Goal: Task Accomplishment & Management: Manage account settings

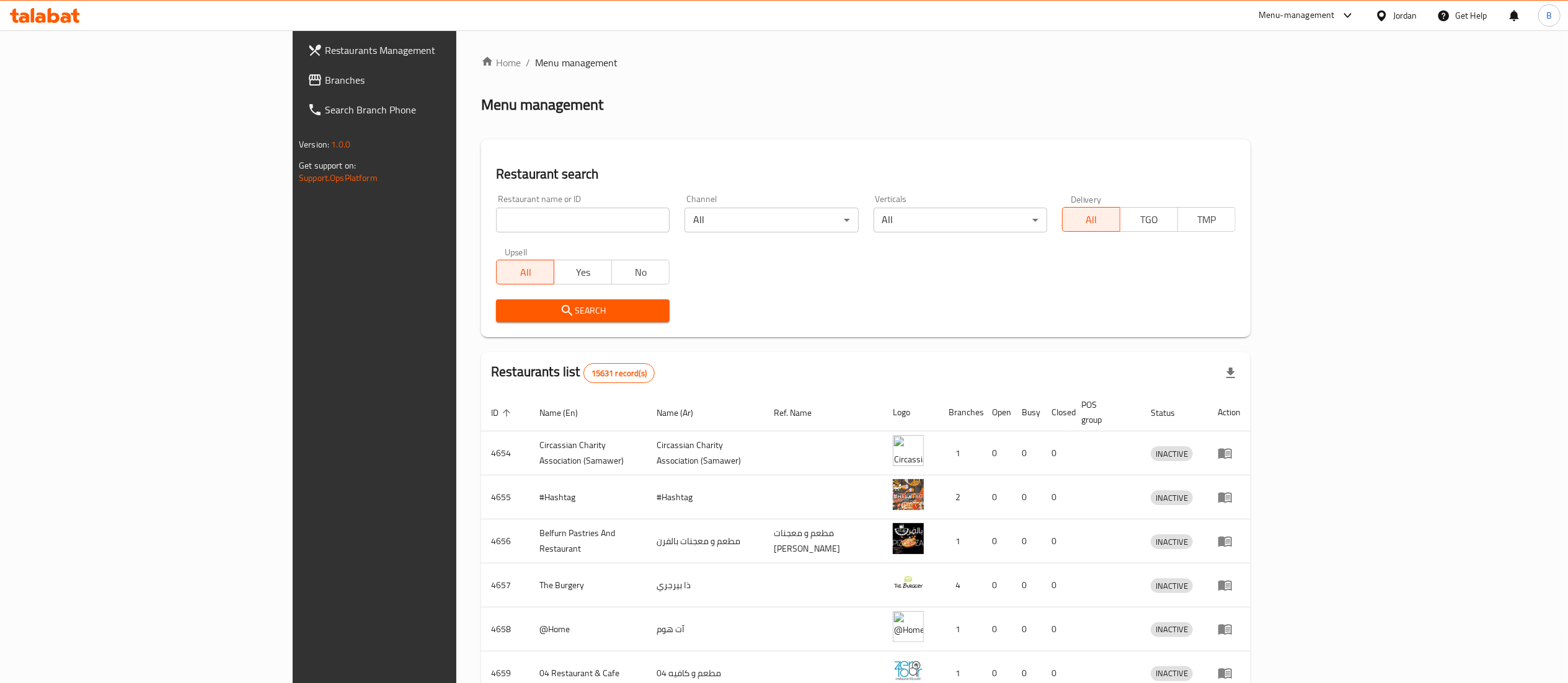
click at [497, 224] on input "search" at bounding box center [582, 219] width 173 height 25
paste input "776111"
type input "776111"
click button "Search" at bounding box center [582, 310] width 173 height 23
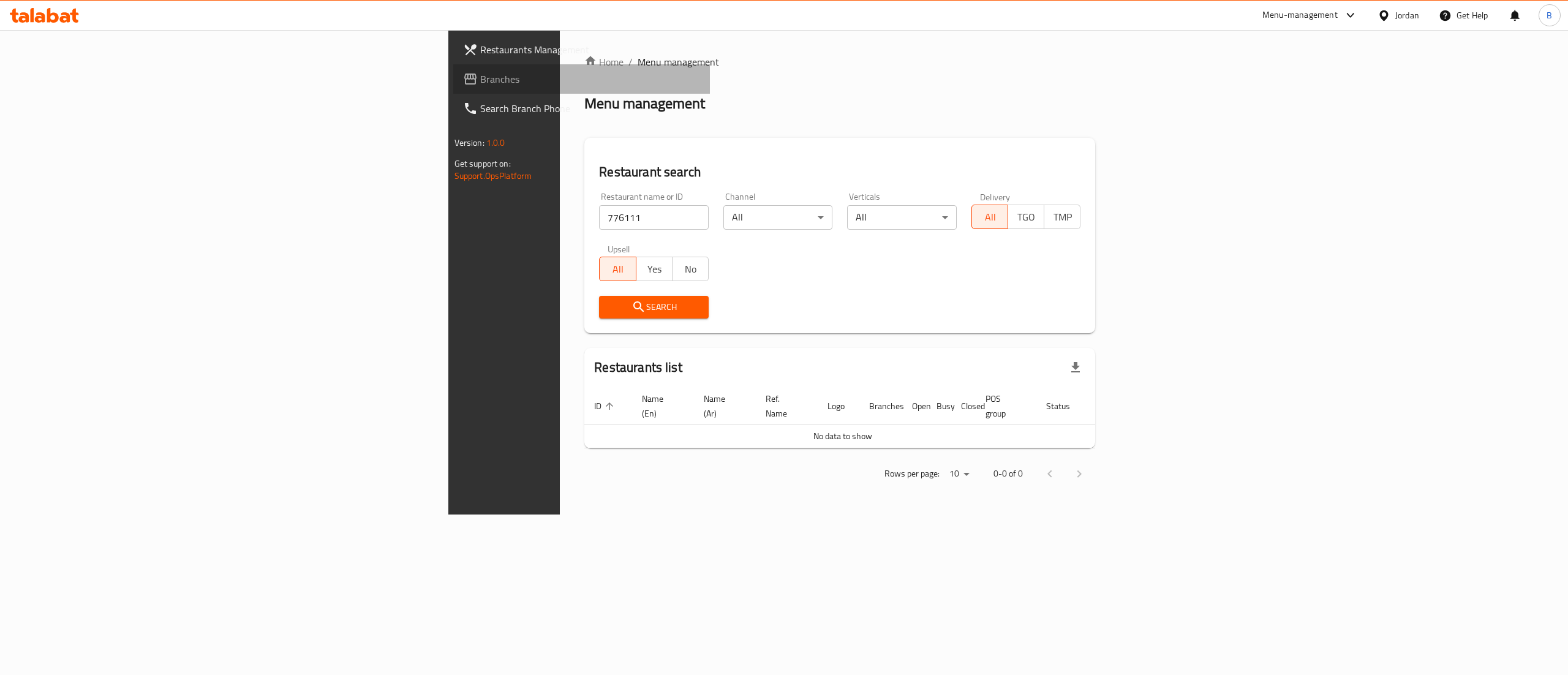
click at [480, 77] on span "Branches" at bounding box center [591, 79] width 221 height 15
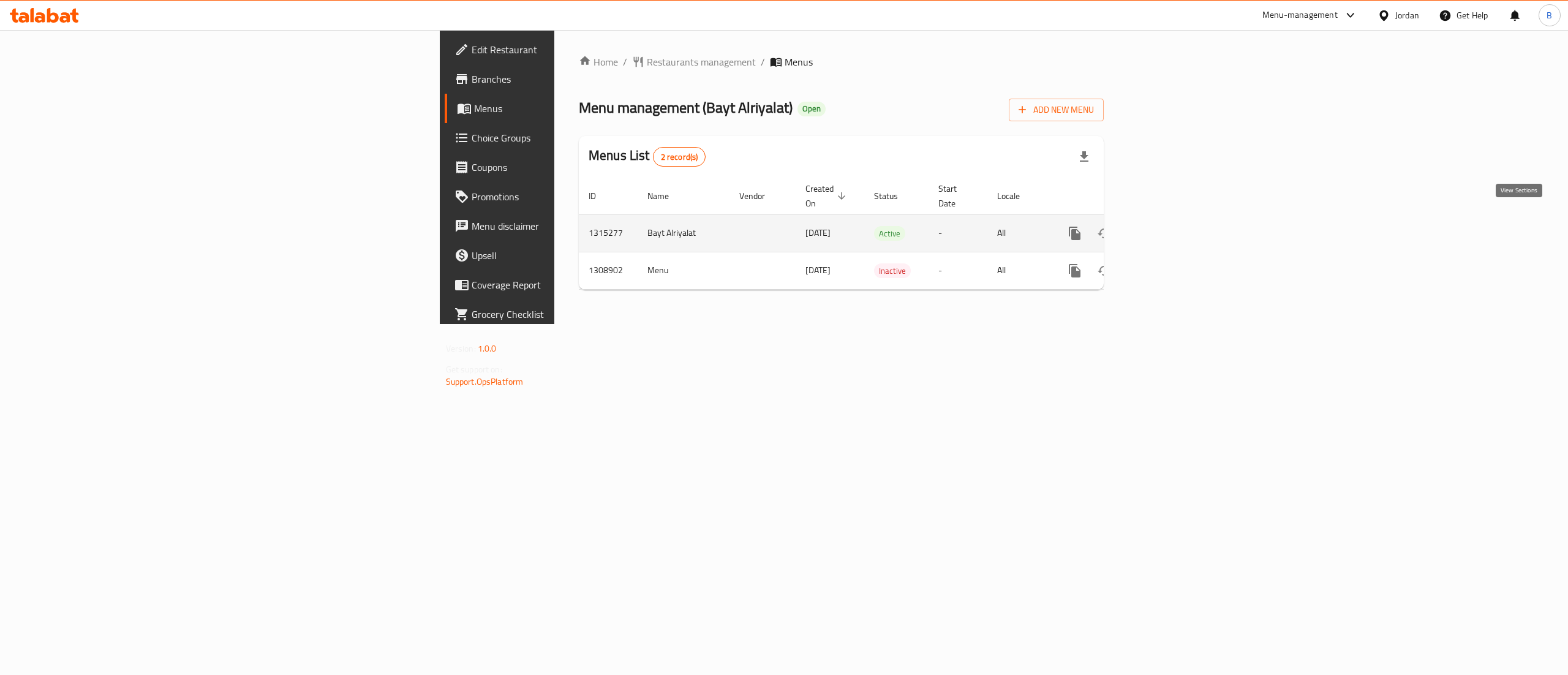
click at [1170, 226] on icon "enhanced table" at bounding box center [1163, 233] width 15 height 15
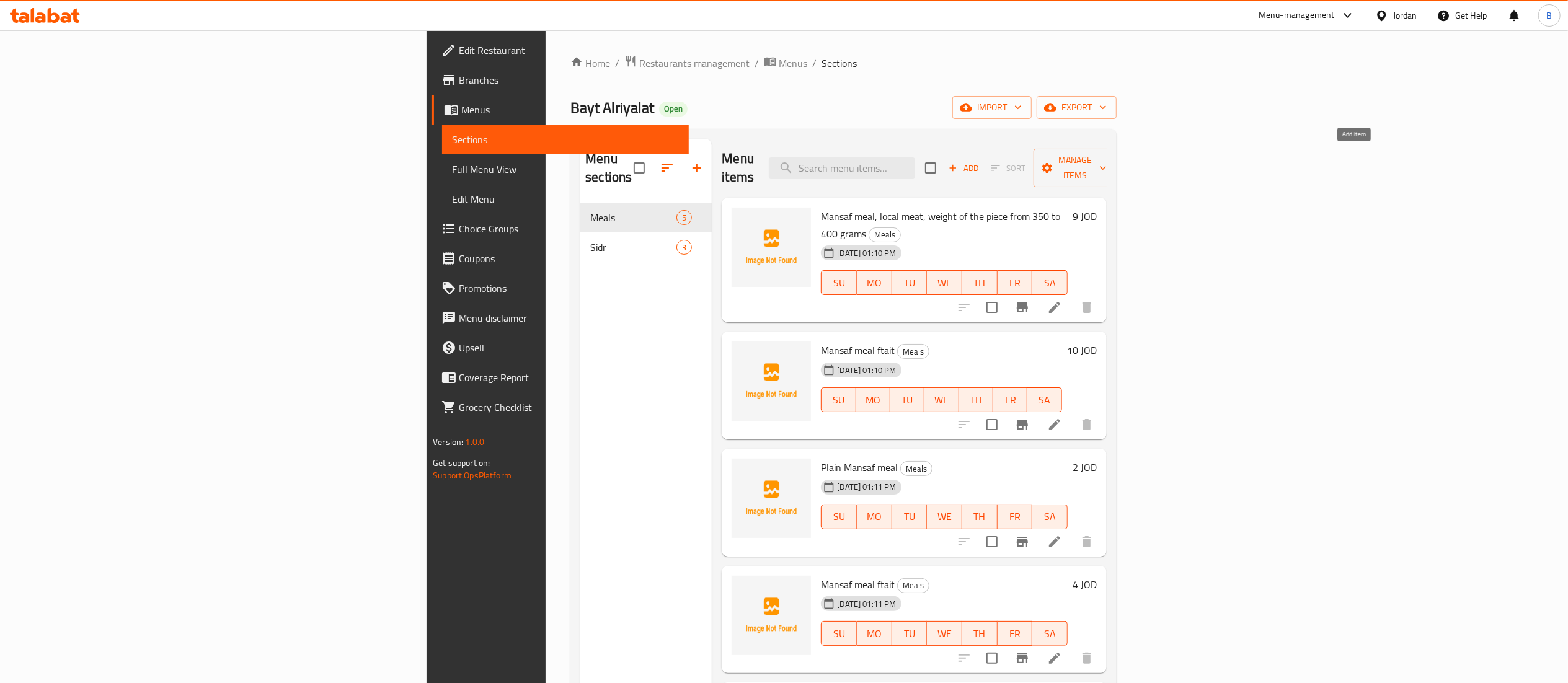
click at [984, 168] on button "Add" at bounding box center [964, 168] width 40 height 19
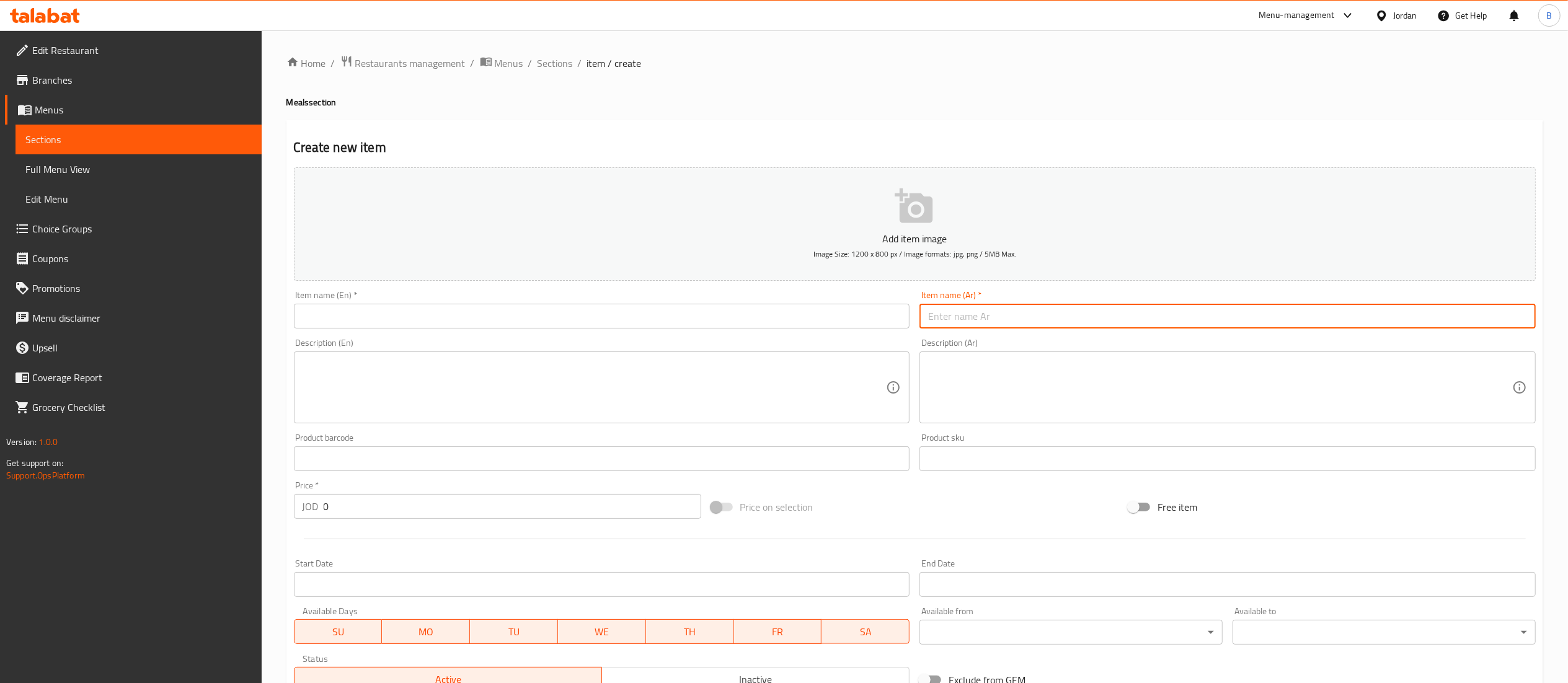
drag, startPoint x: 1058, startPoint y: 314, endPoint x: 1050, endPoint y: 309, distance: 9.4
click at [1058, 314] on input "text" at bounding box center [1228, 315] width 616 height 25
paste input "وجبة منسف لحم بلدي"
type input "وجبة منسف لحم بلدي"
click at [1094, 392] on textarea at bounding box center [1219, 388] width 584 height 59
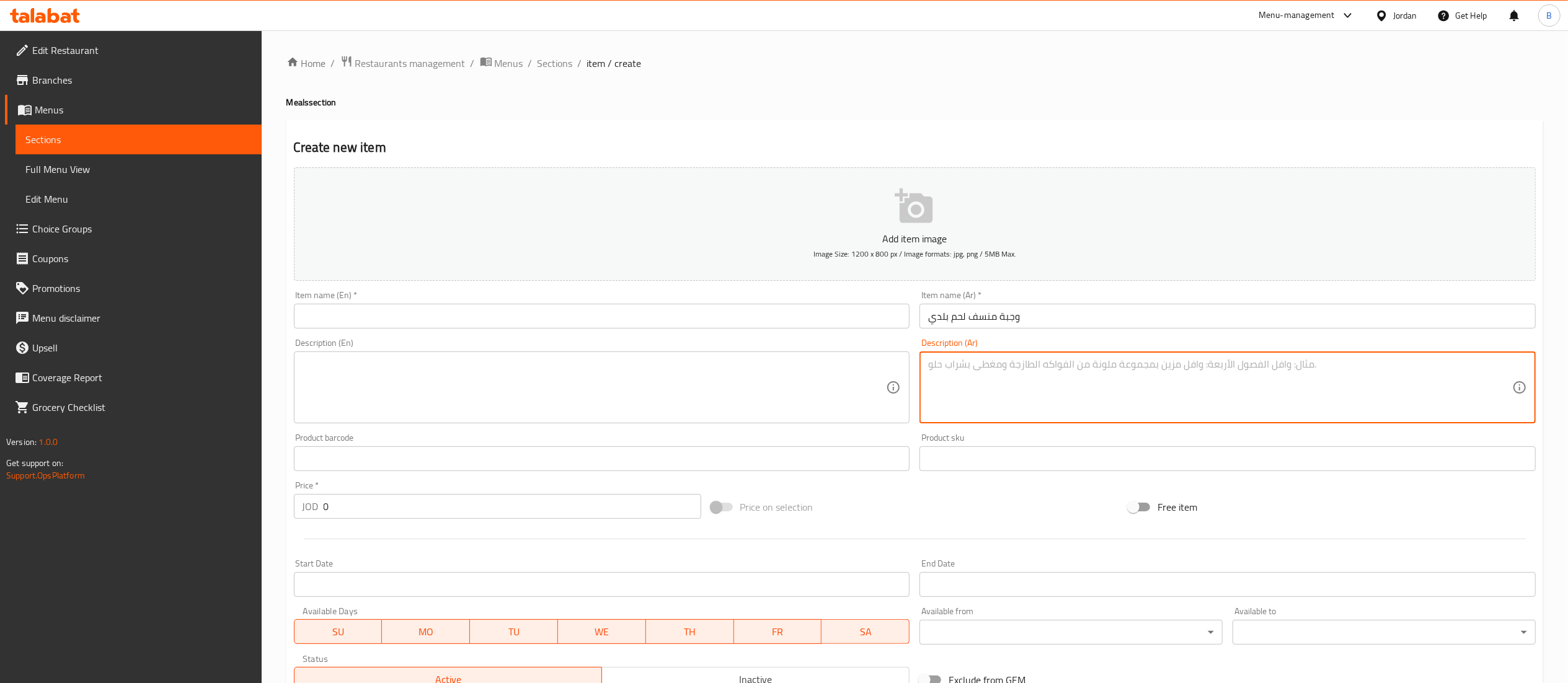
paste textarea "٢٠٠ إلى ٢٥٠ غرام"
type textarea "٢٠٠ إلى ٢٥٠ غرام"
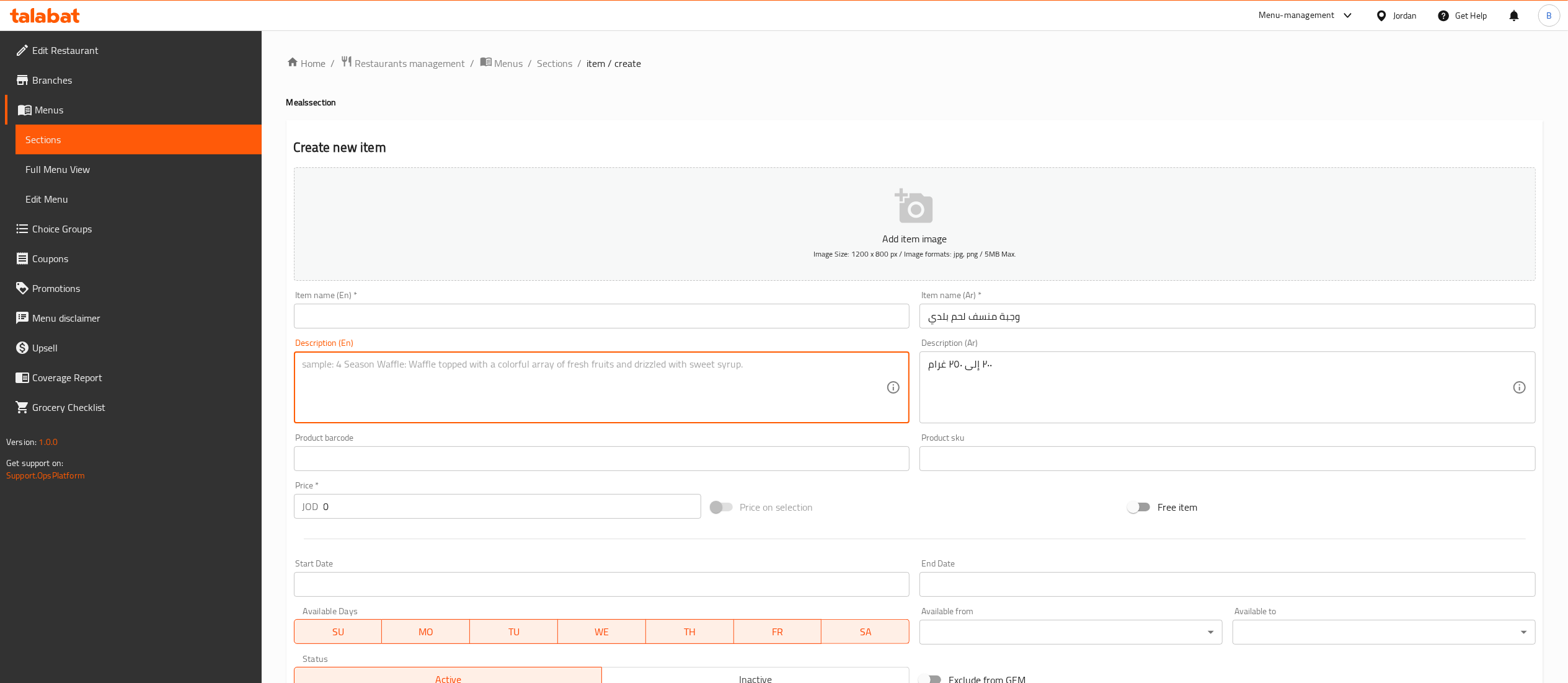
click at [786, 389] on textarea at bounding box center [594, 388] width 584 height 59
paste textarea "200 to 250 grams"
type textarea "200 to 250 grams"
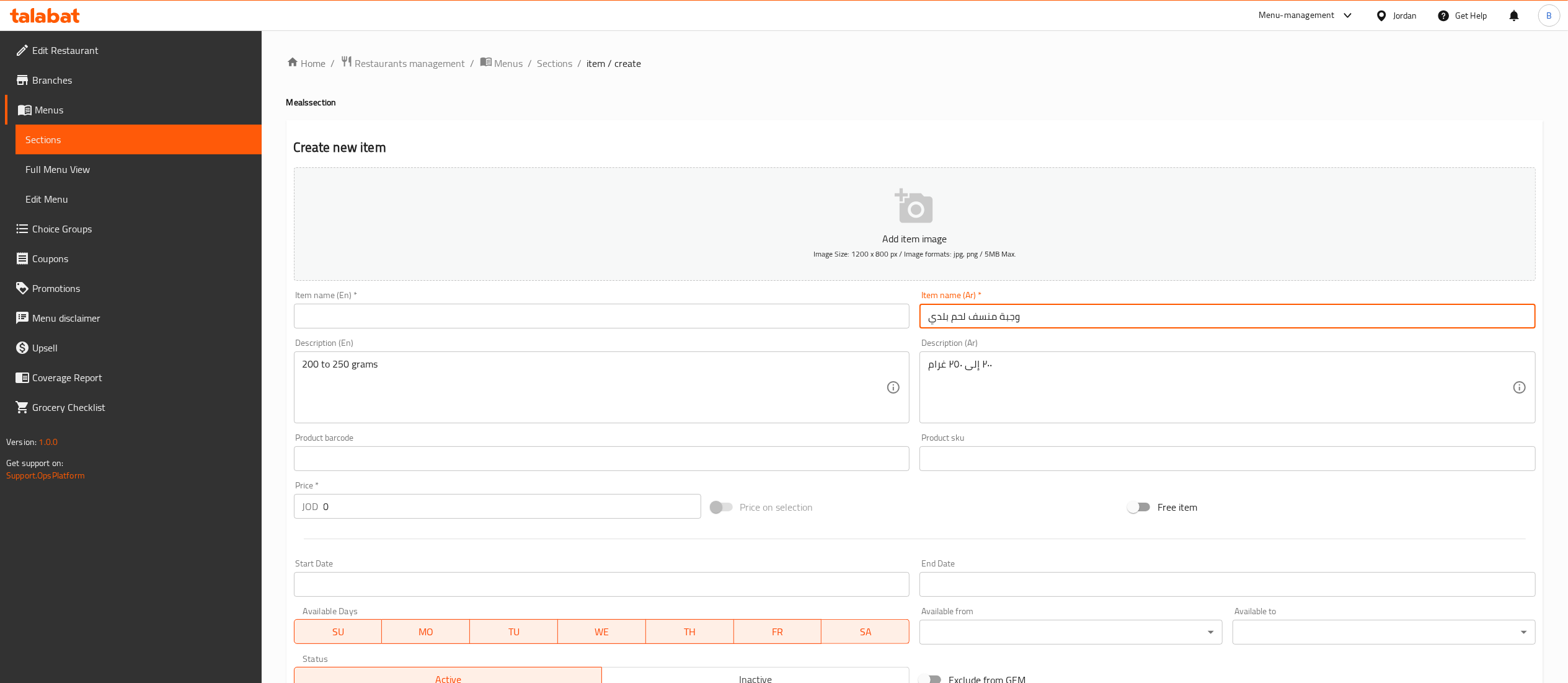
drag, startPoint x: 1040, startPoint y: 322, endPoint x: 732, endPoint y: 309, distance: 308.3
click at [749, 312] on div "Add item image Image Size: 1200 x 800 px / Image formats: jpg, png / 5MB Max. I…" at bounding box center [915, 428] width 1252 height 534
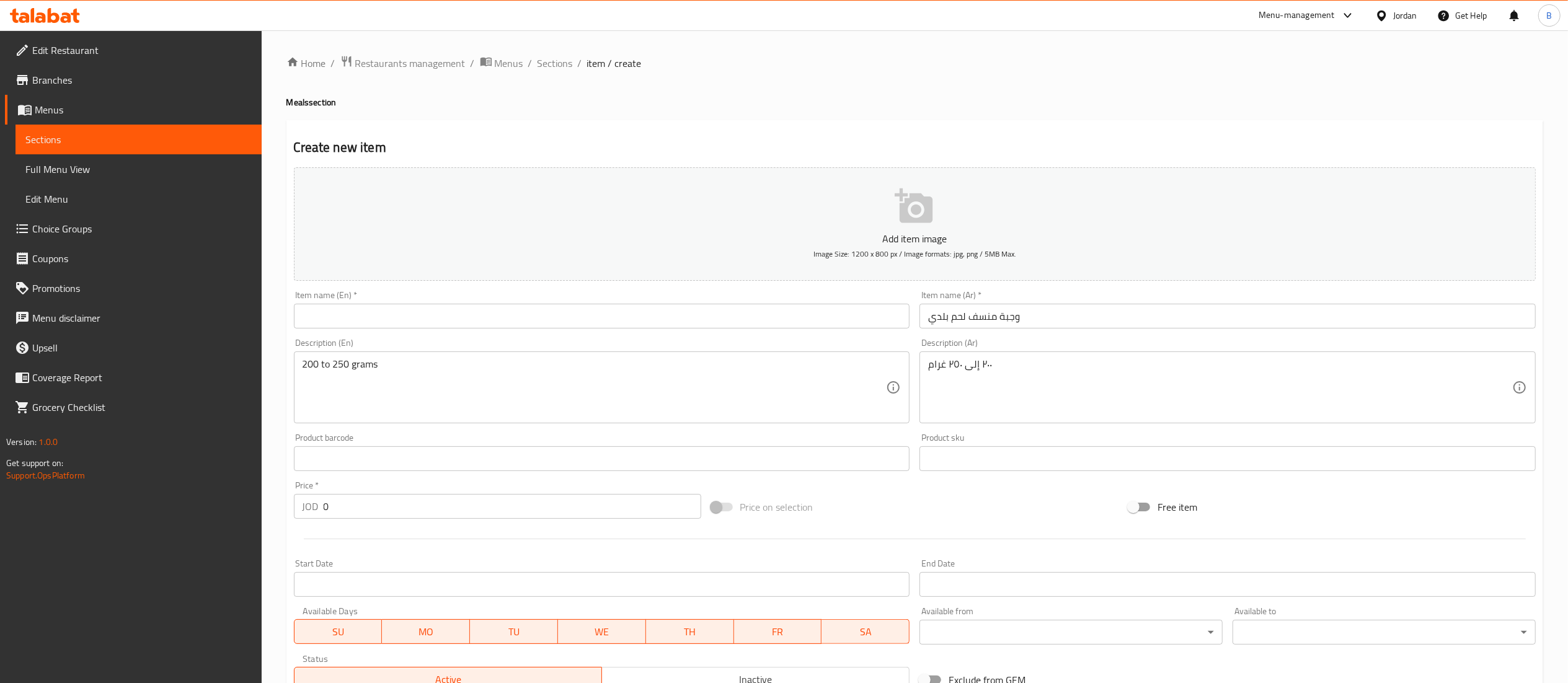
drag, startPoint x: 642, startPoint y: 301, endPoint x: 628, endPoint y: 329, distance: 31.3
click at [641, 309] on div "Item name (En)   * Item name (En) *" at bounding box center [602, 309] width 616 height 38
click at [628, 329] on input "text" at bounding box center [602, 315] width 616 height 25
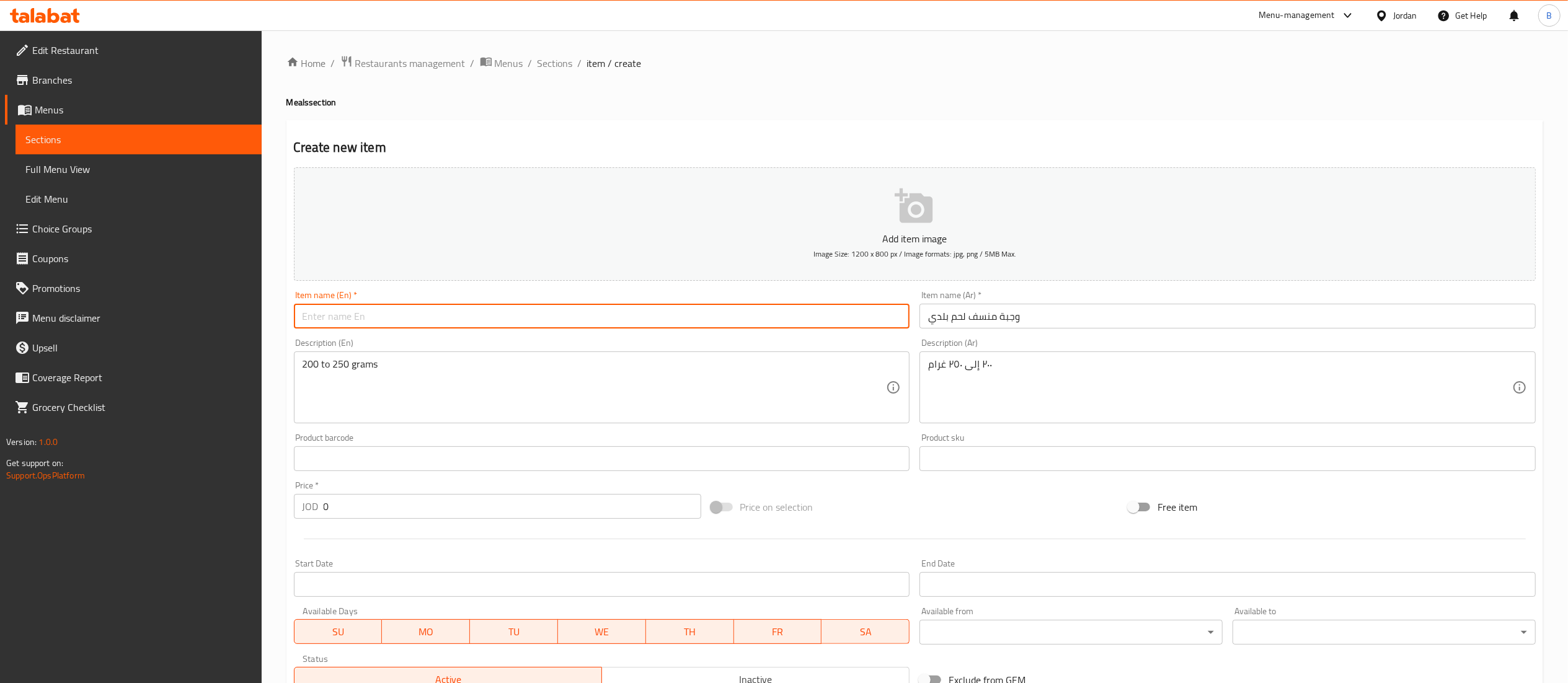
paste input "Local meat mansaf meal"
type input "Local meat mansaf meal"
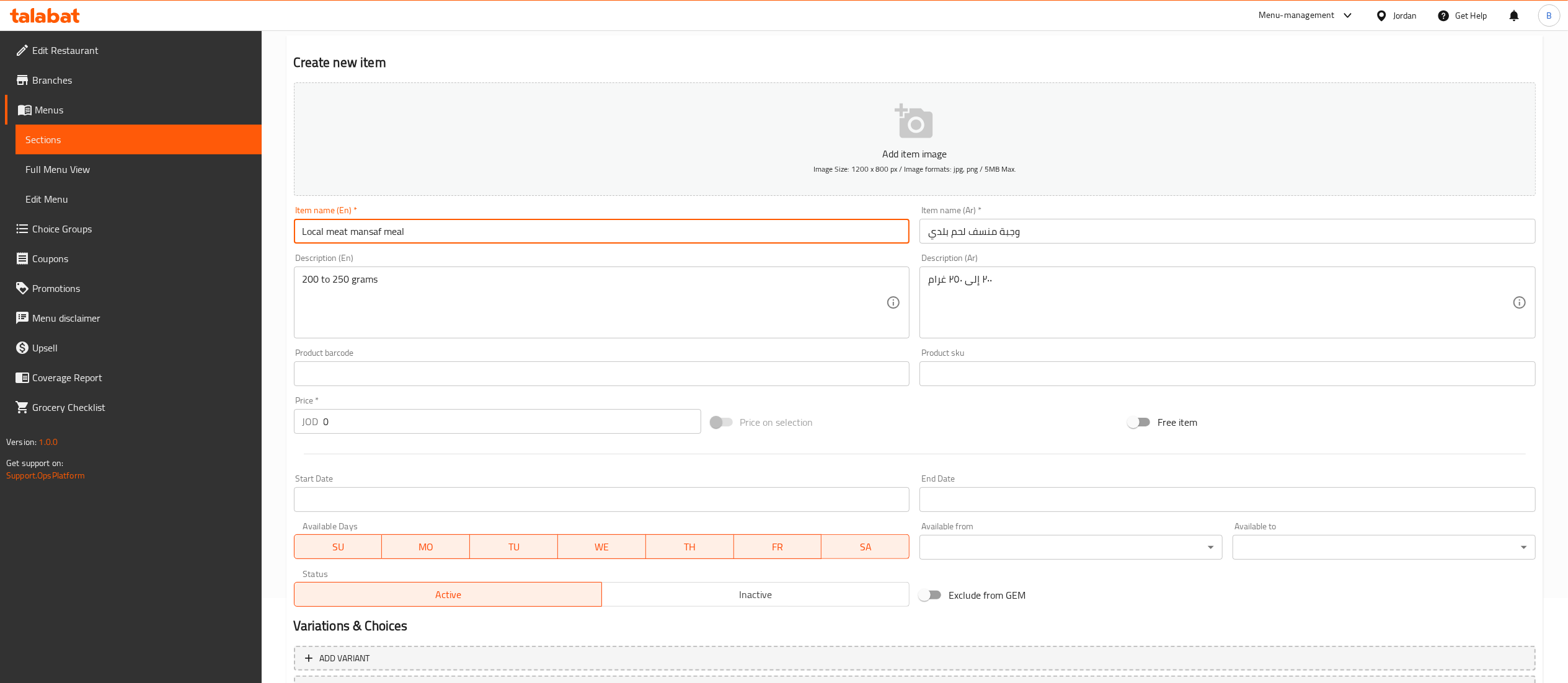
scroll to position [124, 0]
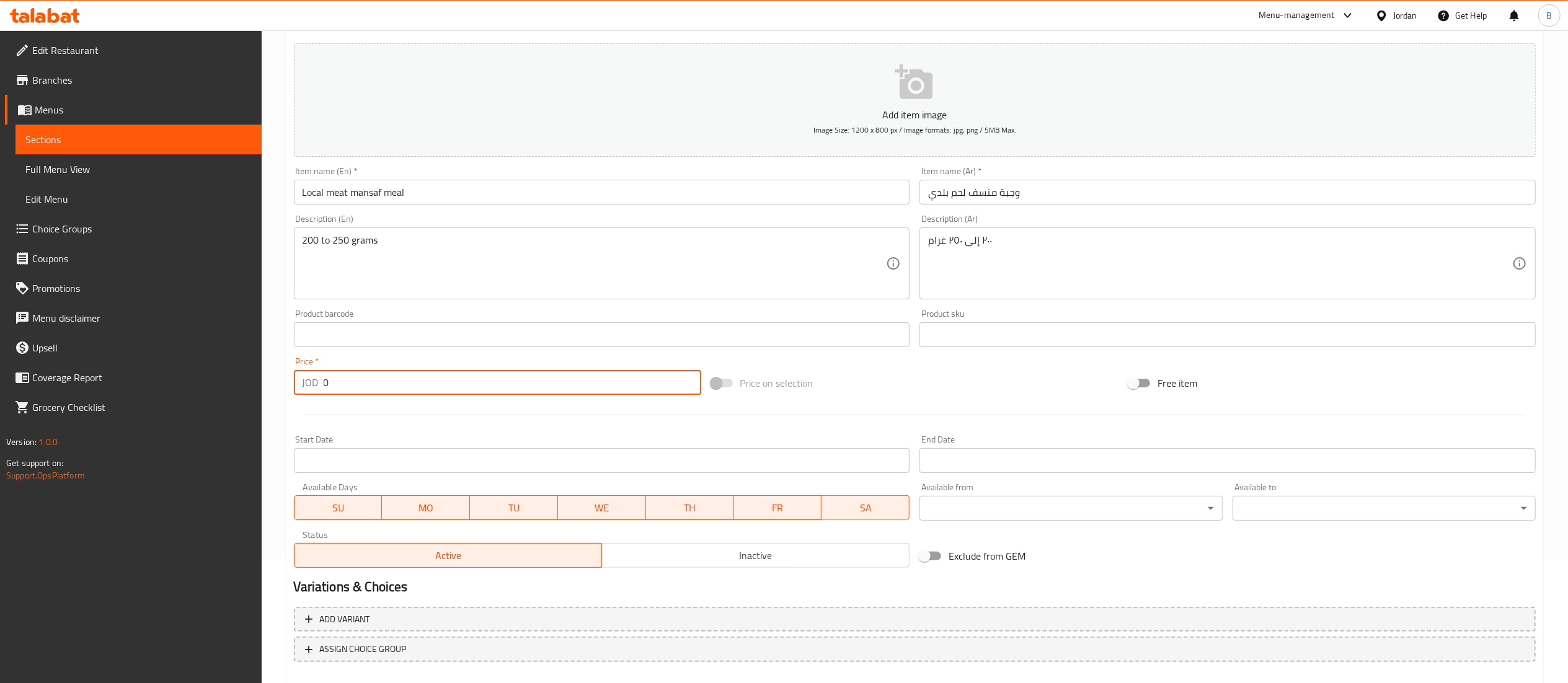
drag, startPoint x: 339, startPoint y: 392, endPoint x: 160, endPoint y: 406, distance: 179.5
click at [172, 405] on div "Edit Restaurant Branches Menus Sections Full Menu View Edit Menu Choice Groups …" at bounding box center [784, 329] width 1568 height 845
type input "7"
type input "5"
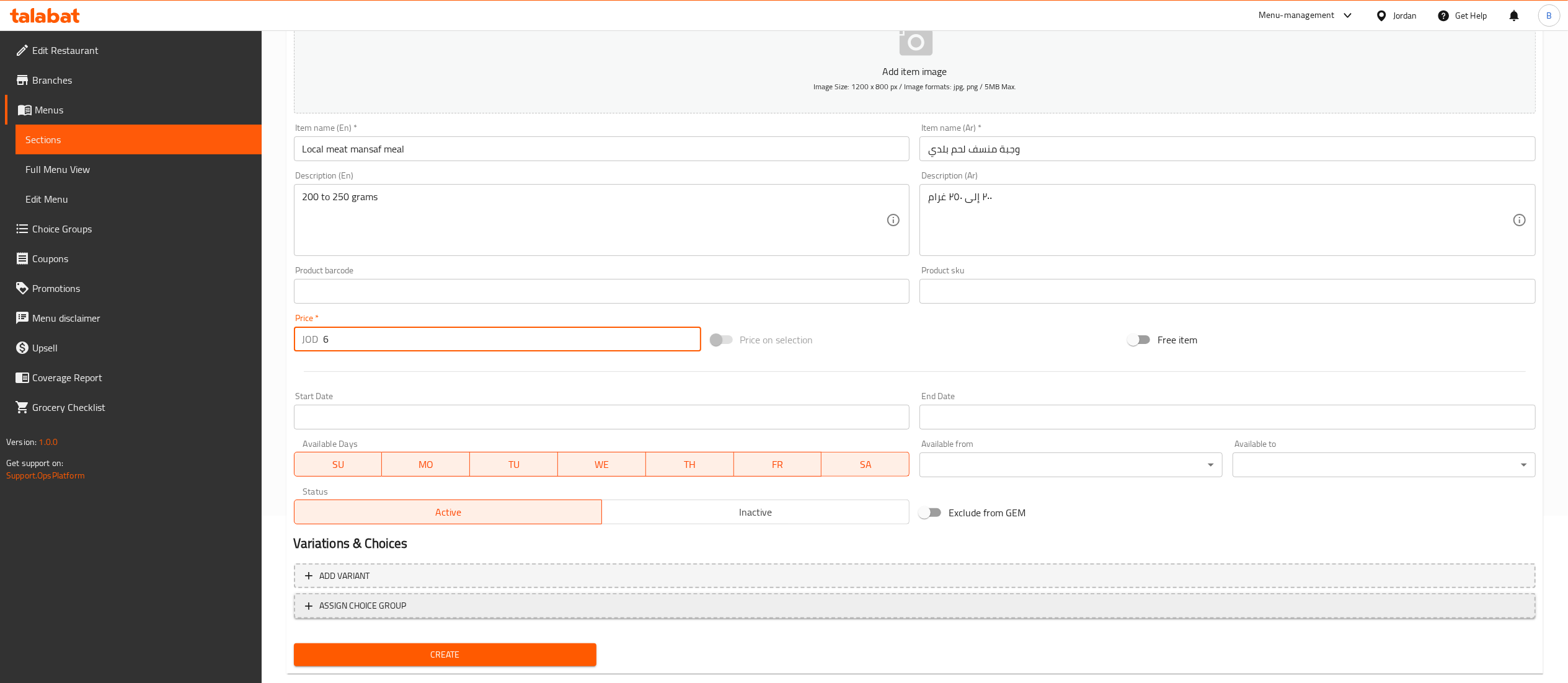
scroll to position [191, 0]
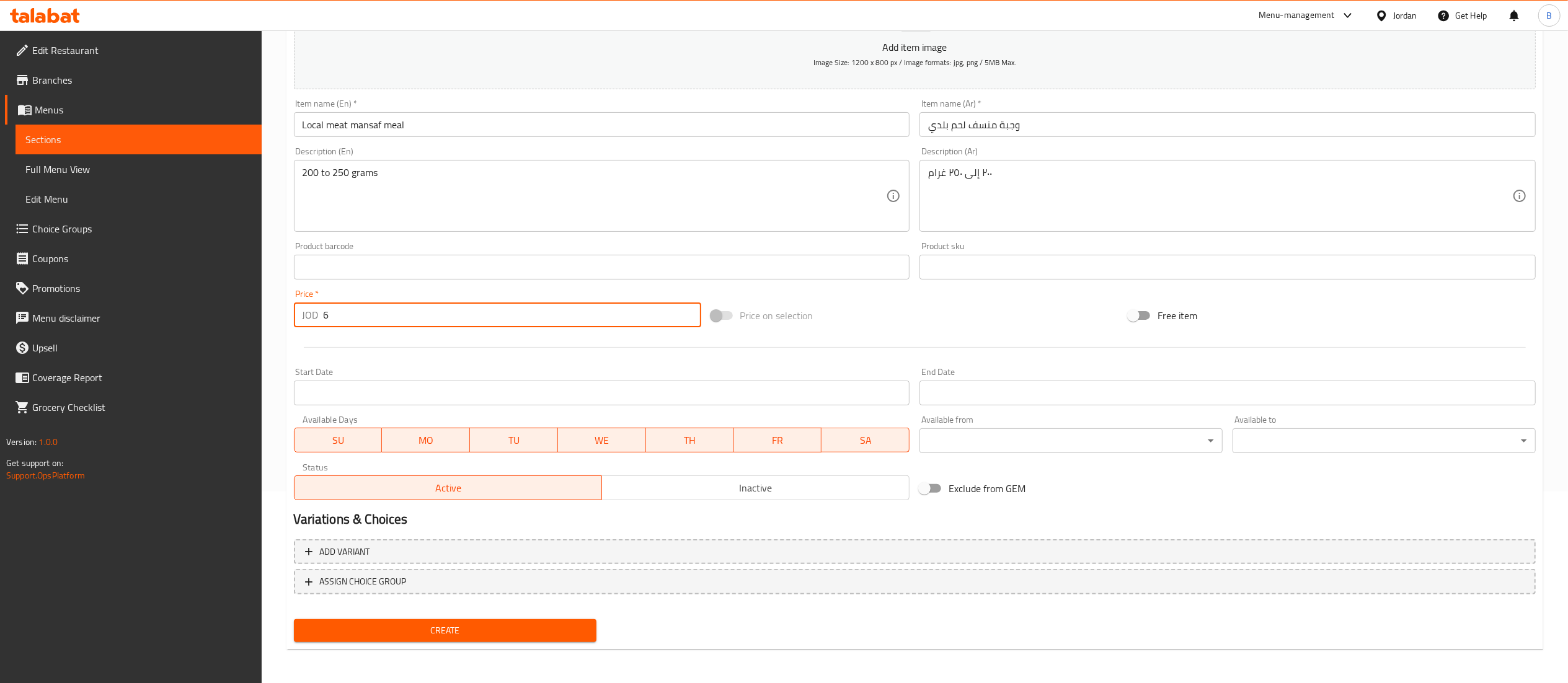
type input "6"
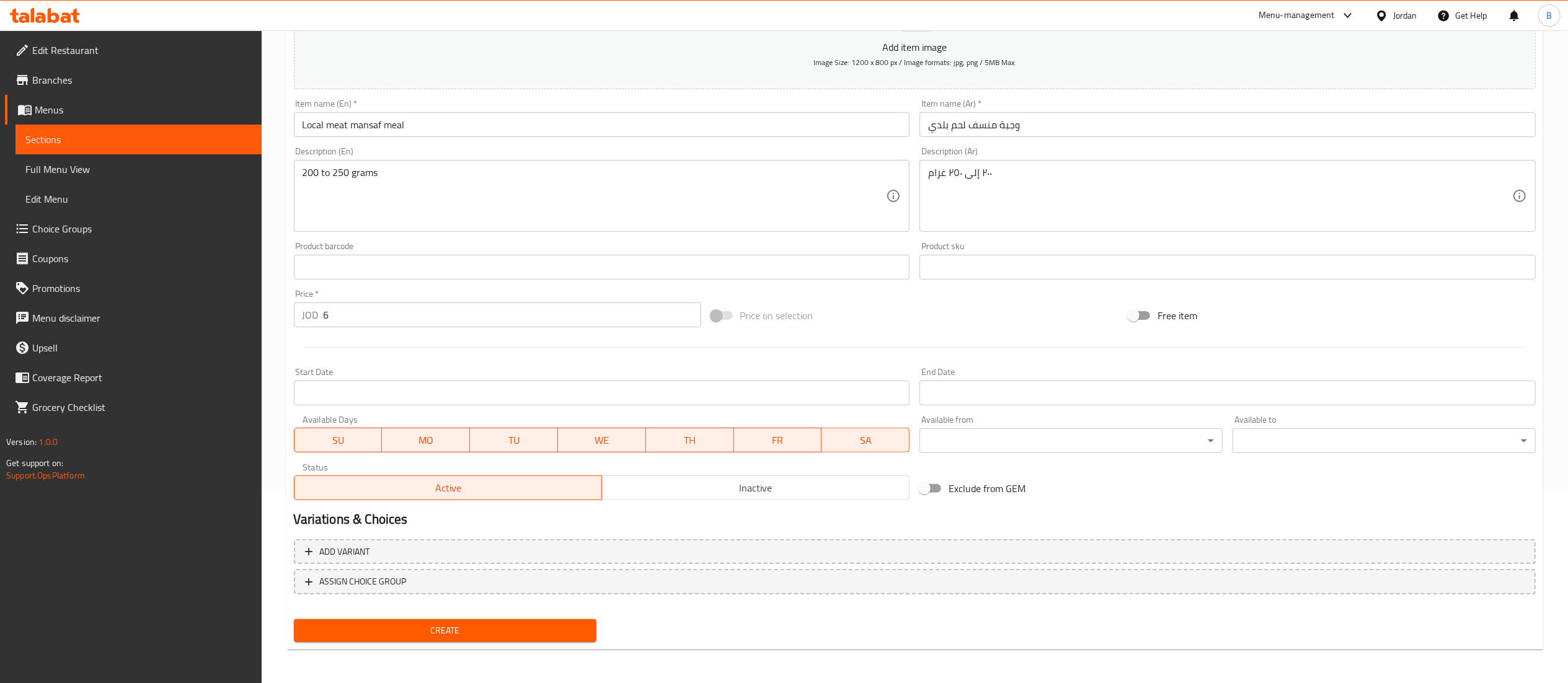
drag, startPoint x: 426, startPoint y: 645, endPoint x: 430, endPoint y: 637, distance: 8.9
click at [426, 645] on div "Create" at bounding box center [445, 630] width 313 height 33
click at [430, 637] on span "Create" at bounding box center [445, 630] width 283 height 15
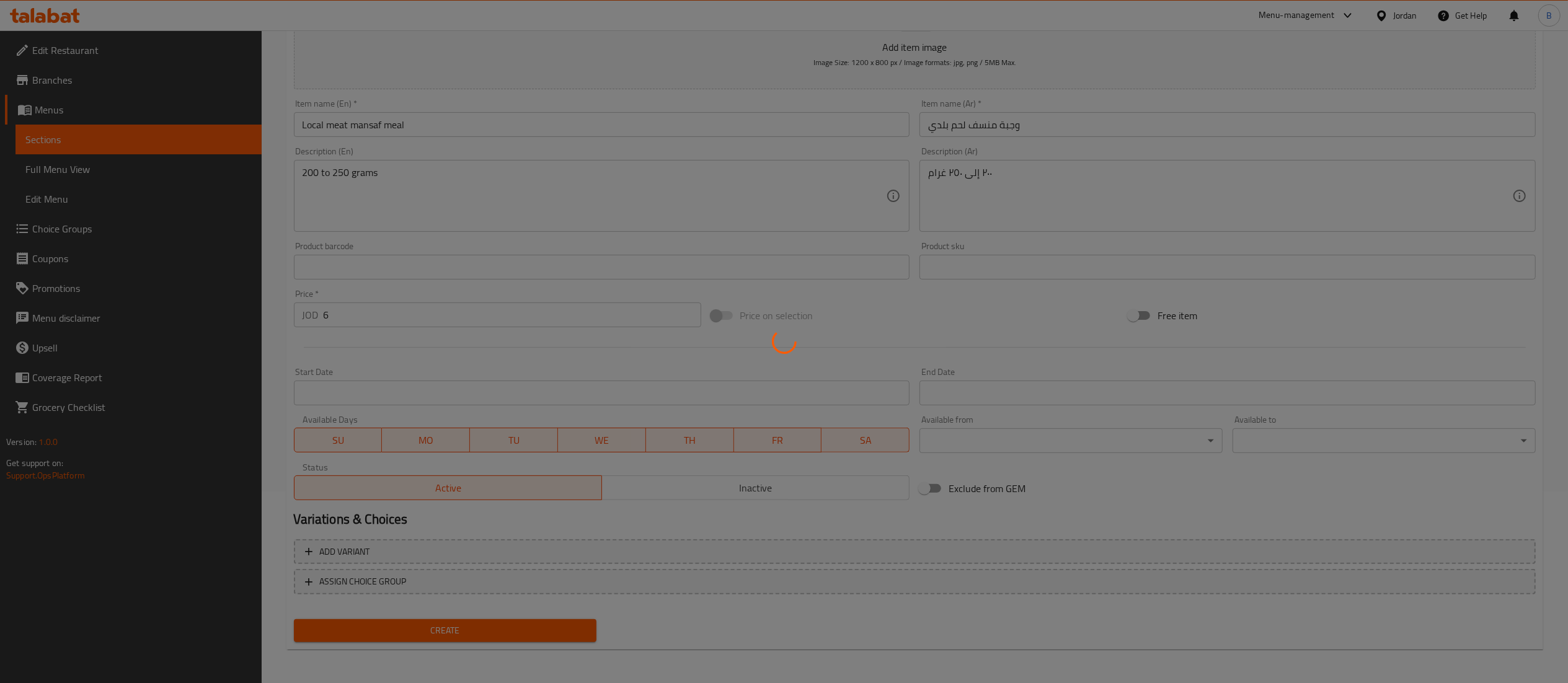
type input "0"
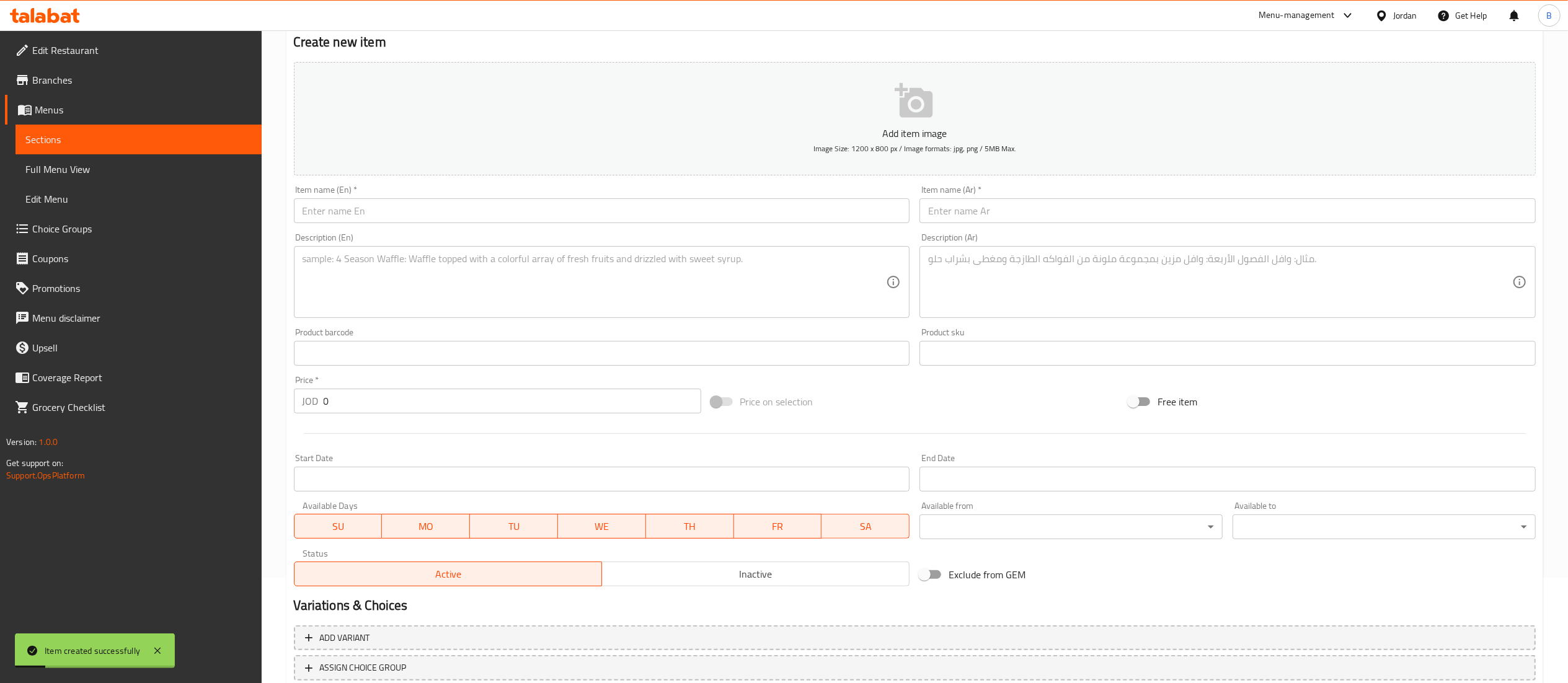
scroll to position [68, 0]
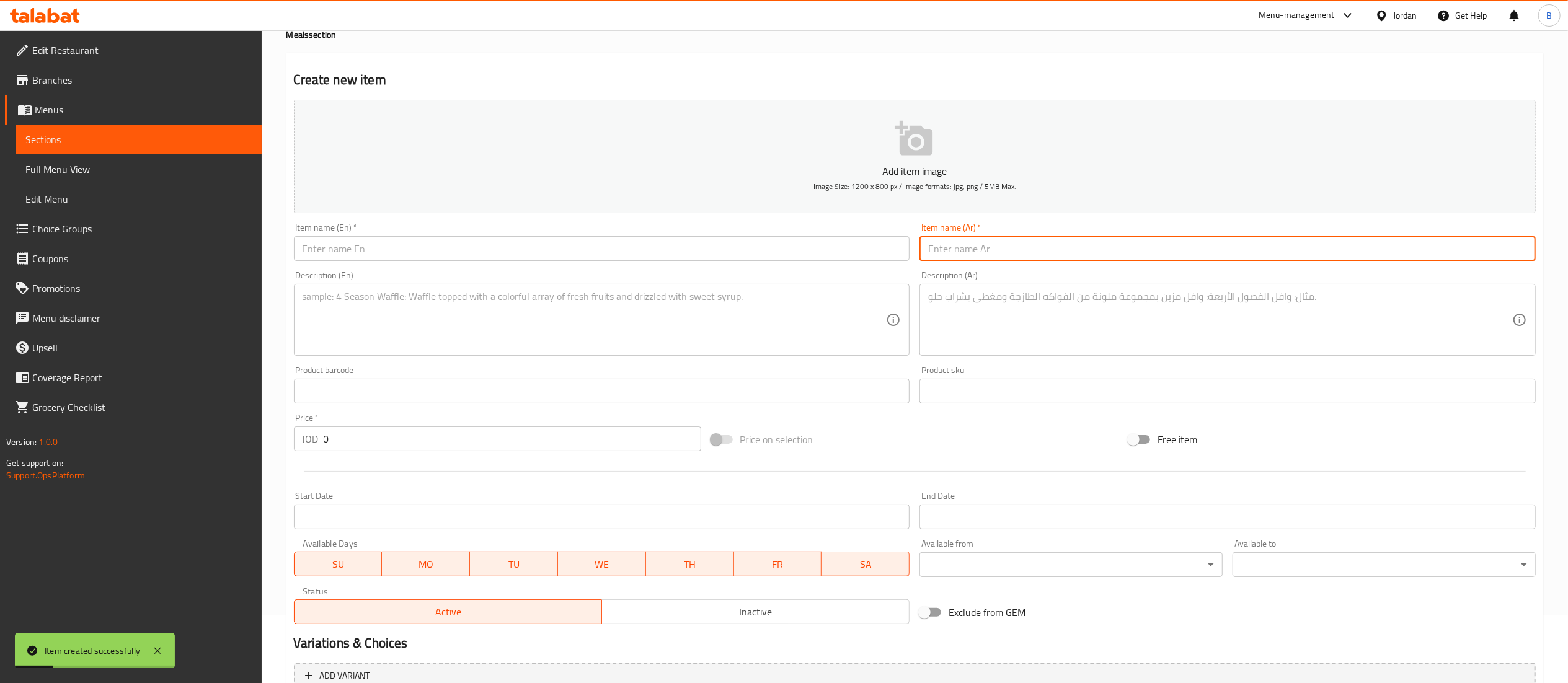
click at [1032, 259] on input "text" at bounding box center [1228, 248] width 616 height 25
paste input "وجبة منسف فتيت حجم حجم"
type input "وجبة منسف فتيت حجم حجم"
click at [820, 250] on input "text" at bounding box center [602, 248] width 616 height 25
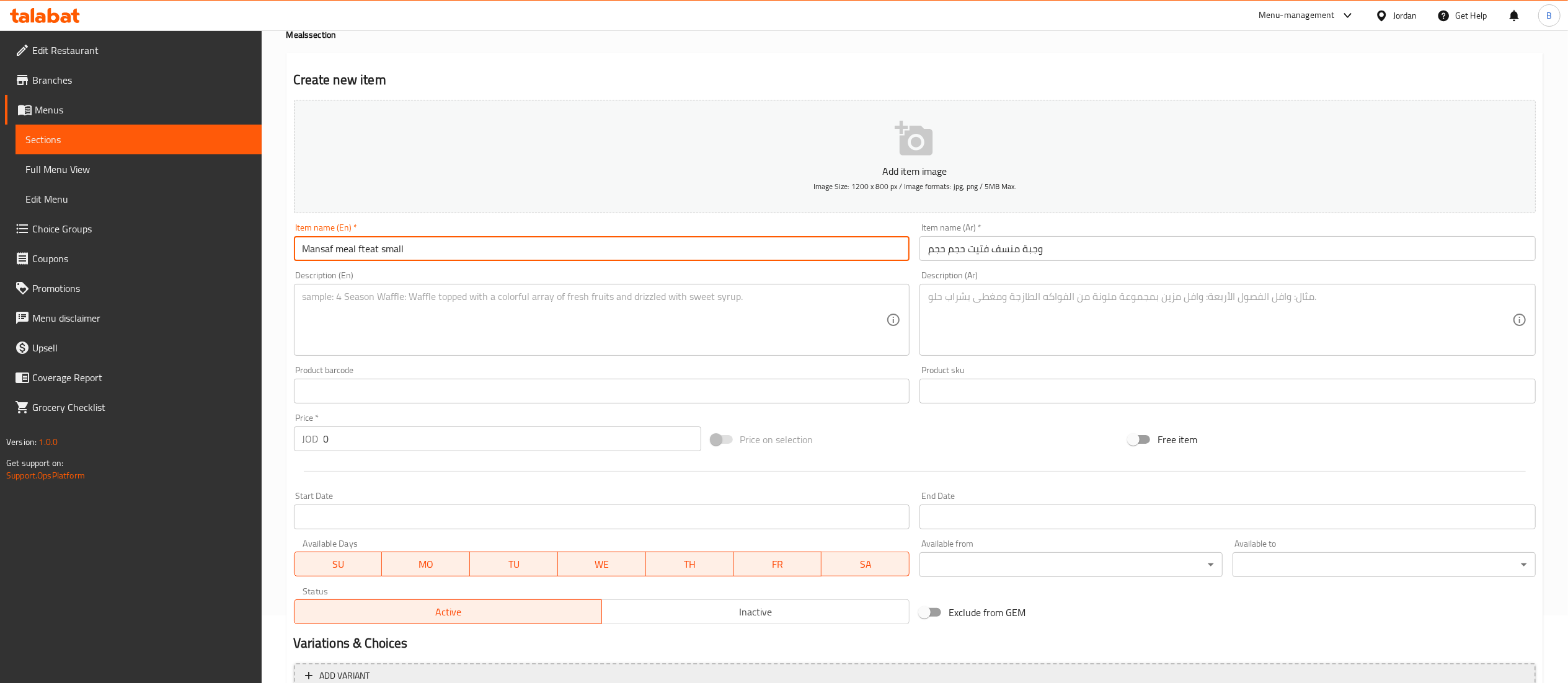
type input "Mansaf meal fteat small"
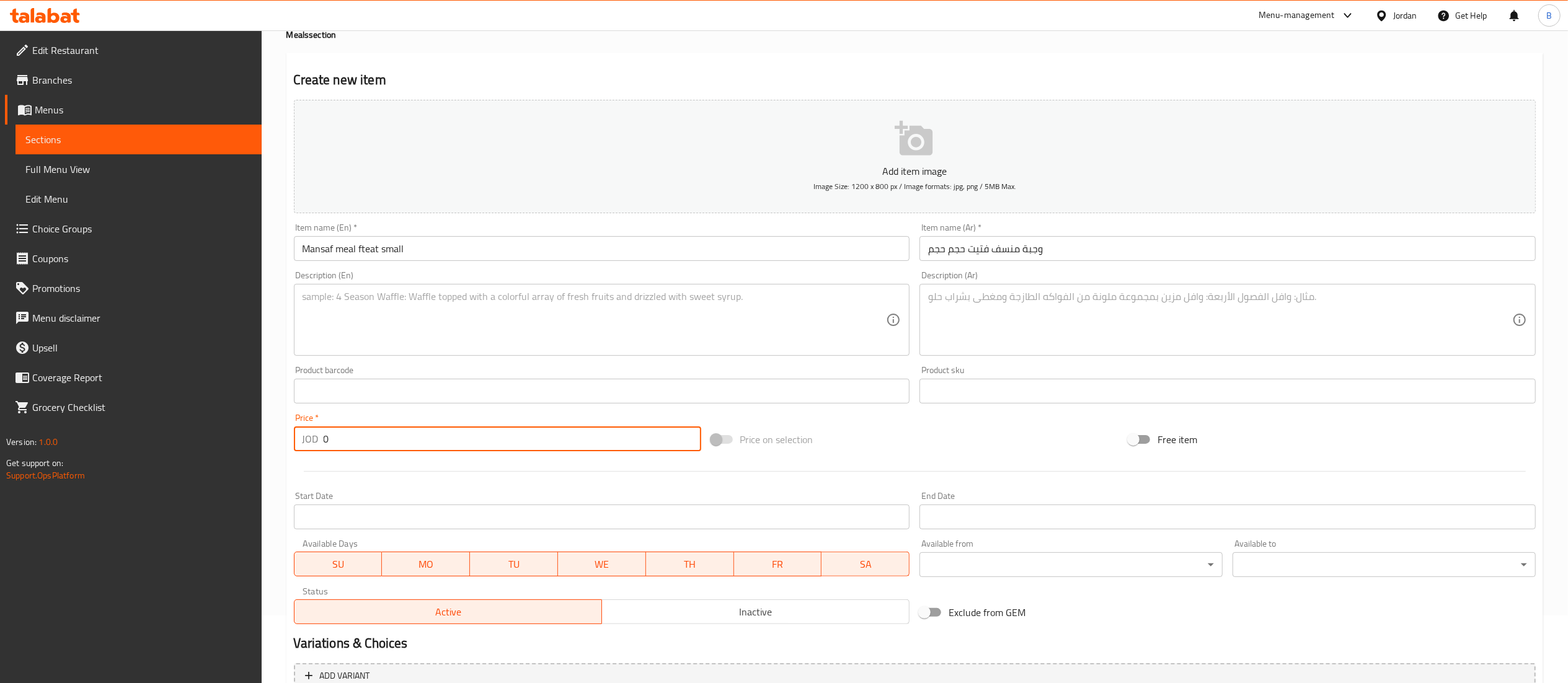
drag, startPoint x: 414, startPoint y: 451, endPoint x: 8, endPoint y: 442, distance: 406.1
click at [63, 446] on div "Edit Restaurant Branches Menus Sections Full Menu View Edit Menu Choice Groups …" at bounding box center [784, 385] width 1568 height 845
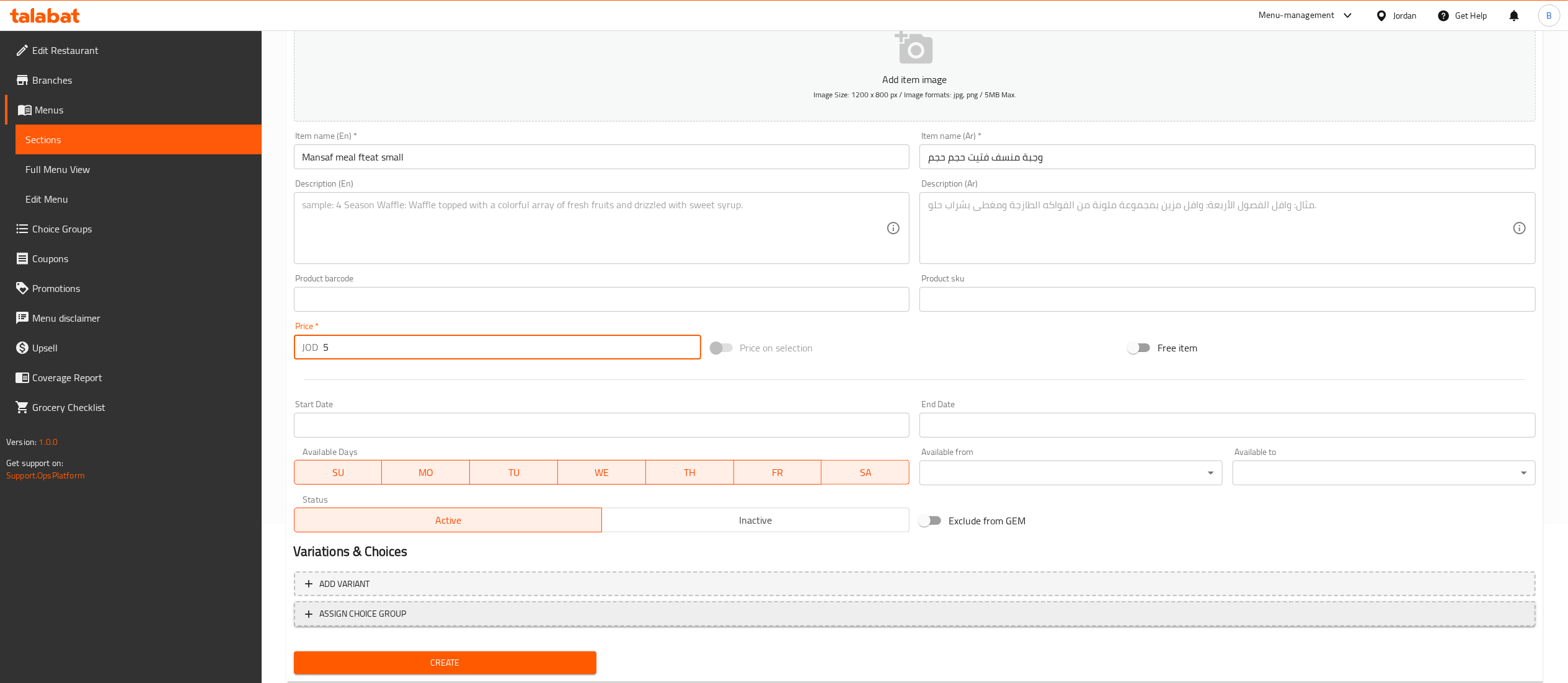
scroll to position [191, 0]
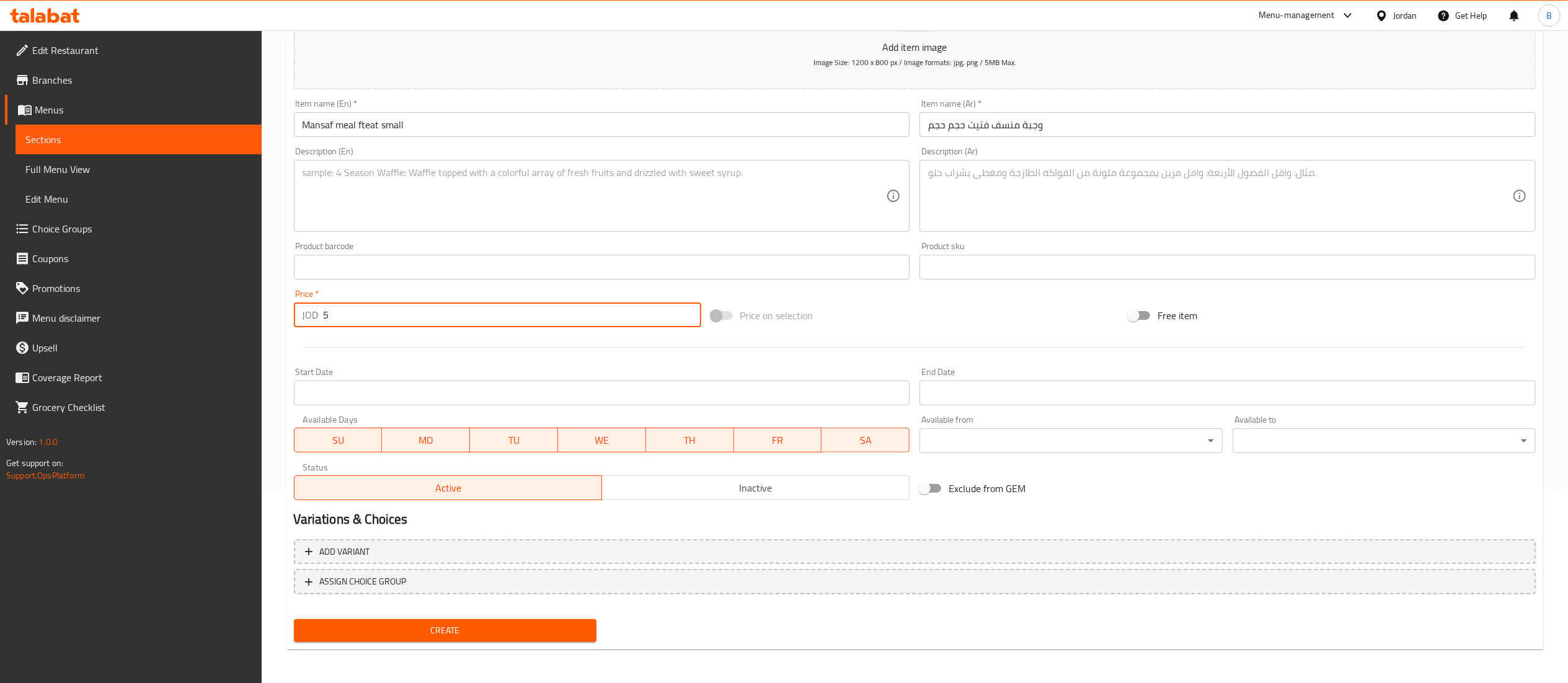
type input "5"
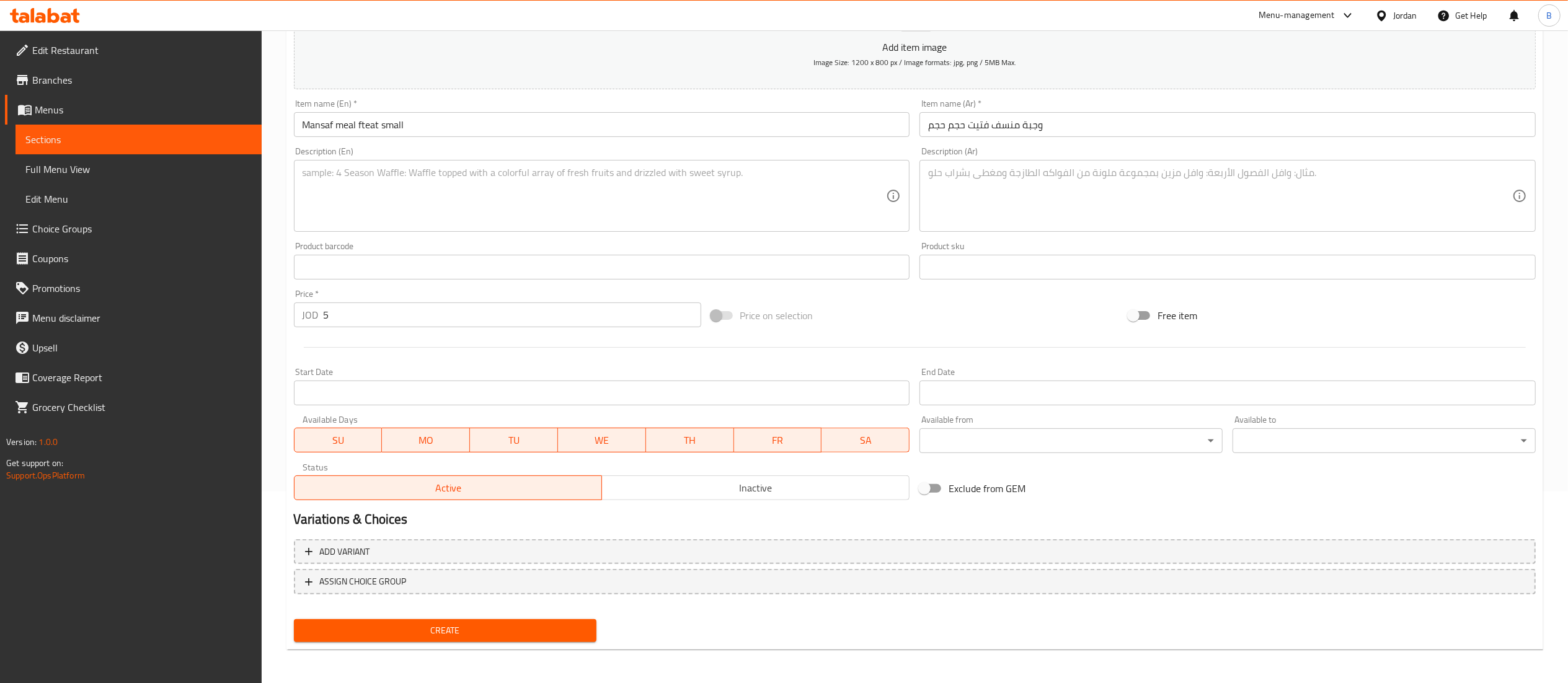
click at [498, 642] on div "Create" at bounding box center [445, 630] width 313 height 33
click at [554, 630] on span "Create" at bounding box center [445, 630] width 283 height 15
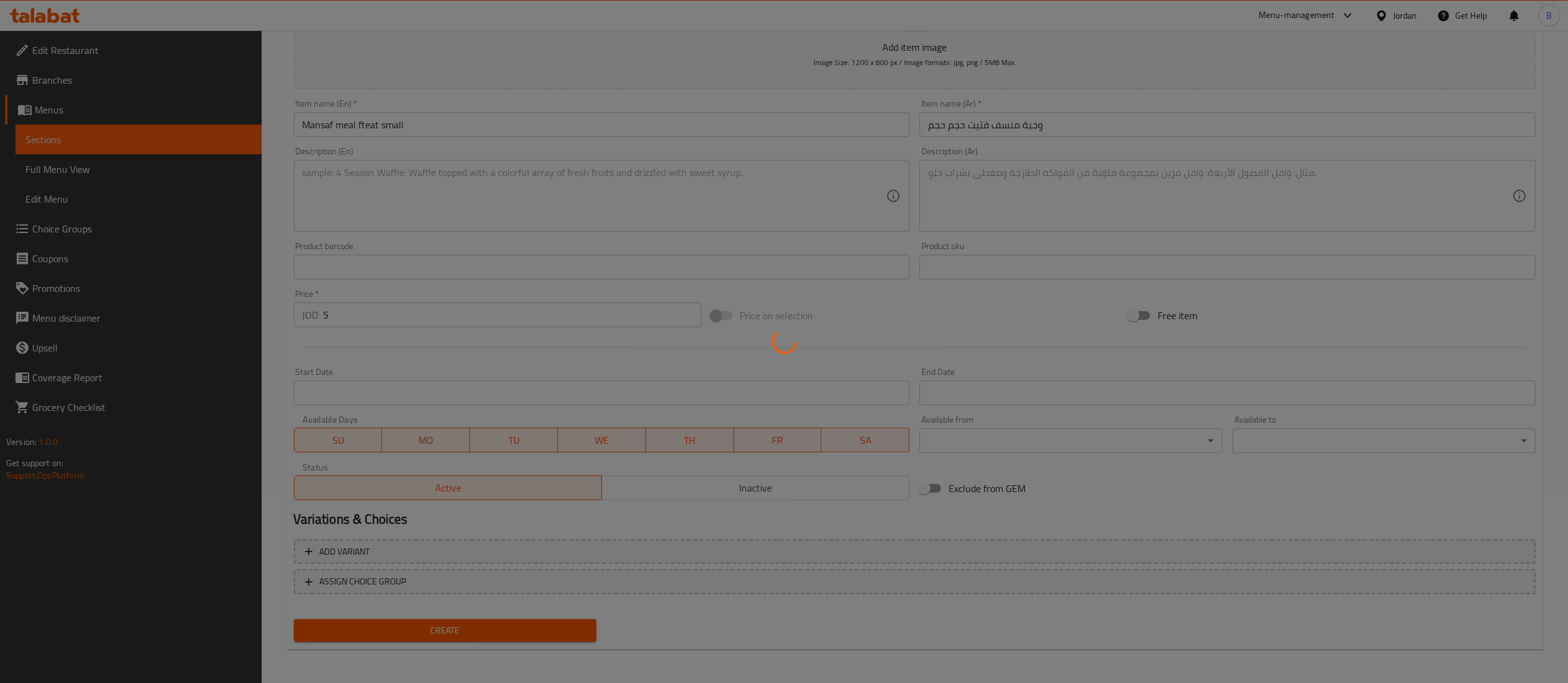
type input "0"
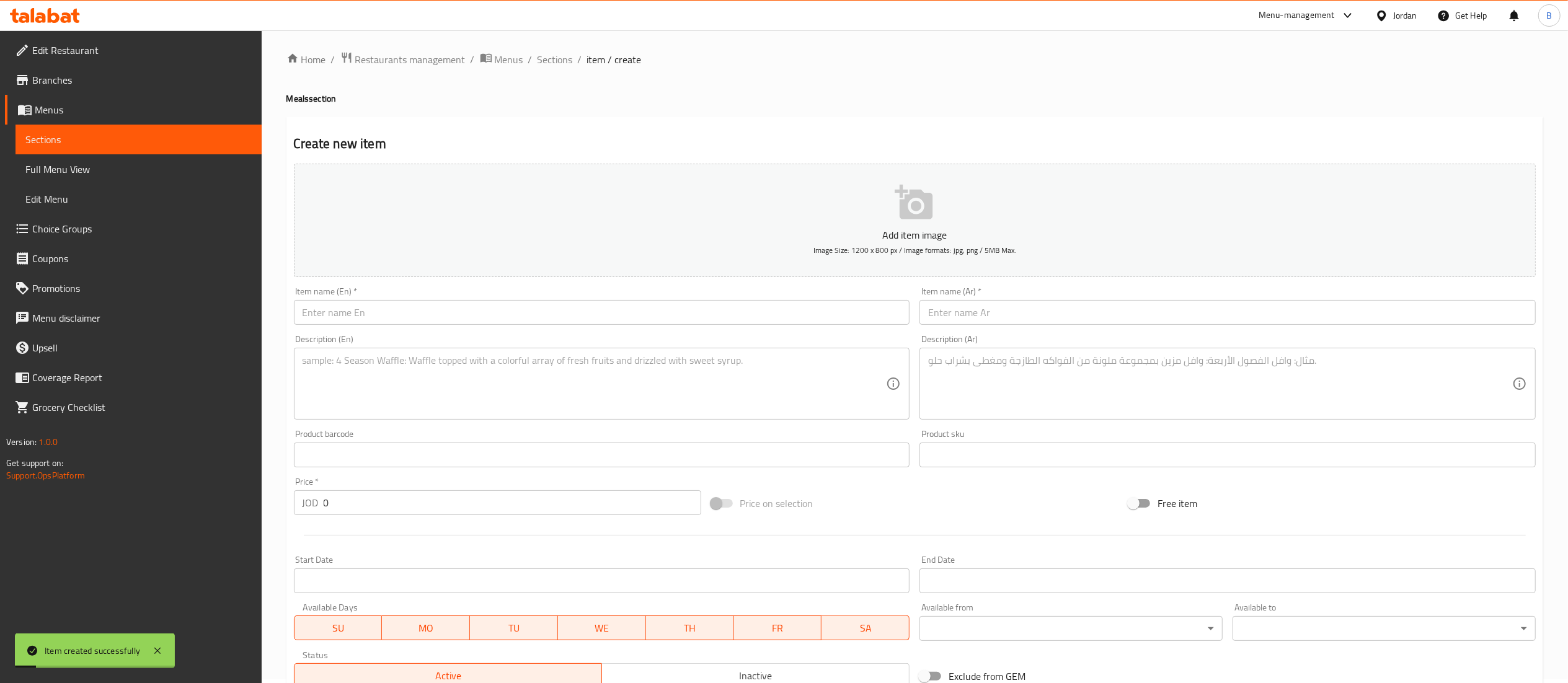
scroll to position [0, 0]
click at [1030, 317] on input "text" at bounding box center [1228, 315] width 616 height 25
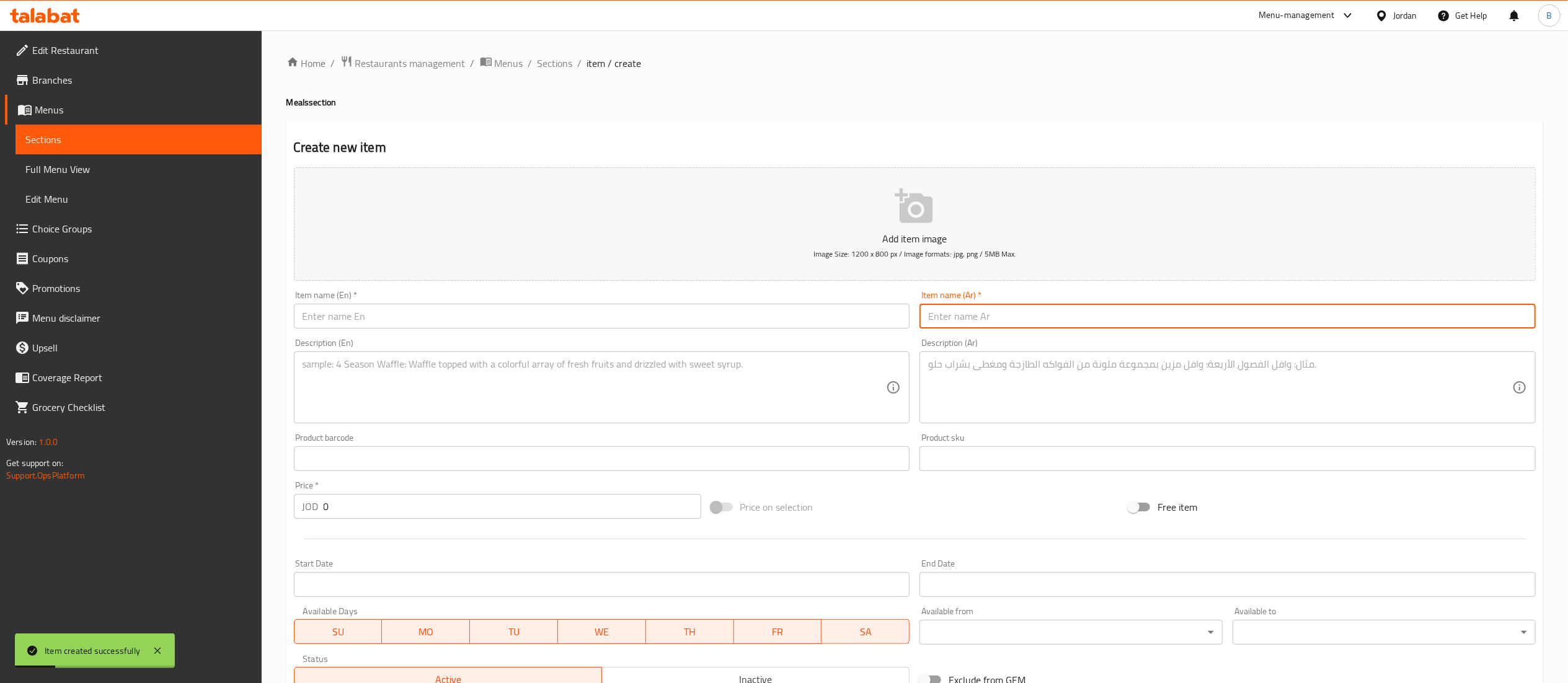
paste input "وجبة منسف ساده"
type input "وجبة منسف ساده"
click at [872, 317] on input "text" at bounding box center [602, 315] width 616 height 25
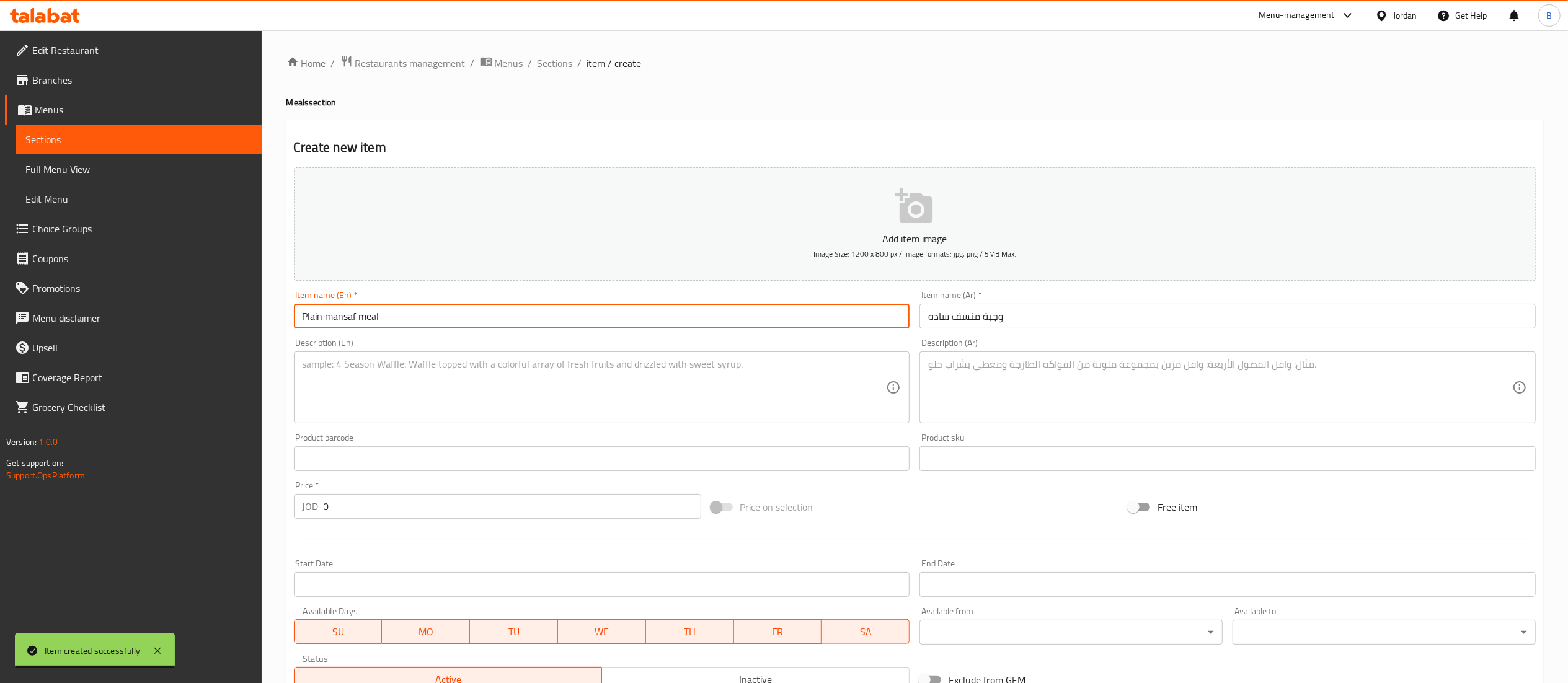
type input "Plain mansaf meal"
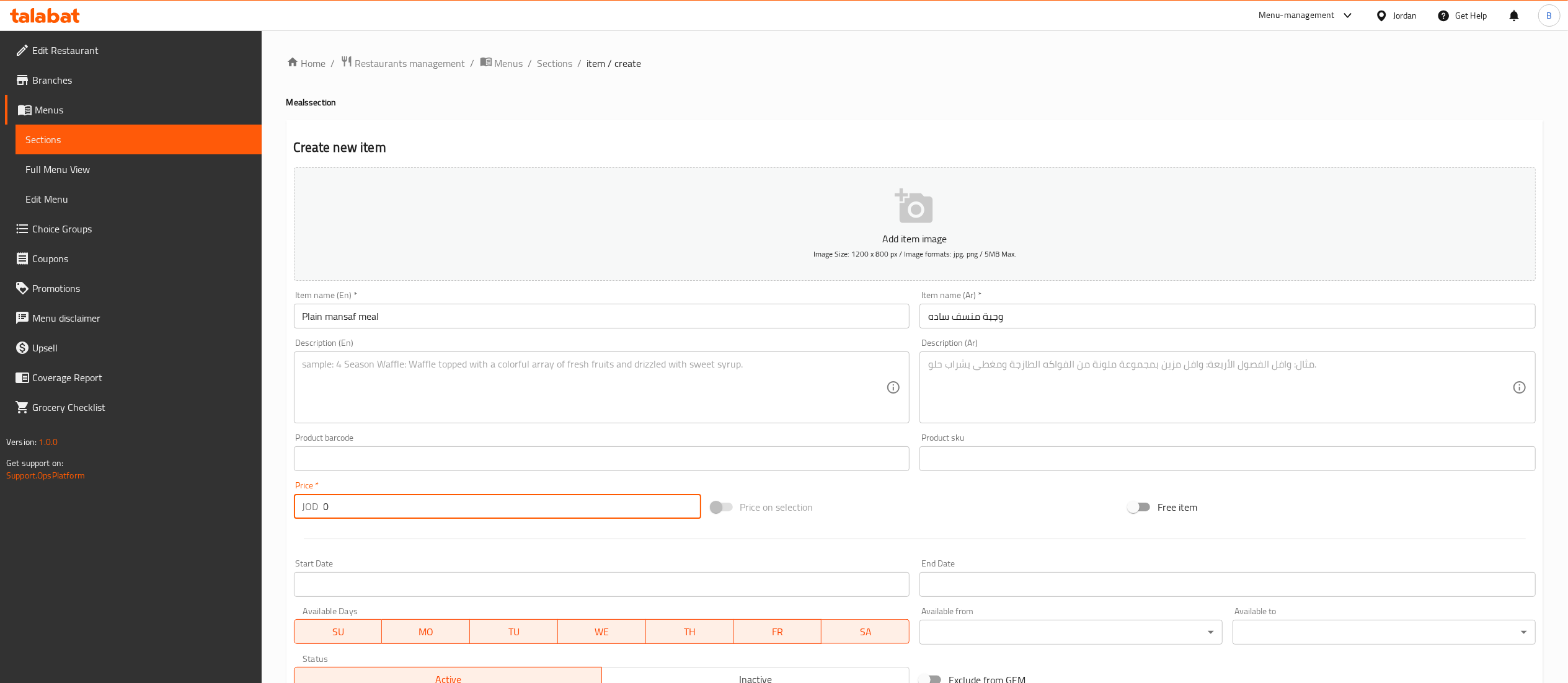
drag, startPoint x: 356, startPoint y: 503, endPoint x: 200, endPoint y: 498, distance: 156.1
click at [212, 498] on div "Edit Restaurant Branches Menus Sections Full Menu View Edit Menu Choice Groups …" at bounding box center [784, 452] width 1568 height 845
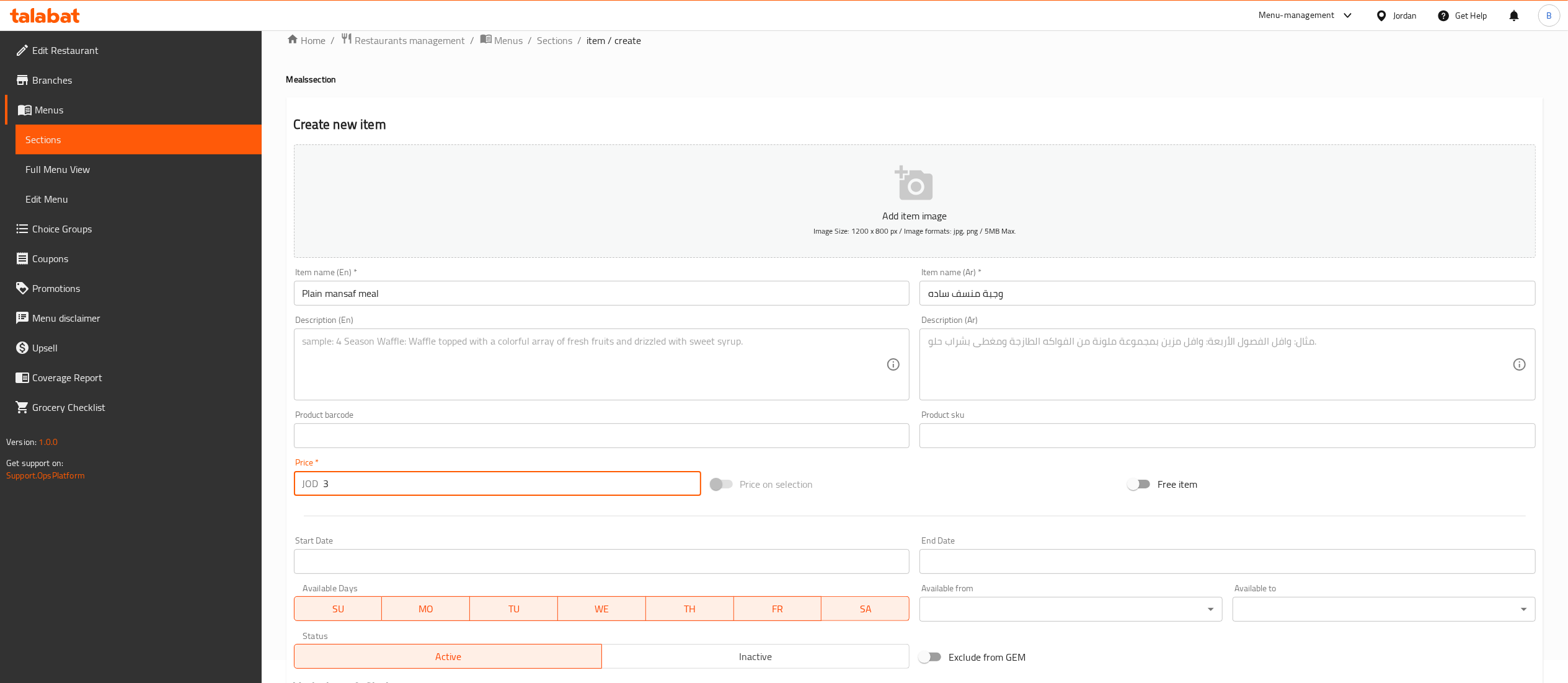
scroll to position [191, 0]
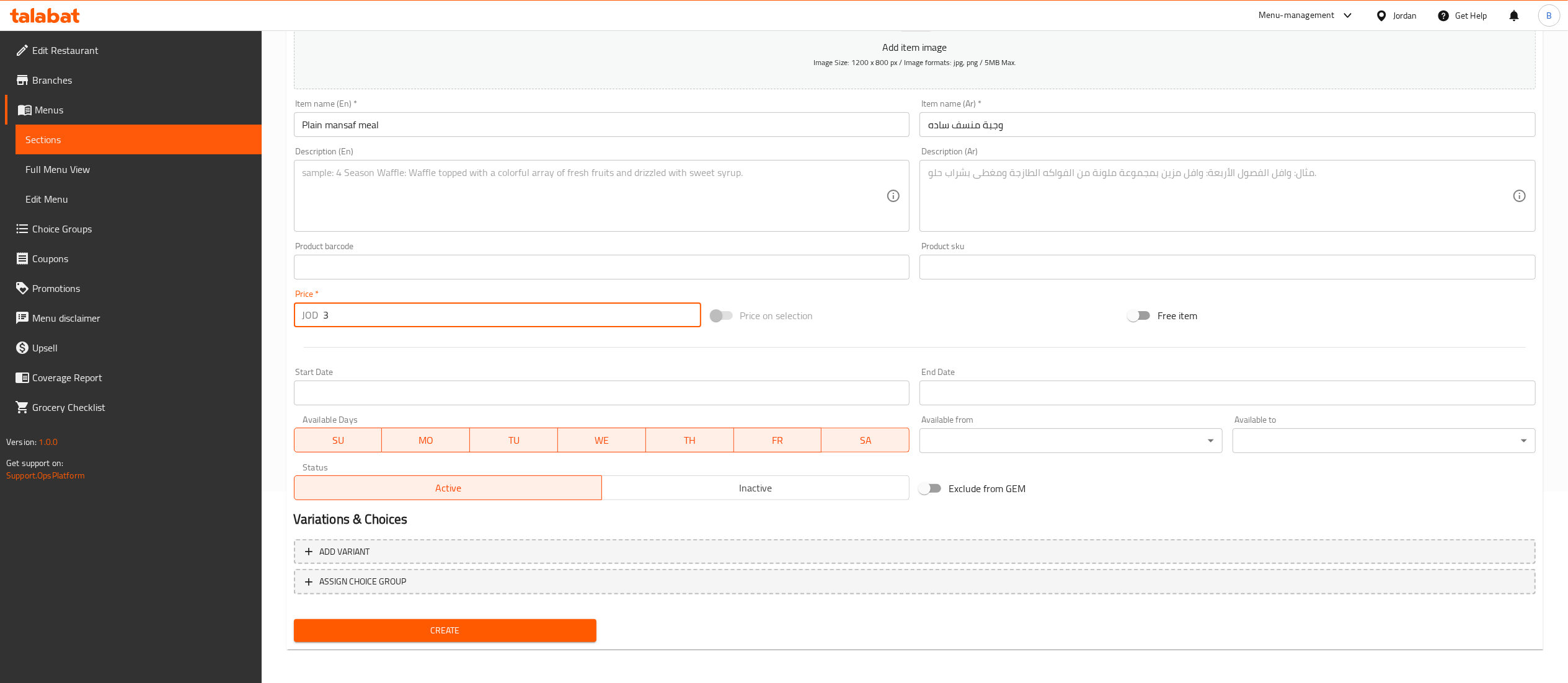
type input "3"
click at [526, 630] on span "Create" at bounding box center [445, 630] width 283 height 15
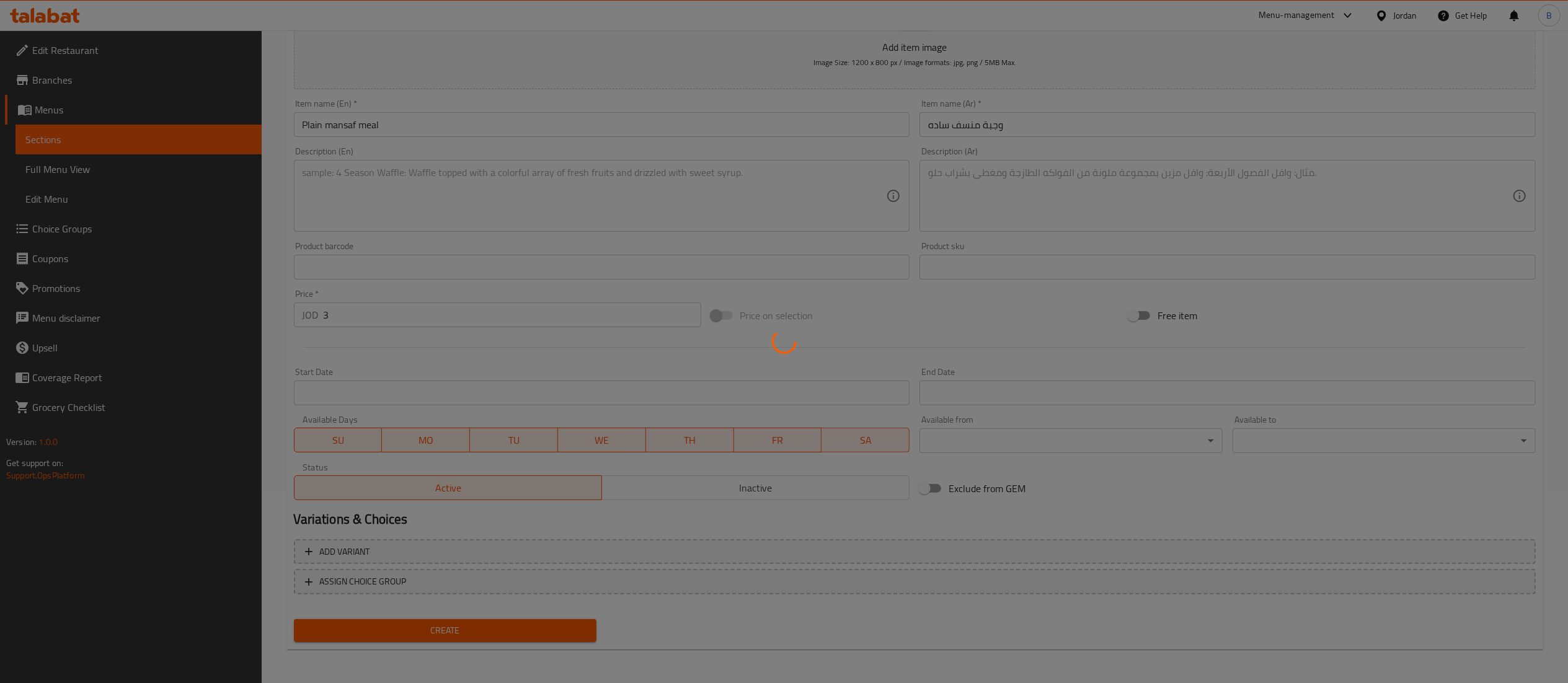
type input "0"
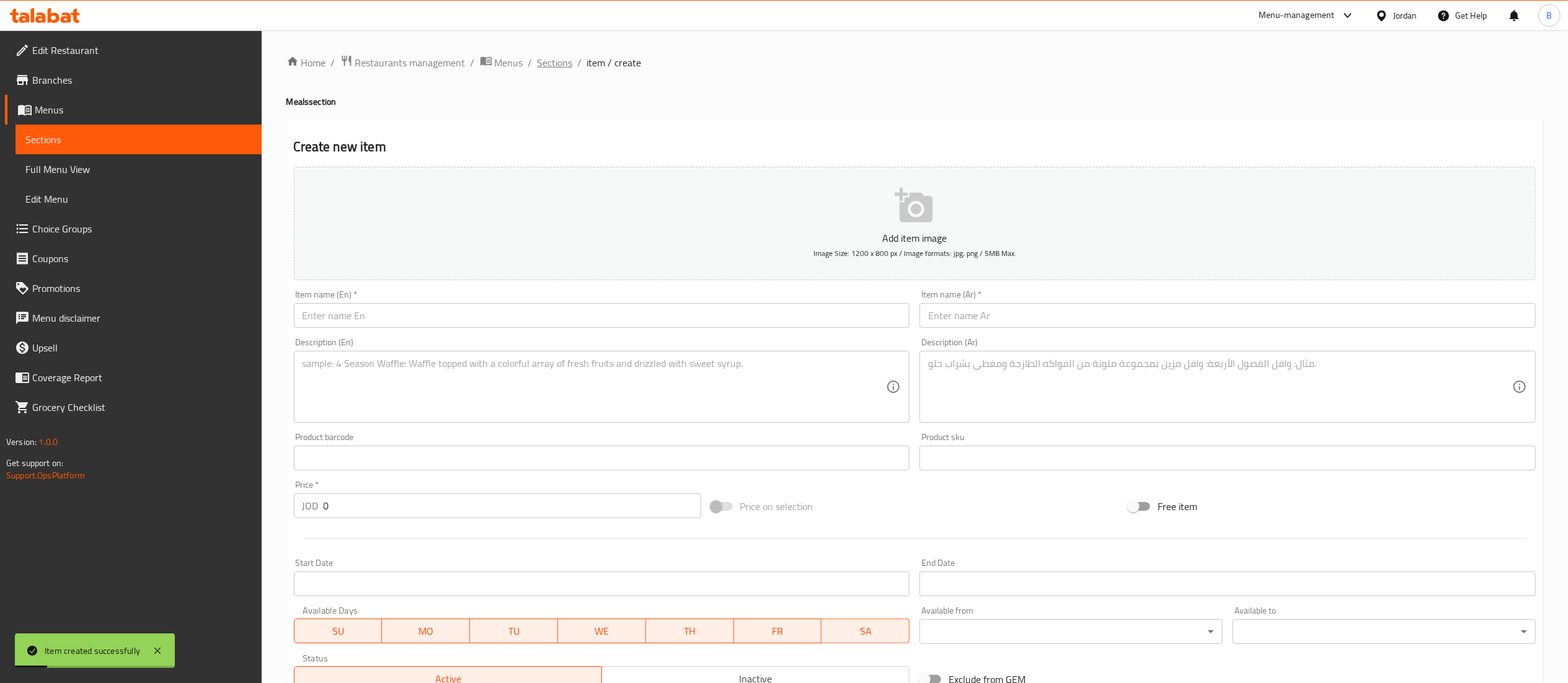
scroll to position [0, 0]
click at [544, 67] on span "Sections" at bounding box center [555, 63] width 35 height 15
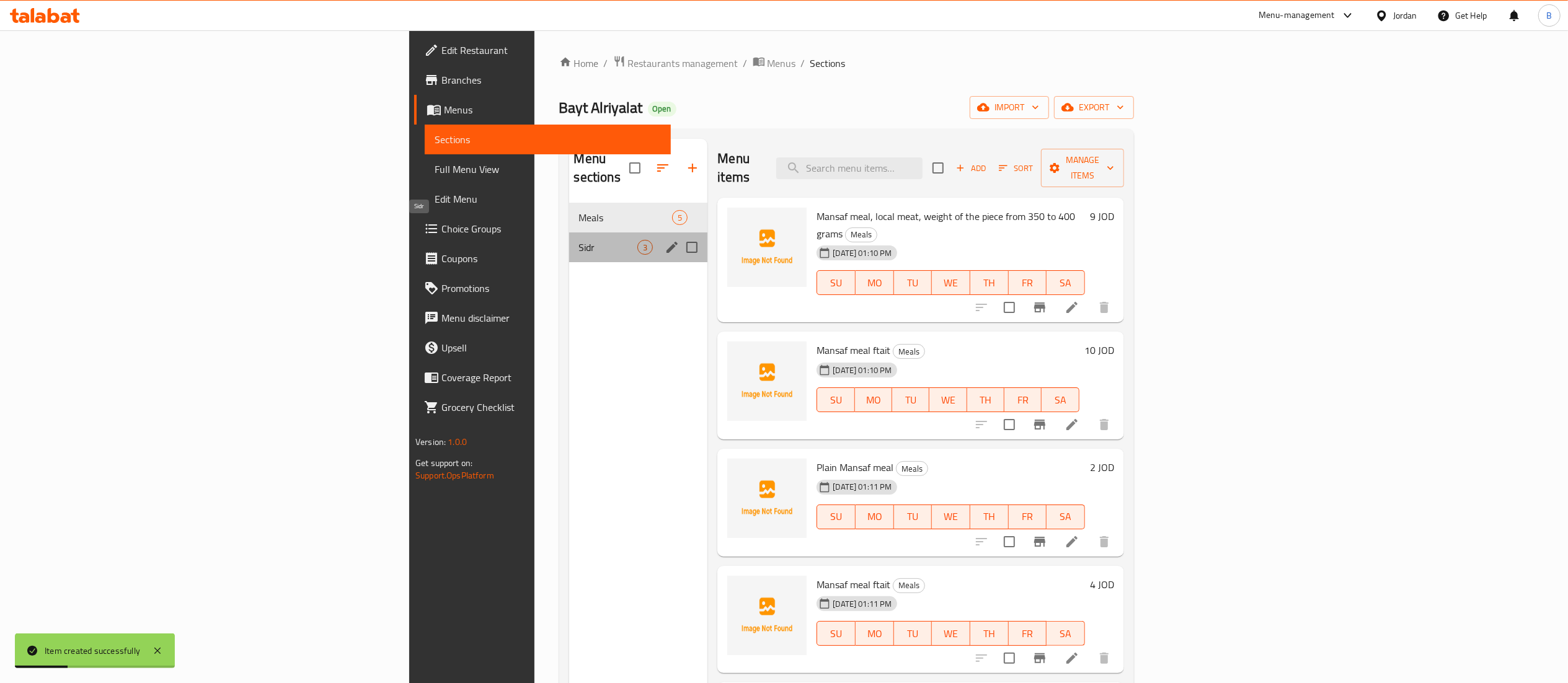
click at [579, 240] on span "Sidr" at bounding box center [608, 247] width 59 height 15
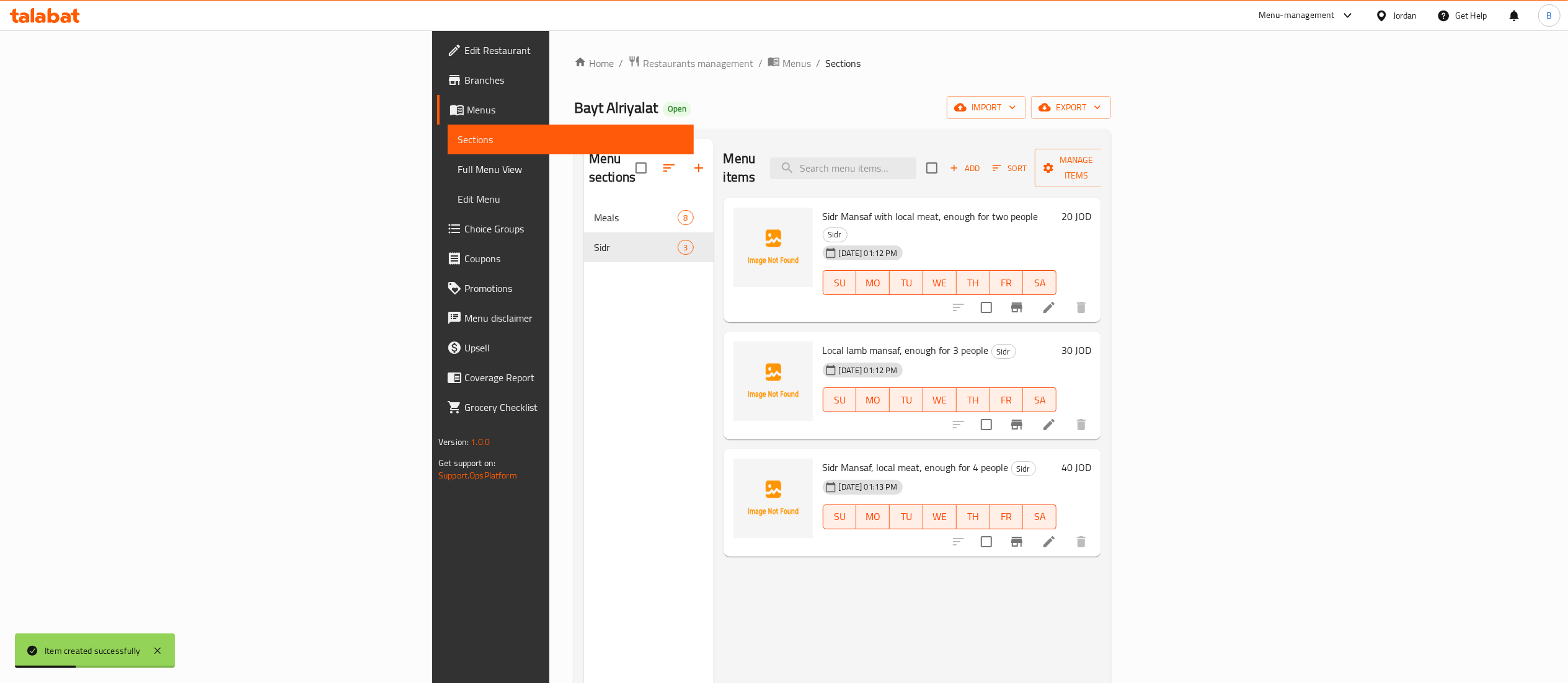
click at [981, 164] on span "Add" at bounding box center [964, 168] width 34 height 14
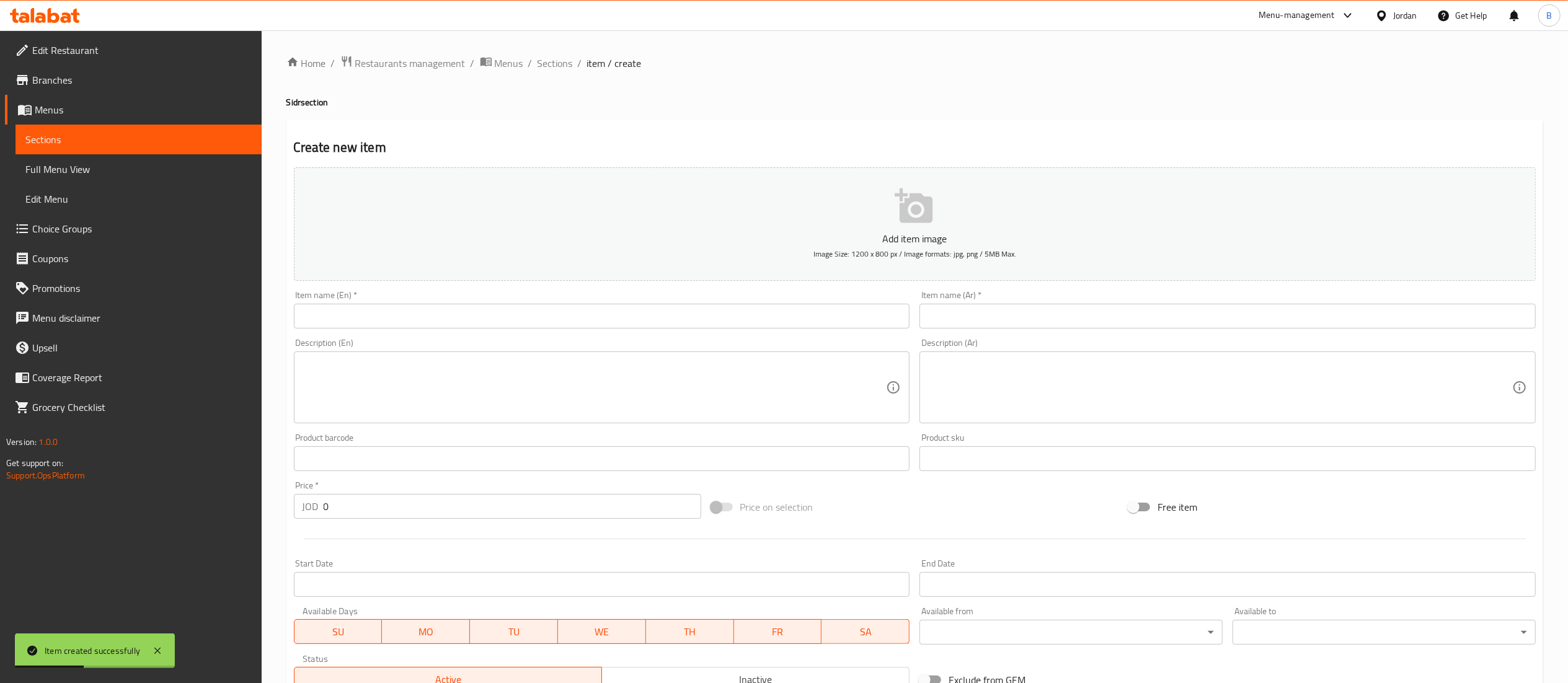
click at [1108, 312] on input "text" at bounding box center [1228, 315] width 616 height 25
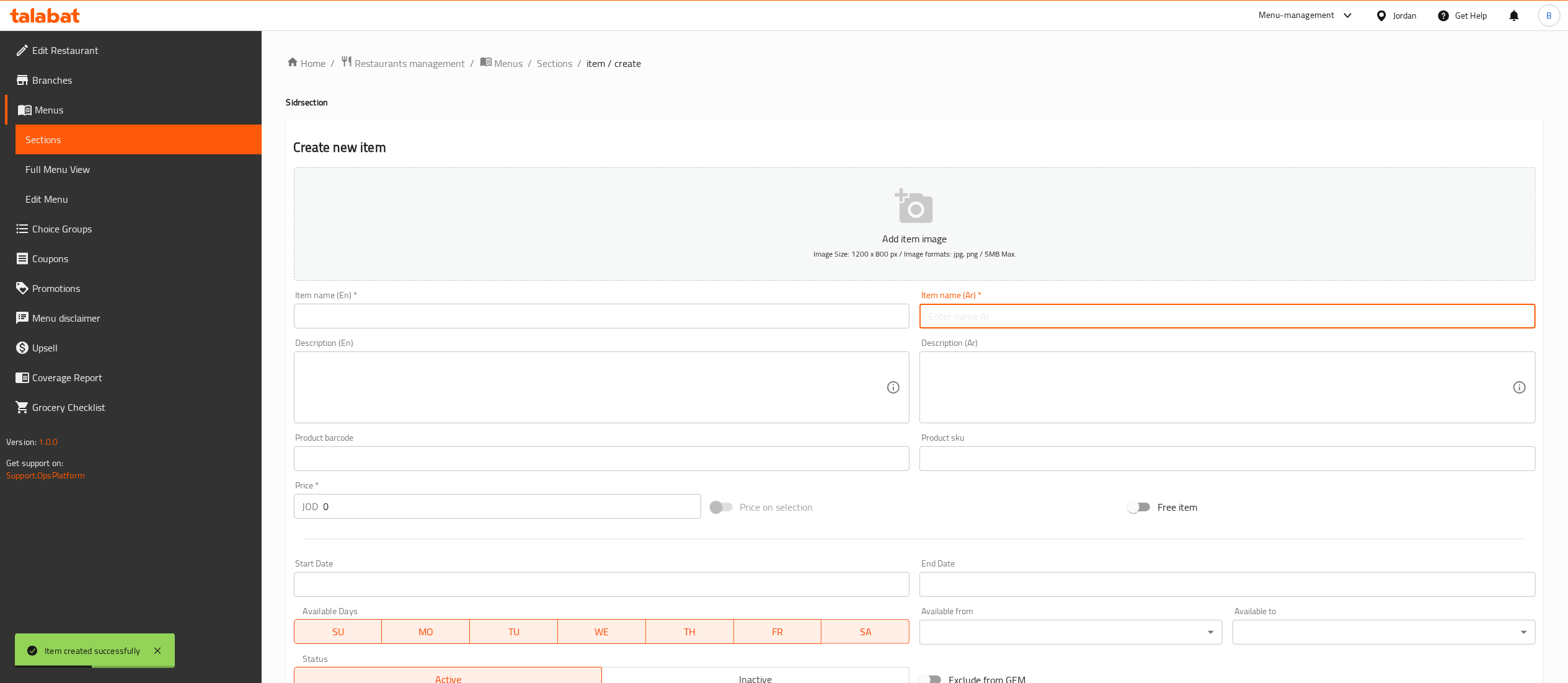
paste input "سدر رز ساده يكفي"
drag, startPoint x: 953, startPoint y: 318, endPoint x: 864, endPoint y: 322, distance: 89.1
click at [864, 322] on div "Add item image Image Size: 1200 x 800 px / Image formats: jpg, png / 5MB Max. I…" at bounding box center [915, 428] width 1252 height 534
type input "سدر رز ساده"
click at [1000, 399] on textarea at bounding box center [1219, 388] width 584 height 59
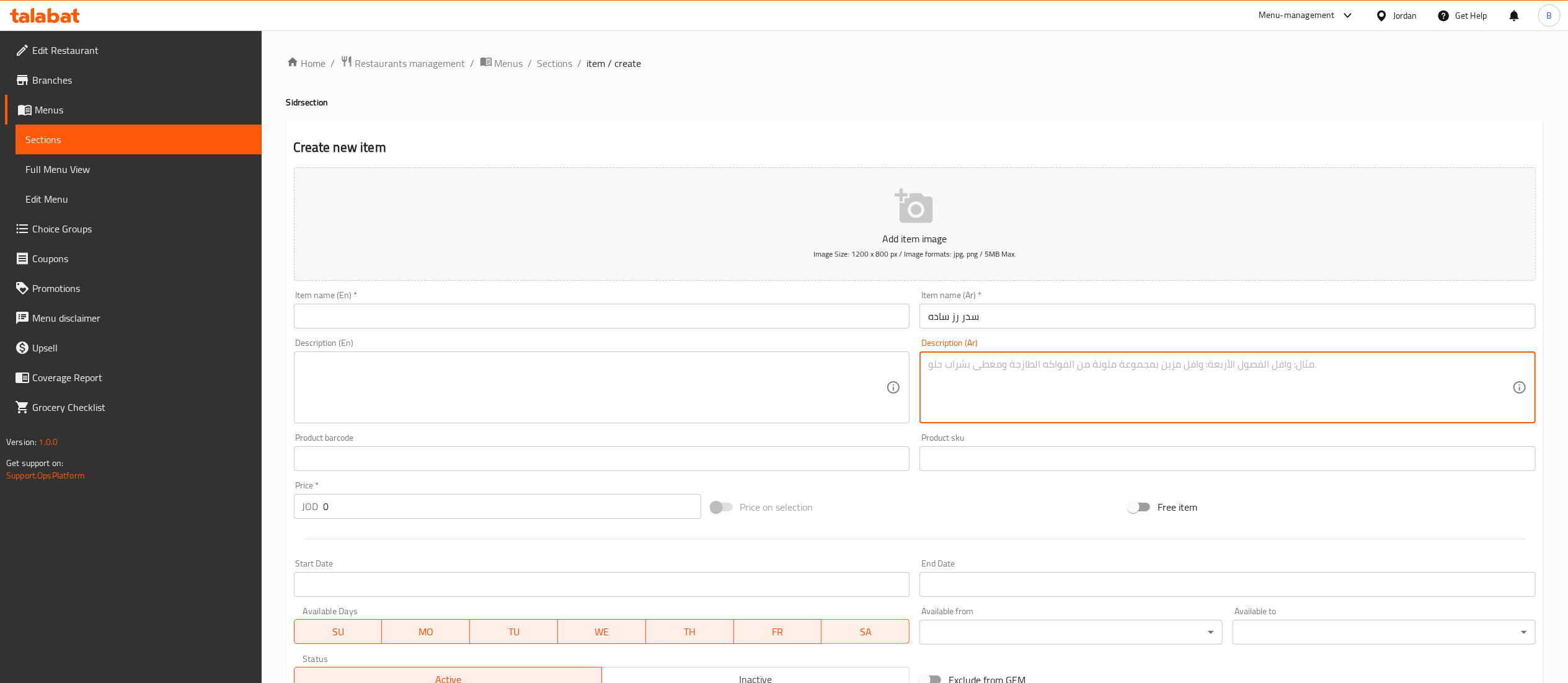
paste textarea "يكفي ٤ أشخاص"
type textarea "يكفي ٤ أشخاص"
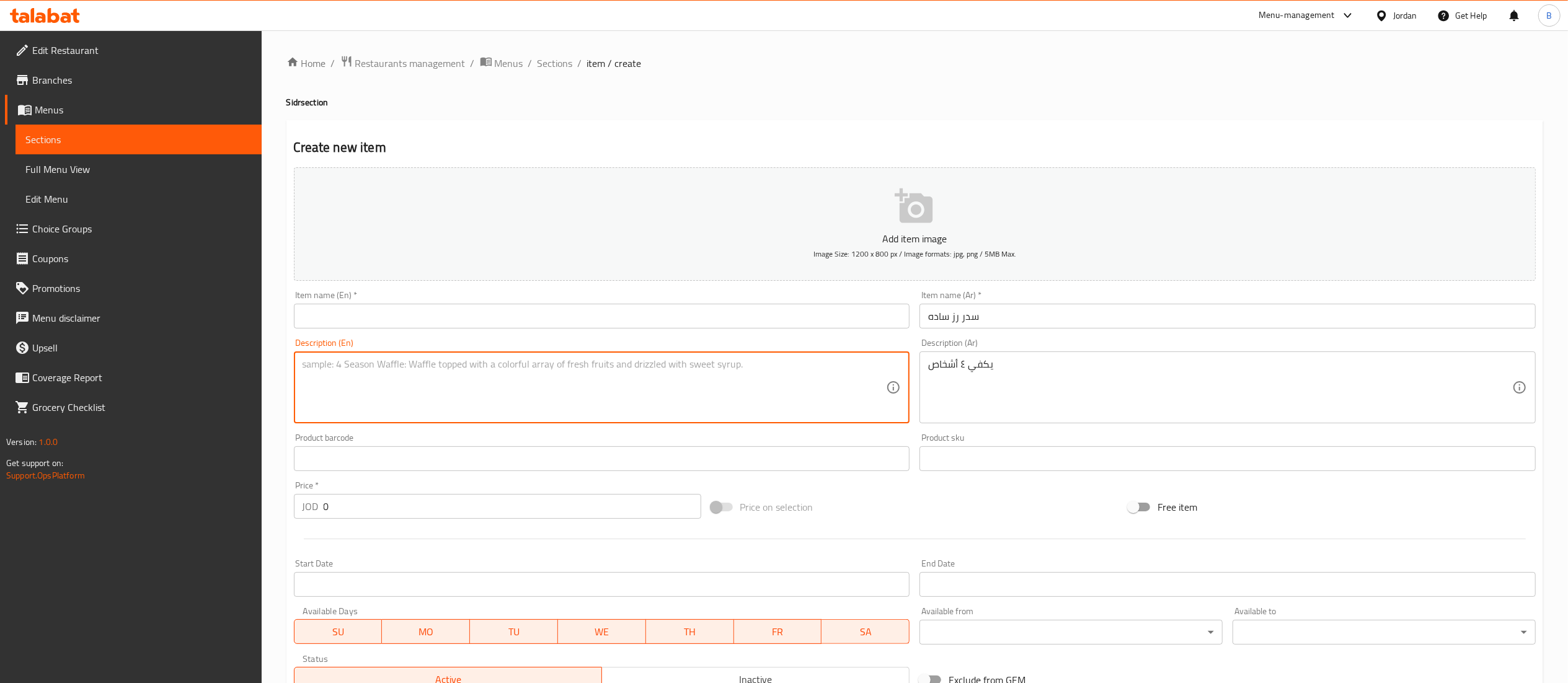
click at [756, 389] on textarea at bounding box center [594, 388] width 584 height 59
type textarea "Enough for 4 poeple"
click at [777, 320] on input "text" at bounding box center [602, 315] width 616 height 25
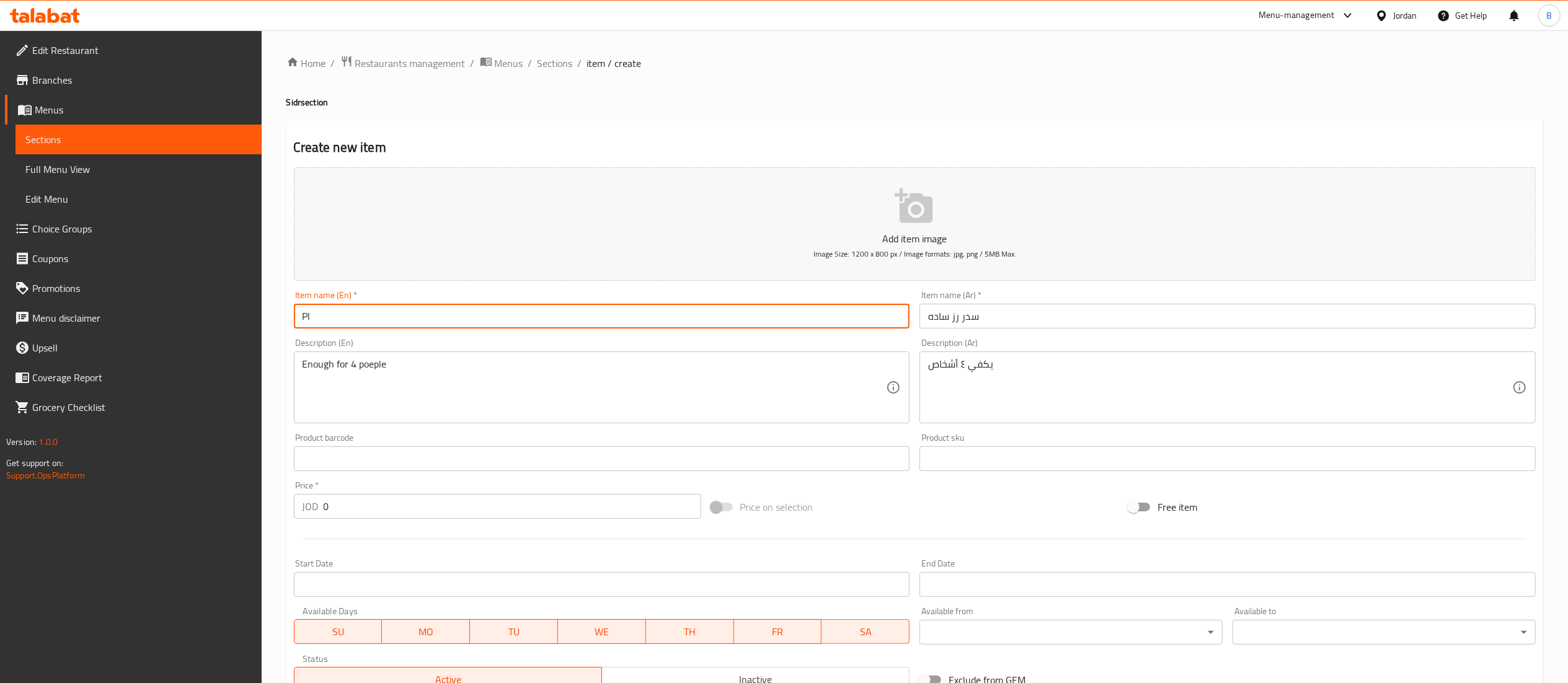
type input "P"
type input "Sidr plain rice"
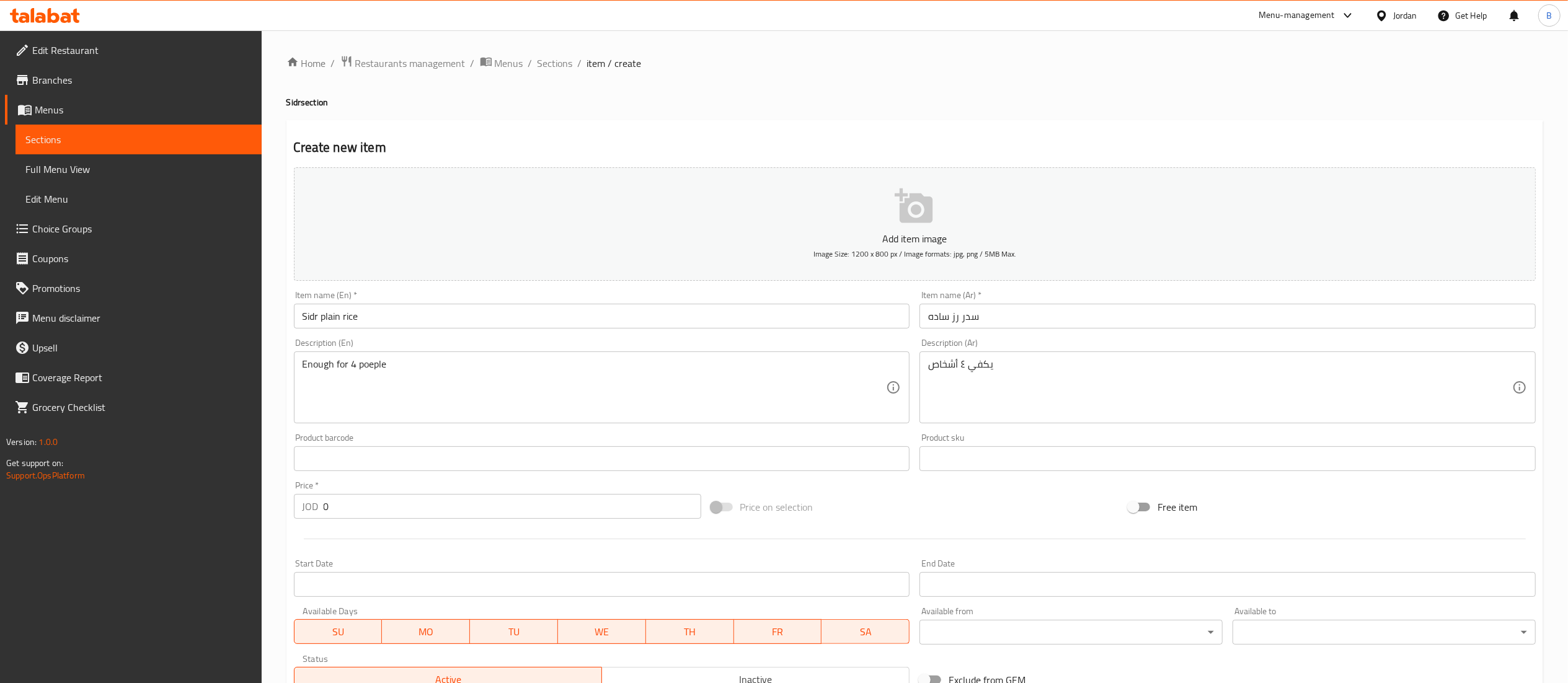
drag, startPoint x: 367, startPoint y: 523, endPoint x: 343, endPoint y: 518, distance: 24.5
click at [343, 518] on div "Price   * JOD 0 Price *" at bounding box center [497, 499] width 418 height 48
drag, startPoint x: 352, startPoint y: 515, endPoint x: 251, endPoint y: 517, distance: 101.0
click at [261, 517] on div "Edit Restaurant Branches Menus Sections Full Menu View Edit Menu Choice Groups …" at bounding box center [784, 452] width 1568 height 845
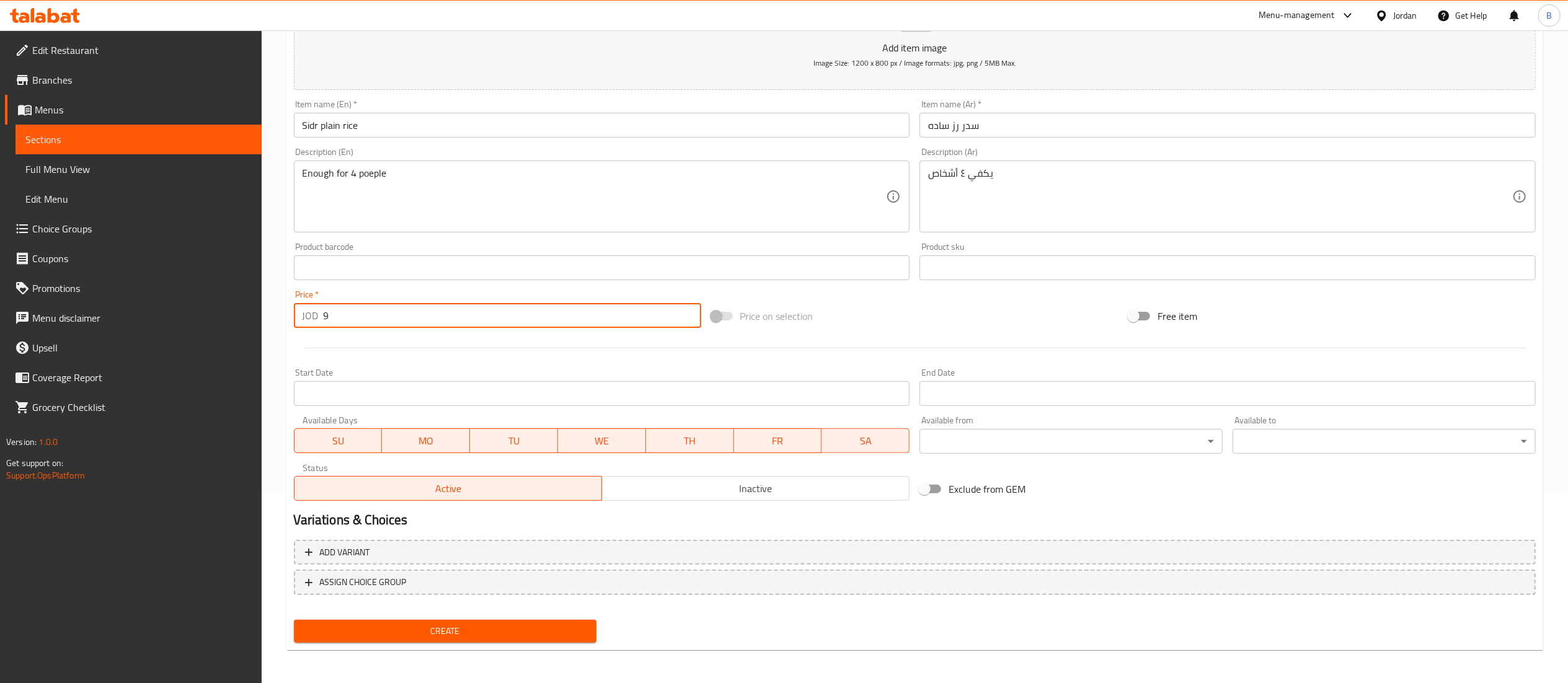
scroll to position [191, 0]
type input "9"
click at [498, 626] on span "Create" at bounding box center [445, 630] width 283 height 15
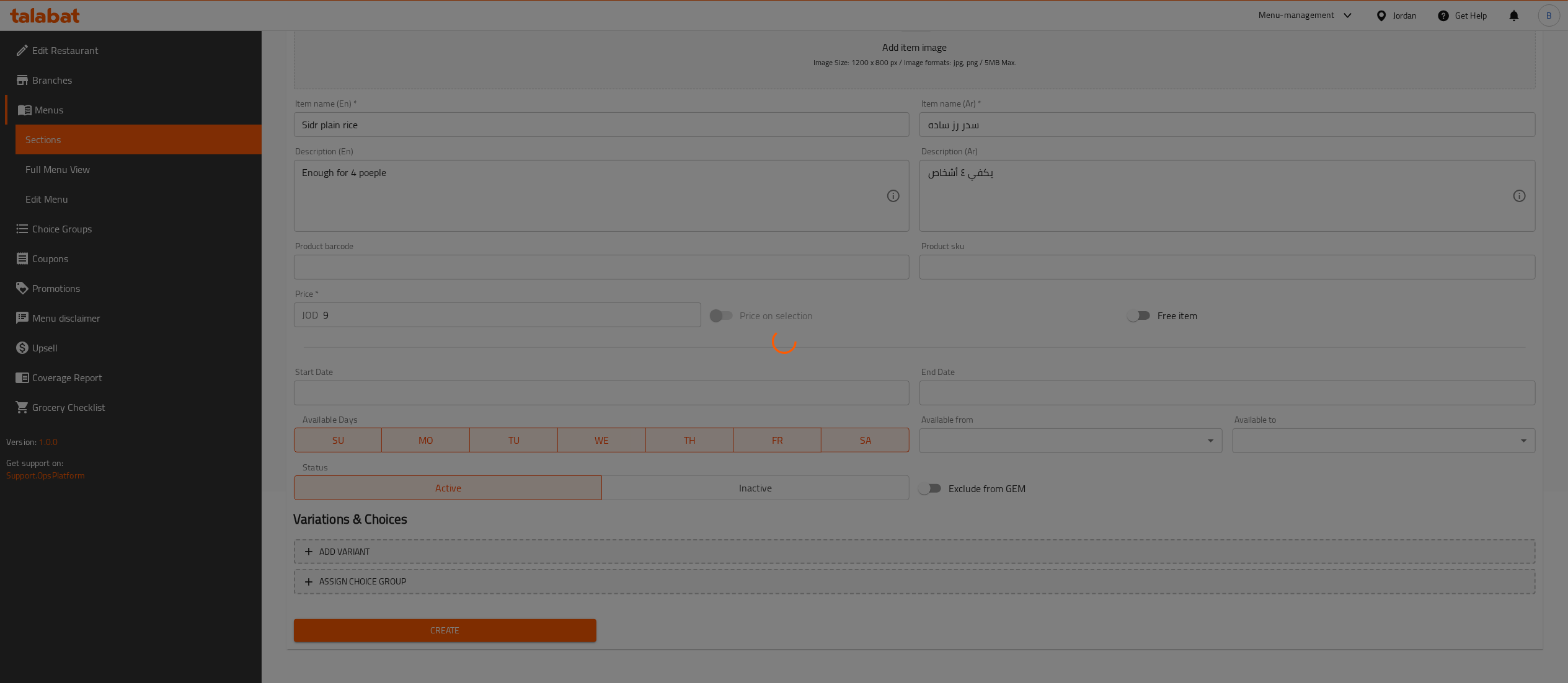
type input "0"
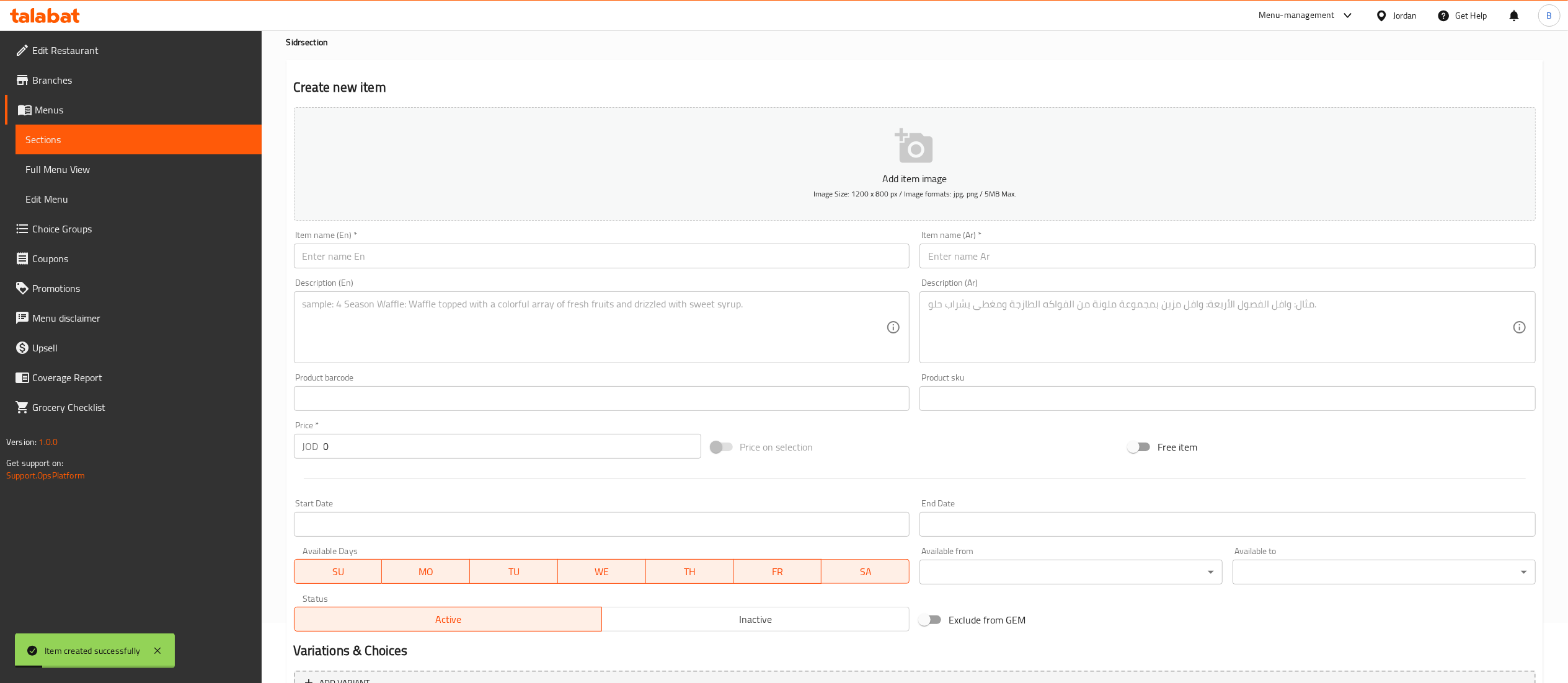
scroll to position [0, 0]
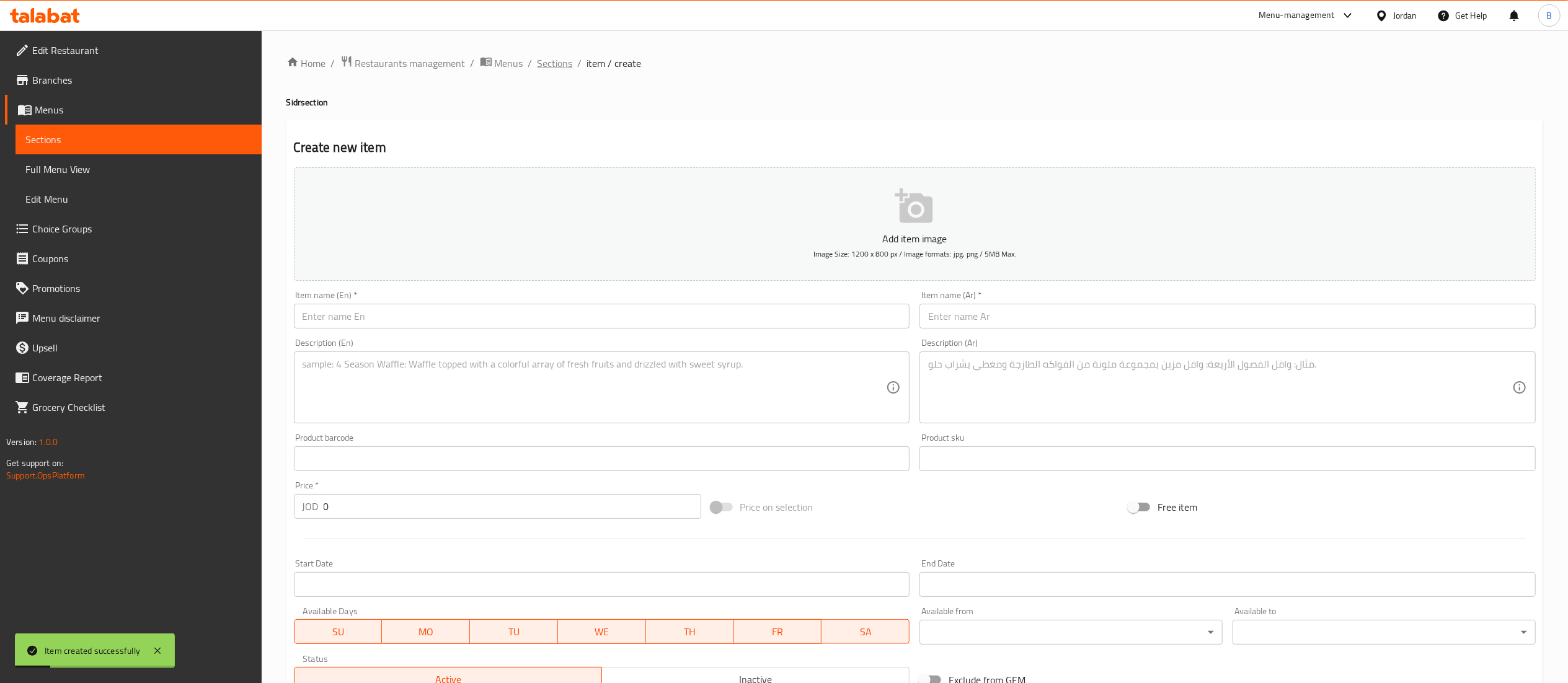
click at [543, 64] on span "Sections" at bounding box center [555, 63] width 35 height 15
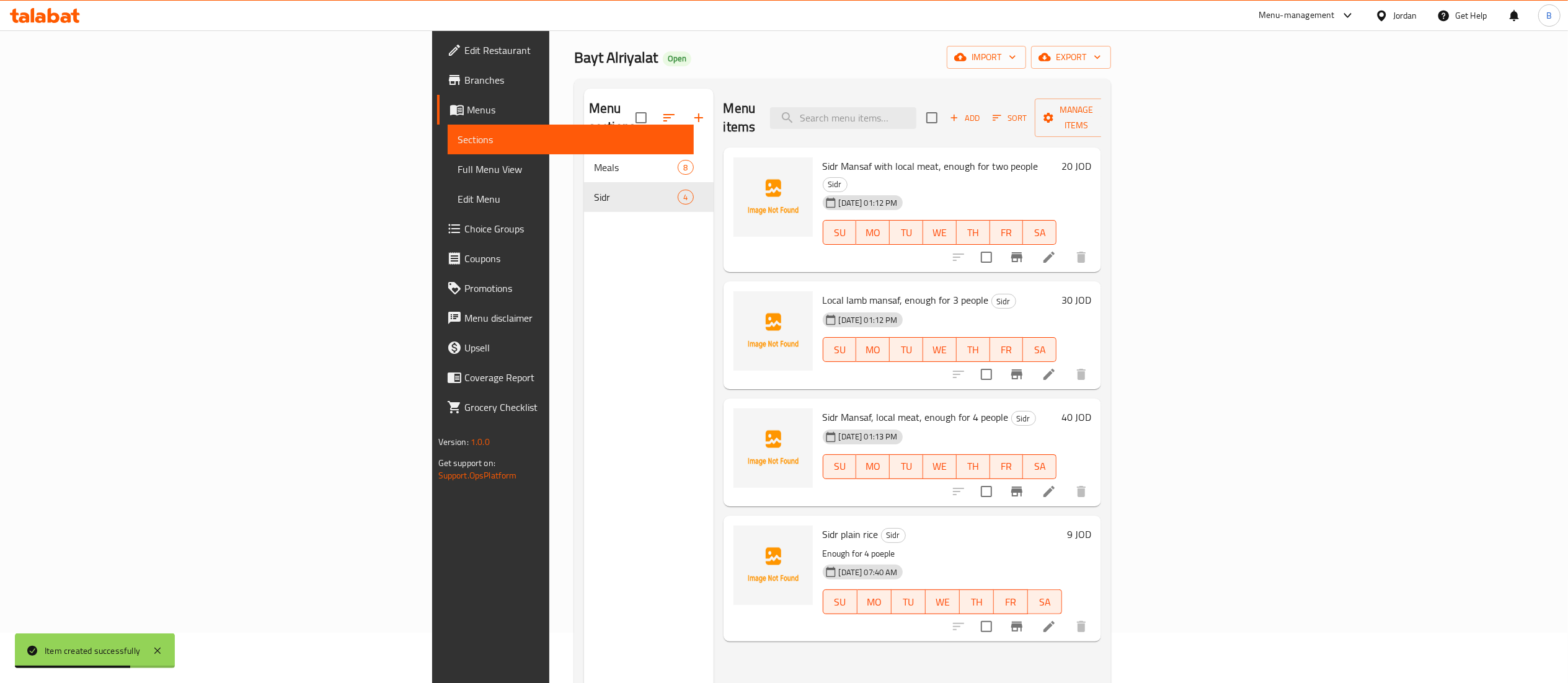
scroll to position [50, 0]
click at [1056, 619] on icon at bounding box center [1049, 626] width 15 height 15
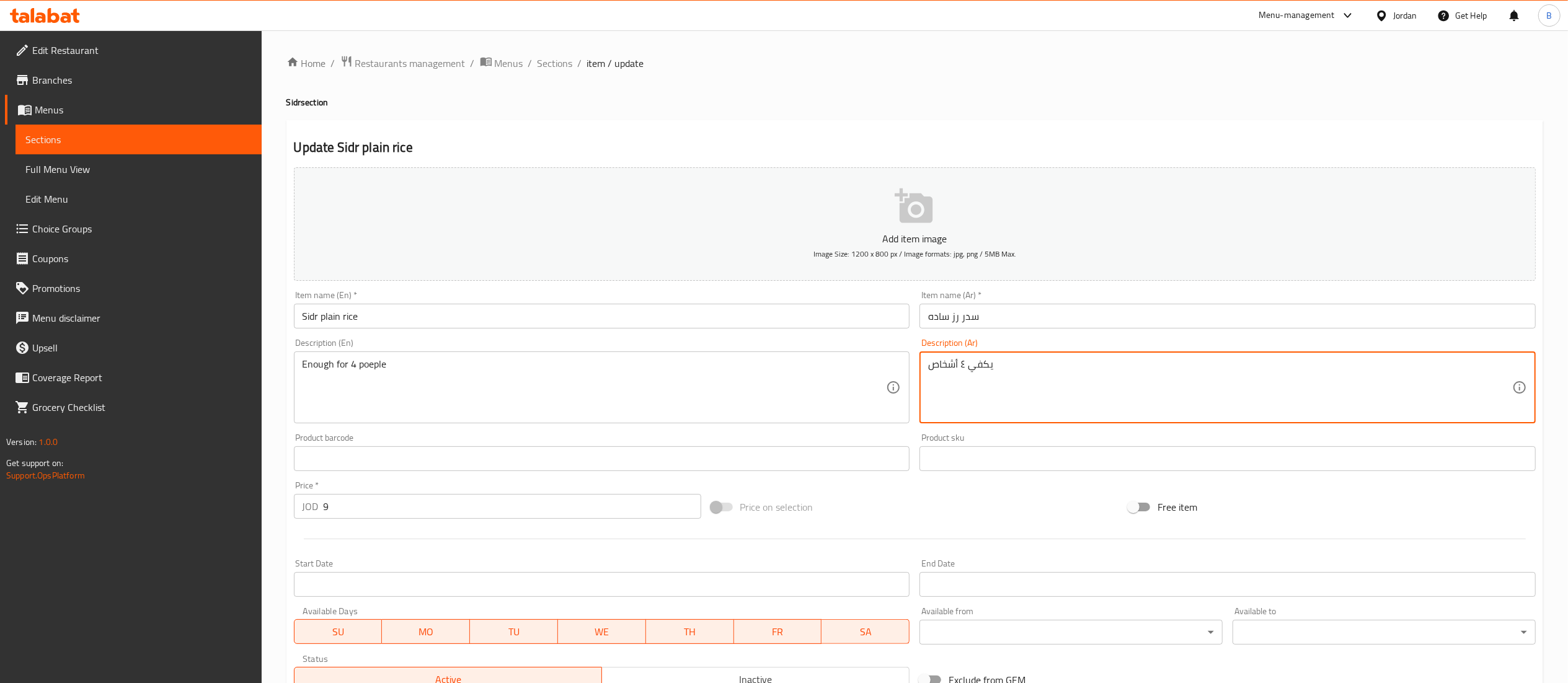
drag, startPoint x: 1016, startPoint y: 366, endPoint x: 765, endPoint y: 365, distance: 251.0
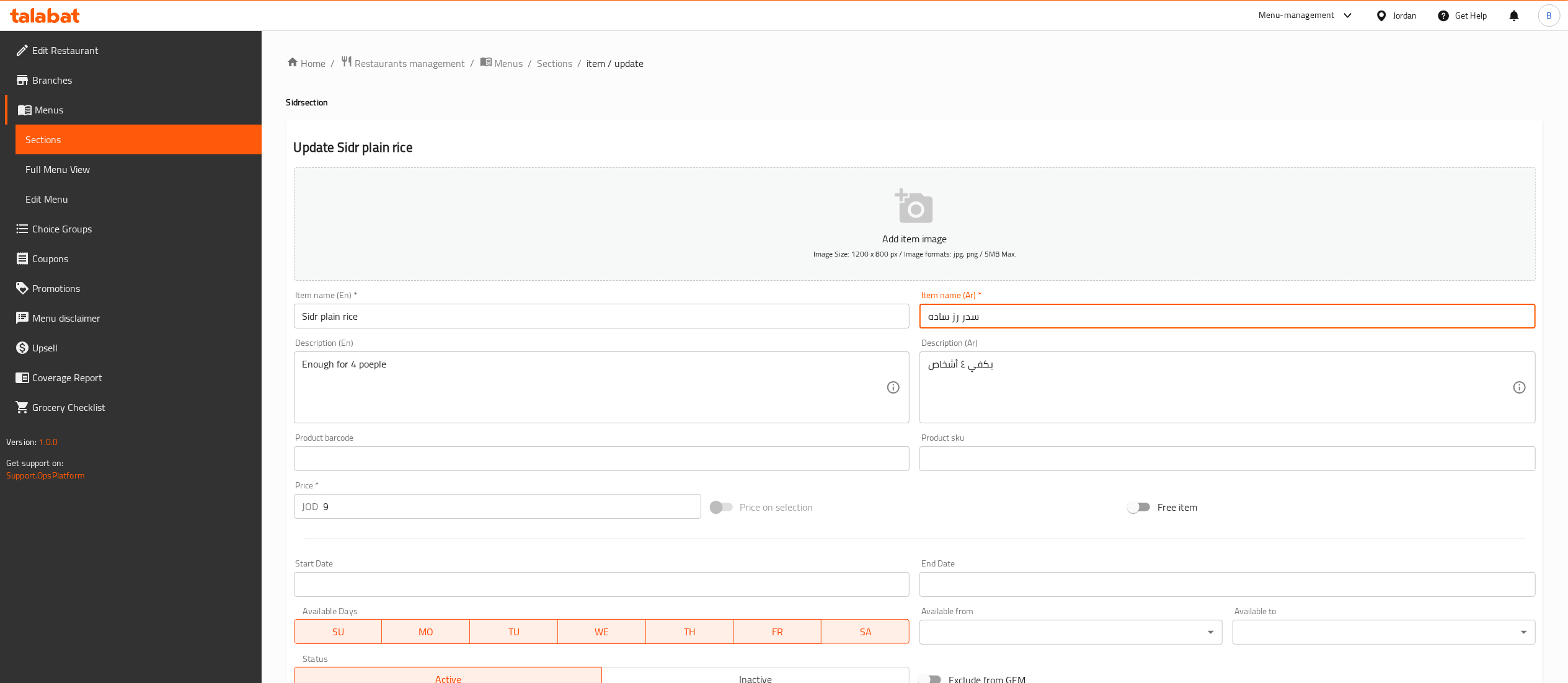
click at [995, 314] on input "سدر رز ساده" at bounding box center [1228, 315] width 616 height 25
paste input "يكفي ٤ أشخاص"
type input "سدر رز ساده يكفي ٤ أشخاص"
drag, startPoint x: 1004, startPoint y: 364, endPoint x: 757, endPoint y: 349, distance: 247.5
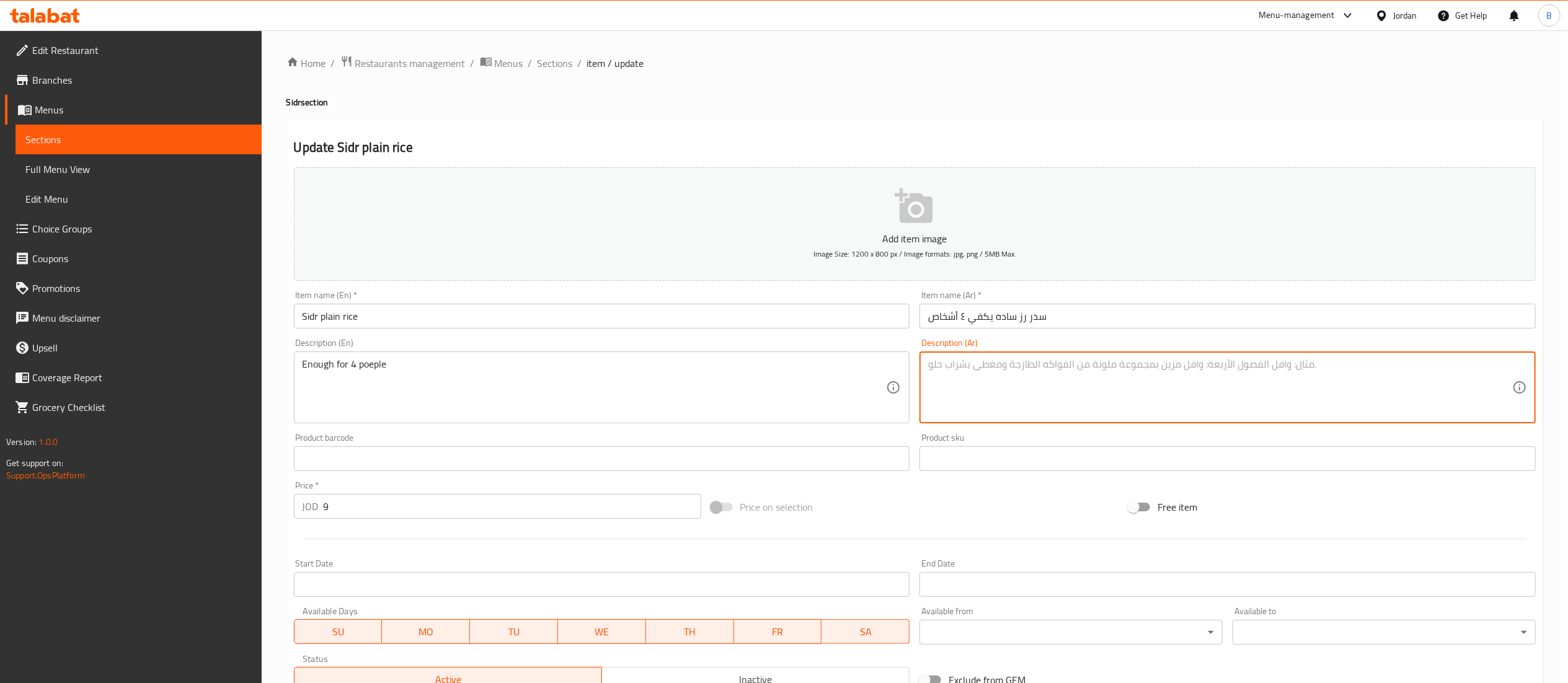
drag, startPoint x: 420, startPoint y: 374, endPoint x: 215, endPoint y: 366, distance: 205.2
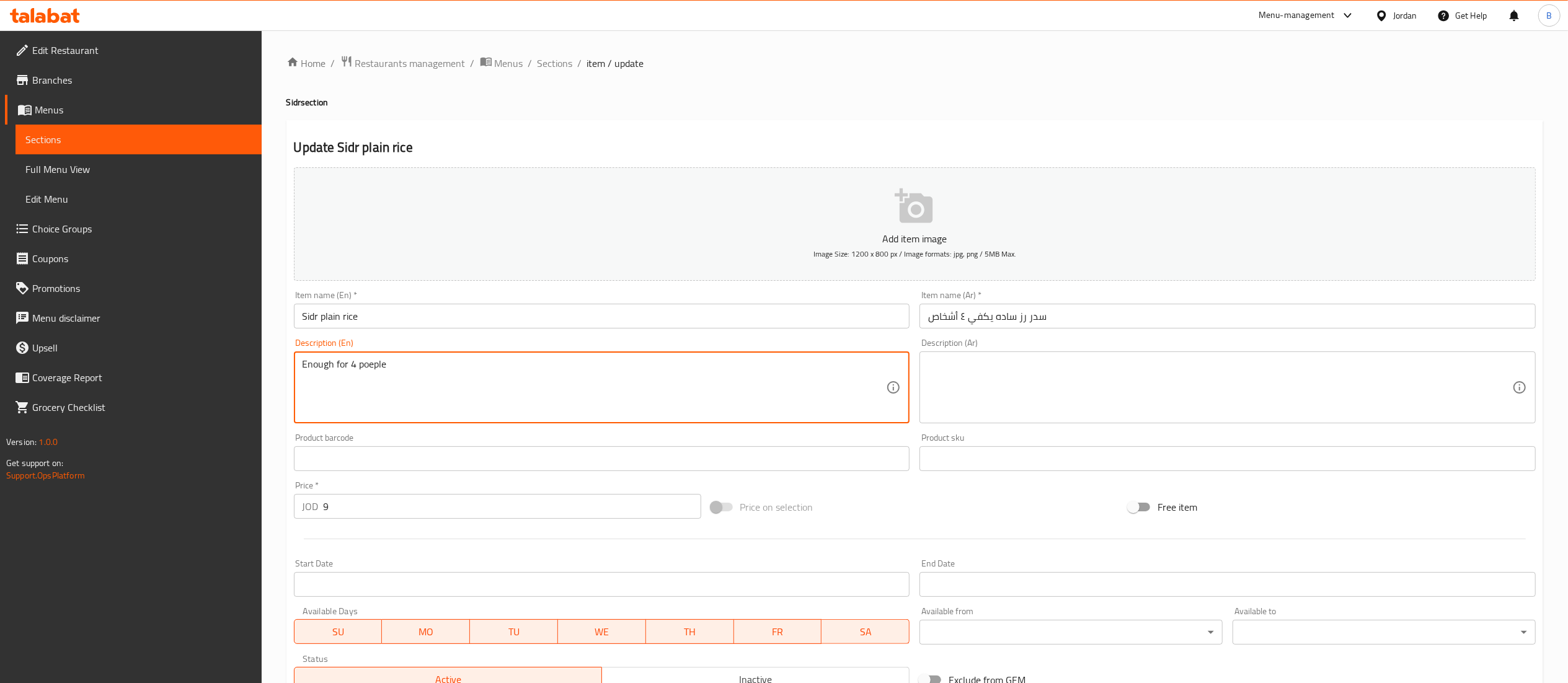
click at [462, 314] on input "Sidr plain rice" at bounding box center [602, 315] width 616 height 25
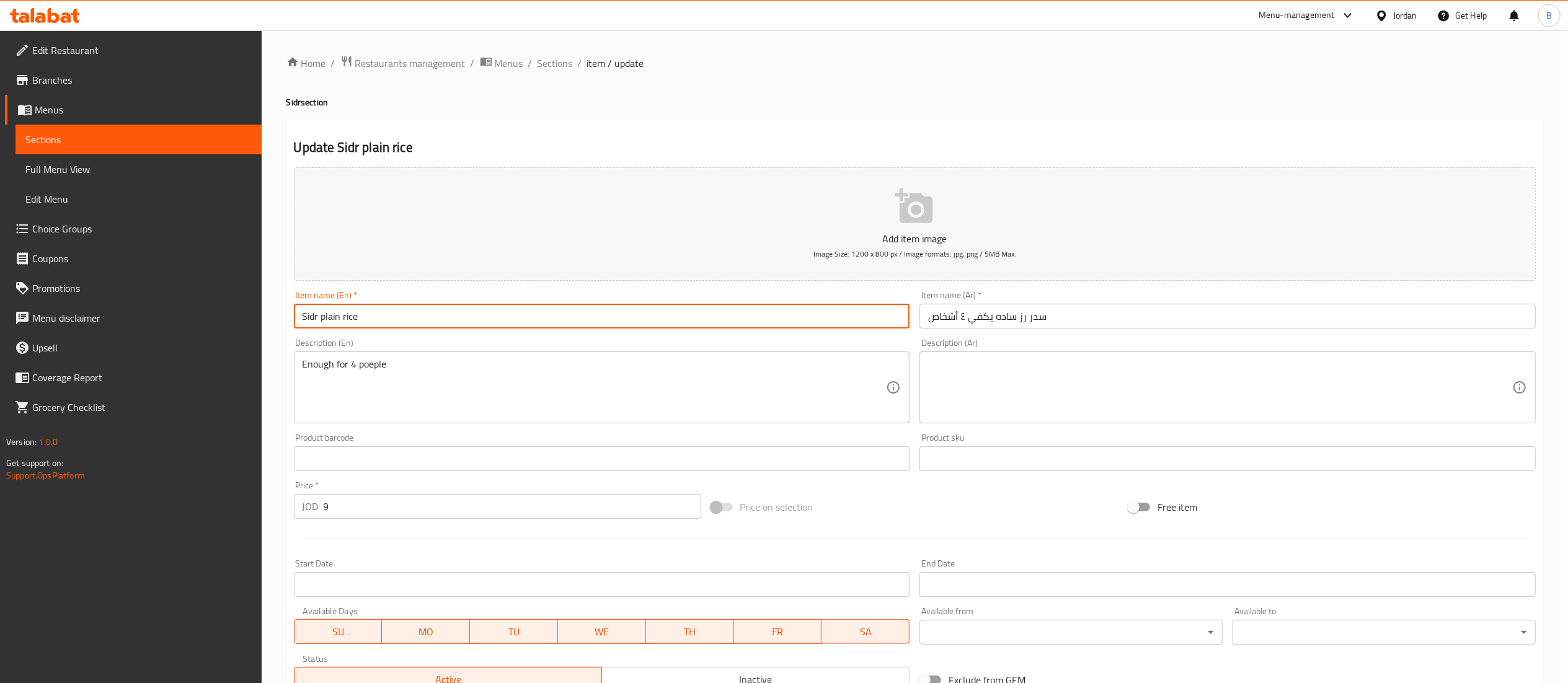
paste input "Enough for 4 poeple"
type input "Sidr plain riceEnough for 4 poeple"
drag, startPoint x: 442, startPoint y: 371, endPoint x: 235, endPoint y: 371, distance: 207.0
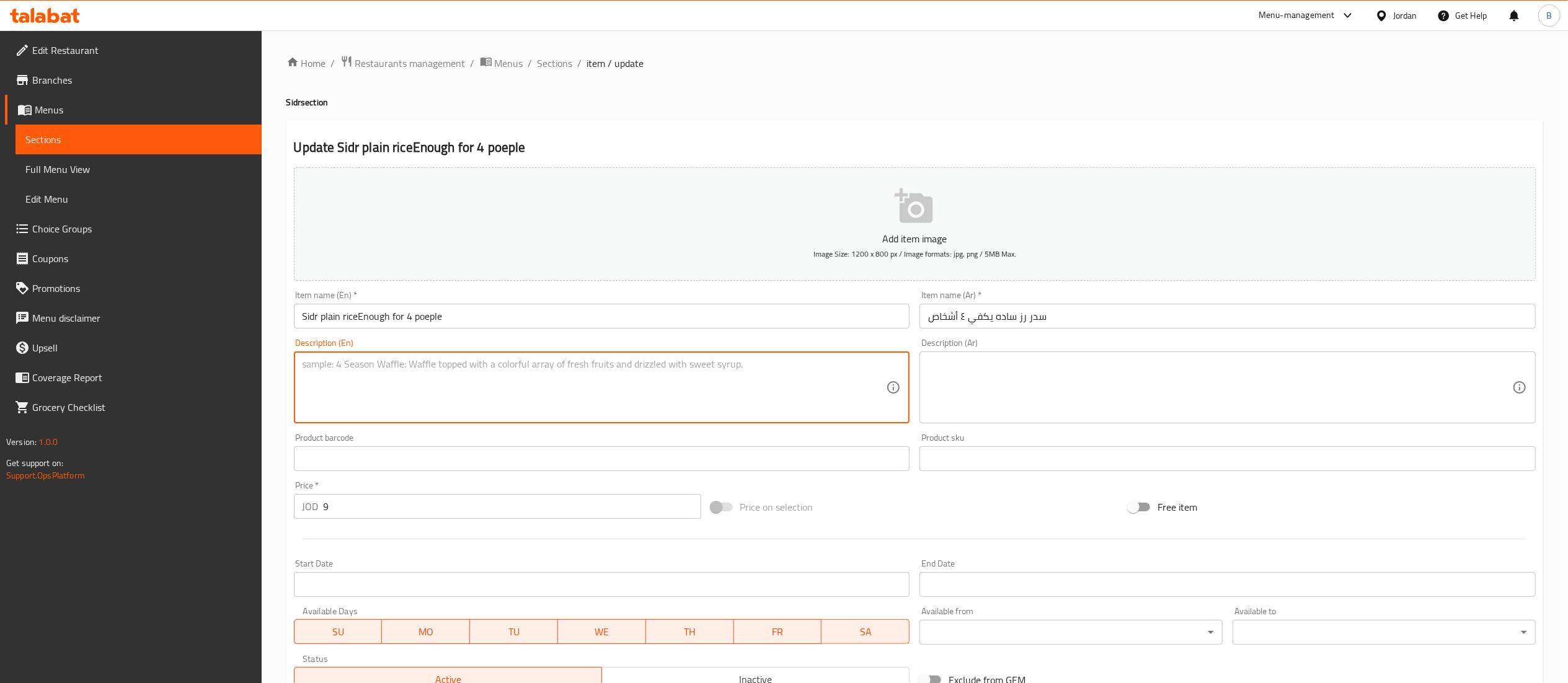
click at [354, 312] on input "Sidr plain riceEnough for 4 poeple" at bounding box center [602, 315] width 616 height 25
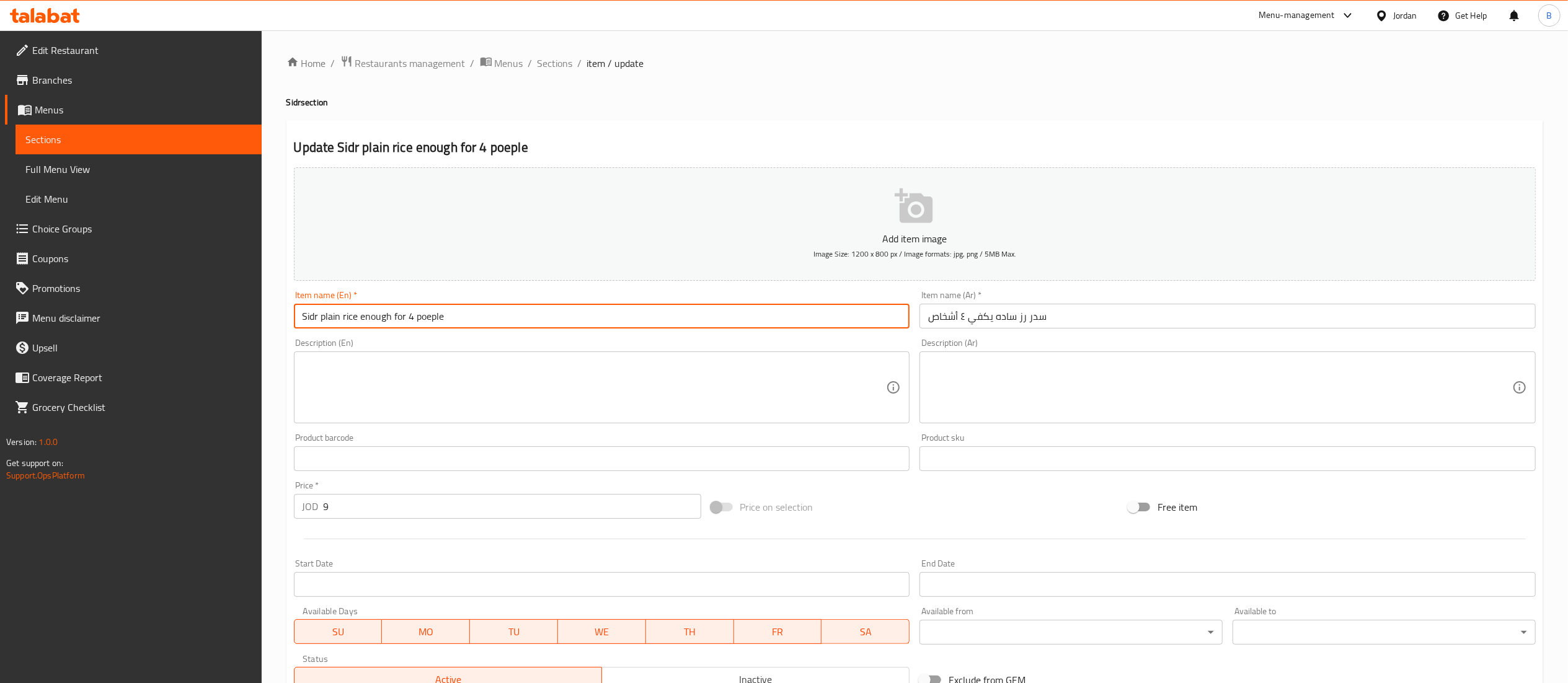
click at [431, 317] on input "Sidr plain rice enough for 4 poeple" at bounding box center [602, 315] width 616 height 25
click at [440, 319] on input "Sidr plain rice enough for 4 peppple" at bounding box center [602, 315] width 616 height 25
click at [427, 323] on input "Sidr plain rice enough for 4 pepple" at bounding box center [602, 315] width 616 height 25
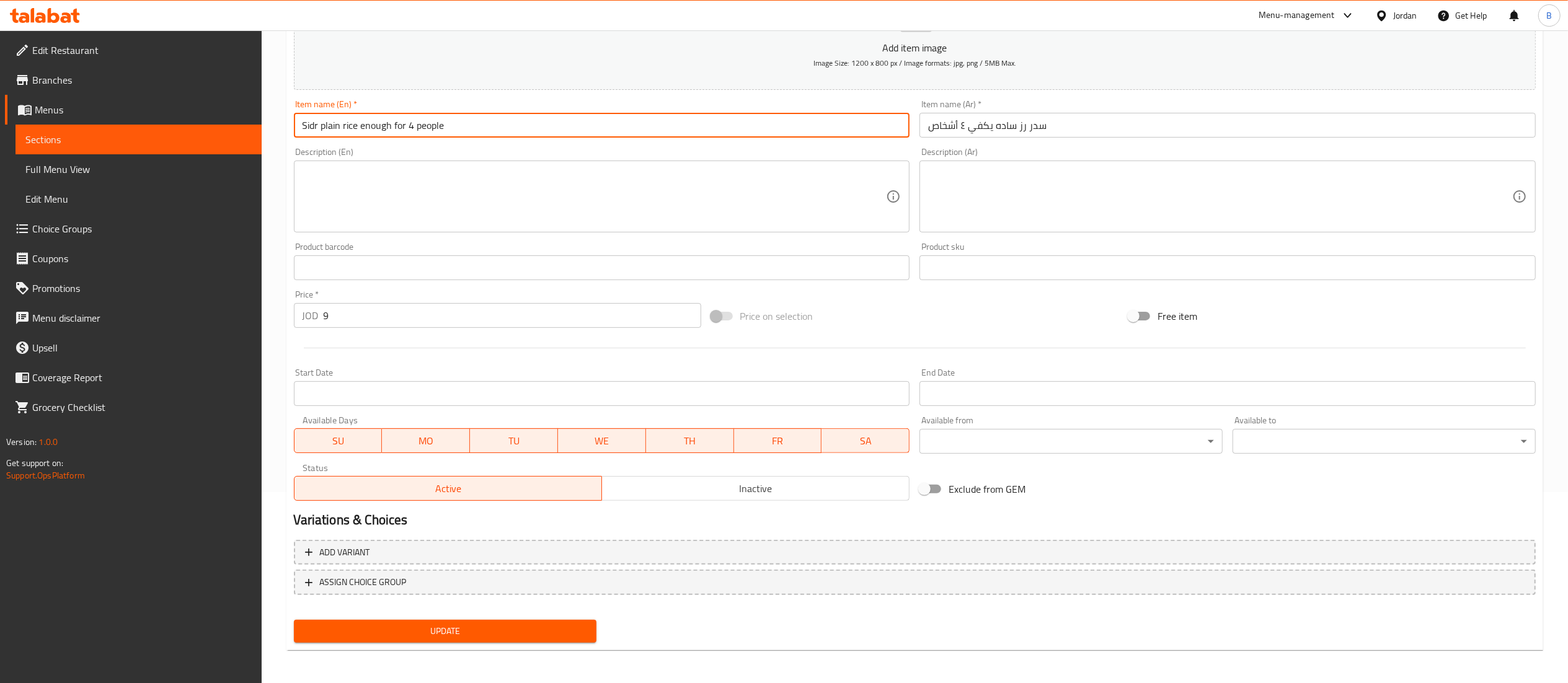
scroll to position [191, 0]
type input "Sidr plain rice enough for 4 people"
click at [540, 630] on span "Update" at bounding box center [445, 630] width 283 height 15
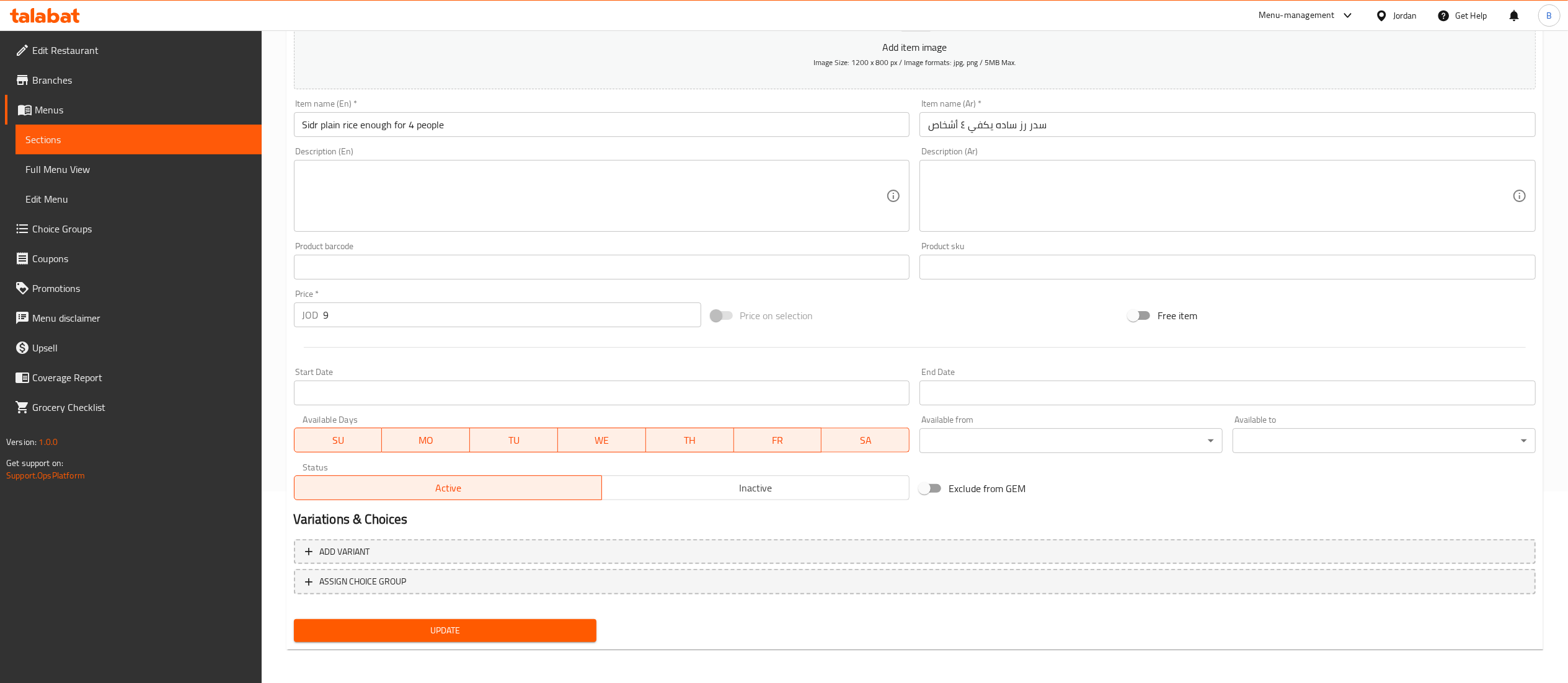
click at [71, 22] on icon at bounding box center [45, 15] width 70 height 15
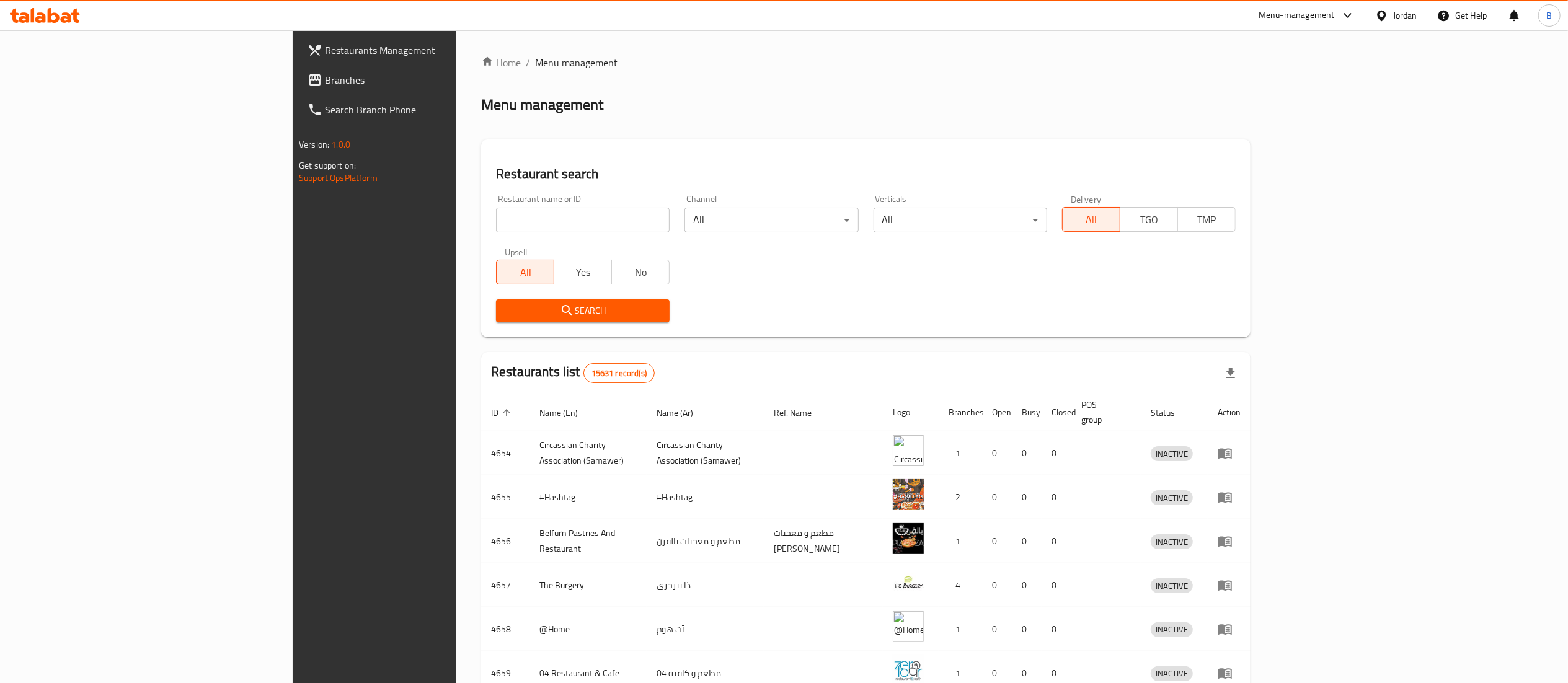
click at [34, 14] on icon at bounding box center [45, 15] width 70 height 15
click at [325, 74] on span "Branches" at bounding box center [434, 80] width 220 height 15
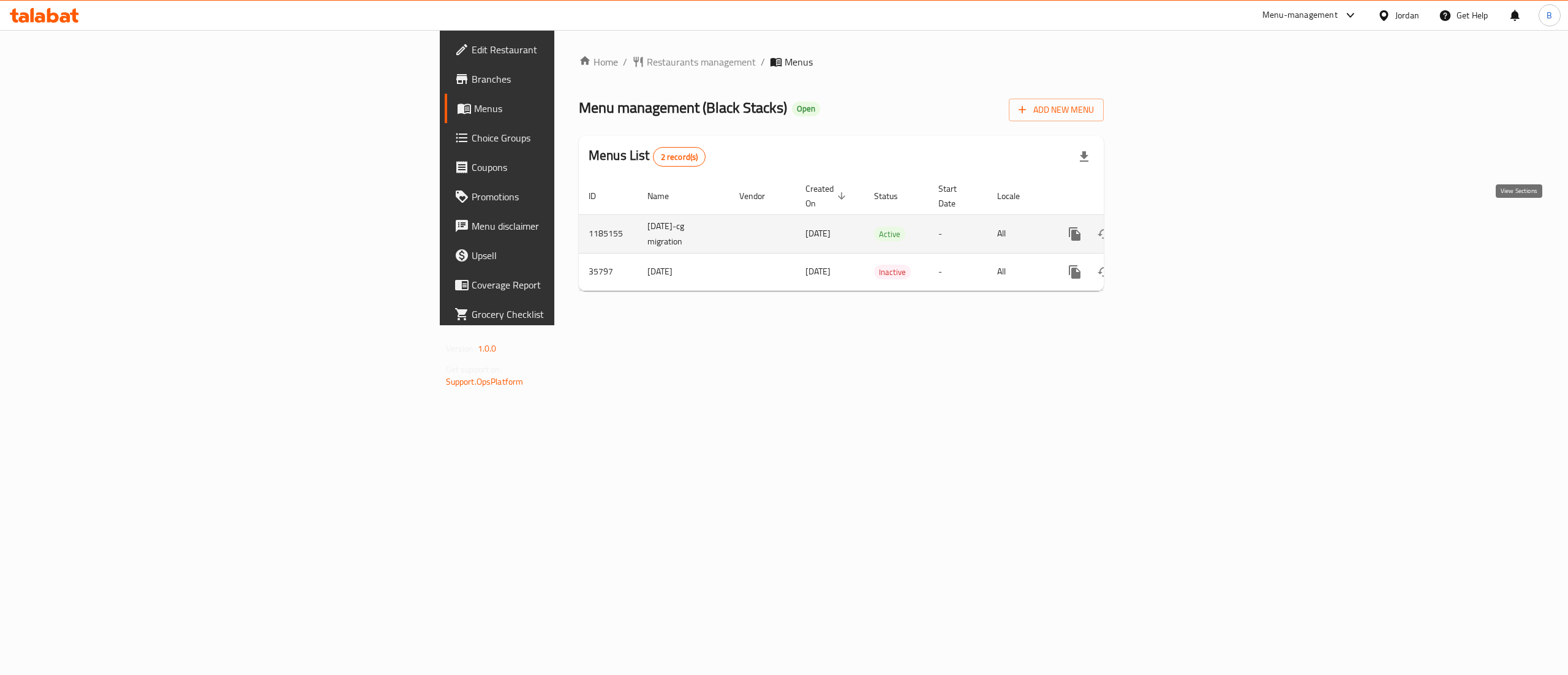
click at [1170, 226] on icon "enhanced table" at bounding box center [1163, 233] width 15 height 15
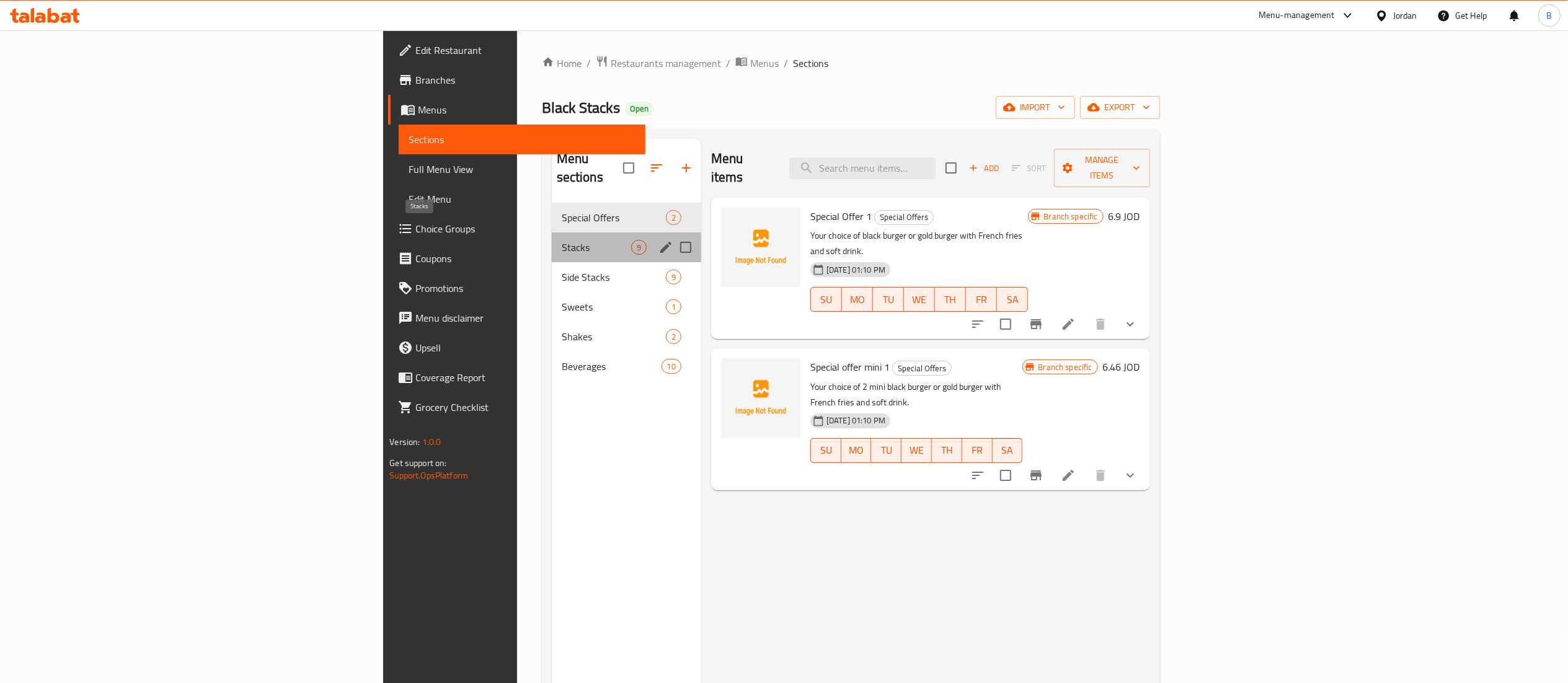
click at [562, 240] on span "Stacks" at bounding box center [596, 247] width 69 height 15
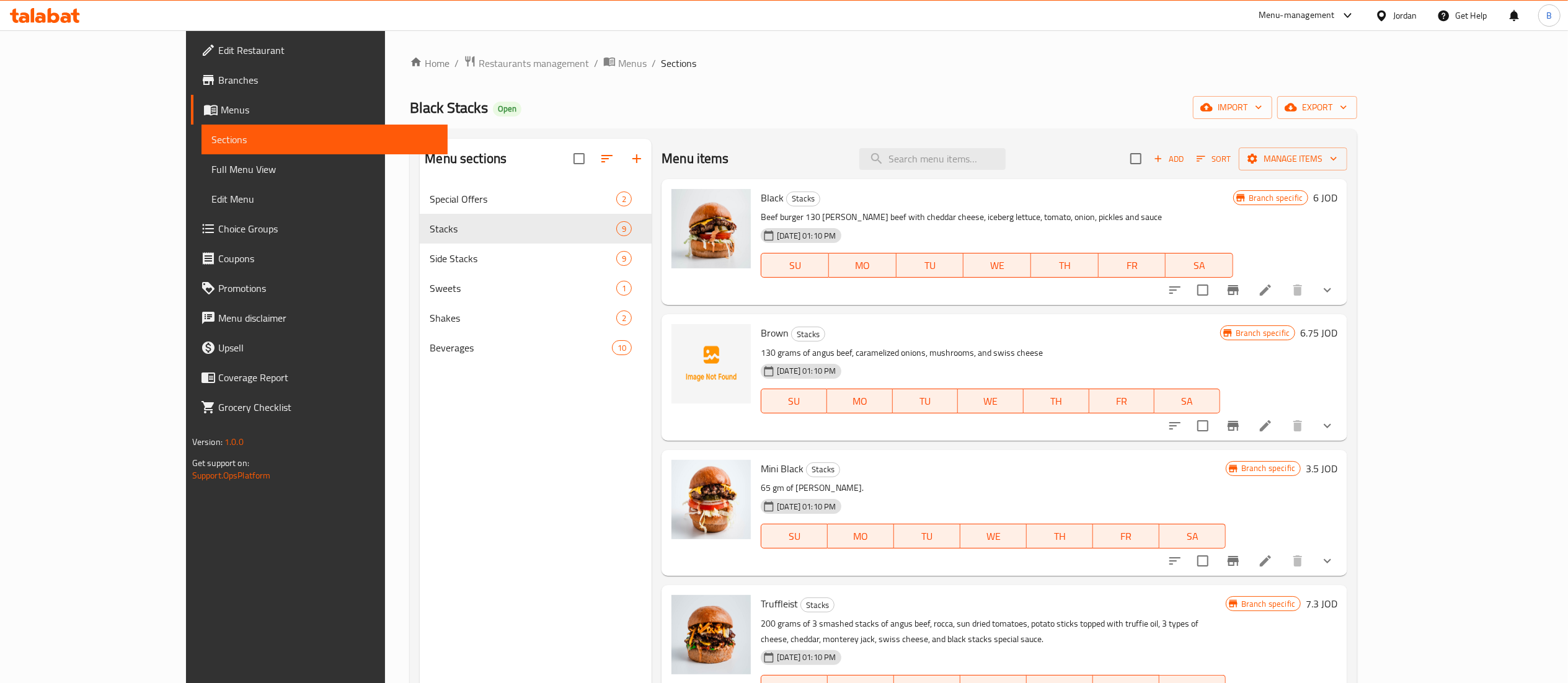
click at [1335, 287] on icon "show more" at bounding box center [1327, 290] width 15 height 15
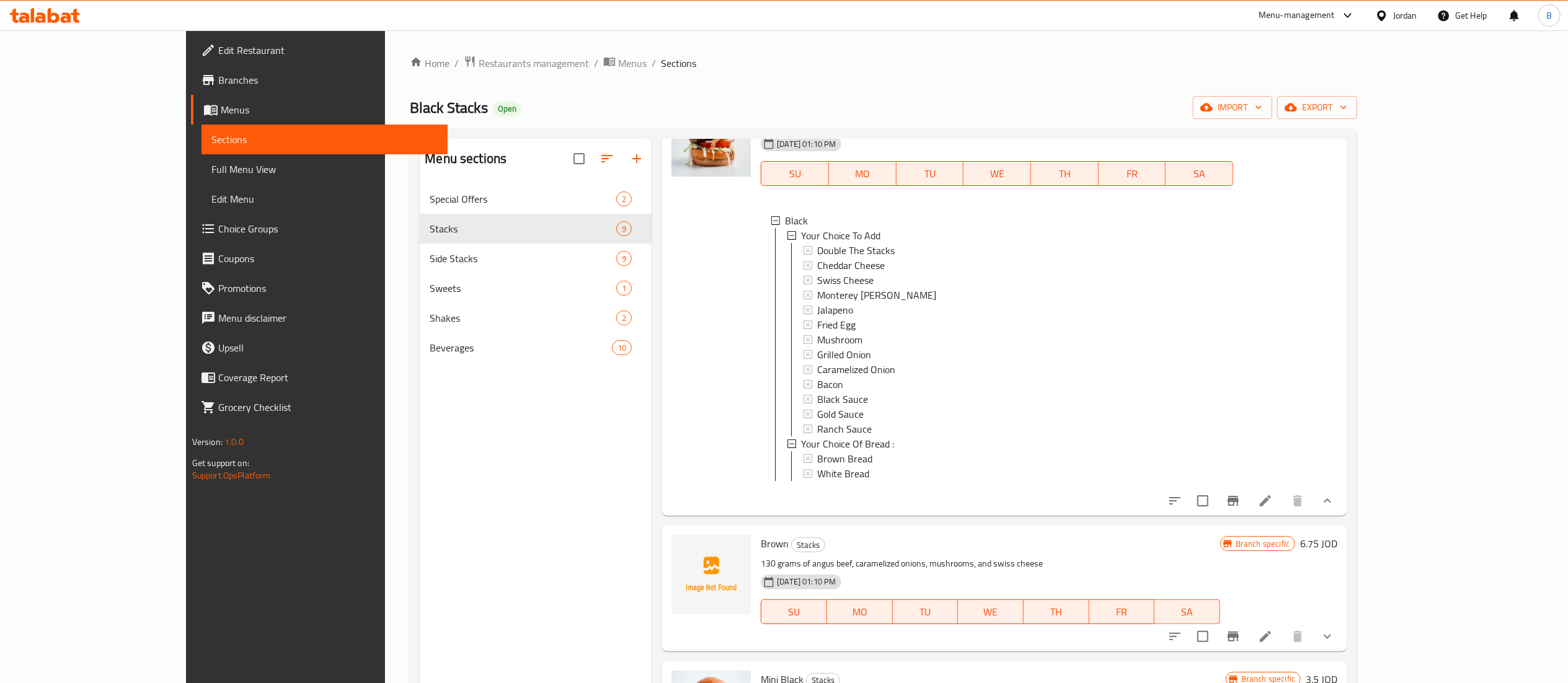
scroll to position [124, 0]
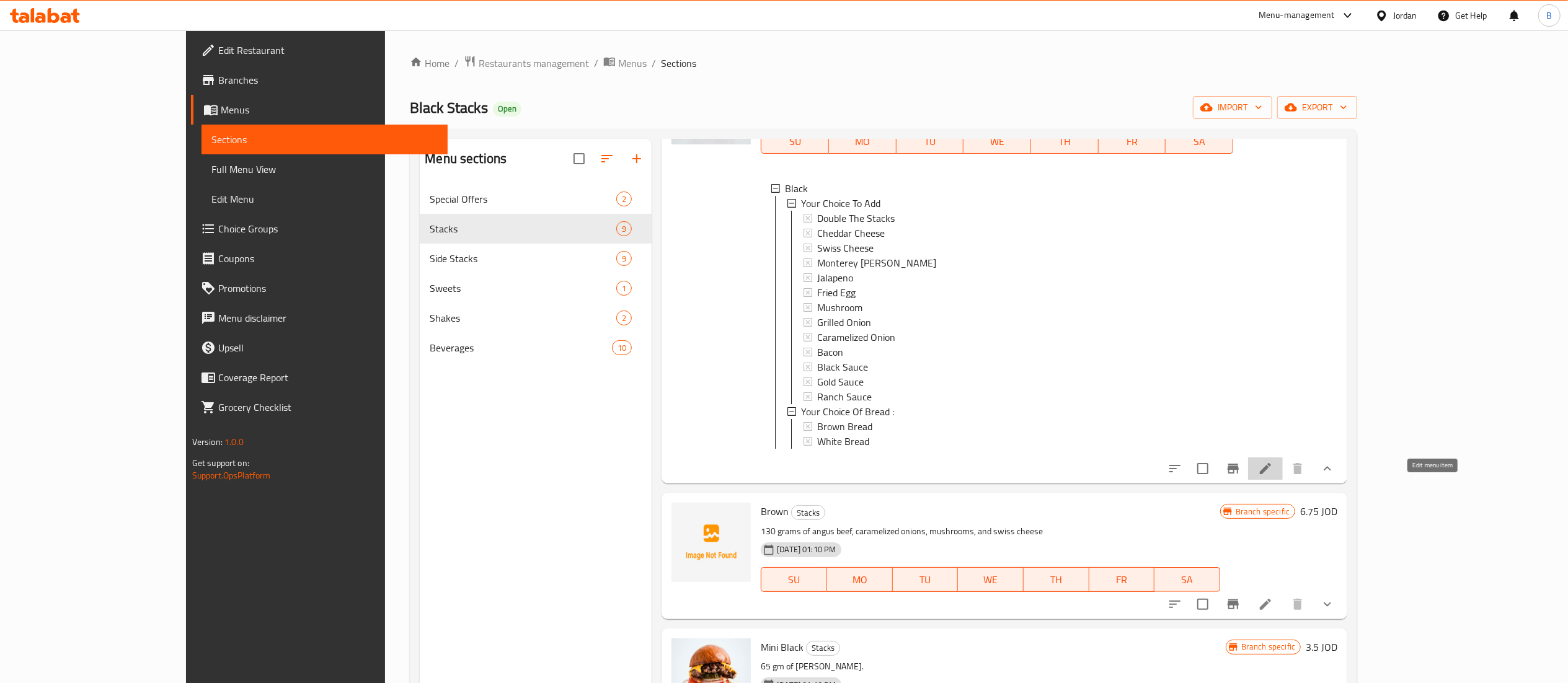
click at [1271, 474] on icon at bounding box center [1265, 468] width 11 height 11
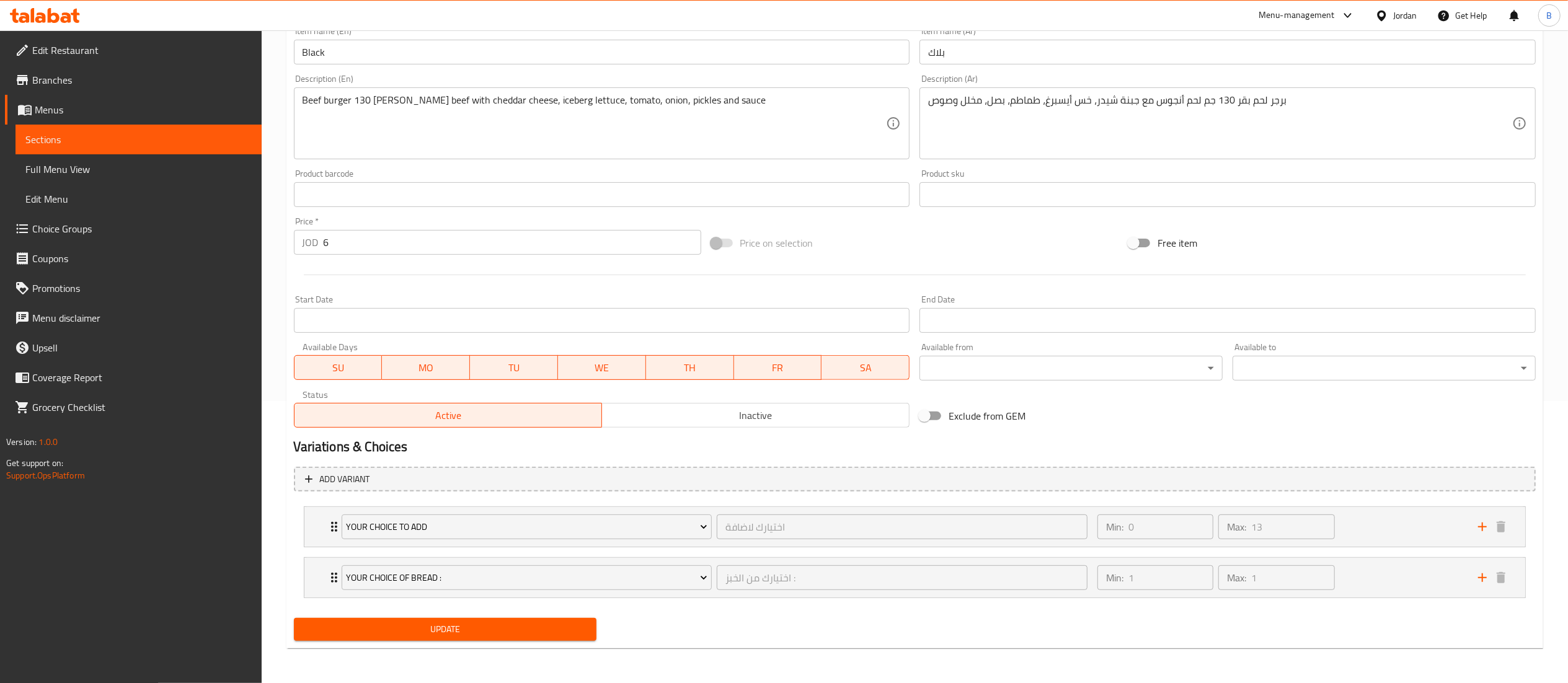
scroll to position [283, 0]
click at [1394, 528] on div "Min: 0 ​ Max: 13 ​" at bounding box center [1280, 527] width 381 height 40
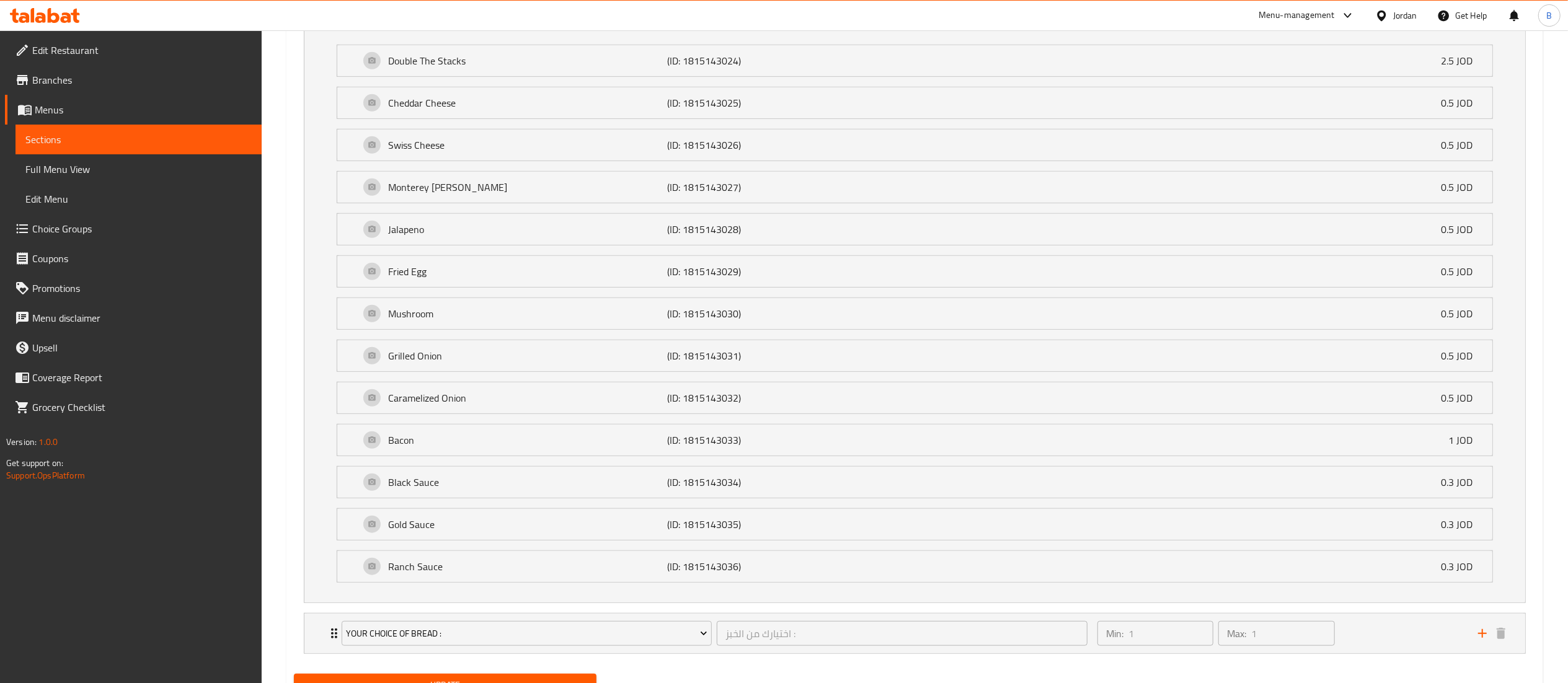
scroll to position [860, 0]
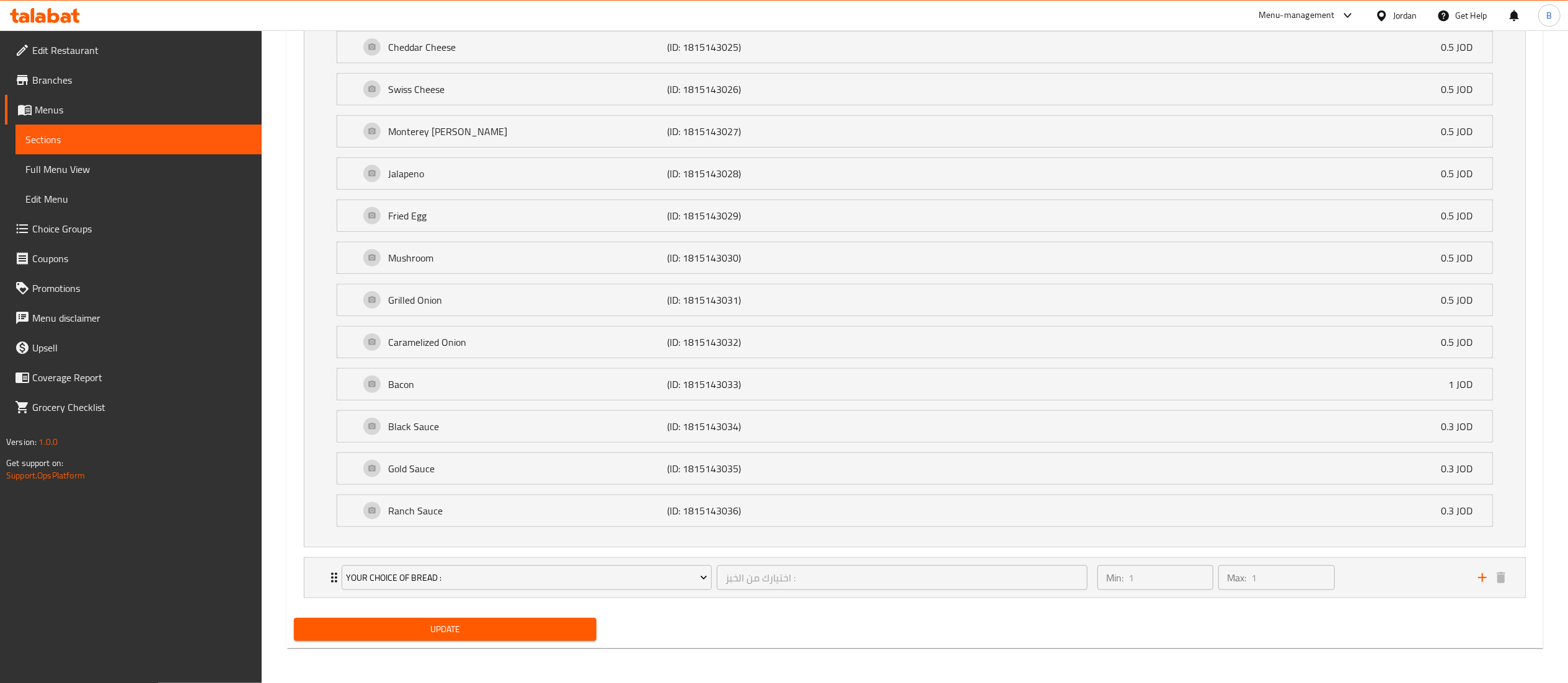
click at [1379, 558] on div "Your Choice Of Bread : اختيارك من الخبز : ​ Min: 1 ​ Max: 1 ​ Brown Bread (ID: …" at bounding box center [914, 577] width 1222 height 41
click at [1399, 592] on div "Min: 1 ​ Max: 1 ​" at bounding box center [1280, 578] width 381 height 40
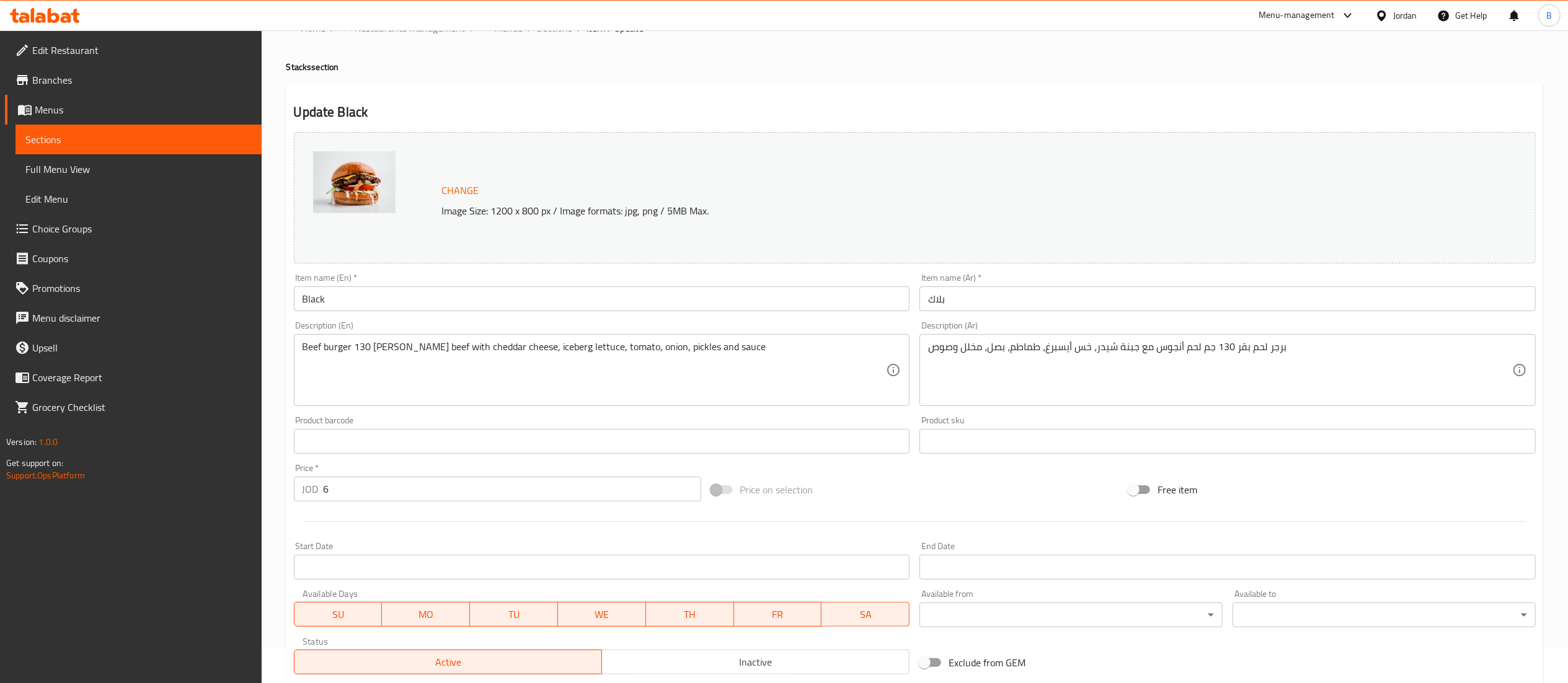
scroll to position [0, 0]
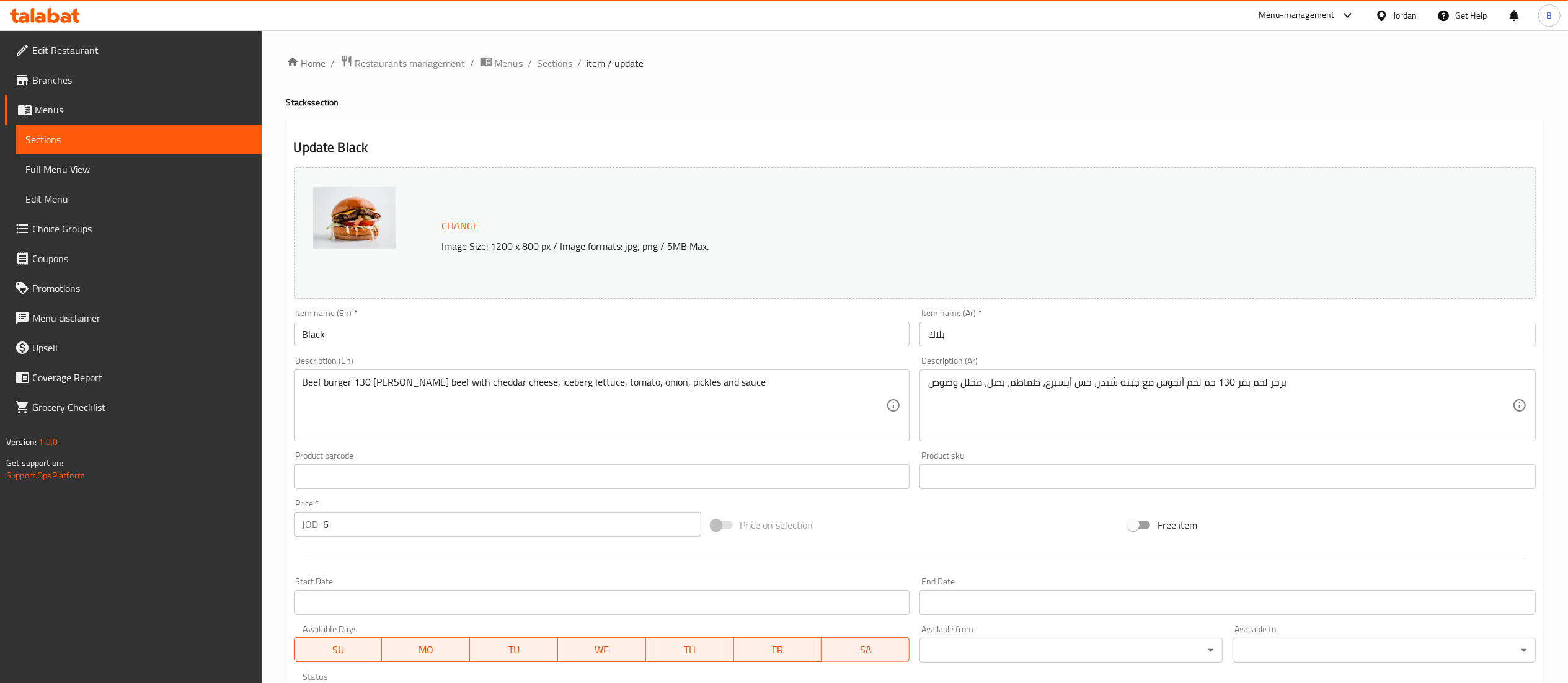
click at [545, 60] on span "Sections" at bounding box center [555, 63] width 35 height 15
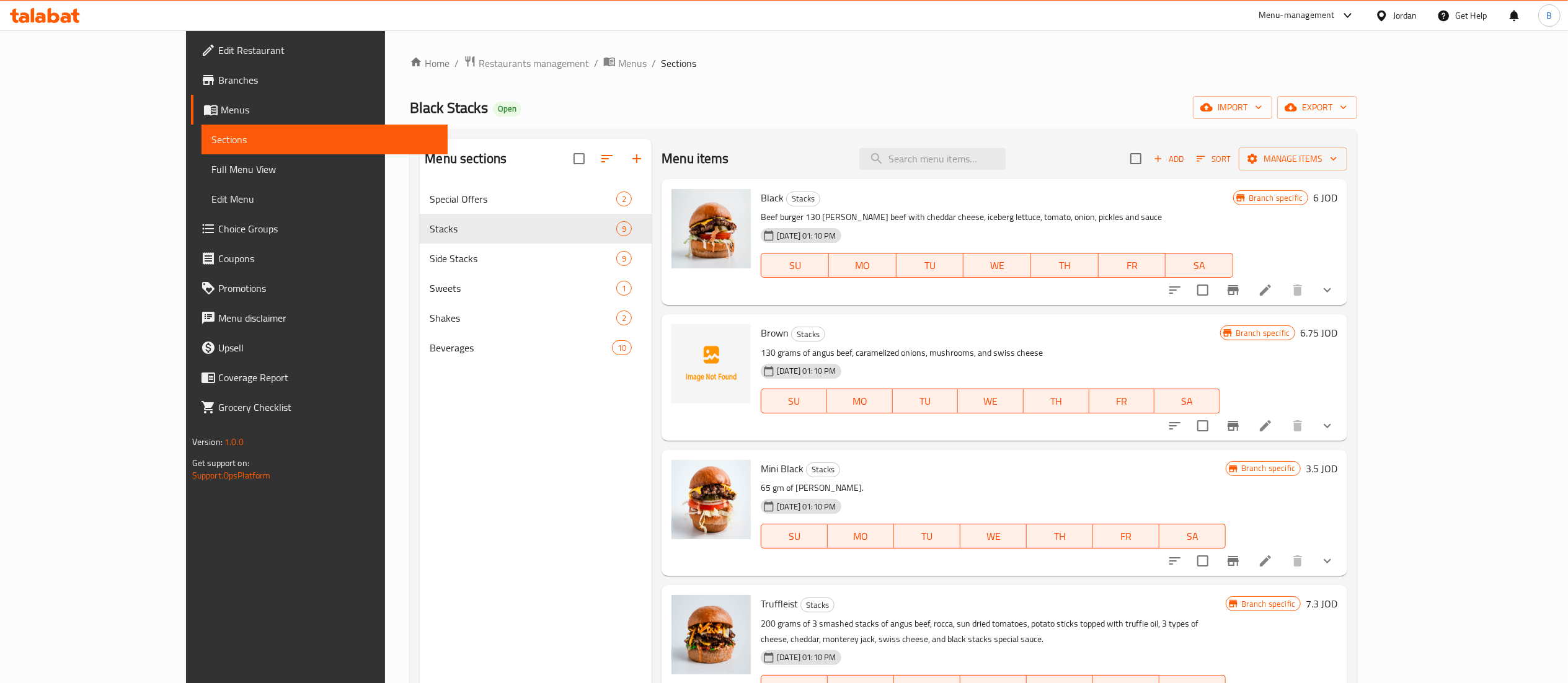
click at [1337, 197] on h6 "6 JOD" at bounding box center [1325, 198] width 24 height 18
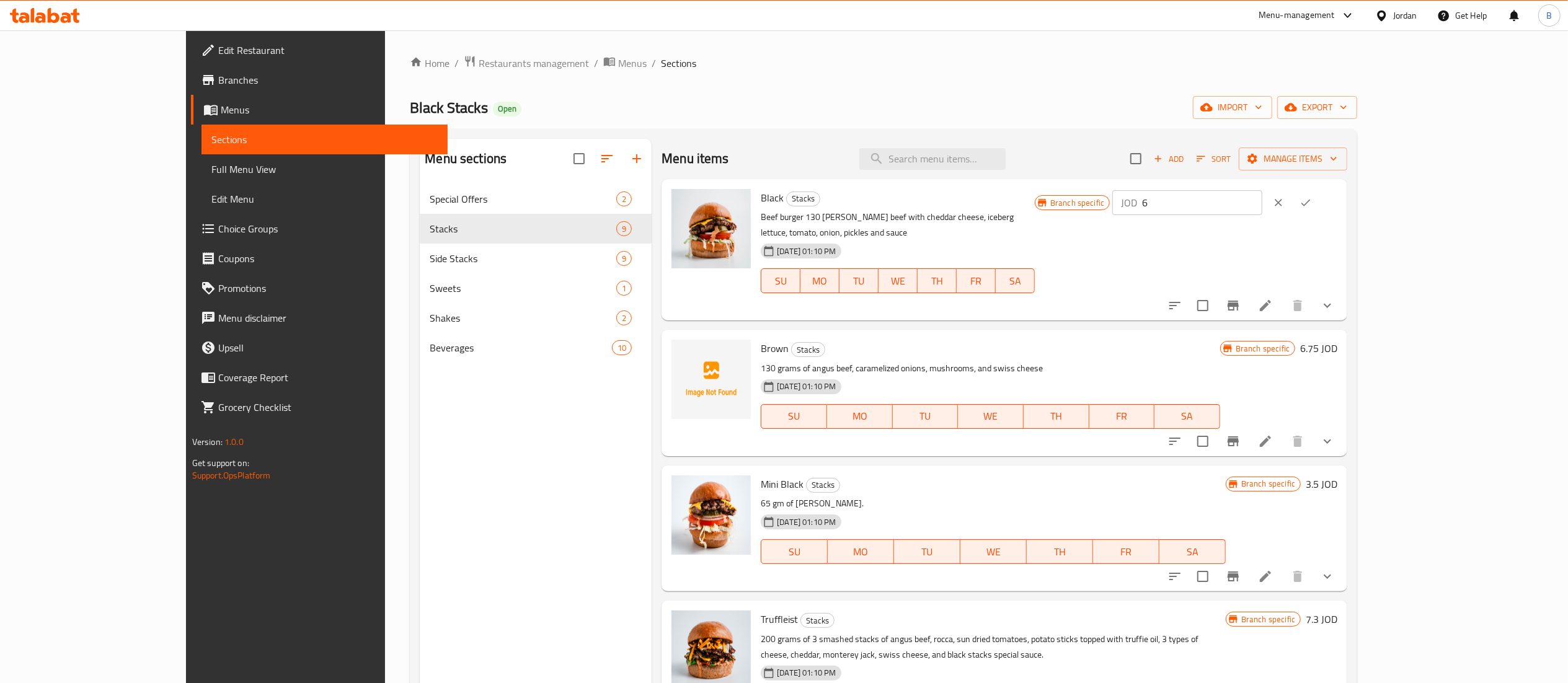
click at [1262, 206] on input "6" at bounding box center [1202, 202] width 121 height 25
drag, startPoint x: 1377, startPoint y: 203, endPoint x: 1224, endPoint y: 198, distance: 153.1
click at [1228, 198] on div "Black Stacks Beef burger 130 gm angus beef with cheddar cheese, iceberg lettuce…" at bounding box center [1049, 250] width 587 height 132
type input "6.75"
click at [1319, 192] on button "ok" at bounding box center [1305, 203] width 27 height 27
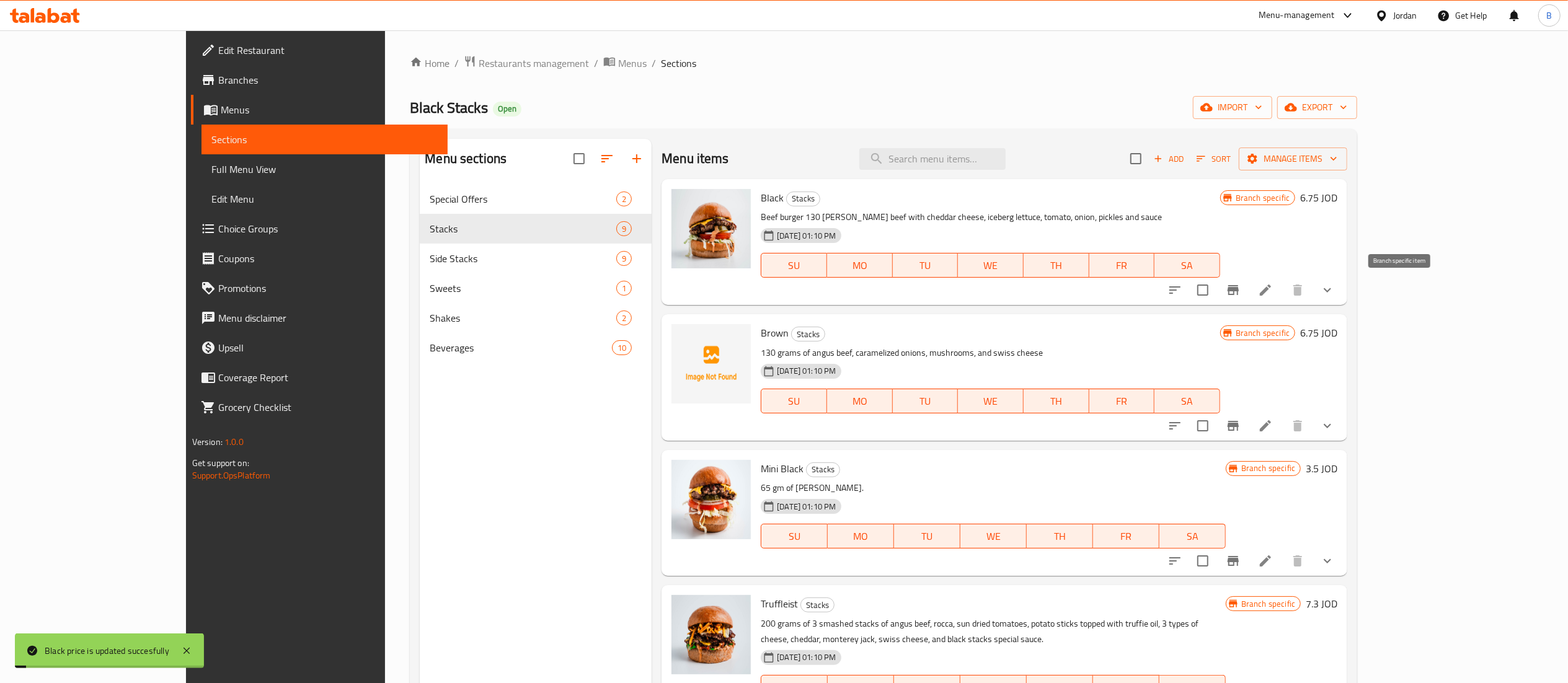
click at [1238, 293] on icon "Branch-specific-item" at bounding box center [1233, 290] width 11 height 10
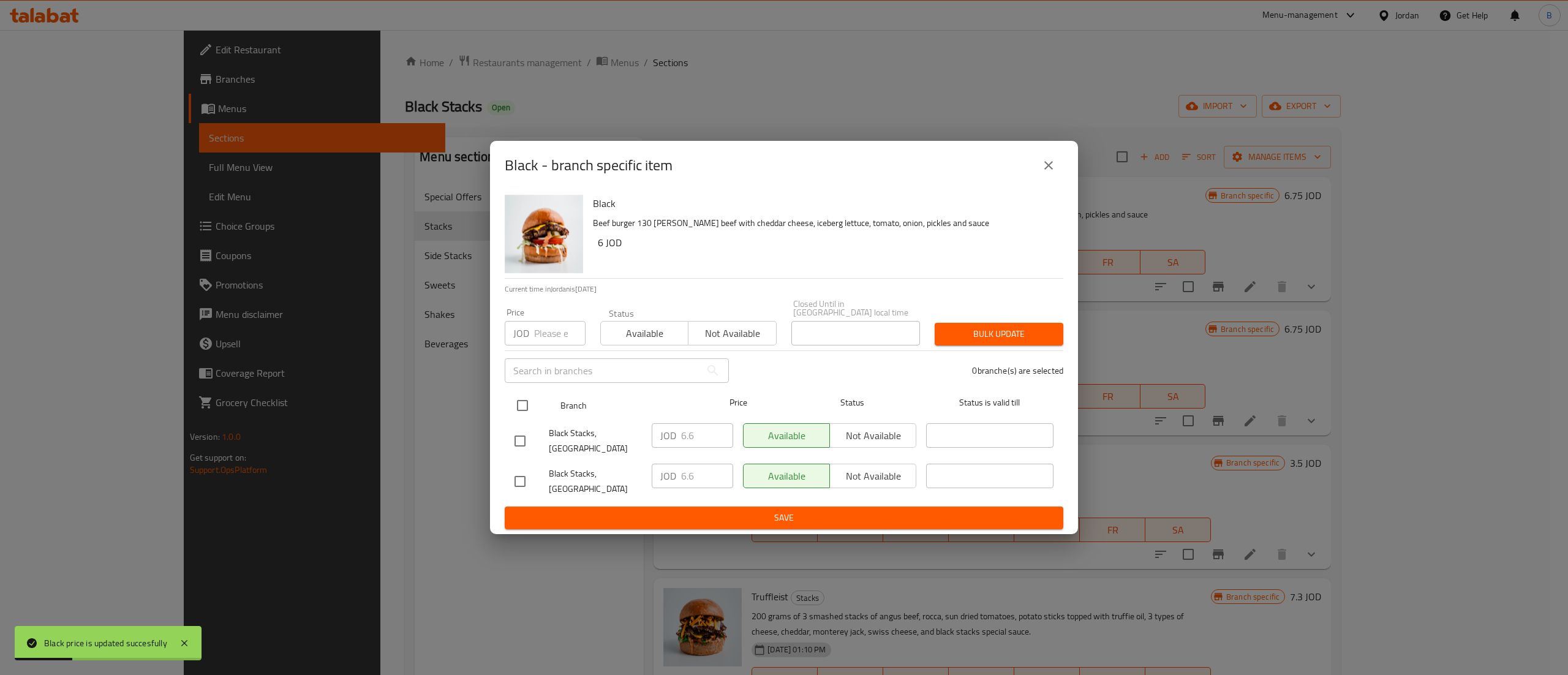
click at [522, 406] on input "checkbox" at bounding box center [522, 405] width 26 height 26
checkbox input "true"
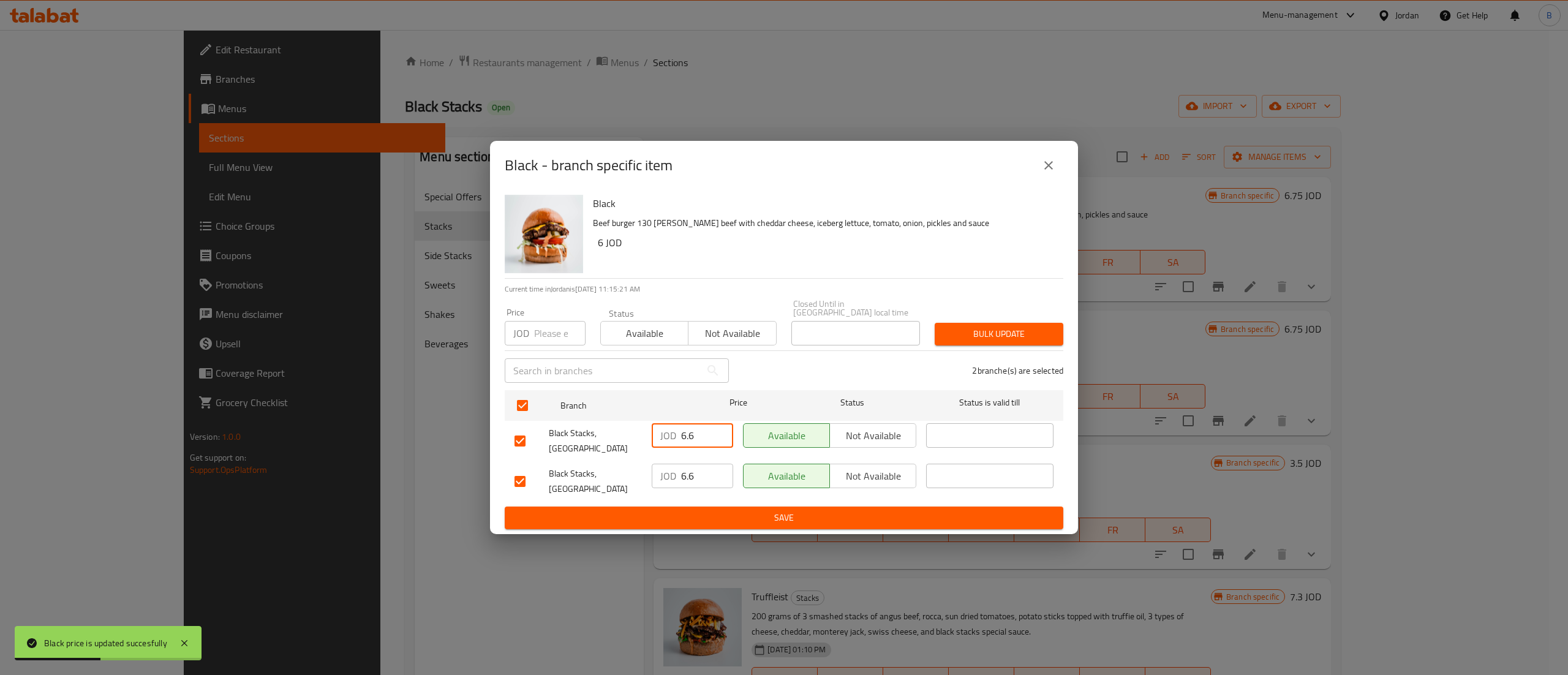
drag, startPoint x: 665, startPoint y: 430, endPoint x: 684, endPoint y: 472, distance: 46.1
click at [636, 431] on div "Black Stacks, Boulevard Abdali JOD 6.6 ​ Available Not available ​" at bounding box center [784, 440] width 549 height 45
paste input "75"
type input "6.75"
drag, startPoint x: 706, startPoint y: 480, endPoint x: 653, endPoint y: 480, distance: 53.0
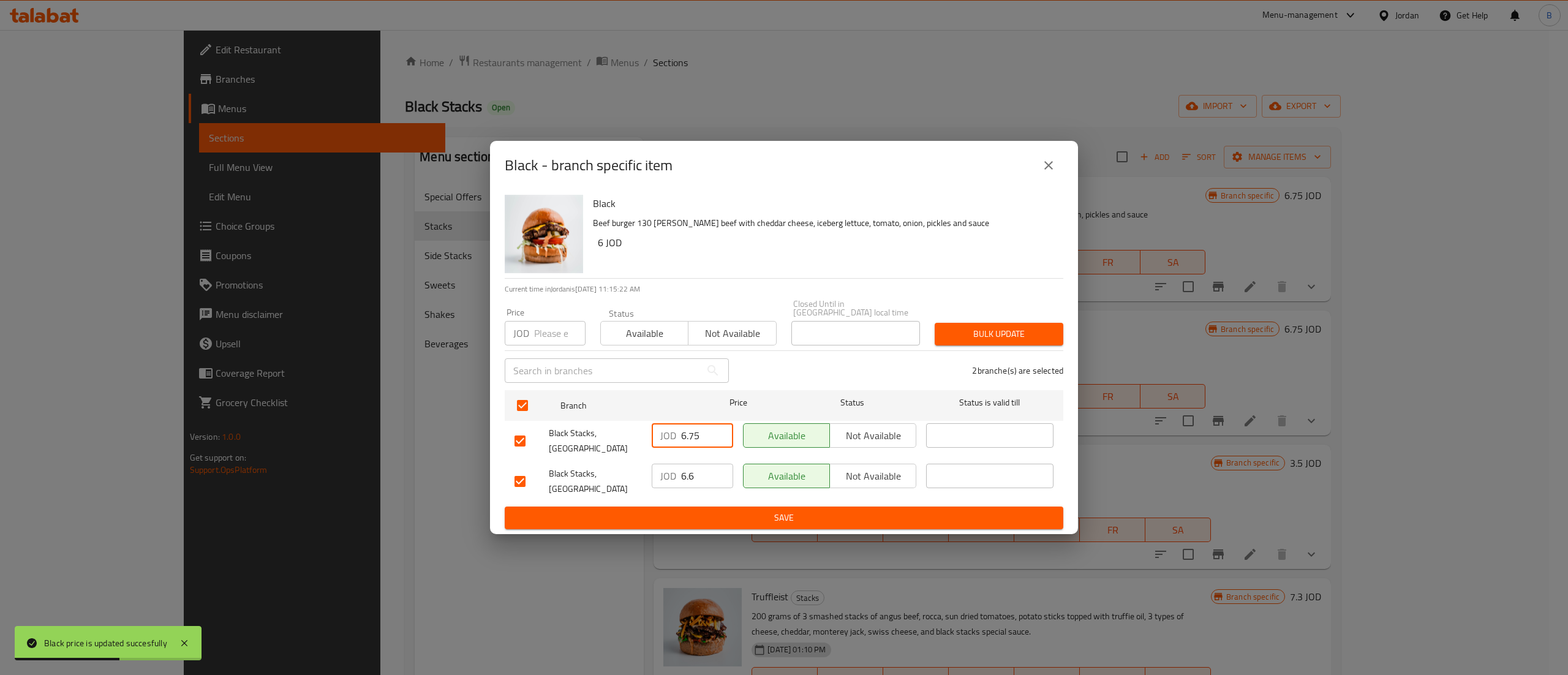
click at [678, 480] on div "JOD 6.6 ​" at bounding box center [692, 475] width 81 height 24
paste input "75"
type input "6.75"
click at [750, 519] on span "Save" at bounding box center [783, 517] width 539 height 15
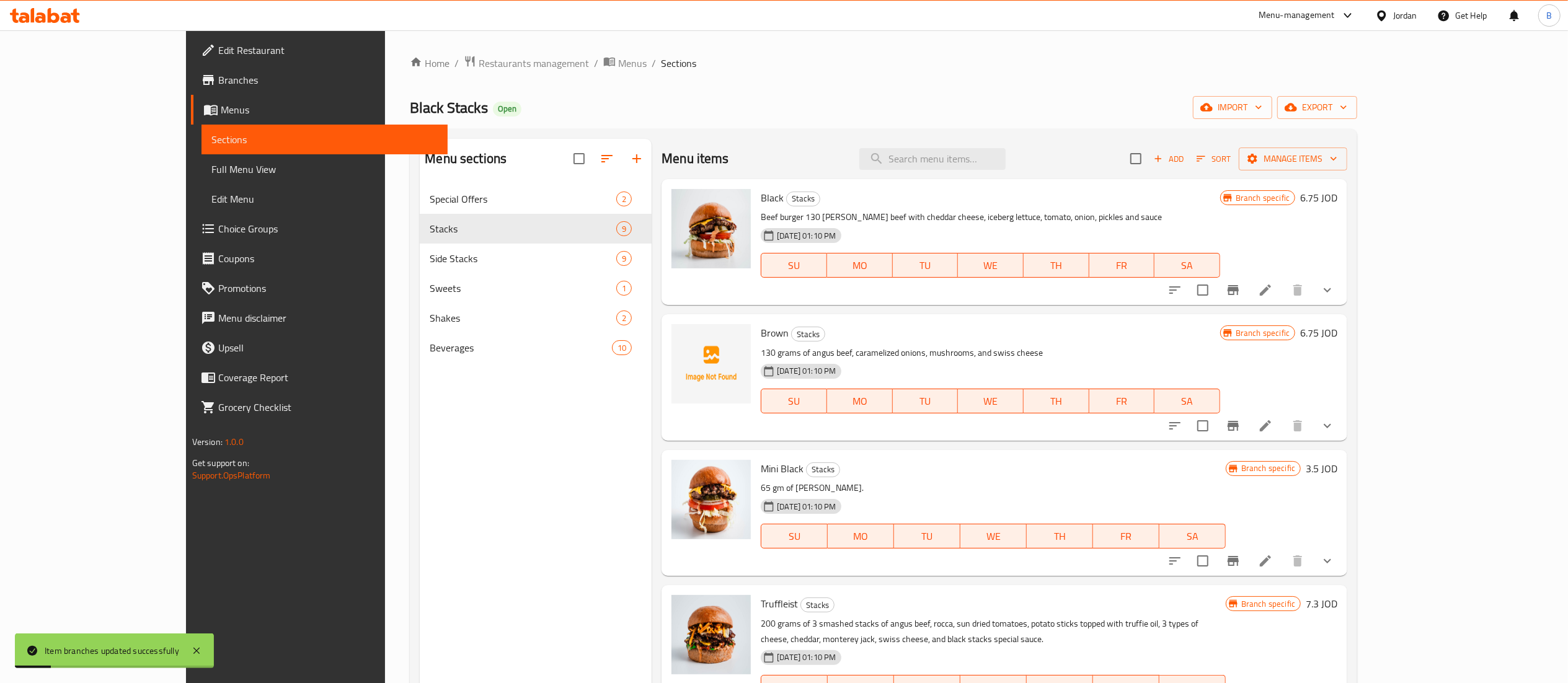
click at [1337, 336] on h6 "6.75 JOD" at bounding box center [1318, 333] width 38 height 18
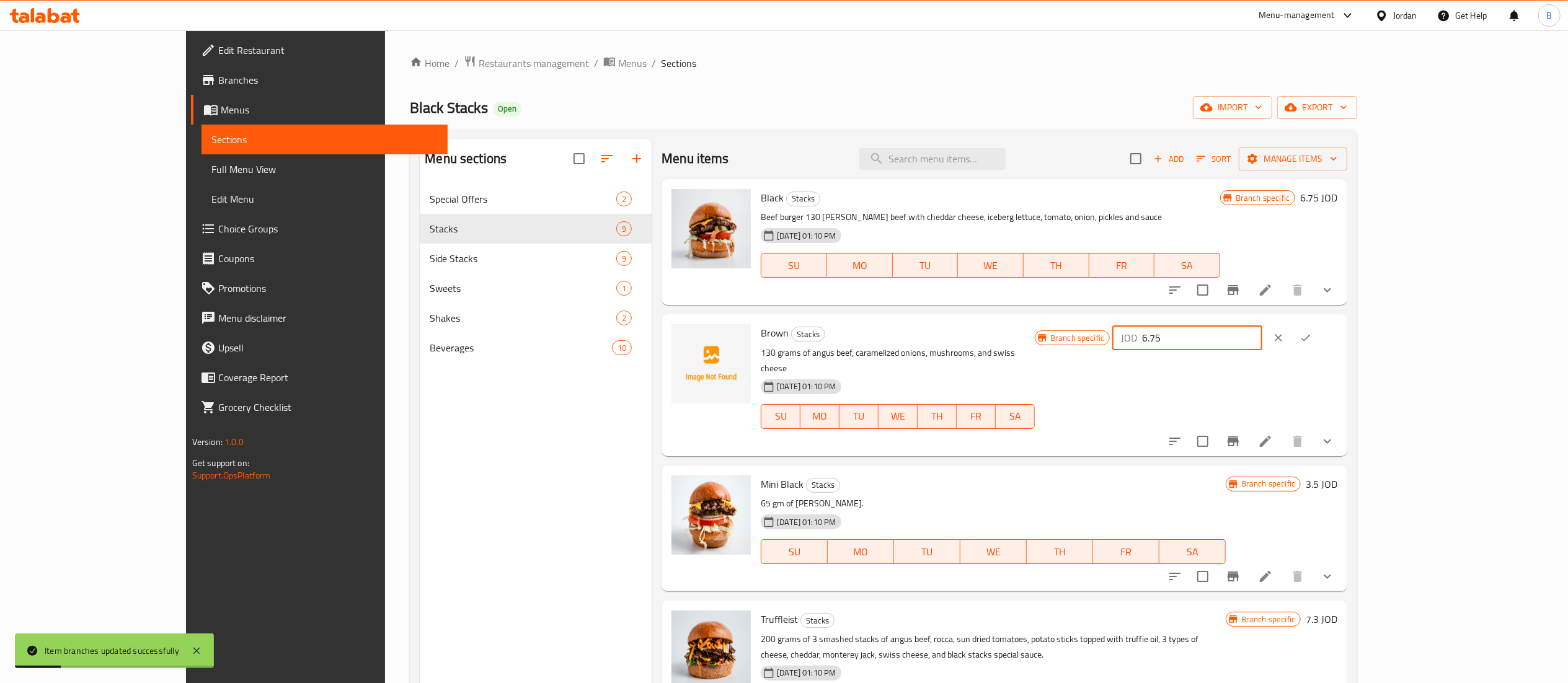
drag, startPoint x: 1356, startPoint y: 334, endPoint x: 1115, endPoint y: 334, distance: 241.0
click at [1170, 334] on div "Brown Stacks 130 grams of angus beef, caramelized onions, mushrooms, and swiss …" at bounding box center [1049, 385] width 587 height 132
drag, startPoint x: 1389, startPoint y: 344, endPoint x: 1225, endPoint y: 344, distance: 164.0
click at [1253, 344] on div "Branch specific JOD 6.8 ​" at bounding box center [1186, 338] width 303 height 27
type input "6.8"
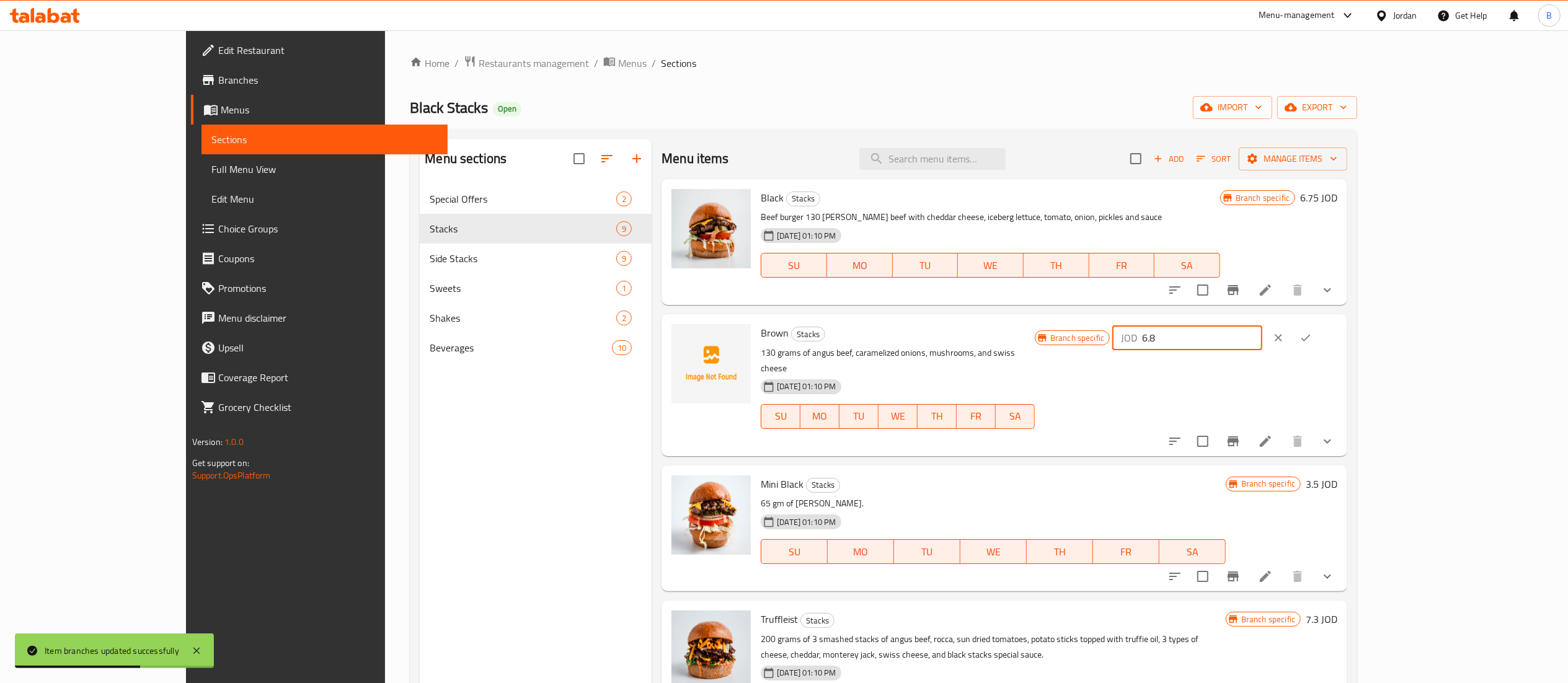
click at [1319, 349] on div at bounding box center [1292, 338] width 54 height 27
click at [1312, 342] on icon "ok" at bounding box center [1306, 338] width 13 height 13
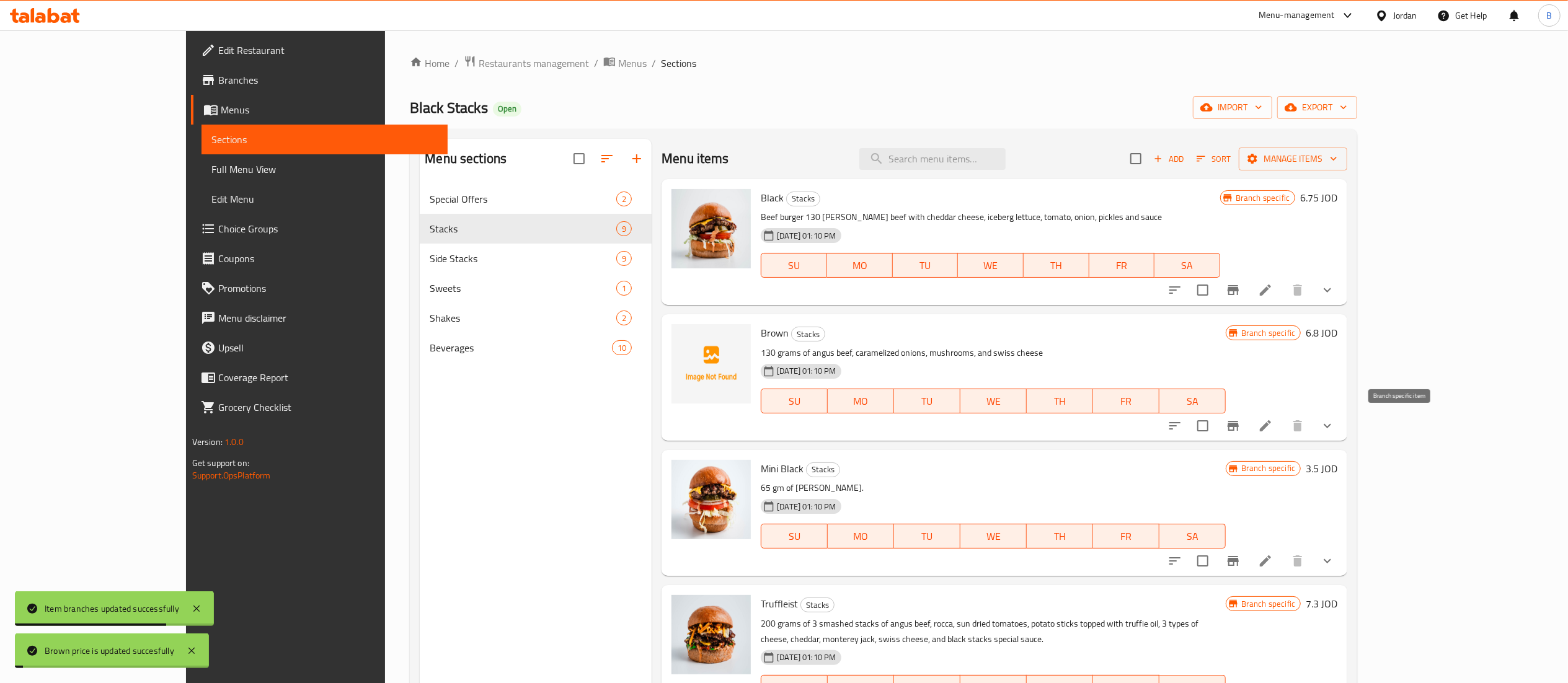
click at [1238, 428] on icon "Branch-specific-item" at bounding box center [1233, 425] width 11 height 10
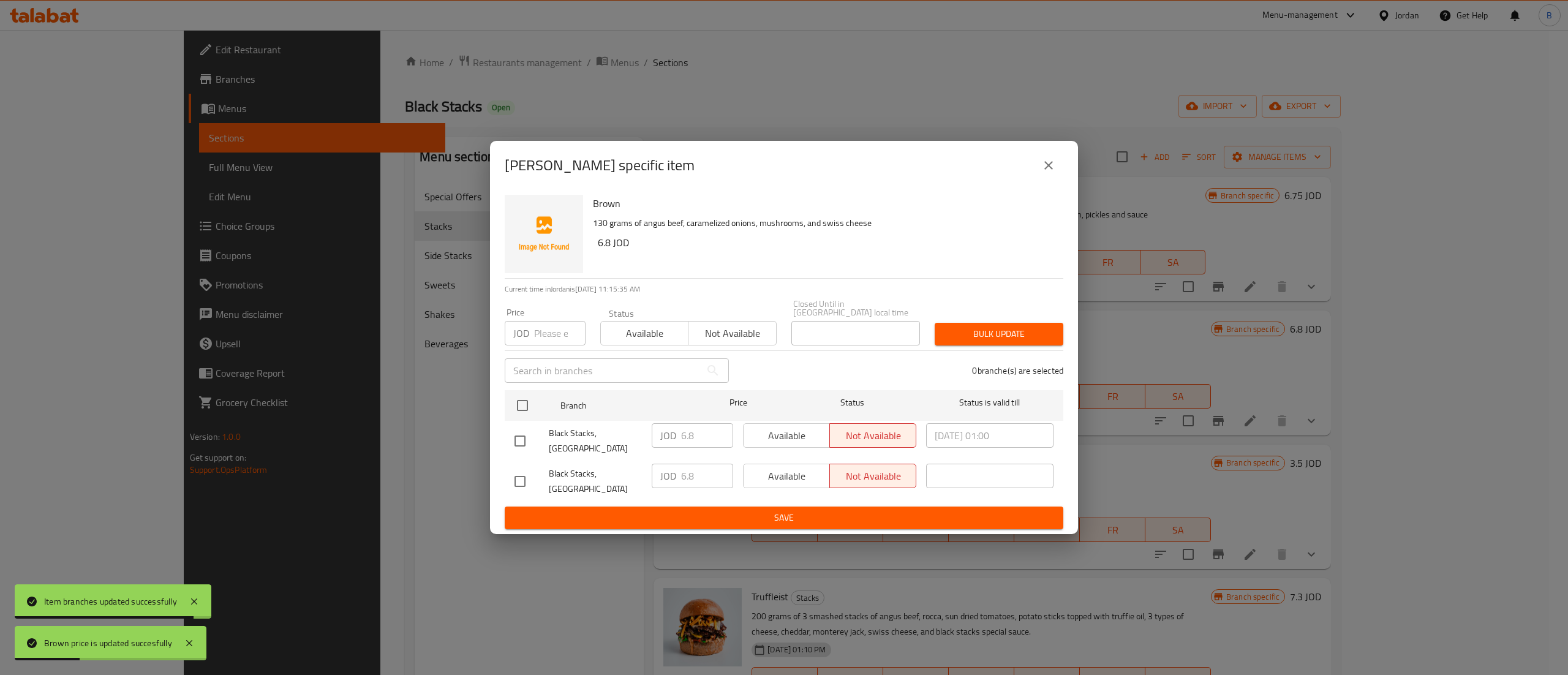
click at [1043, 177] on button "close" at bounding box center [1048, 165] width 29 height 29
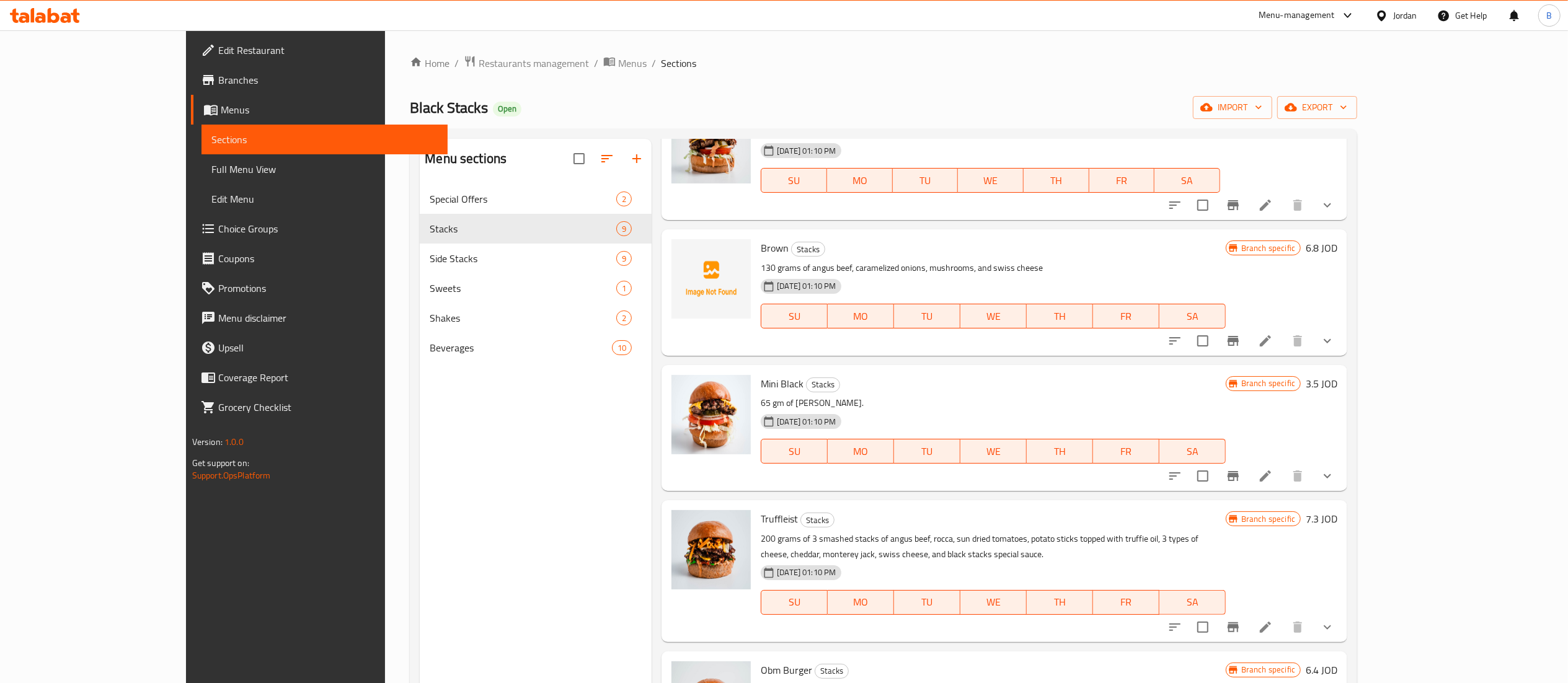
scroll to position [124, 0]
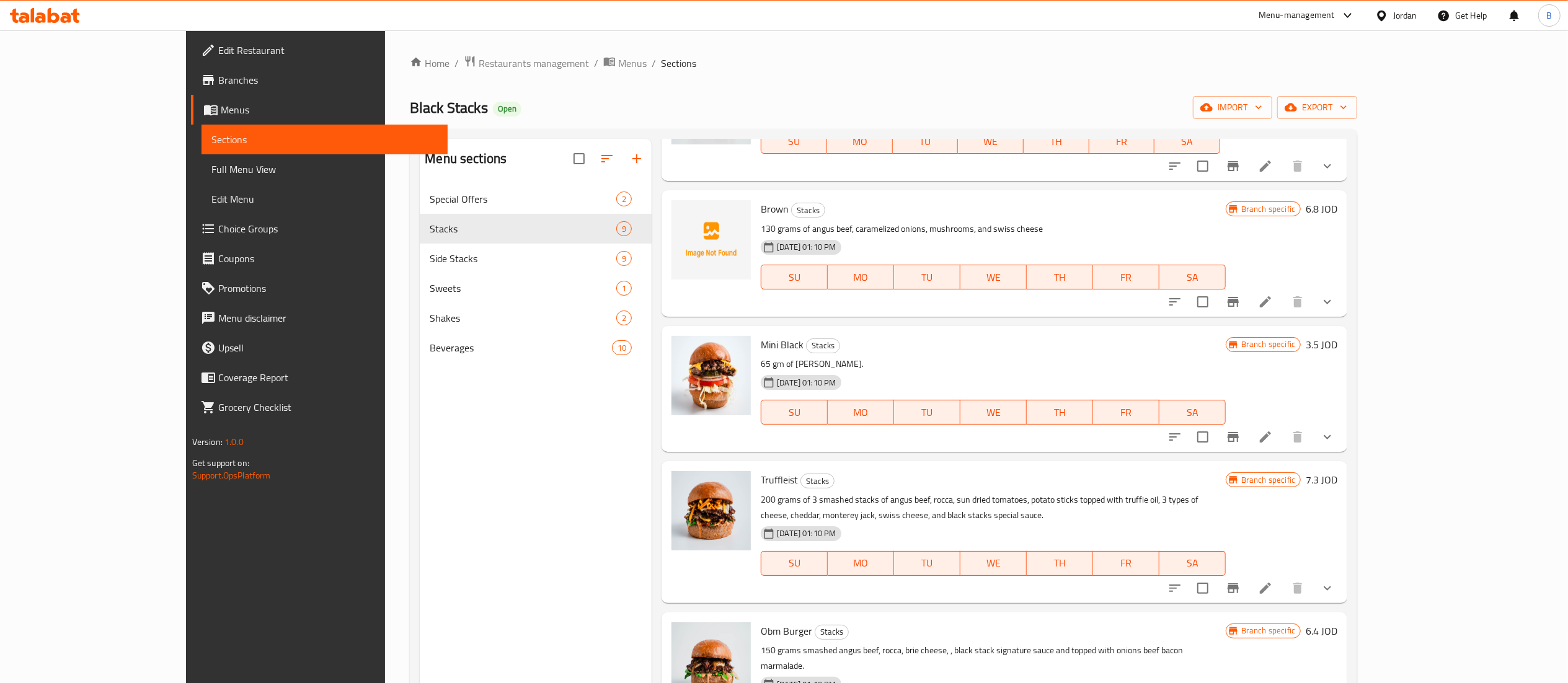
click at [1337, 342] on h6 "3.5 JOD" at bounding box center [1321, 345] width 32 height 18
click at [1262, 352] on input "3.5" at bounding box center [1202, 349] width 121 height 25
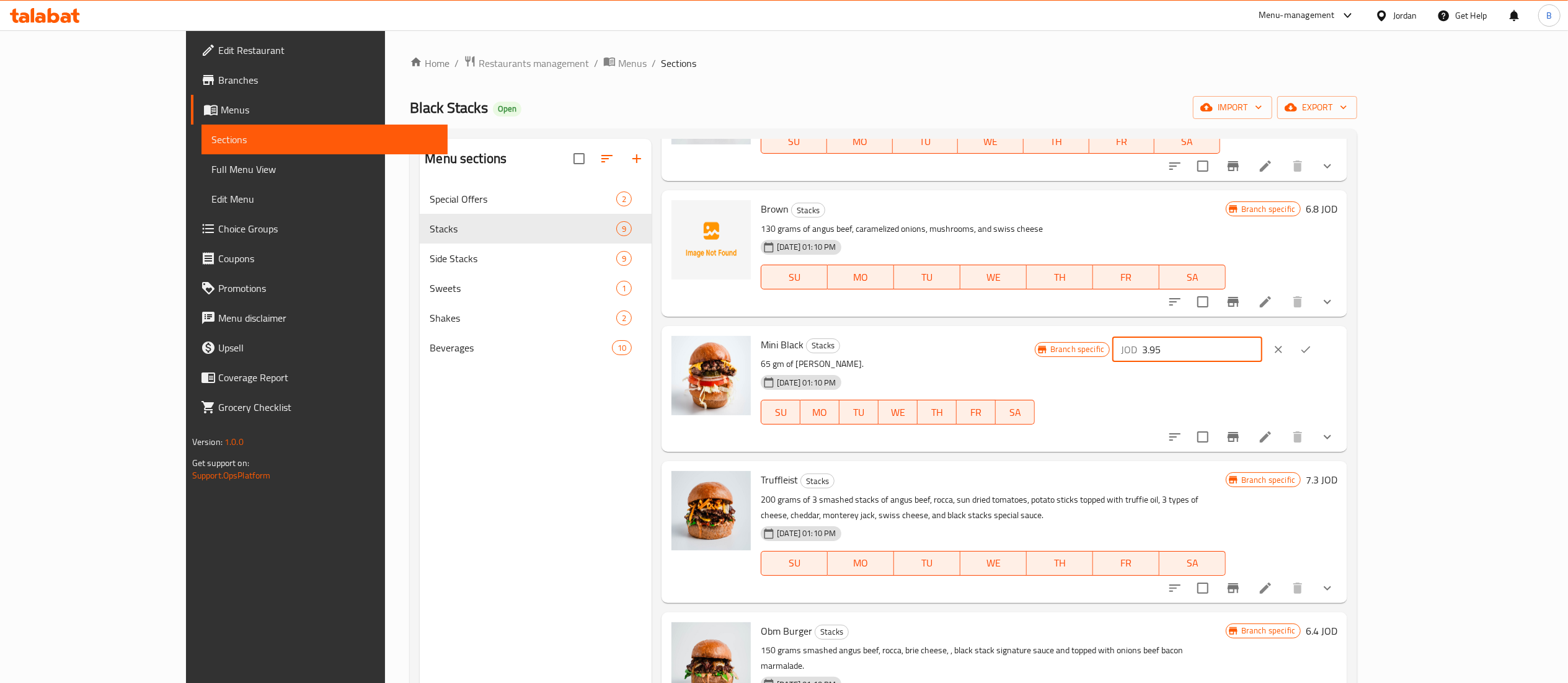
drag, startPoint x: 1360, startPoint y: 340, endPoint x: 1197, endPoint y: 342, distance: 163.0
click at [1206, 342] on div "Mini Black Stacks 65 gm of patty. 18-08-2023 01:10 PM SU MO TU WE TH FR SA Bran…" at bounding box center [1049, 389] width 587 height 116
type input "3.95"
click at [1319, 351] on button "ok" at bounding box center [1305, 349] width 27 height 27
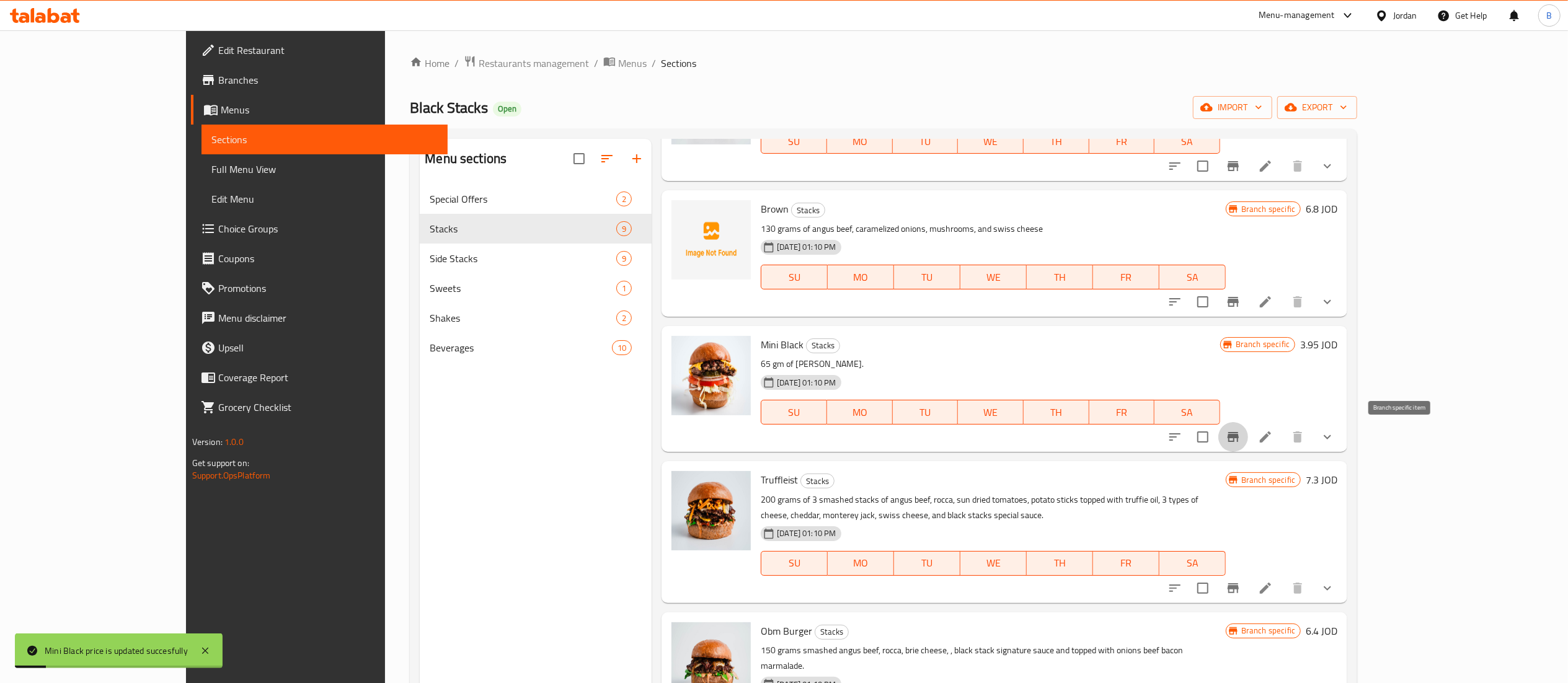
click at [1241, 440] on icon "Branch-specific-item" at bounding box center [1233, 436] width 15 height 15
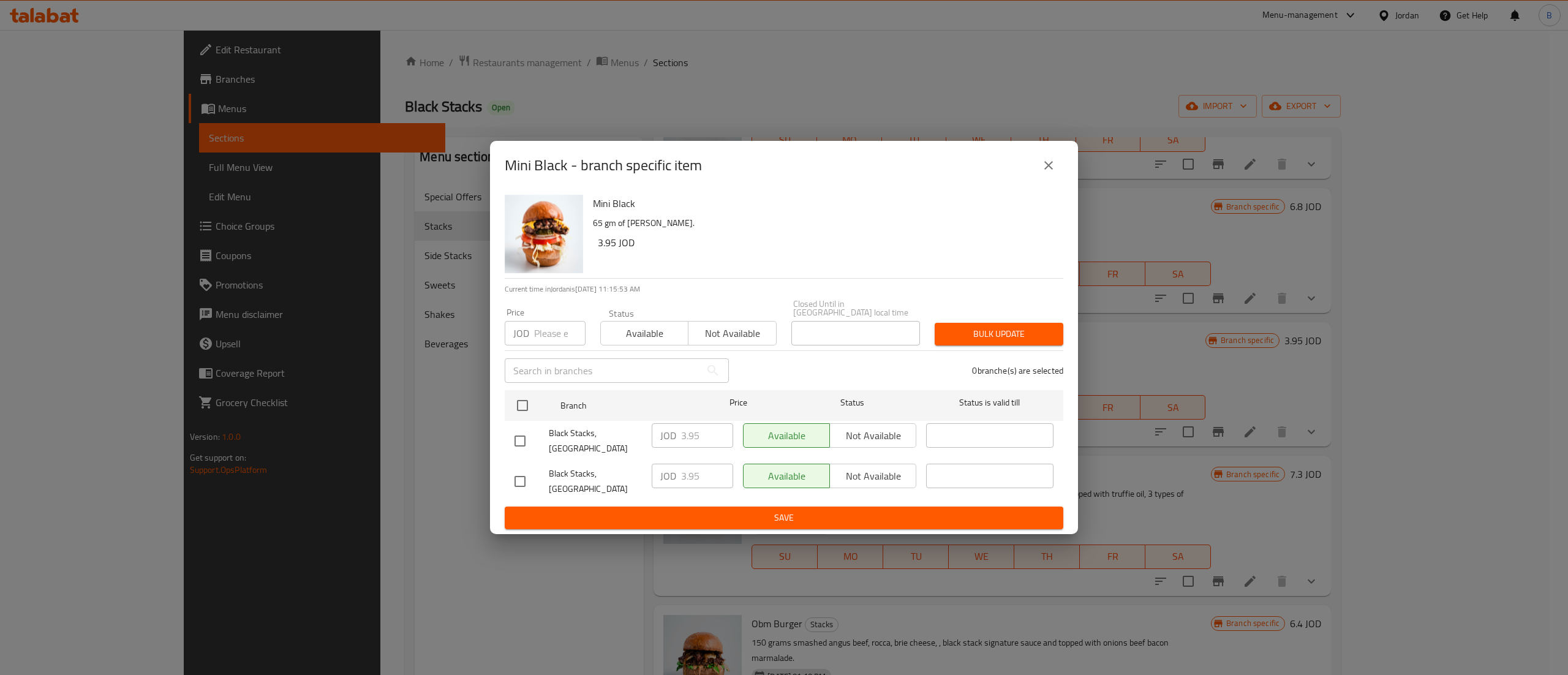
click at [1052, 170] on icon "close" at bounding box center [1048, 165] width 15 height 15
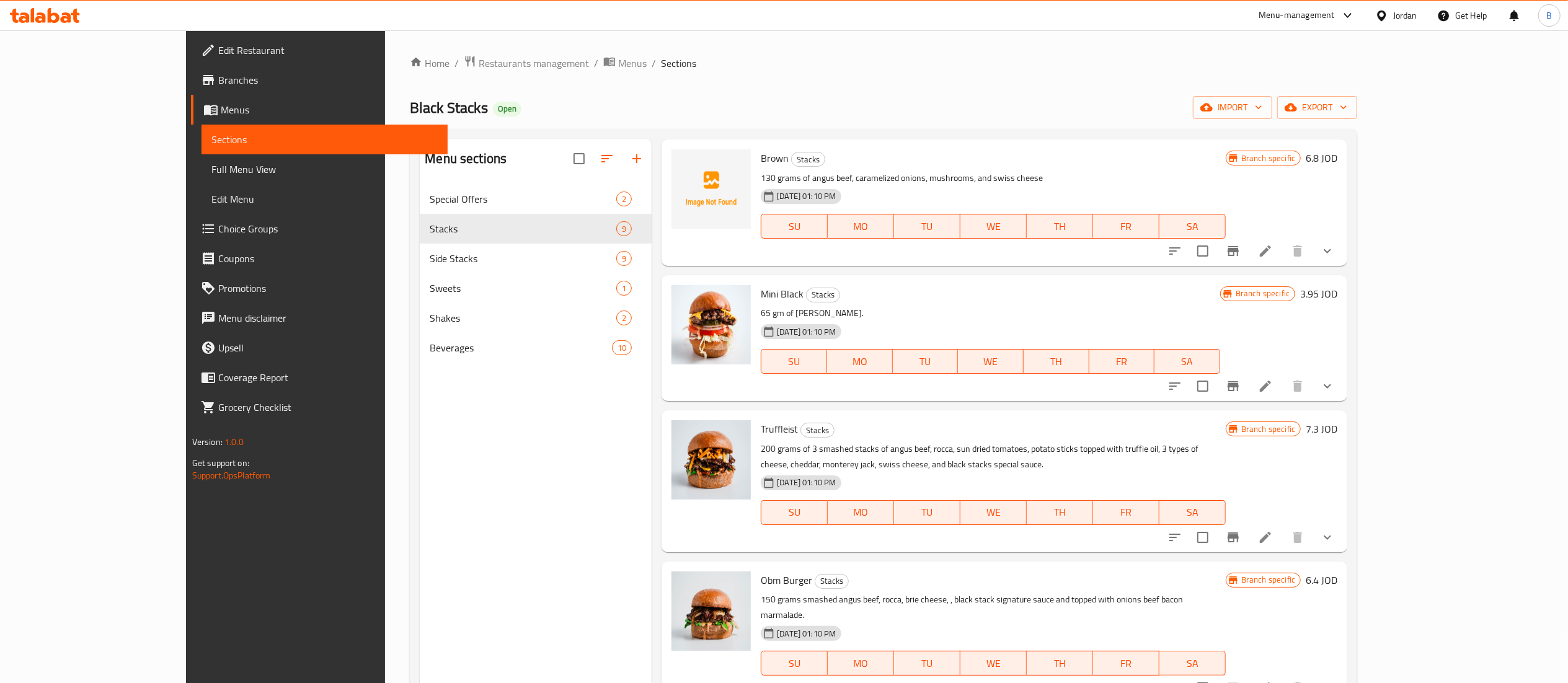
scroll to position [248, 0]
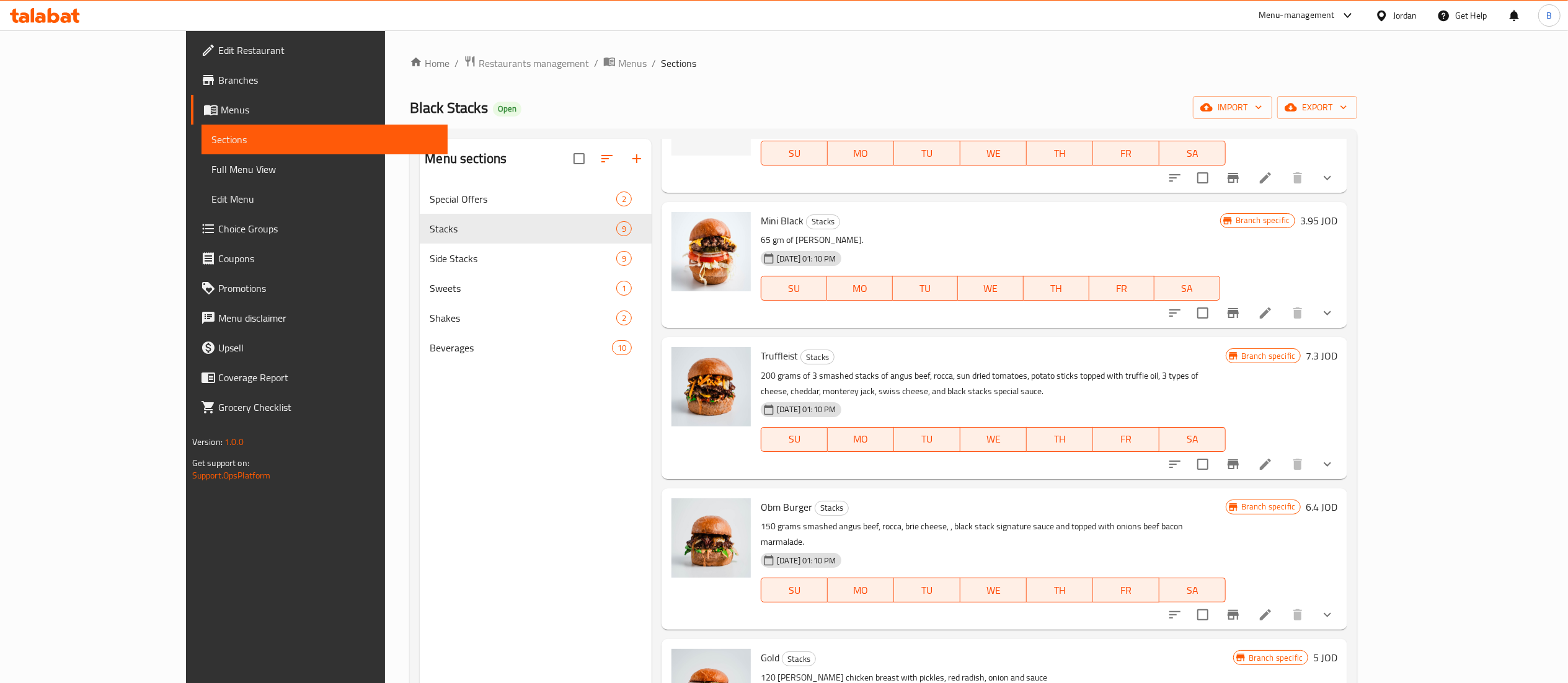
click at [1337, 354] on h6 "7.3 JOD" at bounding box center [1321, 356] width 32 height 18
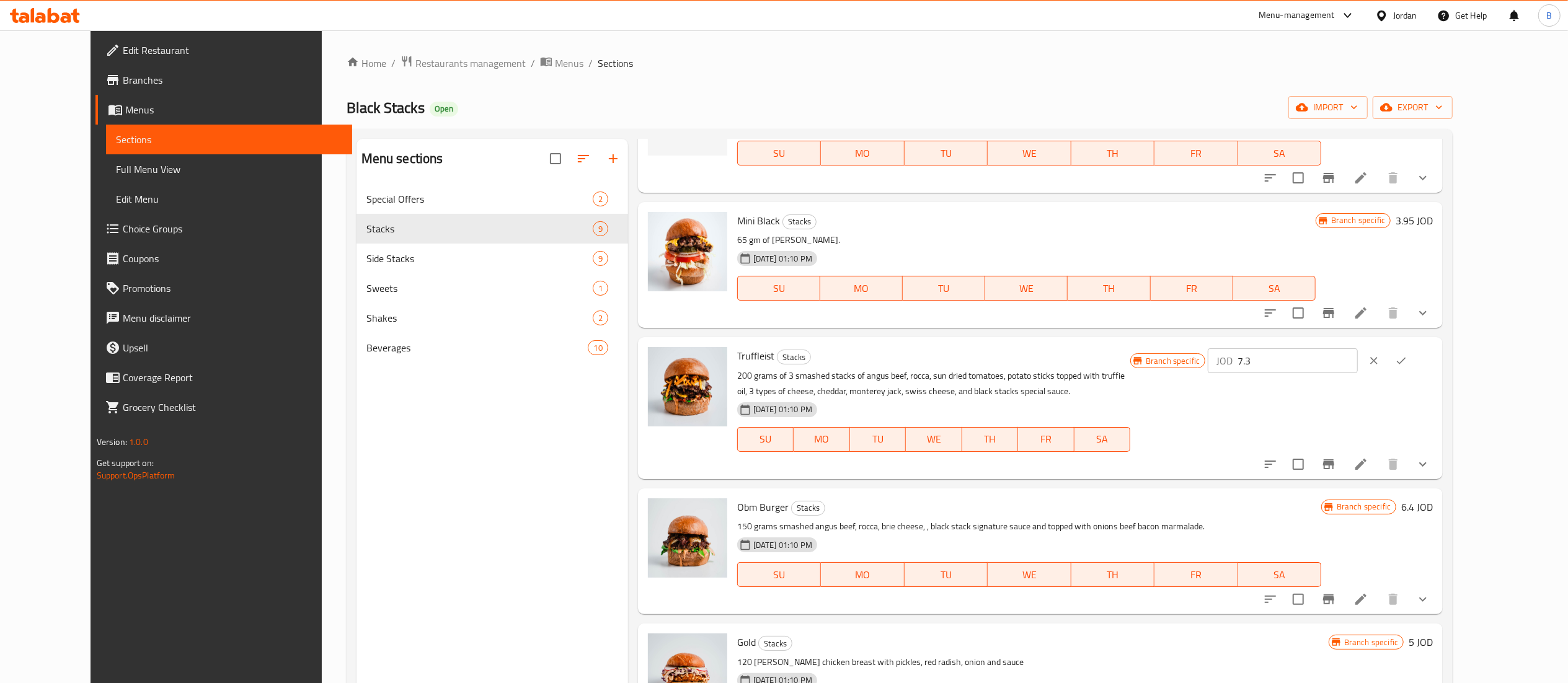
drag, startPoint x: 1361, startPoint y: 356, endPoint x: 1208, endPoint y: 357, distance: 153.0
click at [1211, 356] on div "Truffleist Stacks 200 grams of 3 smashed stacks of angus beef, rocca, sun dried…" at bounding box center [1085, 408] width 706 height 132
drag, startPoint x: 1404, startPoint y: 366, endPoint x: 1257, endPoint y: 361, distance: 147.1
click at [1257, 361] on div "Branch specific JOD 8.5 ​" at bounding box center [1281, 361] width 303 height 27
type input "8.5"
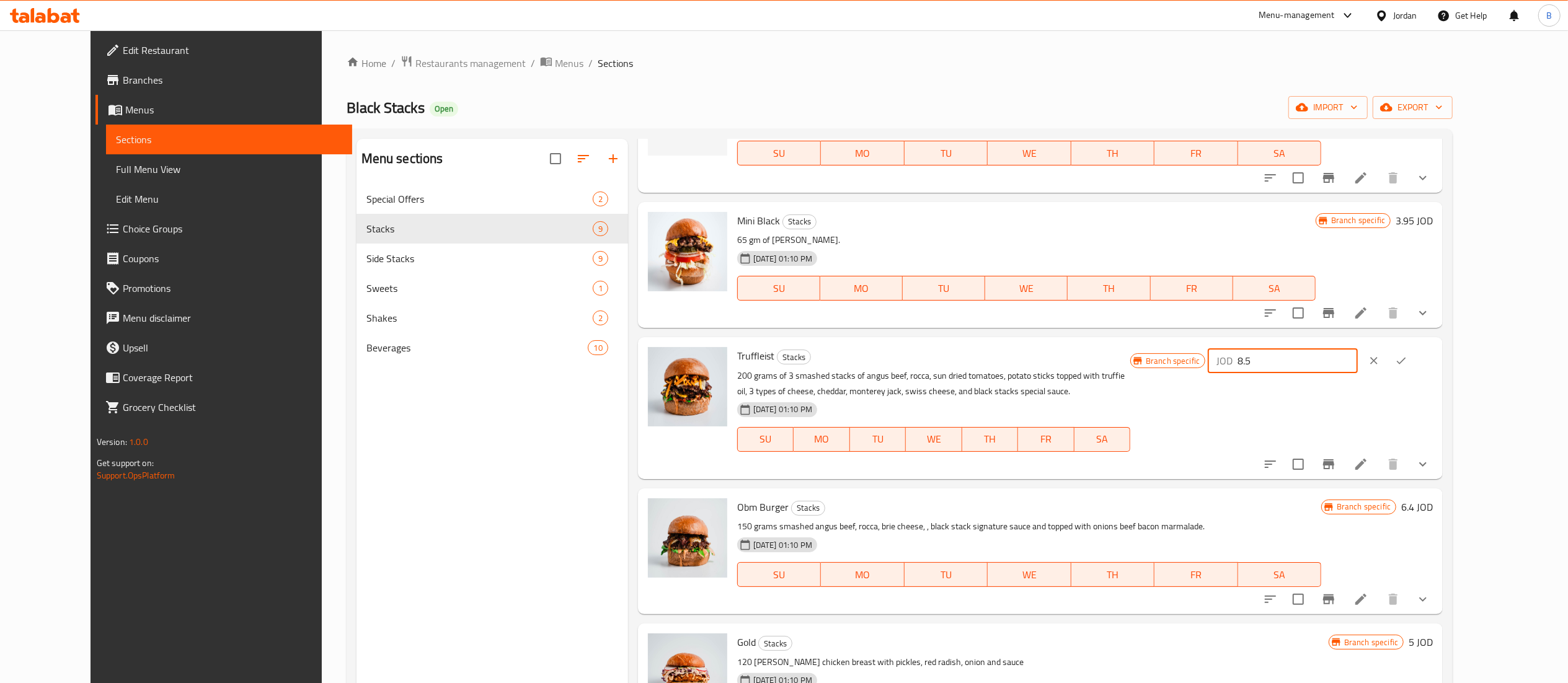
click at [1415, 353] on button "ok" at bounding box center [1401, 361] width 27 height 27
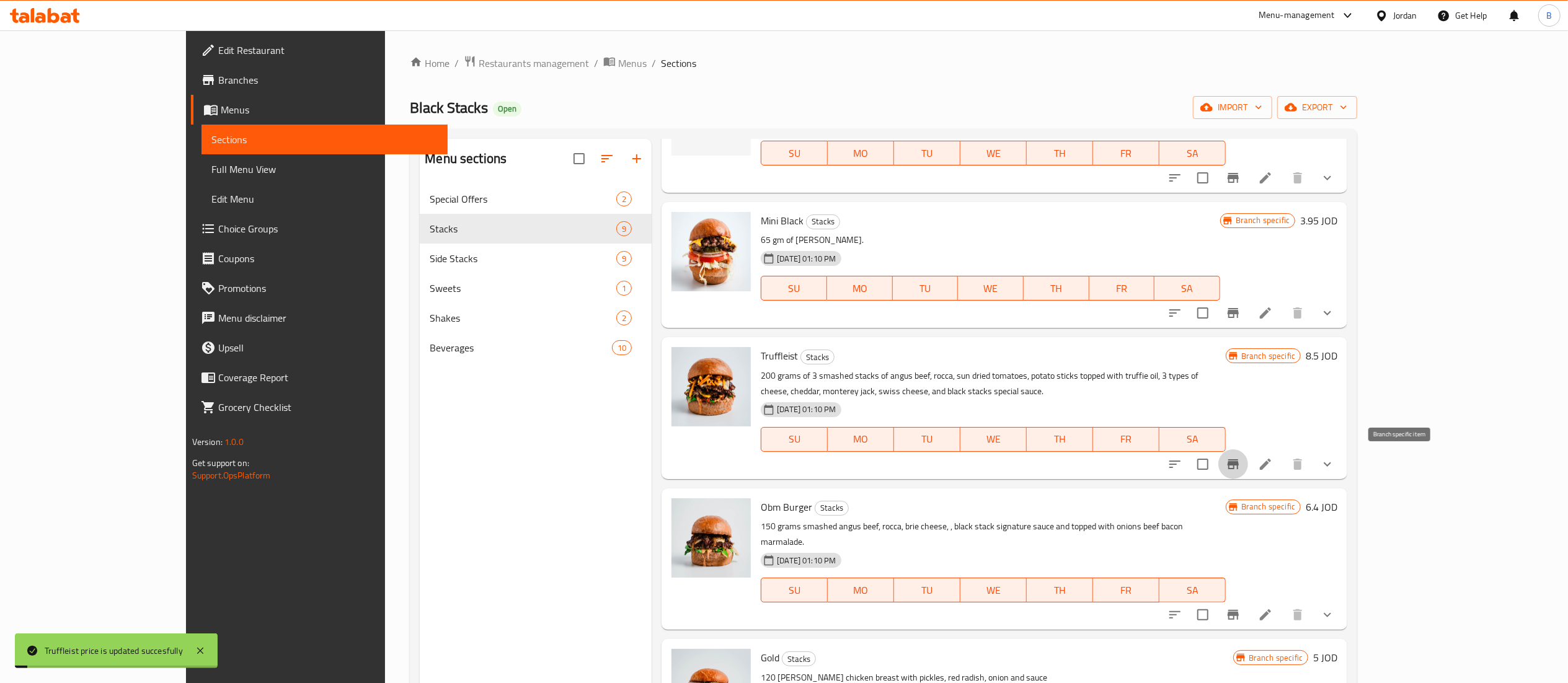
click at [1241, 466] on icon "Branch-specific-item" at bounding box center [1233, 464] width 15 height 15
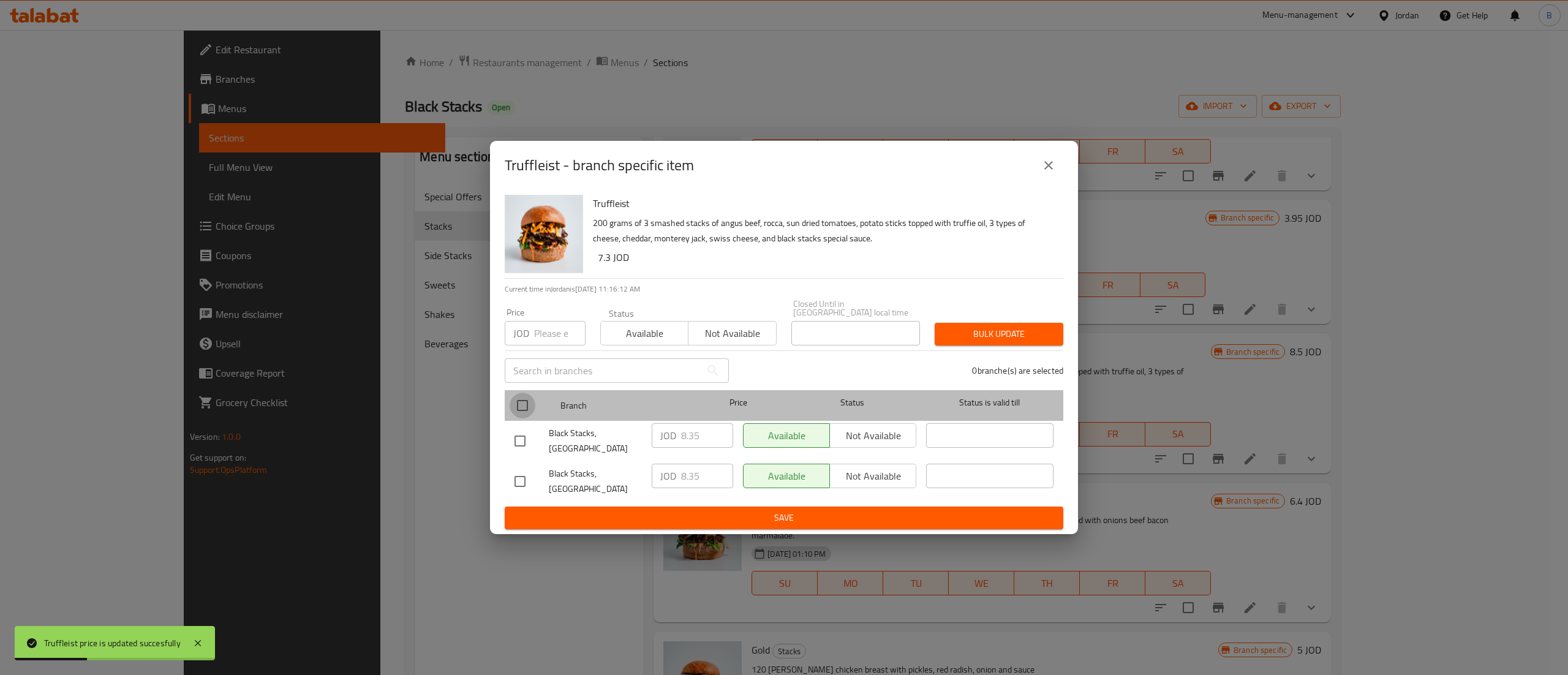
click at [528, 412] on input "checkbox" at bounding box center [522, 405] width 26 height 26
checkbox input "true"
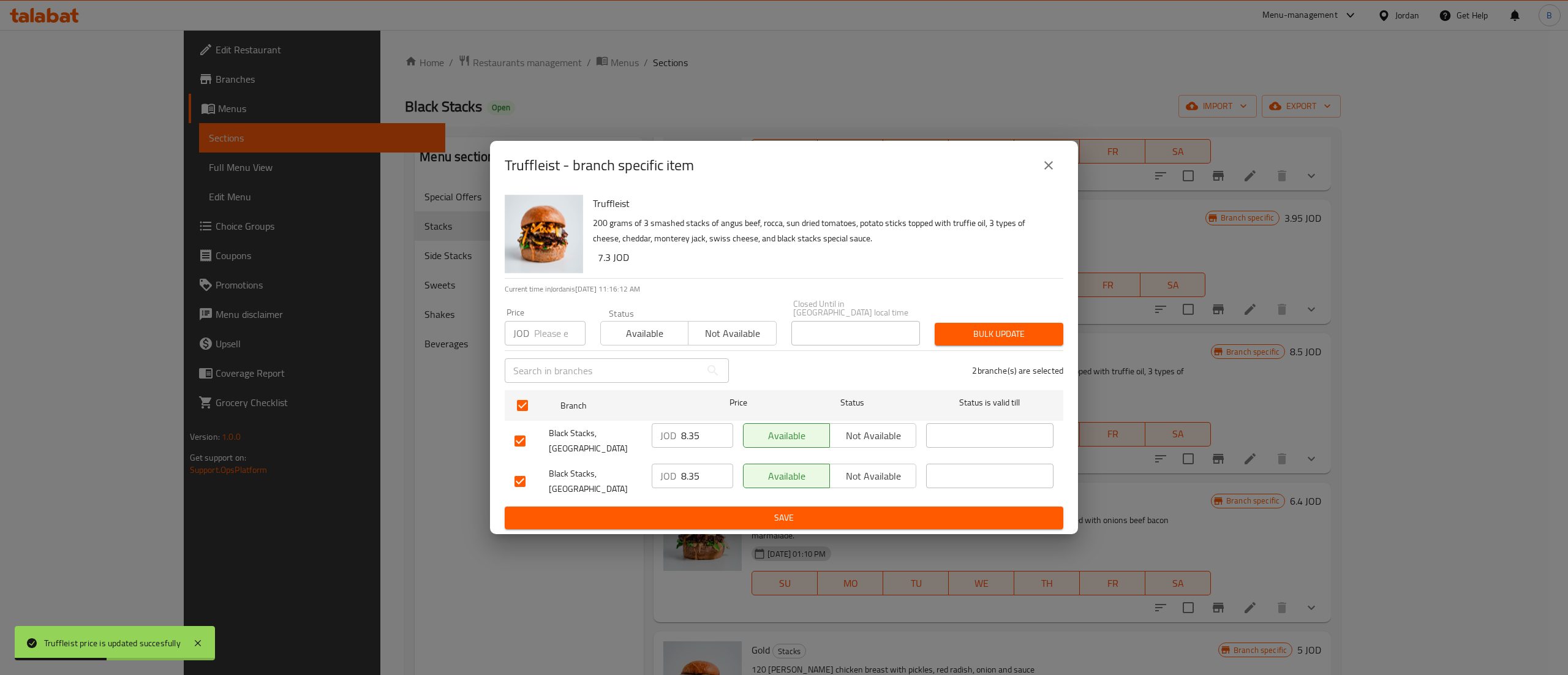
click at [713, 436] on input "8.35" at bounding box center [707, 435] width 52 height 24
drag, startPoint x: 691, startPoint y: 437, endPoint x: 571, endPoint y: 438, distance: 120.0
click at [572, 438] on div "Black Stacks, Mecca Street JOD 8.50 ​ Available Not available ​" at bounding box center [784, 440] width 549 height 45
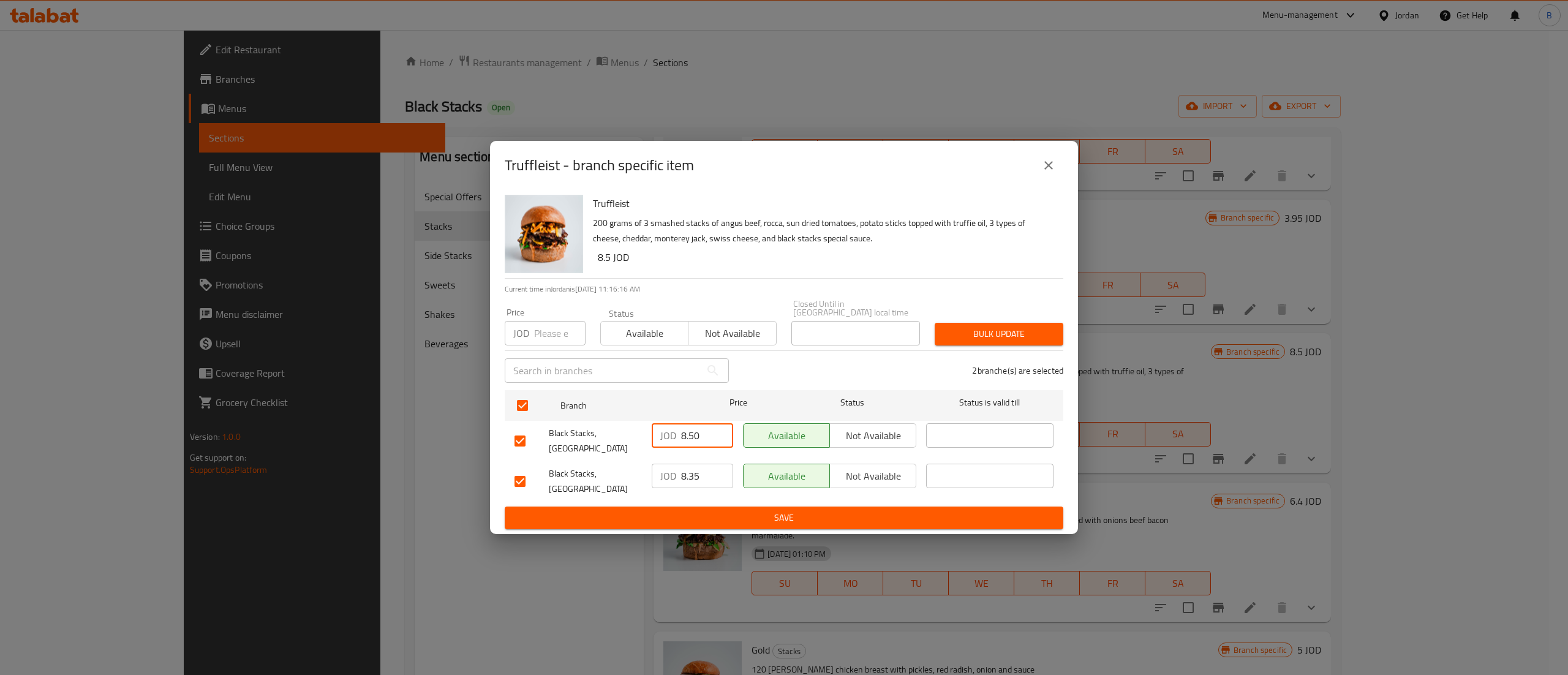
type input "8.50"
drag, startPoint x: 713, startPoint y: 468, endPoint x: 634, endPoint y: 472, distance: 79.1
click at [636, 472] on div "Black Stacks, Boulevard Abdali JOD 8.35 ​ Available Not available ​" at bounding box center [784, 481] width 549 height 45
paste input "50"
type input "8.50"
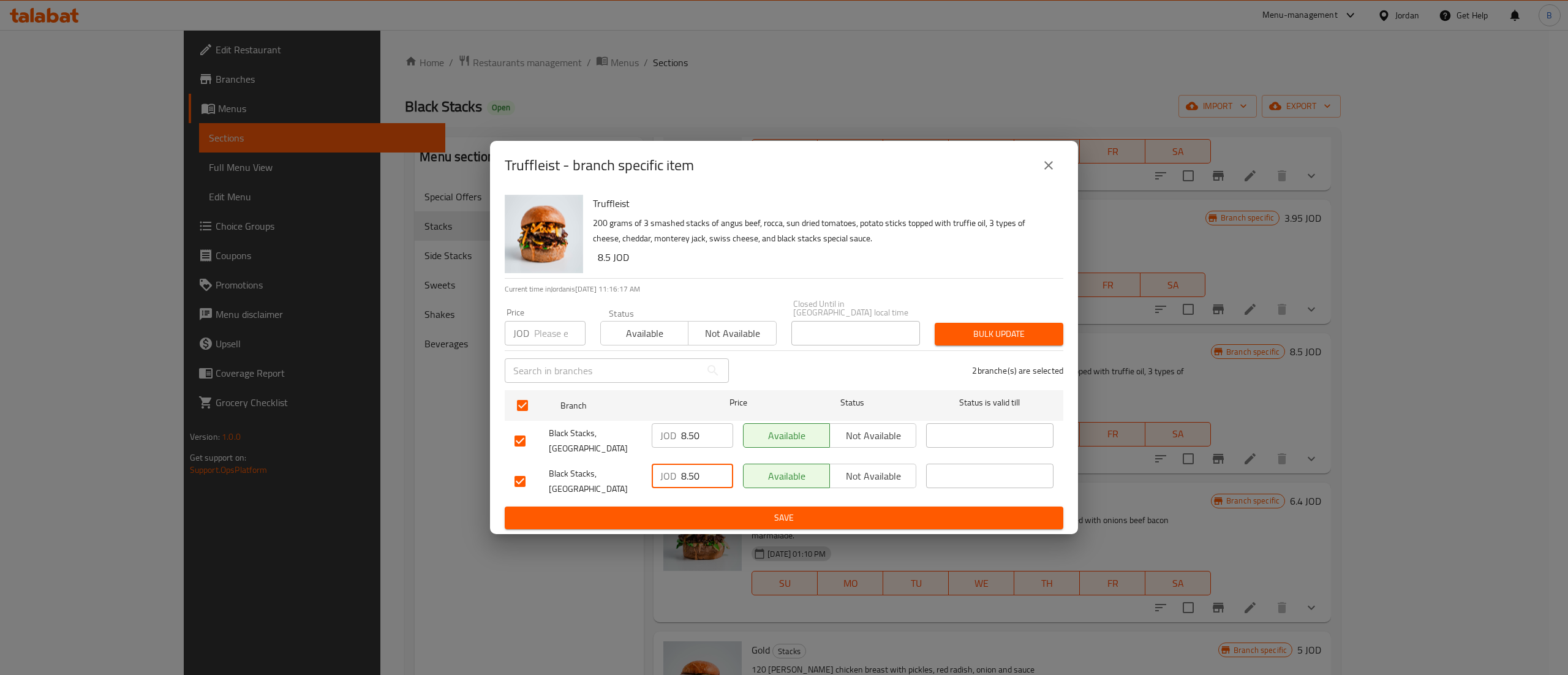
click at [733, 517] on span "Save" at bounding box center [783, 517] width 539 height 15
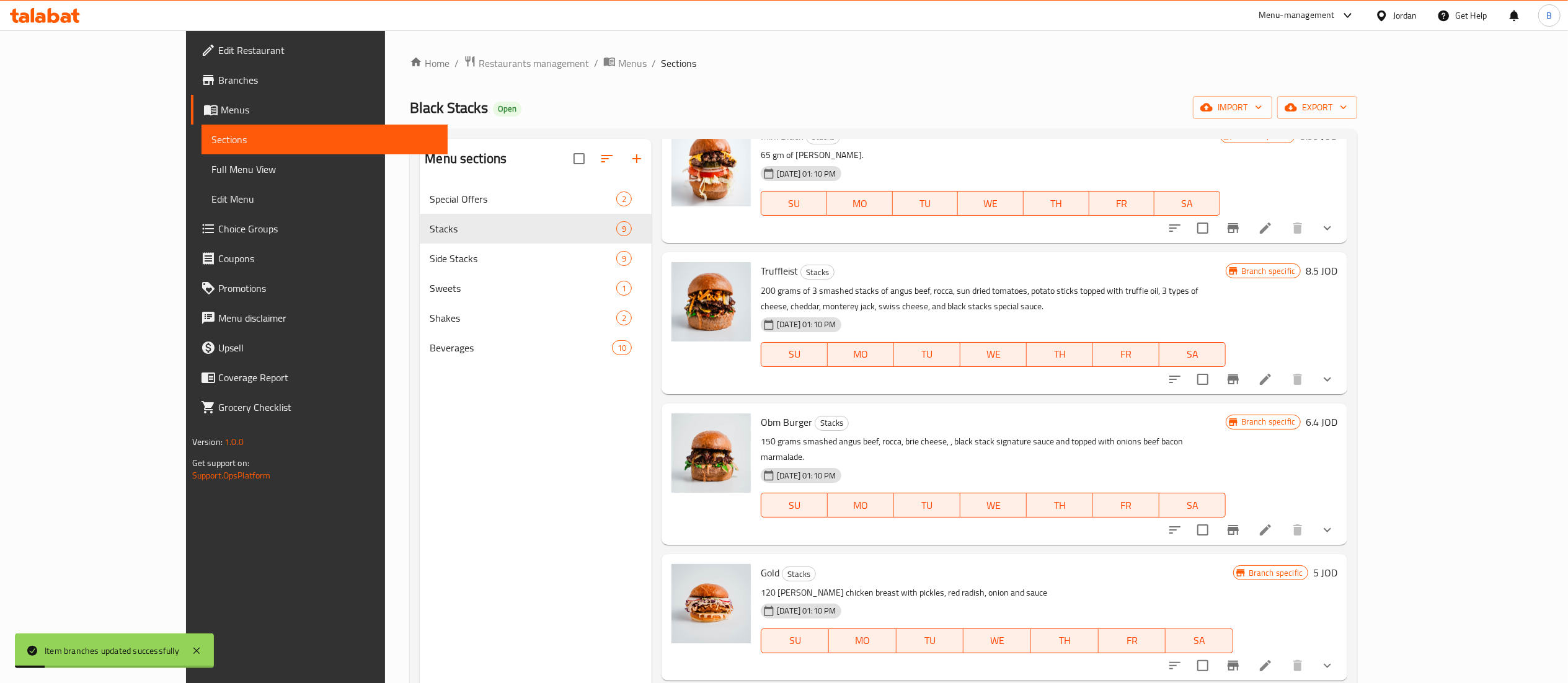
scroll to position [372, 0]
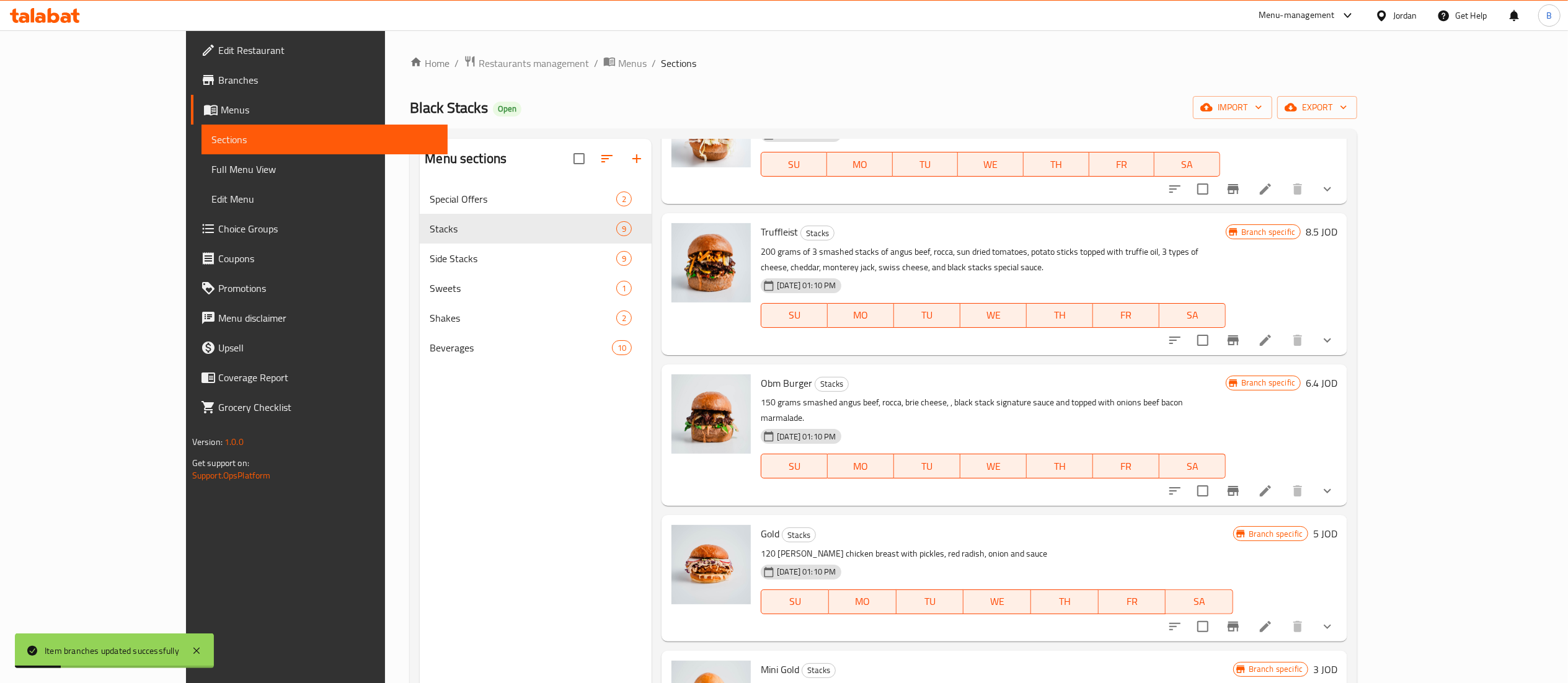
click at [1337, 389] on h6 "6.4 JOD" at bounding box center [1321, 383] width 32 height 18
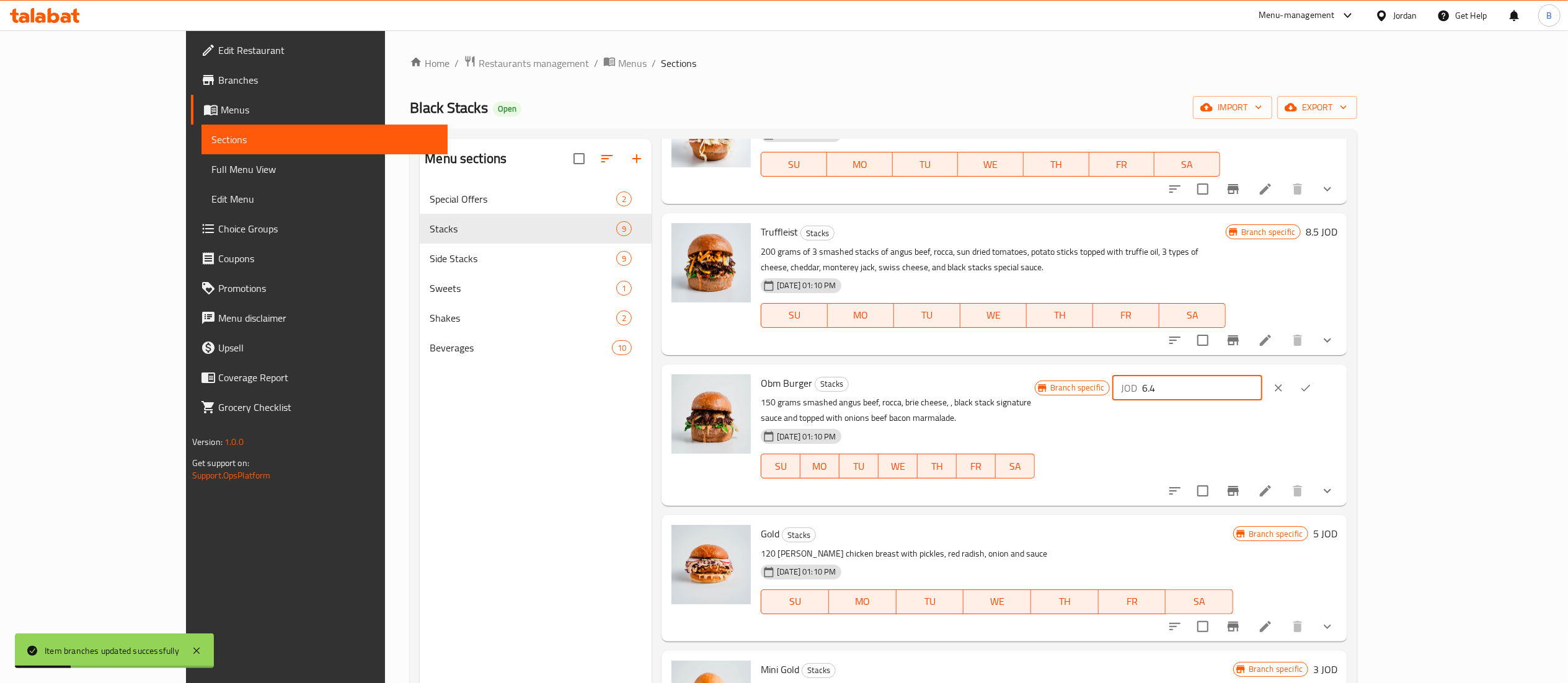
drag, startPoint x: 1385, startPoint y: 387, endPoint x: 1204, endPoint y: 387, distance: 181.0
click at [1229, 387] on div "Branch specific JOD 6.4 ​" at bounding box center [1186, 388] width 303 height 27
drag, startPoint x: 1387, startPoint y: 391, endPoint x: 1186, endPoint y: 393, distance: 201.0
click at [1186, 393] on div "Obm Burger Stacks 150 grams smashed angus beef, rocca, brie cheese, , black sta…" at bounding box center [1049, 435] width 587 height 132
type input "7.2"
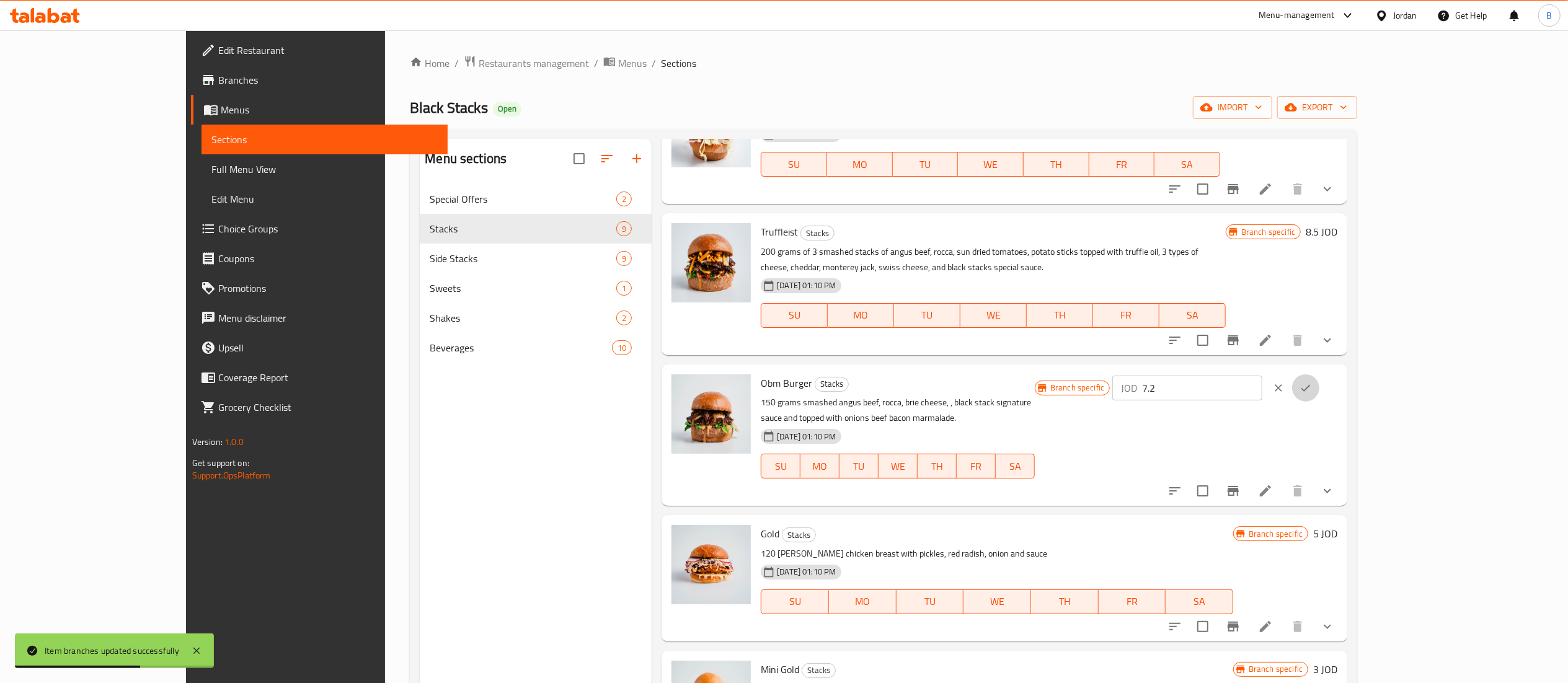
click at [1319, 389] on button "ok" at bounding box center [1305, 388] width 27 height 27
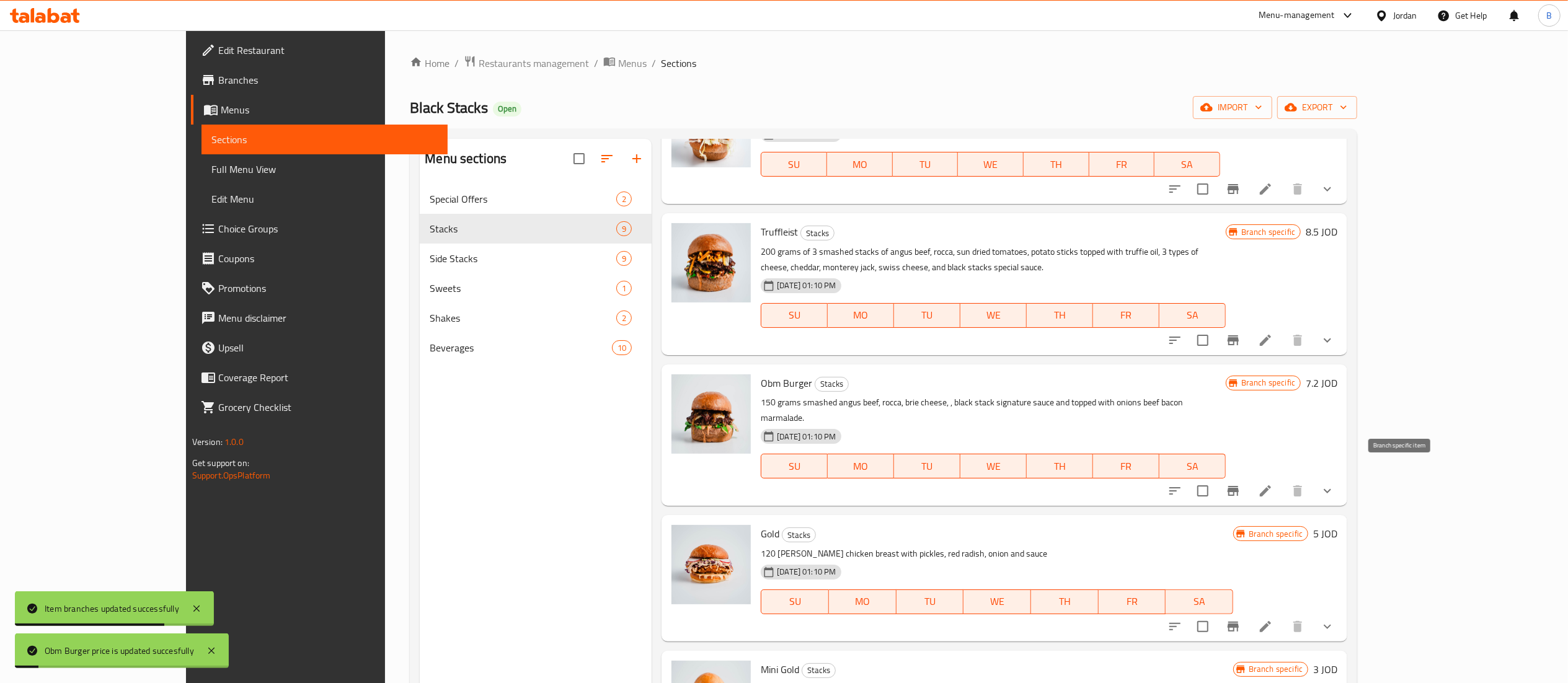
click at [1238, 486] on icon "Branch-specific-item" at bounding box center [1233, 491] width 11 height 10
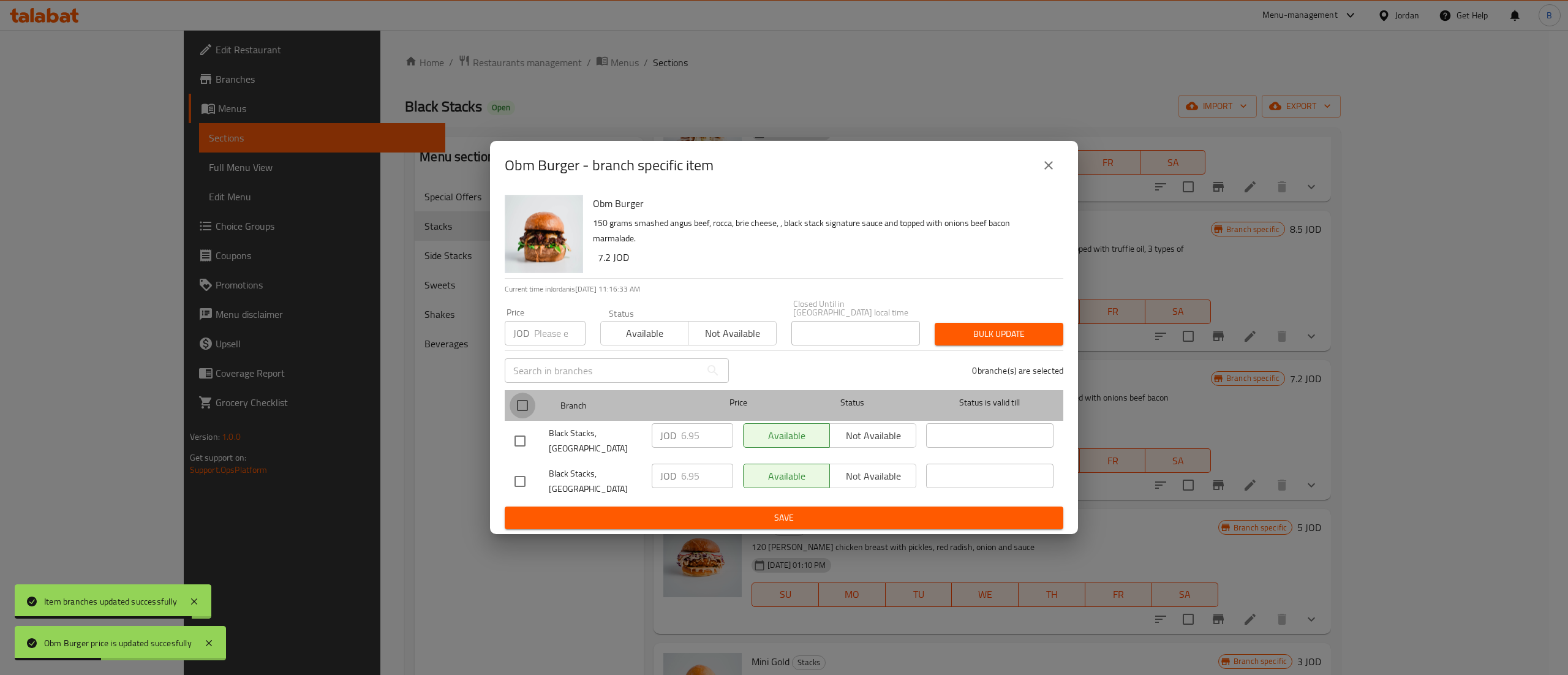
click at [523, 405] on input "checkbox" at bounding box center [522, 405] width 26 height 26
checkbox input "true"
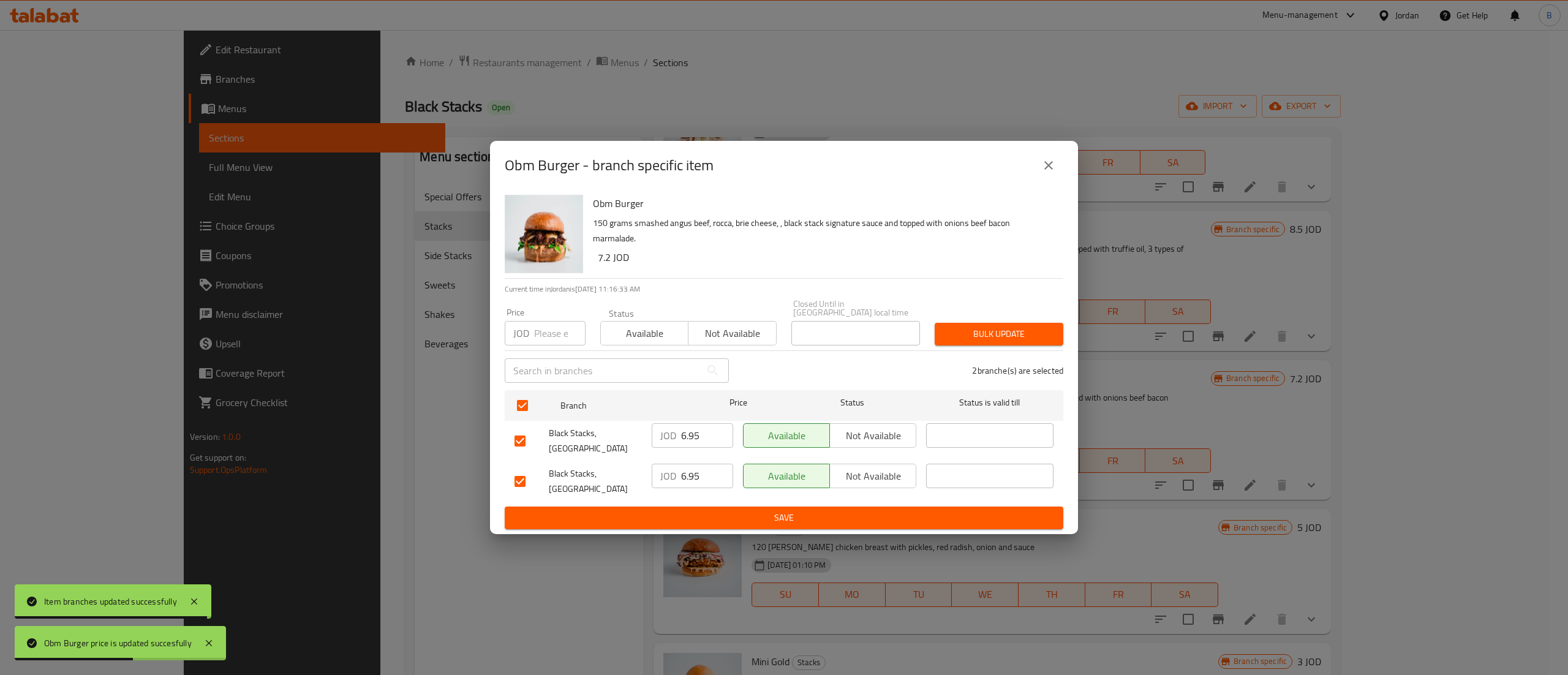
drag, startPoint x: 708, startPoint y: 438, endPoint x: 566, endPoint y: 448, distance: 142.4
click at [637, 438] on div "Black Stacks, Mecca Street JOD 6.95 ​ Available Not available ​" at bounding box center [784, 440] width 549 height 45
paste input "7.2"
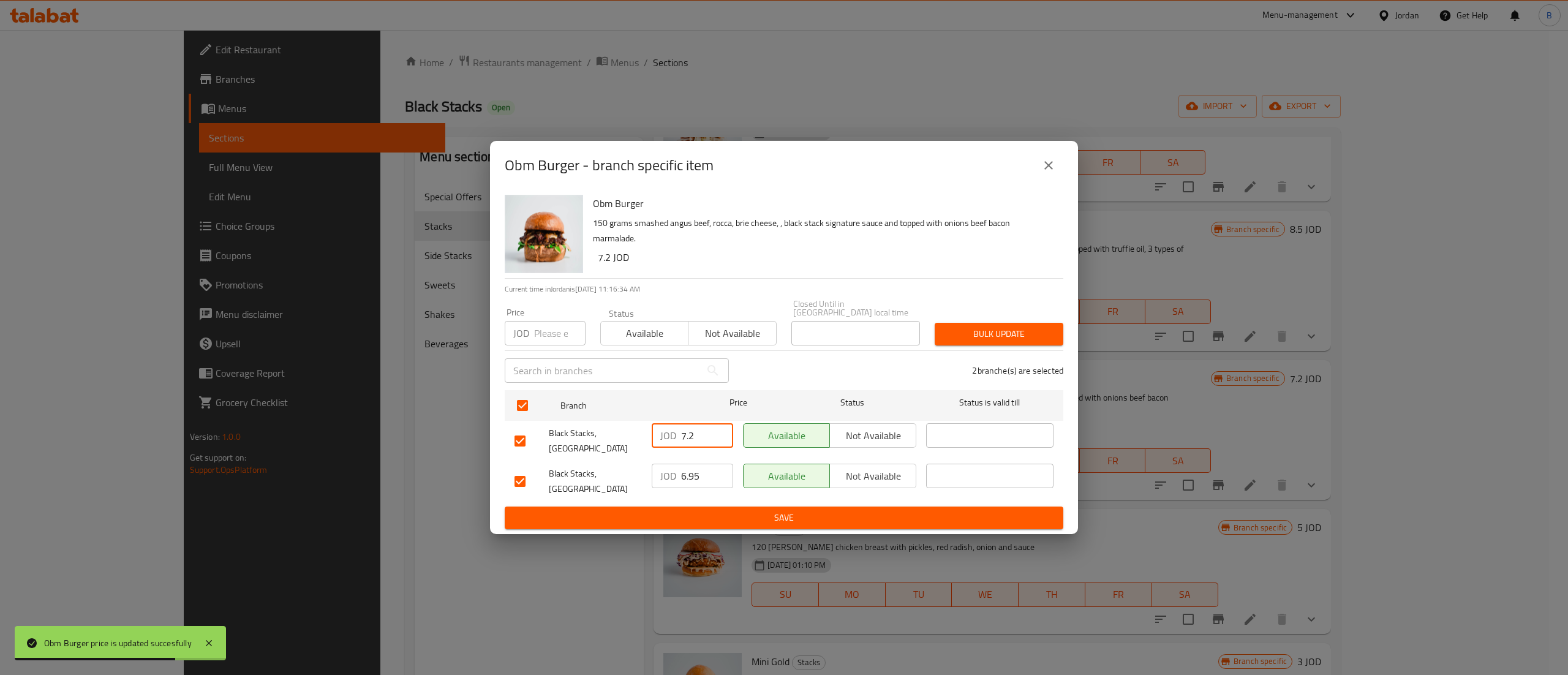
type input "7.2"
drag, startPoint x: 696, startPoint y: 475, endPoint x: 651, endPoint y: 487, distance: 46.6
click at [652, 489] on div "JOD 6.95 ​" at bounding box center [693, 481] width 91 height 45
drag, startPoint x: 706, startPoint y: 472, endPoint x: 623, endPoint y: 476, distance: 83.1
click at [645, 476] on div "Black Stacks, Boulevard Abdali JOD 6.95 ​ Available Not available ​" at bounding box center [784, 481] width 549 height 45
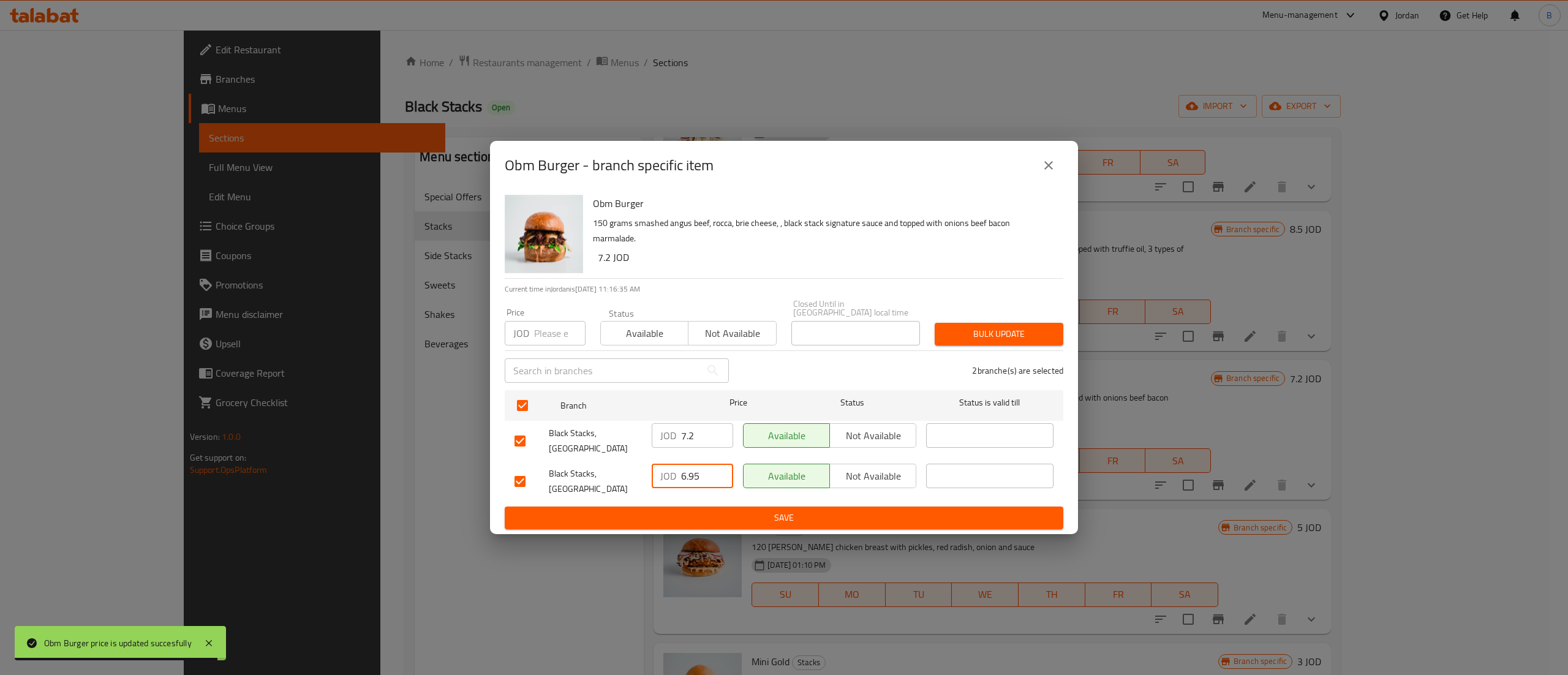
paste input "7.2"
type input "7.2"
click at [708, 513] on span "Save" at bounding box center [783, 517] width 539 height 15
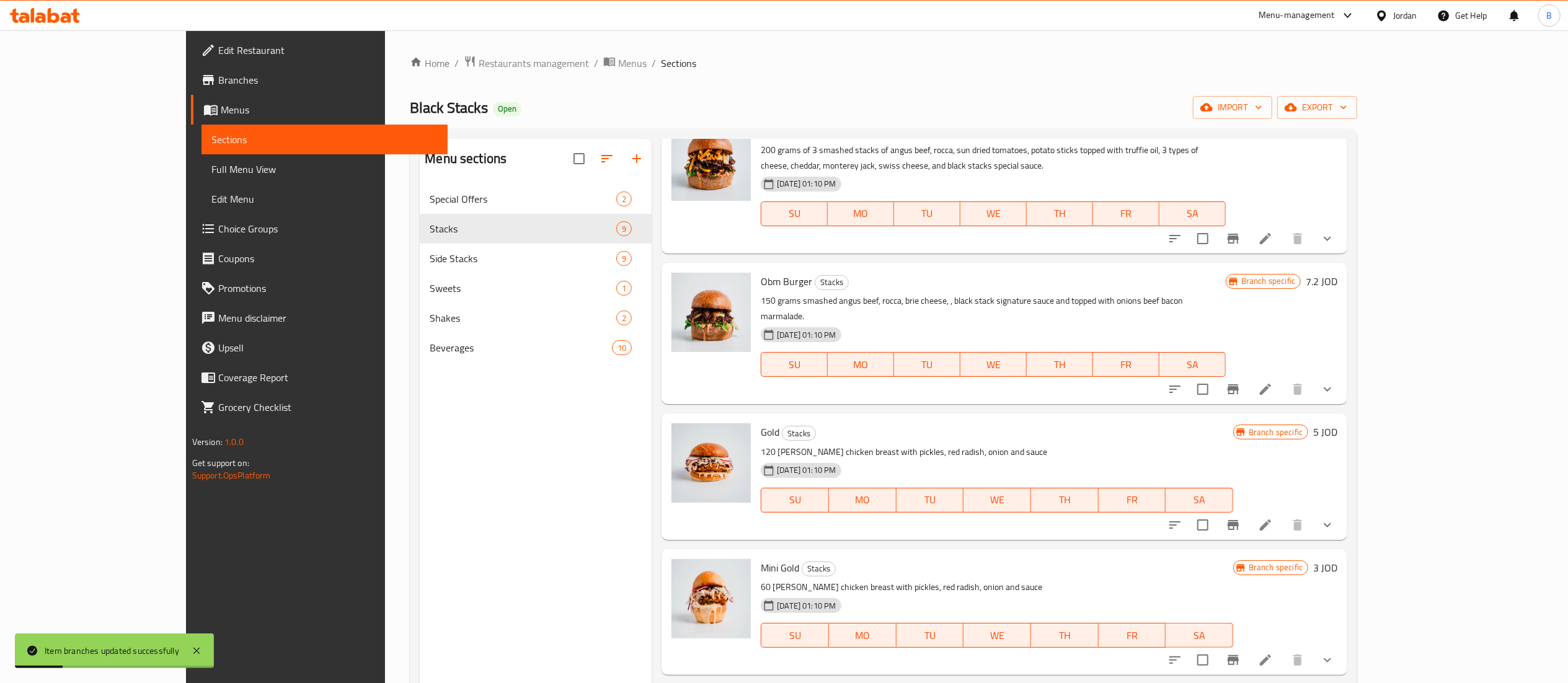
scroll to position [495, 0]
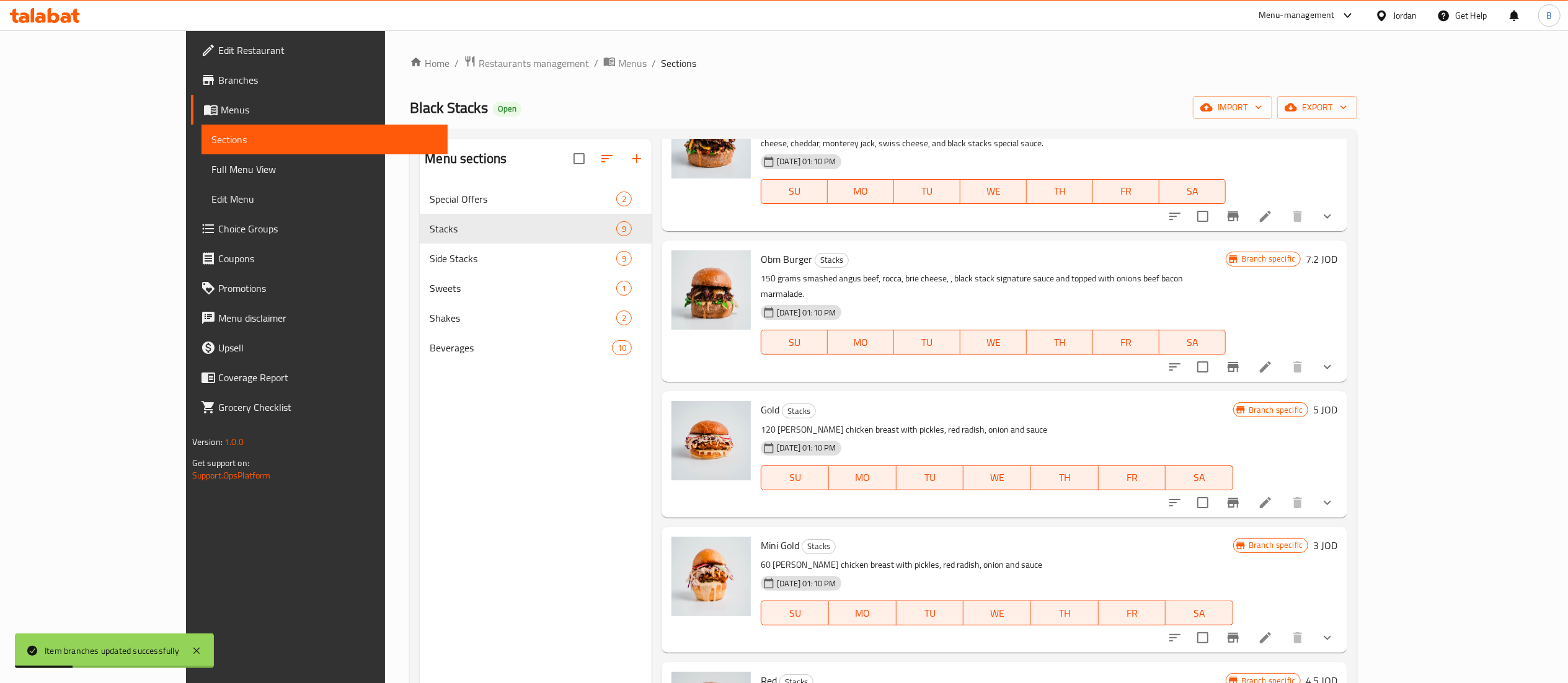
click at [1337, 401] on h6 "5 JOD" at bounding box center [1325, 409] width 24 height 18
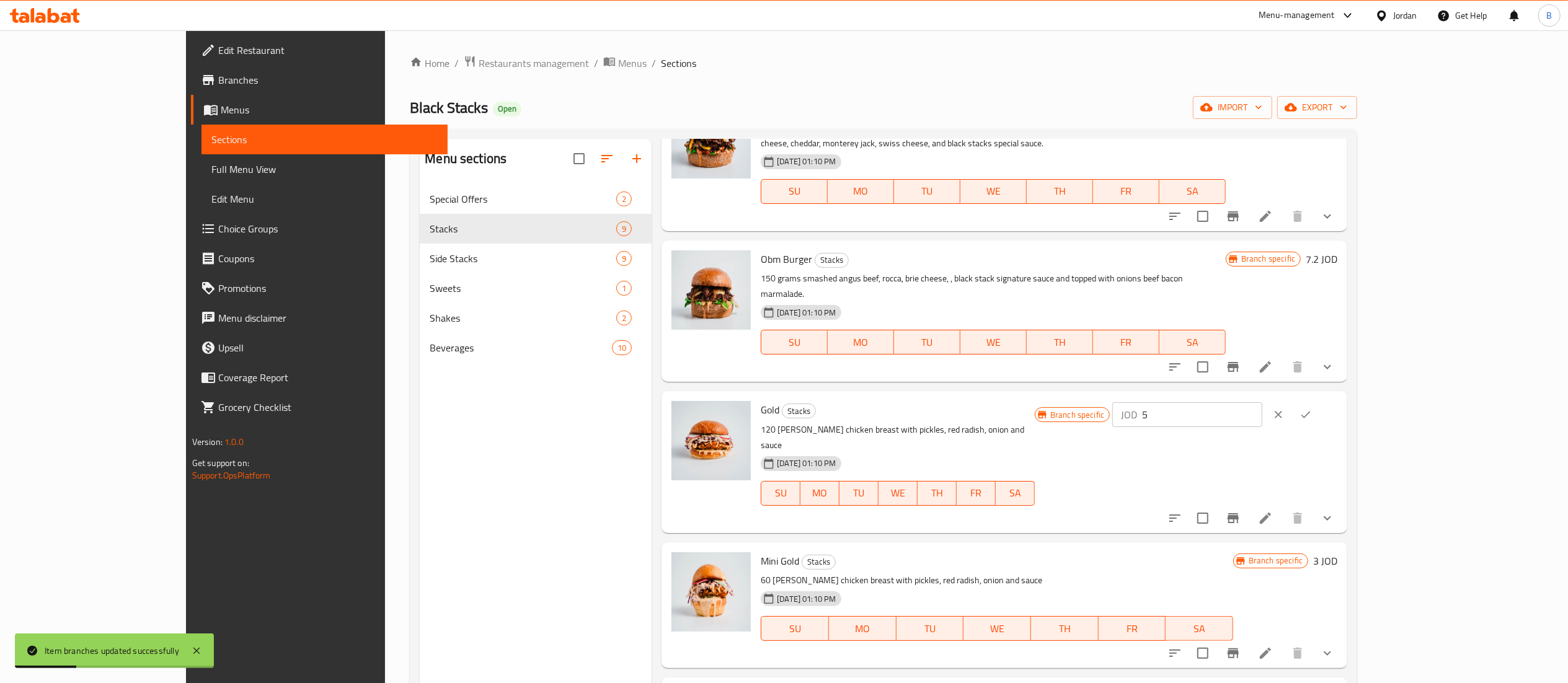
click at [1262, 402] on input "5" at bounding box center [1202, 414] width 121 height 25
drag, startPoint x: 1380, startPoint y: 398, endPoint x: 1174, endPoint y: 401, distance: 206.0
click at [1188, 401] on div "Gold Stacks 120 gm fried chicken breast with pickles, red radish, onion and sau…" at bounding box center [1049, 461] width 587 height 132
type input "5.75"
click at [1319, 401] on button "ok" at bounding box center [1305, 414] width 27 height 27
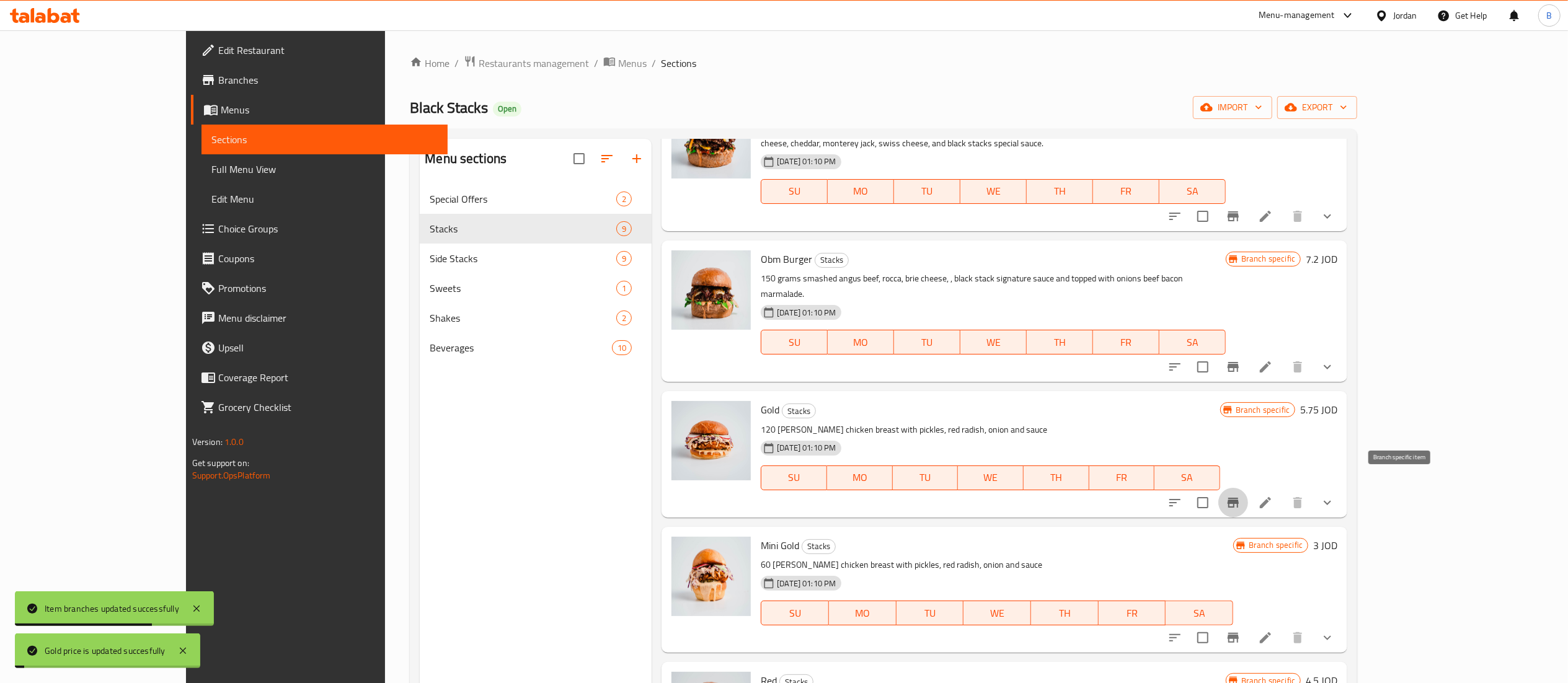
click at [1238, 498] on icon "Branch-specific-item" at bounding box center [1233, 503] width 11 height 10
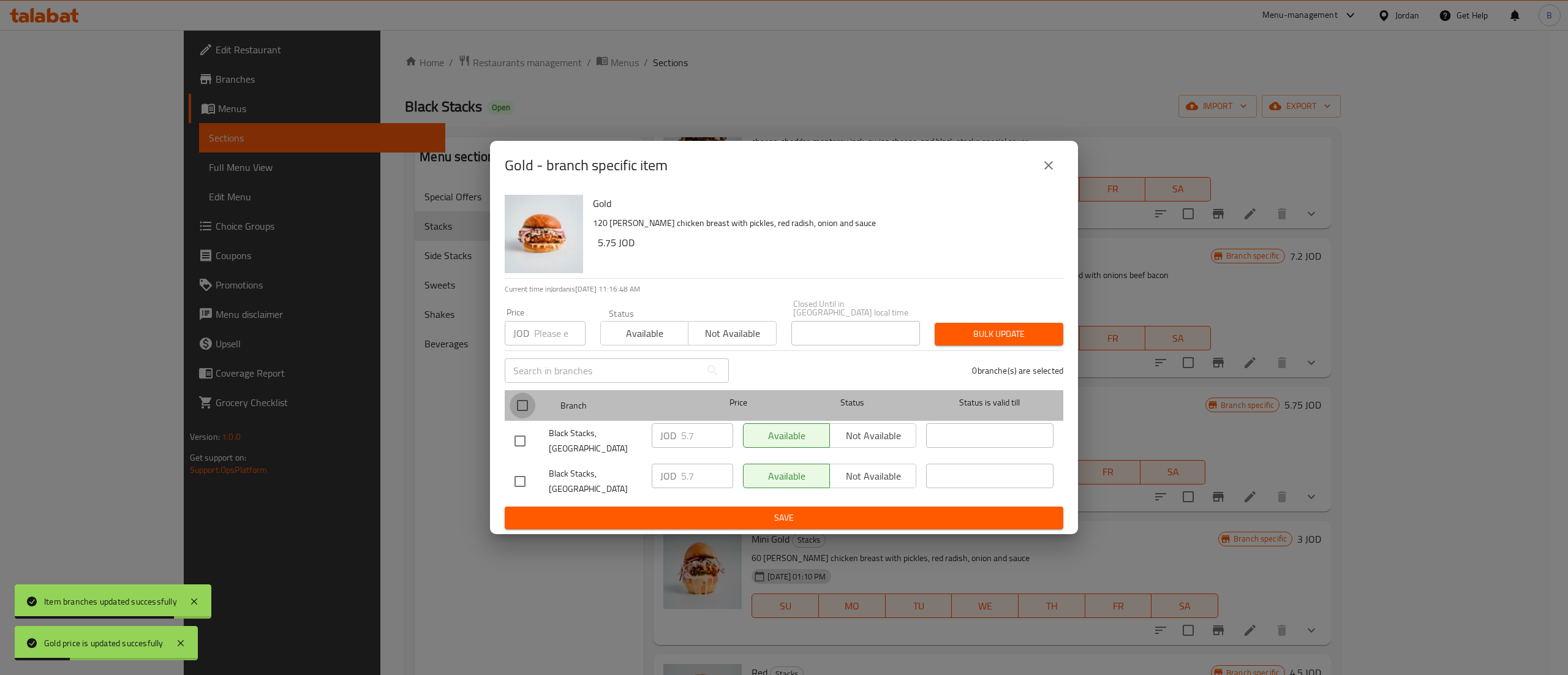
click at [530, 401] on input "checkbox" at bounding box center [522, 405] width 26 height 26
checkbox input "true"
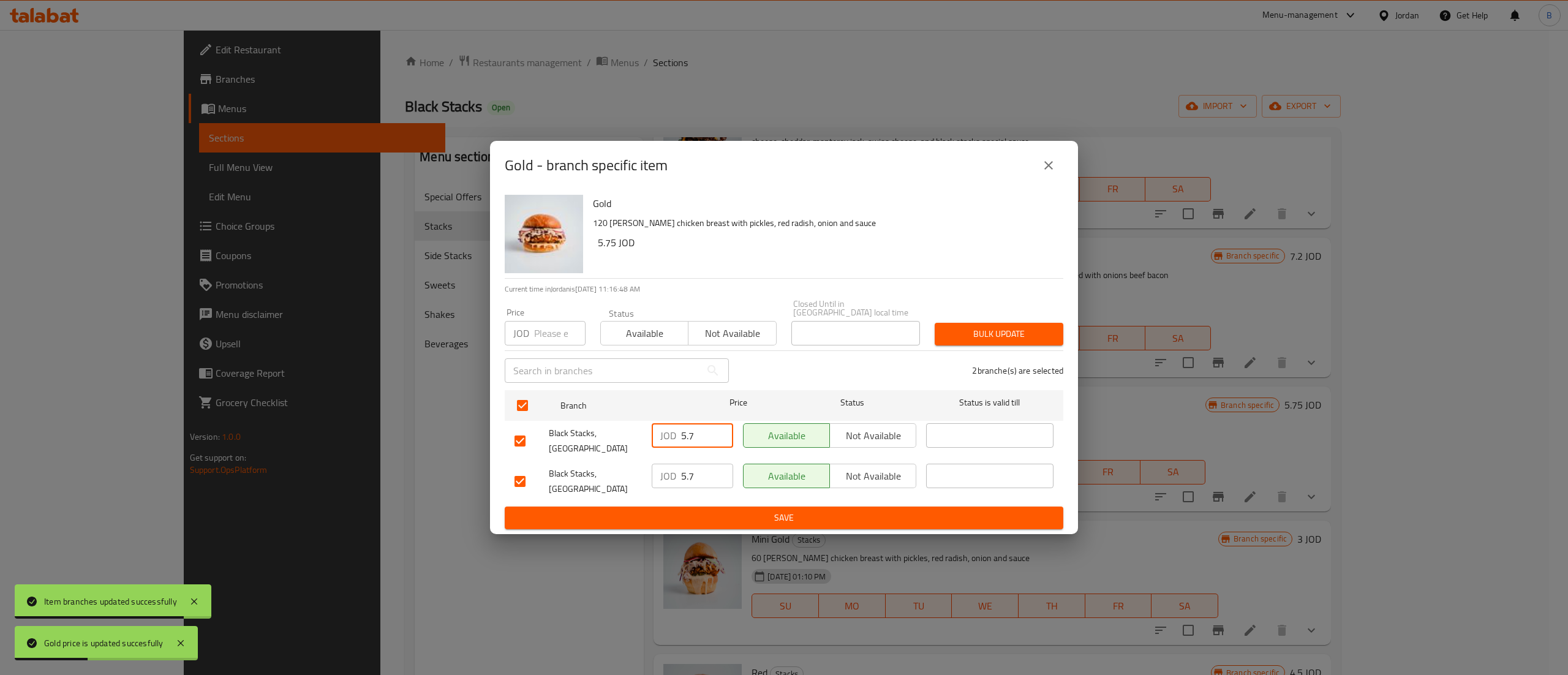
drag, startPoint x: 691, startPoint y: 429, endPoint x: 640, endPoint y: 438, distance: 51.8
click at [640, 438] on div "Black Stacks, Boulevard Abdali JOD 5.7 ​ Available Not available ​" at bounding box center [784, 440] width 549 height 45
drag, startPoint x: 708, startPoint y: 435, endPoint x: 602, endPoint y: 434, distance: 106.0
click at [608, 434] on div "Black Stacks, Boulevard Abdali JOD 5.7 ​ Available Not available ​" at bounding box center [784, 440] width 549 height 45
paste input "5"
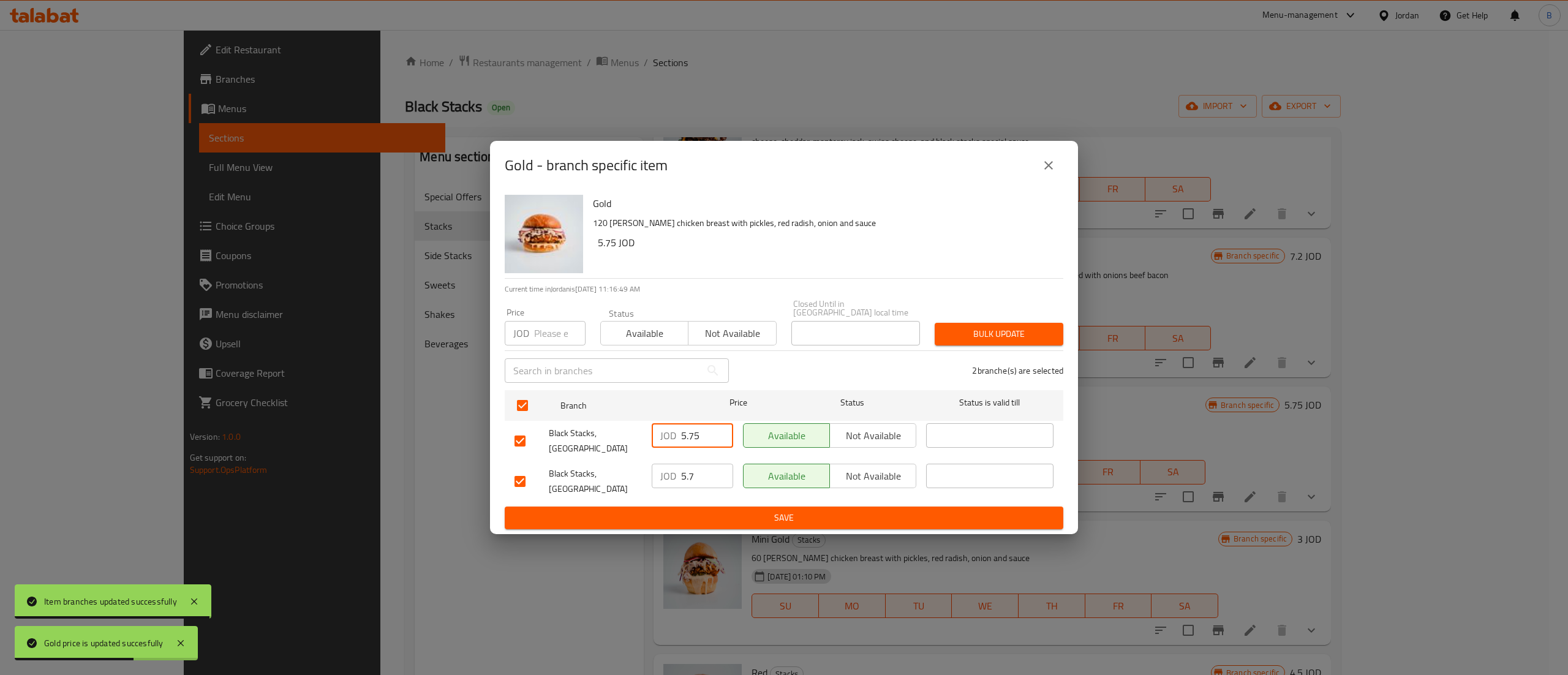
type input "5.75"
drag, startPoint x: 694, startPoint y: 467, endPoint x: 615, endPoint y: 475, distance: 79.4
click at [631, 472] on div "Black Stacks, Mecca Street JOD 5.7 ​ Available Not available ​" at bounding box center [784, 481] width 549 height 45
paste input "5"
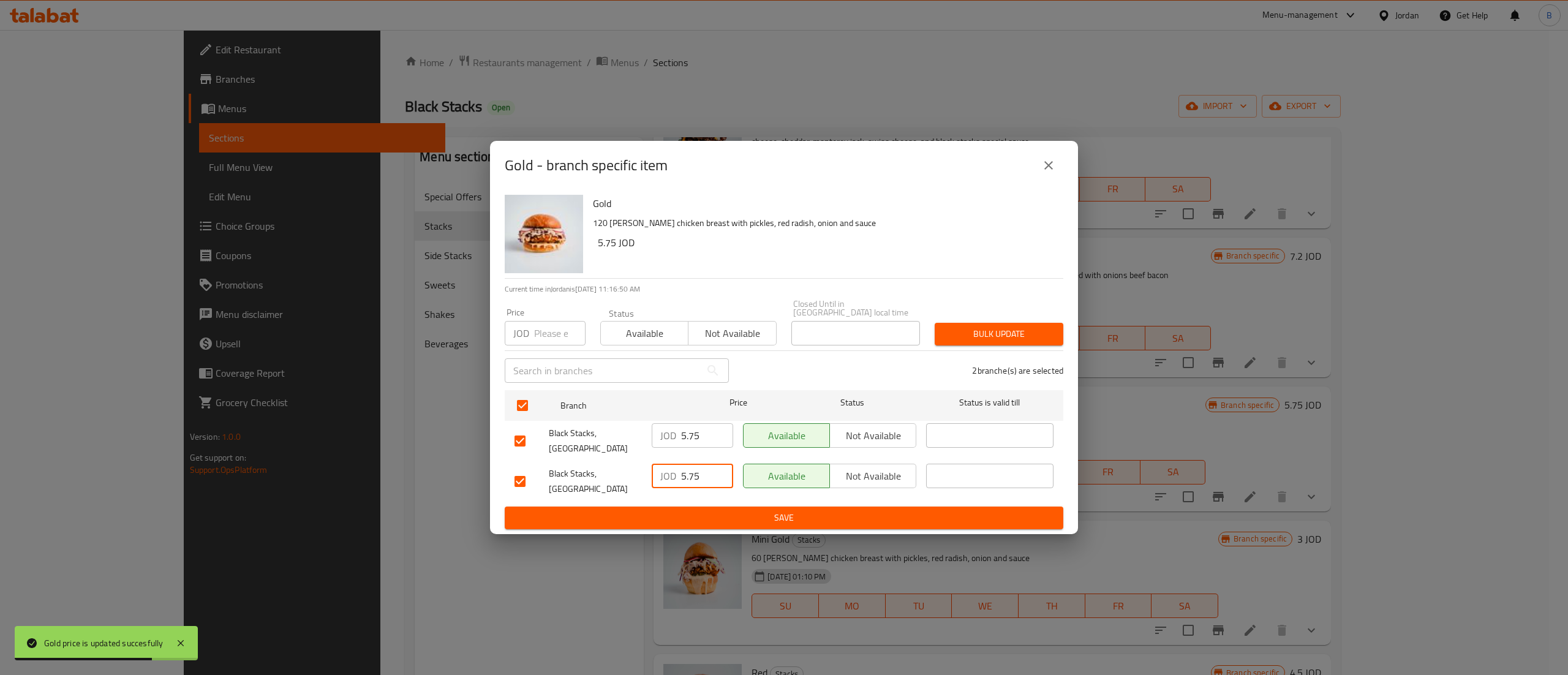
type input "5.75"
click at [729, 511] on span "Save" at bounding box center [783, 517] width 539 height 15
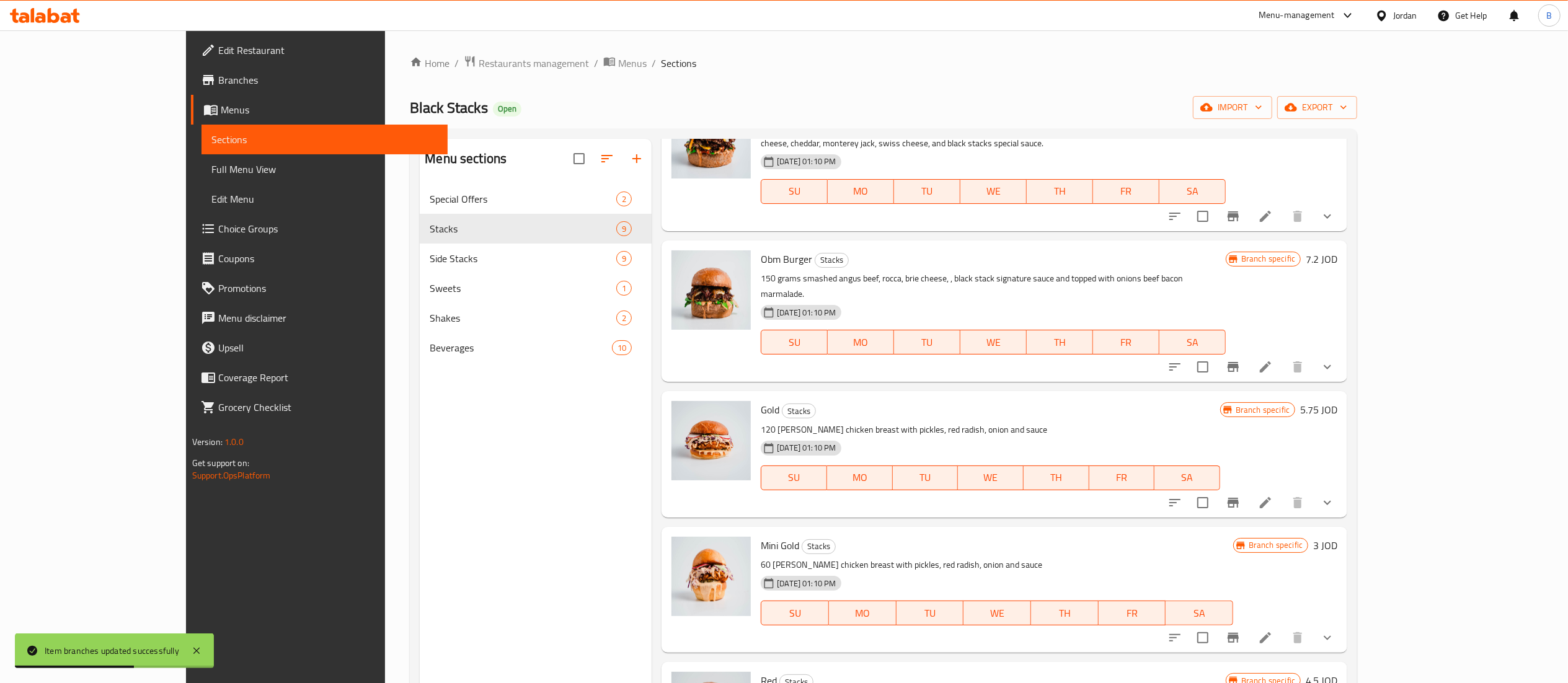
scroll to position [581, 0]
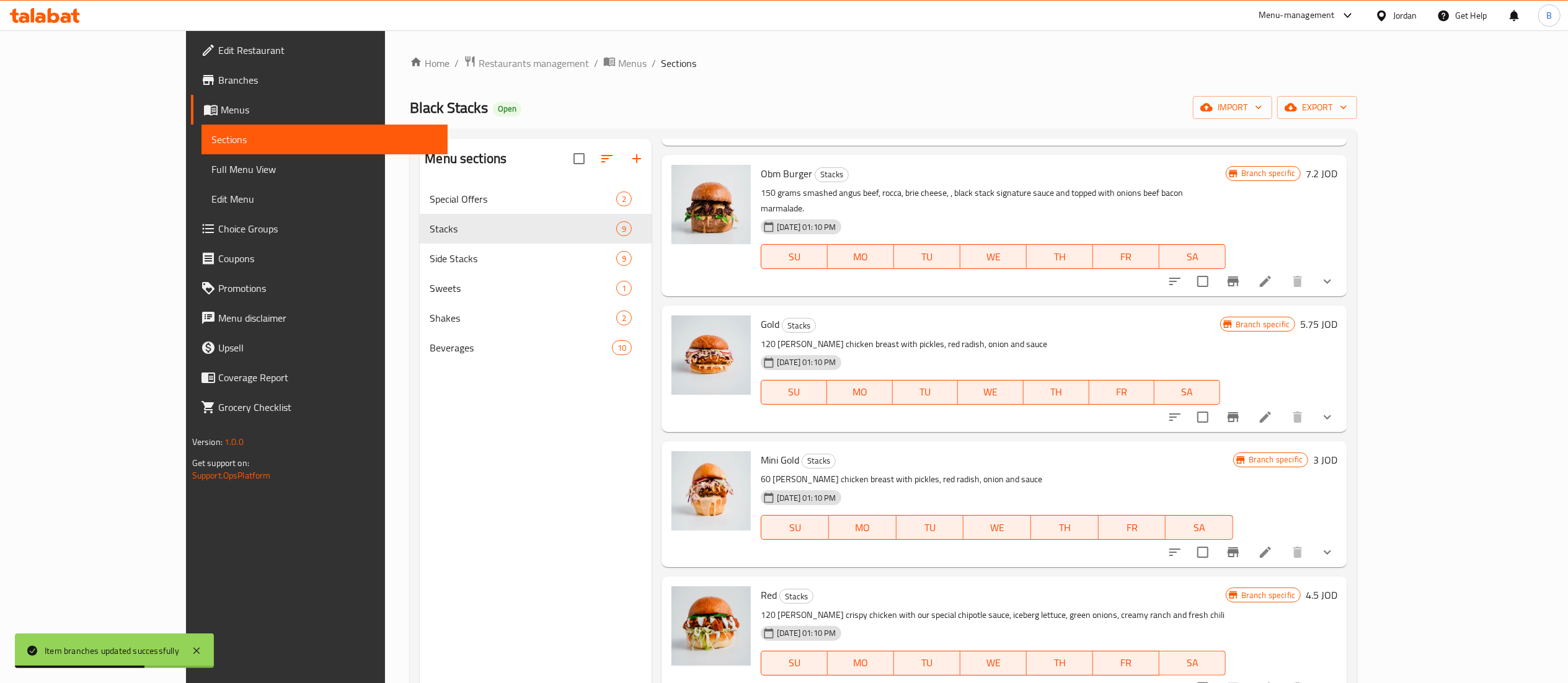
click at [1337, 451] on h6 "3 JOD" at bounding box center [1325, 460] width 24 height 18
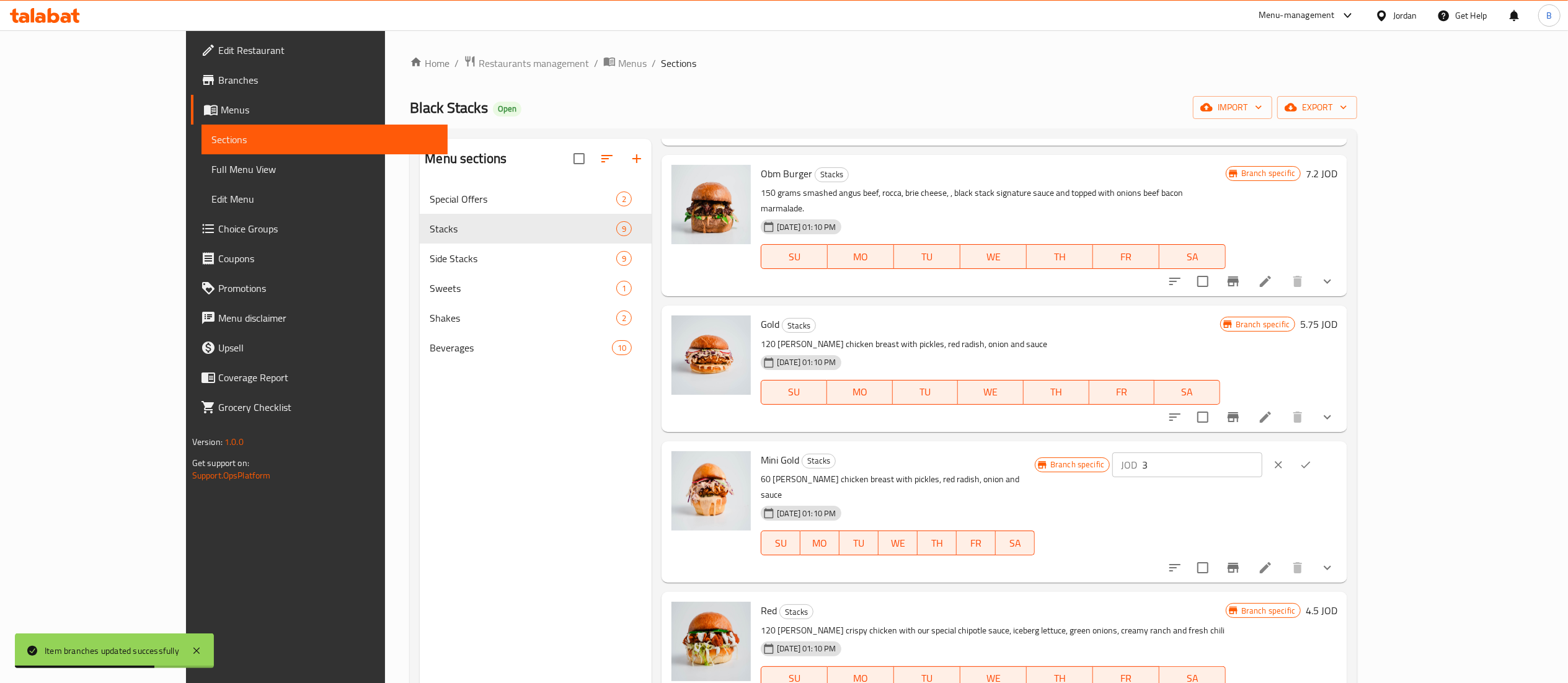
click at [1262, 452] on input "3" at bounding box center [1202, 464] width 121 height 25
drag, startPoint x: 1372, startPoint y: 456, endPoint x: 1186, endPoint y: 448, distance: 186.2
click at [1242, 451] on div "Branch specific JOD 3.55 ​" at bounding box center [1186, 464] width 303 height 27
type input "3.55"
click at [1312, 459] on icon "ok" at bounding box center [1306, 465] width 13 height 13
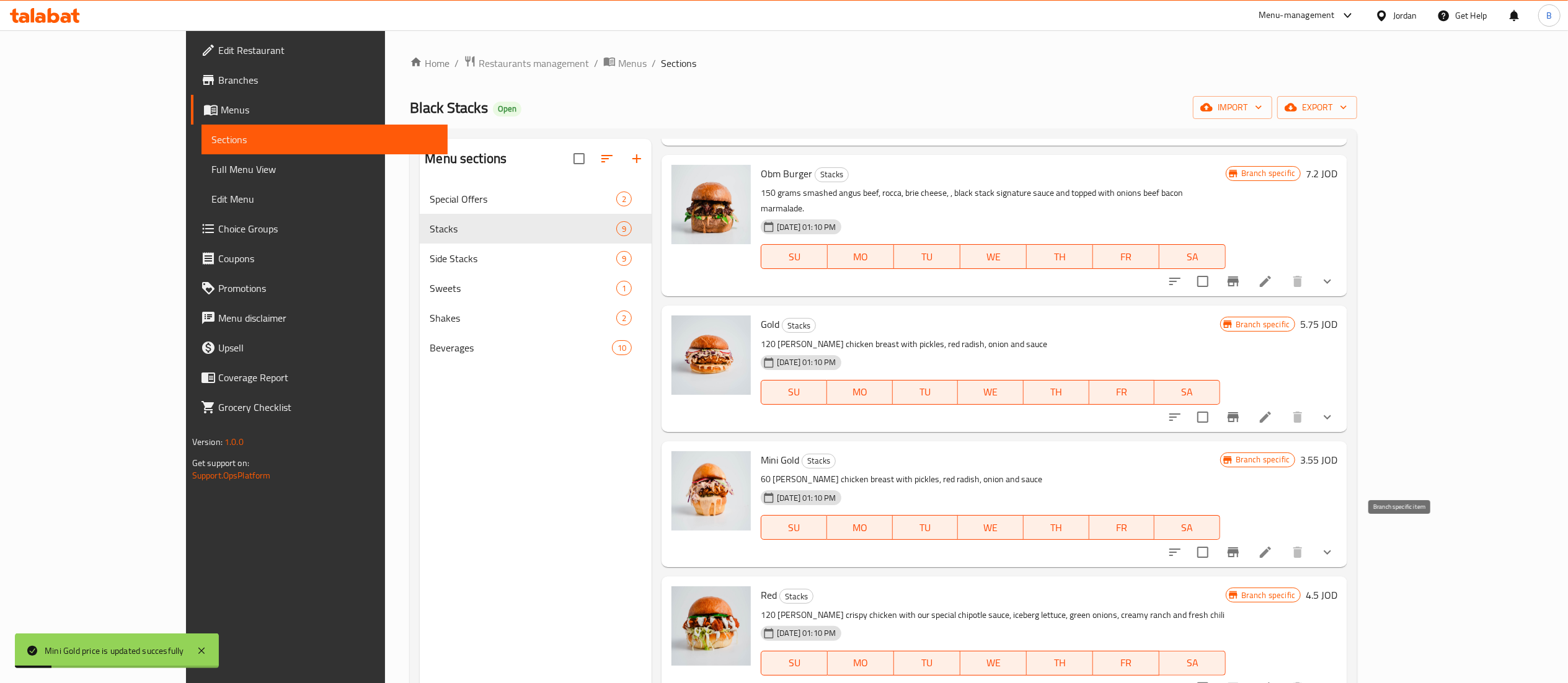
click at [1238, 547] on icon "Branch-specific-item" at bounding box center [1233, 552] width 11 height 10
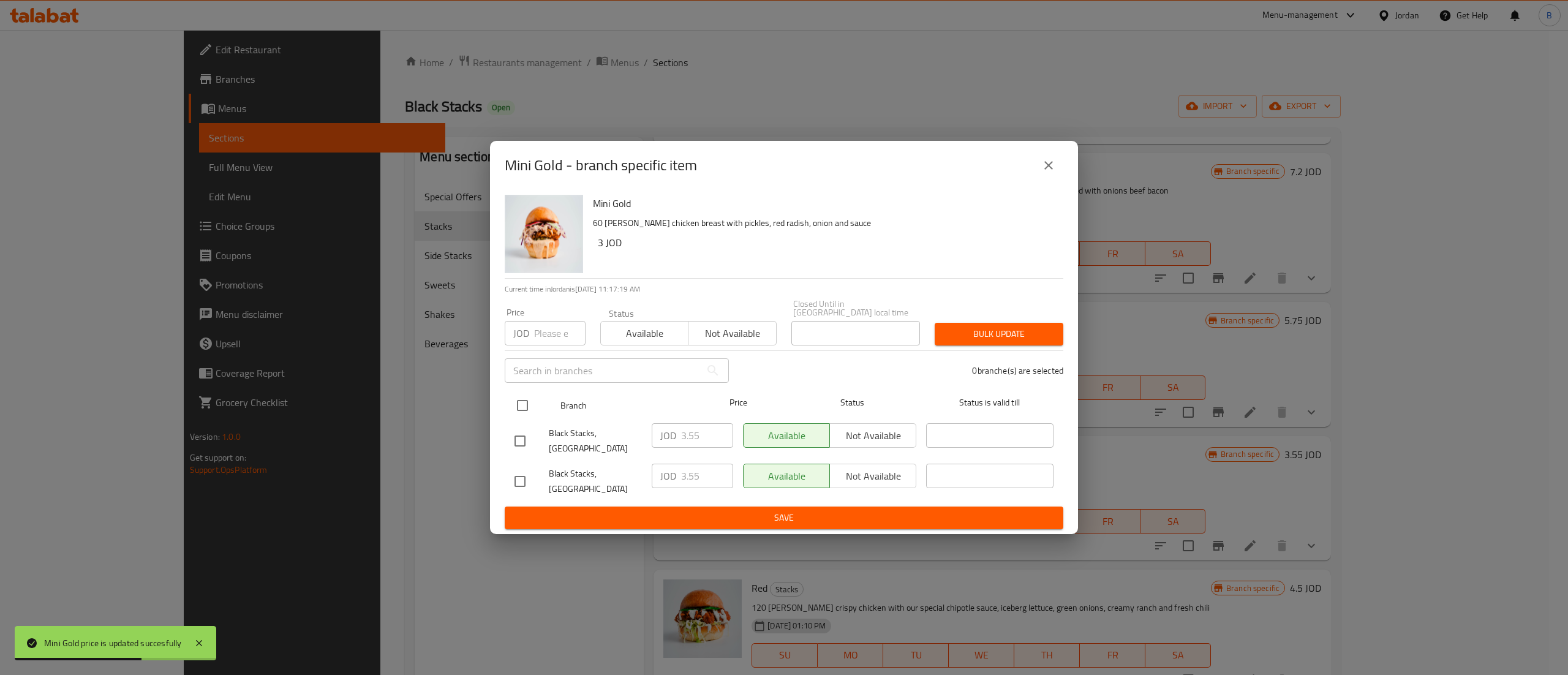
click at [514, 396] on input "checkbox" at bounding box center [522, 405] width 26 height 26
checkbox input "true"
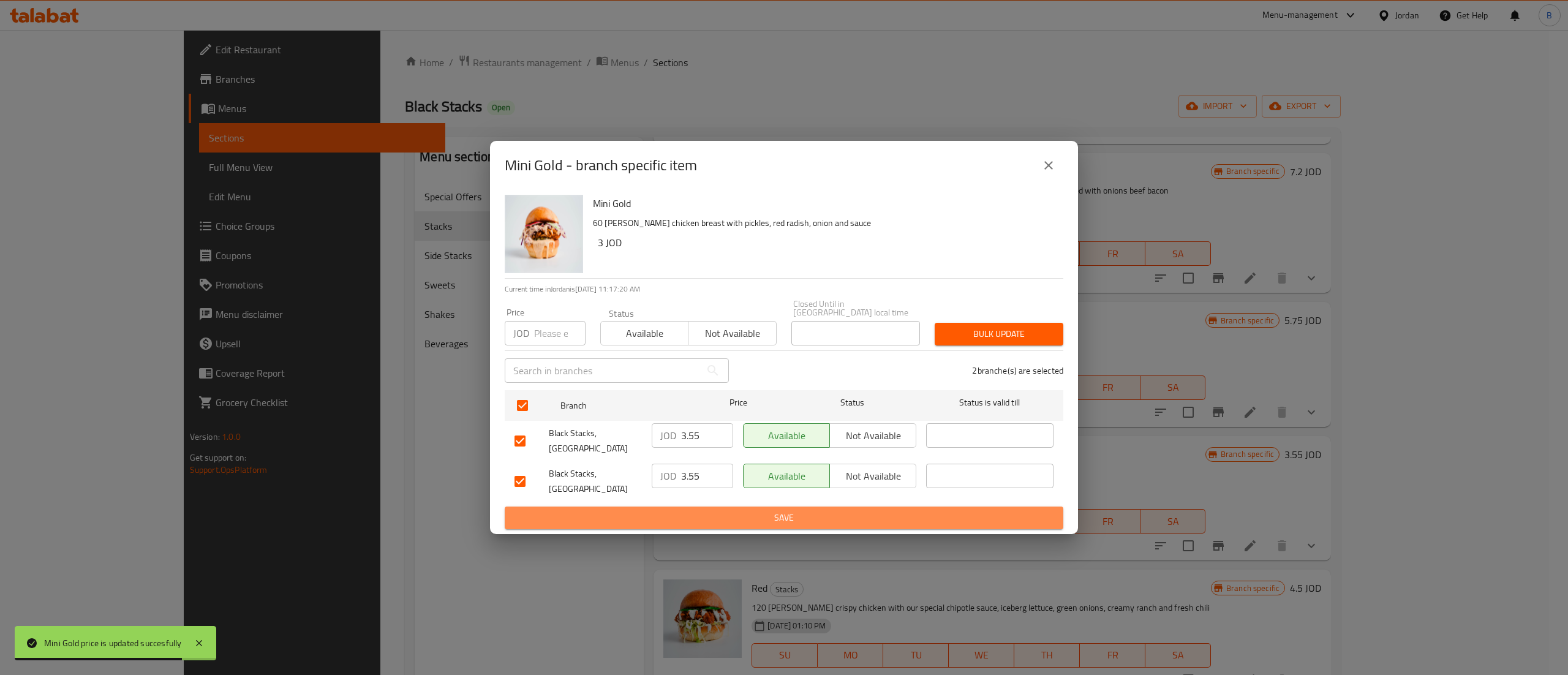
click at [720, 511] on span "Save" at bounding box center [783, 517] width 539 height 15
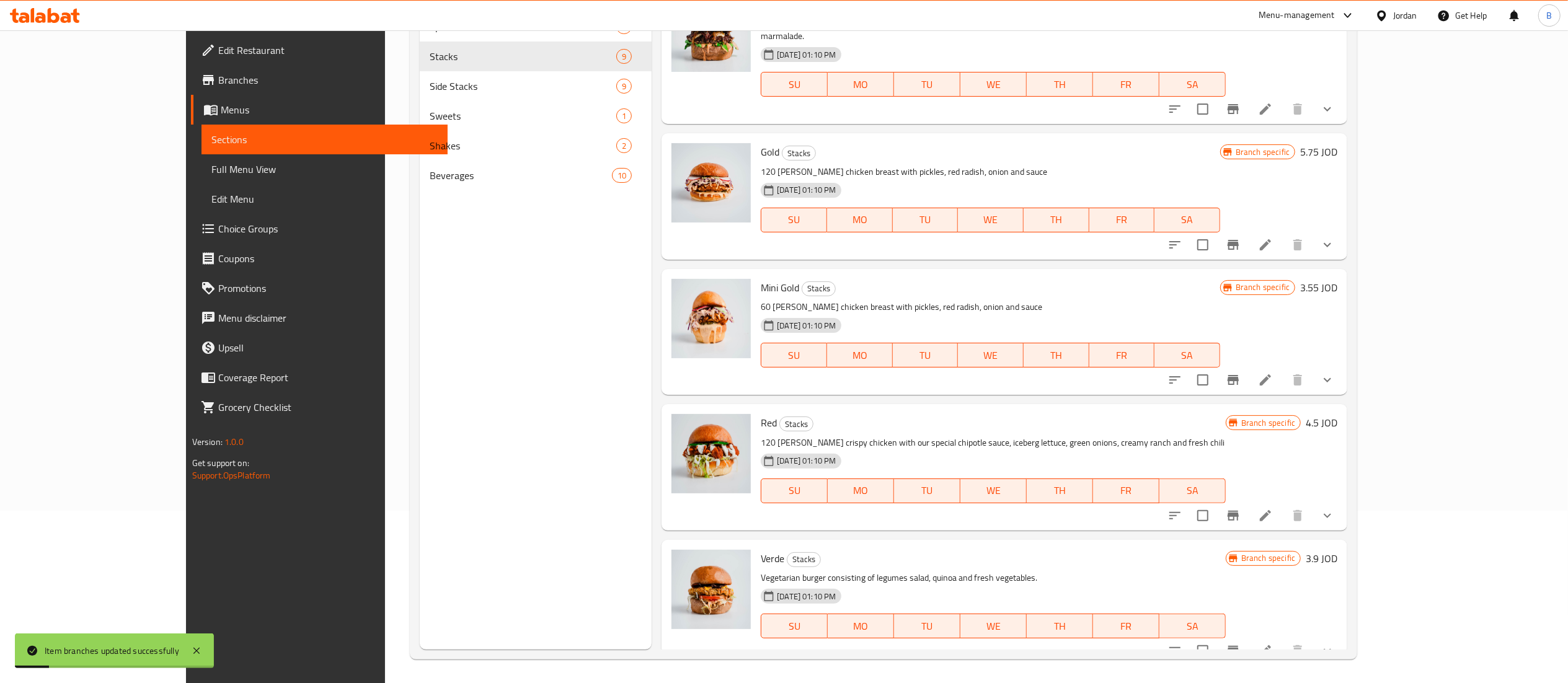
scroll to position [174, 0]
click at [1337, 413] on h6 "4.5 JOD" at bounding box center [1321, 421] width 32 height 18
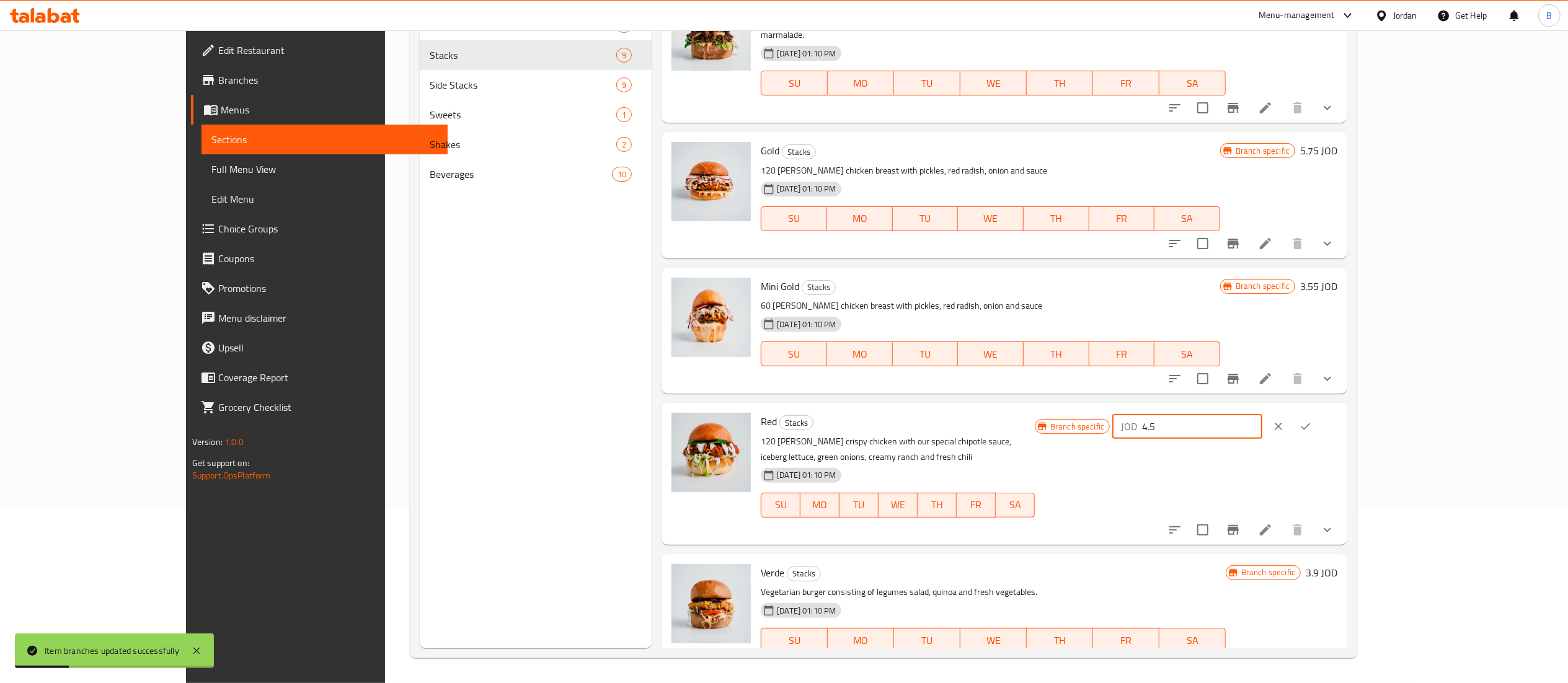
drag, startPoint x: 1386, startPoint y: 411, endPoint x: 1069, endPoint y: 413, distance: 317.0
click at [1122, 413] on div "Red Stacks 120 gm golden crispy chicken with our special chipotle sauce, iceber…" at bounding box center [1049, 473] width 587 height 132
drag, startPoint x: 1362, startPoint y: 416, endPoint x: 1219, endPoint y: 410, distance: 143.1
click at [1222, 410] on div "Red Stacks 120 gm golden crispy chicken with our special chipotle sauce, iceber…" at bounding box center [1049, 473] width 587 height 132
type input "5.25"
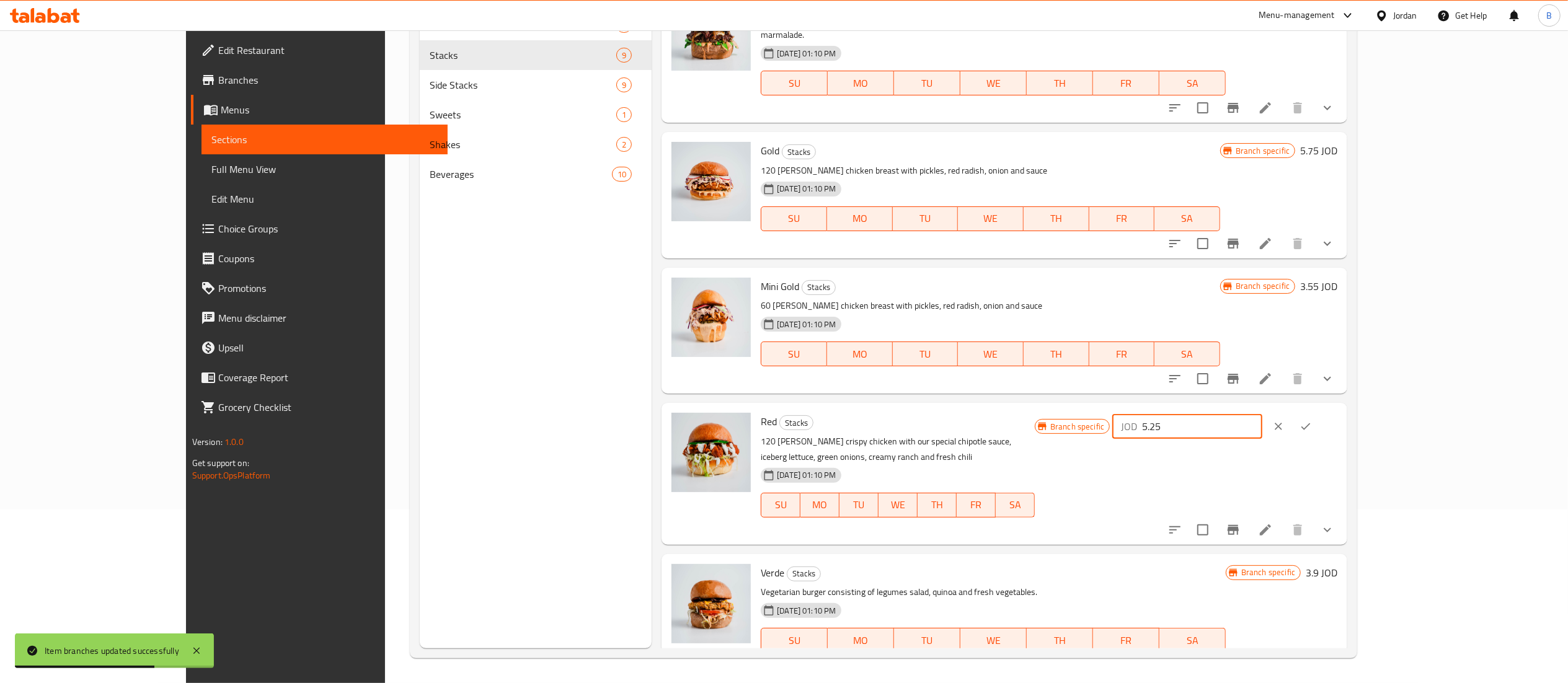
click at [1312, 420] on icon "ok" at bounding box center [1306, 426] width 13 height 13
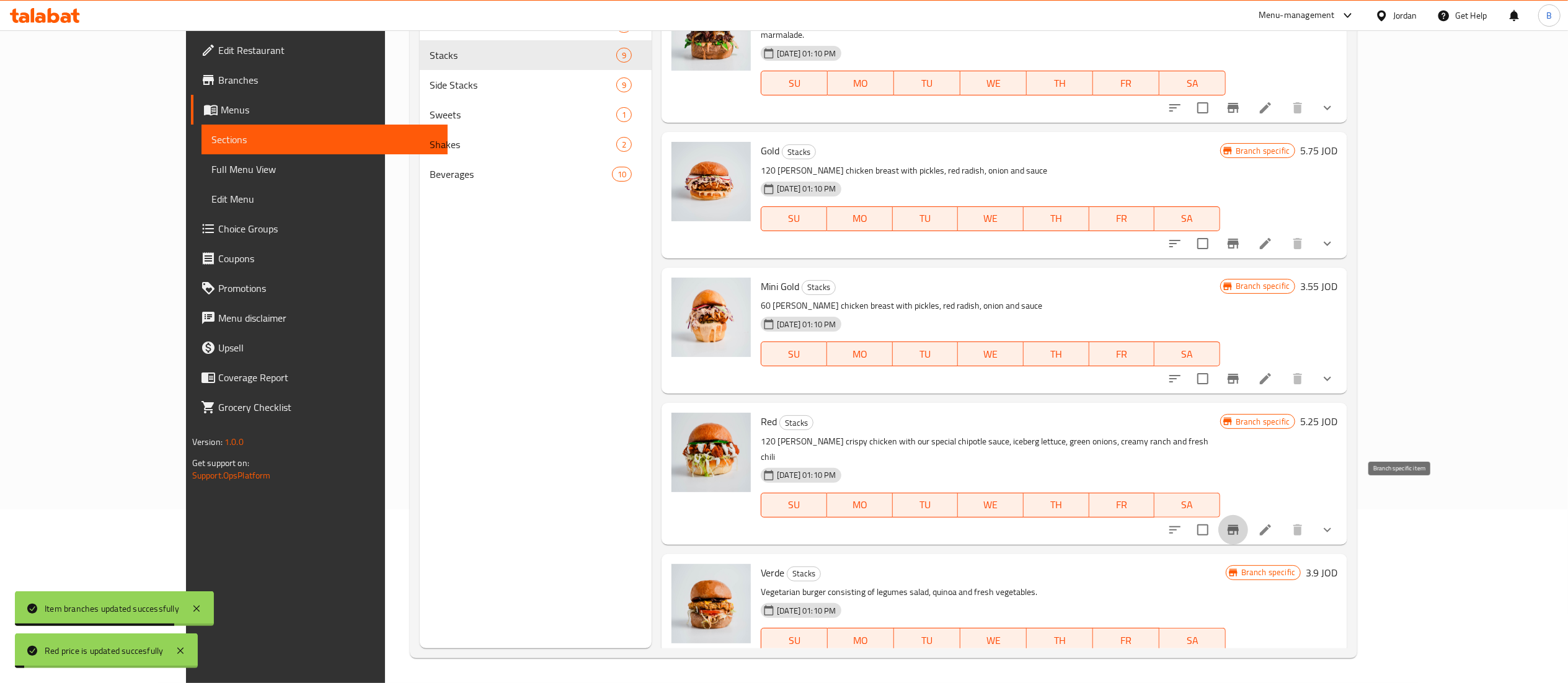
click at [1238, 525] on icon "Branch-specific-item" at bounding box center [1233, 530] width 11 height 10
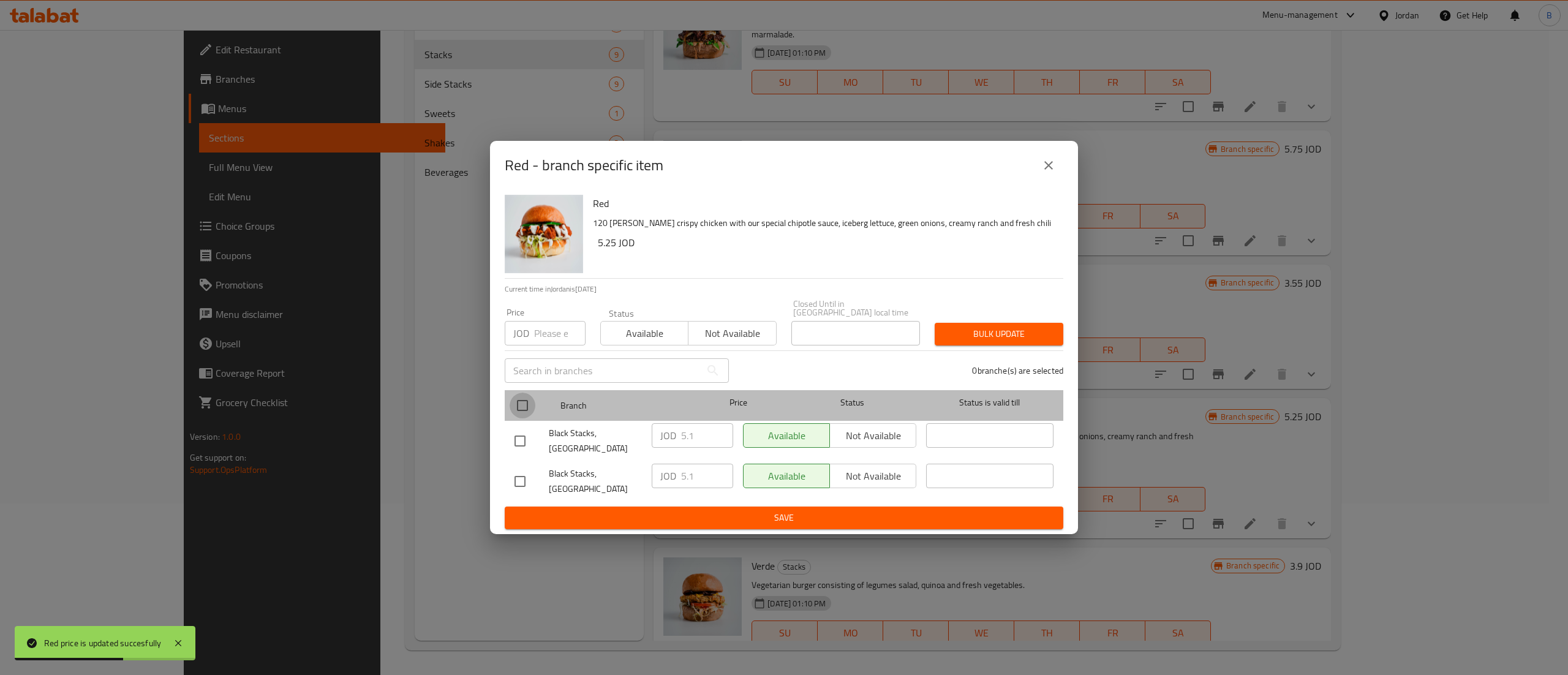
click at [513, 399] on input "checkbox" at bounding box center [522, 405] width 26 height 26
checkbox input "true"
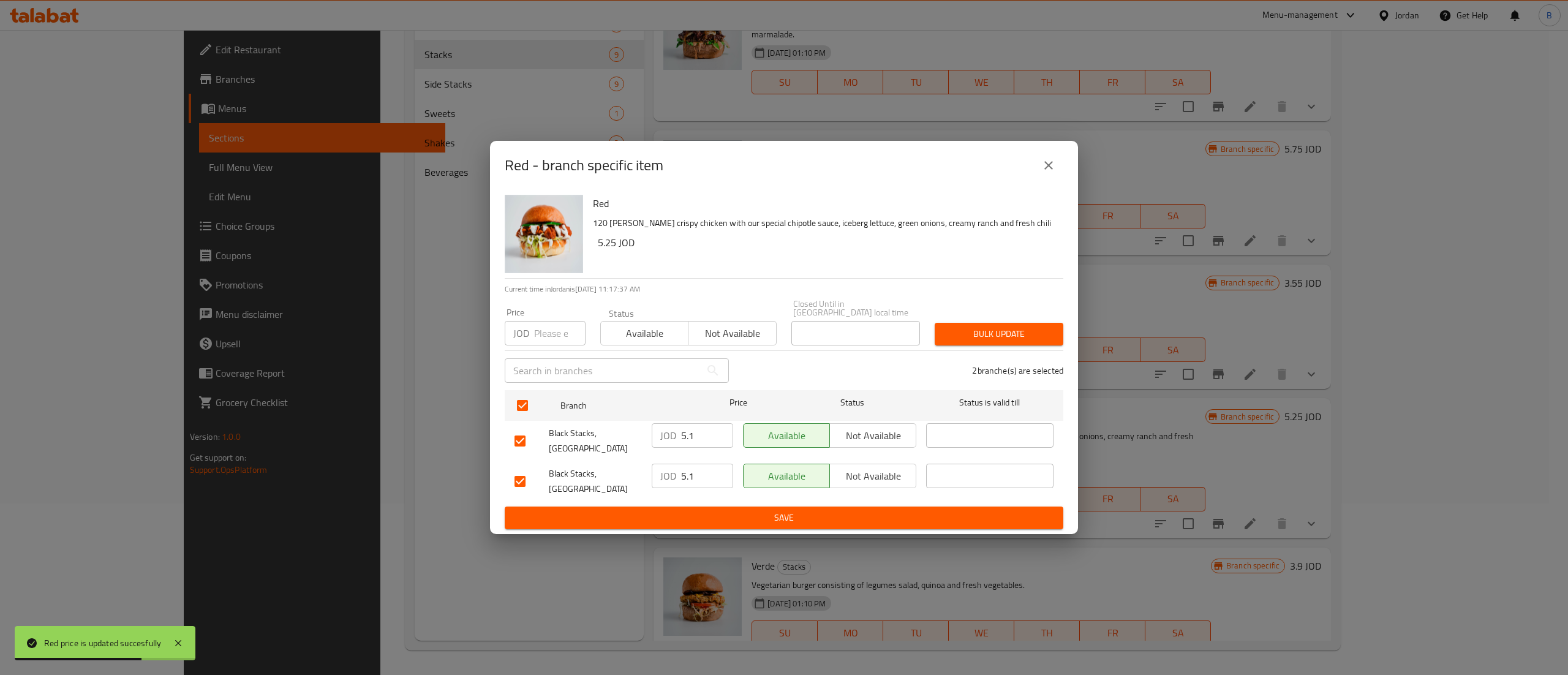
drag, startPoint x: 703, startPoint y: 429, endPoint x: 607, endPoint y: 423, distance: 96.2
click at [618, 423] on div "Black Stacks, Boulevard Abdali JOD 5.1 ​ Available Not available ​" at bounding box center [784, 440] width 549 height 45
paste input "25"
type input "5.25"
drag, startPoint x: 701, startPoint y: 472, endPoint x: 632, endPoint y: 489, distance: 71.1
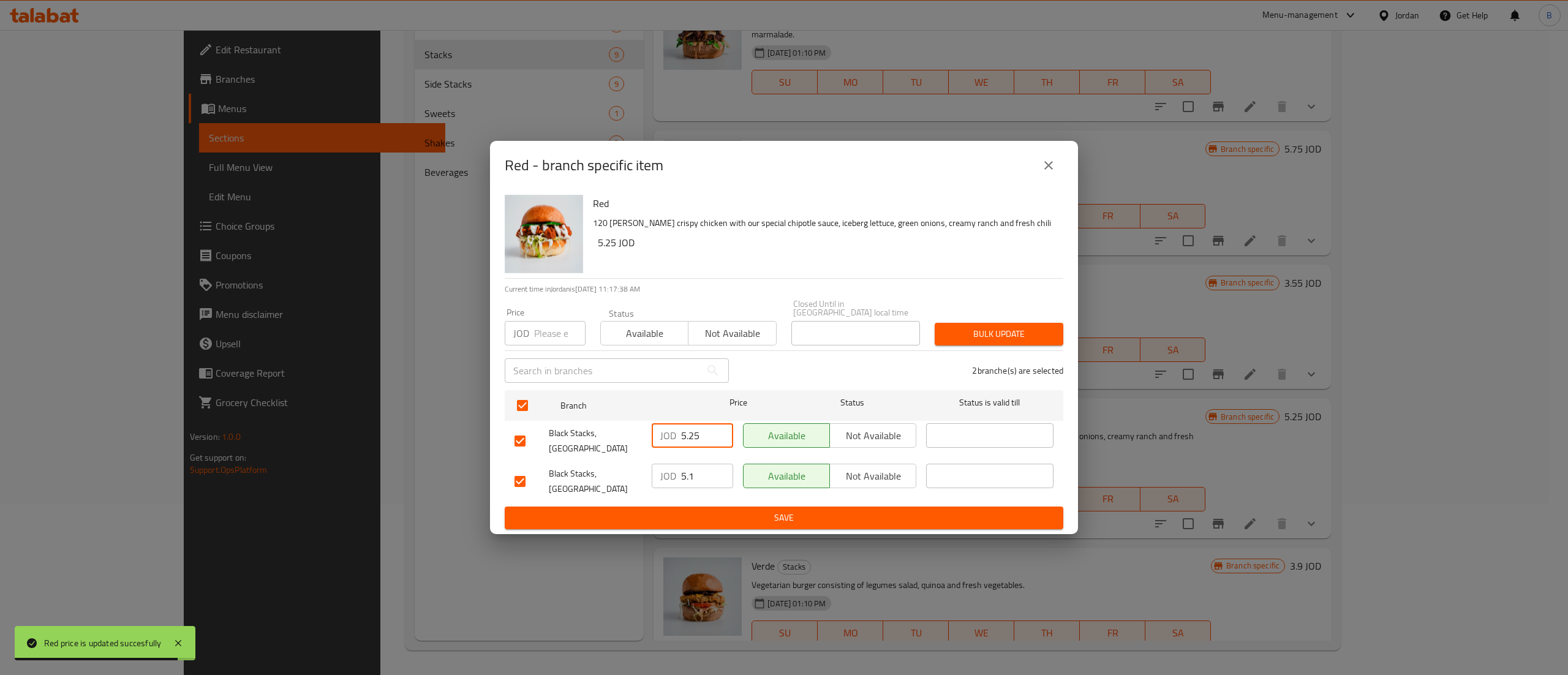
click at [630, 474] on div "Black Stacks, Mecca Street JOD 5.1 ​ Available Not available ​" at bounding box center [784, 481] width 549 height 45
paste input "25"
type input "5.25"
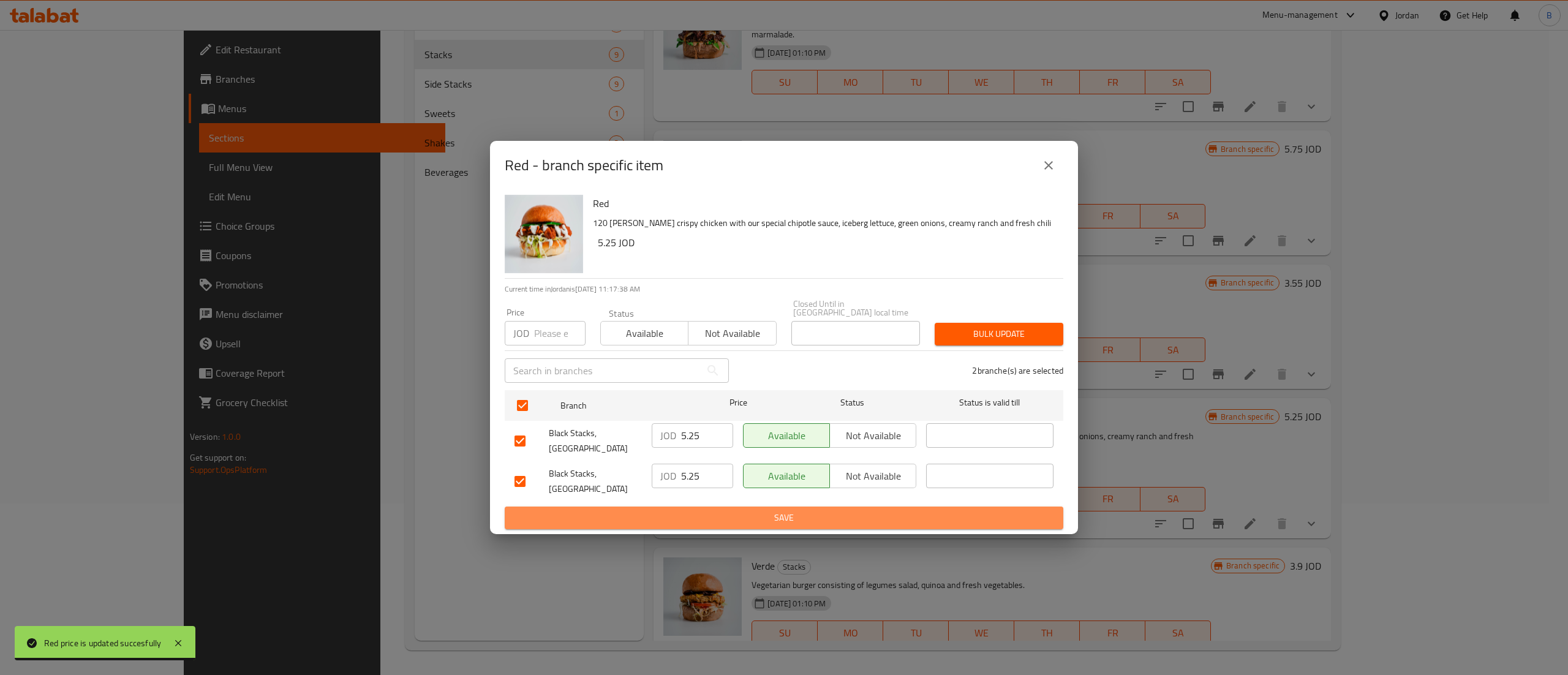
click at [752, 513] on span "Save" at bounding box center [783, 517] width 539 height 15
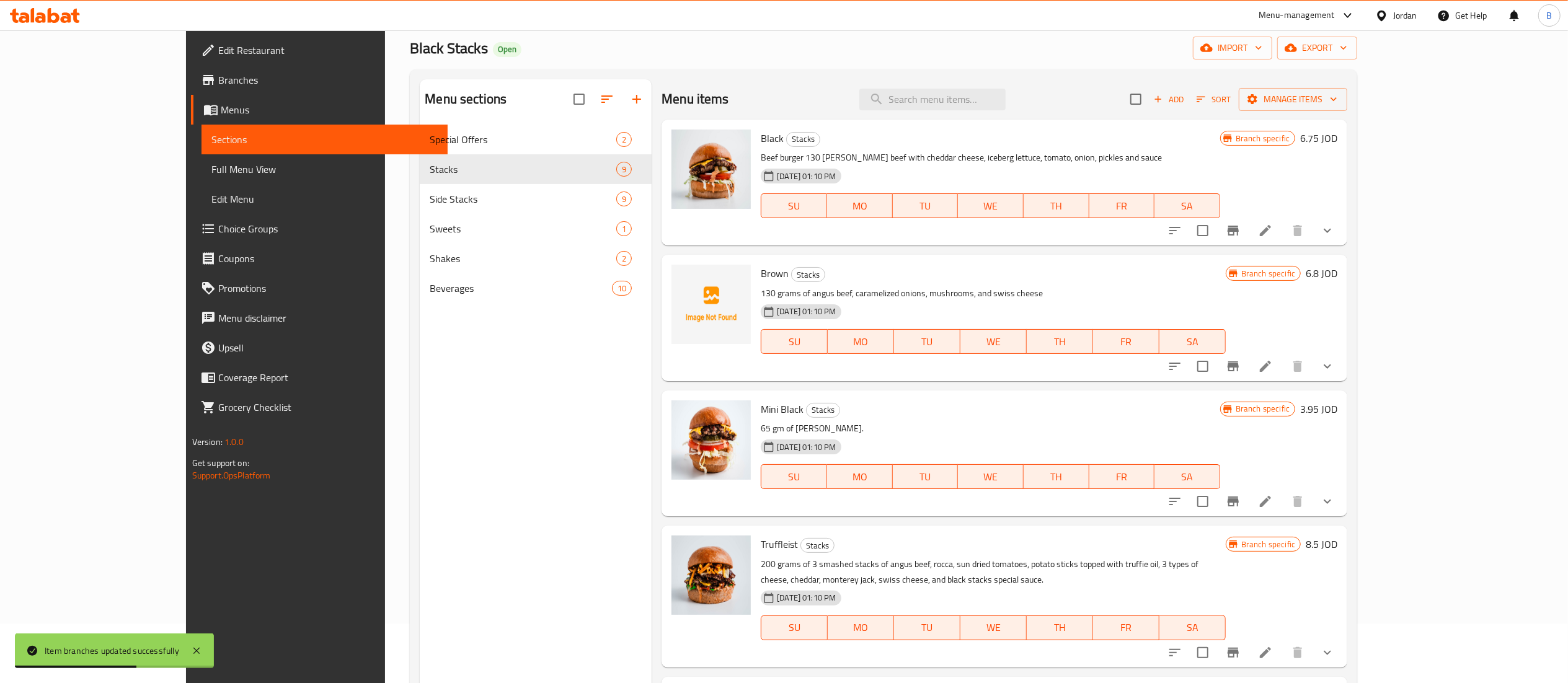
scroll to position [0, 0]
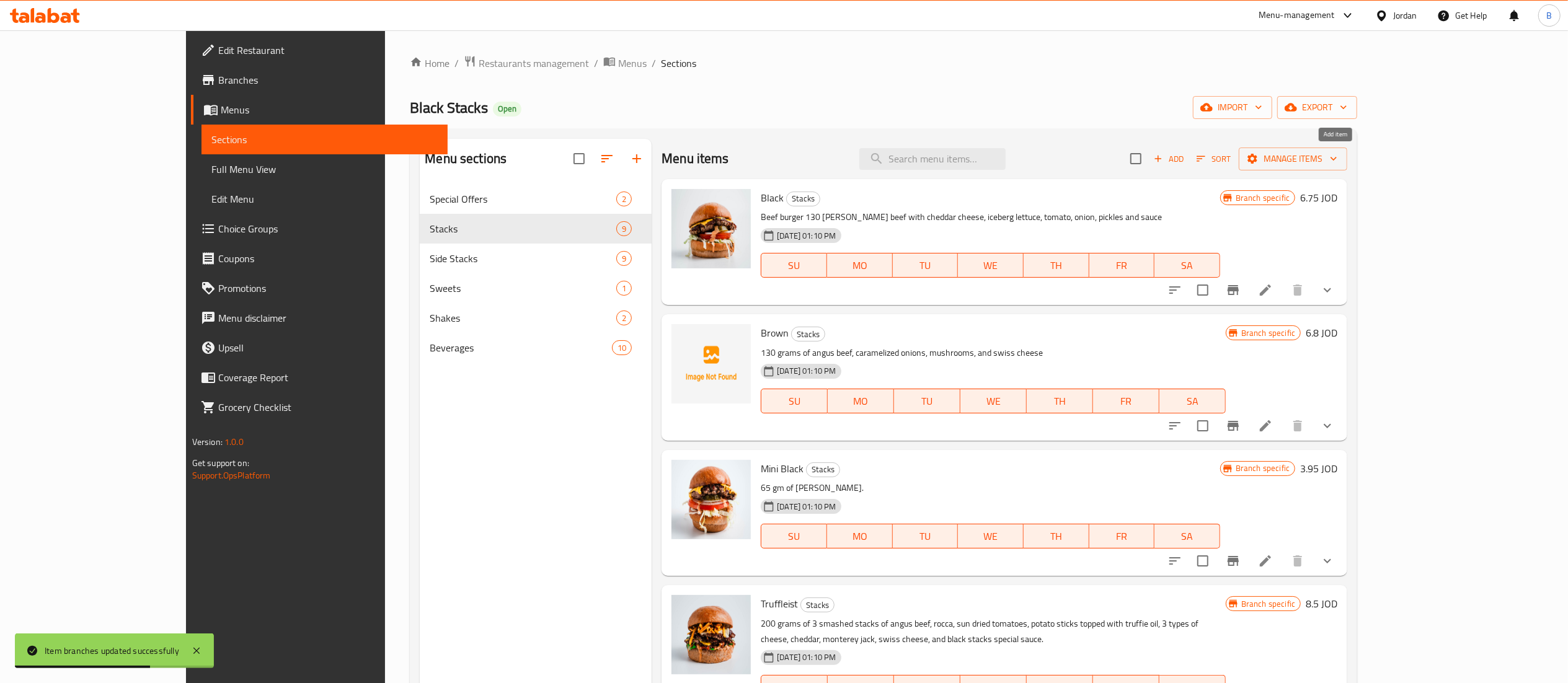
click at [1186, 162] on span "Add" at bounding box center [1169, 159] width 34 height 14
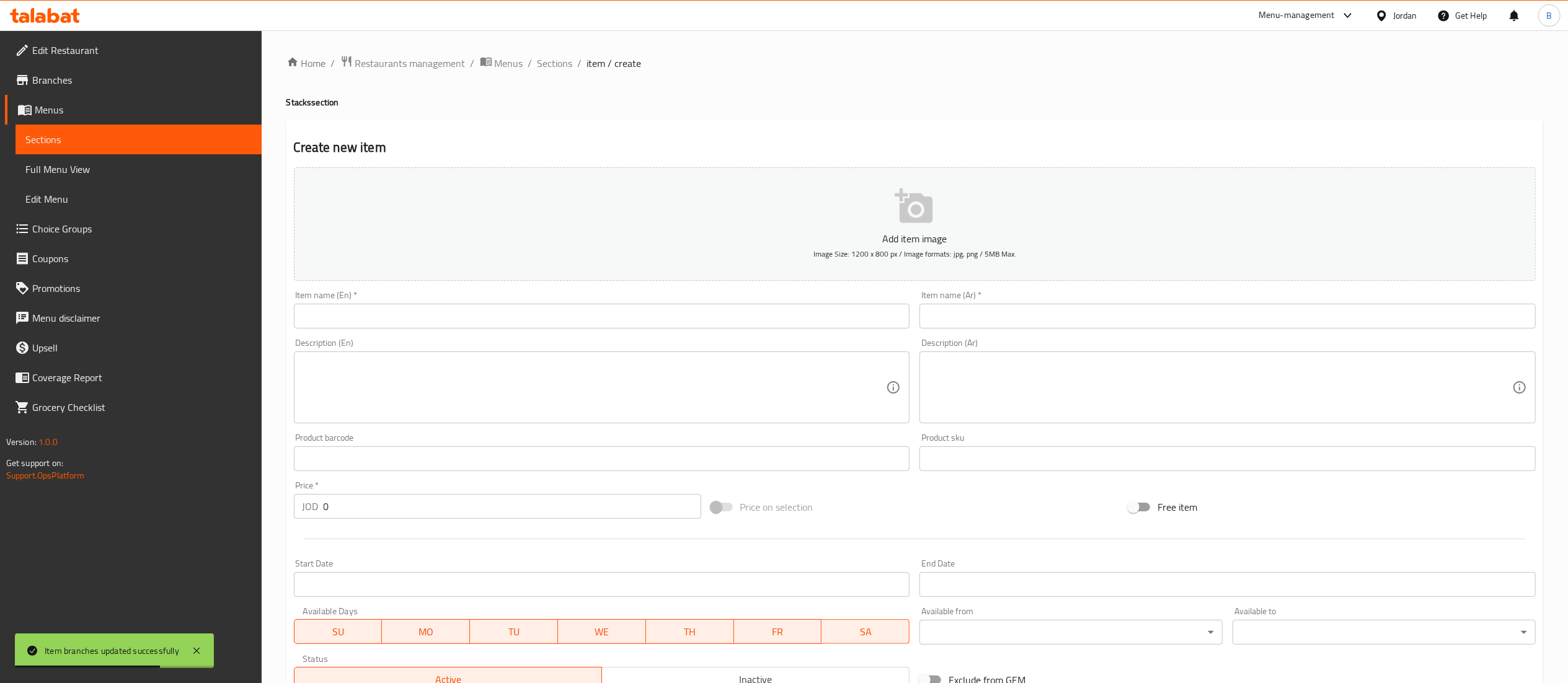
click at [702, 326] on input "text" at bounding box center [602, 315] width 616 height 25
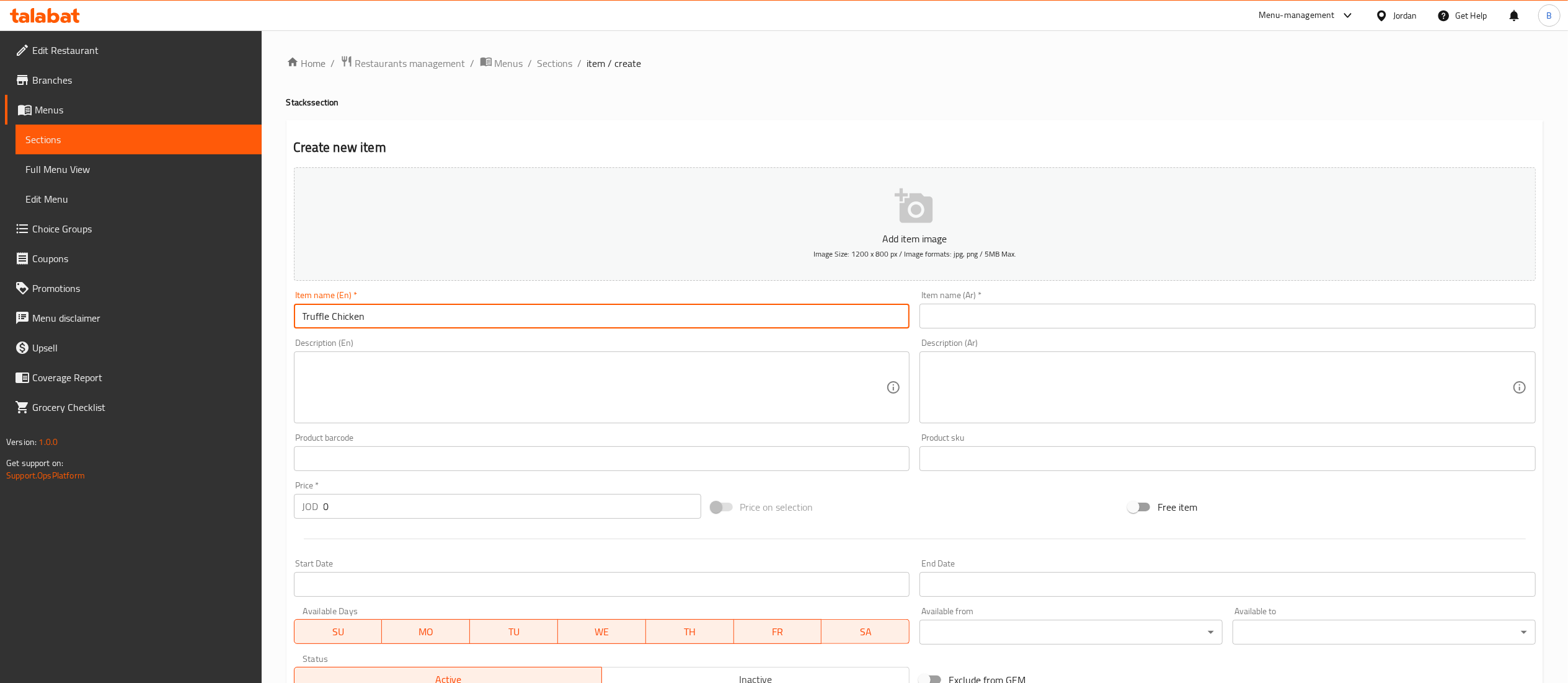
type input "Truffle Chicken"
drag, startPoint x: 382, startPoint y: 314, endPoint x: 208, endPoint y: 312, distance: 174.0
click at [208, 312] on div "Edit Restaurant Branches Menus Sections Full Menu View Edit Menu Choice Groups …" at bounding box center [784, 452] width 1568 height 845
click at [1103, 319] on input "text" at bounding box center [1228, 315] width 616 height 25
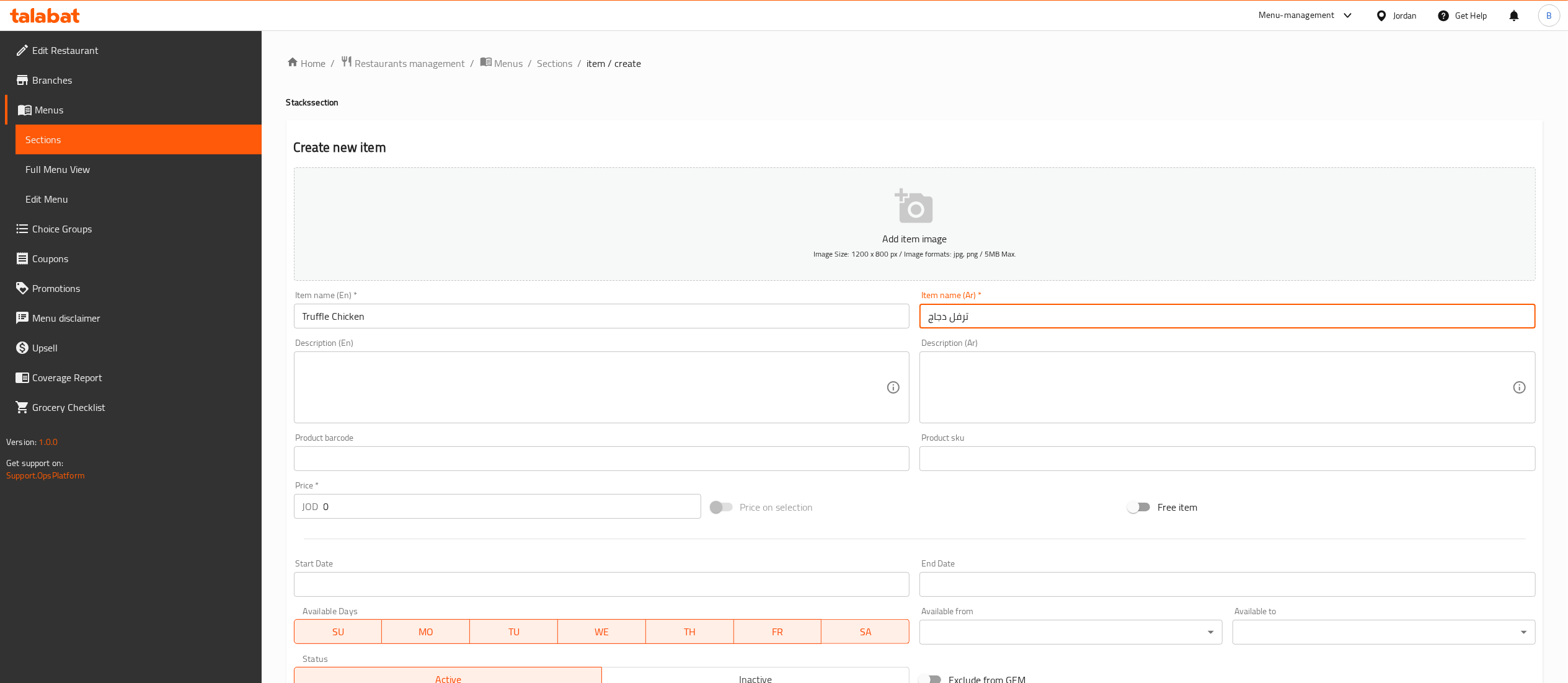
type input "ترفل دجاج"
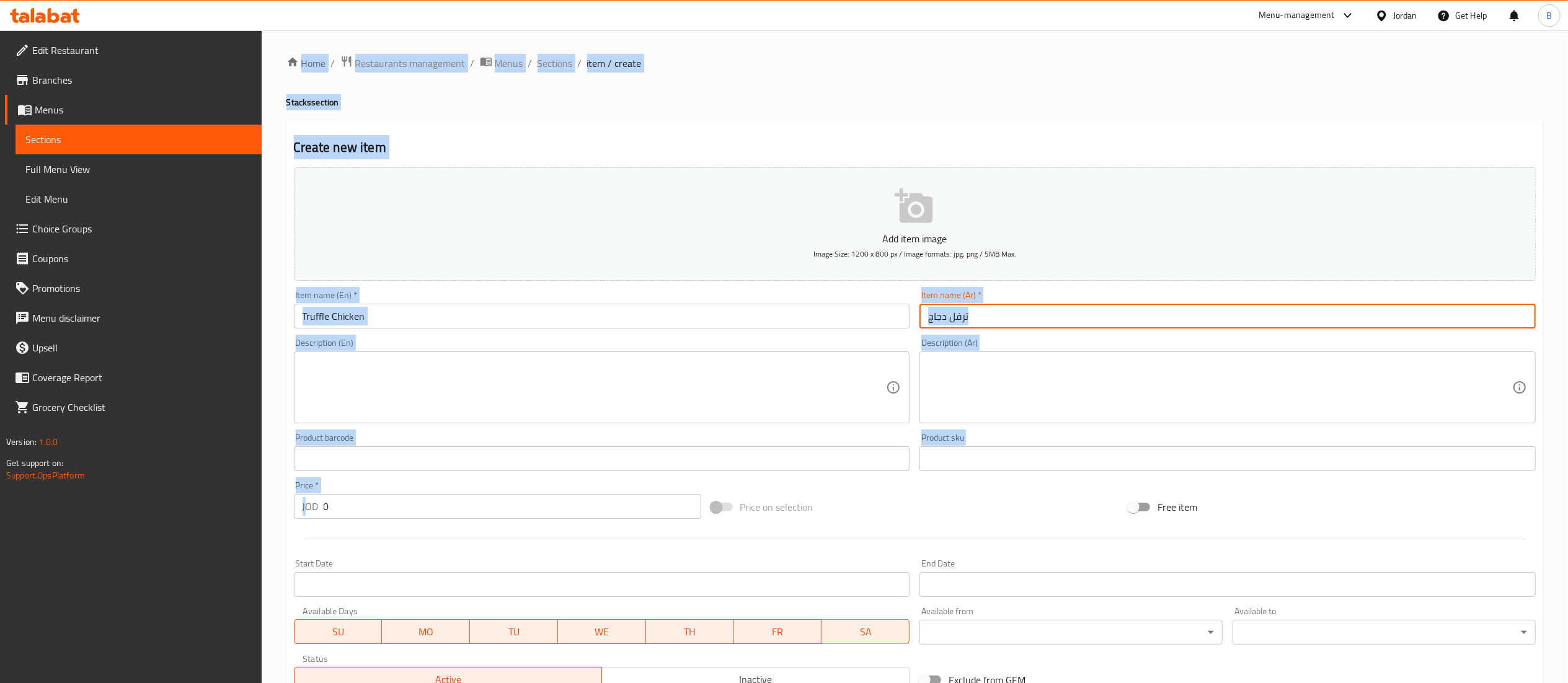
drag, startPoint x: 240, startPoint y: 507, endPoint x: 276, endPoint y: 509, distance: 36.1
click at [254, 509] on div "Edit Restaurant Branches Menus Sections Full Menu View Edit Menu Choice Groups …" at bounding box center [784, 452] width 1568 height 845
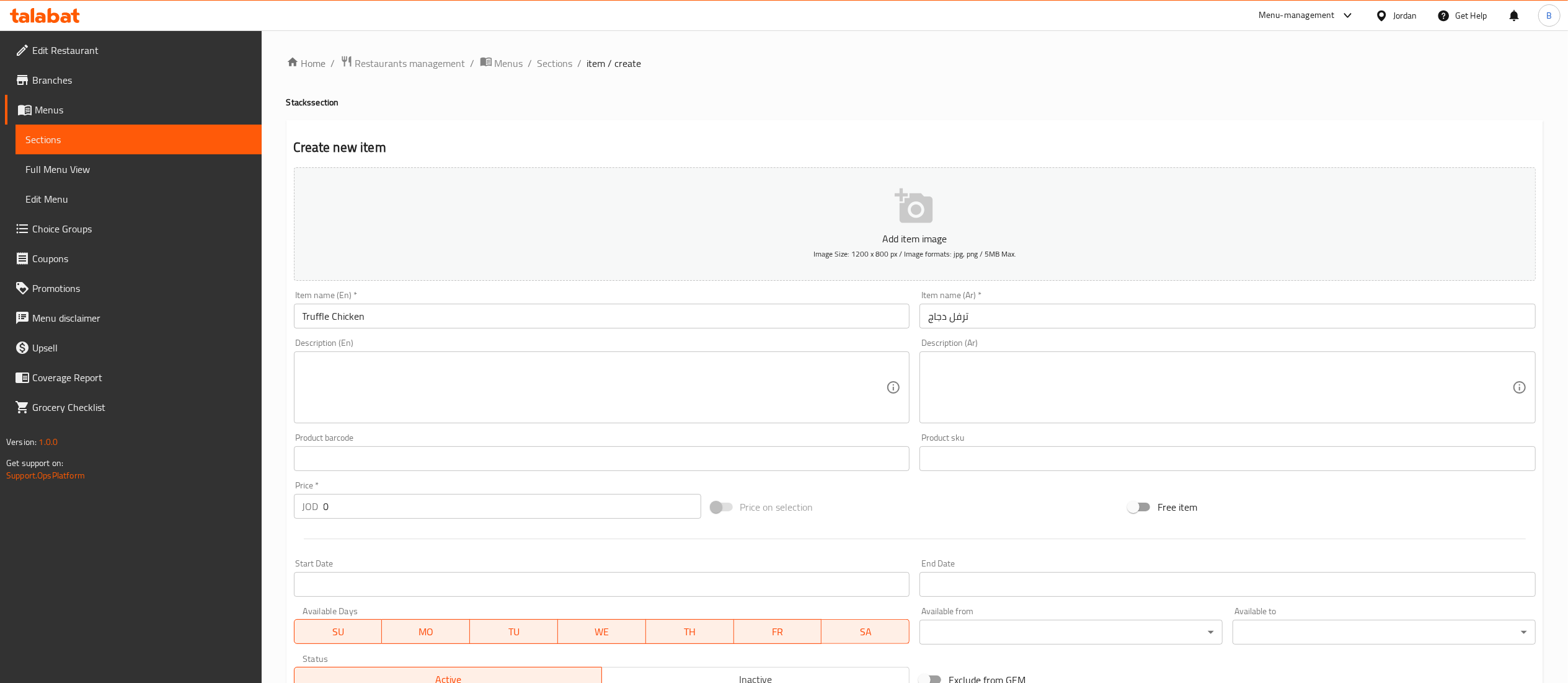
click at [340, 511] on input "0" at bounding box center [512, 506] width 378 height 25
click at [341, 512] on input "0" at bounding box center [512, 506] width 378 height 25
drag, startPoint x: 341, startPoint y: 512, endPoint x: 276, endPoint y: 511, distance: 65.0
click at [279, 511] on div "Home / Restaurants management / Menus / Sections / item / create Stacks section…" at bounding box center [915, 452] width 1306 height 845
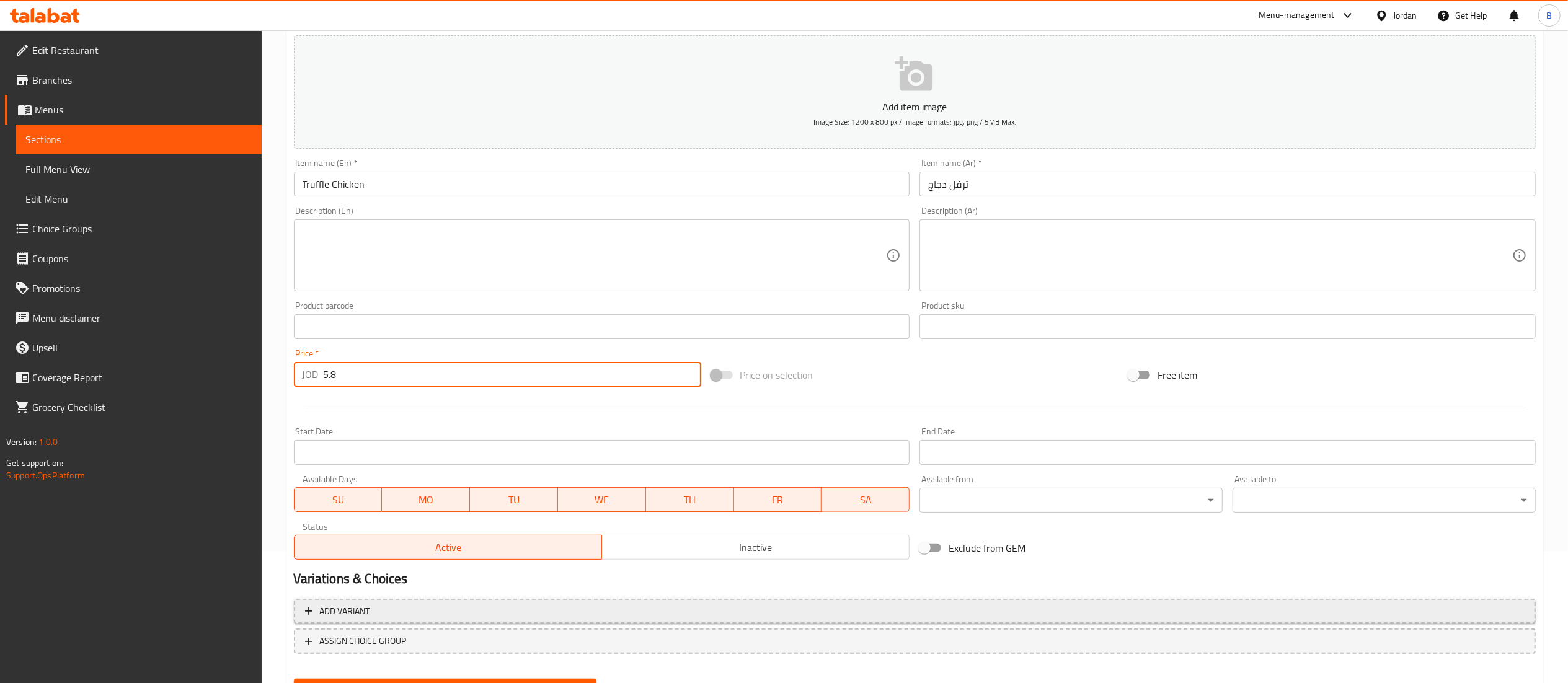
scroll to position [191, 0]
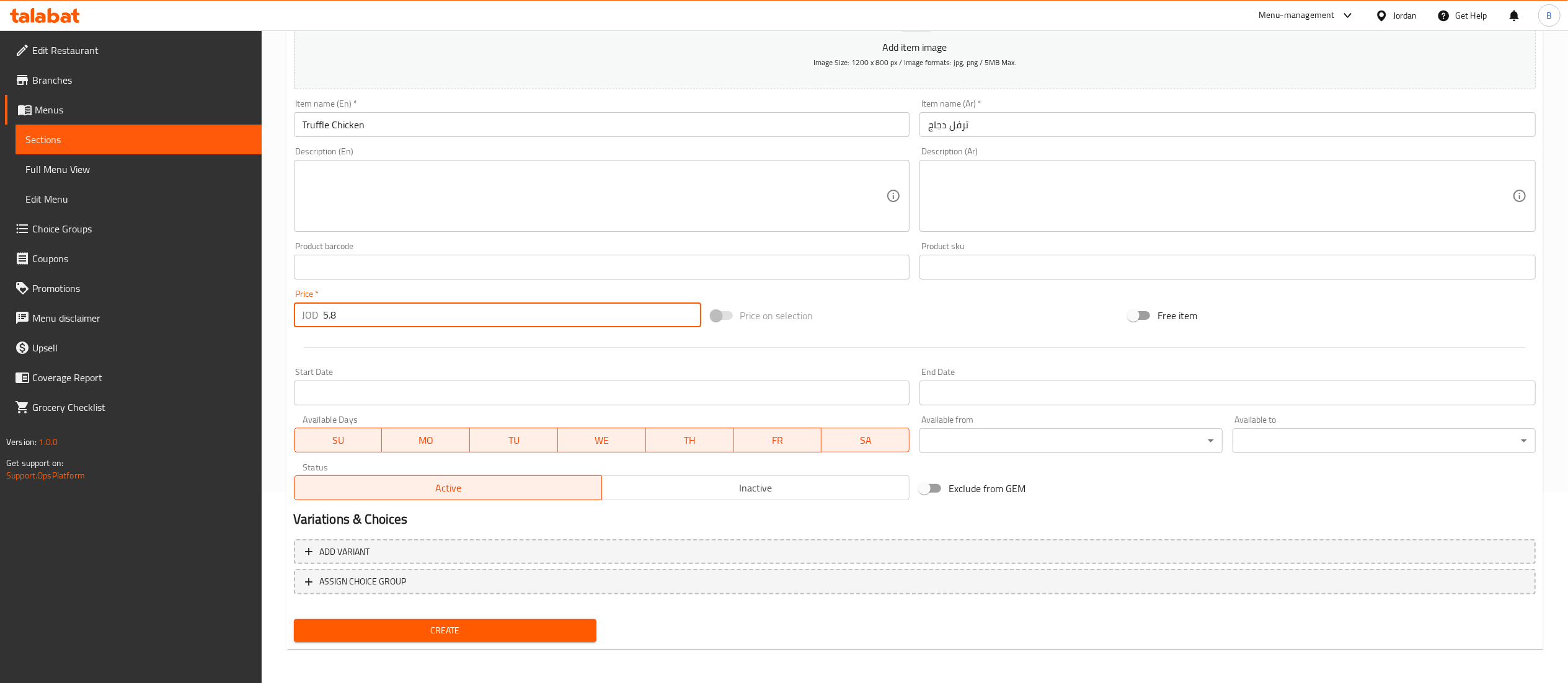
type input "5.8"
click at [471, 628] on span "Create" at bounding box center [445, 630] width 283 height 15
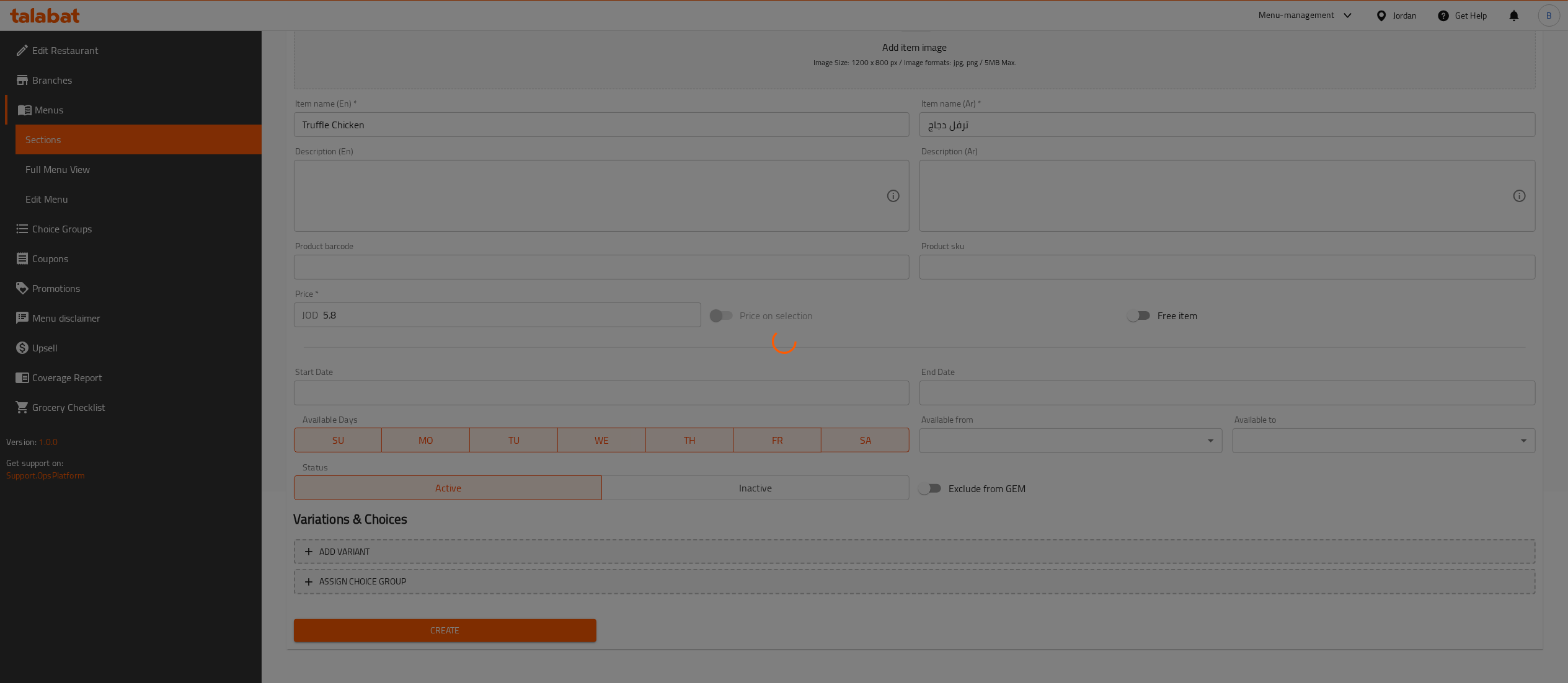
type input "0"
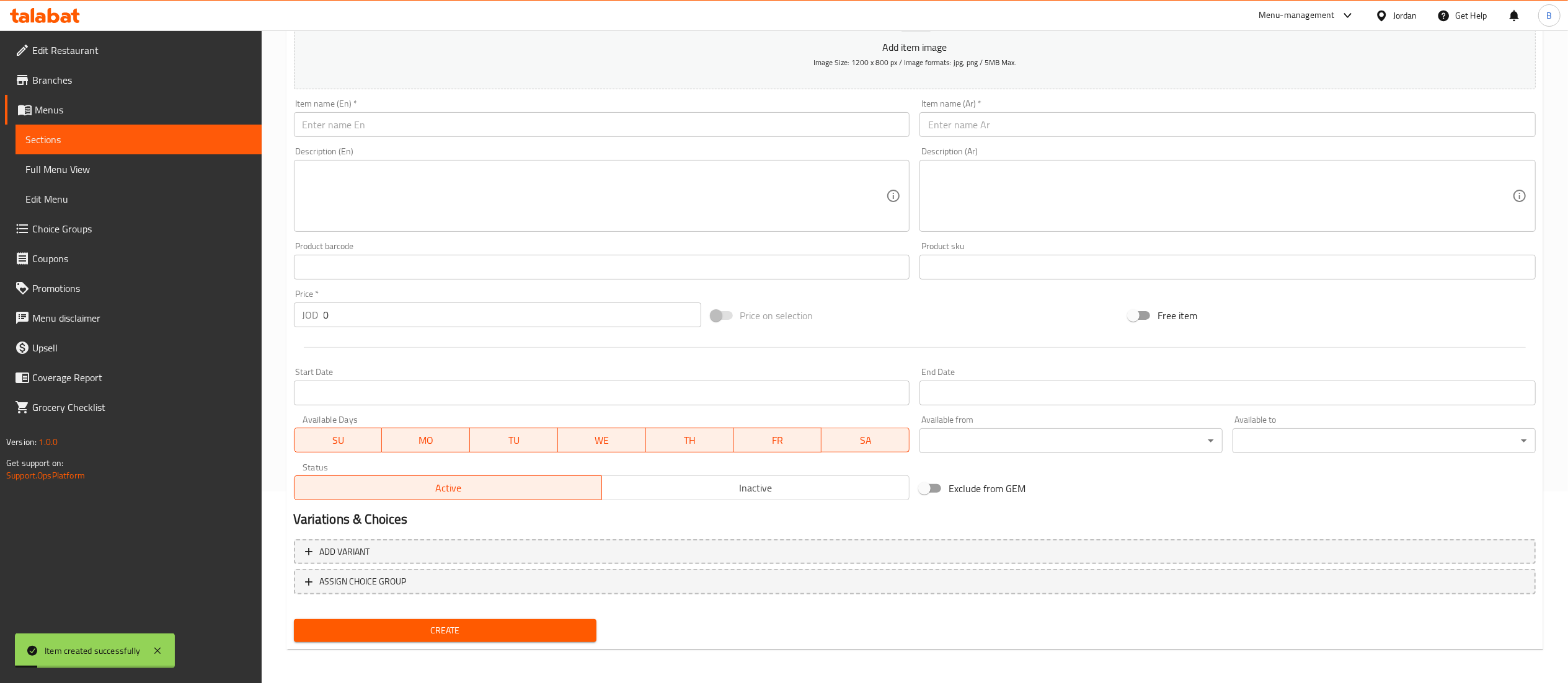
click at [544, 207] on textarea at bounding box center [594, 196] width 584 height 59
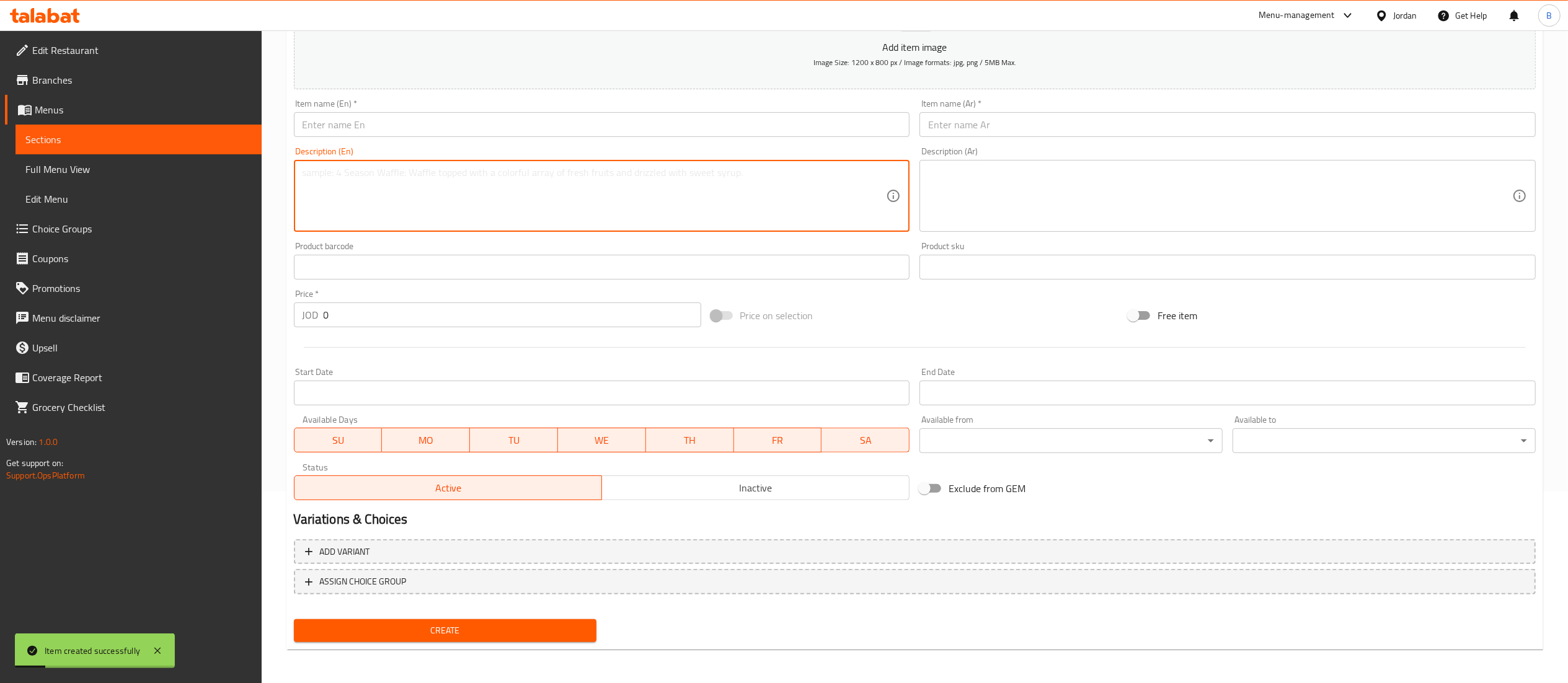
paste textarea "120 grams crispy fried chicken breast comes with lettuce,cheddar cheese ,swiss …"
type textarea "120 grams crispy fried chicken breast comes with lettuce,cheddar cheese ,swiss …"
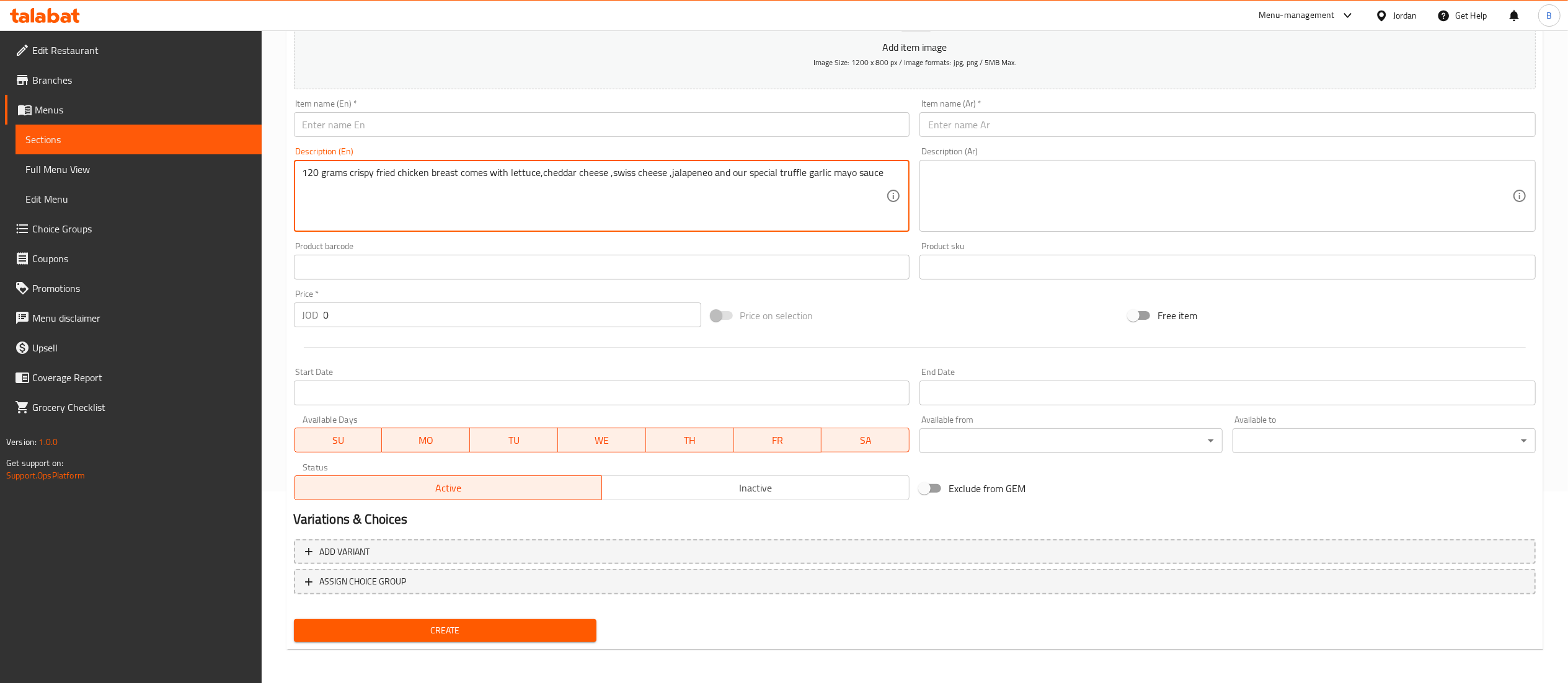
click at [1086, 205] on textarea at bounding box center [1219, 196] width 584 height 59
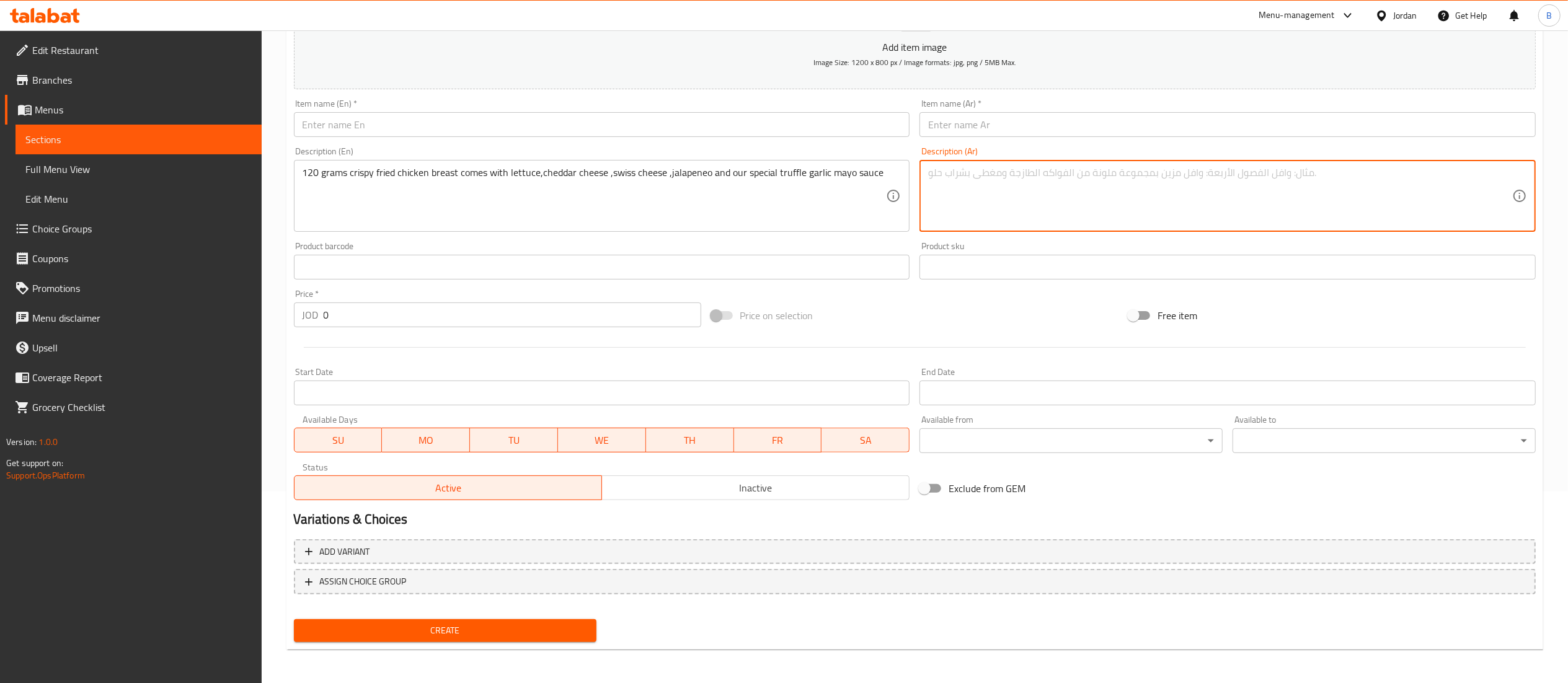
paste textarea "120 جرام من صدور الدجاج المقلية المقرمشة تأتي مع الخس وجبن الشيدر والجبن السويس…"
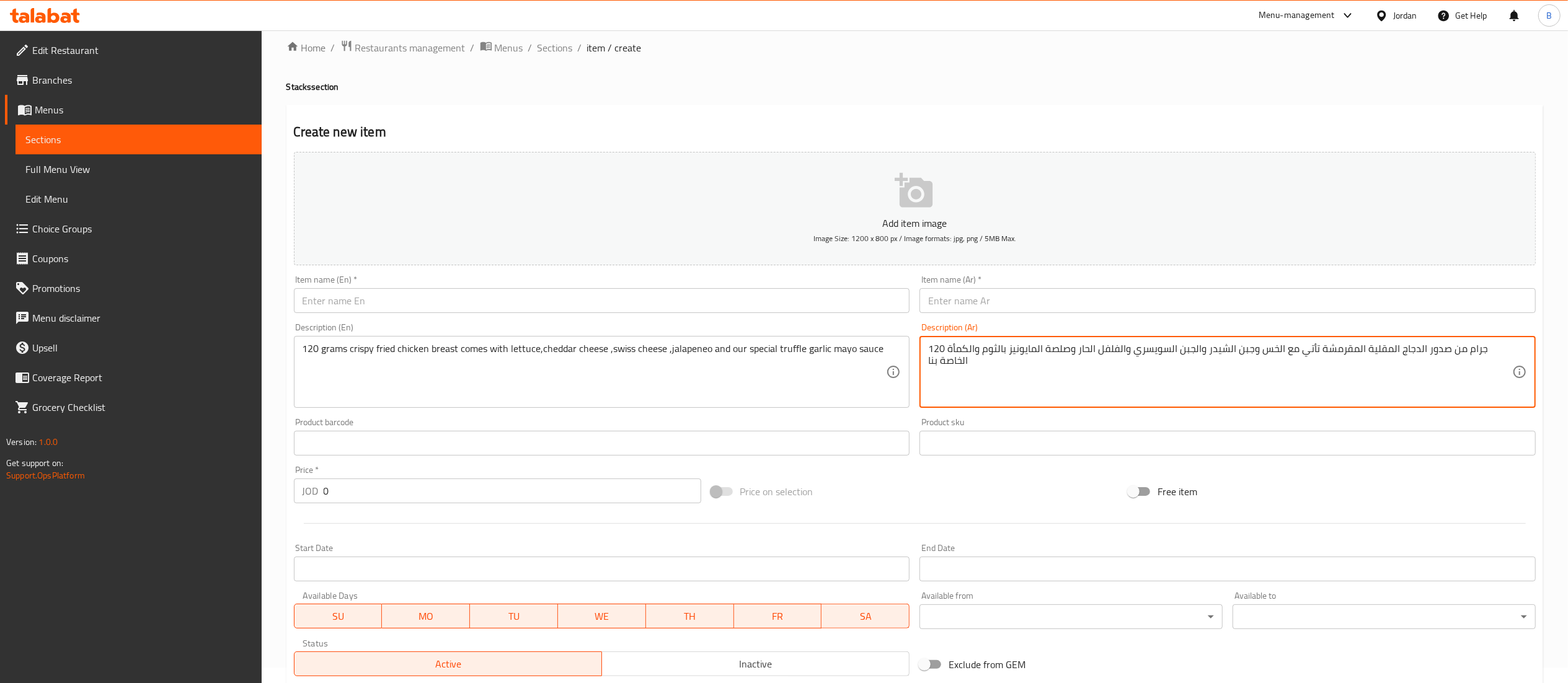
scroll to position [0, 0]
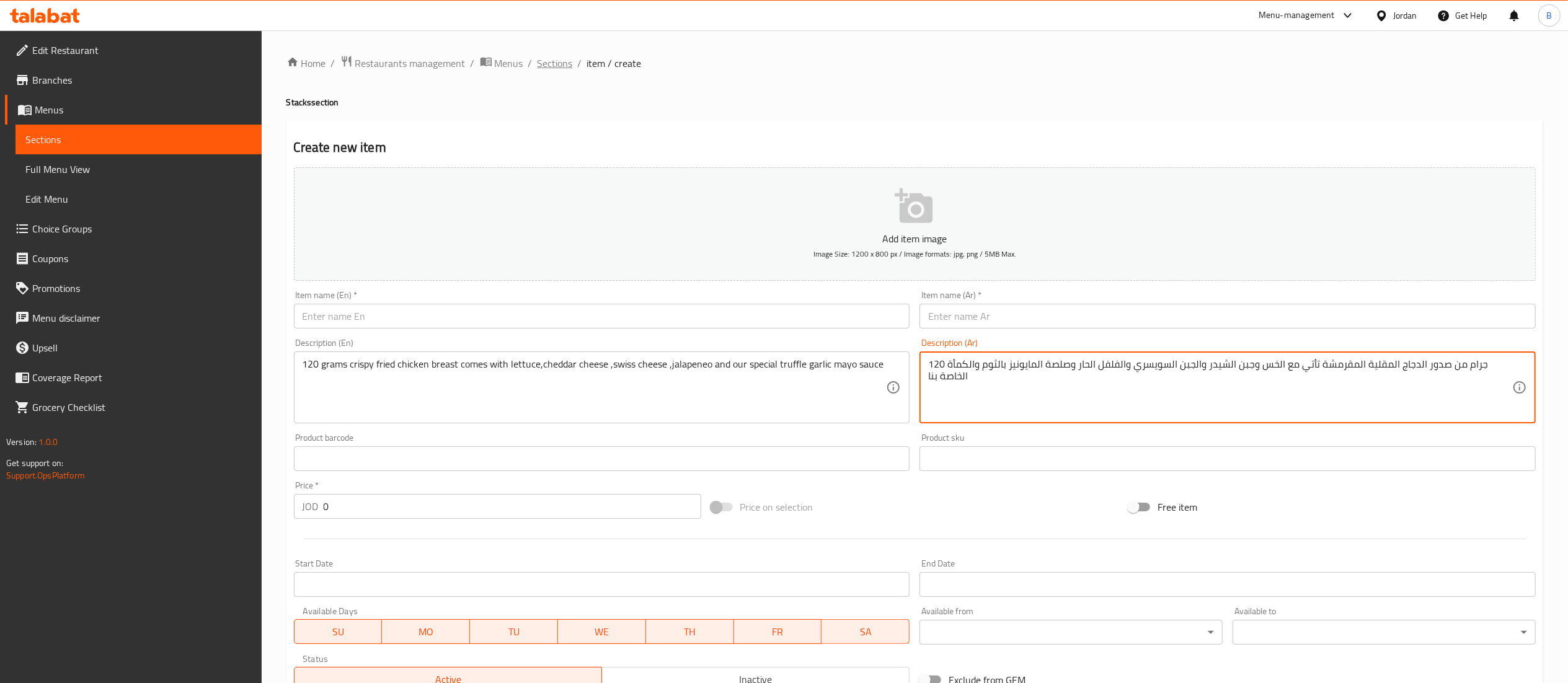
type textarea "120 جرام من صدور الدجاج المقلية المقرمشة تأتي مع الخس وجبن الشيدر والجبن السويس…"
click at [544, 56] on span "Sections" at bounding box center [555, 63] width 35 height 15
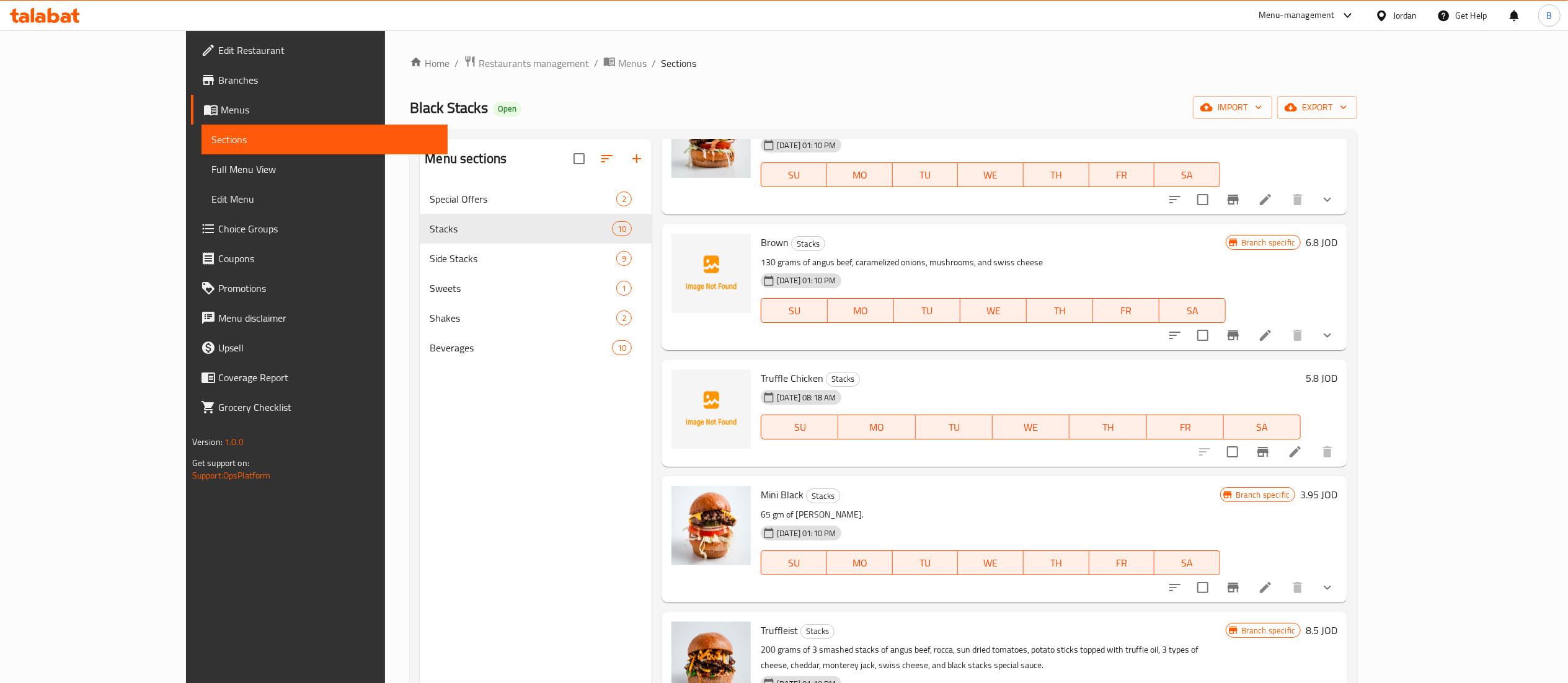
scroll to position [124, 0]
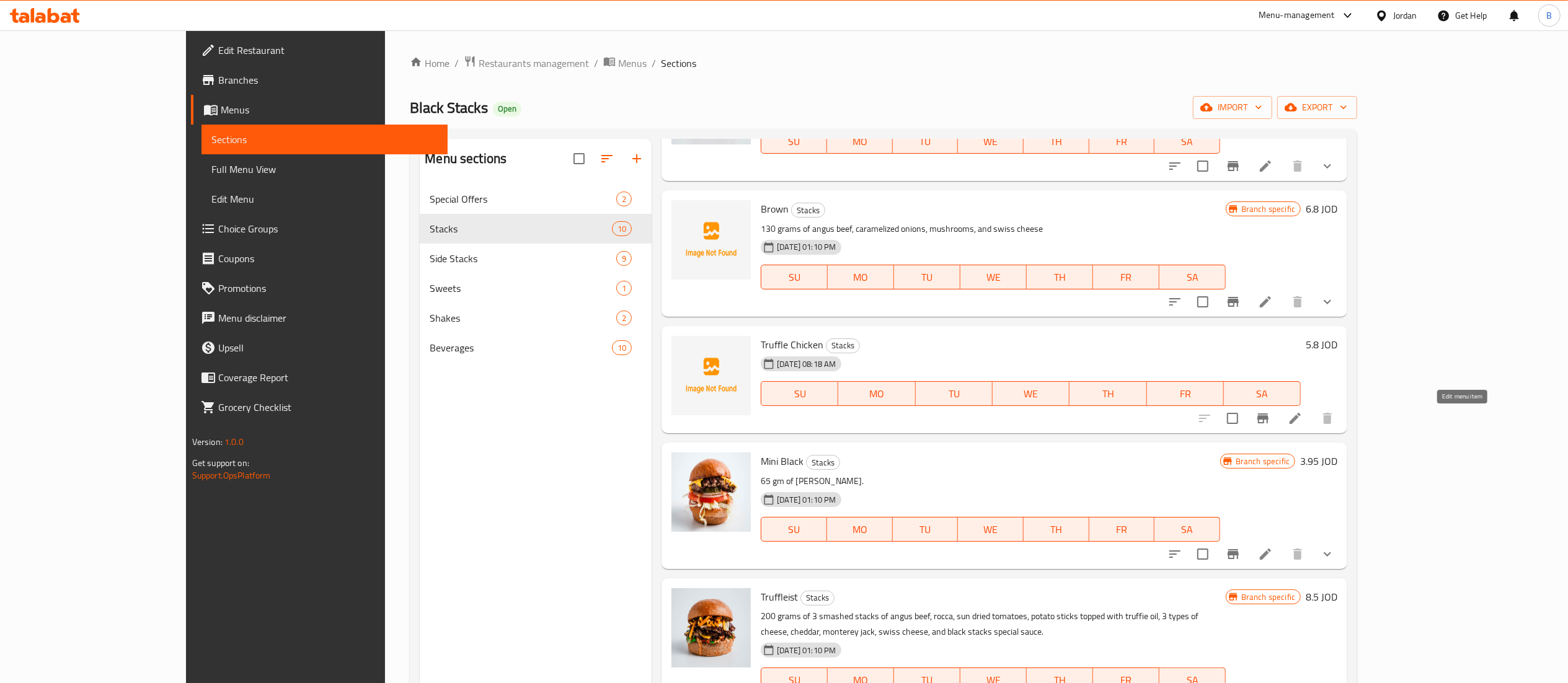
click at [1302, 421] on icon at bounding box center [1295, 418] width 15 height 15
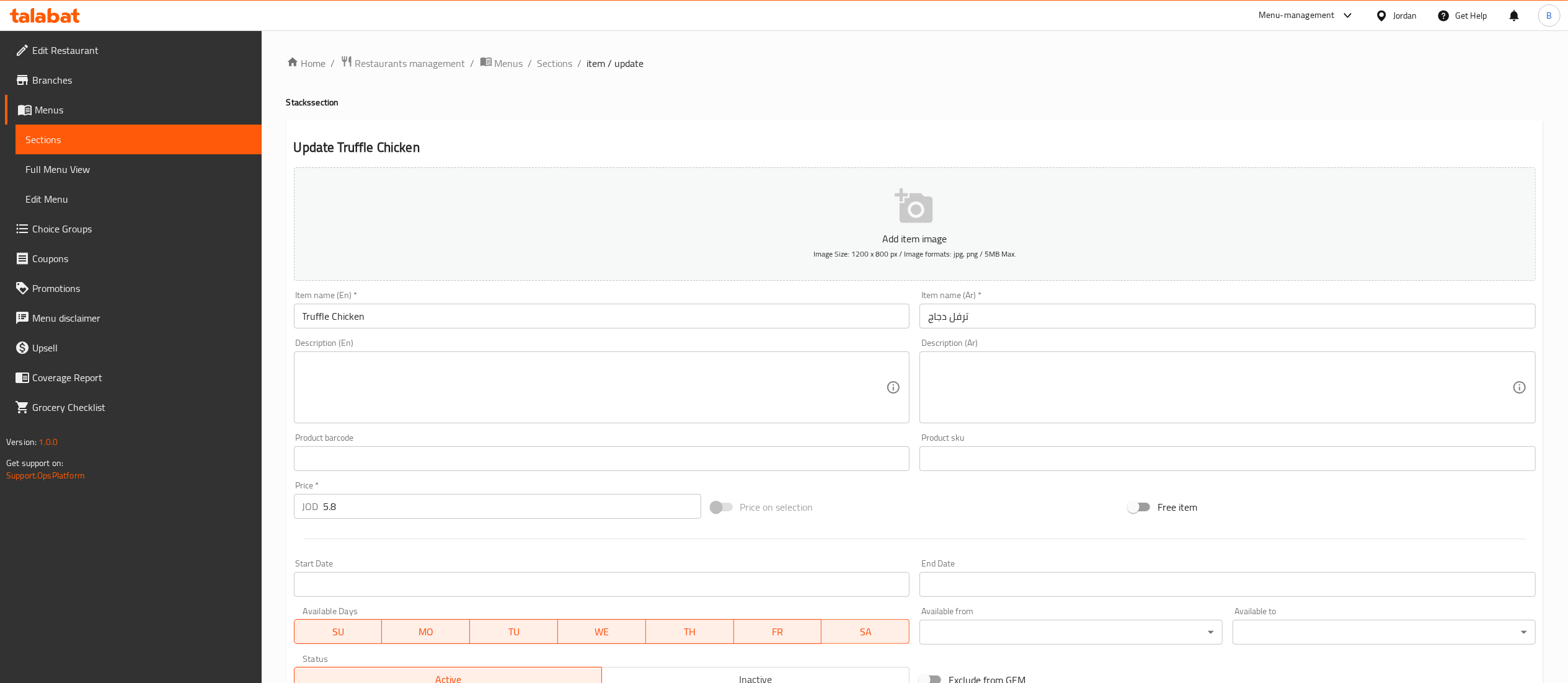
click at [532, 405] on textarea at bounding box center [594, 388] width 584 height 59
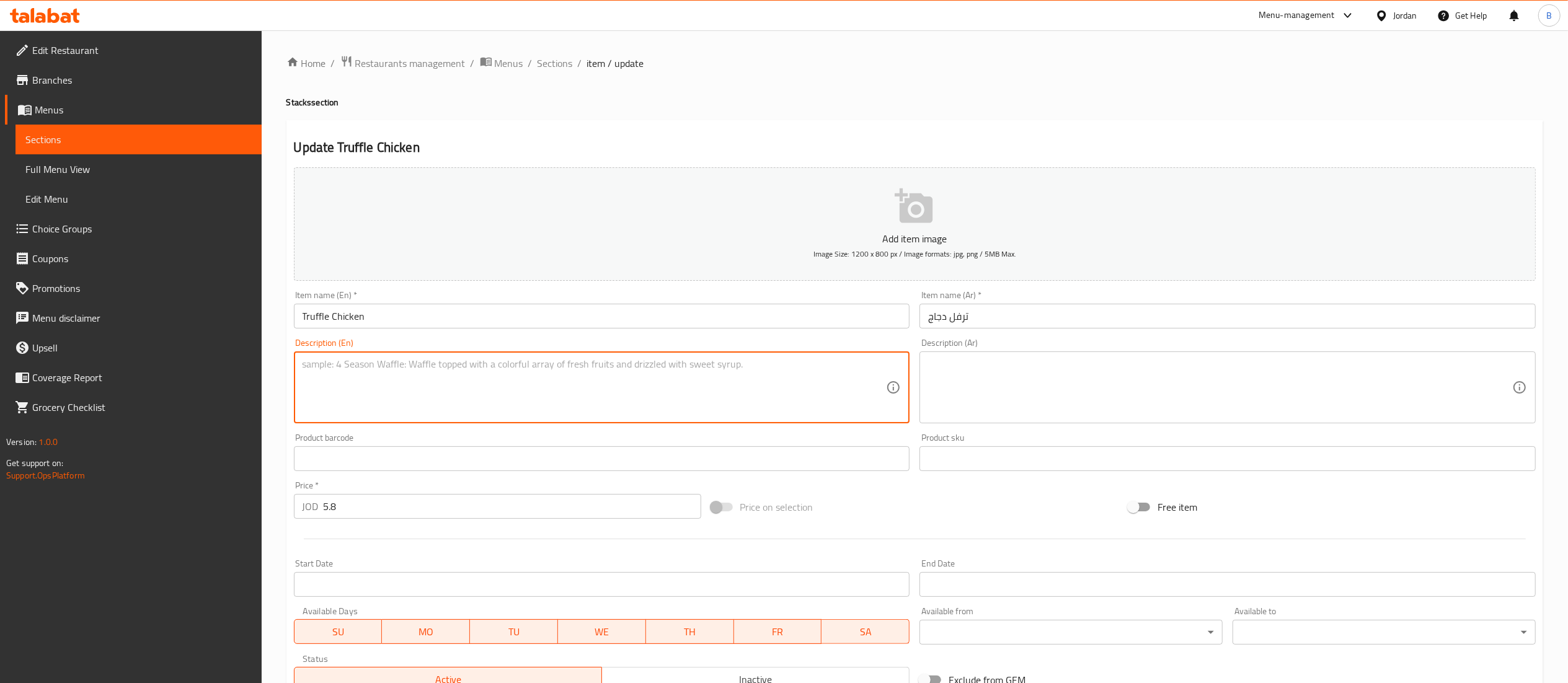
paste textarea "120 grams crispy fried chicken breast comes with lettuce,cheddar cheese ,swiss …"
type textarea "120 grams crispy fried chicken breast comes with lettuce,cheddar cheese ,swiss …"
click at [1080, 396] on textarea at bounding box center [1219, 388] width 584 height 59
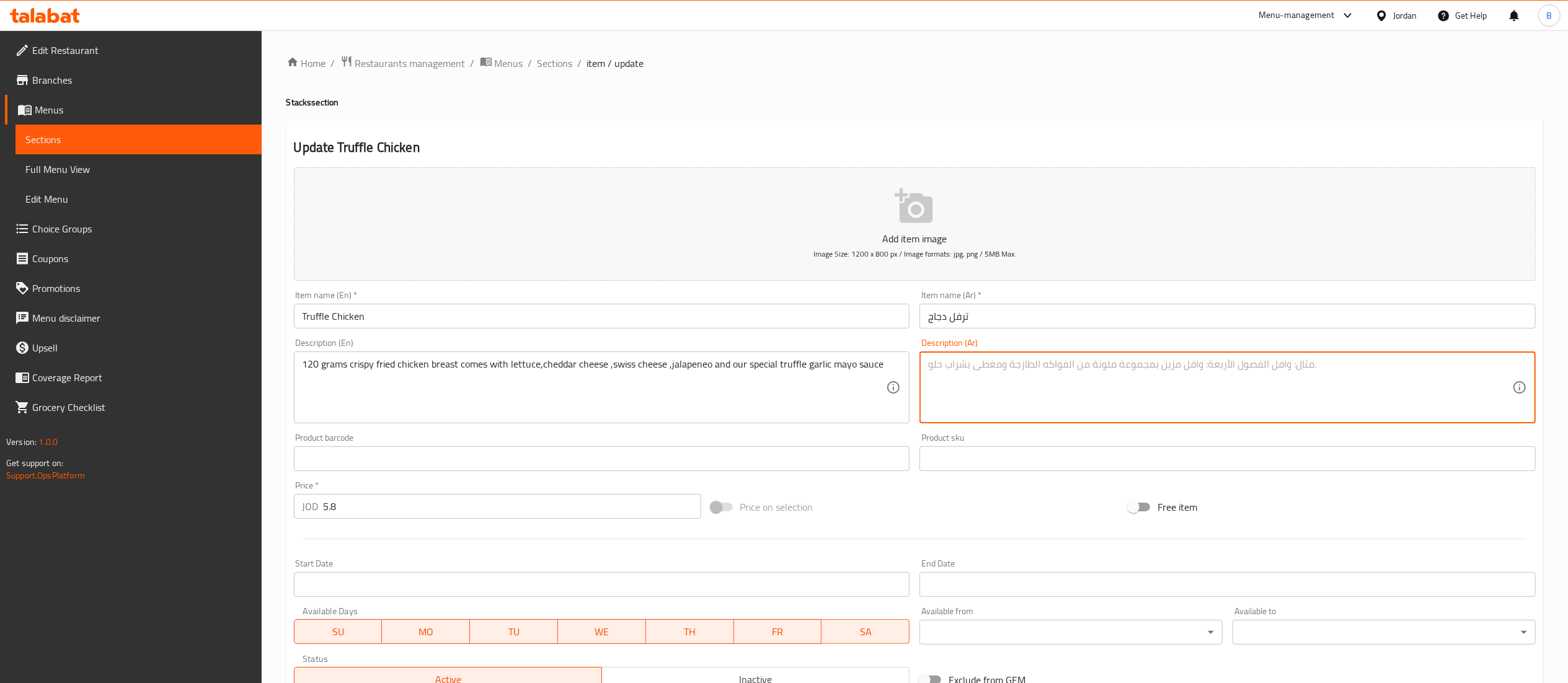
paste textarea "120 جرام من صدور الدجاج المقلية المقرمشة تأتي مع الخس وجبن الشيدر والجبن السويس…"
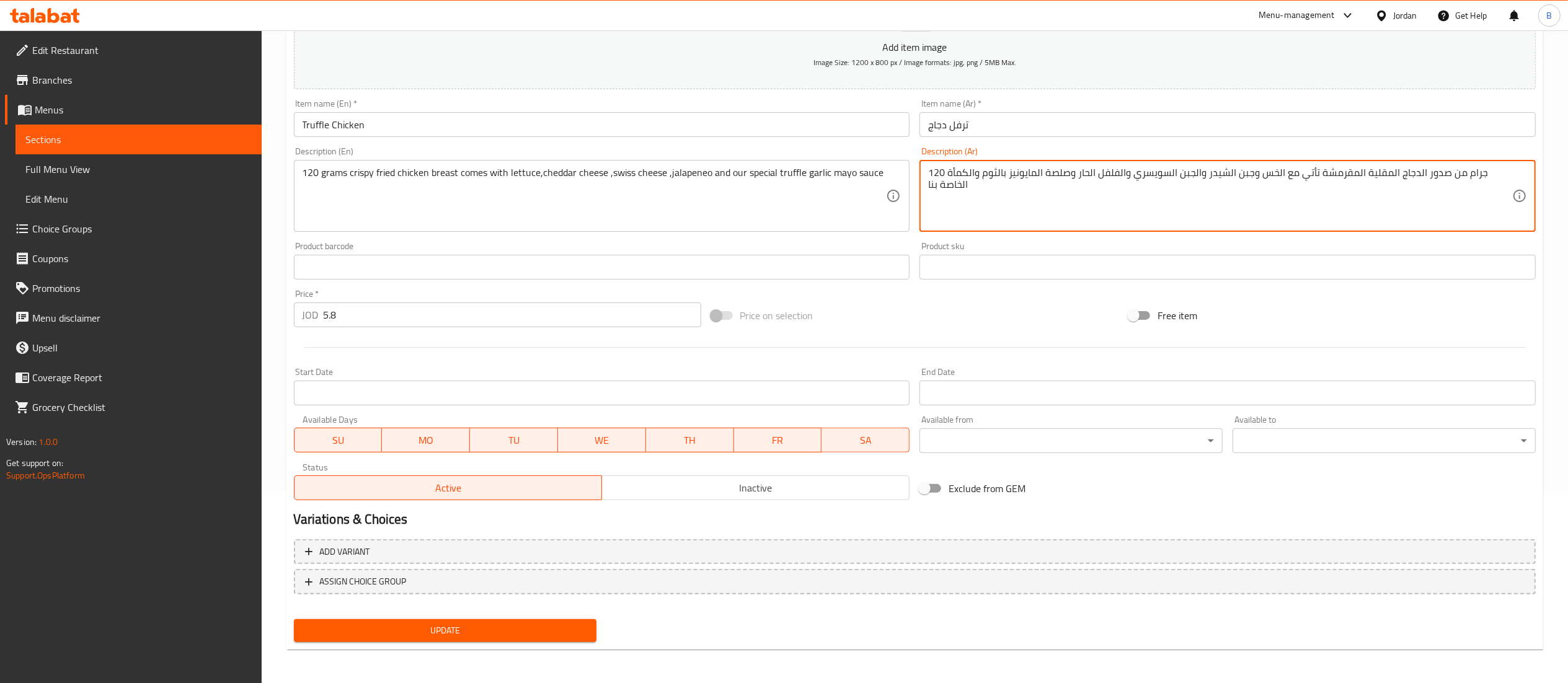
type textarea "120 جرام من صدور الدجاج المقلية المقرمشة تأتي مع الخس وجبن الشيدر والجبن السويس…"
click at [475, 629] on span "Update" at bounding box center [445, 630] width 283 height 15
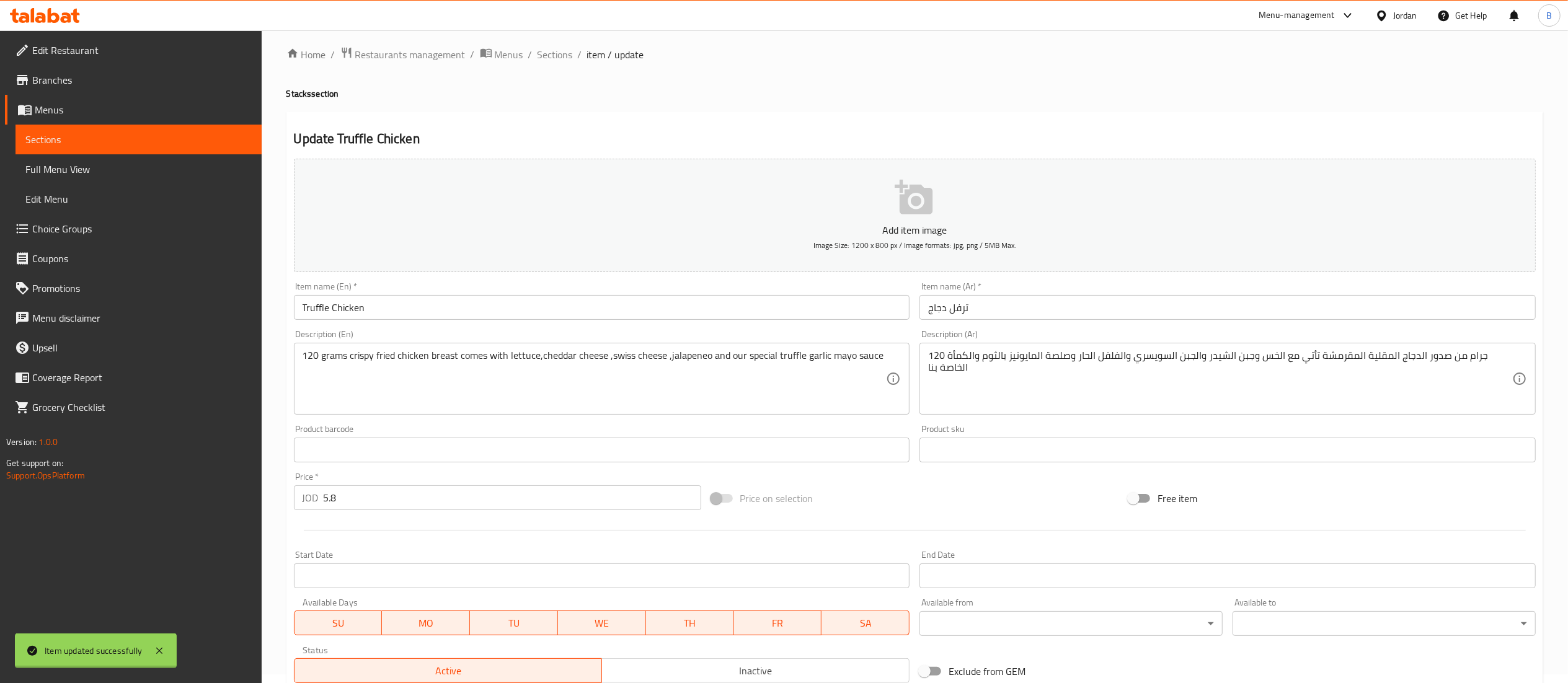
scroll to position [0, 0]
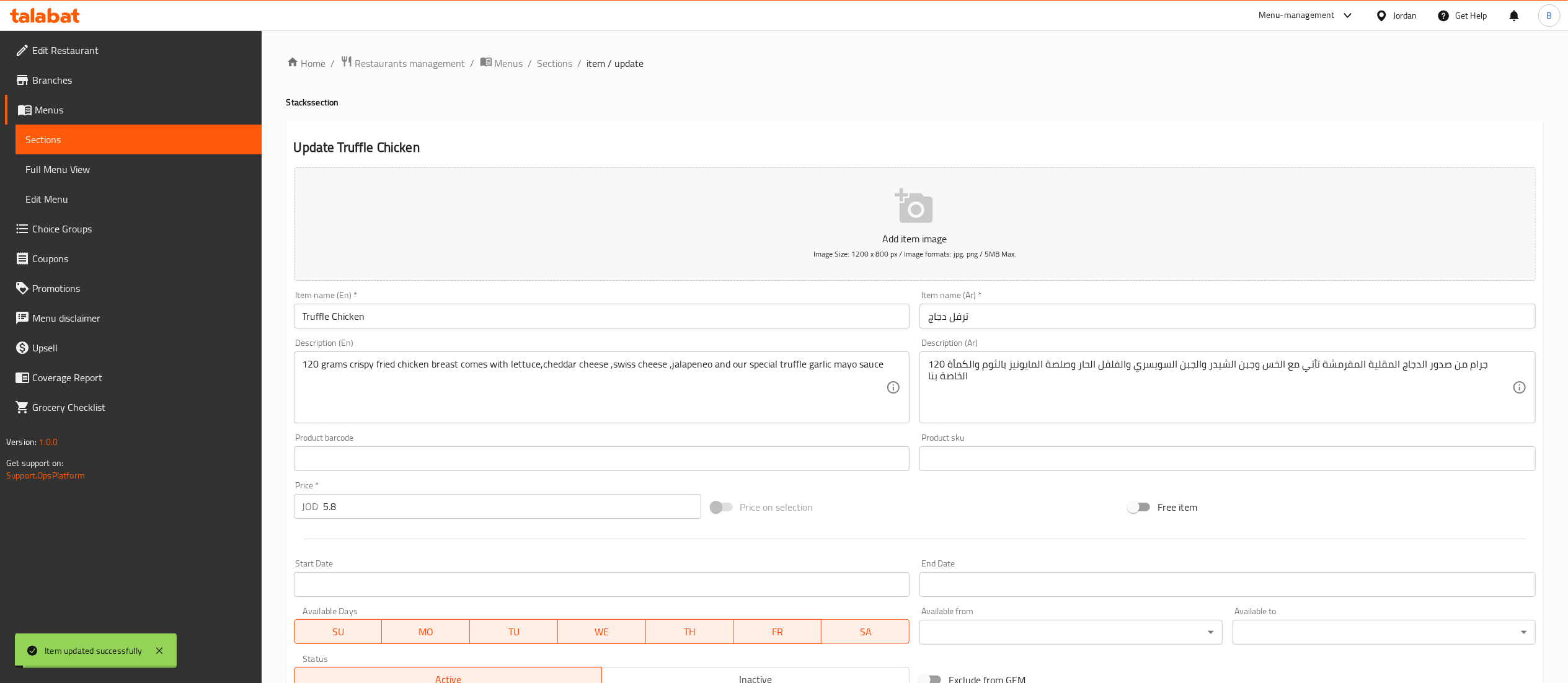
drag, startPoint x: 551, startPoint y: 67, endPoint x: 553, endPoint y: 73, distance: 6.3
click at [551, 67] on span "Sections" at bounding box center [555, 63] width 35 height 15
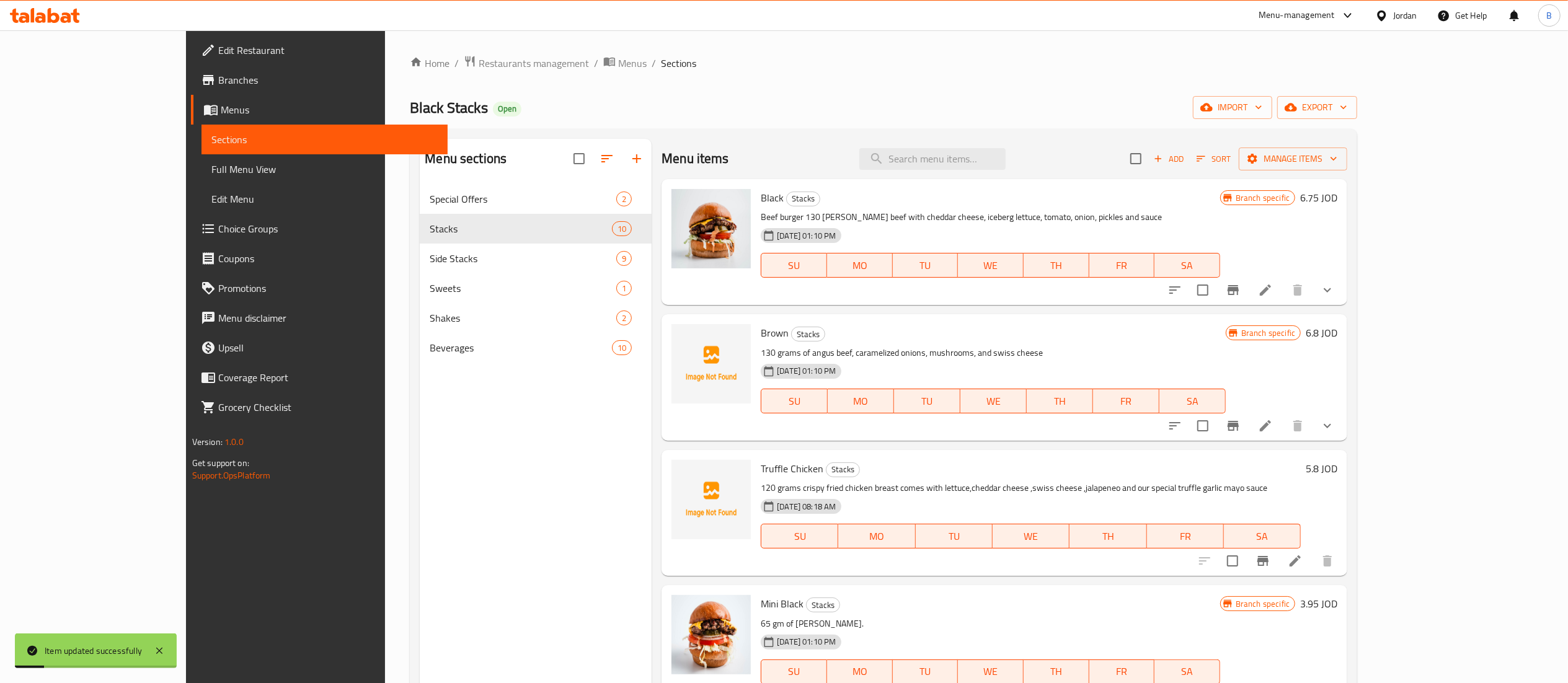
scroll to position [372, 0]
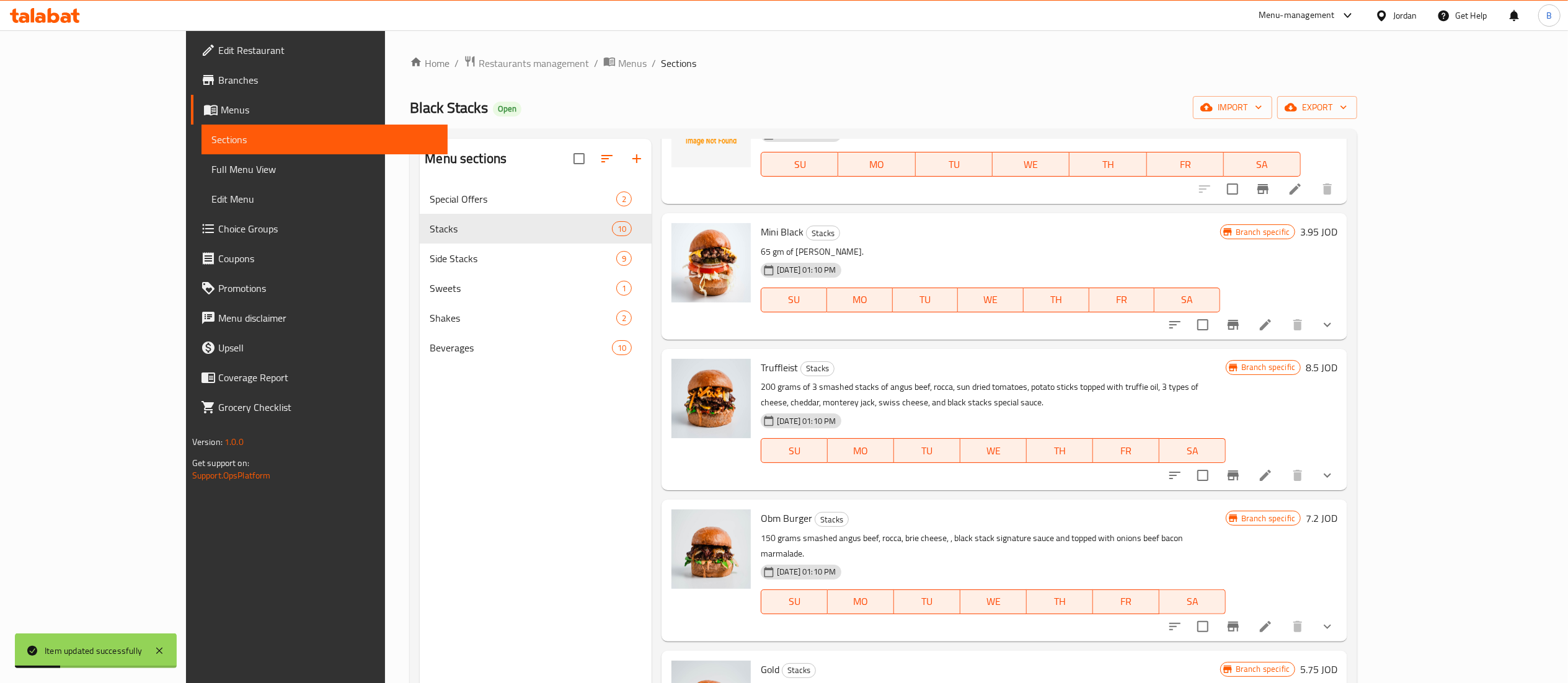
click at [1342, 484] on button "show more" at bounding box center [1327, 475] width 30 height 30
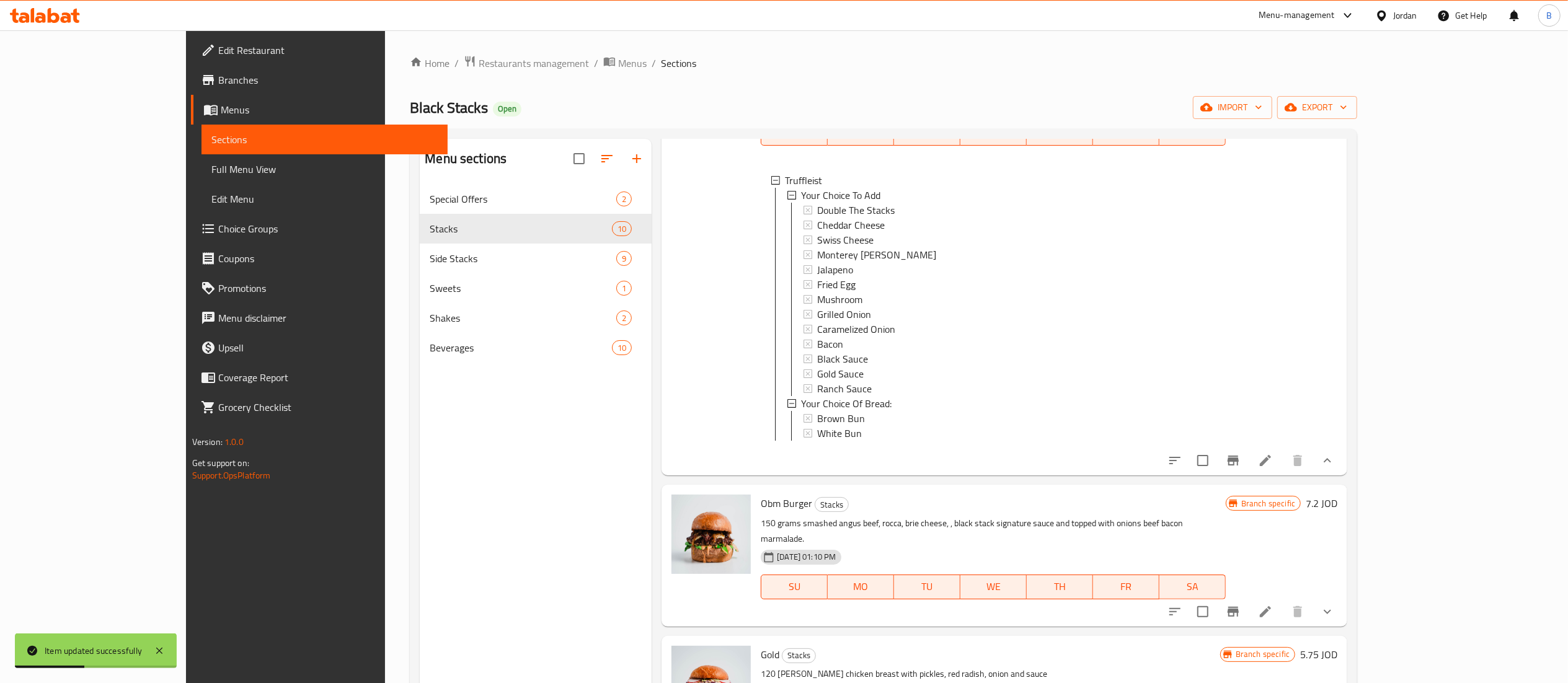
scroll to position [744, 0]
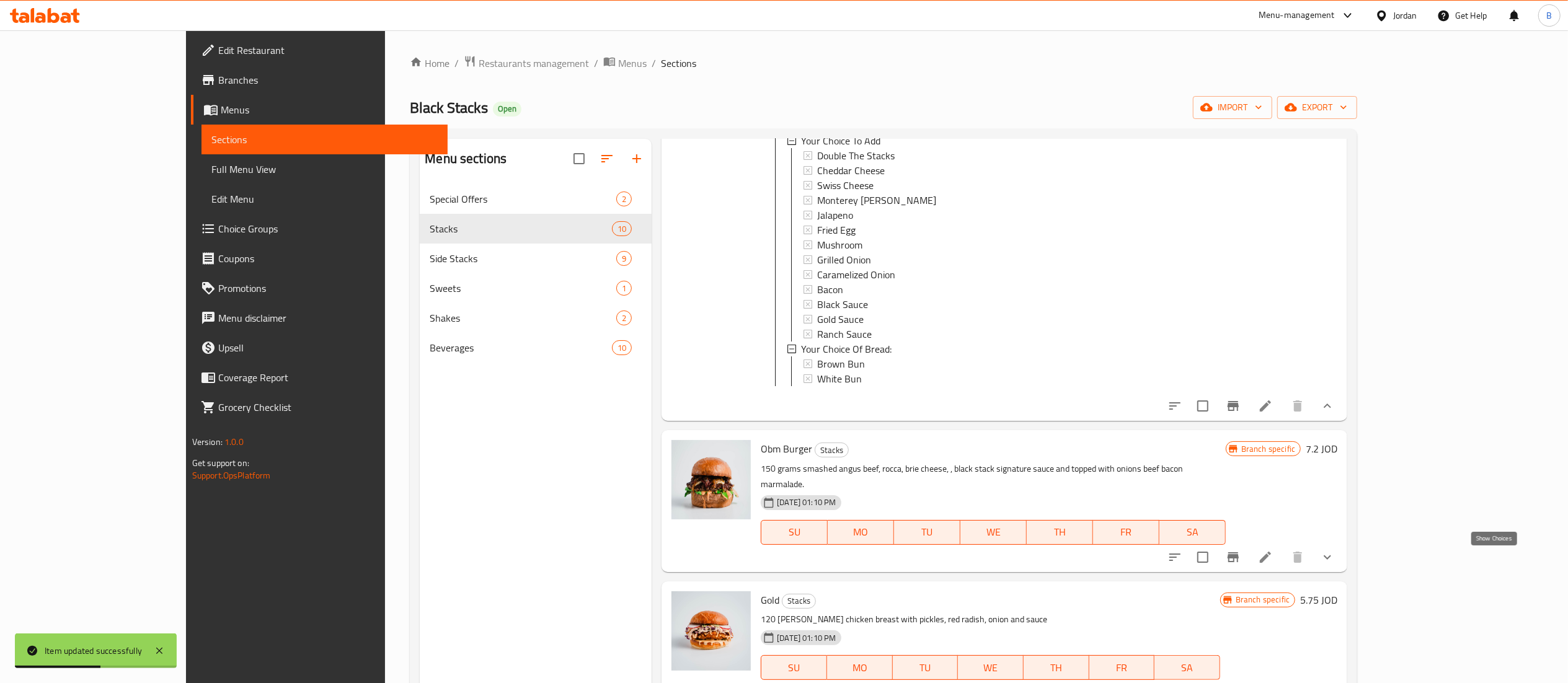
click at [1335, 557] on icon "show more" at bounding box center [1327, 557] width 15 height 15
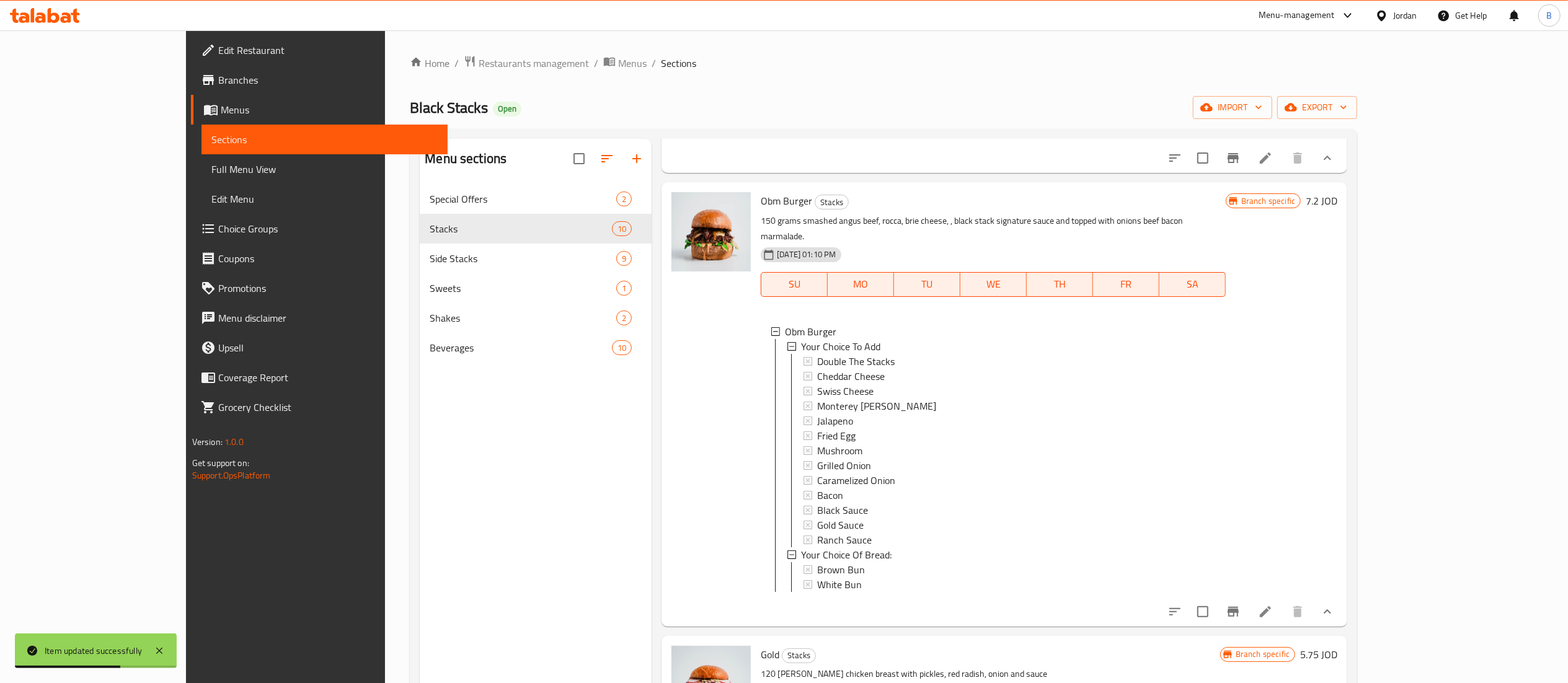
scroll to position [1115, 0]
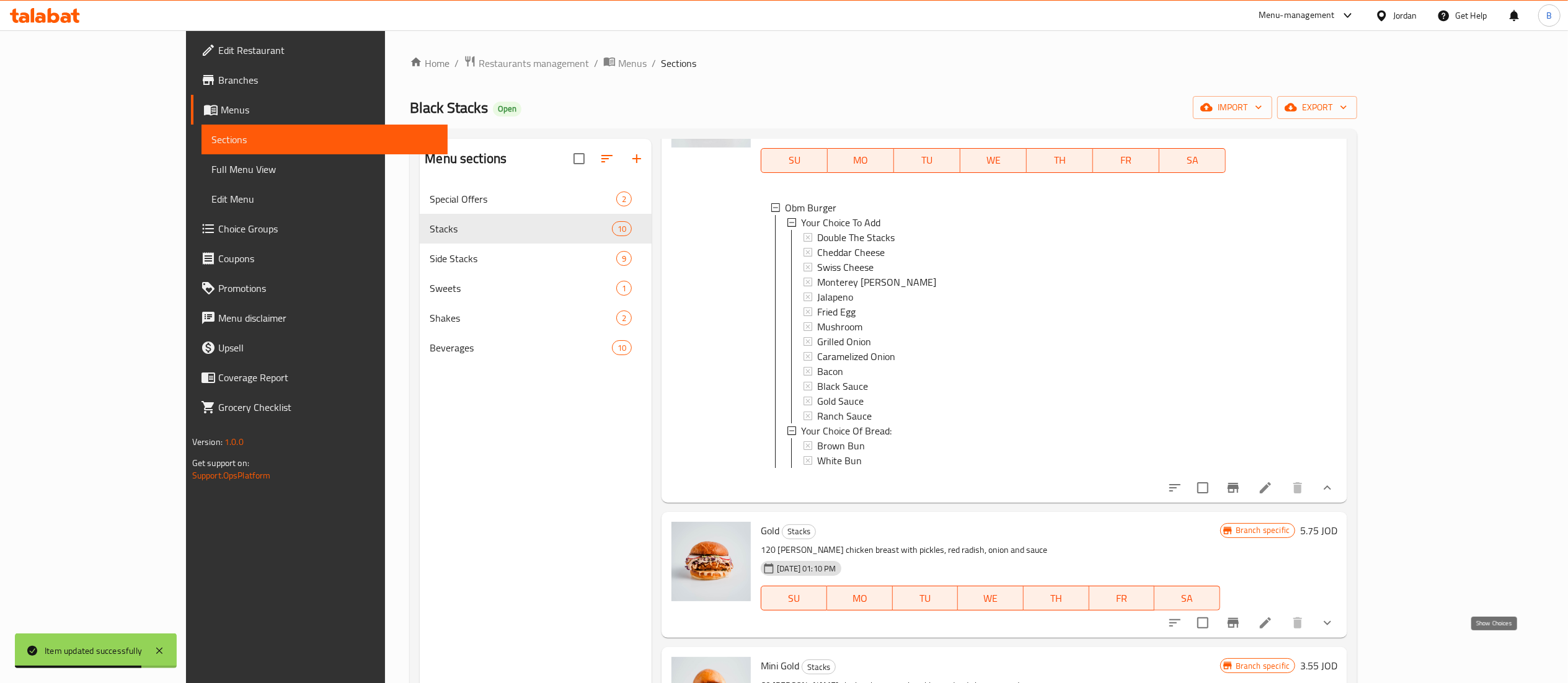
click at [1335, 630] on icon "show more" at bounding box center [1327, 622] width 15 height 15
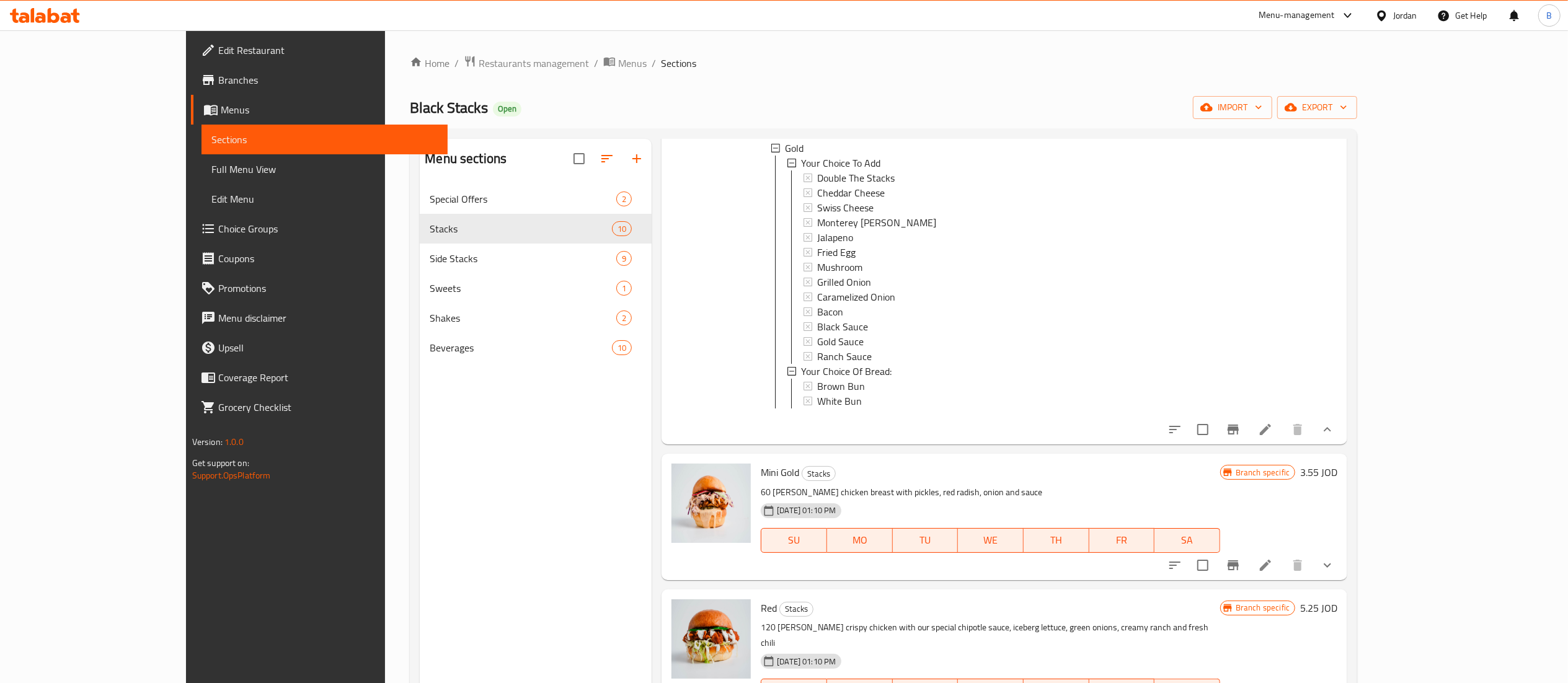
scroll to position [0, 0]
click at [218, 224] on span "Choice Groups" at bounding box center [327, 228] width 220 height 15
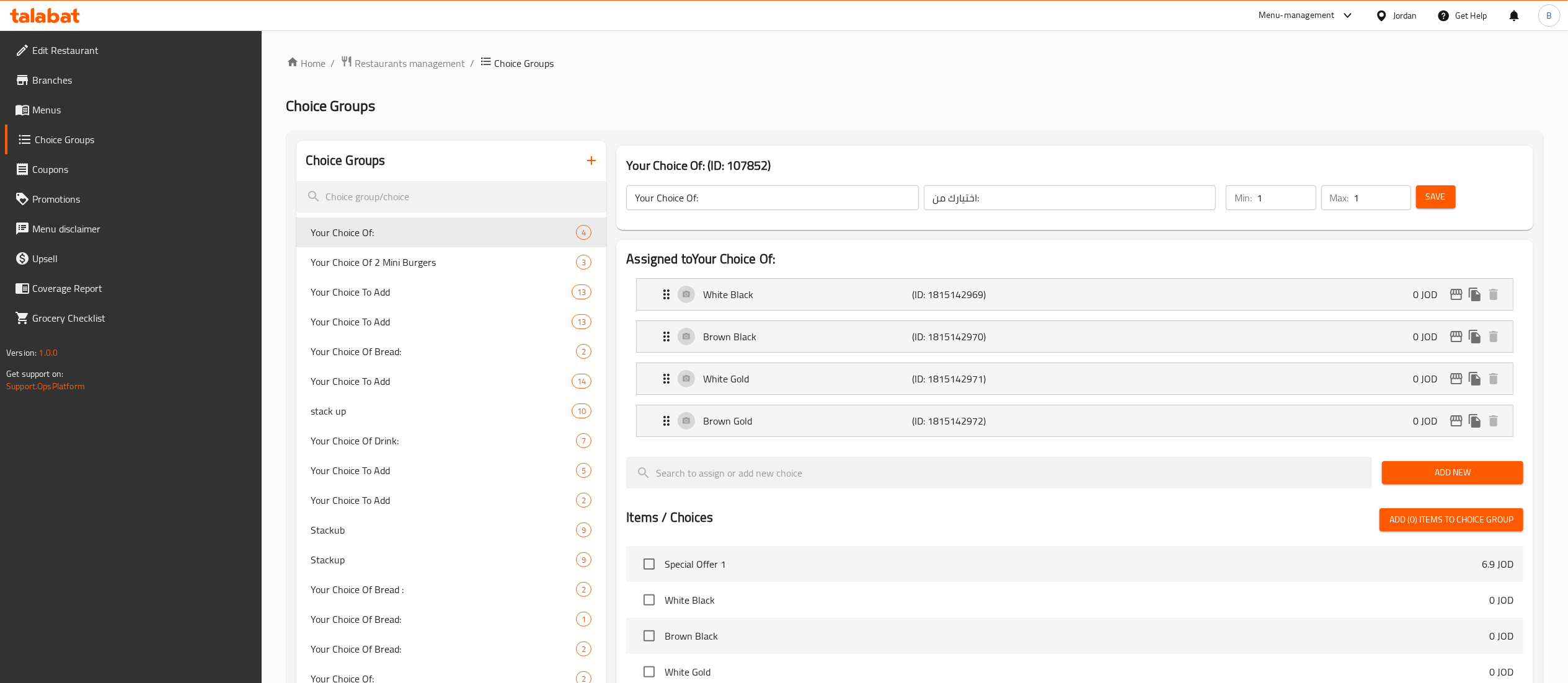
click at [85, 107] on span "Menus" at bounding box center [141, 109] width 220 height 15
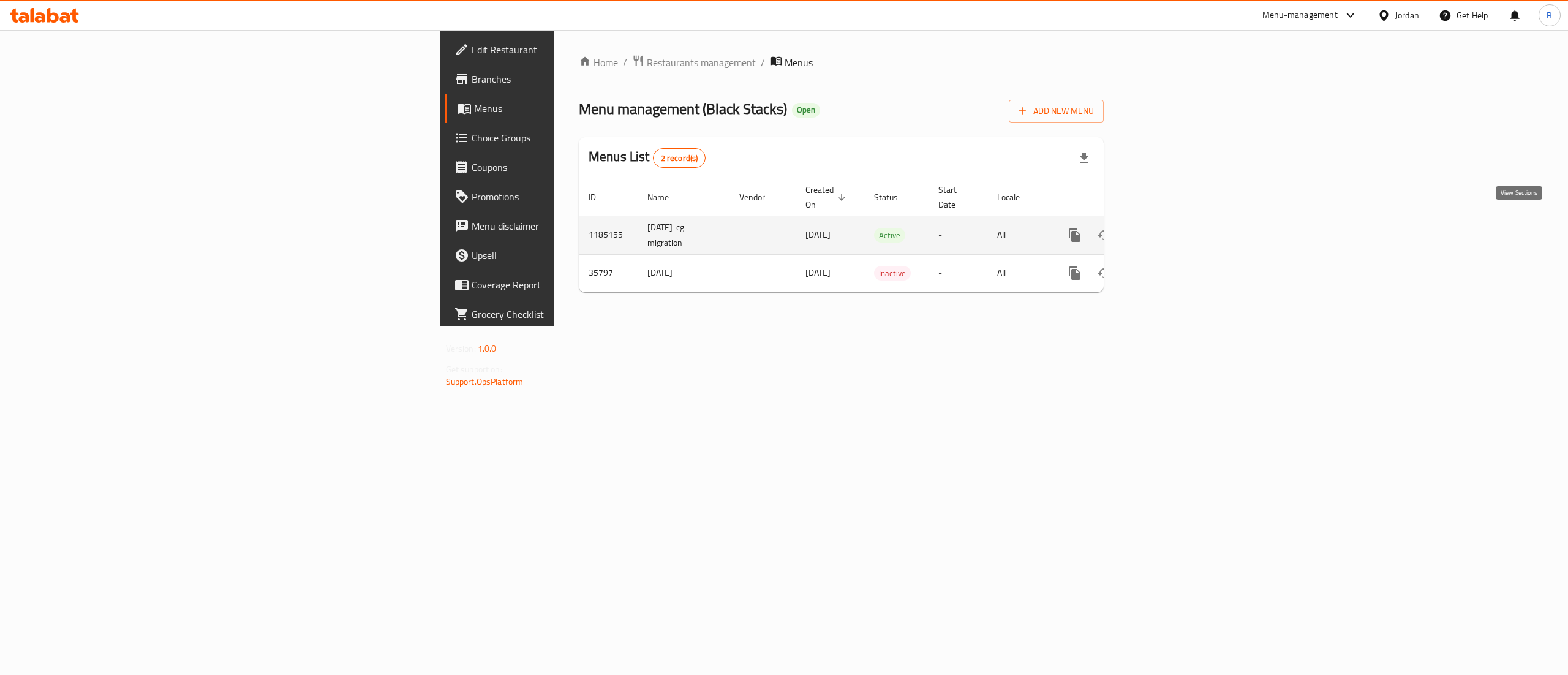
click at [1170, 228] on icon "enhanced table" at bounding box center [1163, 235] width 15 height 15
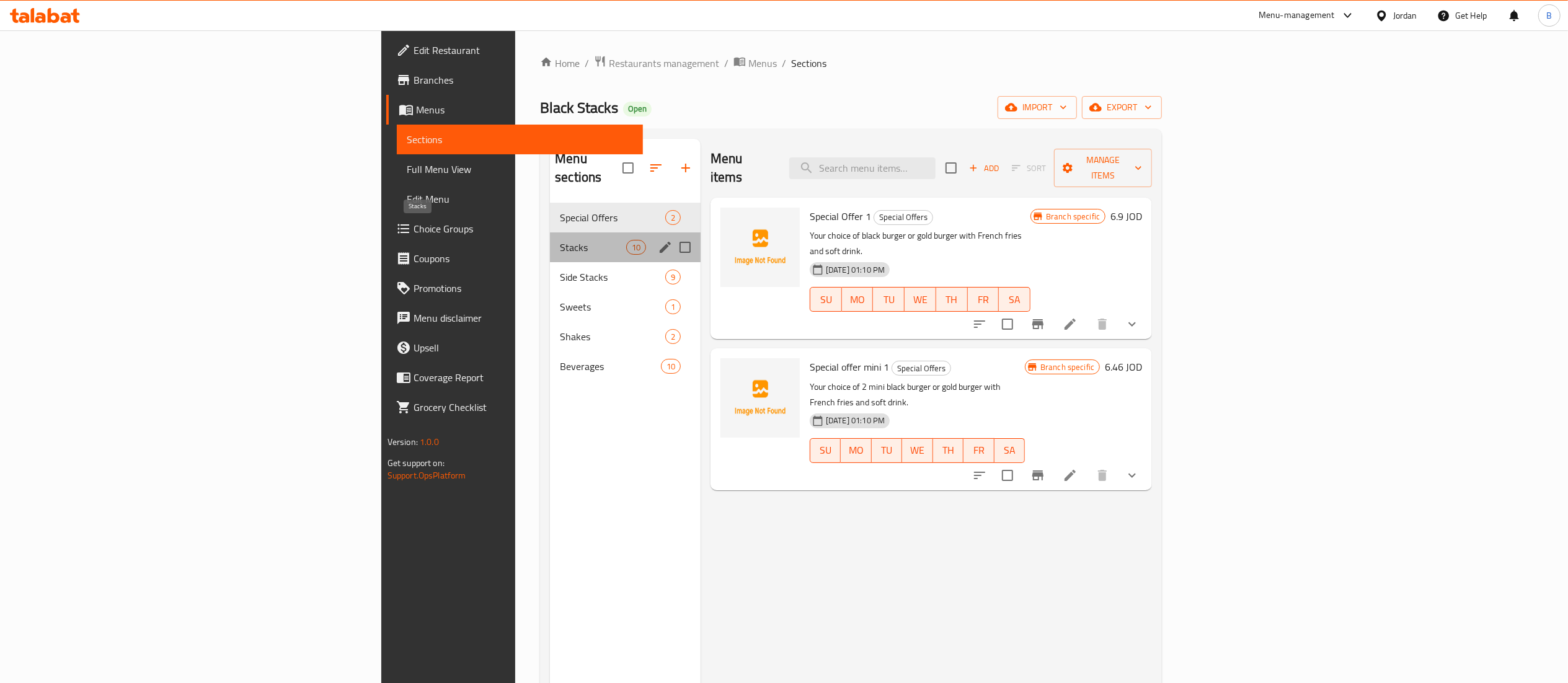
click at [560, 240] on span "Stacks" at bounding box center [592, 247] width 65 height 15
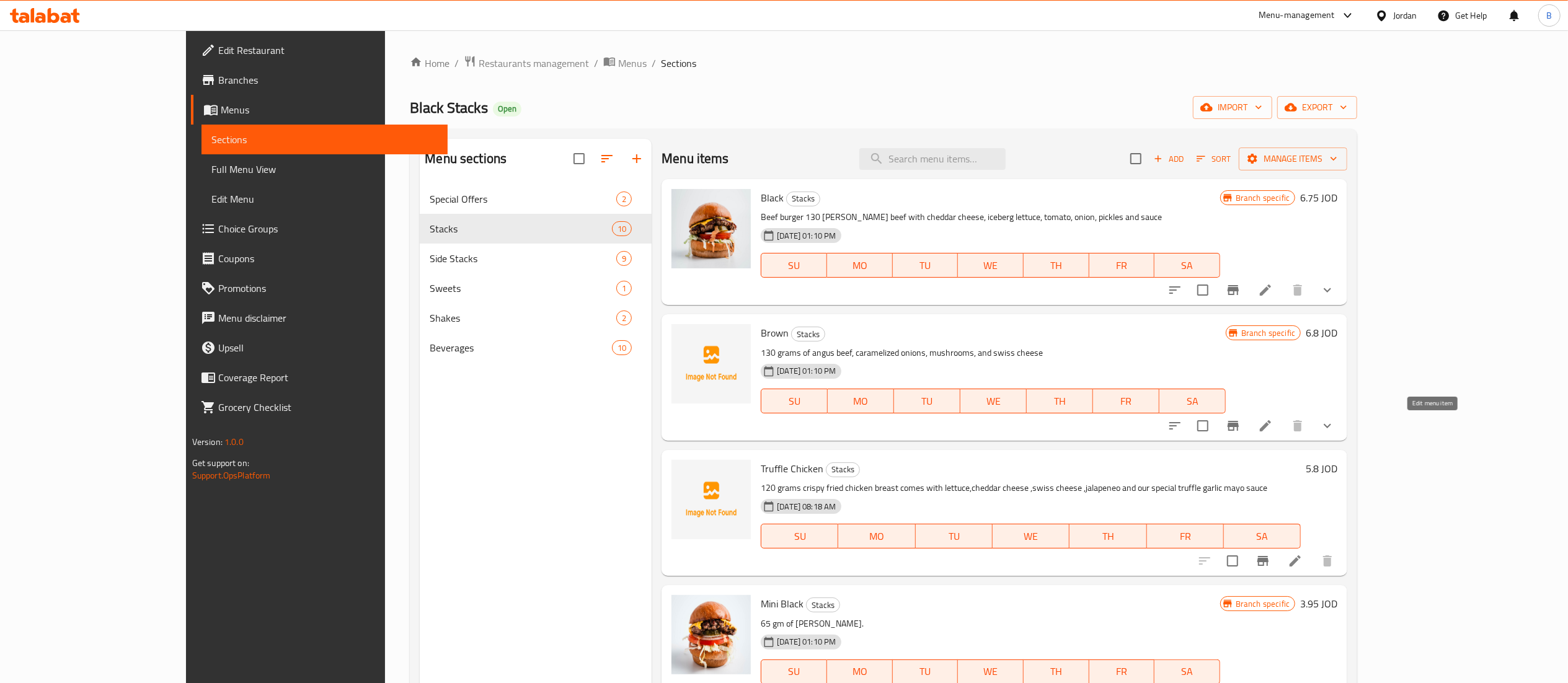
click at [1271, 426] on icon at bounding box center [1265, 425] width 11 height 11
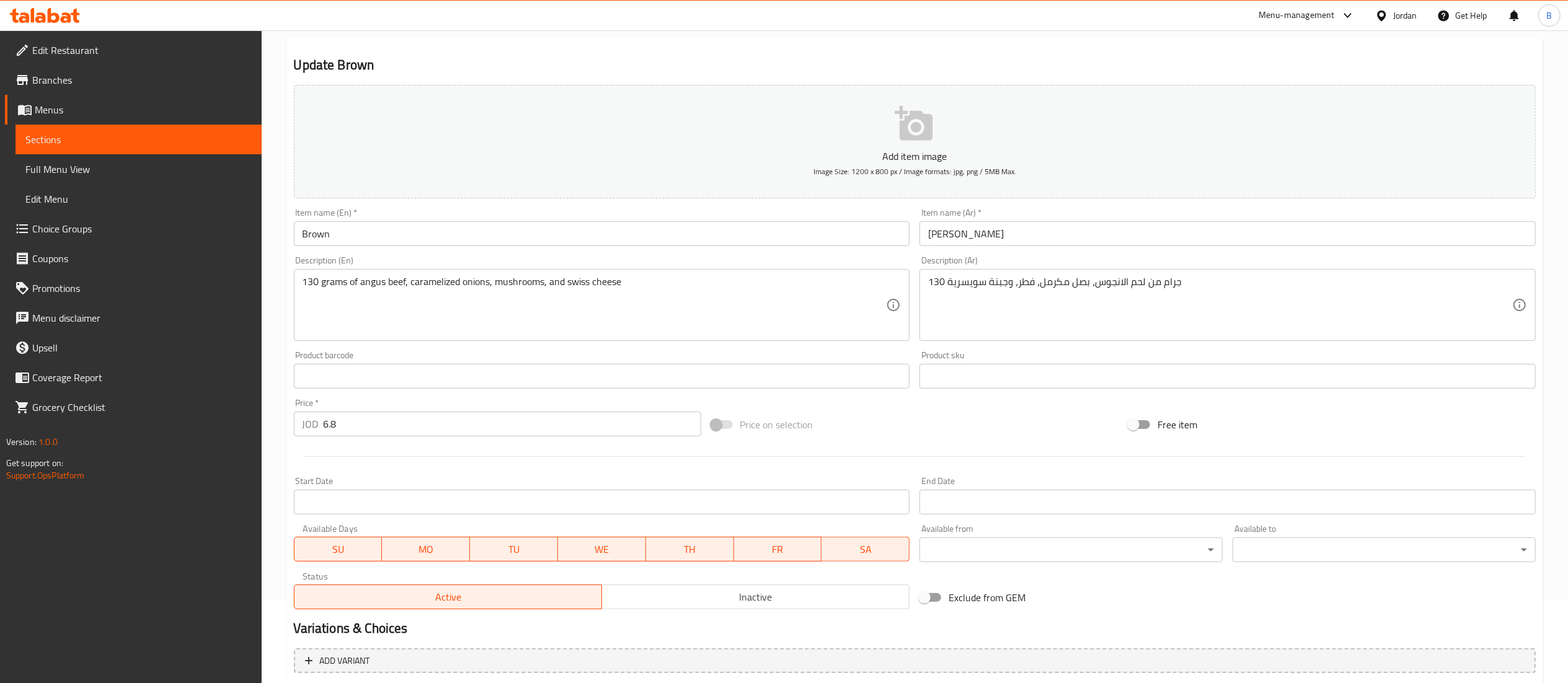
scroll to position [265, 0]
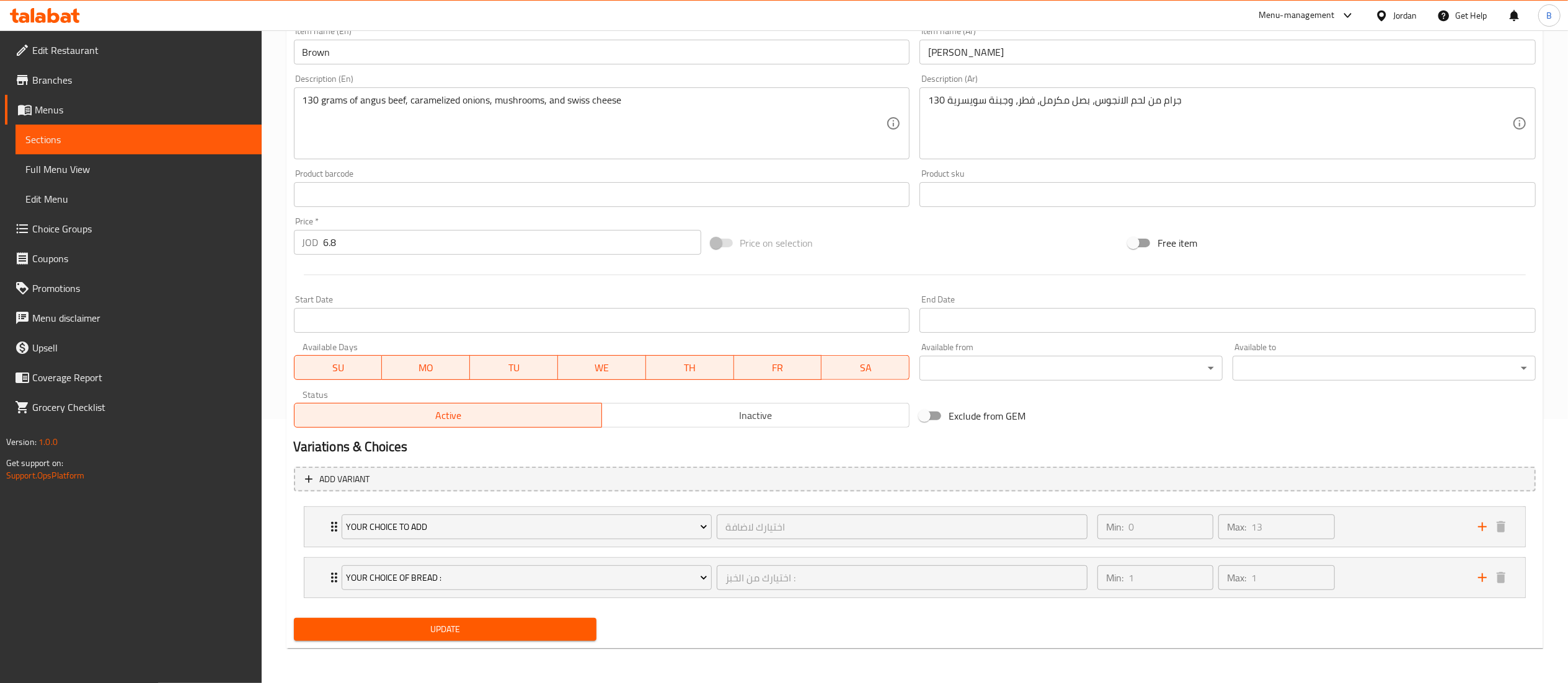
click at [1345, 506] on div "Your Choice To Add اختيارك لاضافة ​ Min: 0 ​ Max: 13 ​ Double The Stacks (ID: 1…" at bounding box center [914, 526] width 1222 height 41
click at [1367, 515] on div "Min: 0 ​ Max: 13 ​" at bounding box center [1280, 527] width 381 height 40
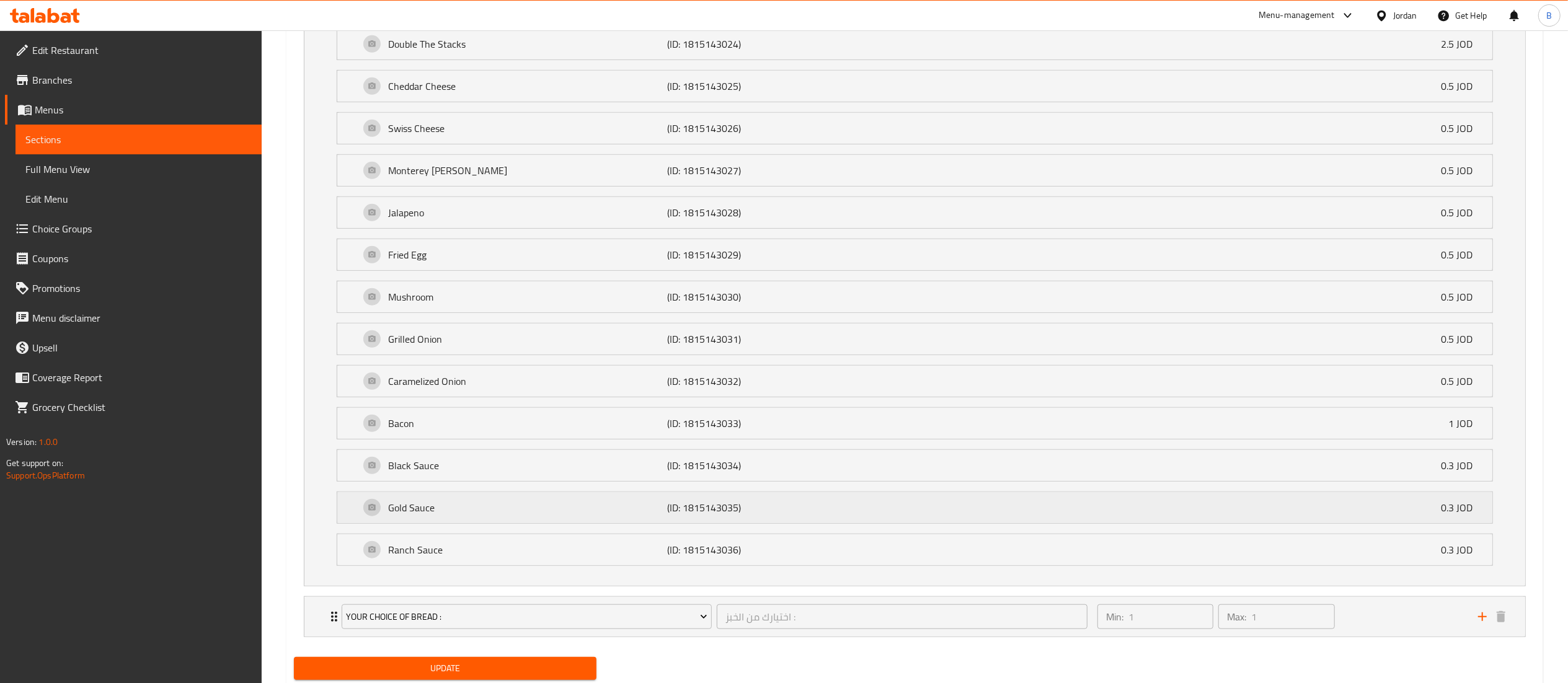
scroll to position [843, 0]
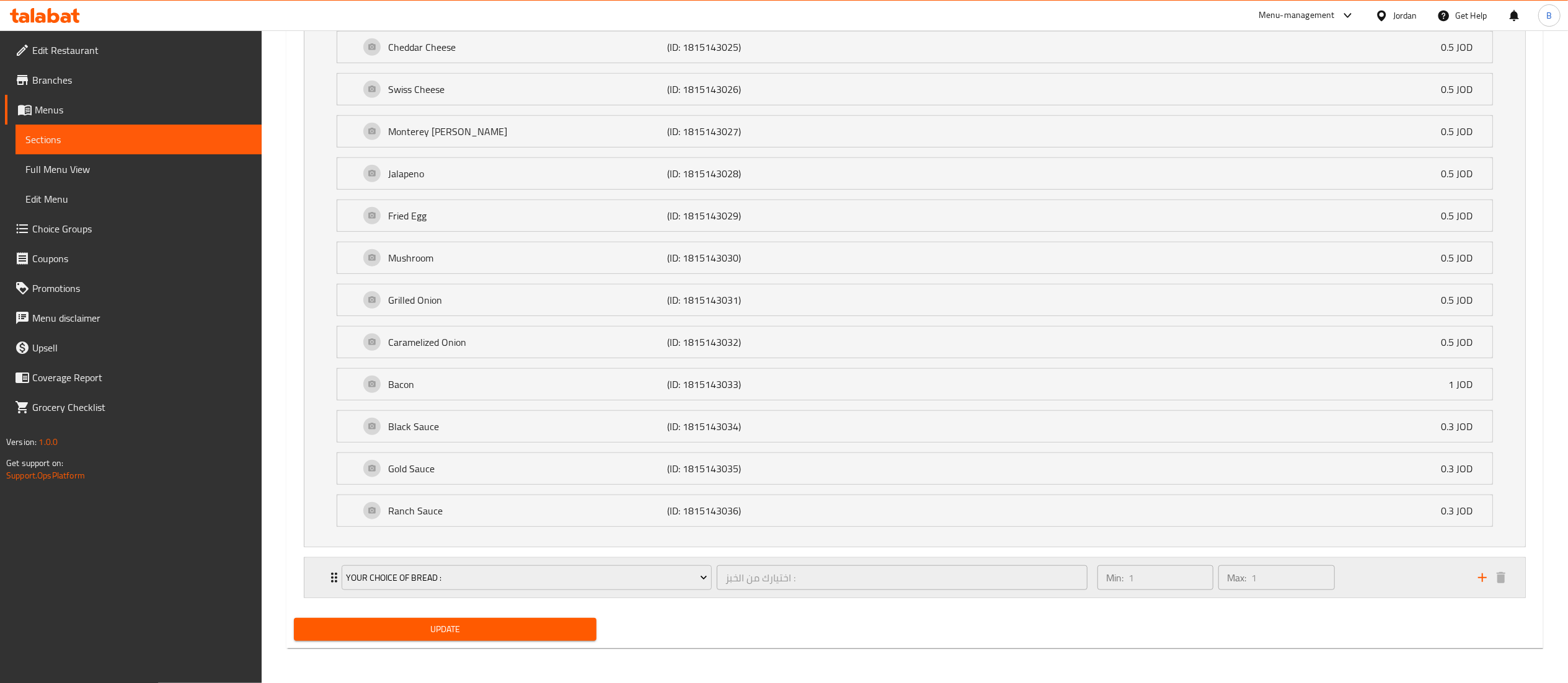
click at [1422, 580] on div "Min: 1 ​ Max: 1 ​" at bounding box center [1280, 578] width 381 height 40
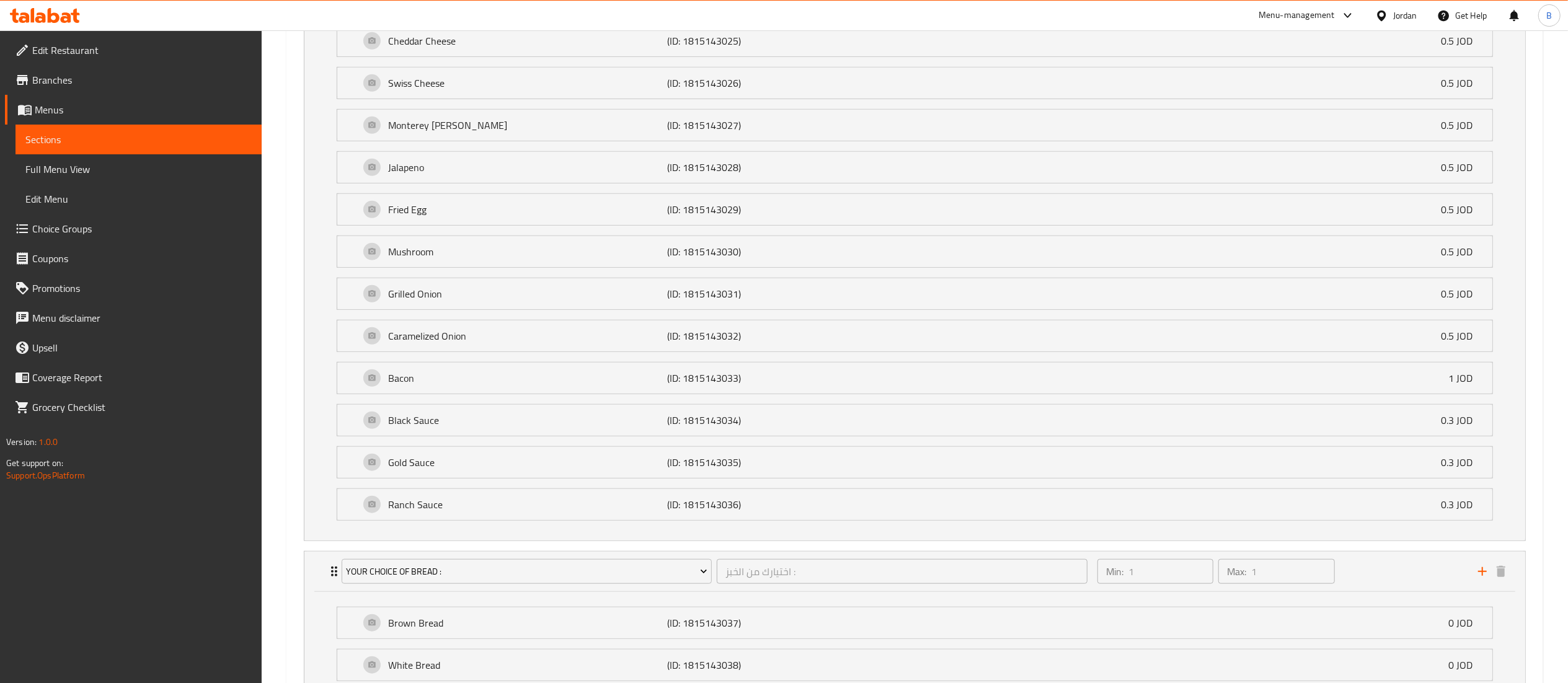
click at [96, 228] on span "Choice Groups" at bounding box center [141, 228] width 220 height 15
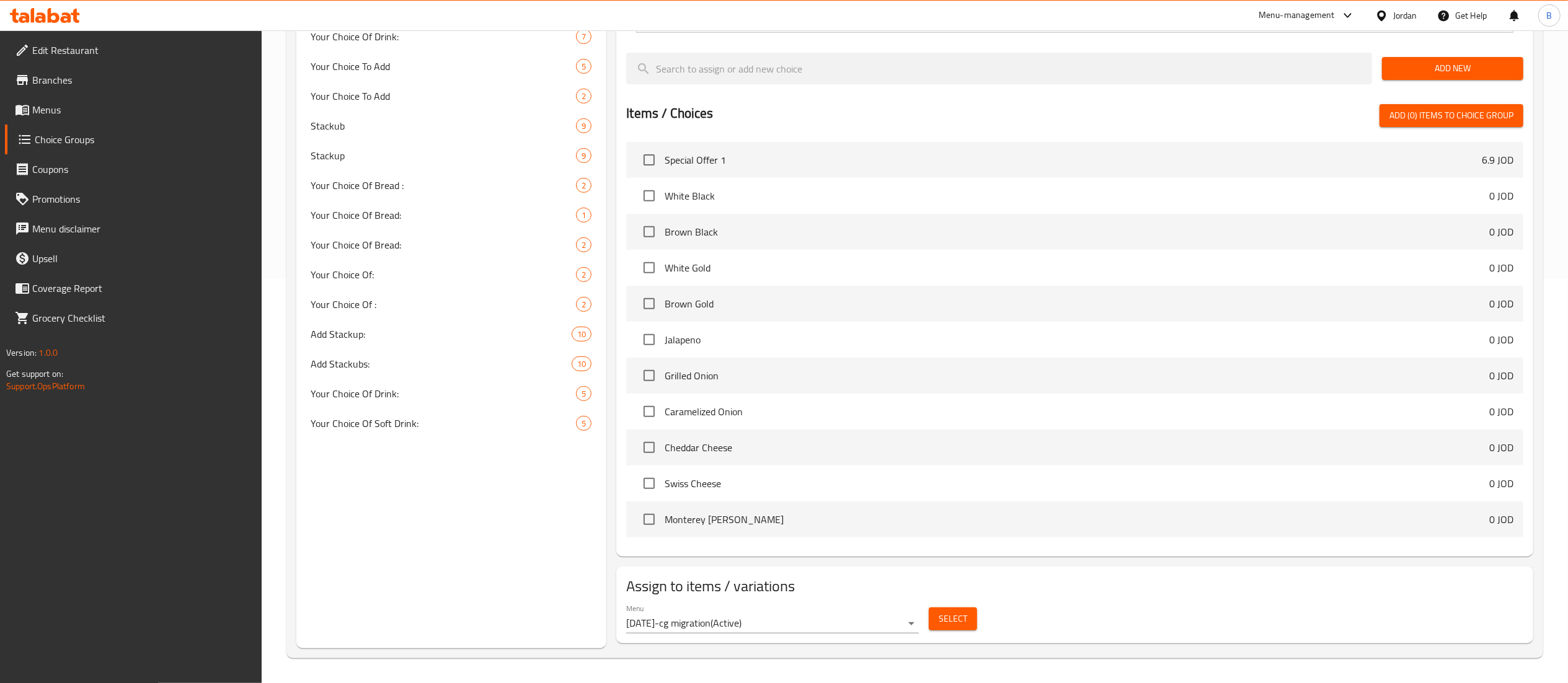
scroll to position [176, 0]
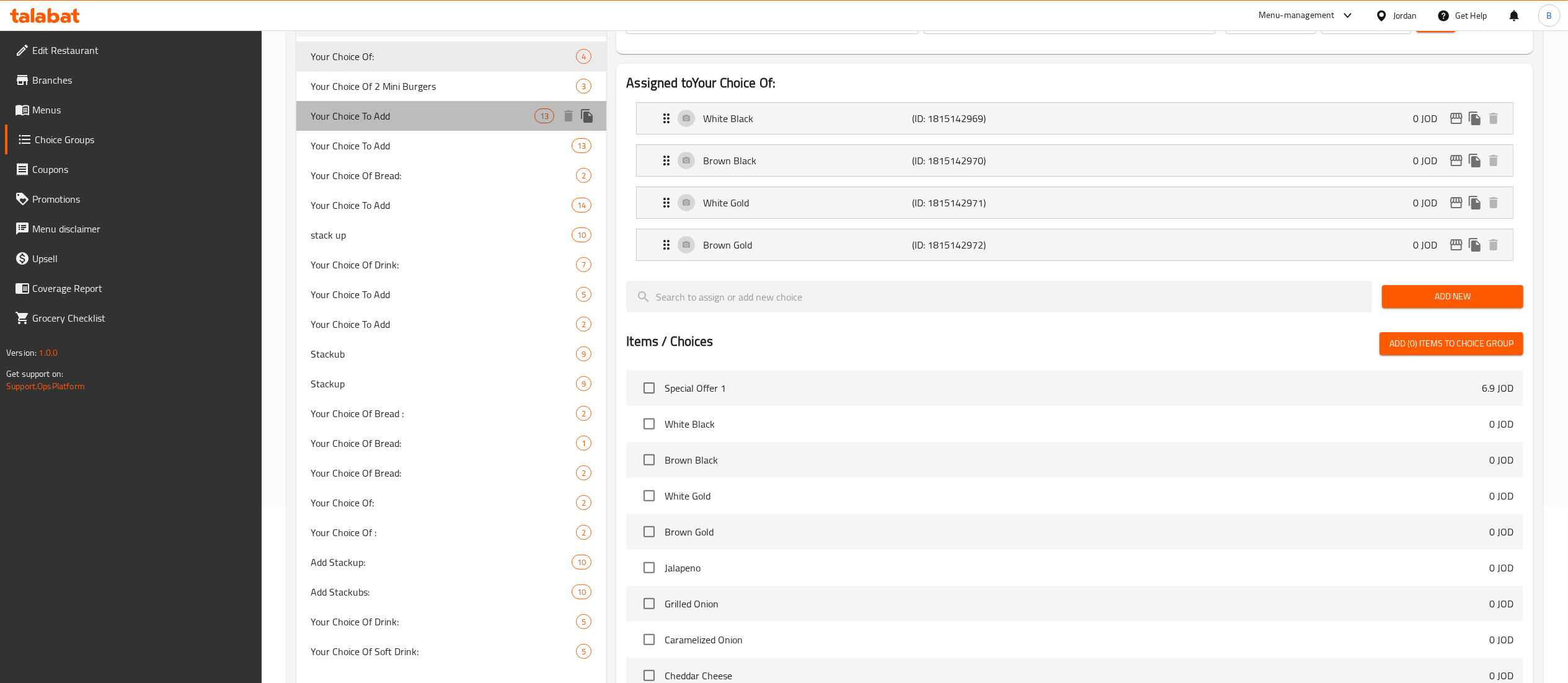
click at [401, 123] on span "Your Choice To Add" at bounding box center [423, 116] width 224 height 15
type input "Your Choice To Add"
type input "اختيارك لاضافة"
type input "0"
type input "13"
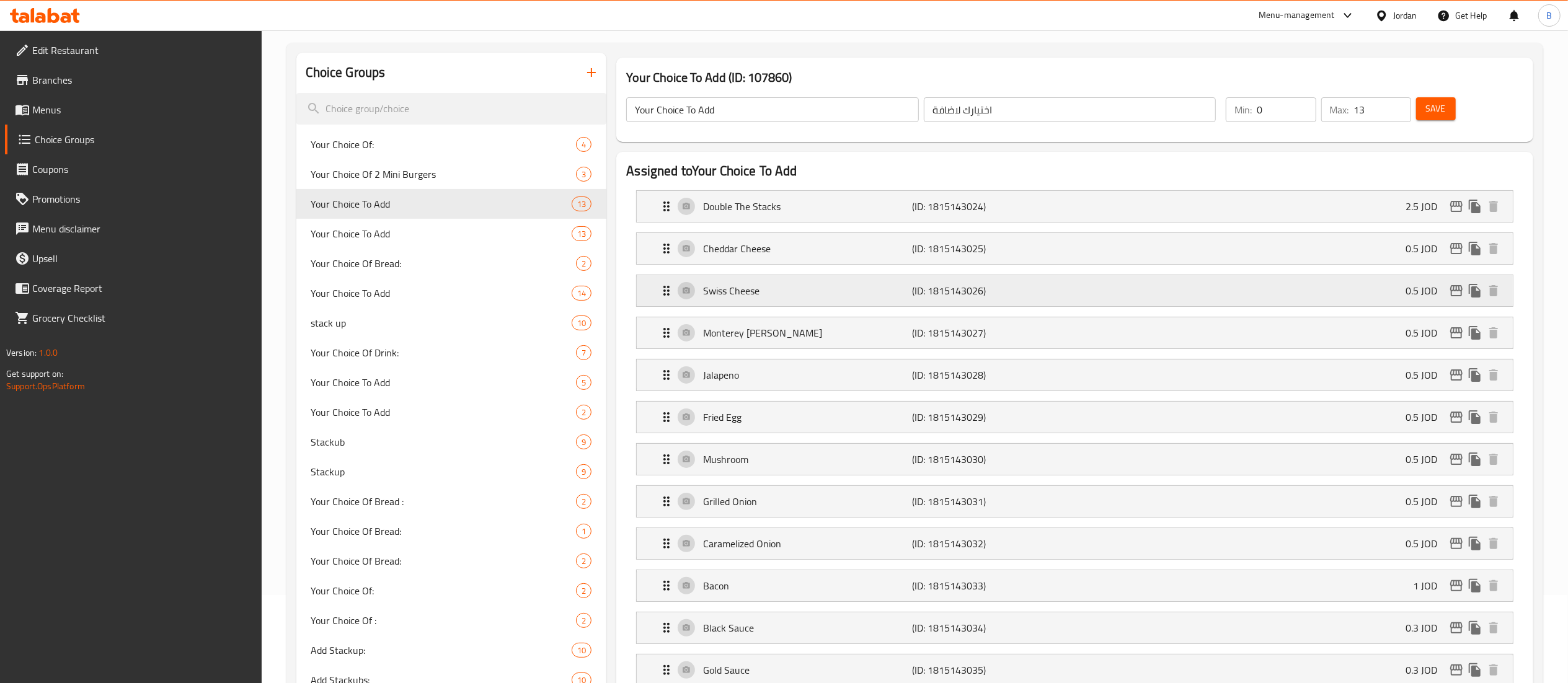
scroll to position [0, 0]
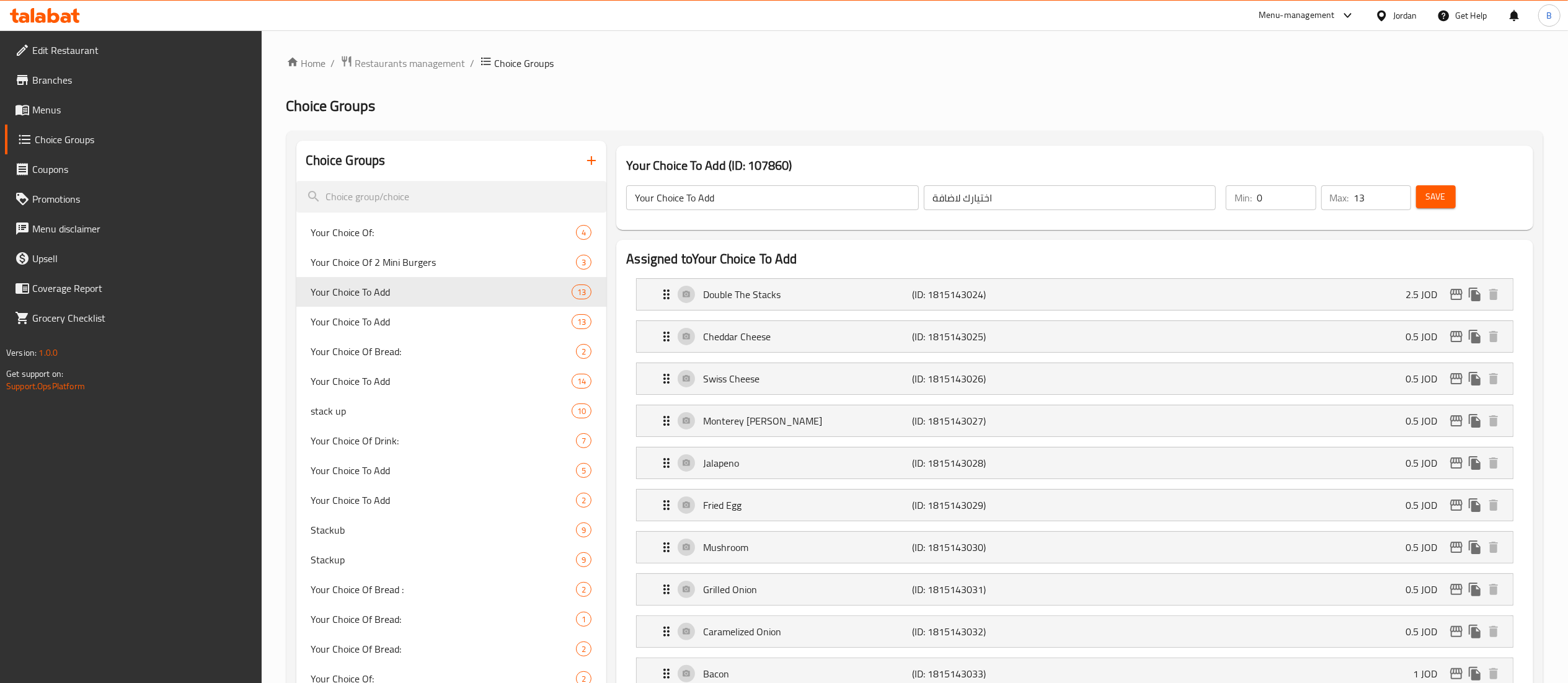
click at [822, 198] on input "Your Choice To Add" at bounding box center [772, 197] width 293 height 25
click at [1431, 204] on span "Save" at bounding box center [1435, 196] width 20 height 15
click at [457, 345] on span "Your Choice Of Bread:" at bounding box center [426, 351] width 228 height 15
type input "Your Choice Of Bread:"
type input "إختيارك من الخبز:"
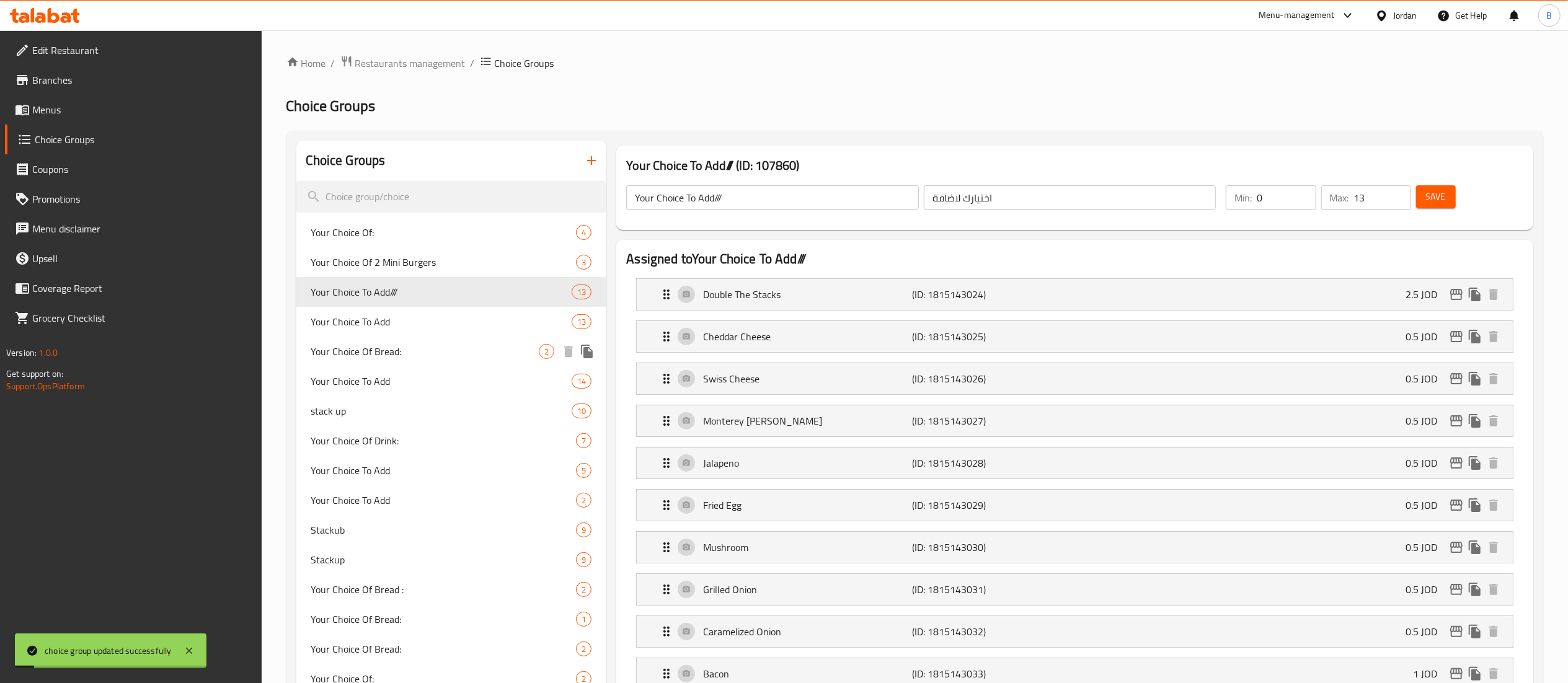
type input "1"
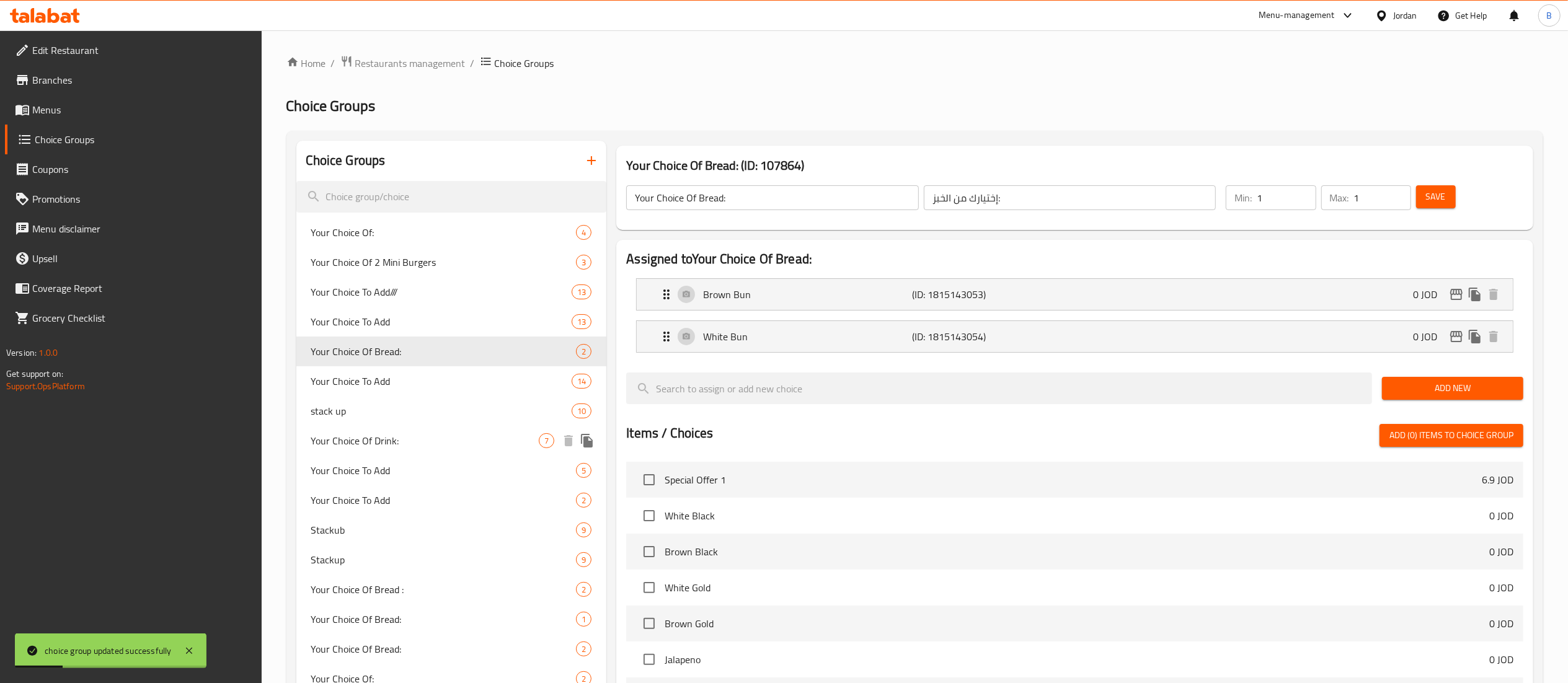
scroll to position [124, 0]
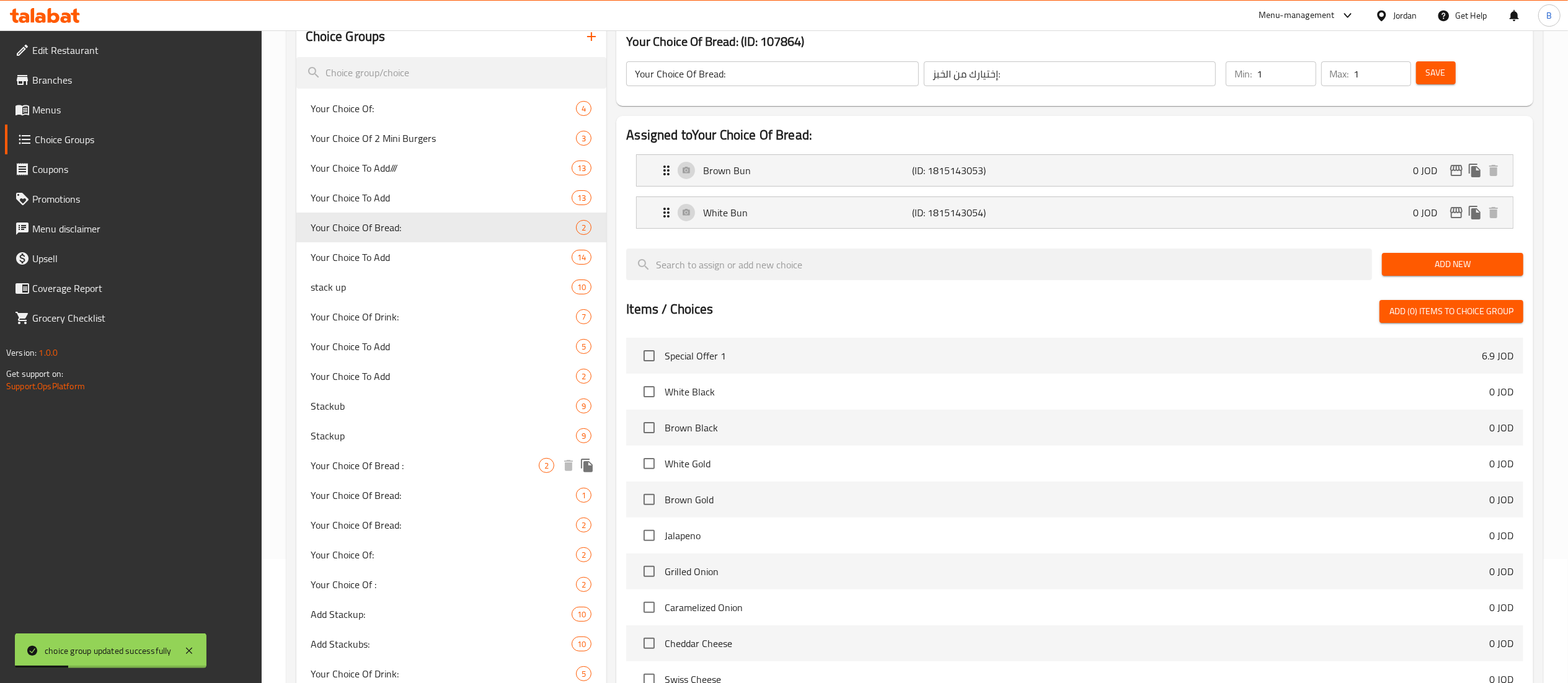
click at [455, 467] on span "Your Choice Of Bread :" at bounding box center [426, 465] width 228 height 15
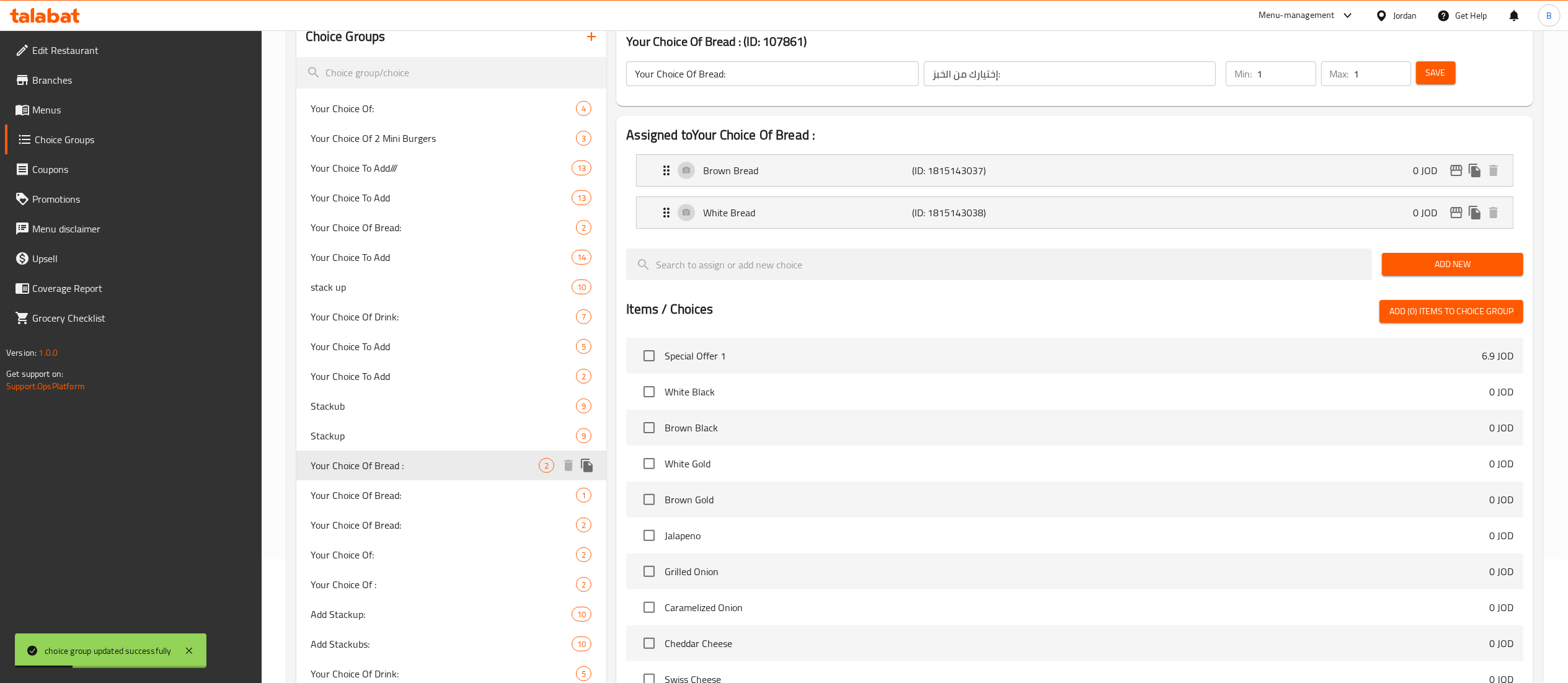
type input "Your Choice Of Bread :"
type input "اختيارك من الخبز :"
click at [830, 69] on input "Your Choice Of Bread :" at bounding box center [772, 73] width 293 height 25
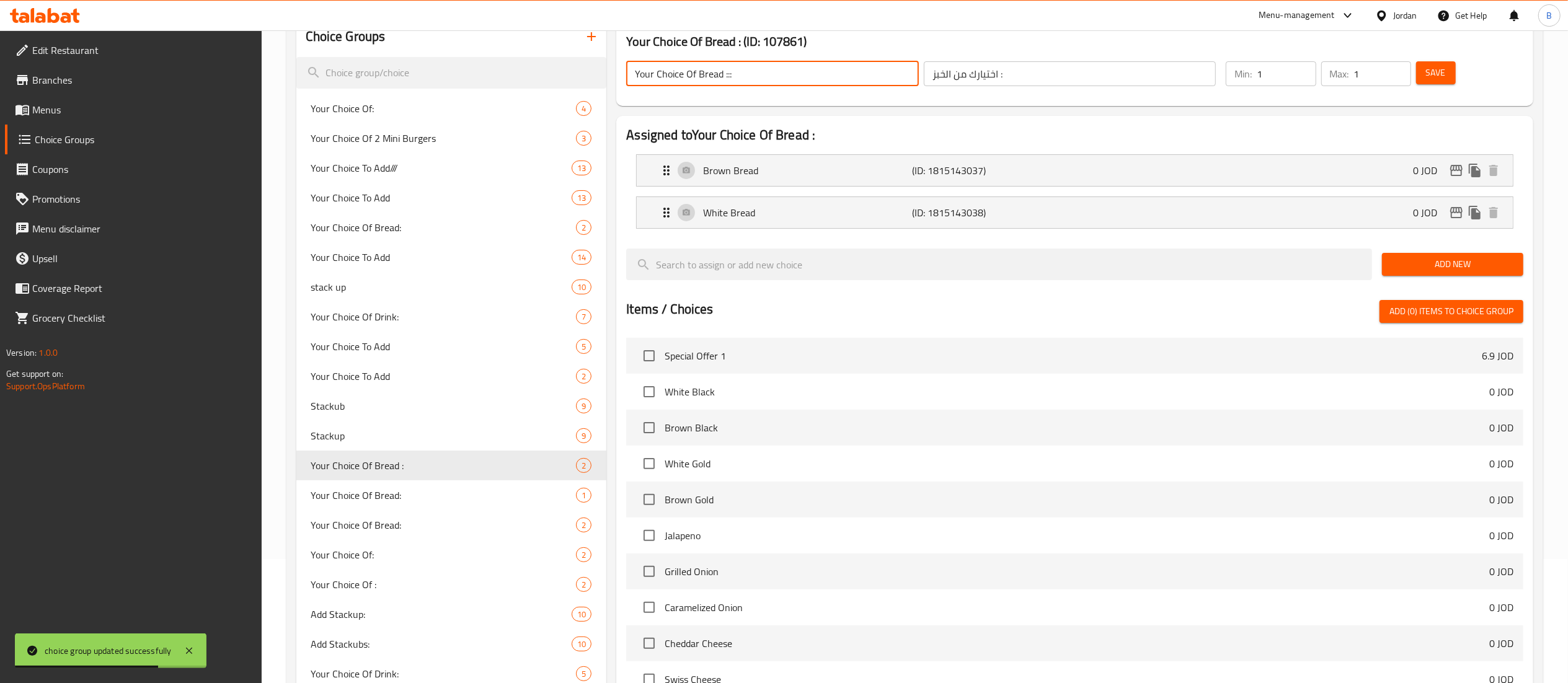
type input "Your Choice Of Bread :::"
click at [1432, 76] on span "Save" at bounding box center [1435, 73] width 20 height 15
click at [1435, 71] on span "Save" at bounding box center [1435, 73] width 20 height 15
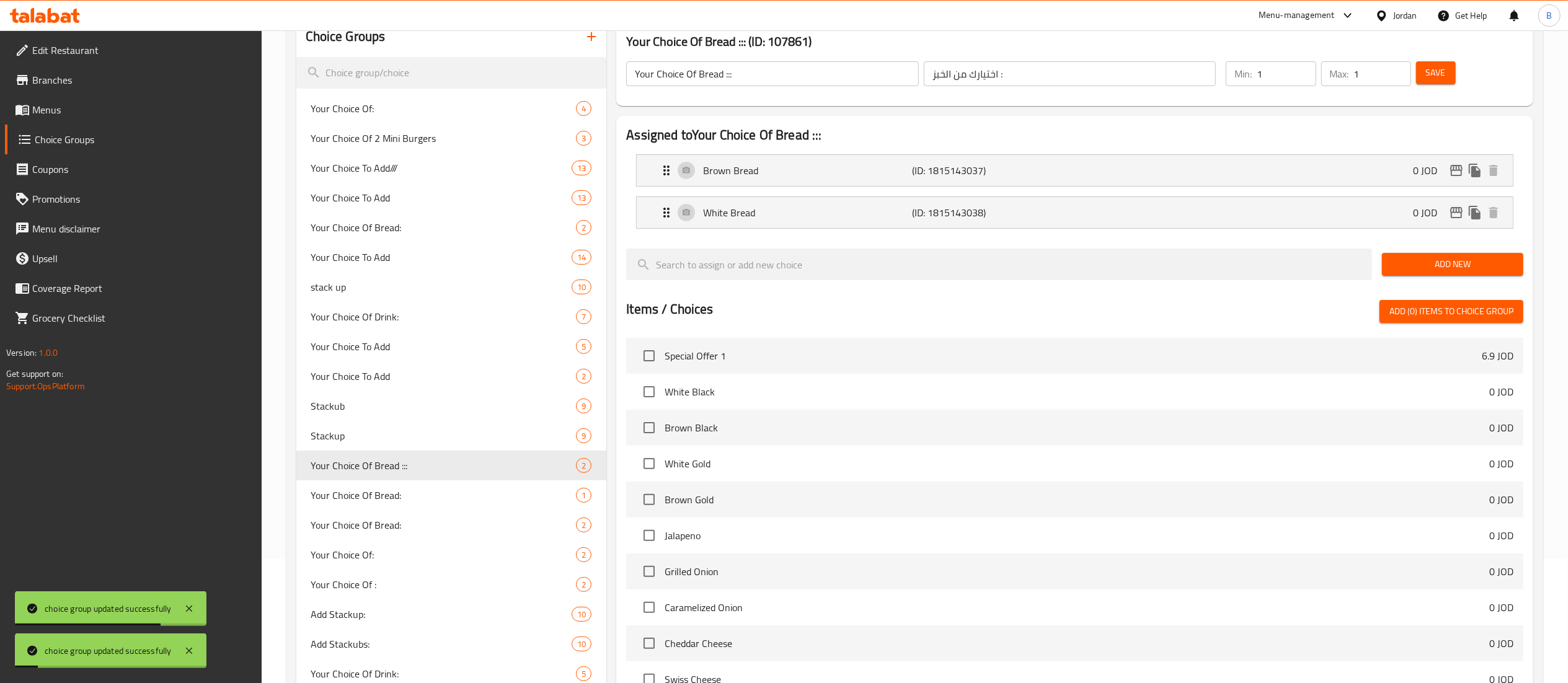
click at [60, 104] on span "Menus" at bounding box center [141, 109] width 220 height 15
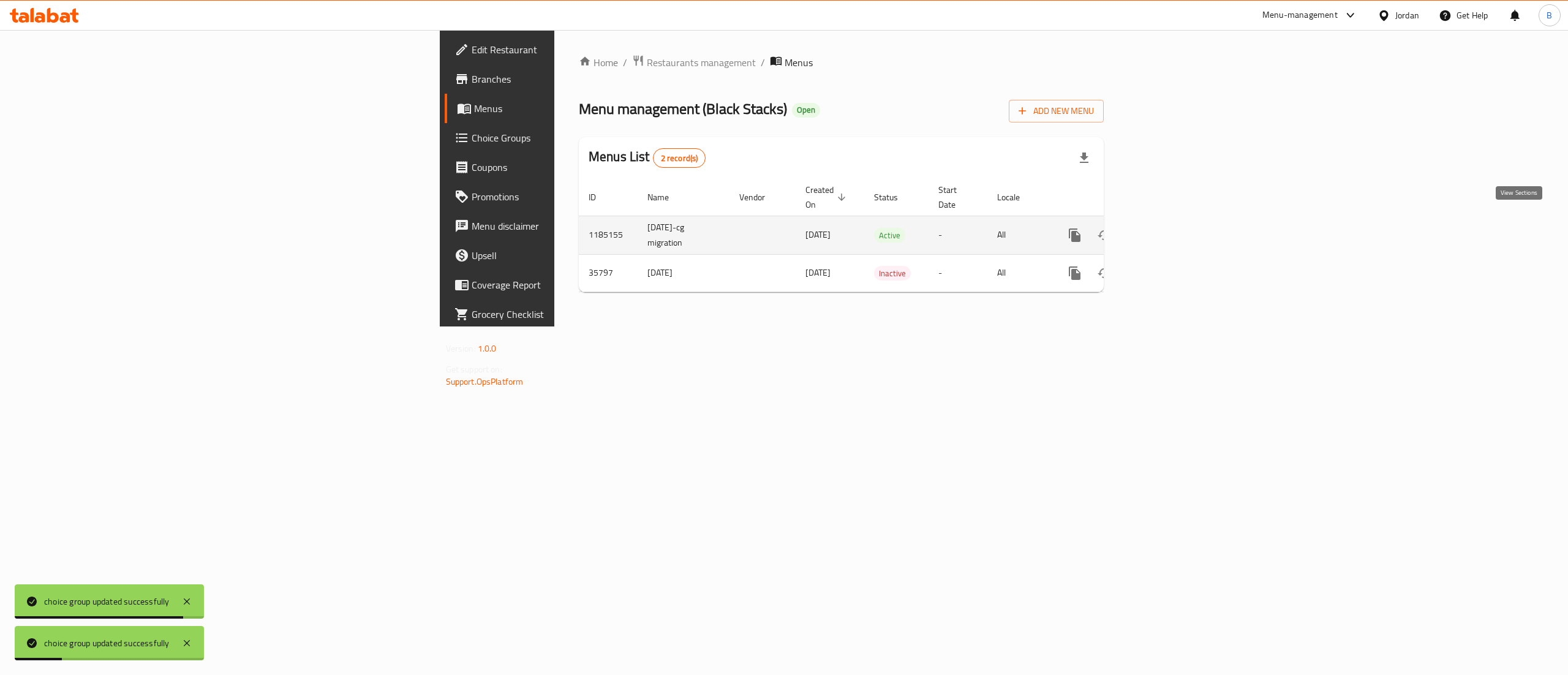
click at [1170, 228] on icon "enhanced table" at bounding box center [1163, 235] width 15 height 15
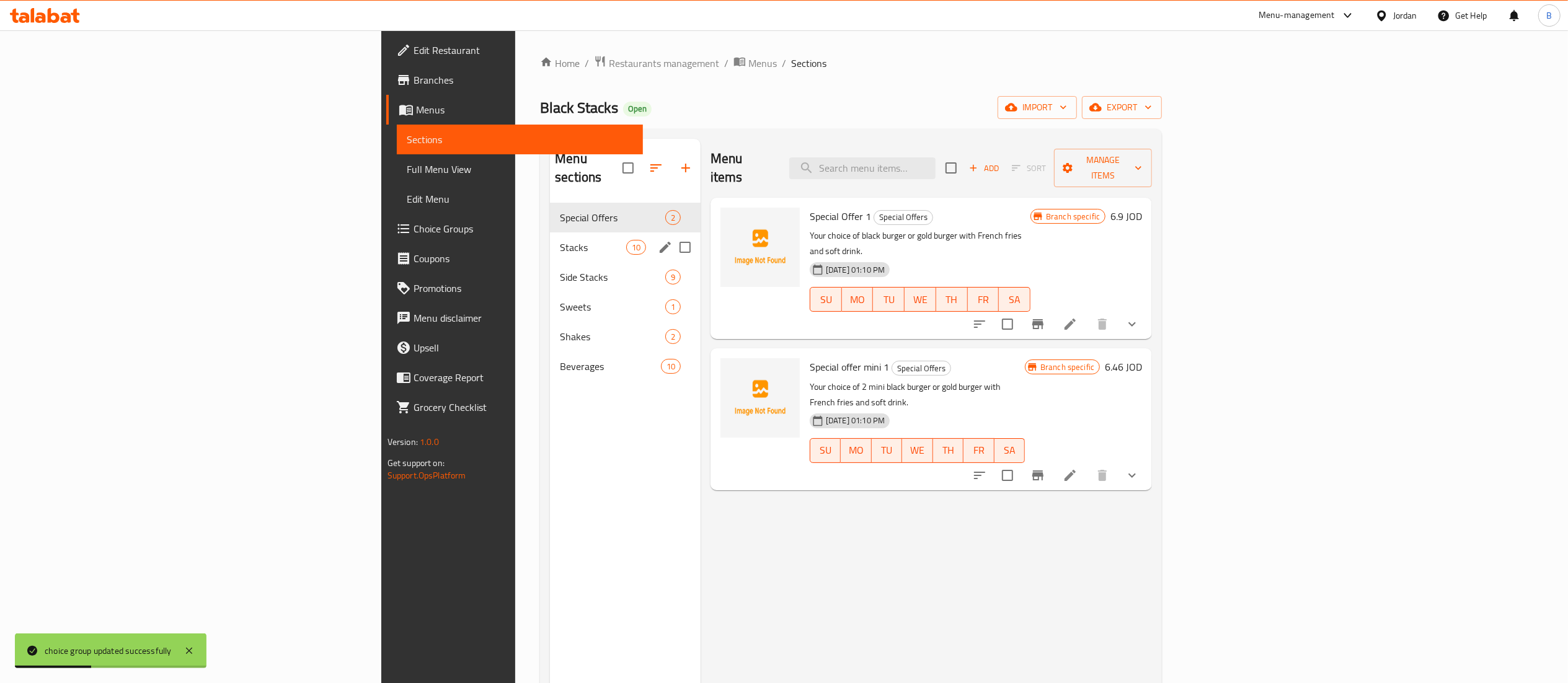
click at [560, 240] on span "Stacks" at bounding box center [592, 247] width 65 height 15
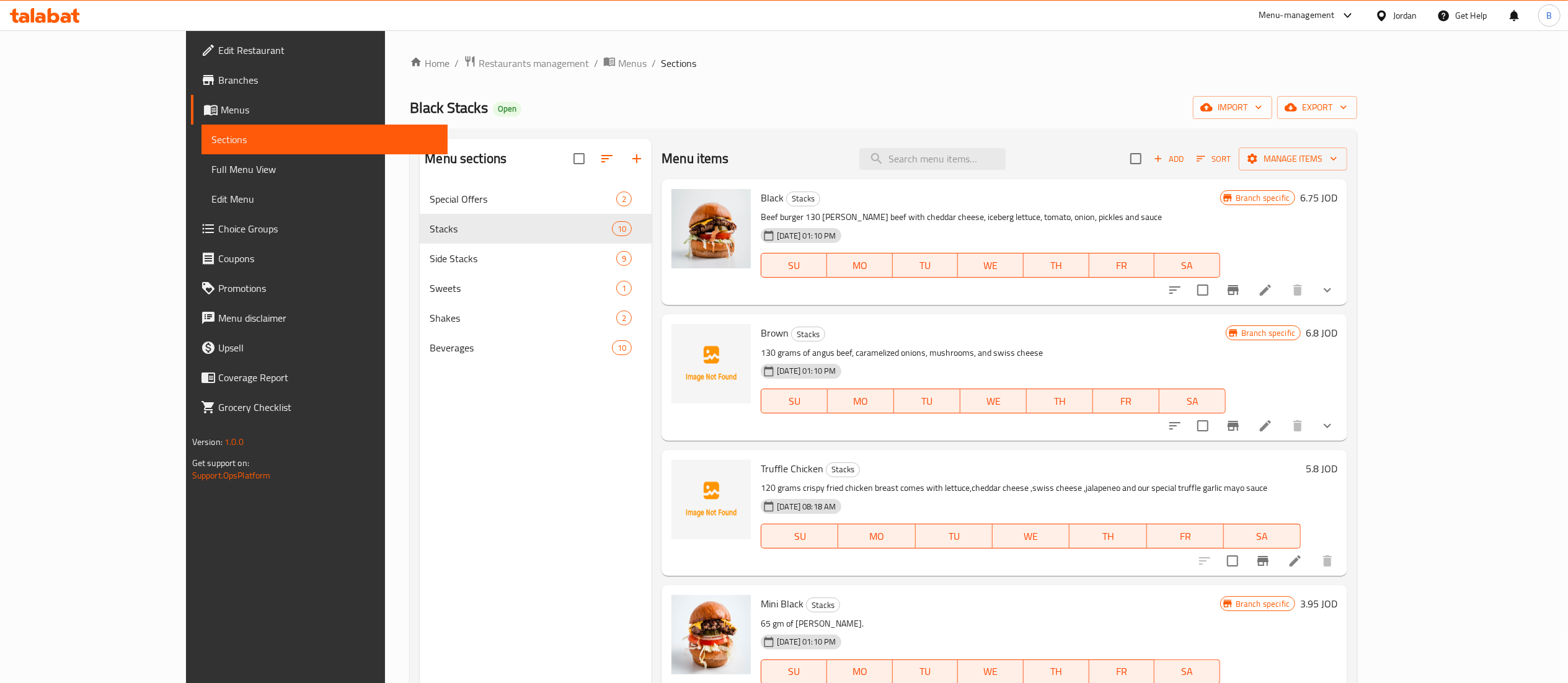
scroll to position [124, 0]
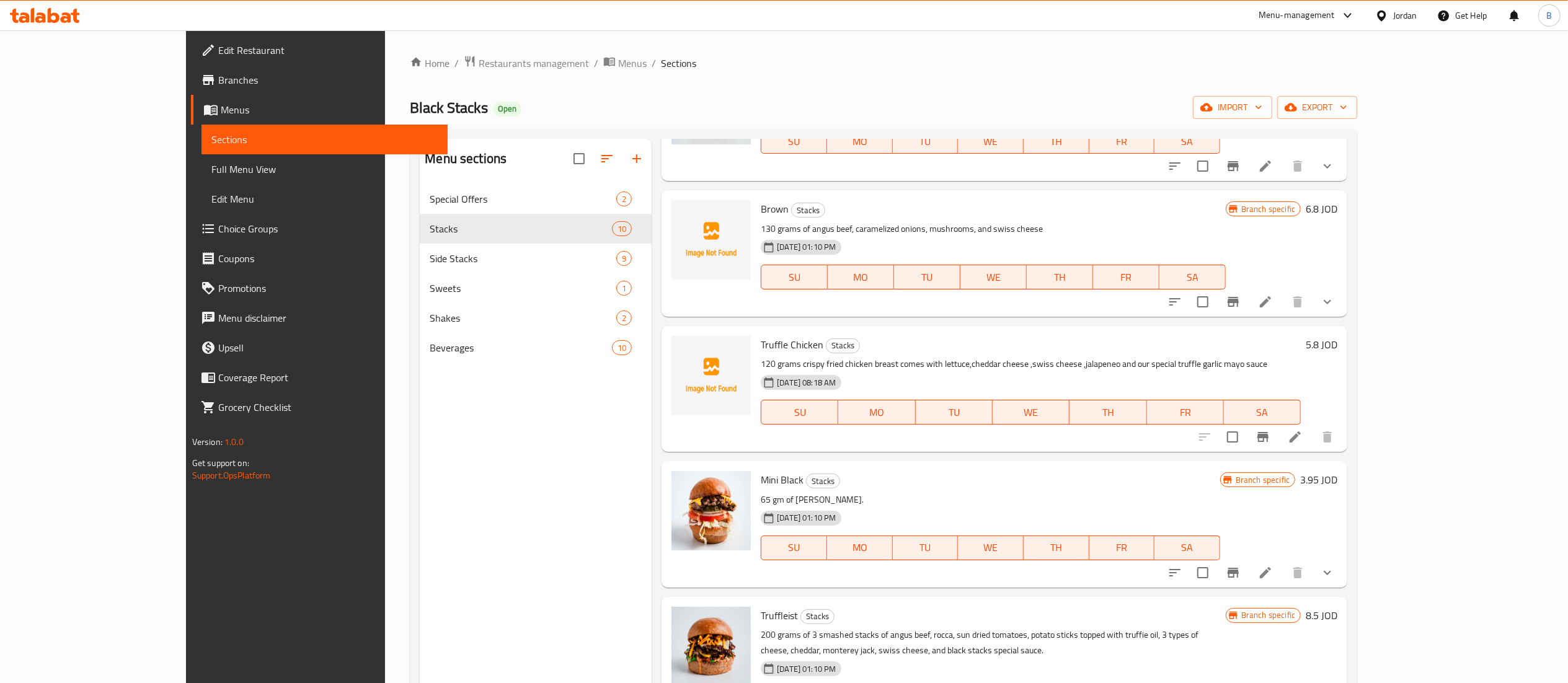
click at [1313, 448] on li at bounding box center [1294, 436] width 34 height 22
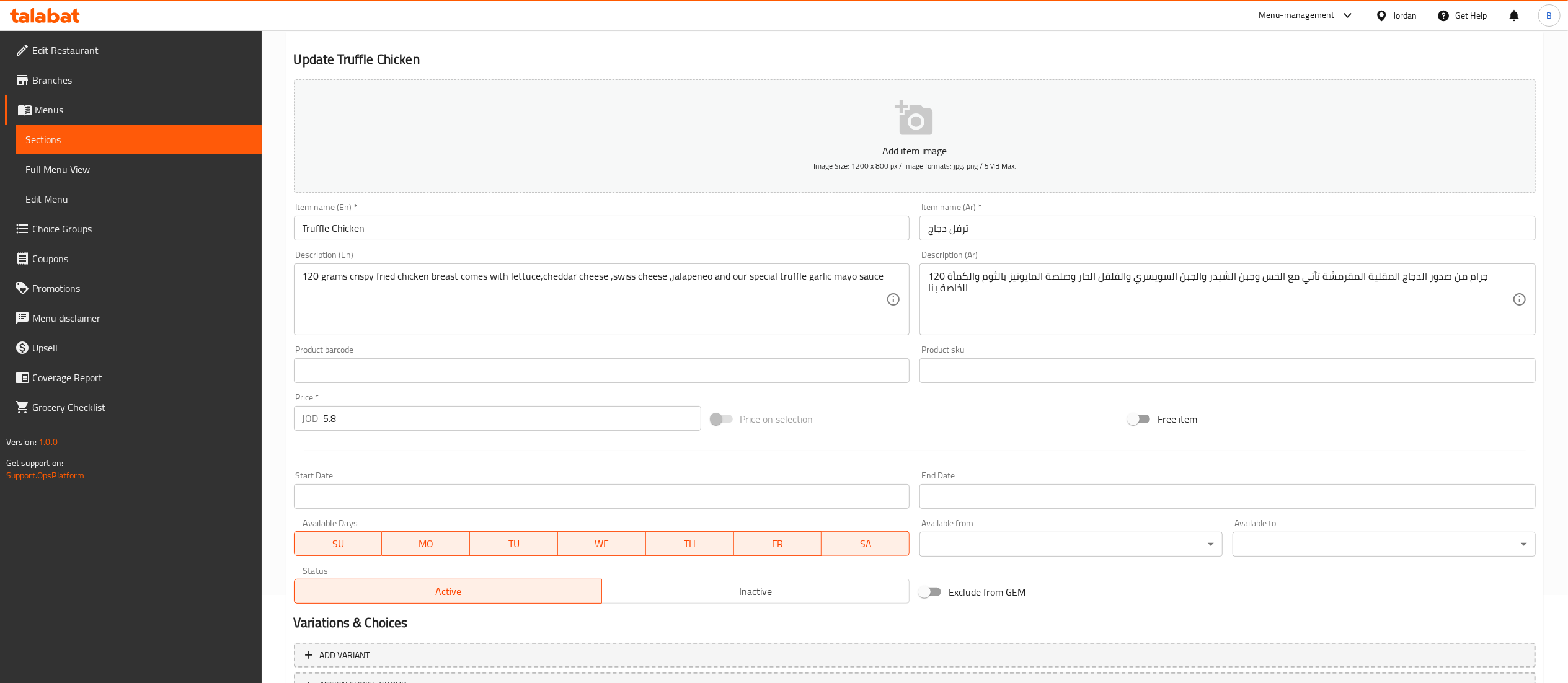
scroll to position [191, 0]
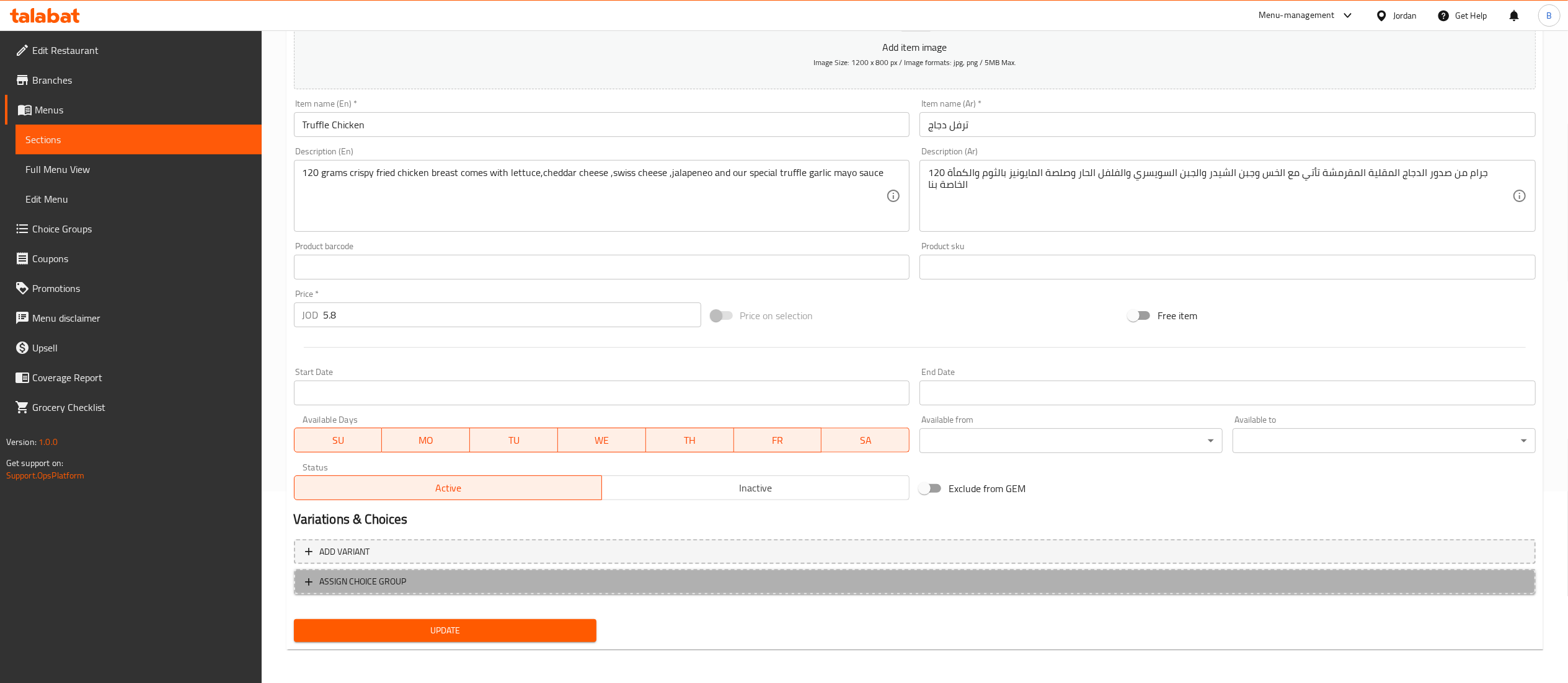
click at [390, 591] on button "ASSIGN CHOICE GROUP" at bounding box center [914, 582] width 1241 height 26
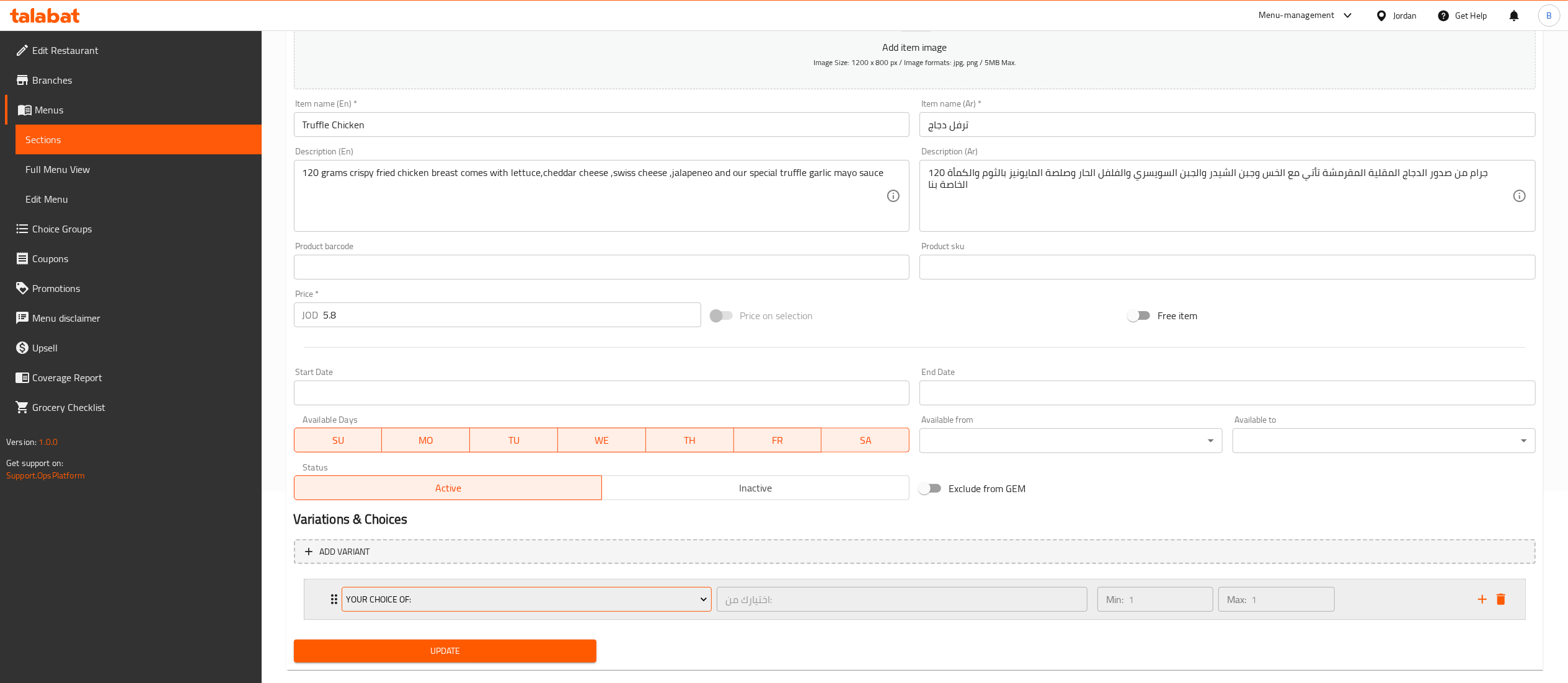
click at [606, 607] on button "Your Choice Of:" at bounding box center [527, 598] width 370 height 25
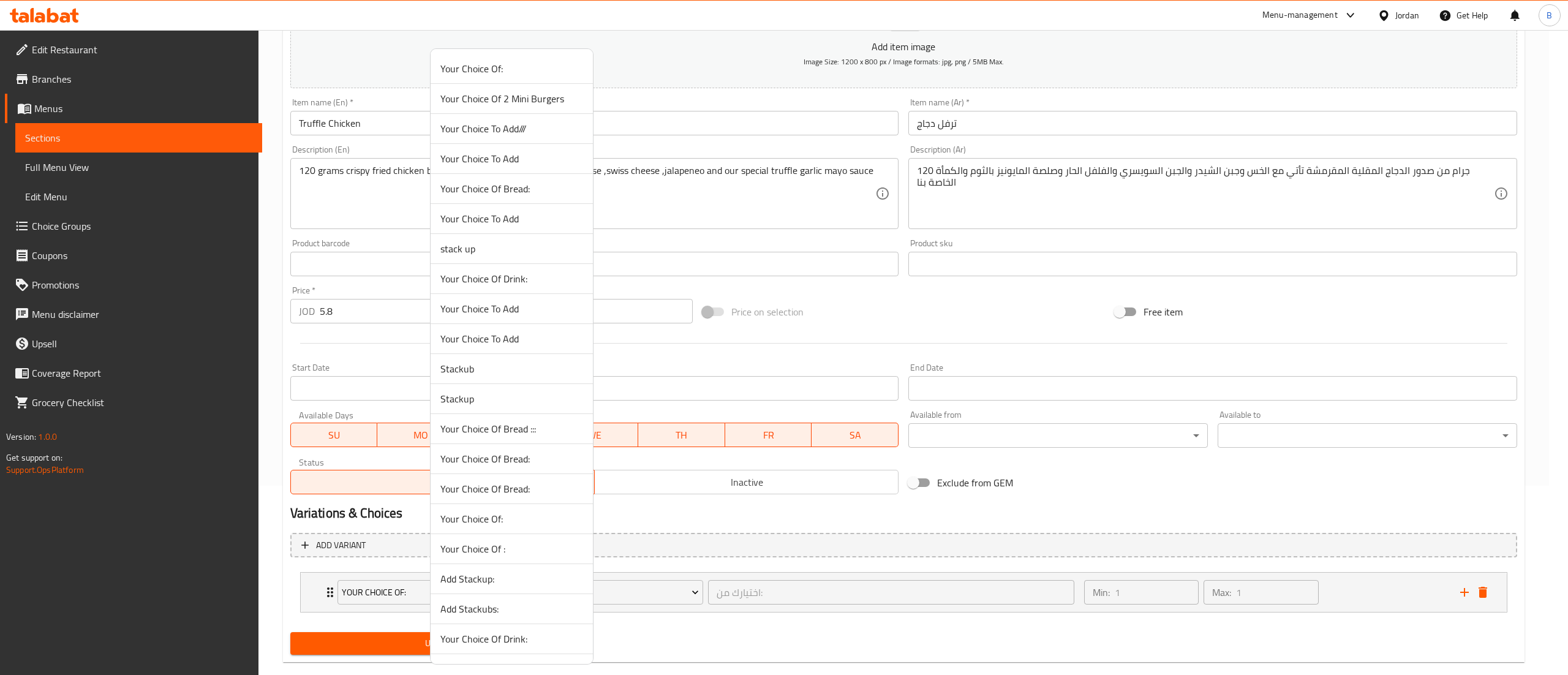
click at [476, 129] on span "Your Choice To Add///" at bounding box center [511, 129] width 143 height 15
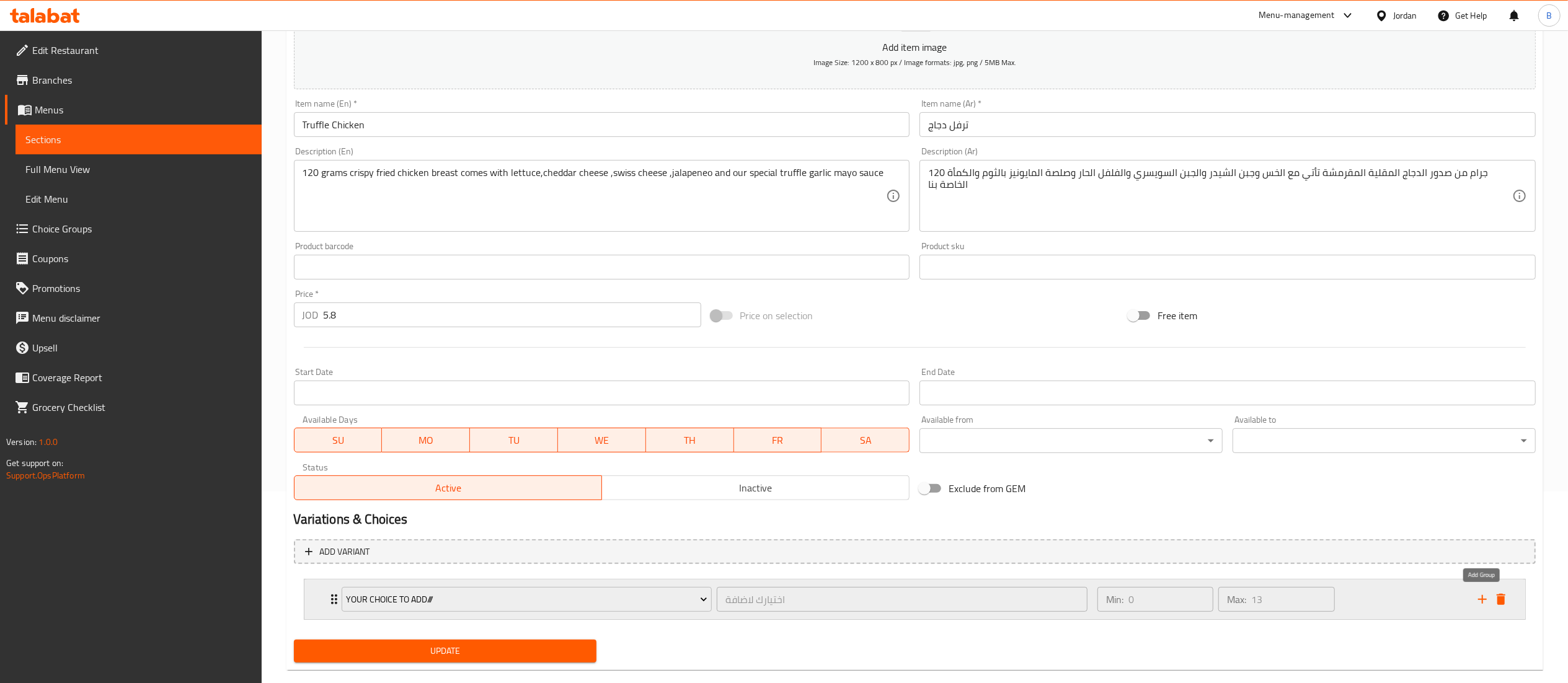
click at [1483, 602] on icon "add" at bounding box center [1482, 599] width 15 height 15
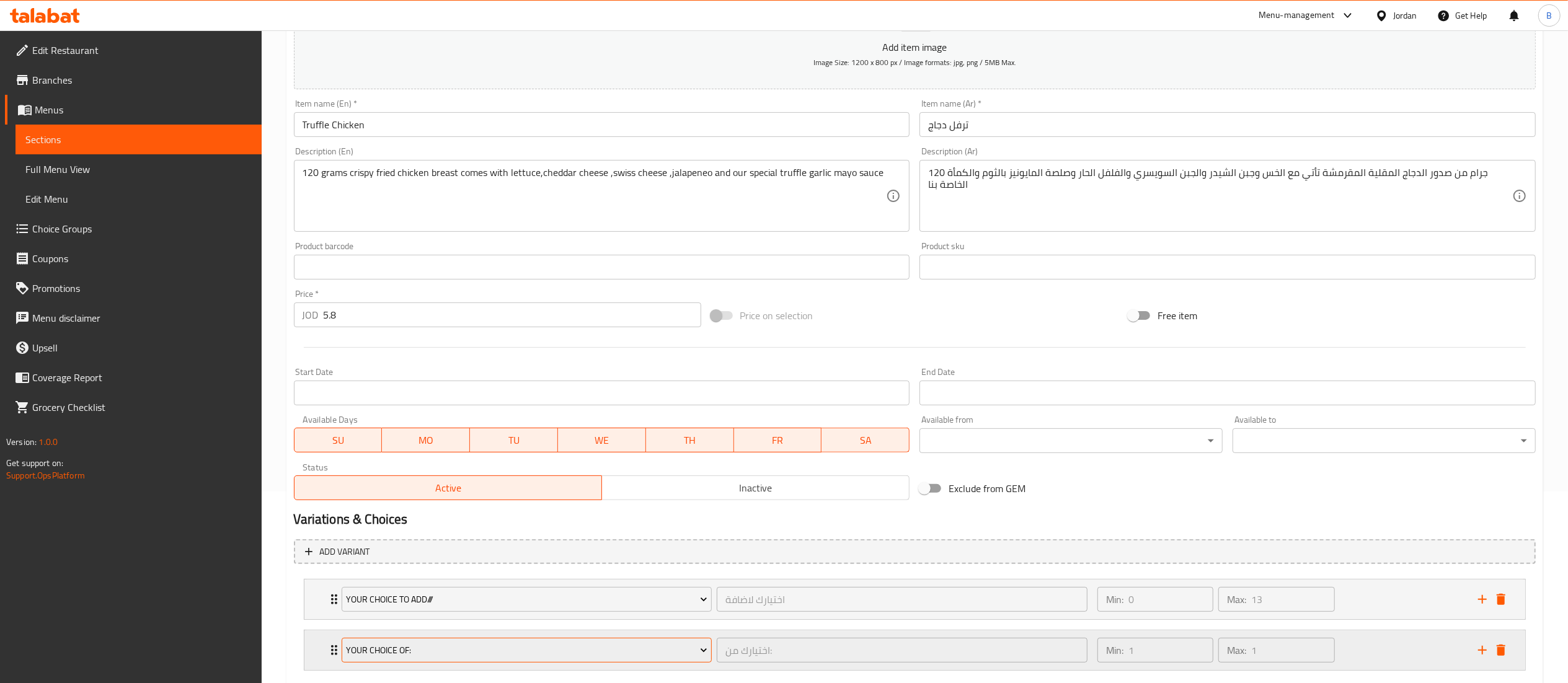
scroll to position [265, 0]
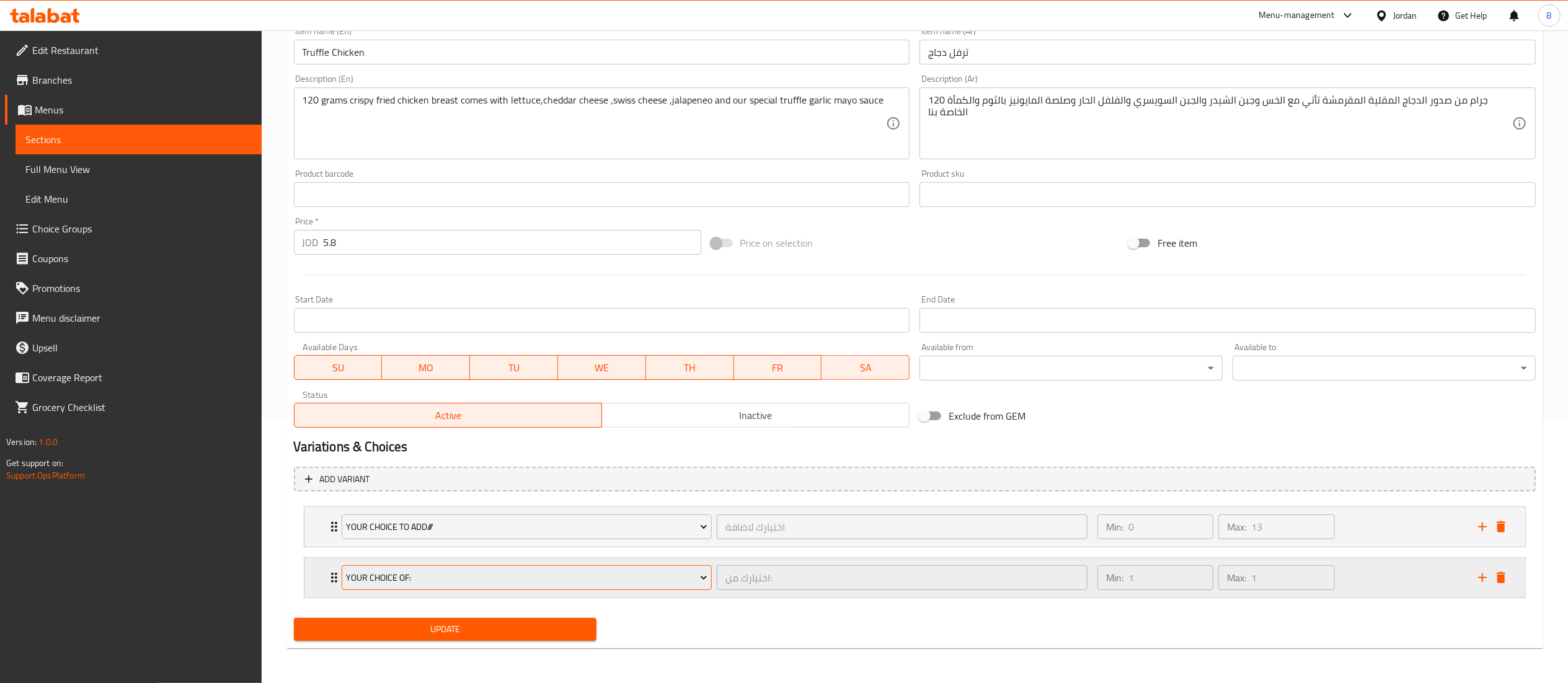
click at [496, 585] on span "Your Choice Of:" at bounding box center [526, 577] width 362 height 15
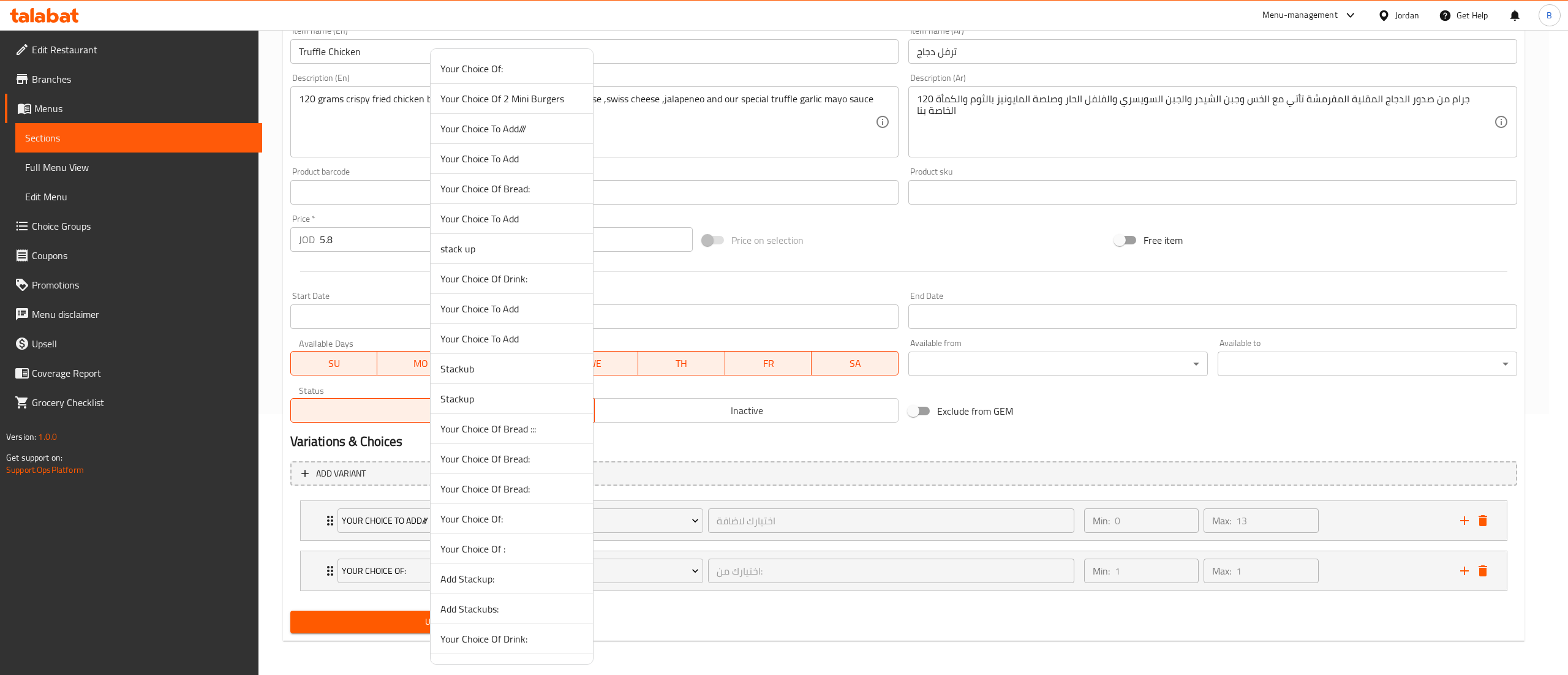
click at [554, 433] on span "Your Choice Of Bread :::" at bounding box center [511, 428] width 143 height 15
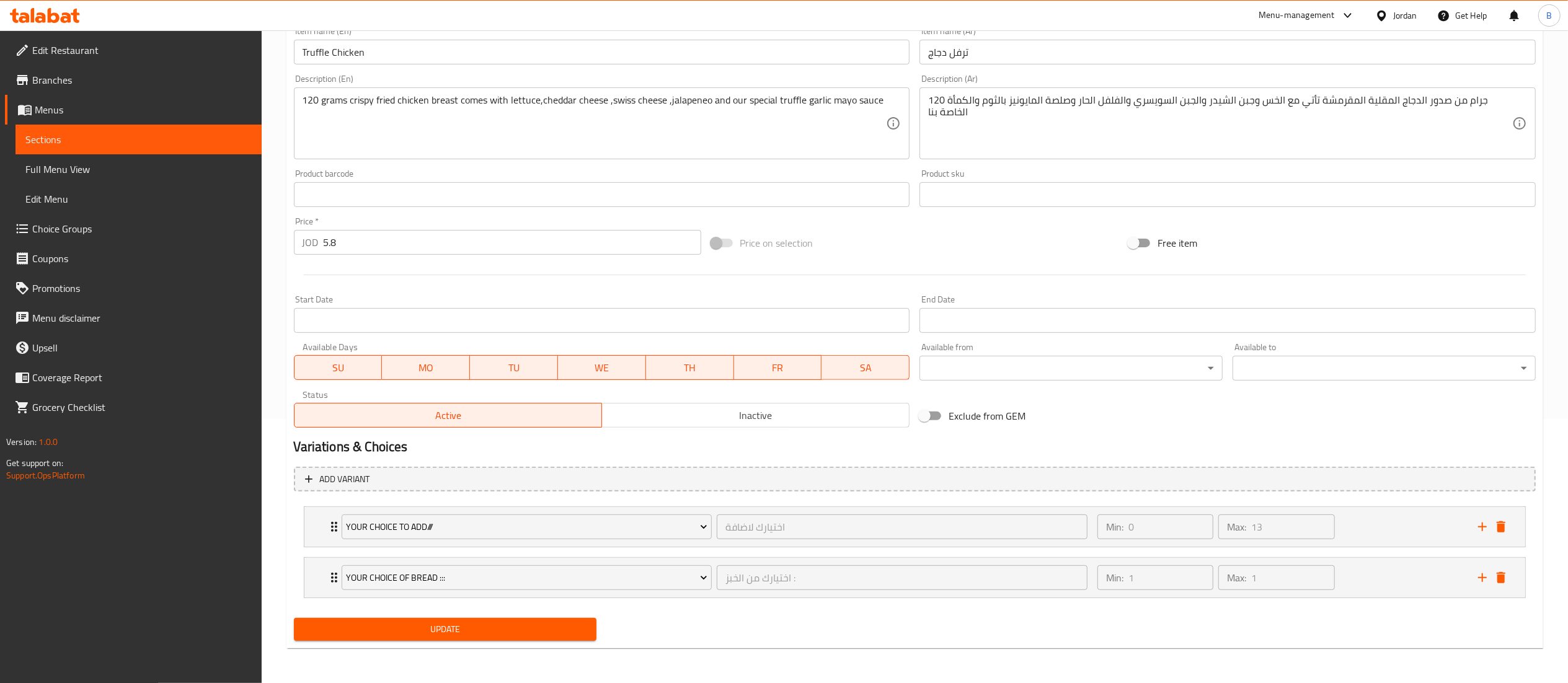
click at [524, 634] on span "Update" at bounding box center [445, 629] width 283 height 15
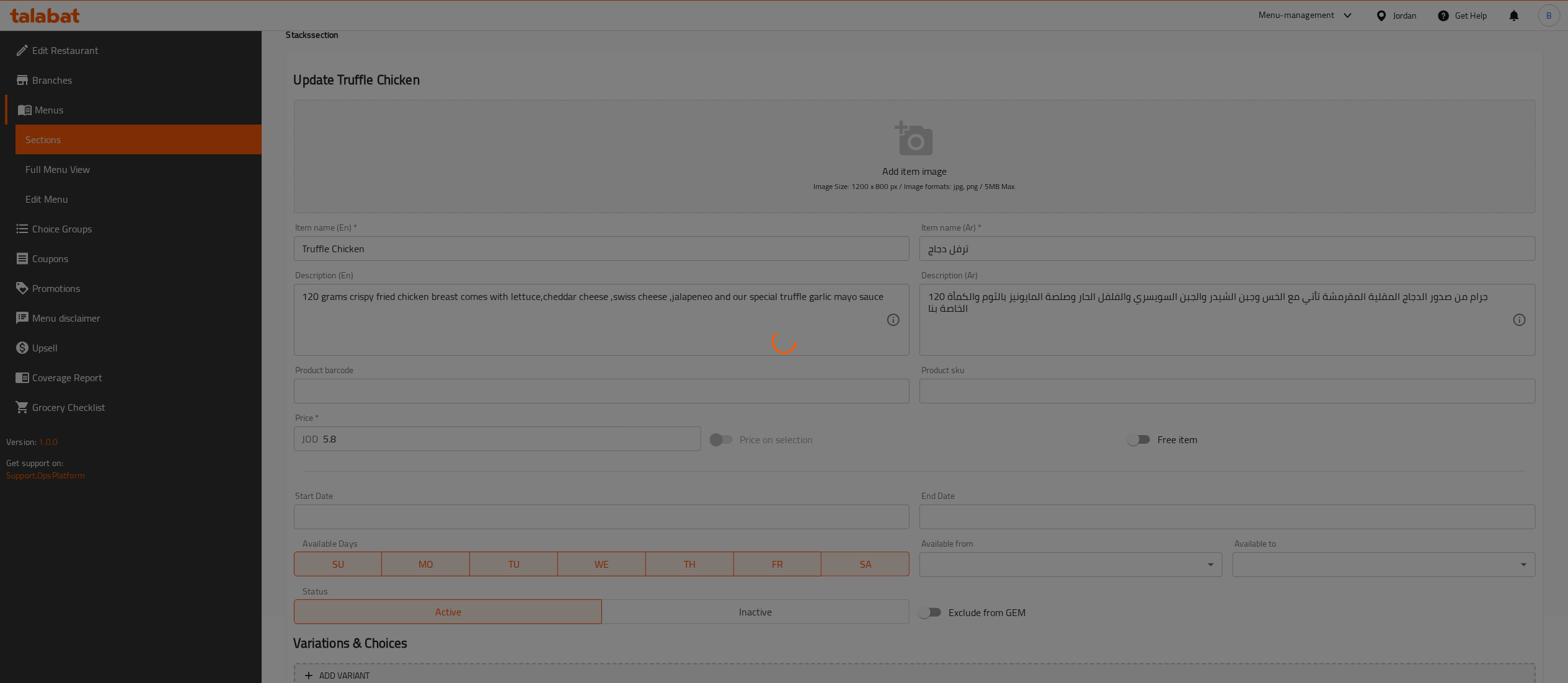
scroll to position [0, 0]
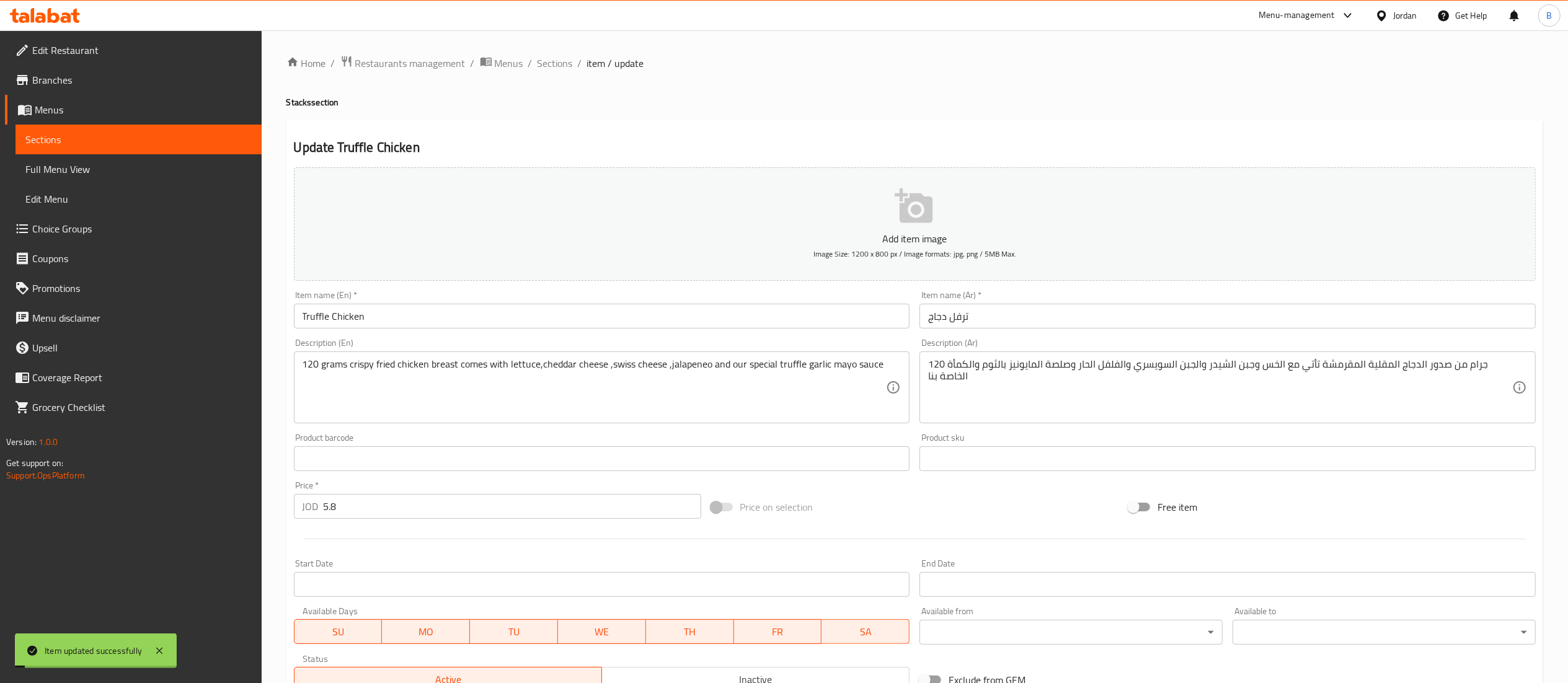
drag, startPoint x: 558, startPoint y: 67, endPoint x: 583, endPoint y: 89, distance: 33.3
click at [558, 67] on span "Sections" at bounding box center [555, 63] width 35 height 15
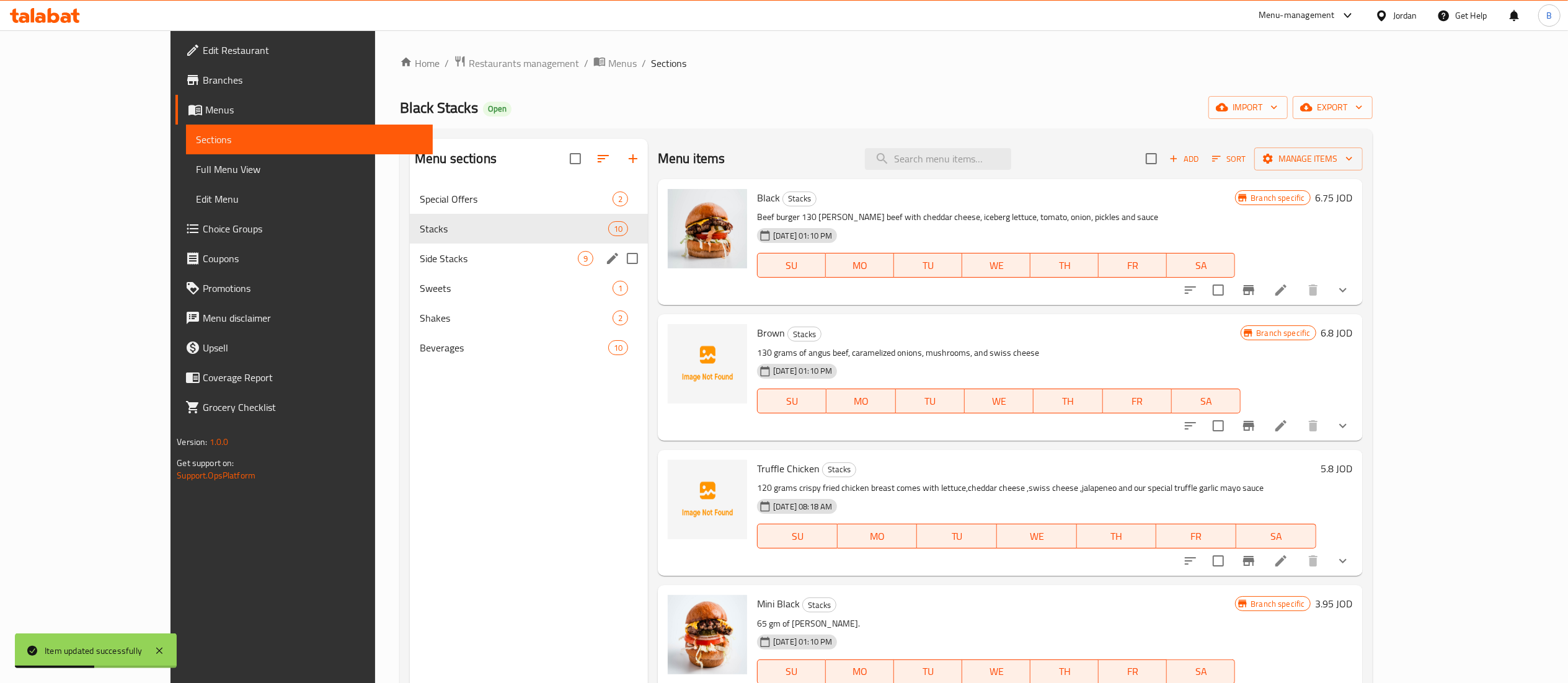
click at [420, 260] on span "Side Stacks" at bounding box center [499, 258] width 158 height 15
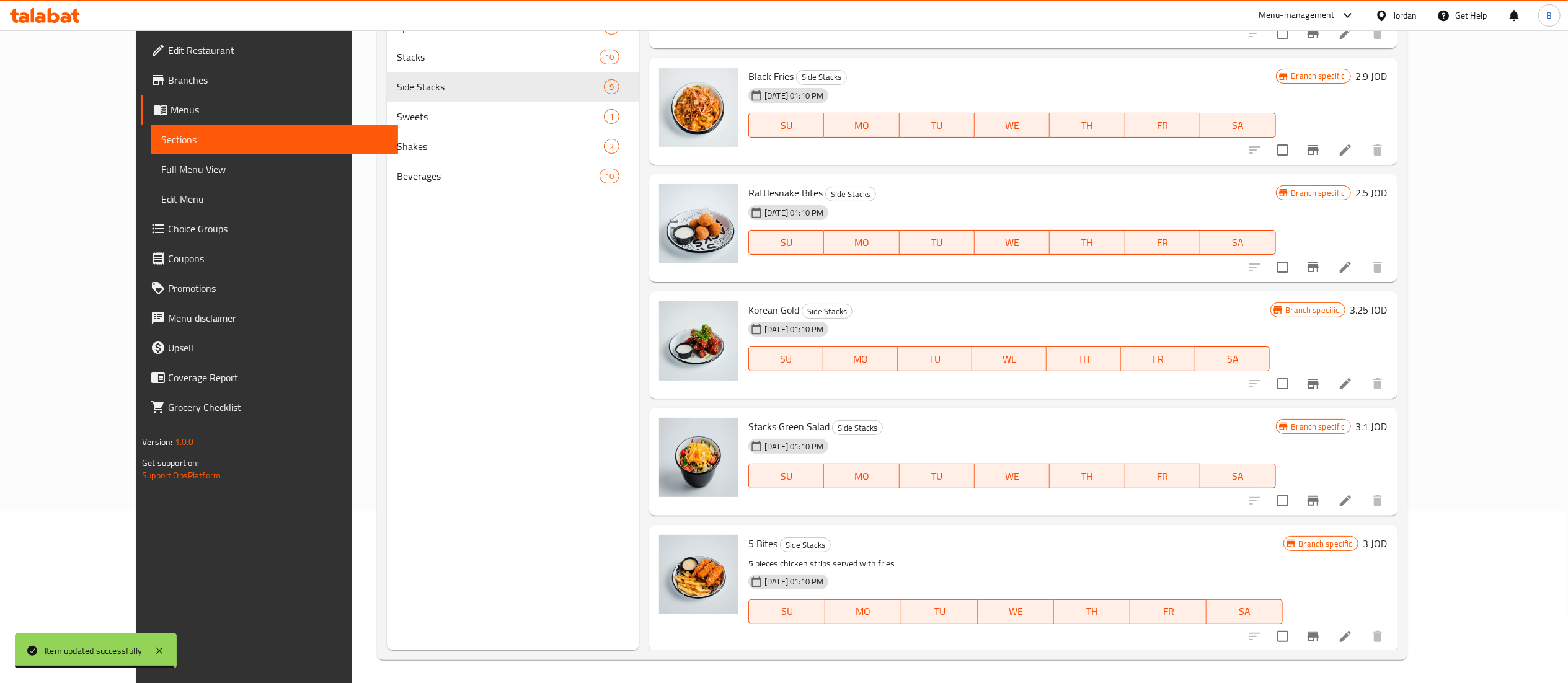
scroll to position [174, 0]
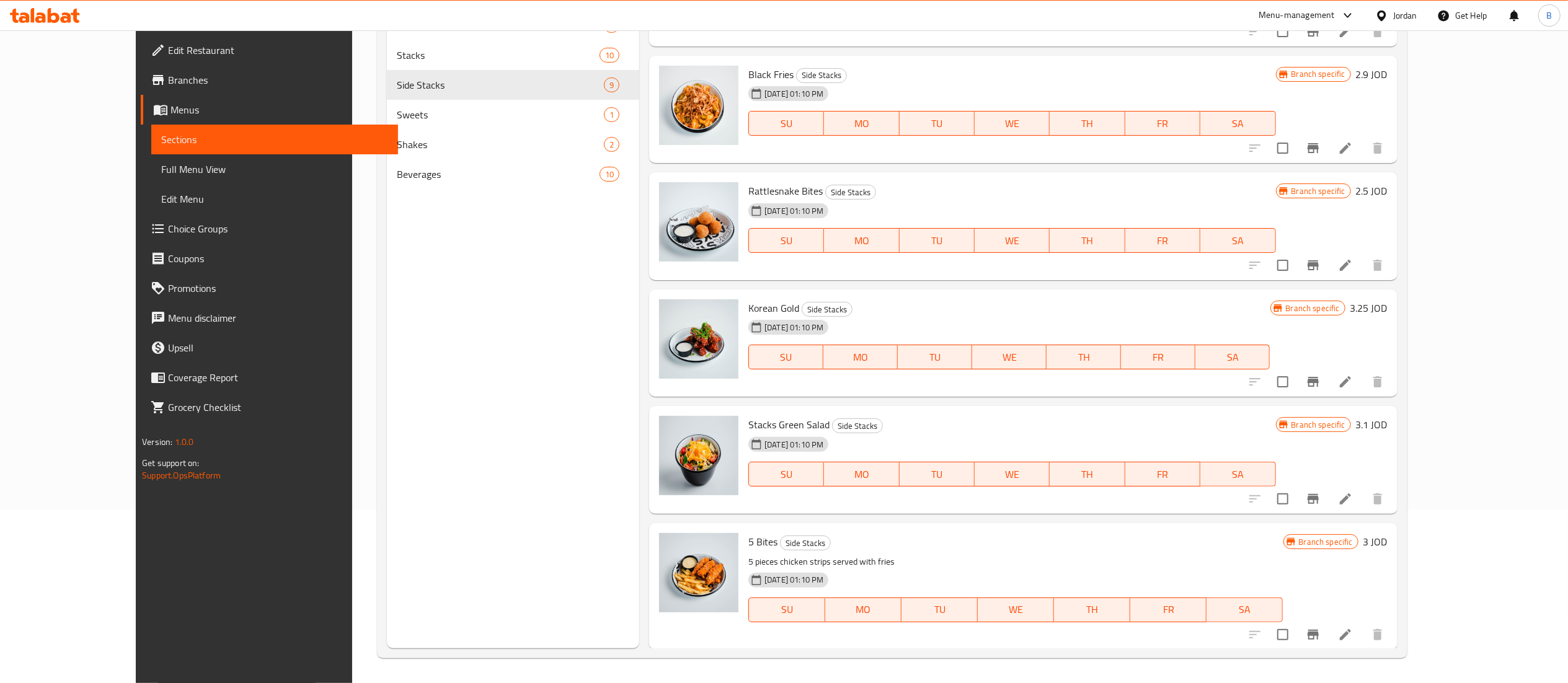
click at [1388, 539] on div "Branch specific 3 JOD" at bounding box center [1335, 542] width 104 height 18
click at [1388, 539] on h6 "3 JOD" at bounding box center [1376, 542] width 24 height 18
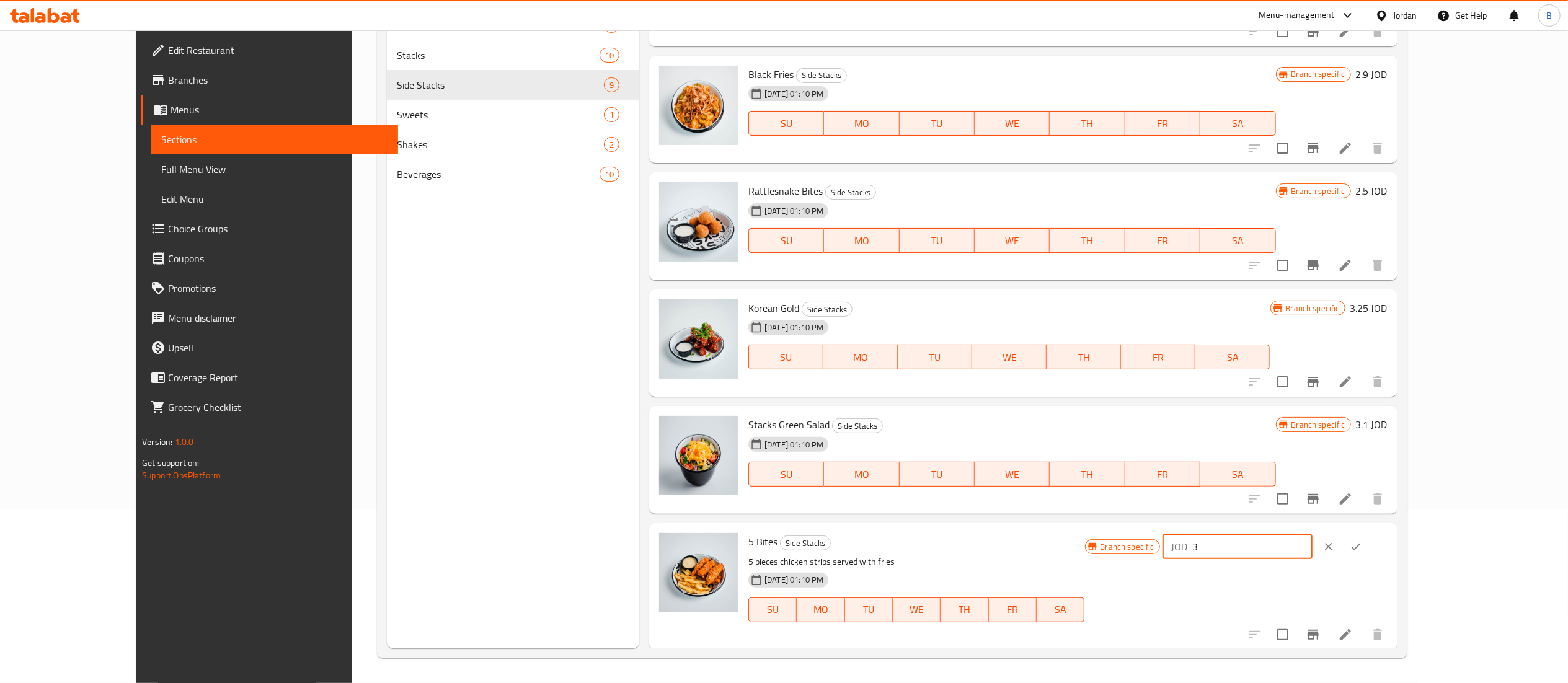
drag, startPoint x: 1374, startPoint y: 542, endPoint x: 1009, endPoint y: 539, distance: 365.0
click at [1036, 539] on div "5 Bites Side Stacks 5 pieces chicken strips served with fries 18-08-2023 01:10 …" at bounding box center [1067, 586] width 649 height 116
drag, startPoint x: 1400, startPoint y: 547, endPoint x: 1174, endPoint y: 538, distance: 226.2
click at [1196, 538] on div "5 Bites Side Stacks 5 pieces chicken strips served with fries 18-08-2023 01:10 …" at bounding box center [1067, 586] width 649 height 116
type input "4.5"
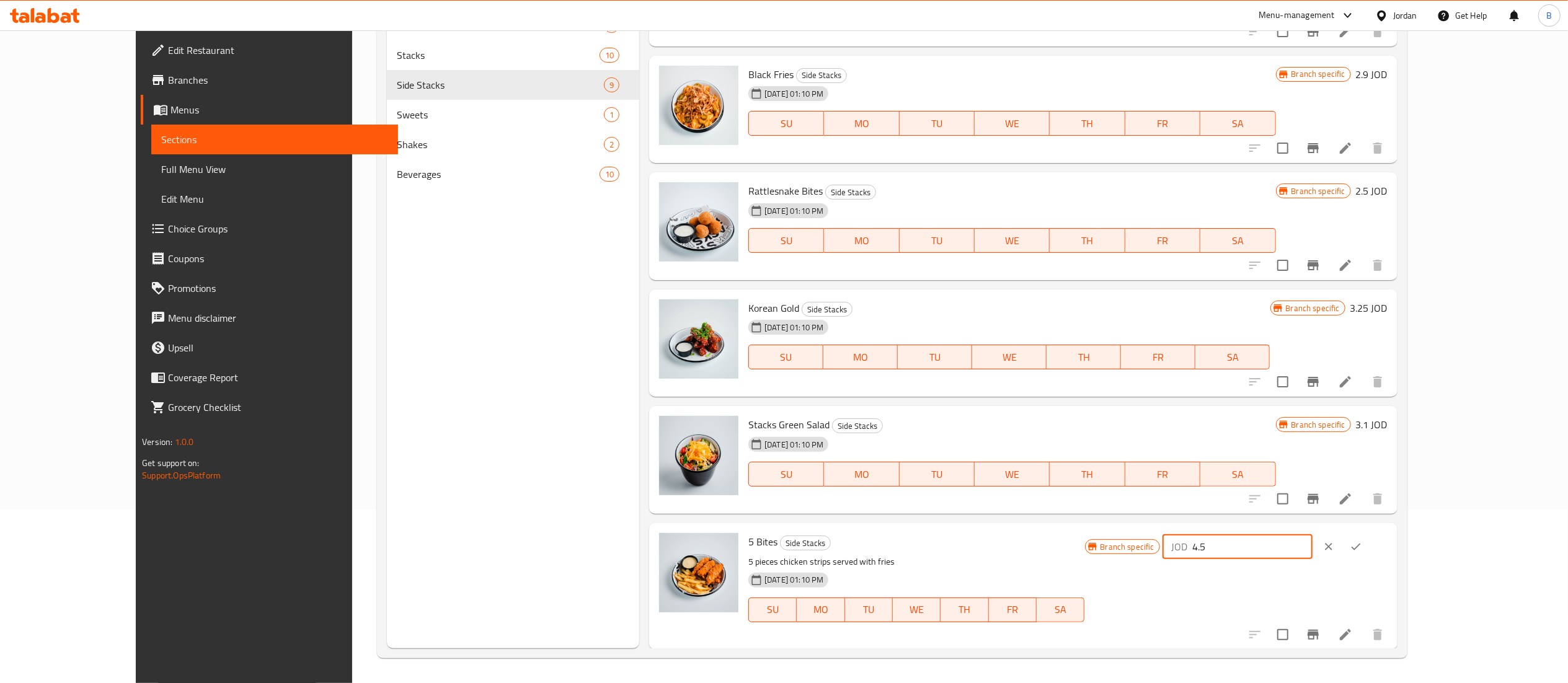
click at [1369, 555] on button "ok" at bounding box center [1356, 547] width 27 height 27
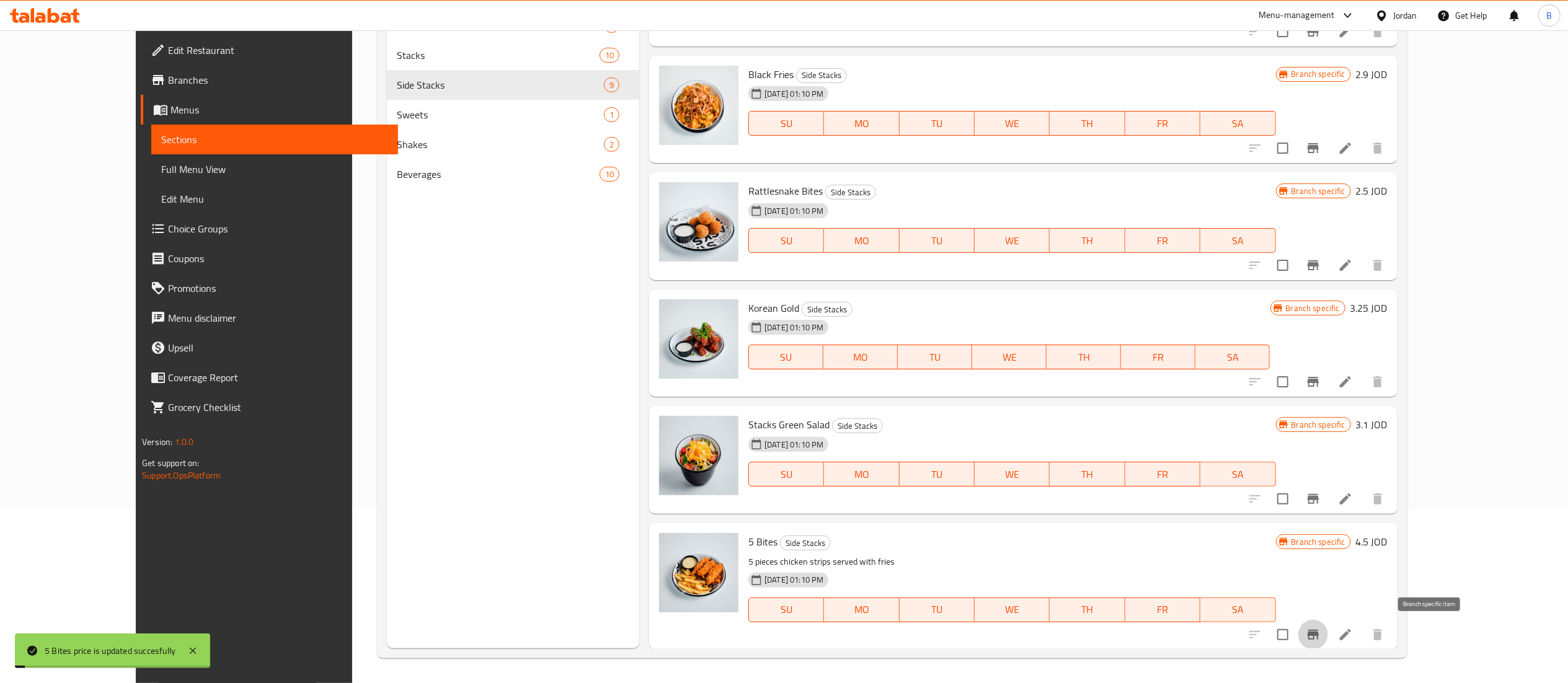
click at [1319, 634] on icon "Branch-specific-item" at bounding box center [1313, 634] width 11 height 10
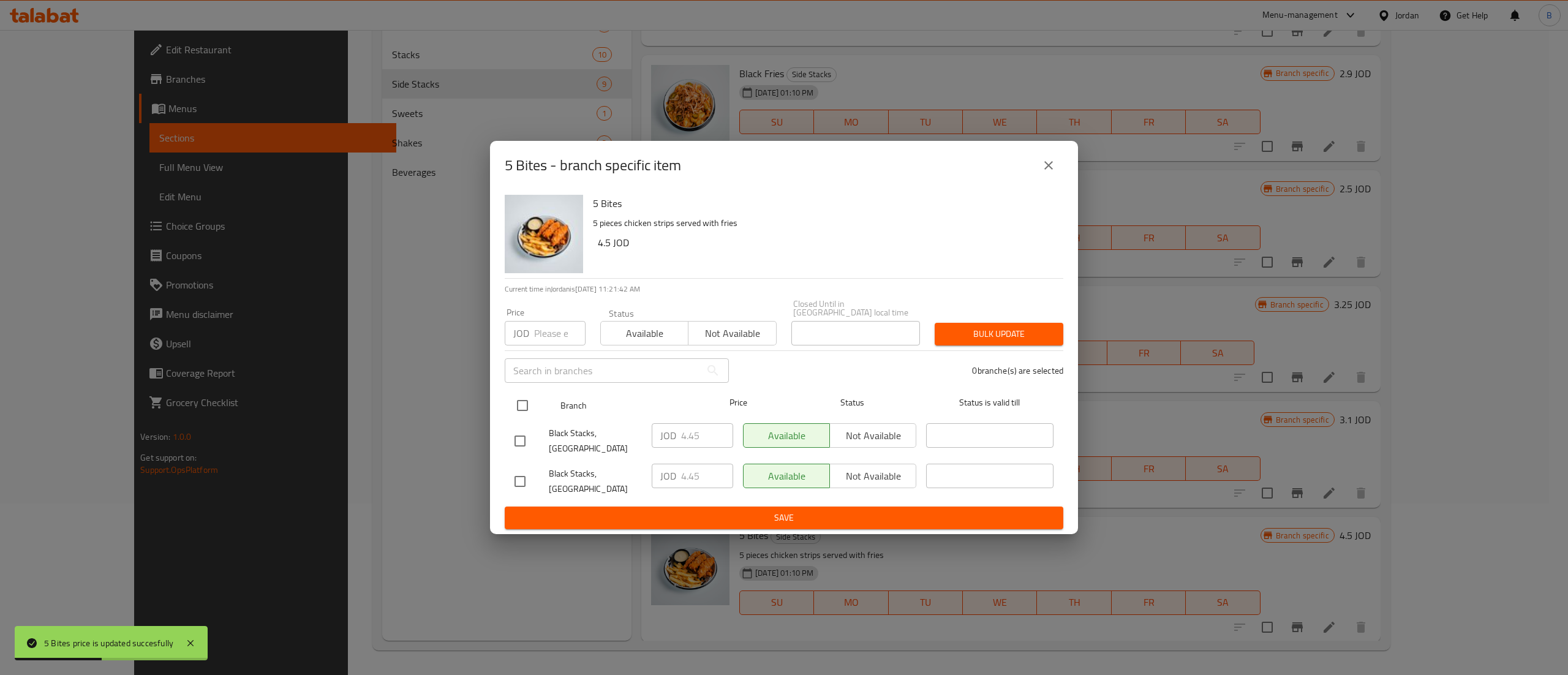
click at [518, 394] on input "checkbox" at bounding box center [522, 405] width 26 height 26
checkbox input "true"
drag, startPoint x: 711, startPoint y: 435, endPoint x: 583, endPoint y: 438, distance: 128.0
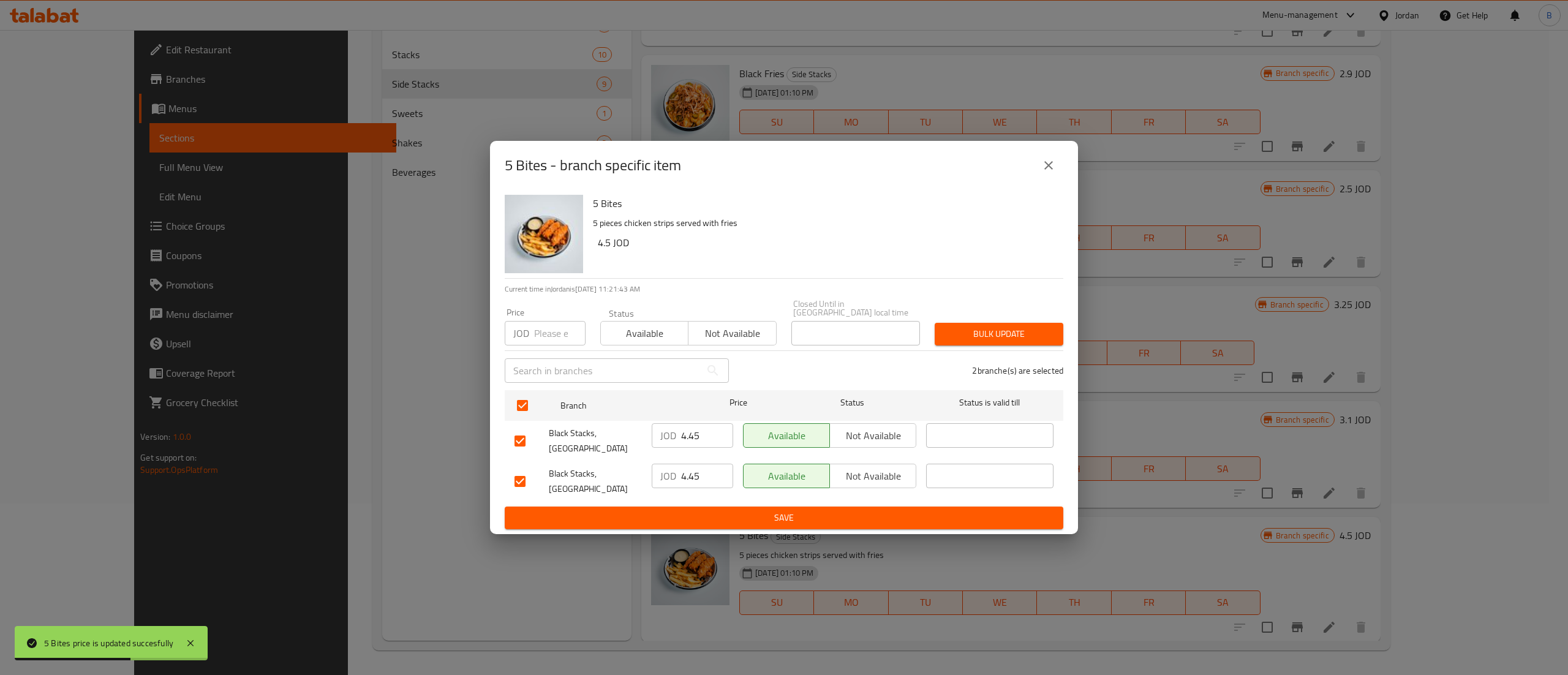
click at [588, 436] on div "Black Stacks, Mecca Street JOD 4.45 ​ Available Not available ​" at bounding box center [784, 440] width 549 height 45
paste input "number"
type input "4.5"
drag, startPoint x: 714, startPoint y: 482, endPoint x: 655, endPoint y: 505, distance: 63.3
click at [626, 487] on div "Black Stacks, Boulevard Abdali JOD 4.45 ​ Available Not available ​" at bounding box center [784, 481] width 549 height 45
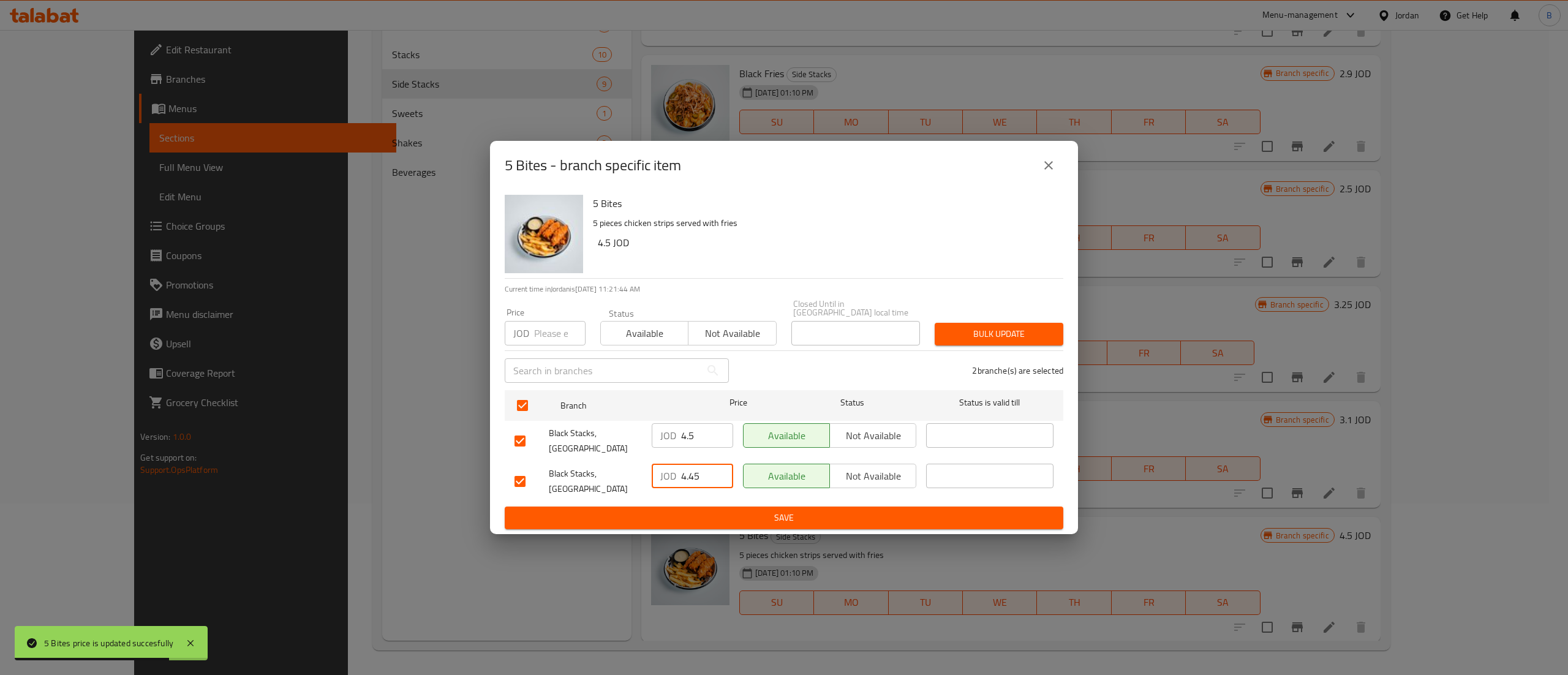
paste input "number"
type input "4.5"
click at [693, 514] on span "Save" at bounding box center [783, 517] width 539 height 15
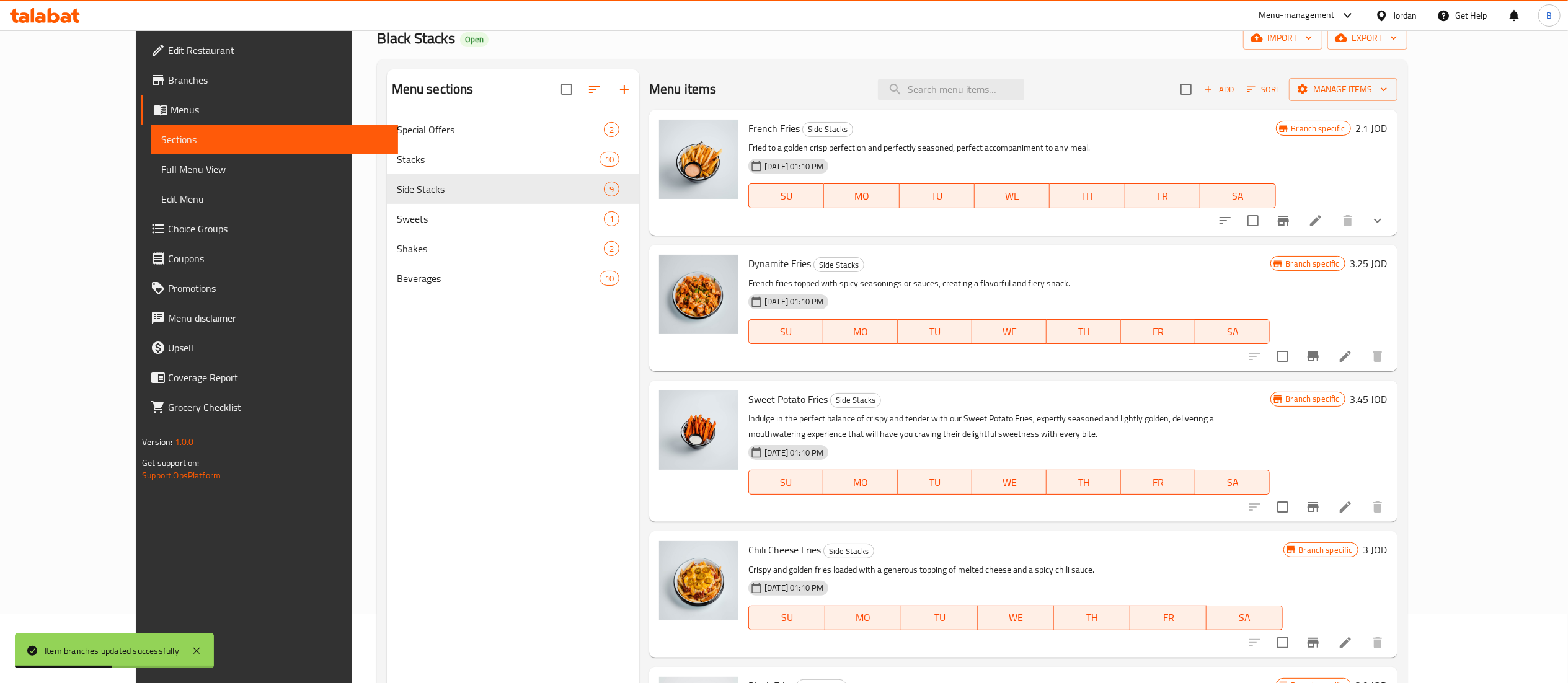
scroll to position [0, 0]
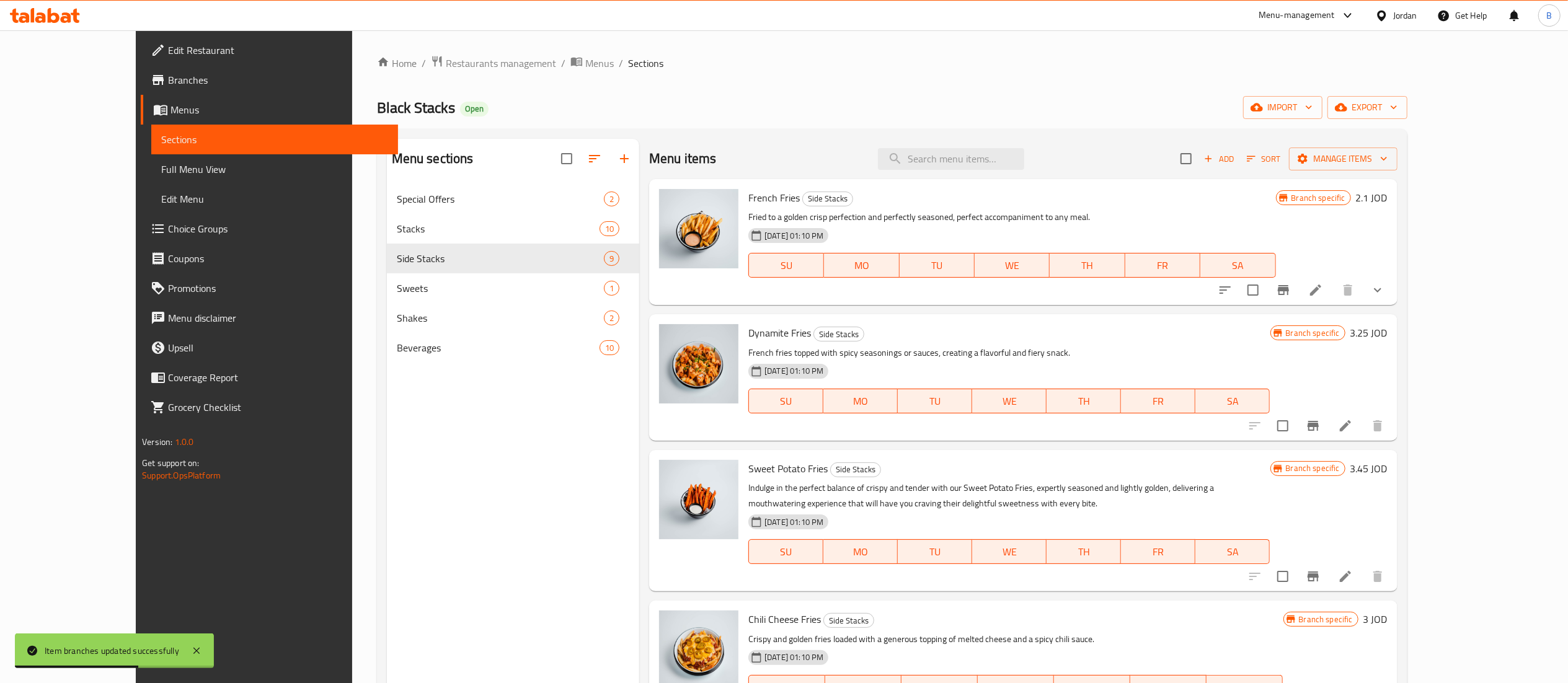
click at [1388, 198] on h6 "2.1 JOD" at bounding box center [1372, 198] width 32 height 18
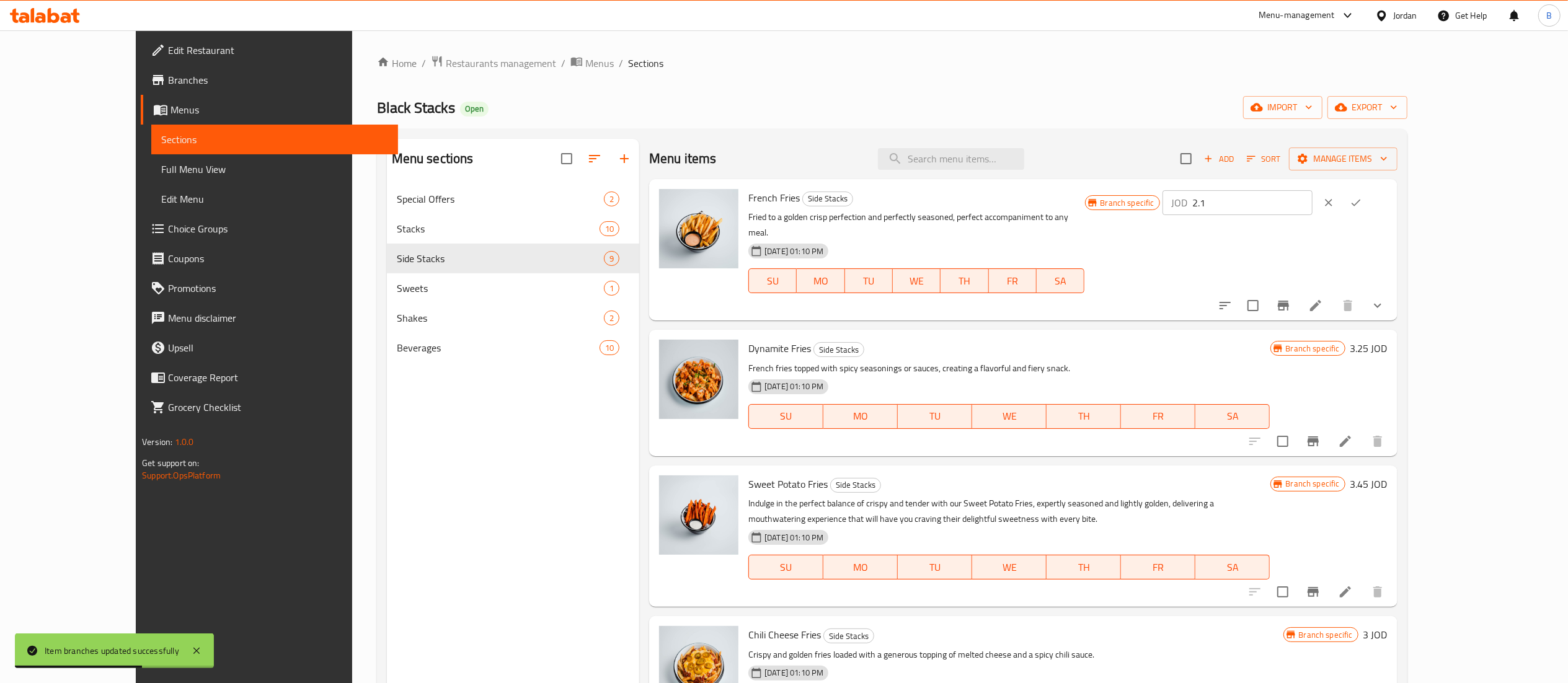
click at [1313, 197] on input "2.1" at bounding box center [1252, 202] width 121 height 25
drag, startPoint x: 1356, startPoint y: 203, endPoint x: 1241, endPoint y: 203, distance: 115.0
click at [1241, 203] on div "Branch specific JOD 2.3 ​" at bounding box center [1236, 203] width 303 height 27
type input "2.3"
click at [1369, 205] on button "ok" at bounding box center [1356, 203] width 27 height 27
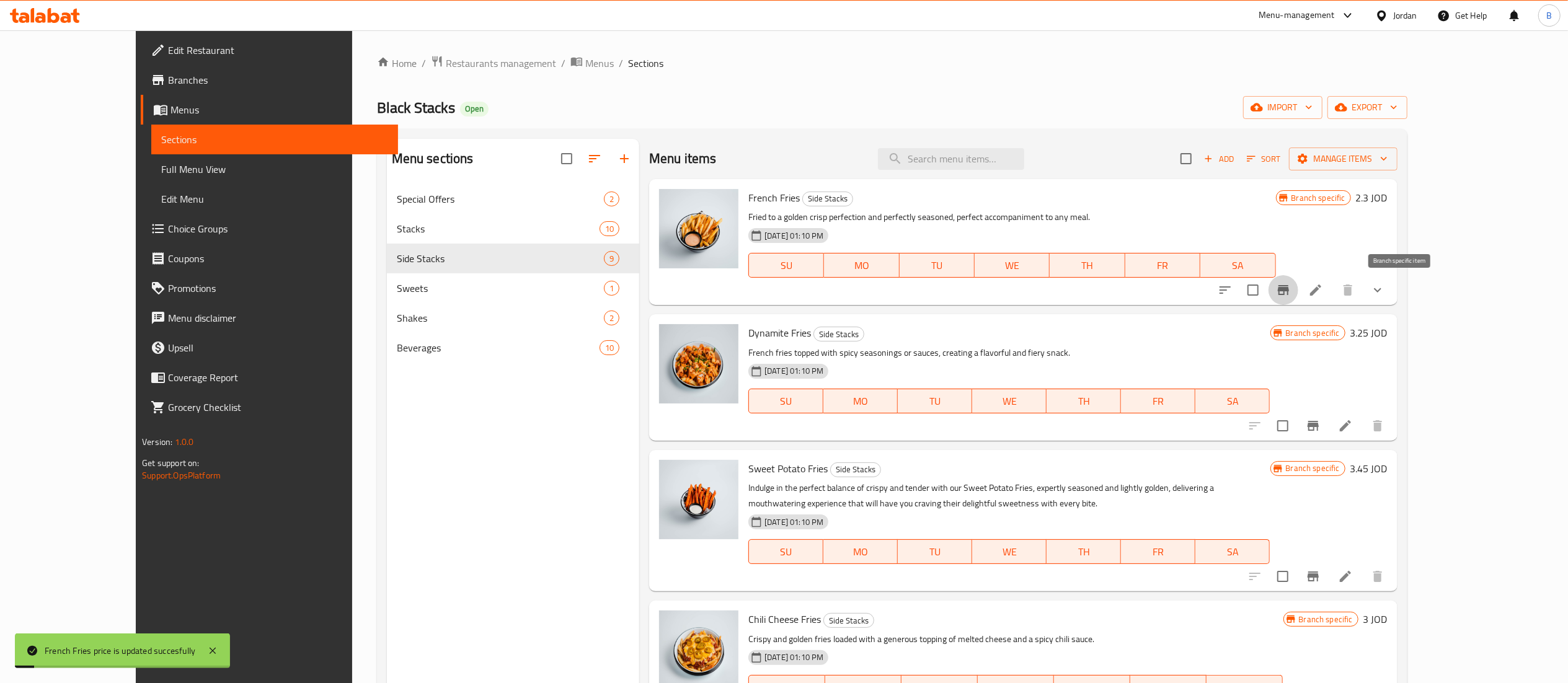
click at [1291, 294] on icon "Branch-specific-item" at bounding box center [1283, 290] width 15 height 15
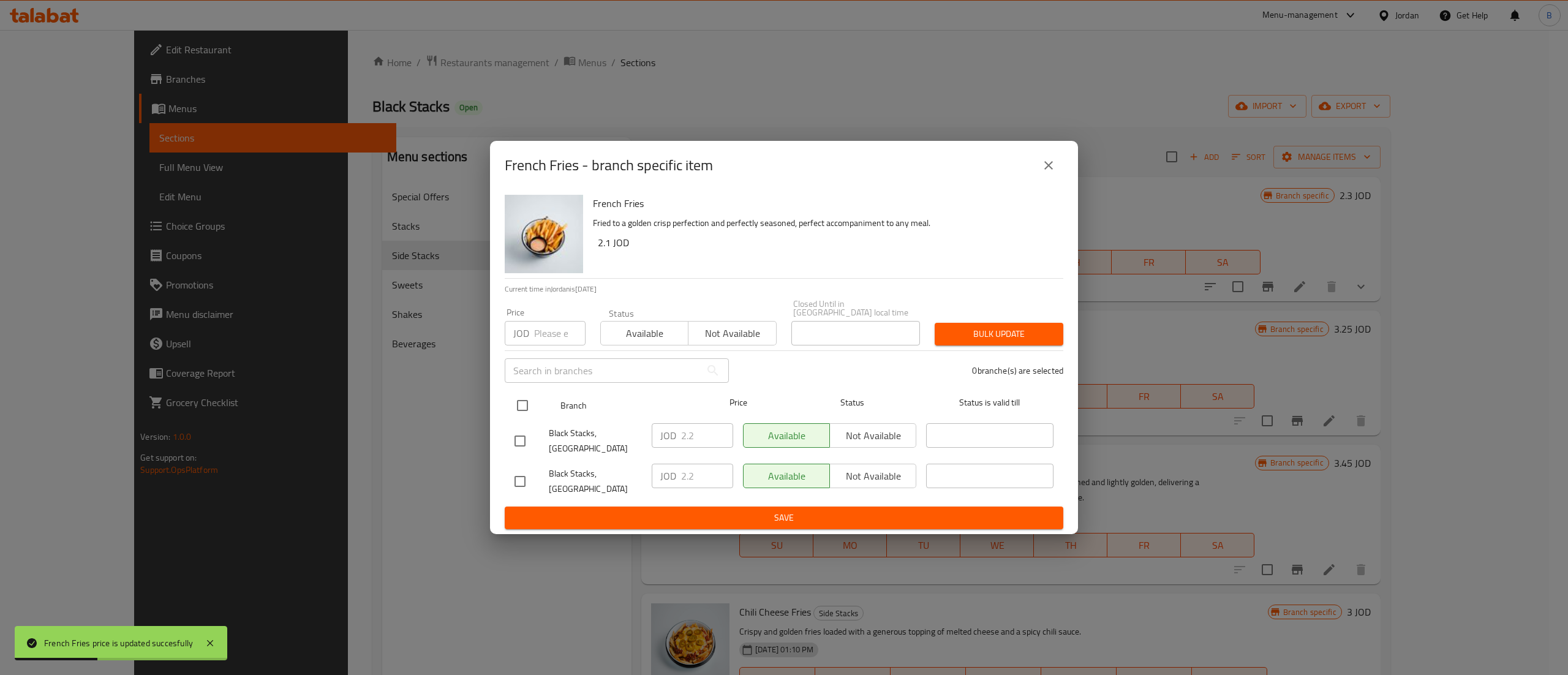
click at [534, 405] on input "checkbox" at bounding box center [522, 405] width 26 height 26
checkbox input "true"
drag, startPoint x: 700, startPoint y: 434, endPoint x: 573, endPoint y: 440, distance: 127.1
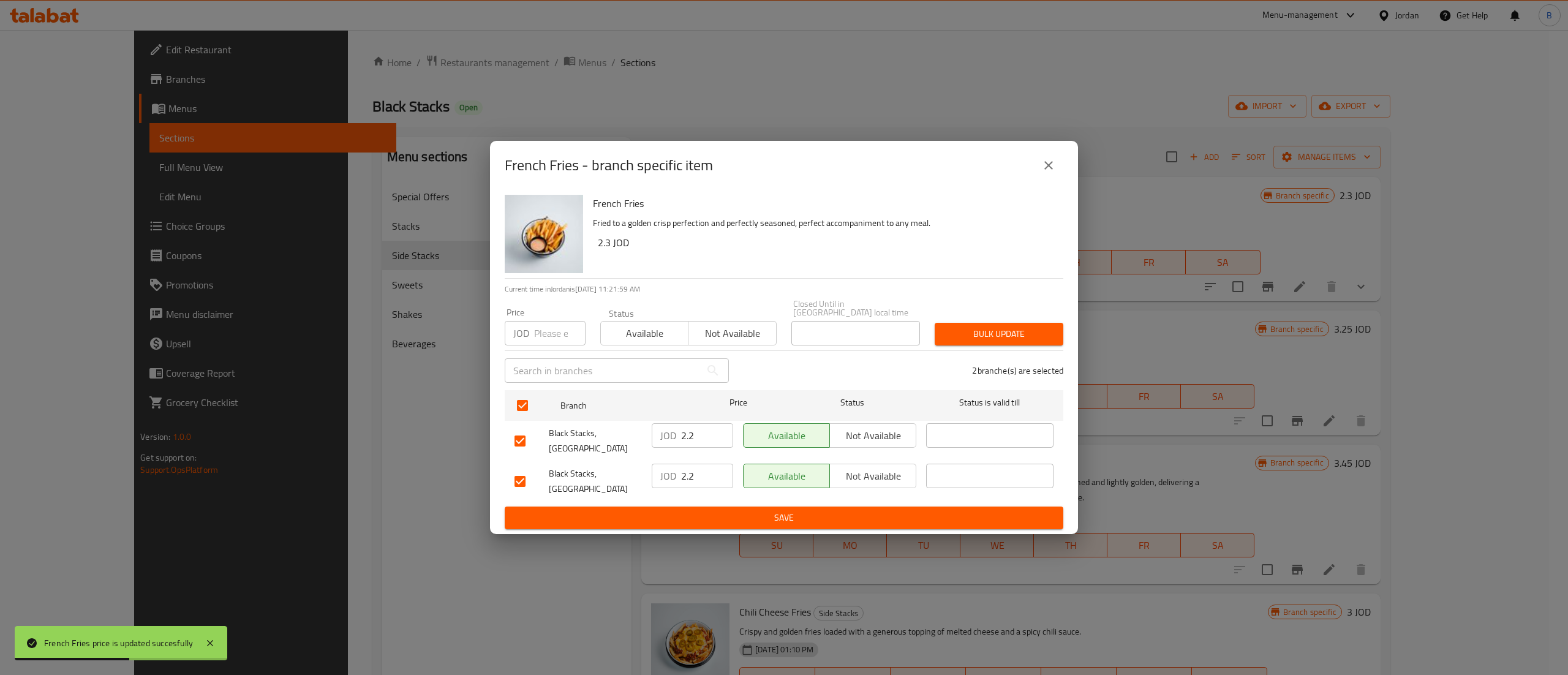
click at [581, 438] on div "Black Stacks, Boulevard Abdali JOD 2.2 ​ Available Not available ​" at bounding box center [784, 440] width 549 height 45
paste input "3"
type input "2.3"
drag, startPoint x: 696, startPoint y: 464, endPoint x: 627, endPoint y: 487, distance: 72.7
click at [622, 479] on div "Black Stacks, Mecca Street JOD 2.2 ​ Available Not available ​" at bounding box center [784, 481] width 549 height 45
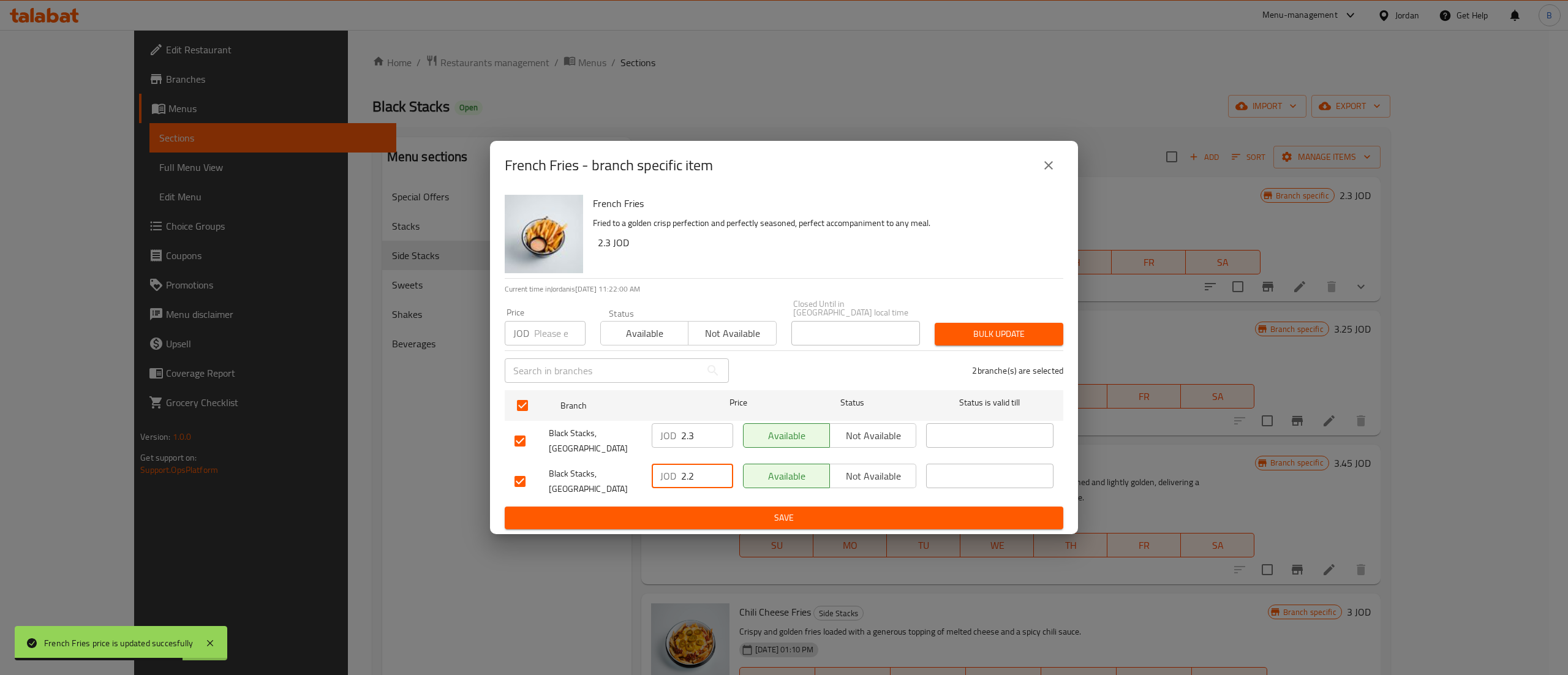
paste input "3"
type input "2.3"
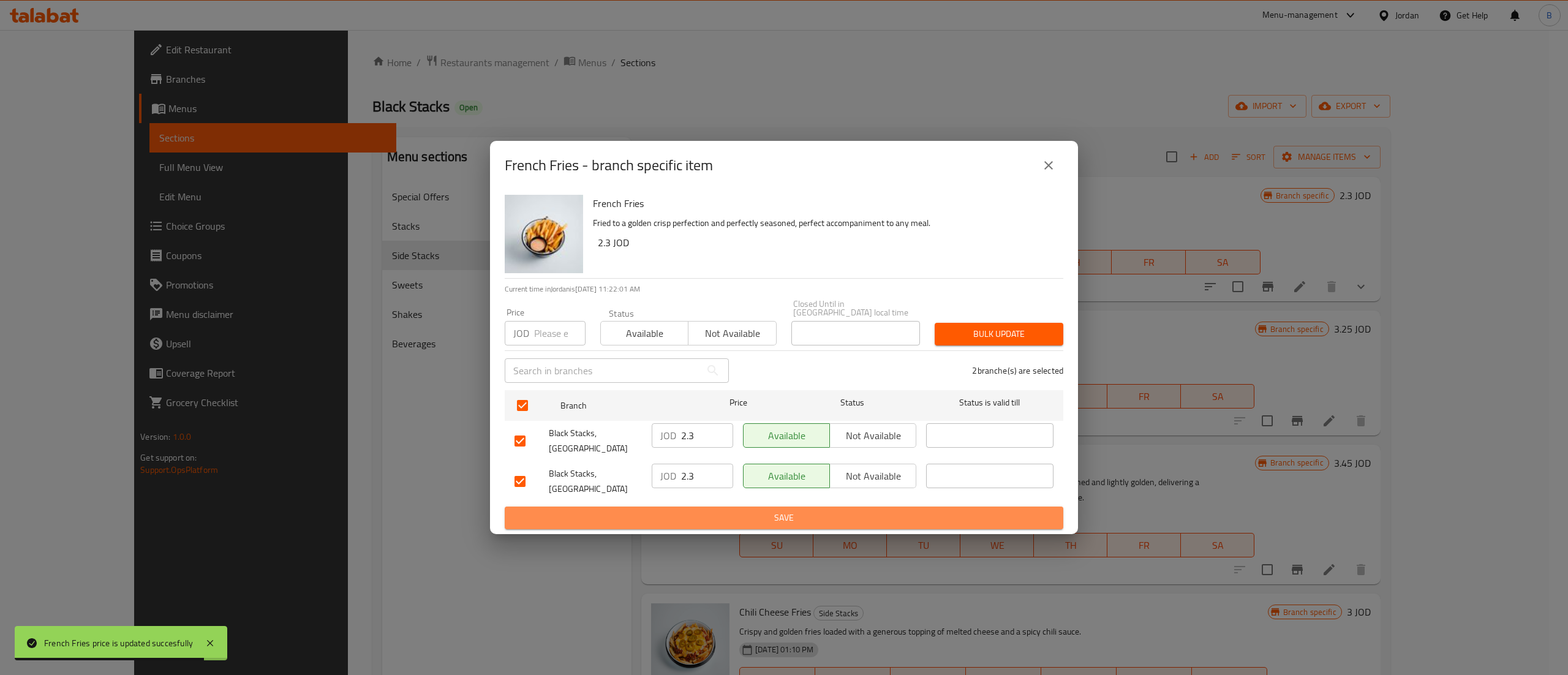
click at [725, 516] on span "Save" at bounding box center [783, 517] width 539 height 15
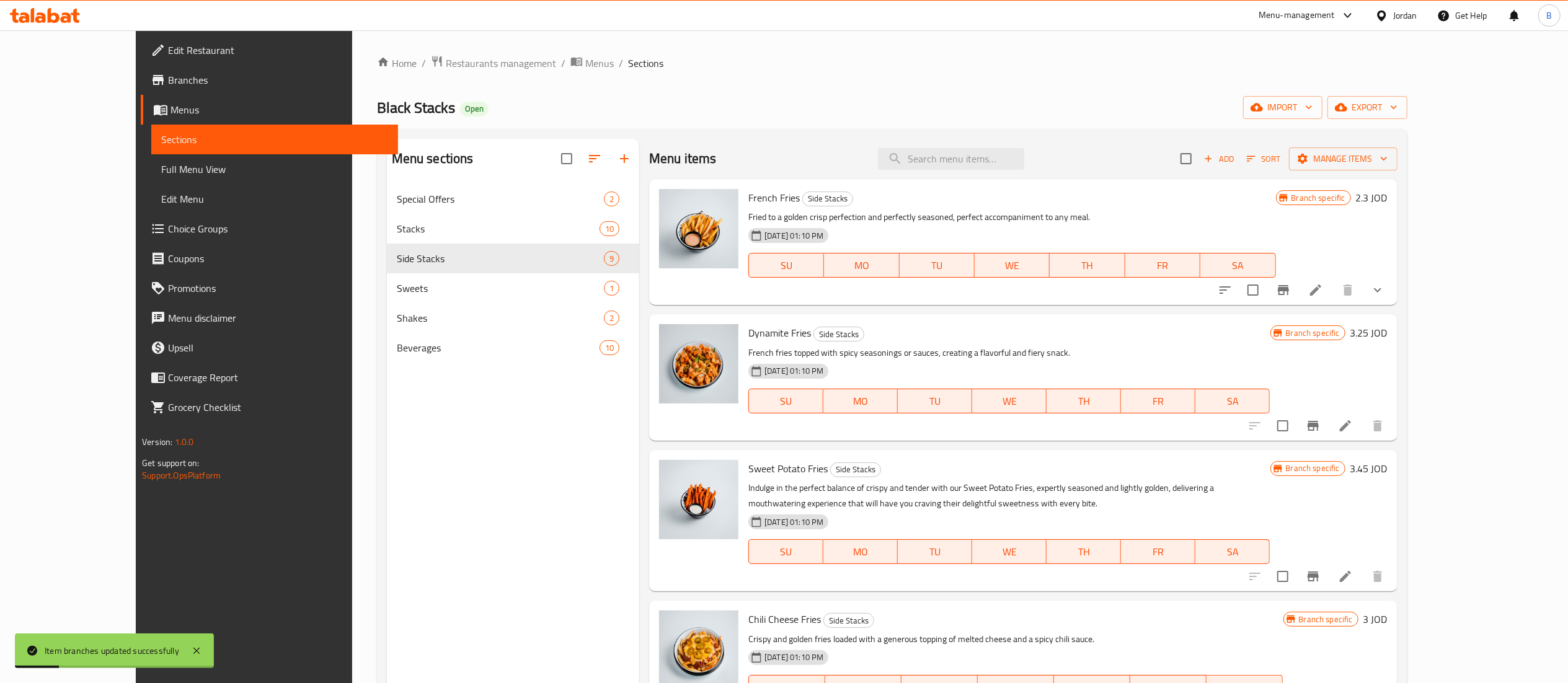
click at [1388, 331] on h6 "3.25 JOD" at bounding box center [1368, 333] width 38 height 18
click at [1313, 331] on input "3.25" at bounding box center [1252, 338] width 121 height 25
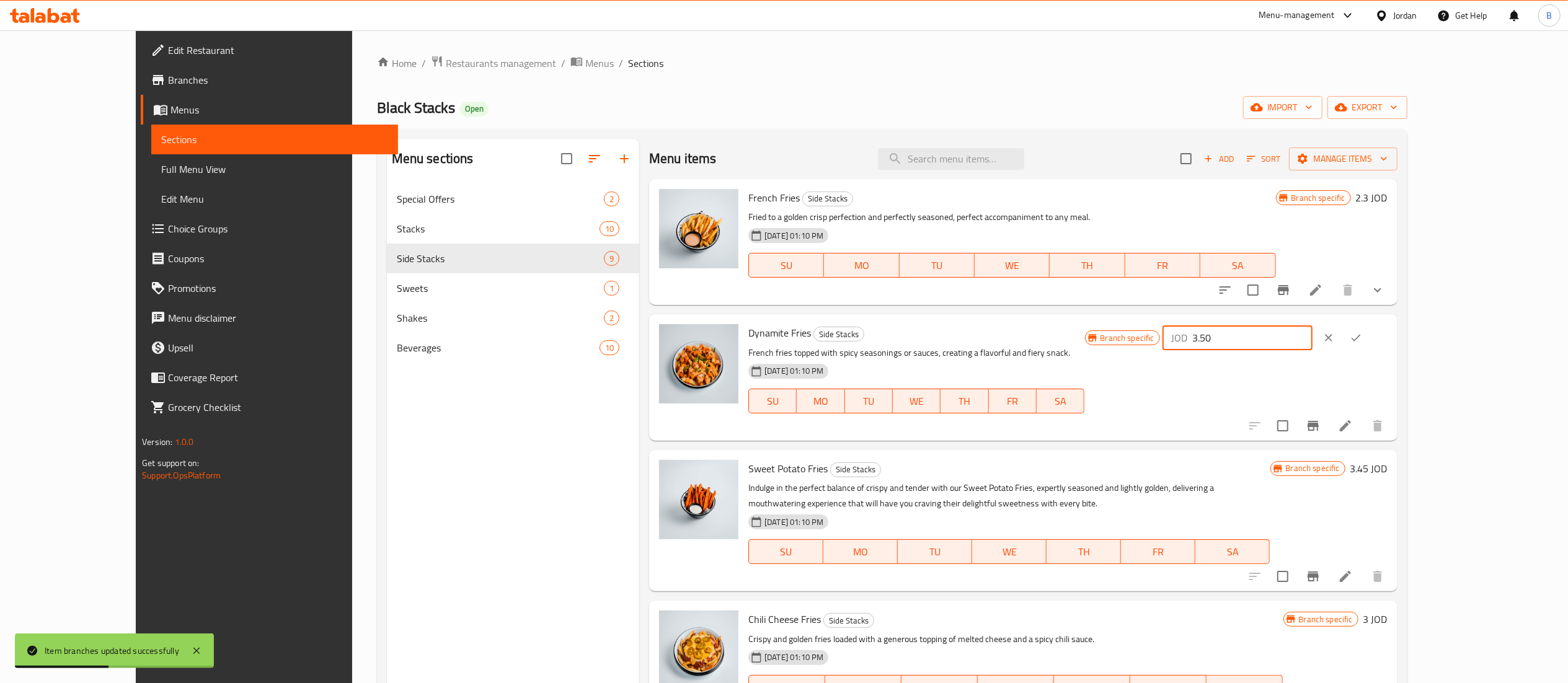
drag, startPoint x: 1394, startPoint y: 346, endPoint x: 1159, endPoint y: 334, distance: 235.3
click at [1164, 334] on div "Dynamite Fries Side Stacks French fries topped with spicy seasonings or sauces,…" at bounding box center [1067, 377] width 649 height 116
type input "3.50"
click at [1369, 344] on button "ok" at bounding box center [1356, 338] width 27 height 27
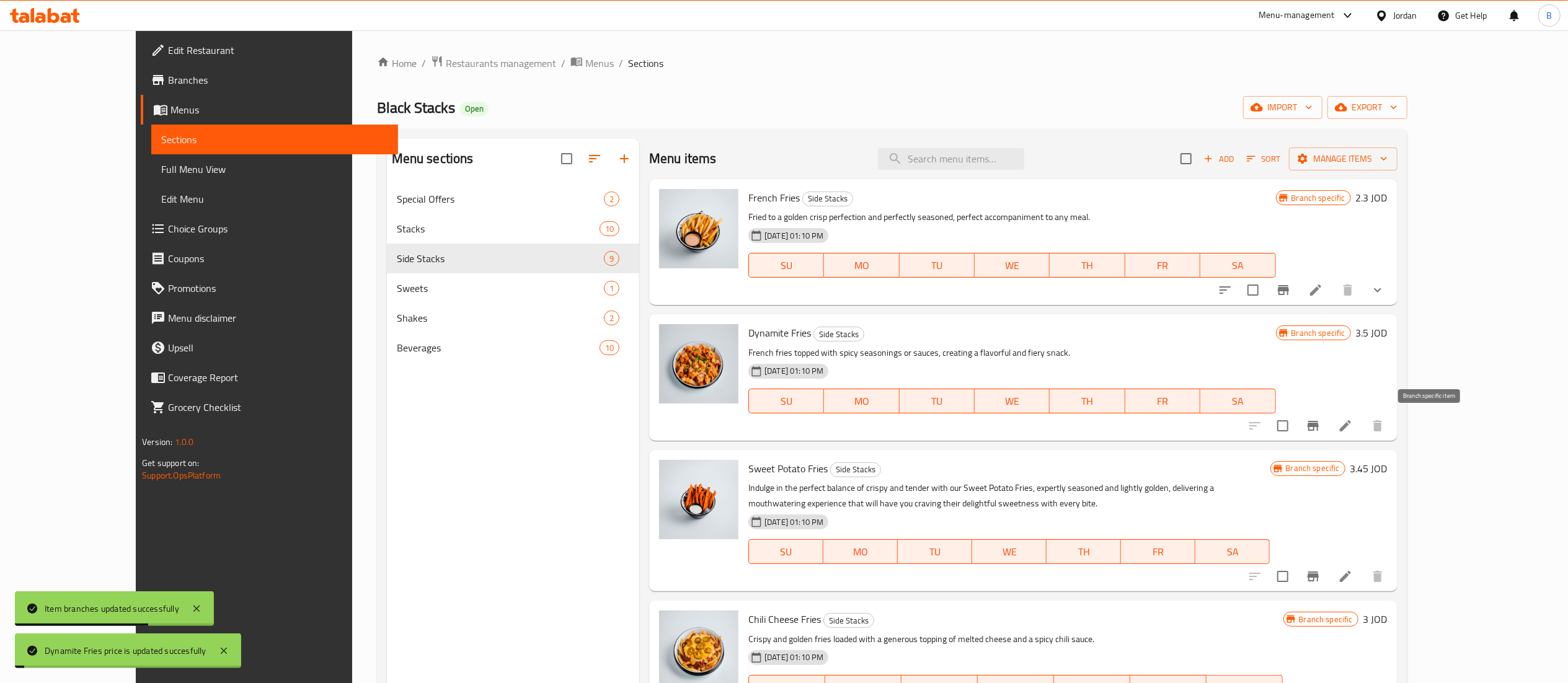
click at [1321, 431] on icon "Branch-specific-item" at bounding box center [1313, 425] width 15 height 15
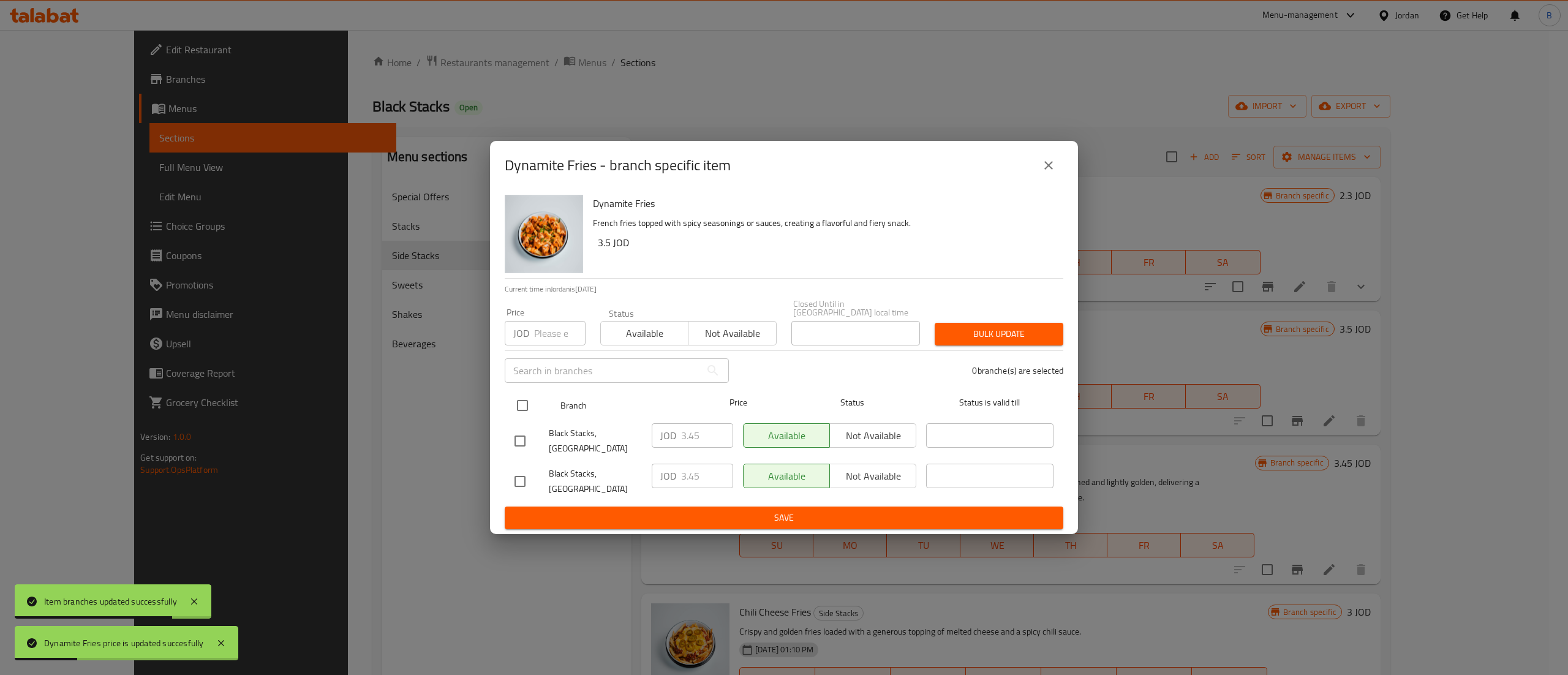
click at [513, 408] on input "checkbox" at bounding box center [522, 405] width 26 height 26
checkbox input "true"
drag, startPoint x: 702, startPoint y: 431, endPoint x: 608, endPoint y: 451, distance: 96.1
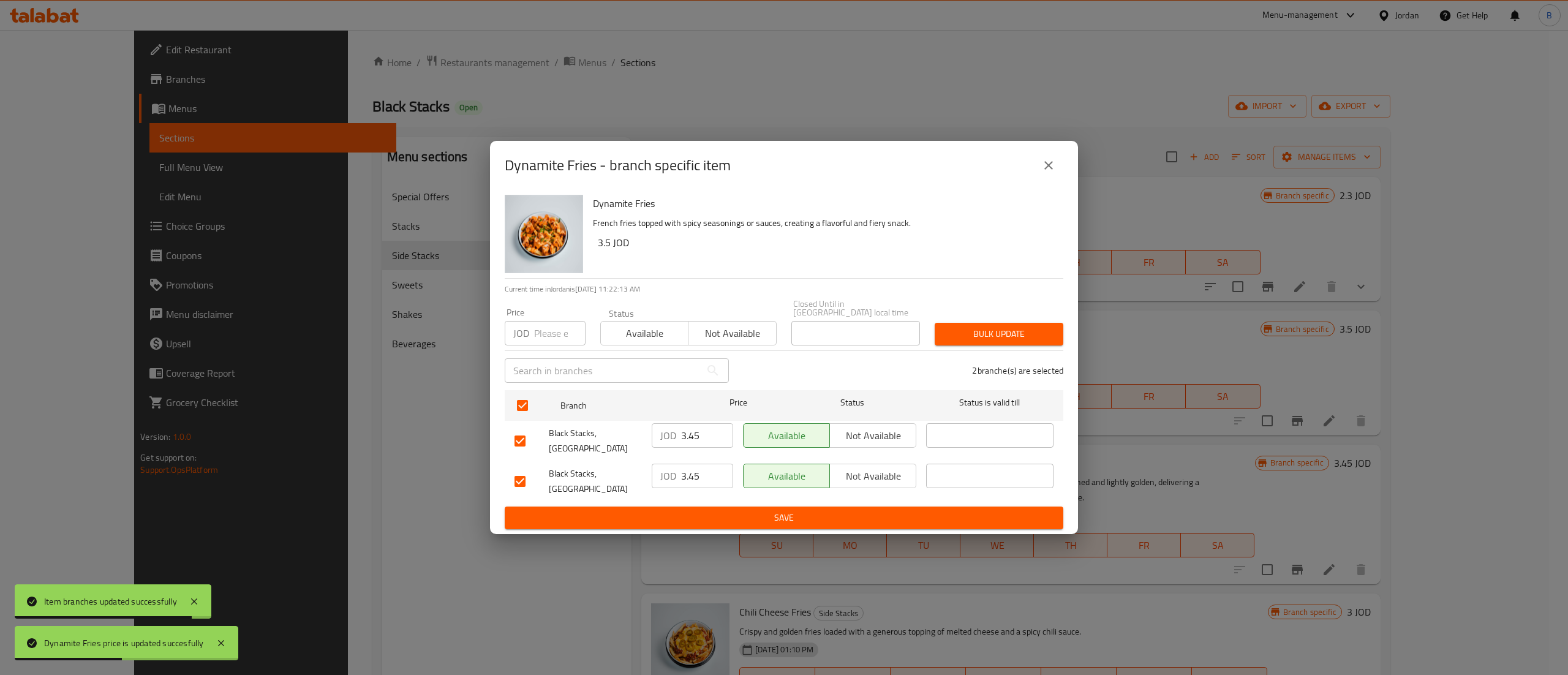
click at [649, 449] on div "JOD 3.45 ​" at bounding box center [693, 440] width 91 height 45
paste input "50"
type input "3.50"
drag, startPoint x: 654, startPoint y: 475, endPoint x: 614, endPoint y: 475, distance: 40.0
click at [638, 475] on div "Black Stacks, Mecca Street JOD 3.45 ​ Available Not available ​" at bounding box center [784, 481] width 549 height 45
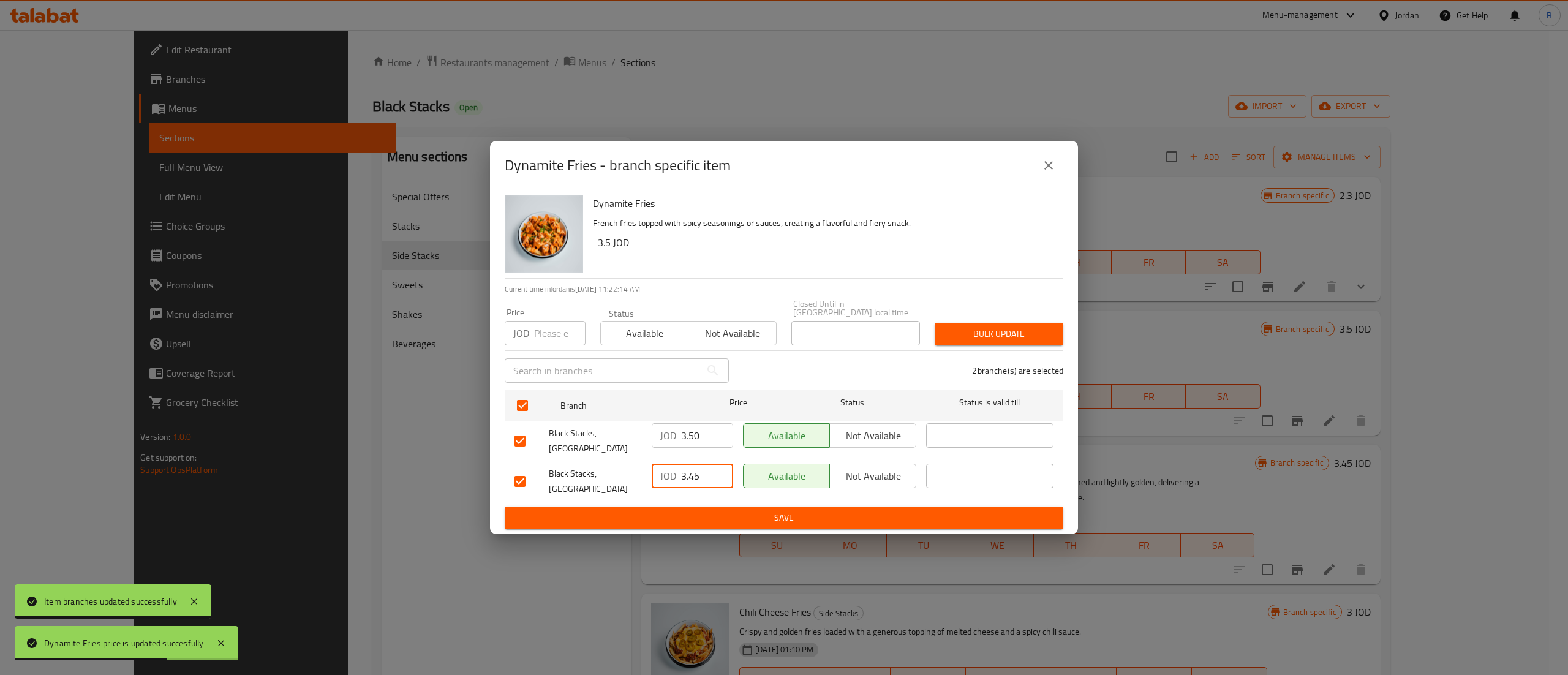
paste input "50"
type input "3.50"
click at [722, 517] on span "Save" at bounding box center [783, 517] width 539 height 15
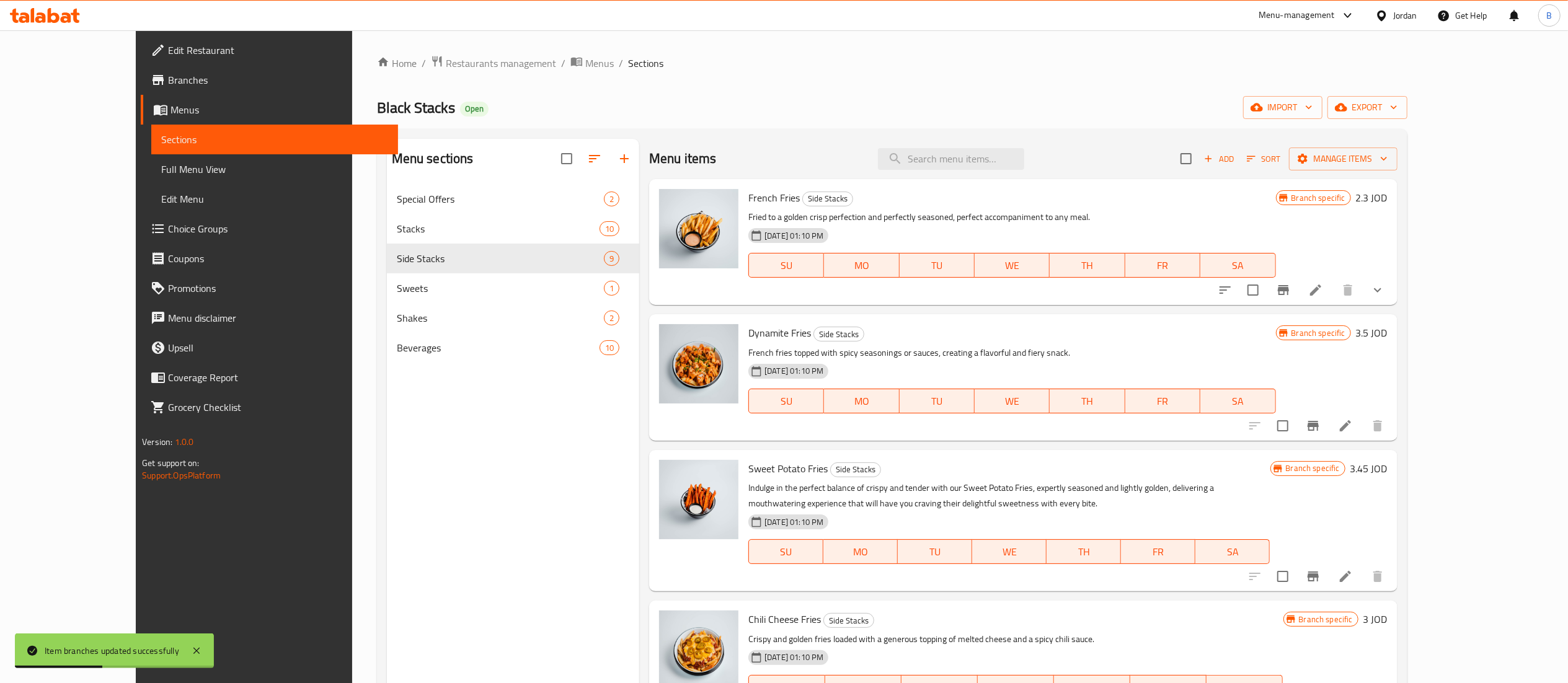
click at [1388, 467] on h6 "3.45 JOD" at bounding box center [1368, 468] width 38 height 18
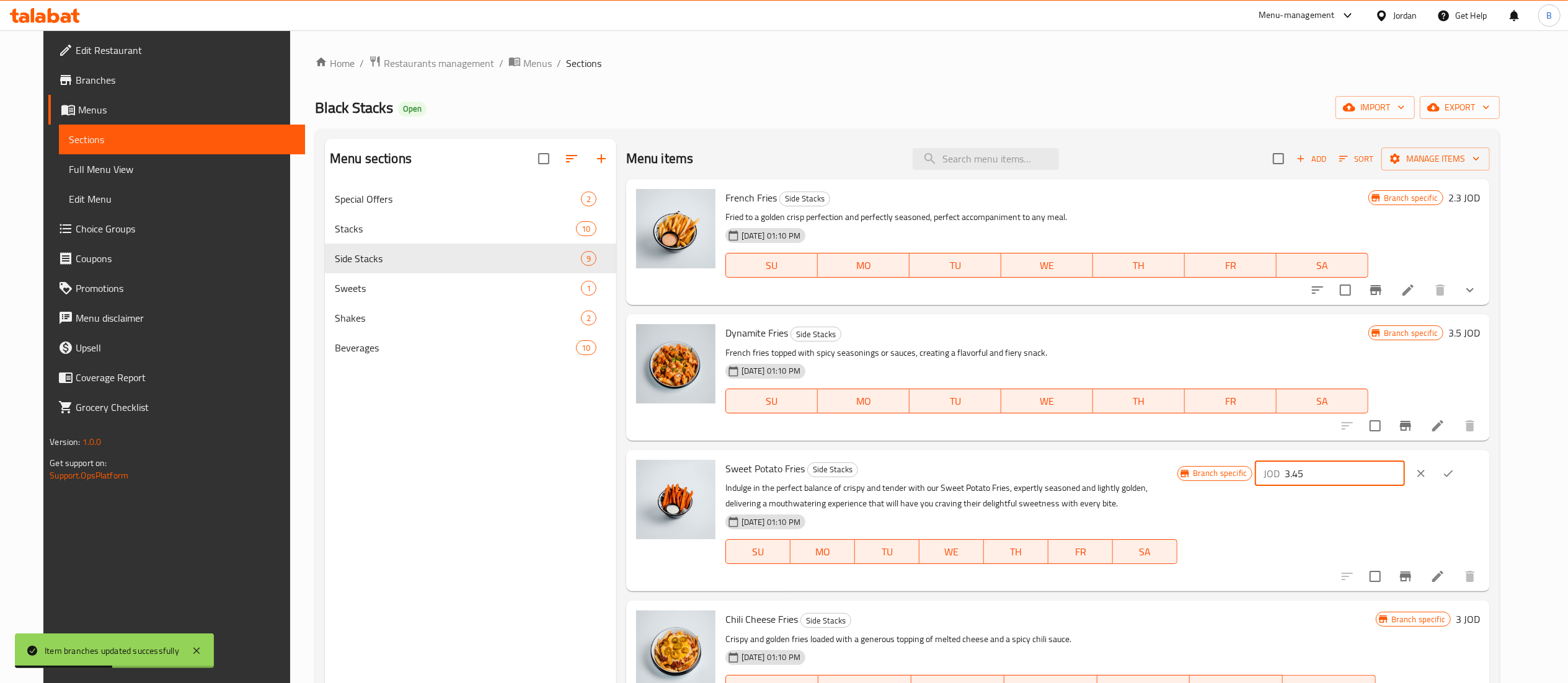
drag, startPoint x: 1312, startPoint y: 464, endPoint x: 1211, endPoint y: 464, distance: 101.0
click at [1215, 464] on div "Sweet Potato Fries Side Stacks Indulge in the perfect balance of crispy and ten…" at bounding box center [1102, 520] width 764 height 132
drag, startPoint x: 1355, startPoint y: 470, endPoint x: 1170, endPoint y: 460, distance: 185.3
click at [1189, 460] on div "Sweet Potato Fries Side Stacks Indulge in the perfect balance of crispy and ten…" at bounding box center [1102, 520] width 764 height 132
paste input "6"
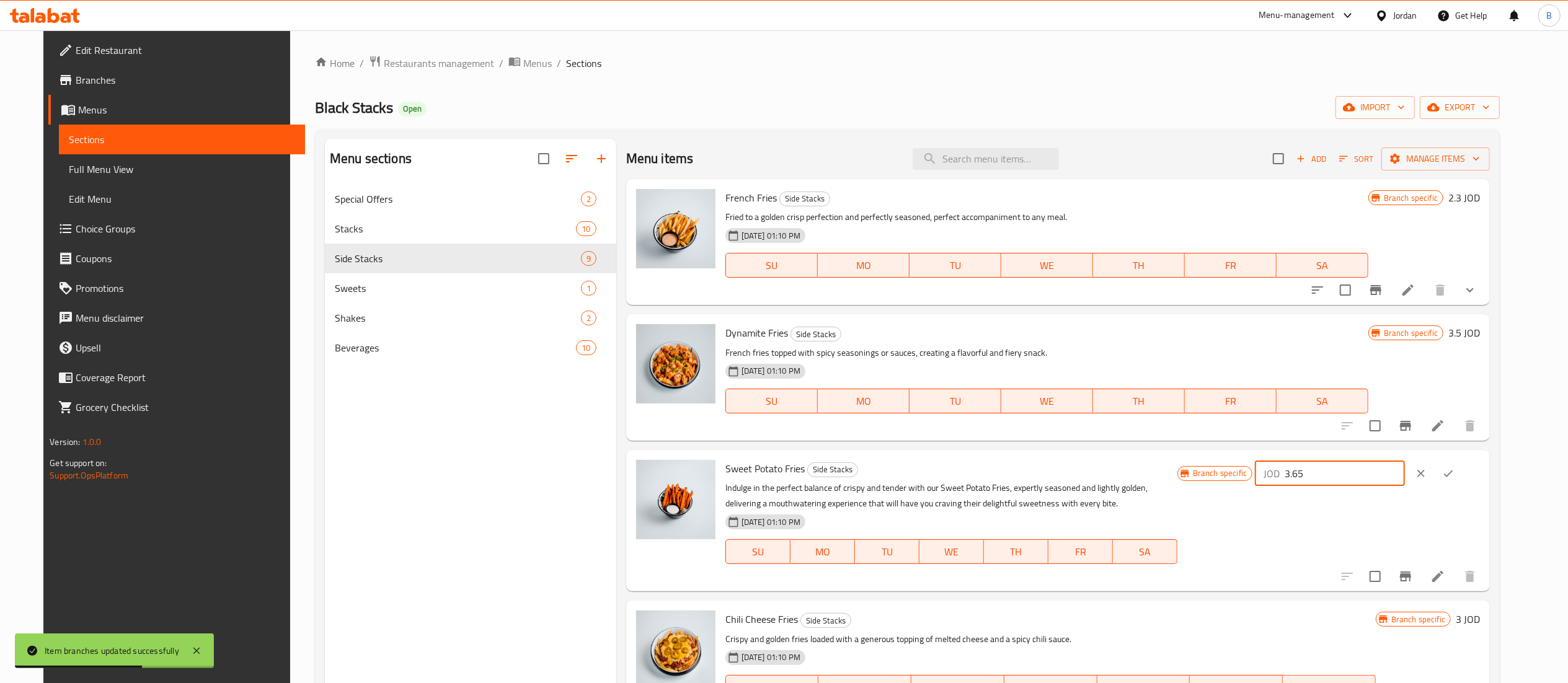
type input "3.65"
click at [1462, 481] on button "ok" at bounding box center [1448, 473] width 27 height 27
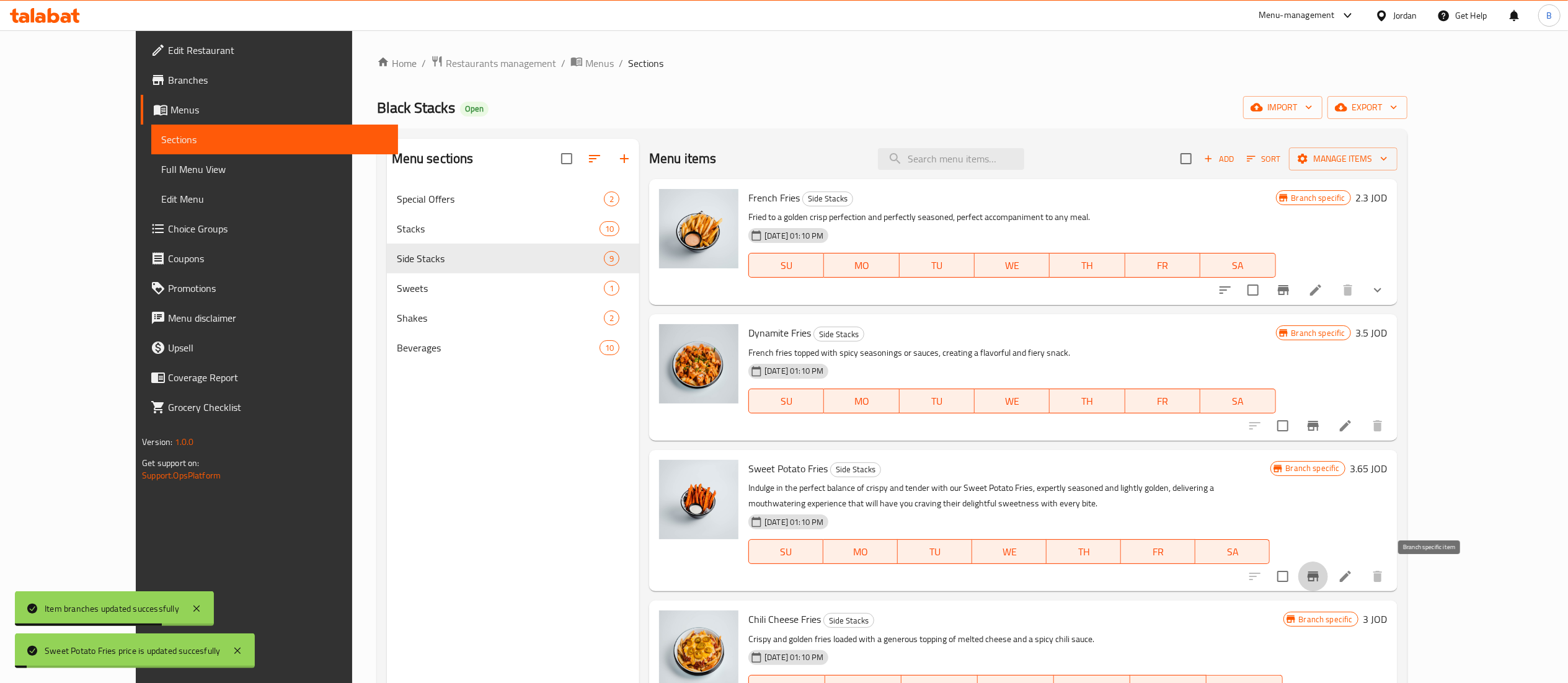
click at [1319, 577] on icon "Branch-specific-item" at bounding box center [1313, 576] width 11 height 10
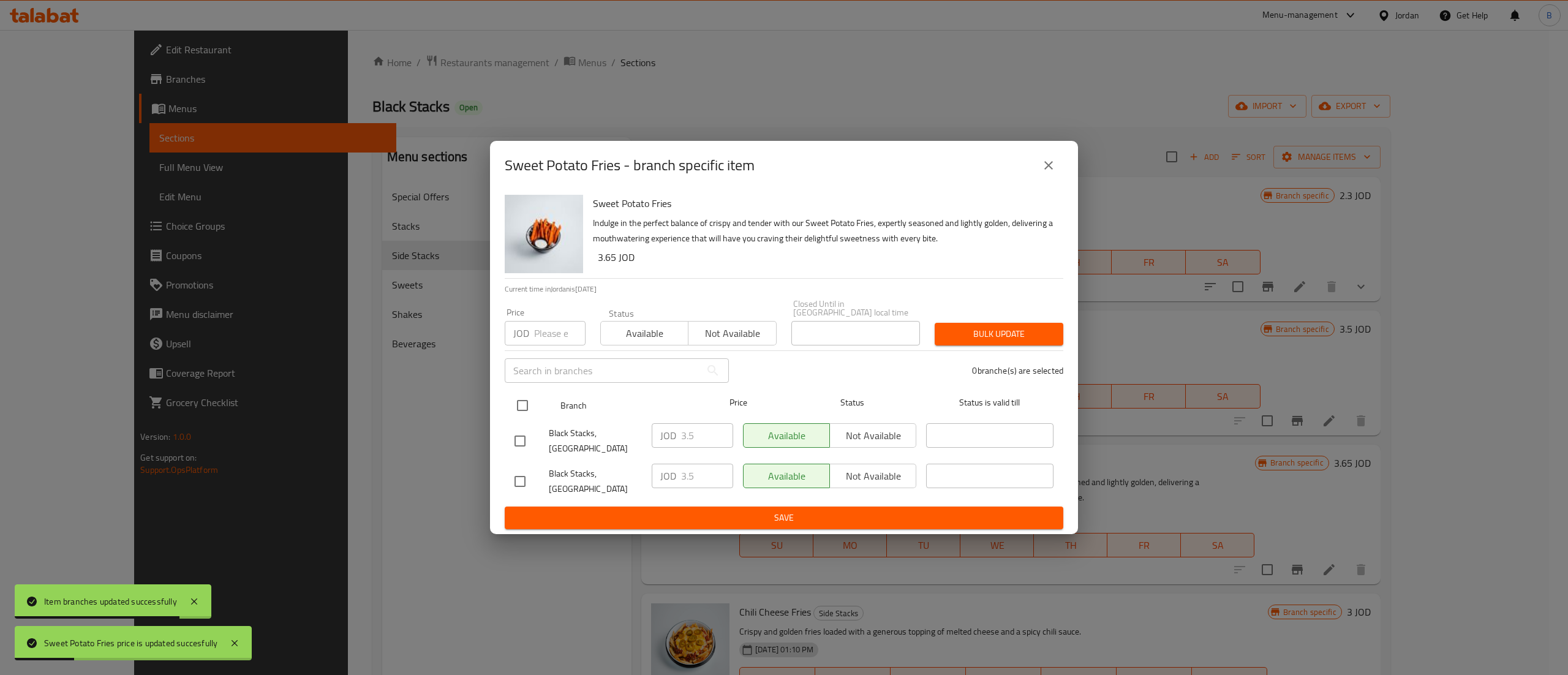
click at [530, 405] on input "checkbox" at bounding box center [522, 405] width 26 height 26
checkbox input "true"
drag, startPoint x: 706, startPoint y: 438, endPoint x: 608, endPoint y: 435, distance: 98.0
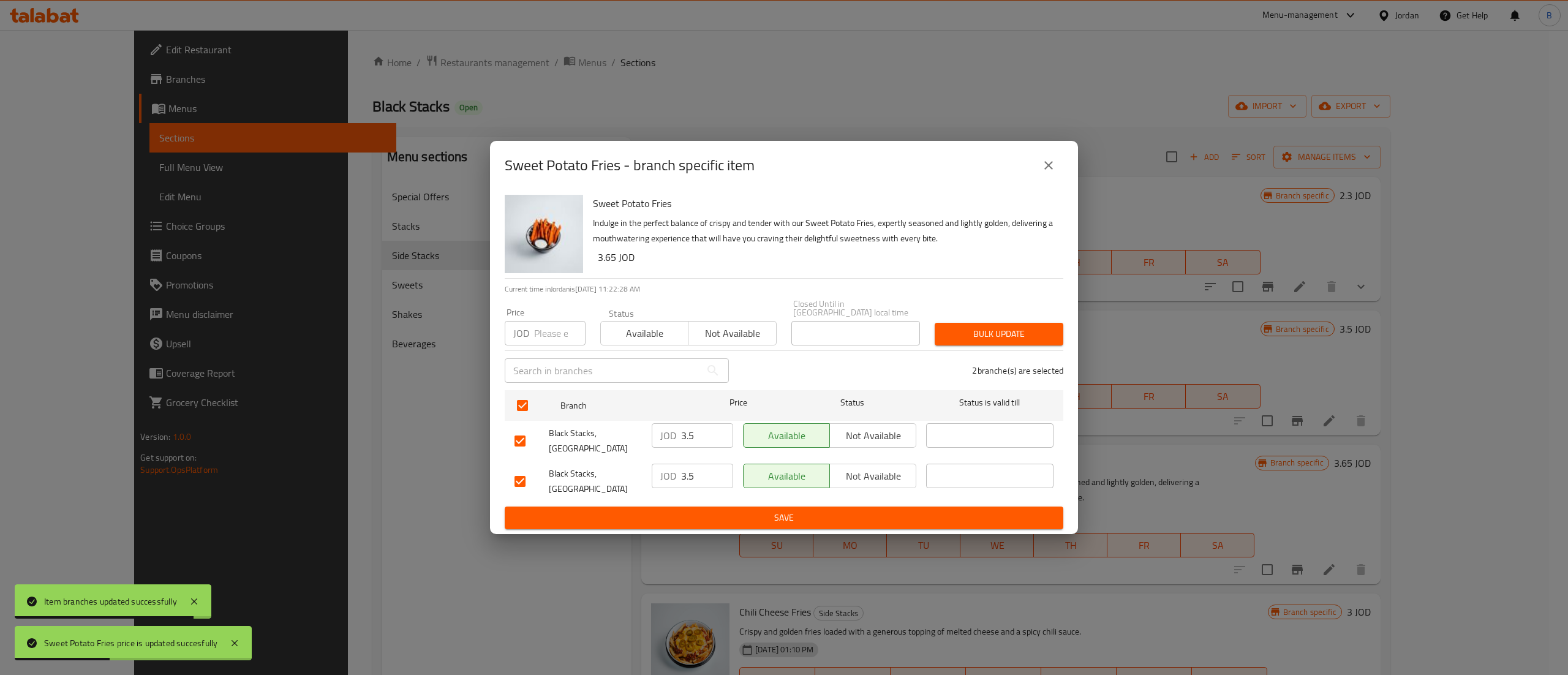
click at [616, 434] on div "Black Stacks, Mecca Street JOD 3.5 ​ Available Not available ​" at bounding box center [784, 440] width 549 height 45
paste input "6"
type input "3.65"
click at [673, 483] on div "JOD 3.5 ​" at bounding box center [692, 475] width 81 height 24
paste input "6"
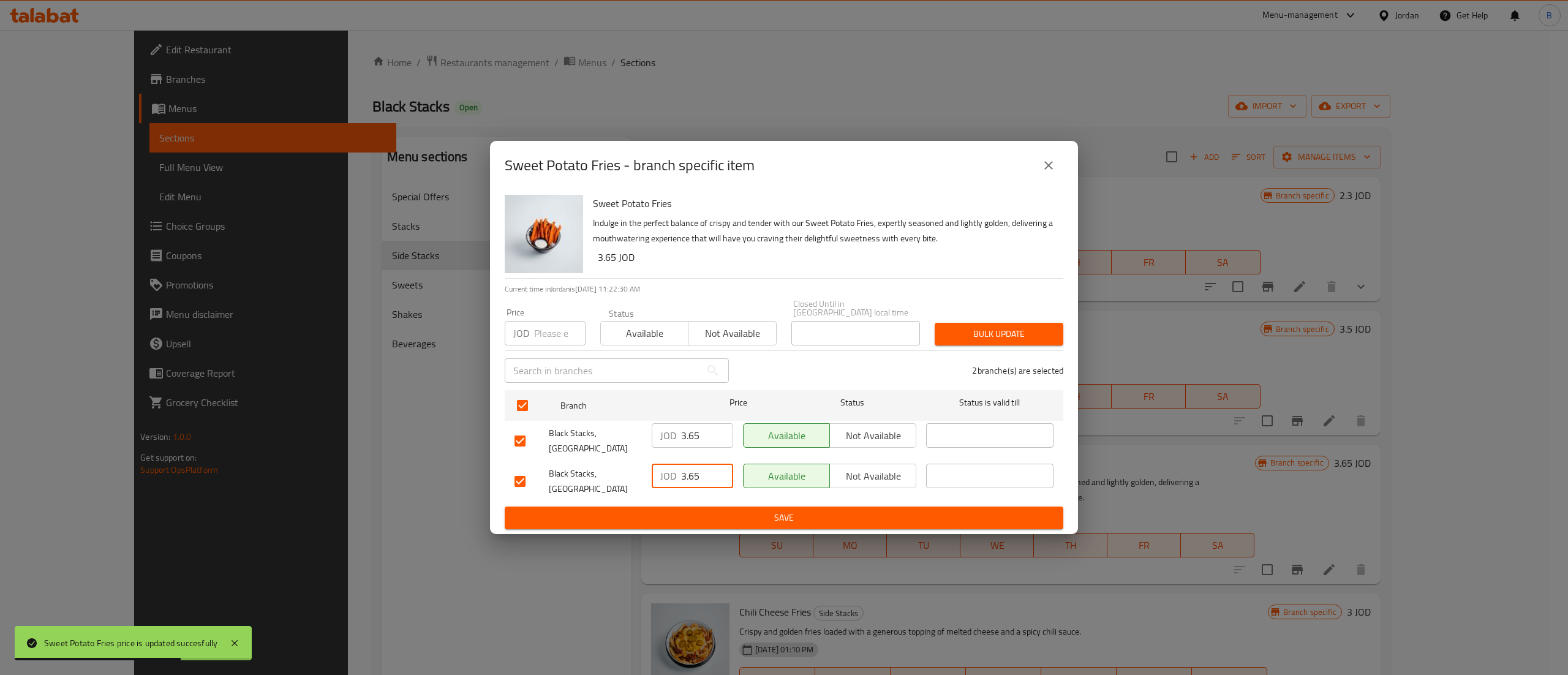
type input "3.65"
click at [746, 519] on span "Save" at bounding box center [783, 517] width 539 height 15
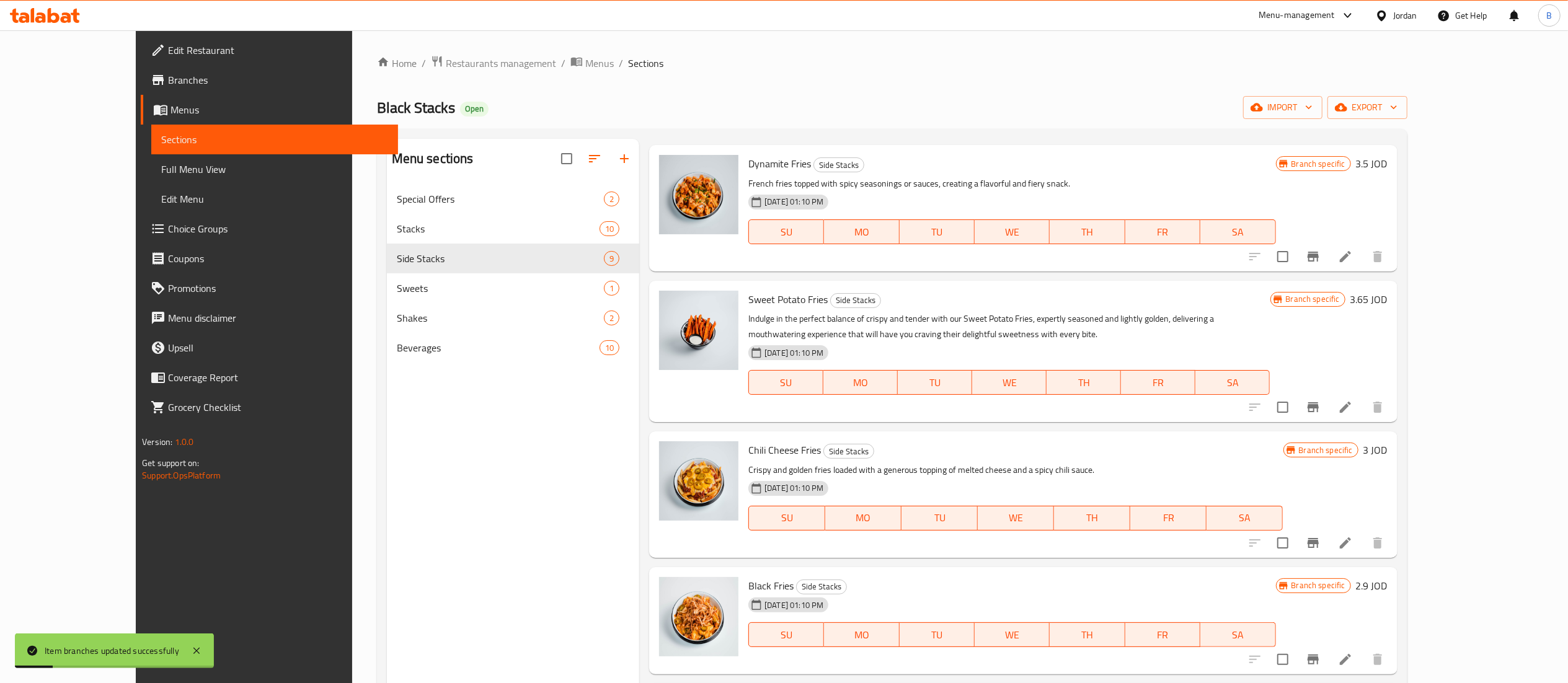
scroll to position [248, 0]
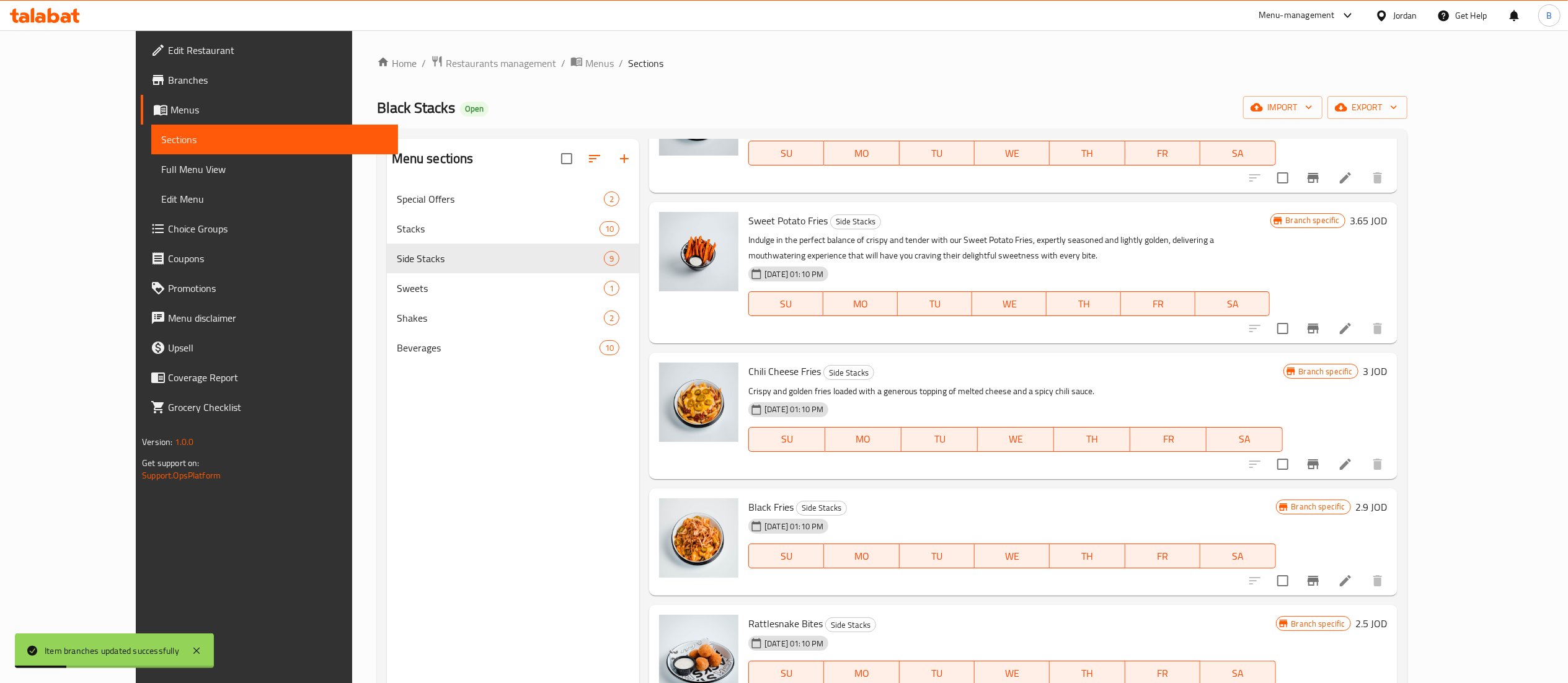
click at [1388, 376] on h6 "3 JOD" at bounding box center [1376, 371] width 24 height 18
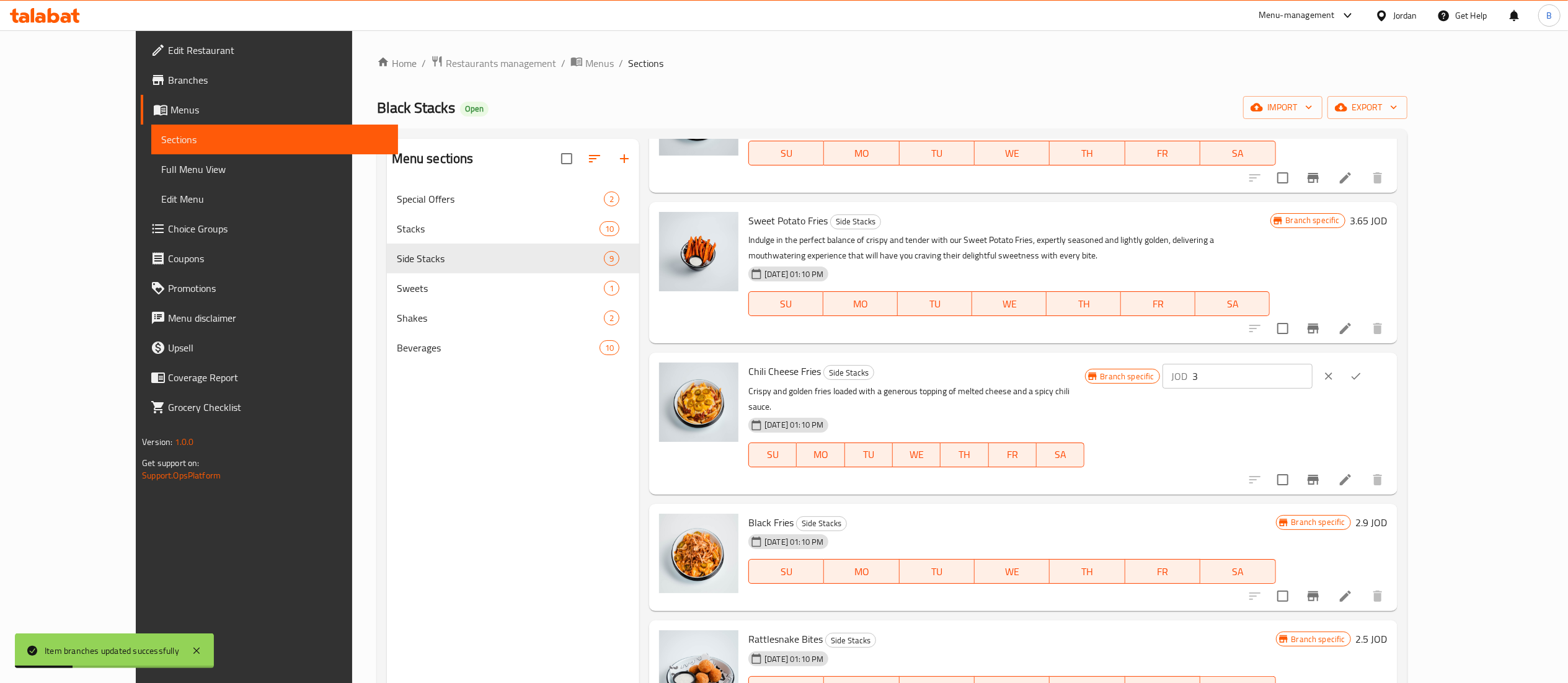
drag, startPoint x: 1480, startPoint y: 376, endPoint x: 1148, endPoint y: 378, distance: 332.0
click at [1181, 378] on div "Chili Cheese Fries Side Stacks Crispy and golden fries loaded with a generous t…" at bounding box center [1067, 423] width 649 height 132
paste input ".5"
type input "3.5"
click at [1369, 385] on button "ok" at bounding box center [1356, 376] width 27 height 27
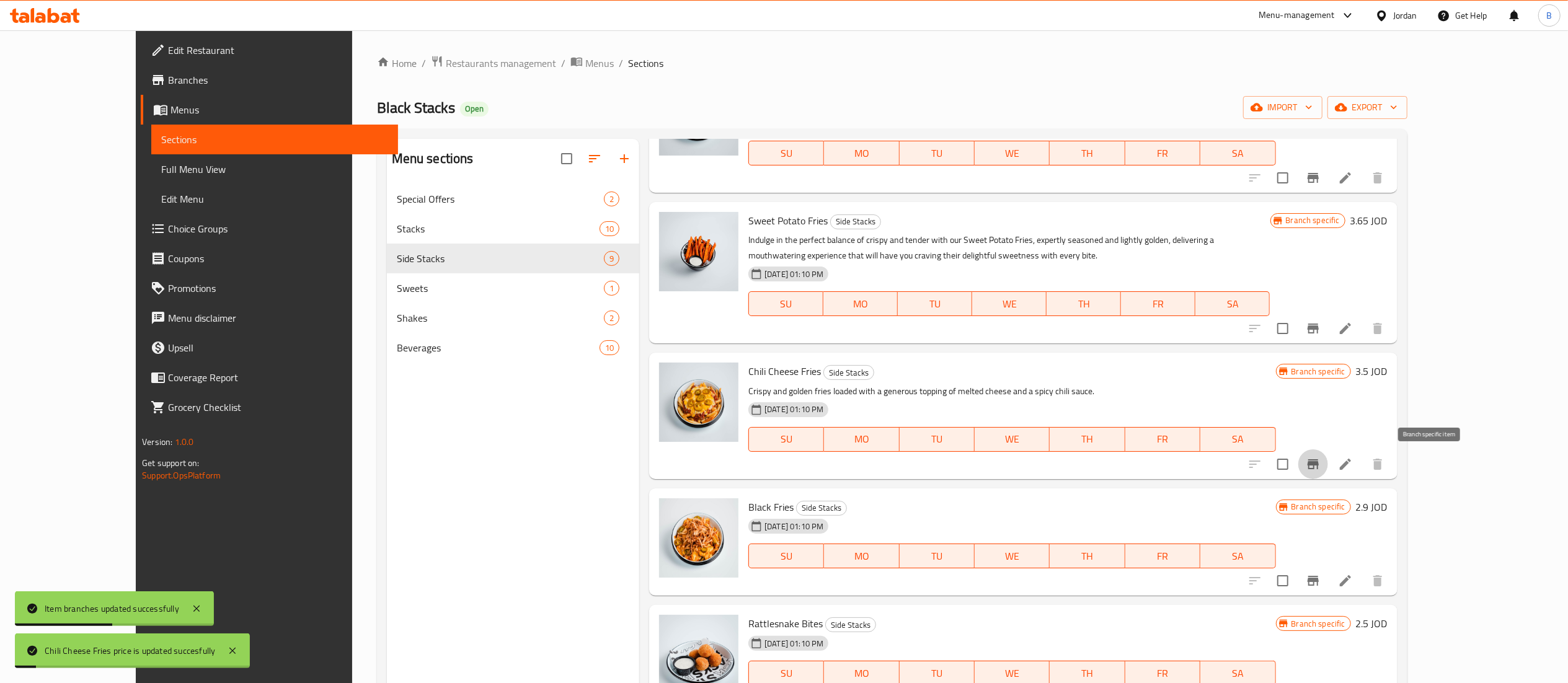
click at [1319, 464] on icon "Branch-specific-item" at bounding box center [1313, 464] width 11 height 10
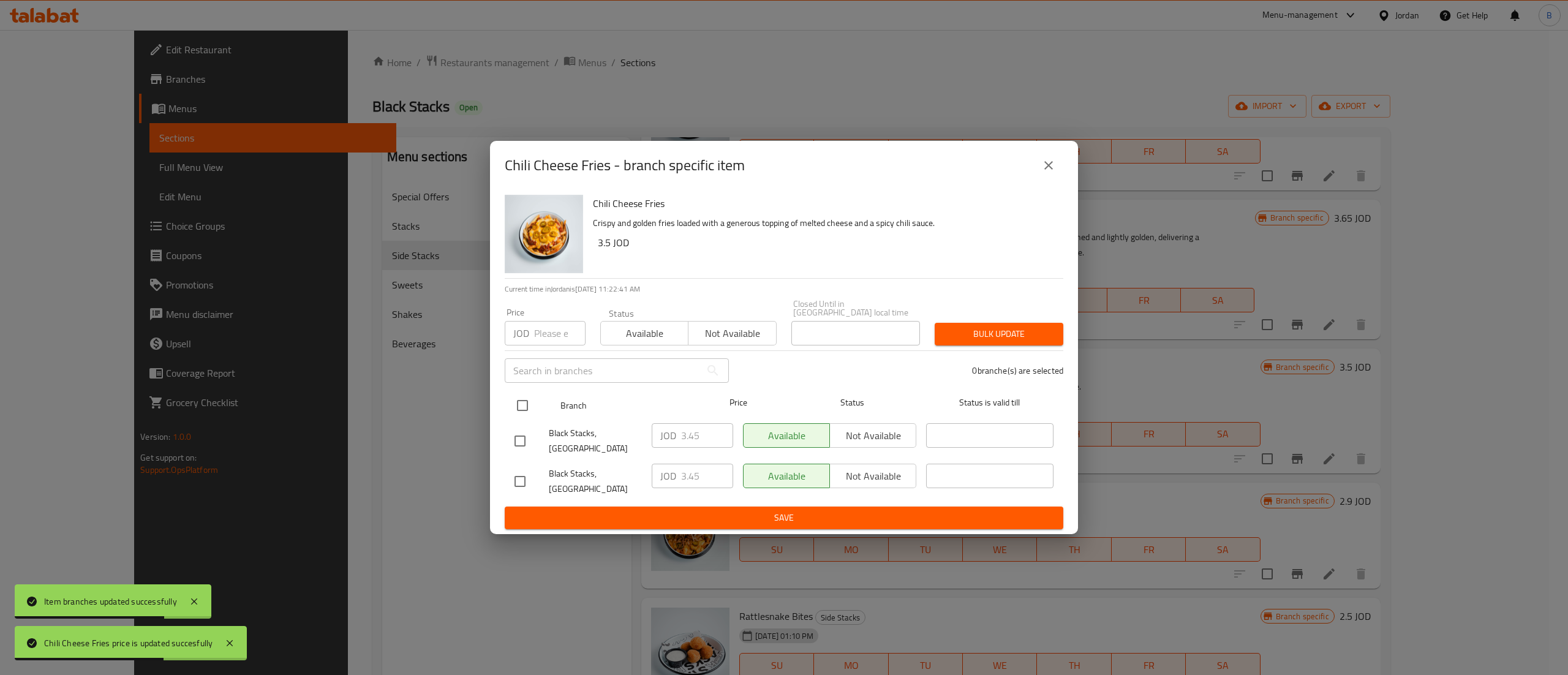
click at [519, 401] on input "checkbox" at bounding box center [522, 405] width 26 height 26
checkbox input "true"
drag, startPoint x: 704, startPoint y: 436, endPoint x: 648, endPoint y: 432, distance: 56.1
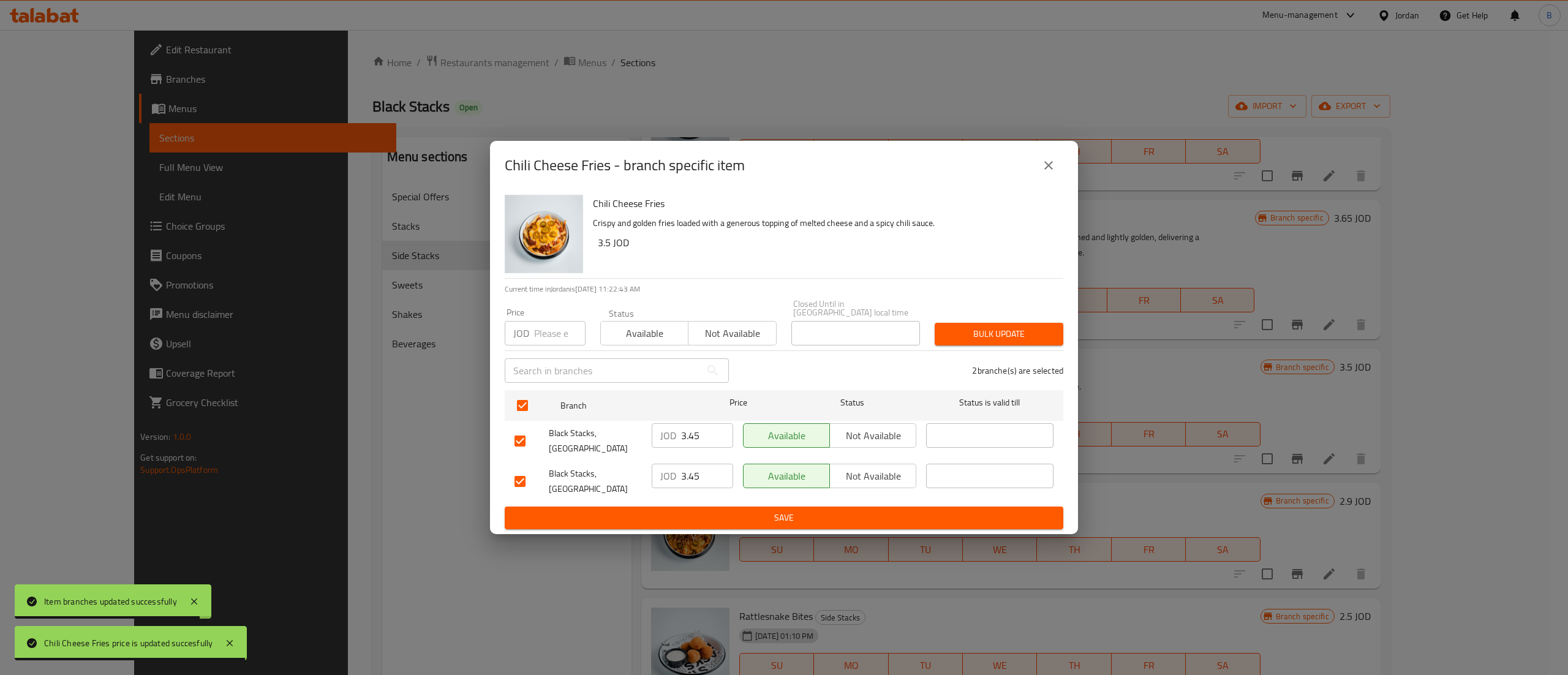
click at [648, 432] on div "JOD 3.45 ​" at bounding box center [693, 440] width 91 height 45
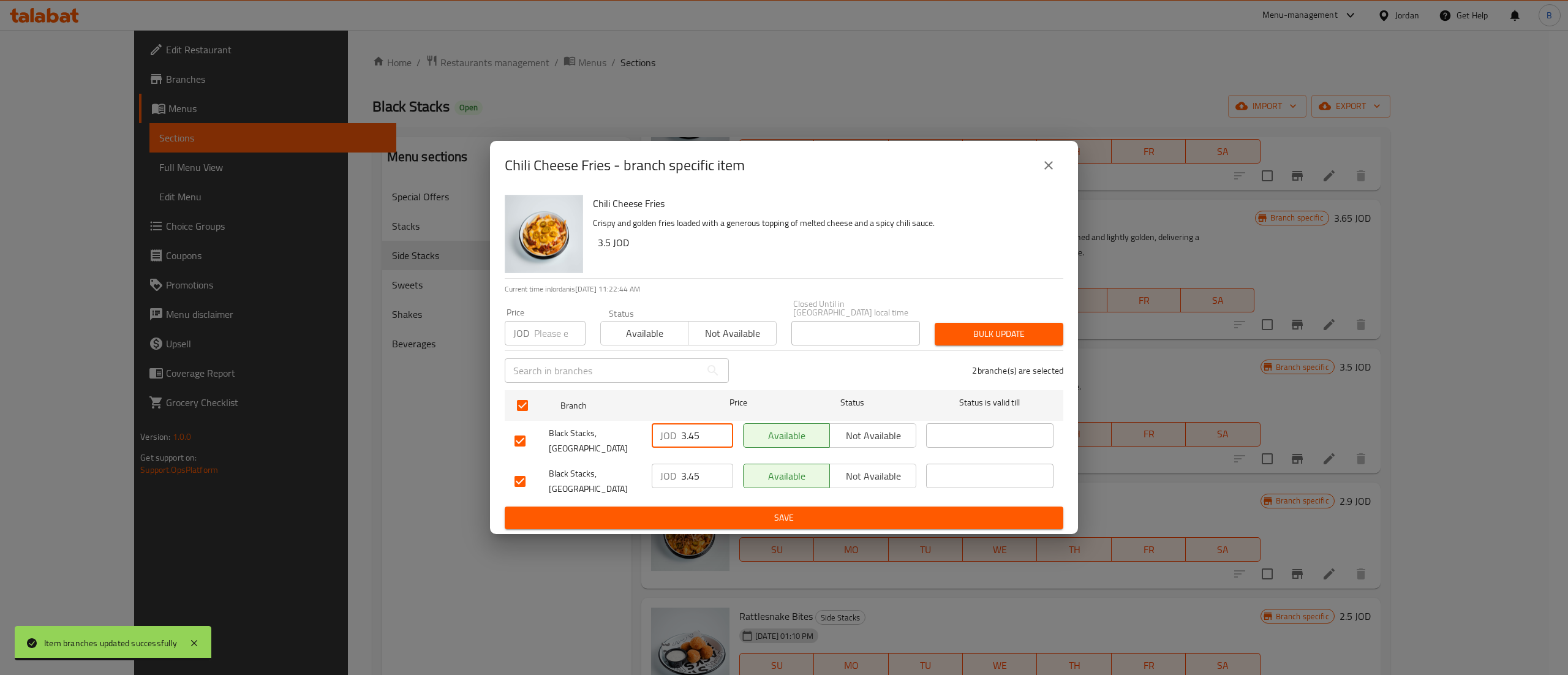
paste input "number"
type input "3.5"
drag, startPoint x: 704, startPoint y: 475, endPoint x: 581, endPoint y: 483, distance: 123.3
click at [602, 480] on div "Black Stacks, Boulevard Abdali JOD 3.45 ​ Available Not available ​" at bounding box center [784, 481] width 549 height 45
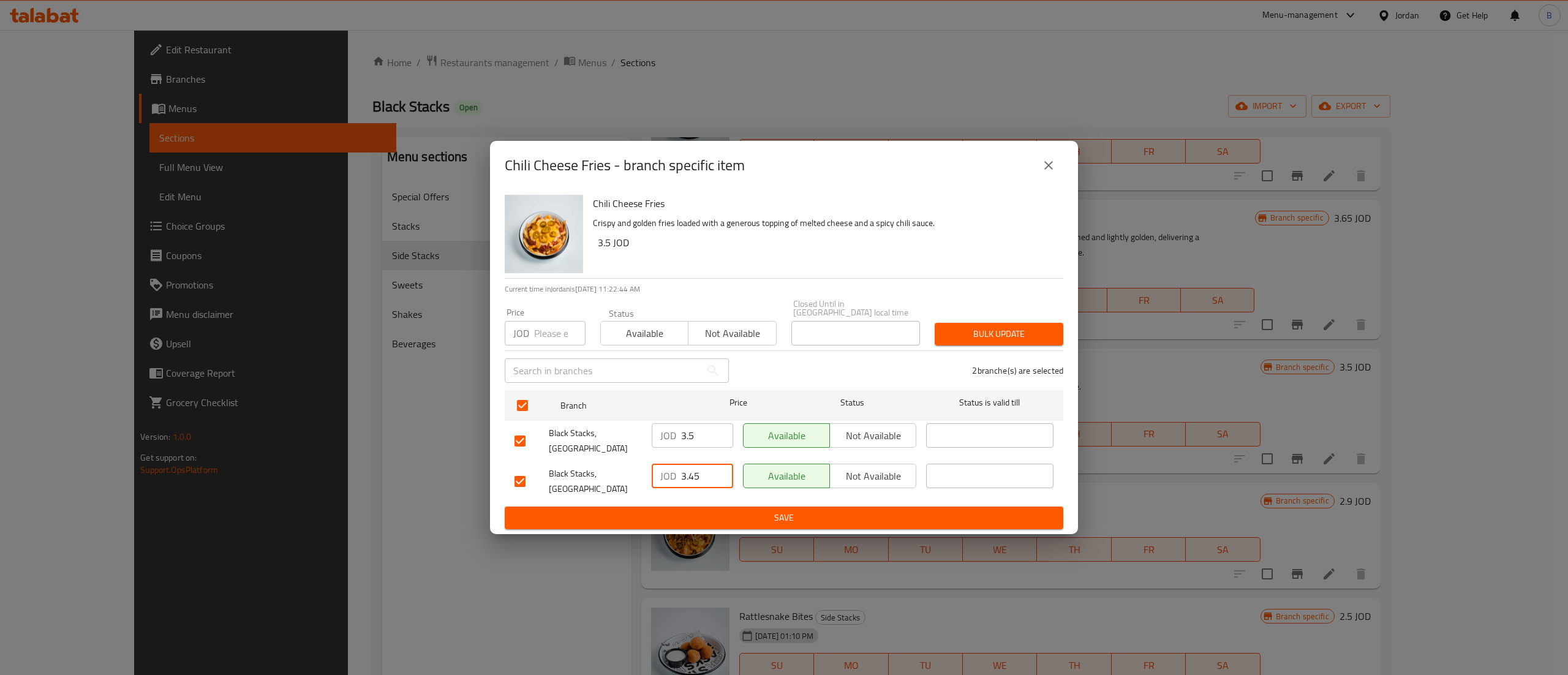
paste input "number"
type input "3.5"
click at [736, 511] on span "Save" at bounding box center [783, 517] width 539 height 15
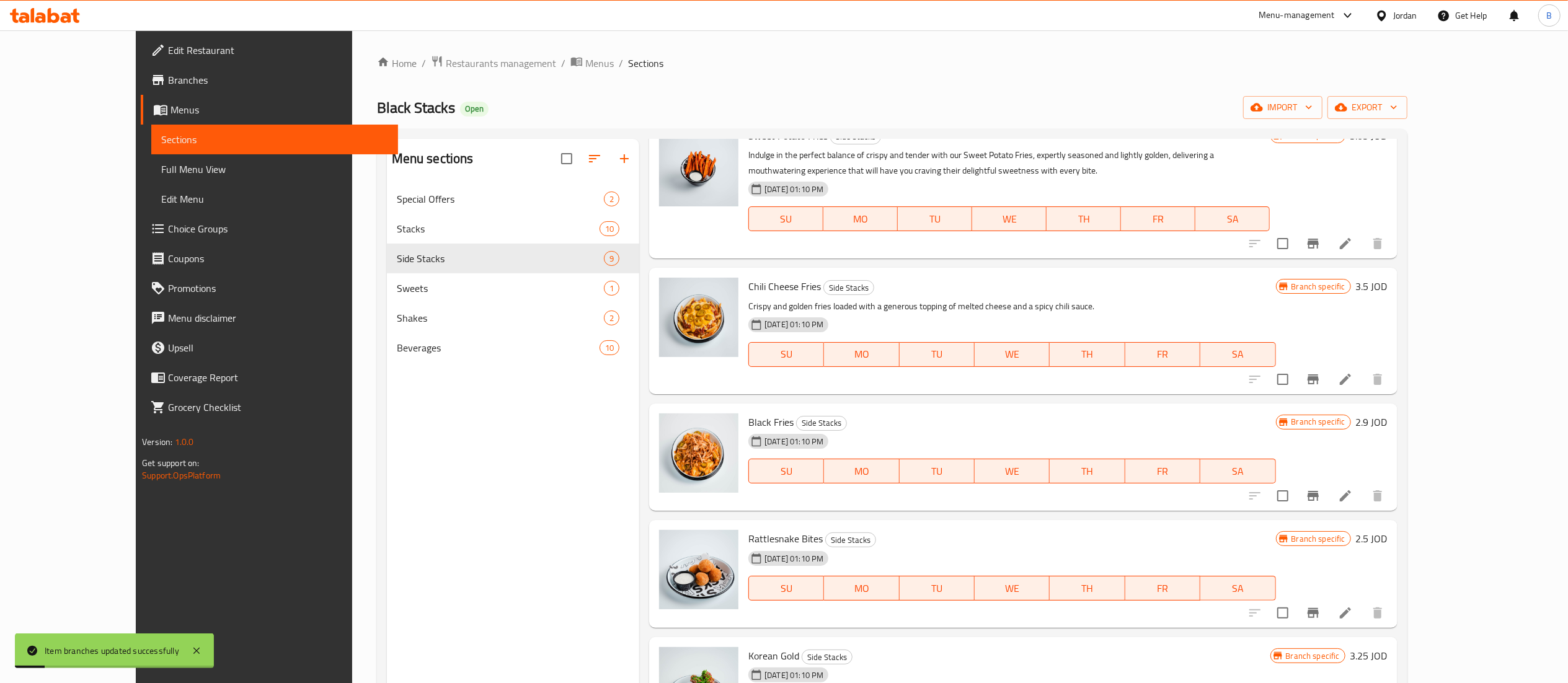
scroll to position [372, 0]
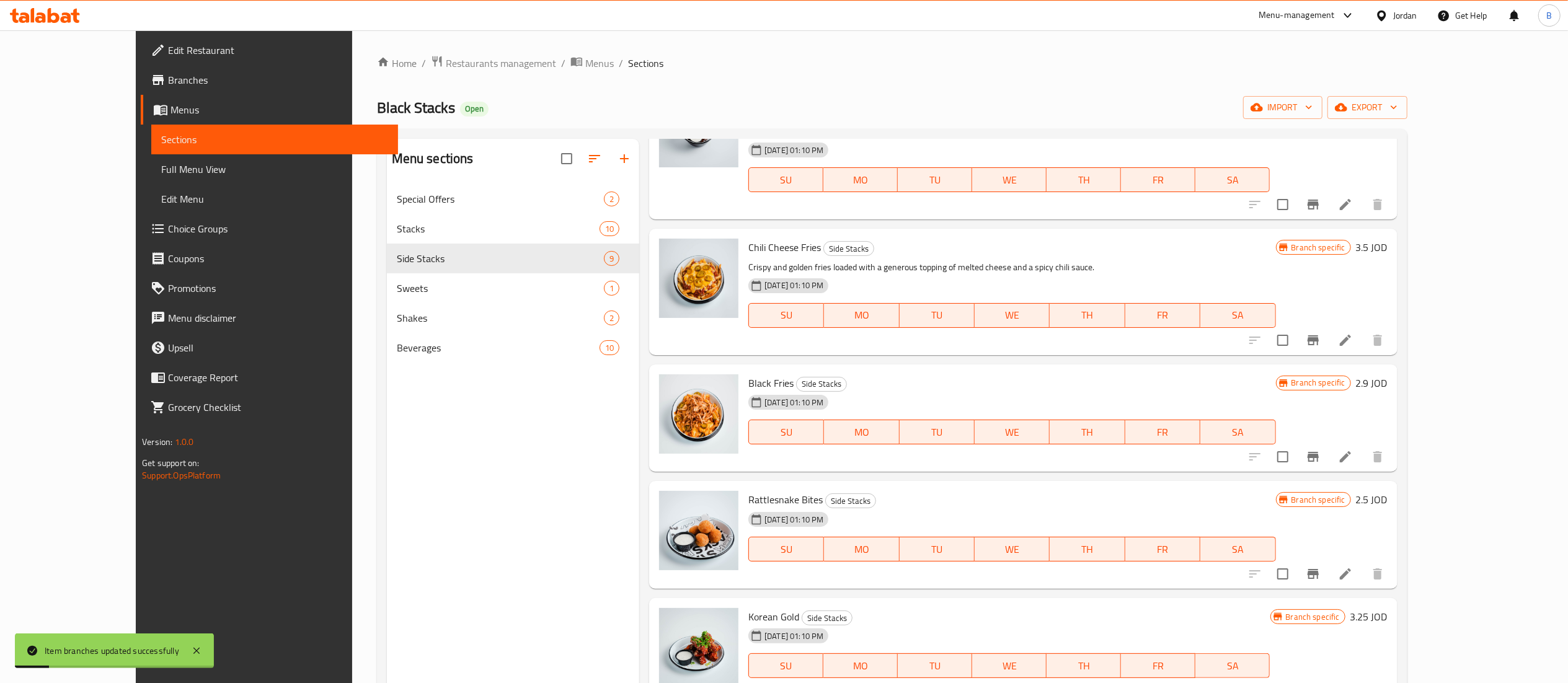
click at [1388, 384] on h6 "2.9 JOD" at bounding box center [1372, 383] width 32 height 18
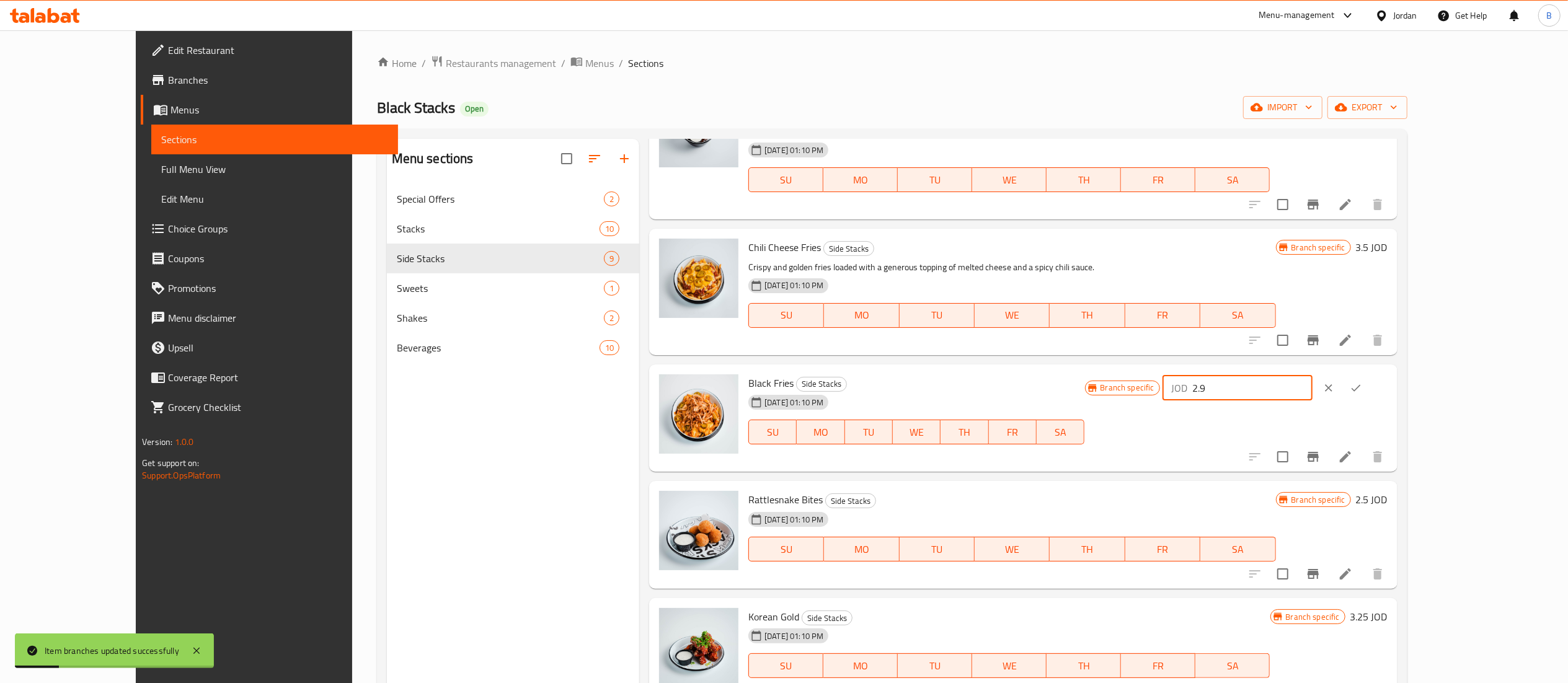
drag, startPoint x: 1380, startPoint y: 384, endPoint x: 1236, endPoint y: 373, distance: 144.4
click at [1236, 373] on div "Black Fries Side Stacks 18-08-2023 01:10 PM SU MO TU WE TH FR SA Branch specifi…" at bounding box center [1067, 418] width 649 height 98
paste input "3.5"
type input "3.5"
click at [1362, 392] on icon "ok" at bounding box center [1356, 388] width 13 height 13
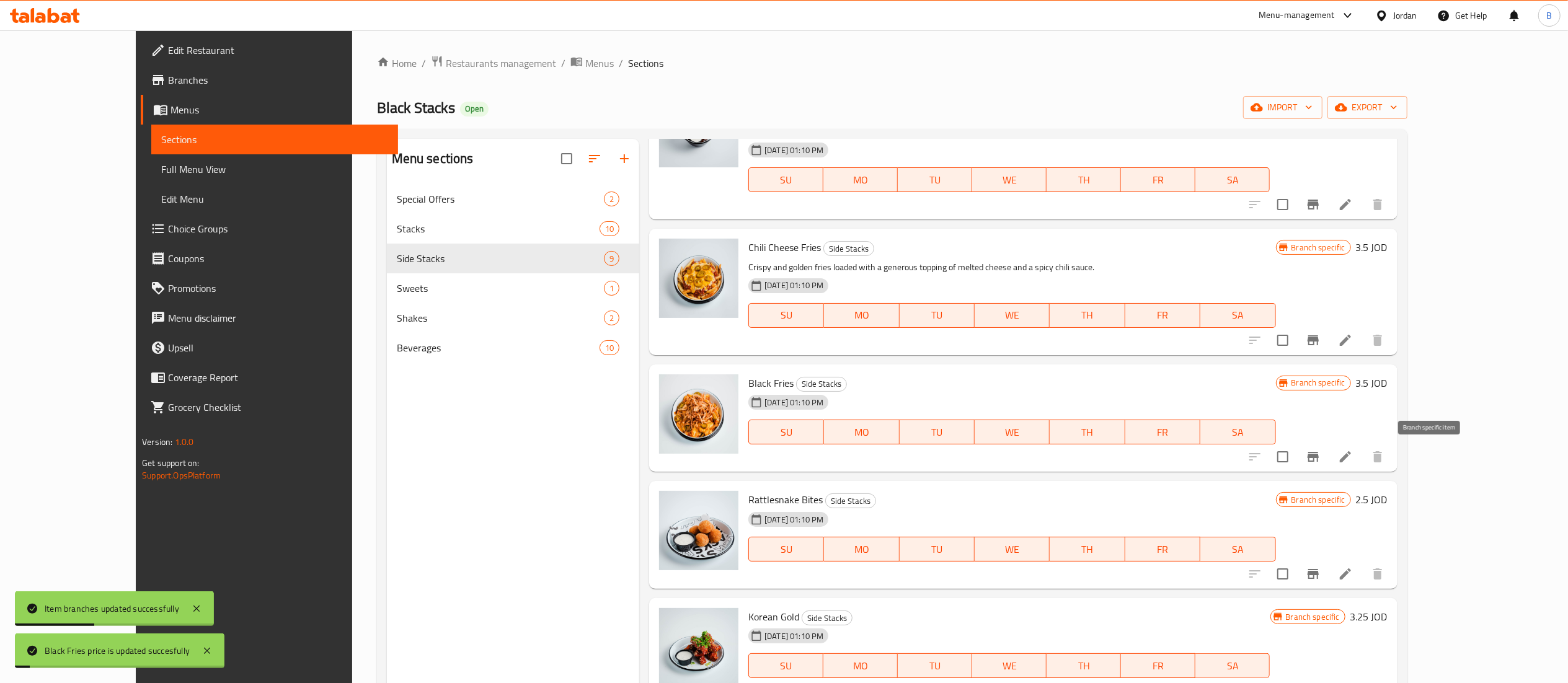
click at [1328, 464] on button "Branch-specific-item" at bounding box center [1313, 456] width 30 height 30
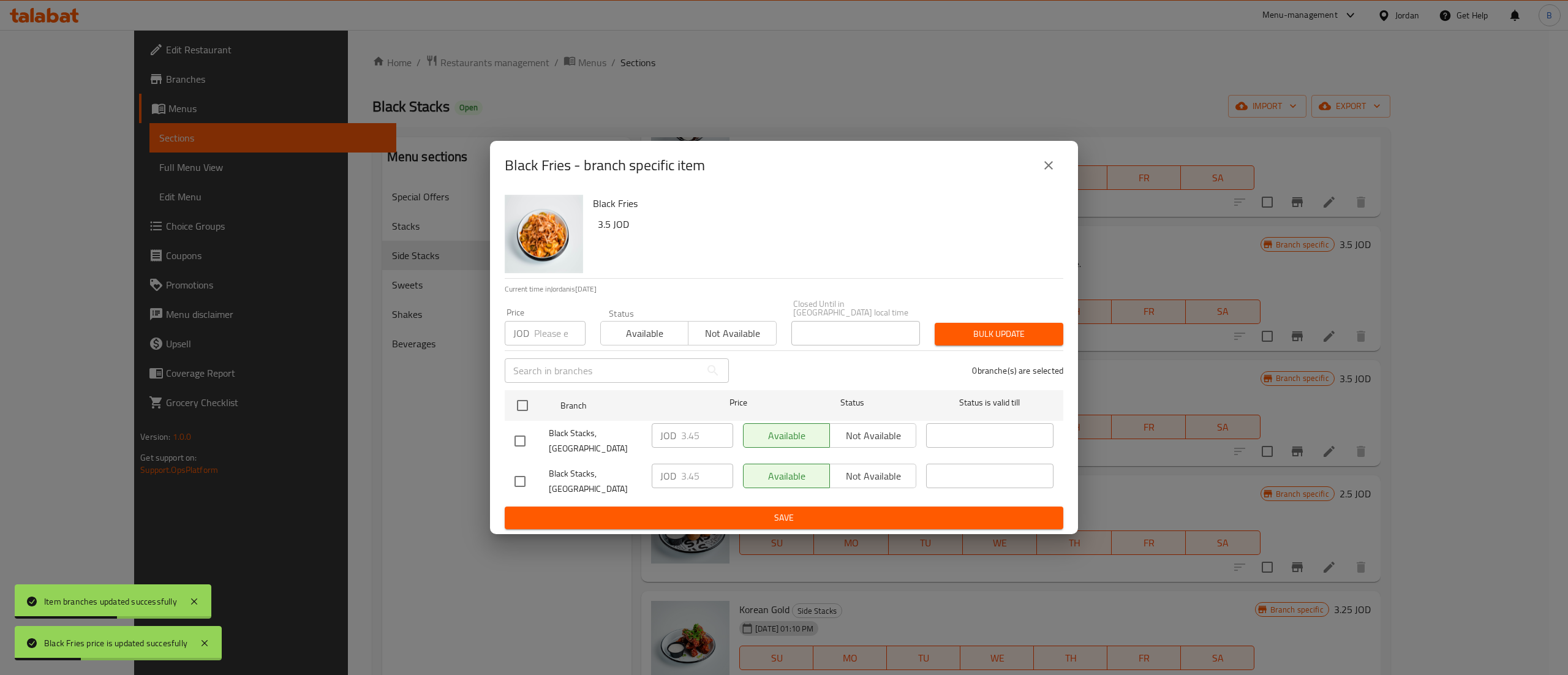
click at [517, 405] on input "checkbox" at bounding box center [522, 405] width 26 height 26
checkbox input "true"
drag, startPoint x: 703, startPoint y: 435, endPoint x: 603, endPoint y: 430, distance: 100.1
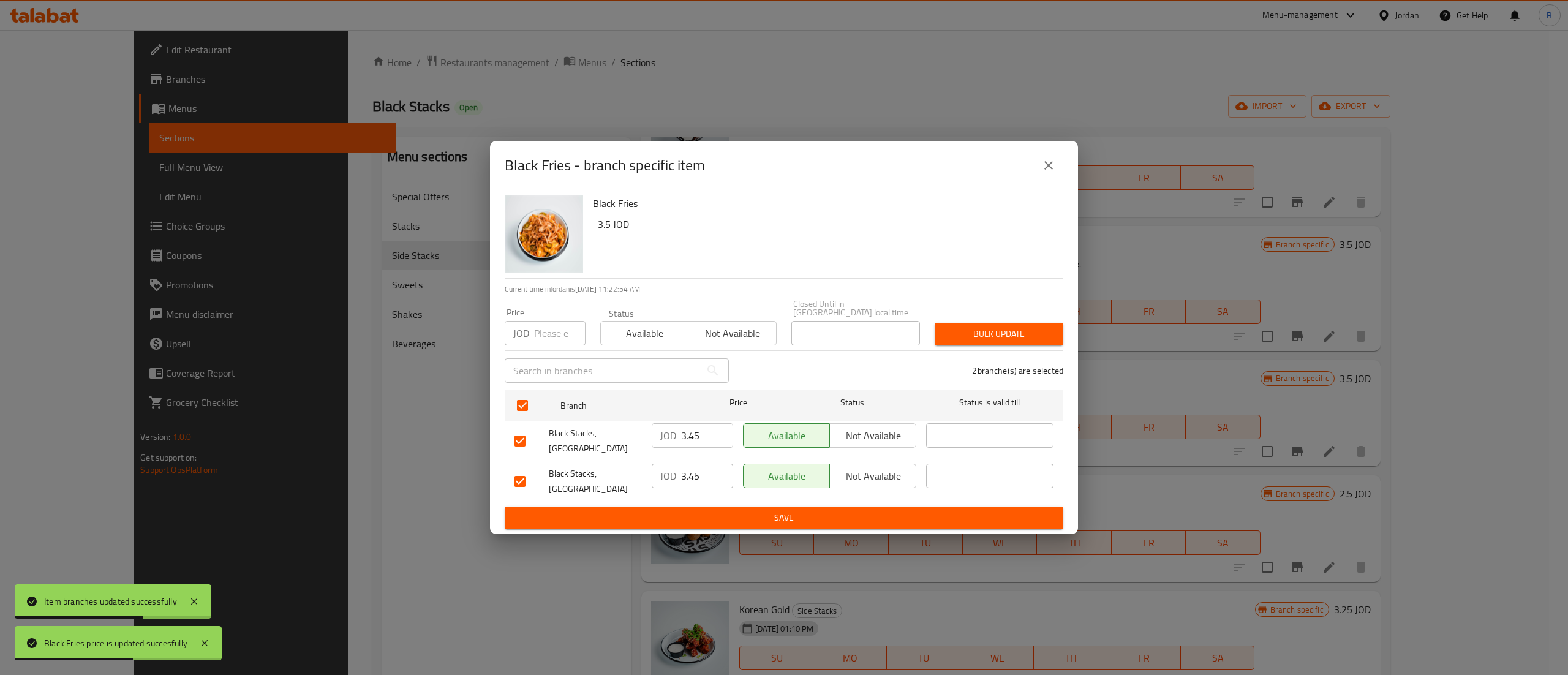
click at [603, 430] on div "Black Stacks, Boulevard Abdali JOD 3.45 ​ Available Not available ​" at bounding box center [784, 440] width 549 height 45
paste input "number"
type input "3.5"
drag, startPoint x: 700, startPoint y: 470, endPoint x: 594, endPoint y: 472, distance: 106.0
click at [604, 470] on div "Black Stacks, Mecca Street JOD 3.45 ​ Available Not available ​" at bounding box center [784, 481] width 549 height 45
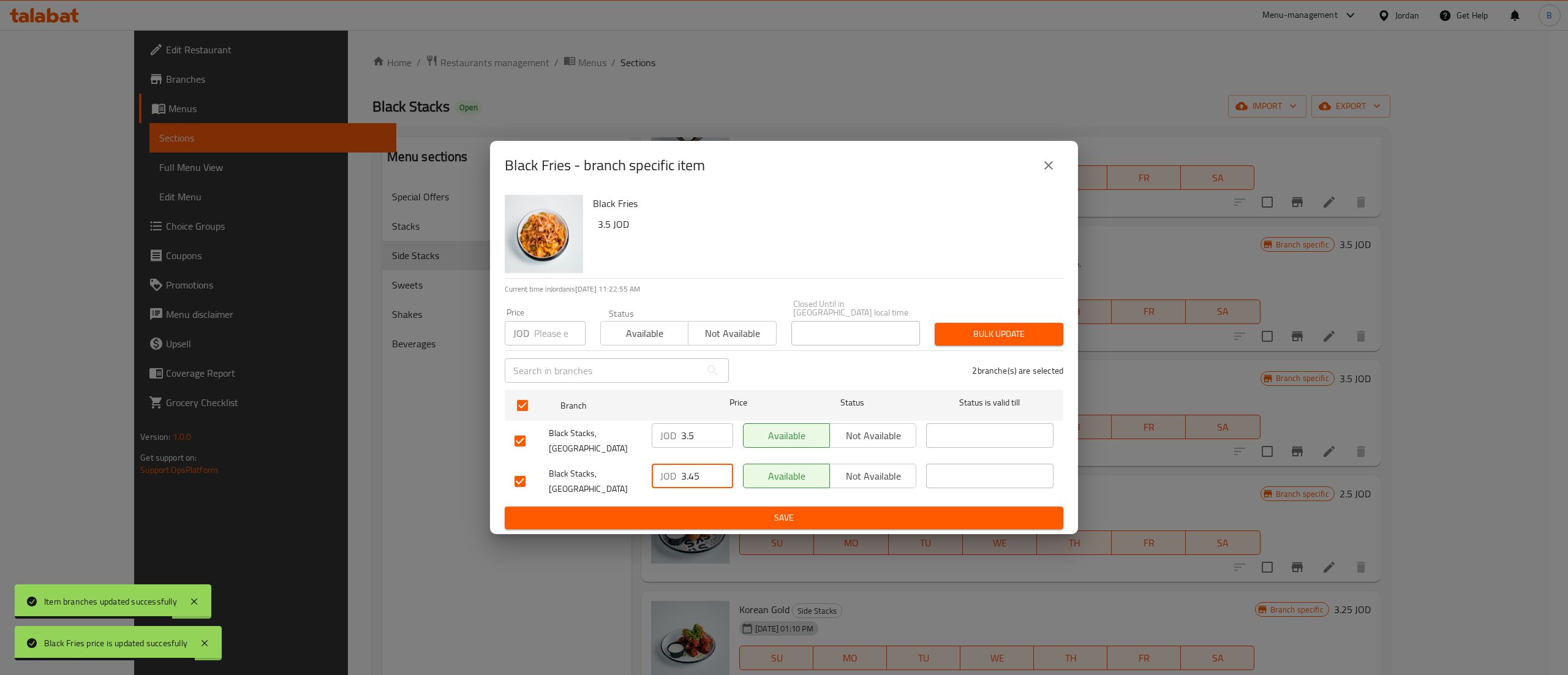
paste input "number"
type input "3.5"
click at [737, 520] on span "Save" at bounding box center [783, 517] width 539 height 15
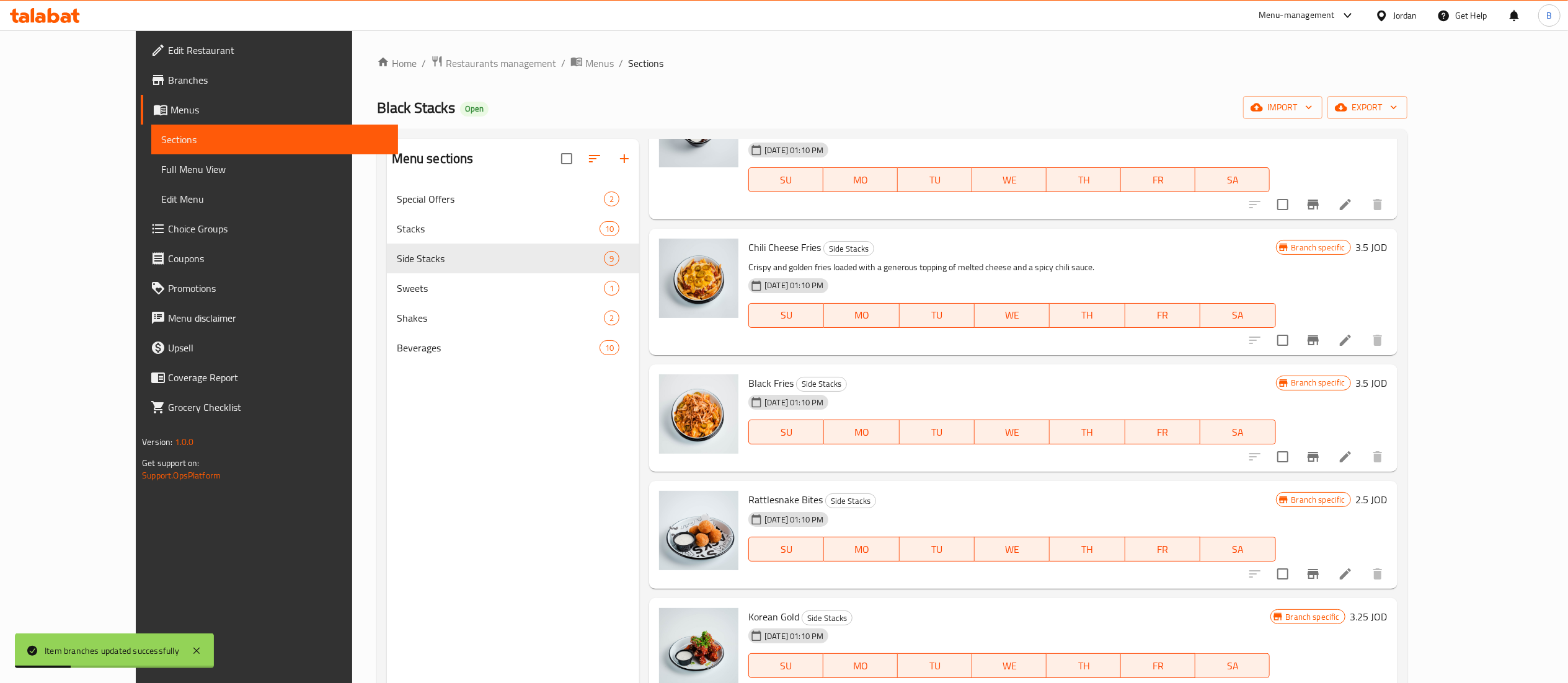
click at [1388, 495] on h6 "2.5 JOD" at bounding box center [1372, 499] width 32 height 18
drag, startPoint x: 1364, startPoint y: 505, endPoint x: 1166, endPoint y: 508, distance: 198.0
click at [1189, 505] on div "Rattlesnake Bites Side Stacks 18-08-2023 01:10 PM SU MO TU WE TH FR SA Branch s…" at bounding box center [1067, 535] width 649 height 98
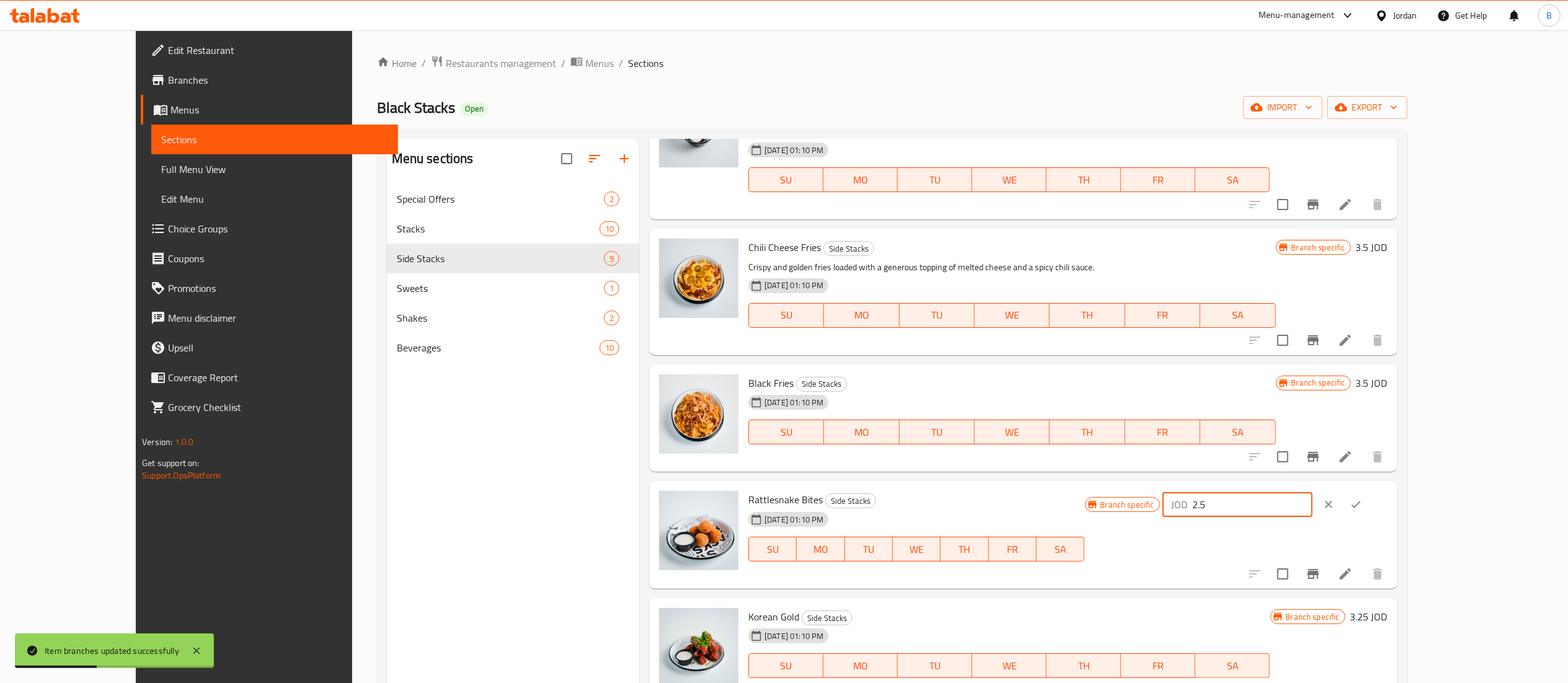
type input "4"
drag, startPoint x: 1374, startPoint y: 505, endPoint x: 1096, endPoint y: 505, distance: 278.0
click at [1143, 505] on div "Rattlesnake Bites Side Stacks 18-08-2023 01:10 PM SU MO TU WE TH FR SA Branch s…" at bounding box center [1067, 535] width 649 height 98
type input "3.3"
click at [1369, 505] on button "ok" at bounding box center [1356, 504] width 27 height 27
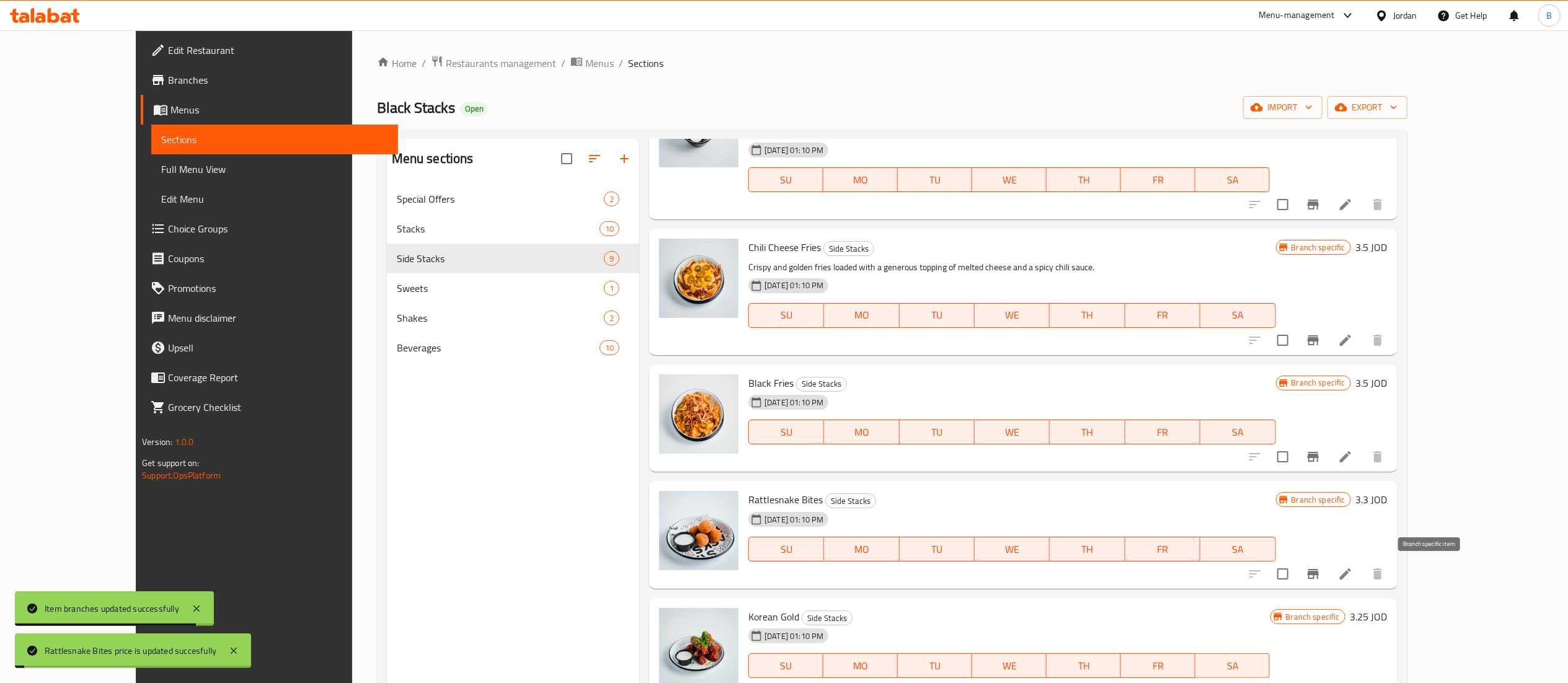
click at [1321, 569] on icon "Branch-specific-item" at bounding box center [1313, 574] width 15 height 15
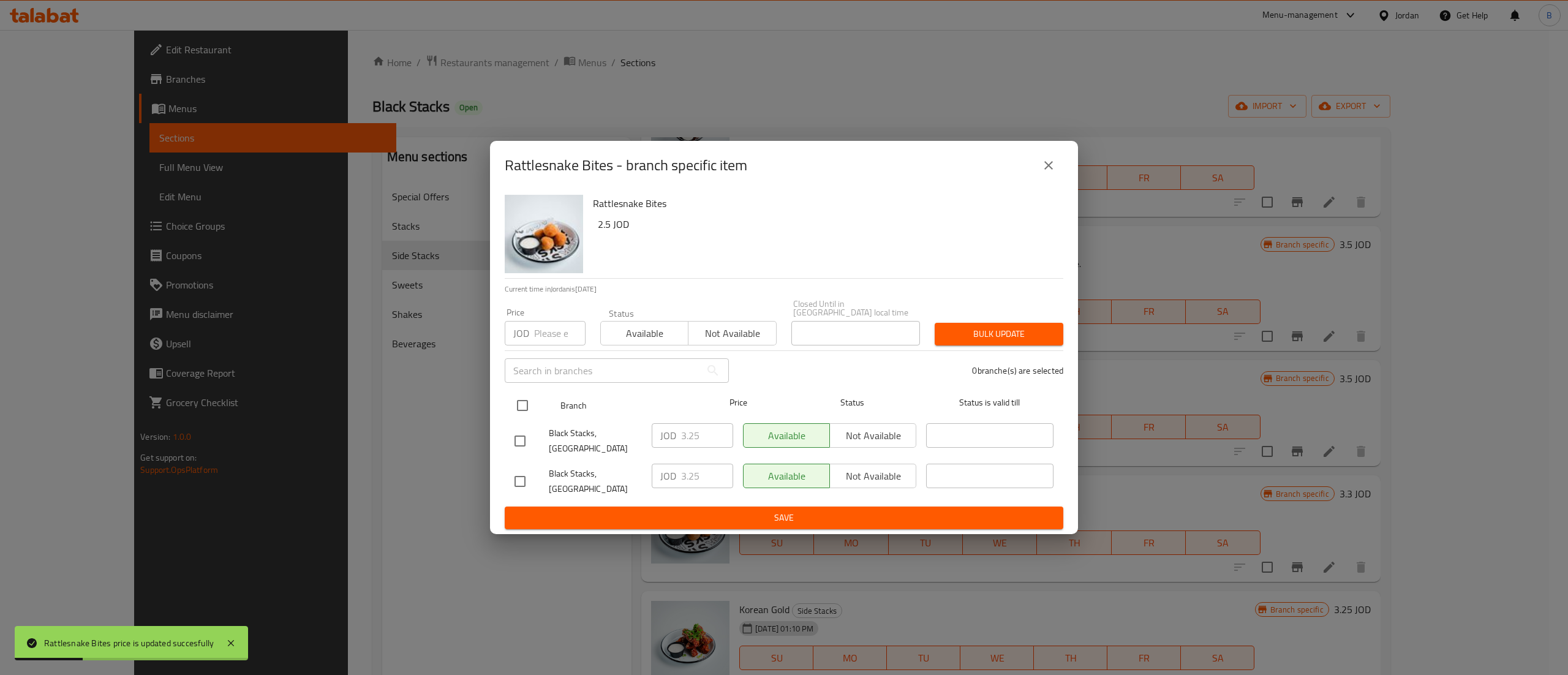
click at [513, 405] on input "checkbox" at bounding box center [522, 405] width 26 height 26
checkbox input "true"
drag, startPoint x: 711, startPoint y: 434, endPoint x: 640, endPoint y: 434, distance: 71.0
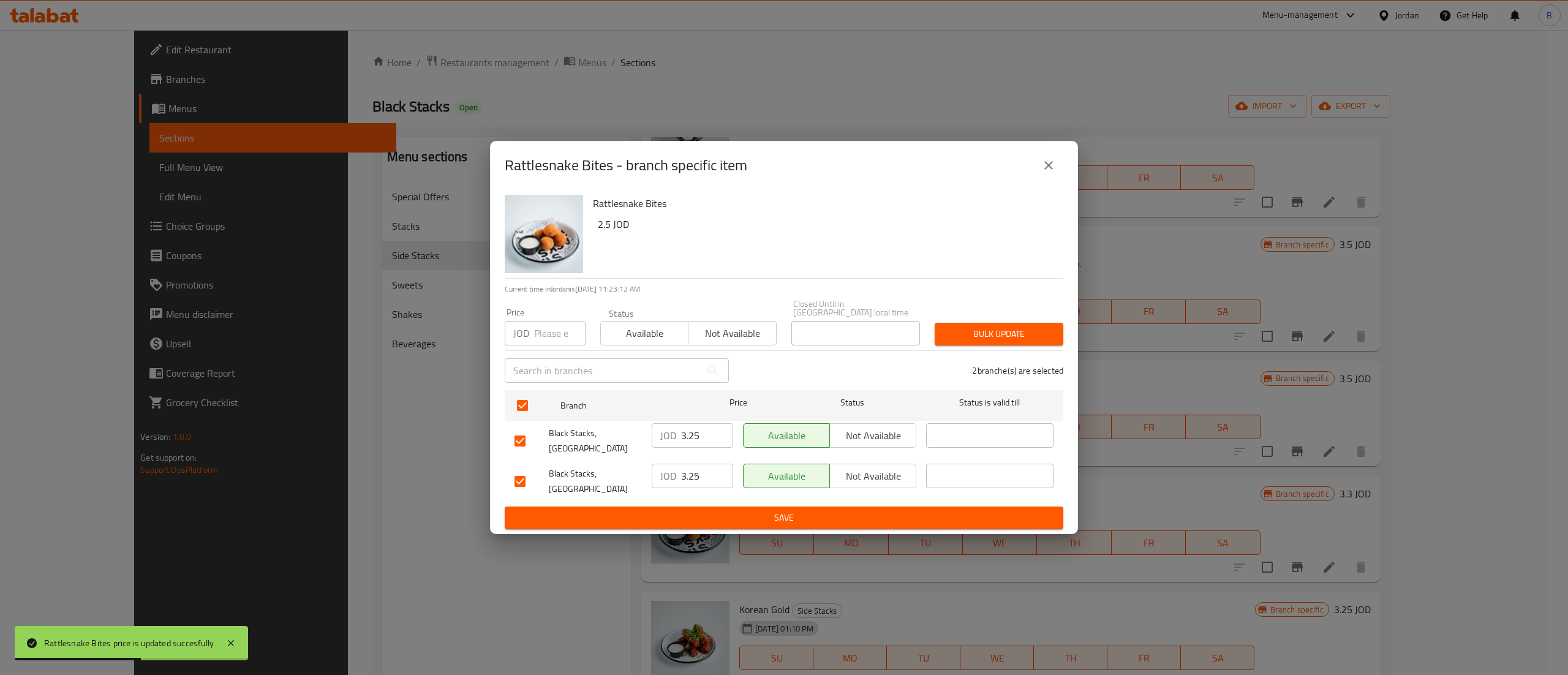
click at [640, 434] on div "Black Stacks, Mecca Street JOD 3.25 ​ Available Not available ​" at bounding box center [784, 440] width 549 height 45
paste input "3"
type input "3.3"
click at [702, 484] on div "JOD 3.25 ​" at bounding box center [693, 481] width 91 height 45
drag, startPoint x: 698, startPoint y: 477, endPoint x: 623, endPoint y: 475, distance: 75.0
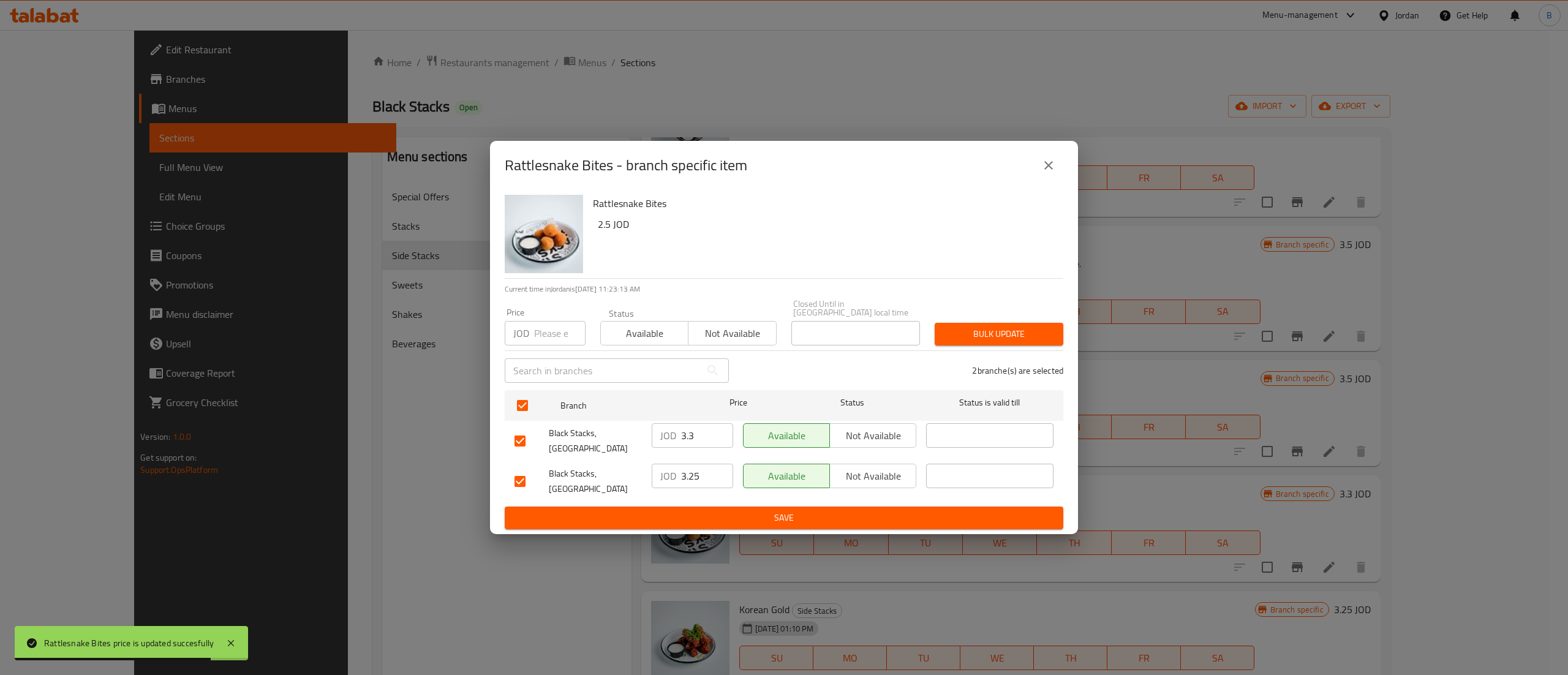
click at [623, 475] on div "Black Stacks, Boulevard Abdali JOD 3.25 ​ Available Not available ​" at bounding box center [784, 481] width 549 height 45
paste input "3"
type input "3.3"
click at [752, 514] on span "Save" at bounding box center [783, 517] width 539 height 15
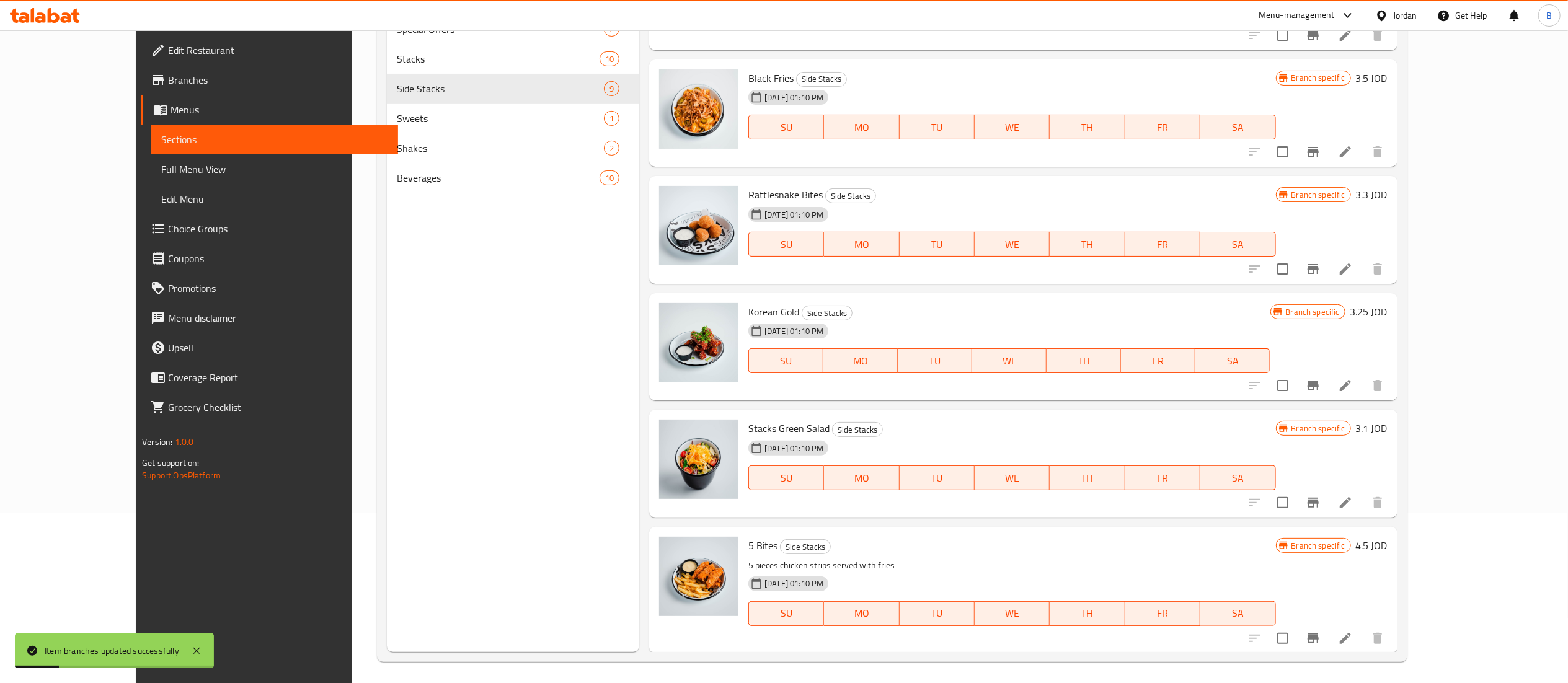
scroll to position [174, 0]
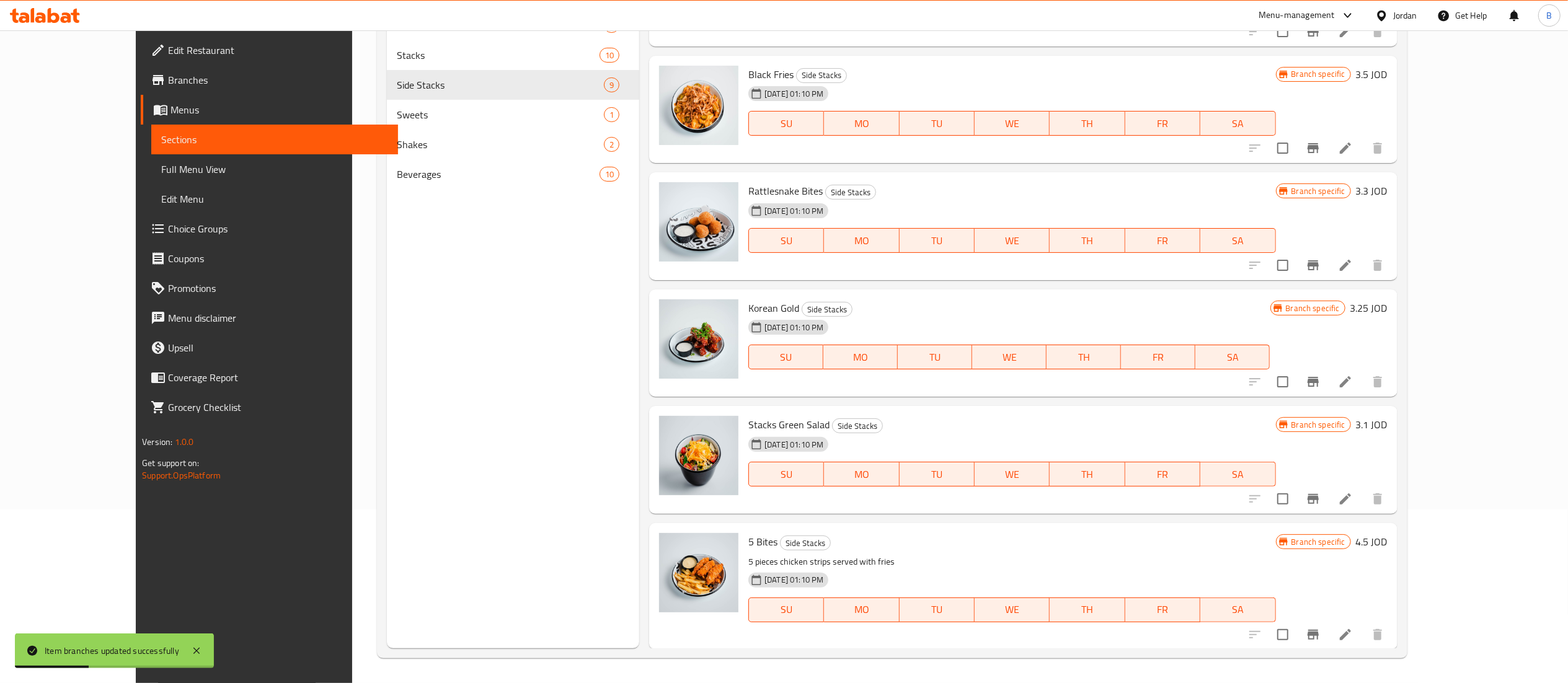
click at [1388, 303] on h6 "3.25 JOD" at bounding box center [1368, 308] width 38 height 18
drag, startPoint x: 1375, startPoint y: 314, endPoint x: 1240, endPoint y: 337, distance: 136.9
click at [1236, 336] on div "Branch specific JOD 3.25 ​" at bounding box center [1236, 343] width 303 height 88
paste input "4.5"
type input "4.55"
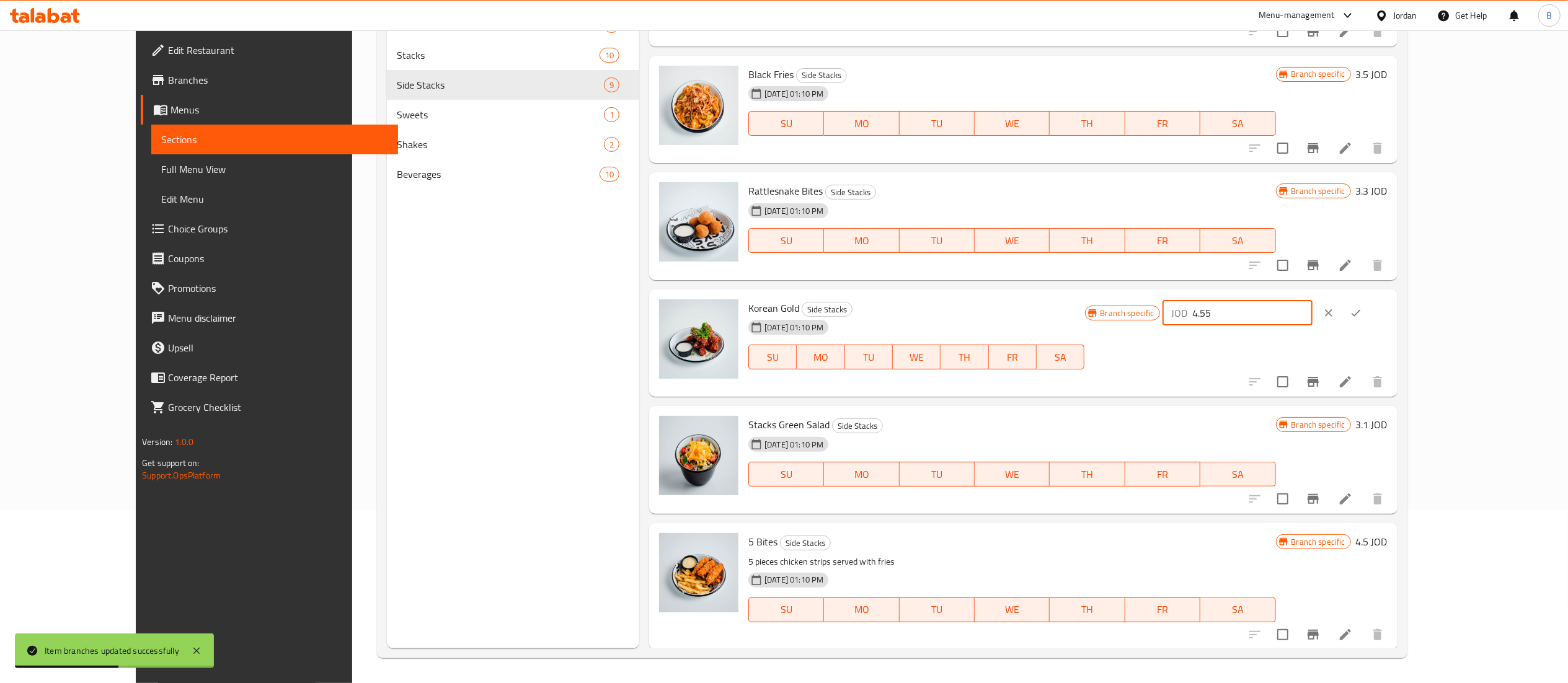
click at [1369, 314] on button "ok" at bounding box center [1356, 313] width 27 height 27
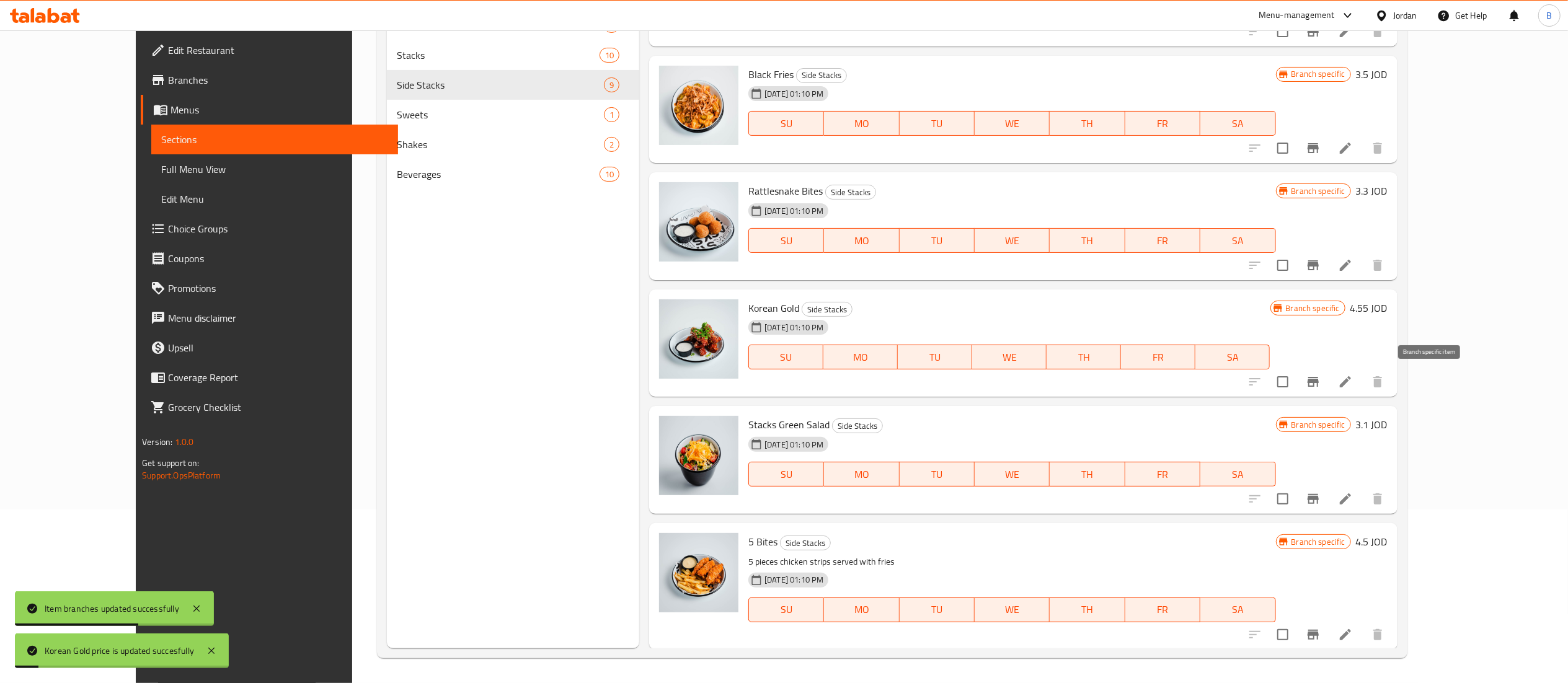
click at [1319, 384] on icon "Branch-specific-item" at bounding box center [1313, 381] width 11 height 10
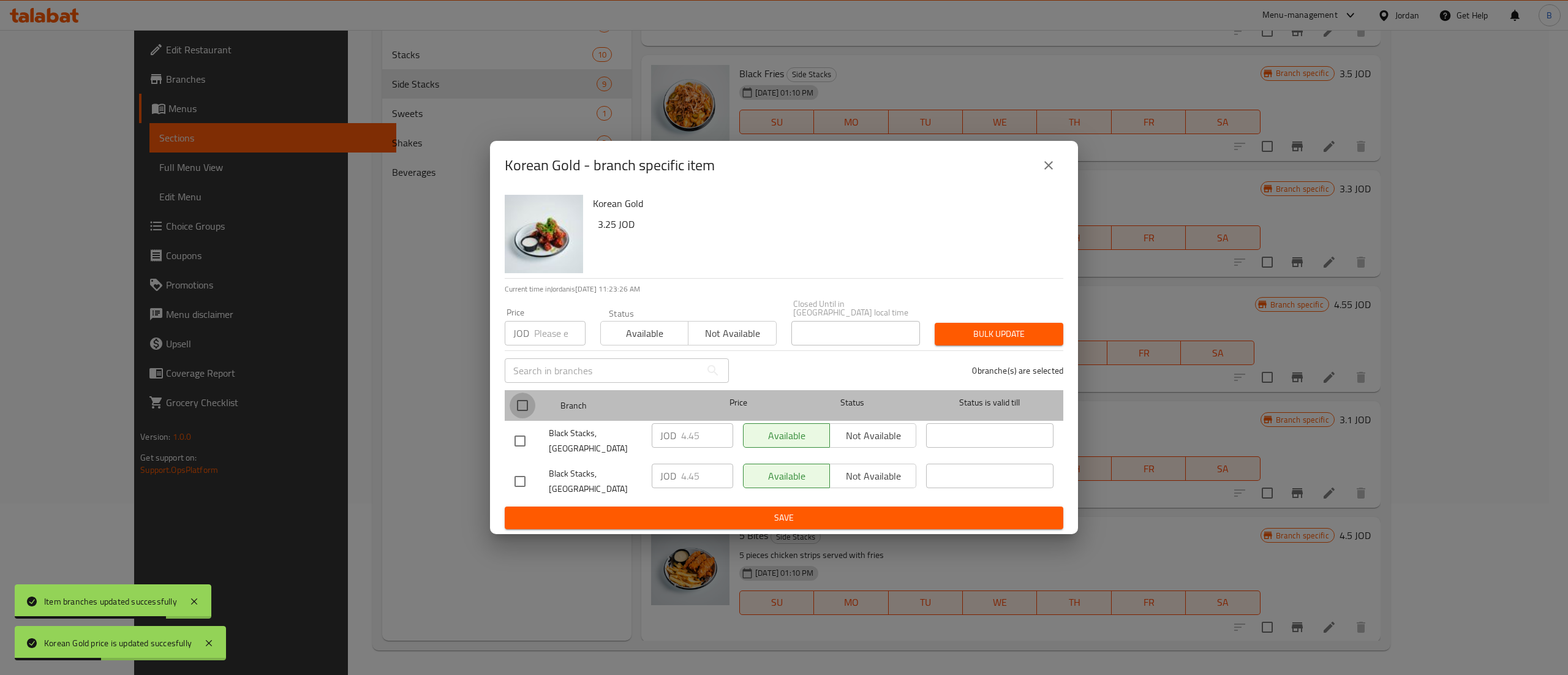
click at [513, 398] on input "checkbox" at bounding box center [522, 405] width 26 height 26
checkbox input "true"
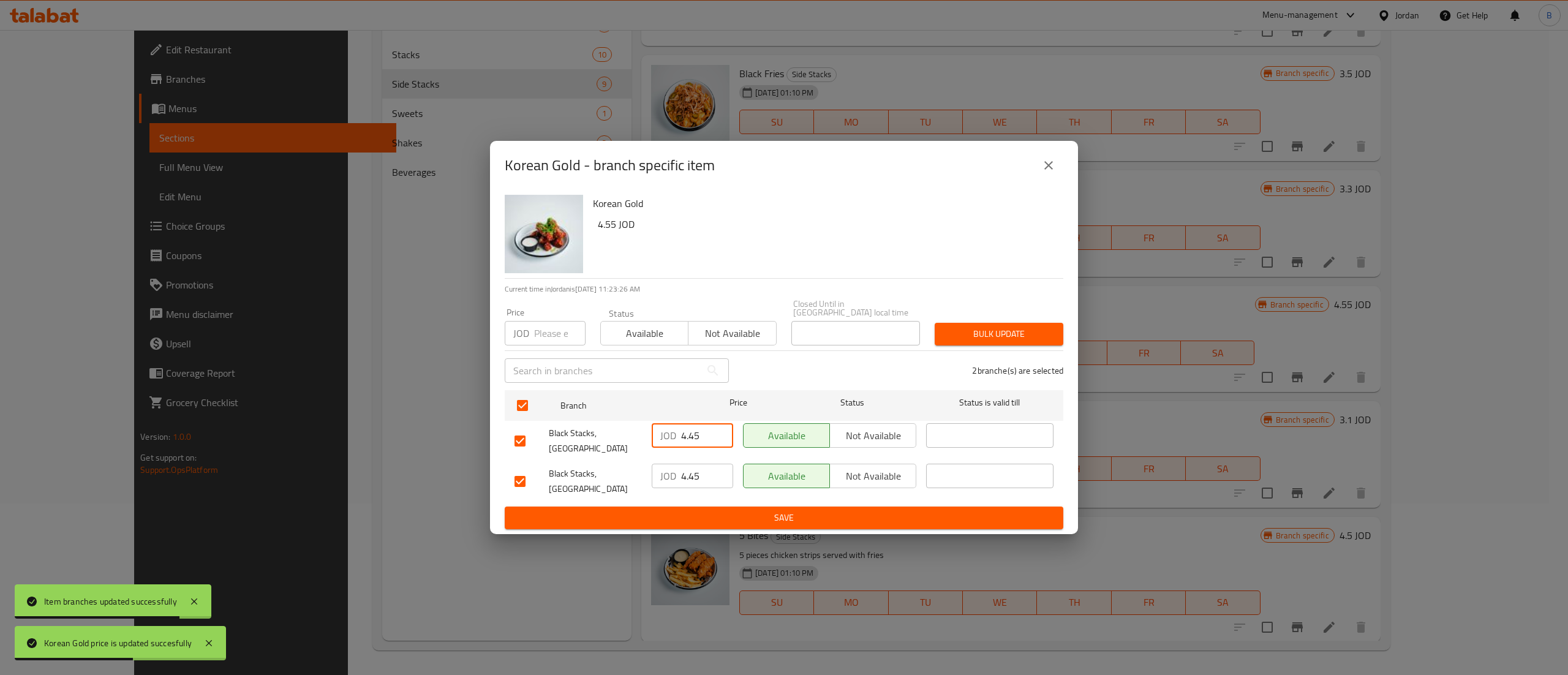
drag, startPoint x: 704, startPoint y: 437, endPoint x: 591, endPoint y: 446, distance: 113.4
click at [613, 438] on div "Black Stacks, Boulevard Abdali JOD 4.45 ​ Available Not available ​" at bounding box center [784, 440] width 549 height 45
paste input "5"
type input "4.55"
drag, startPoint x: 704, startPoint y: 477, endPoint x: 642, endPoint y: 472, distance: 62.2
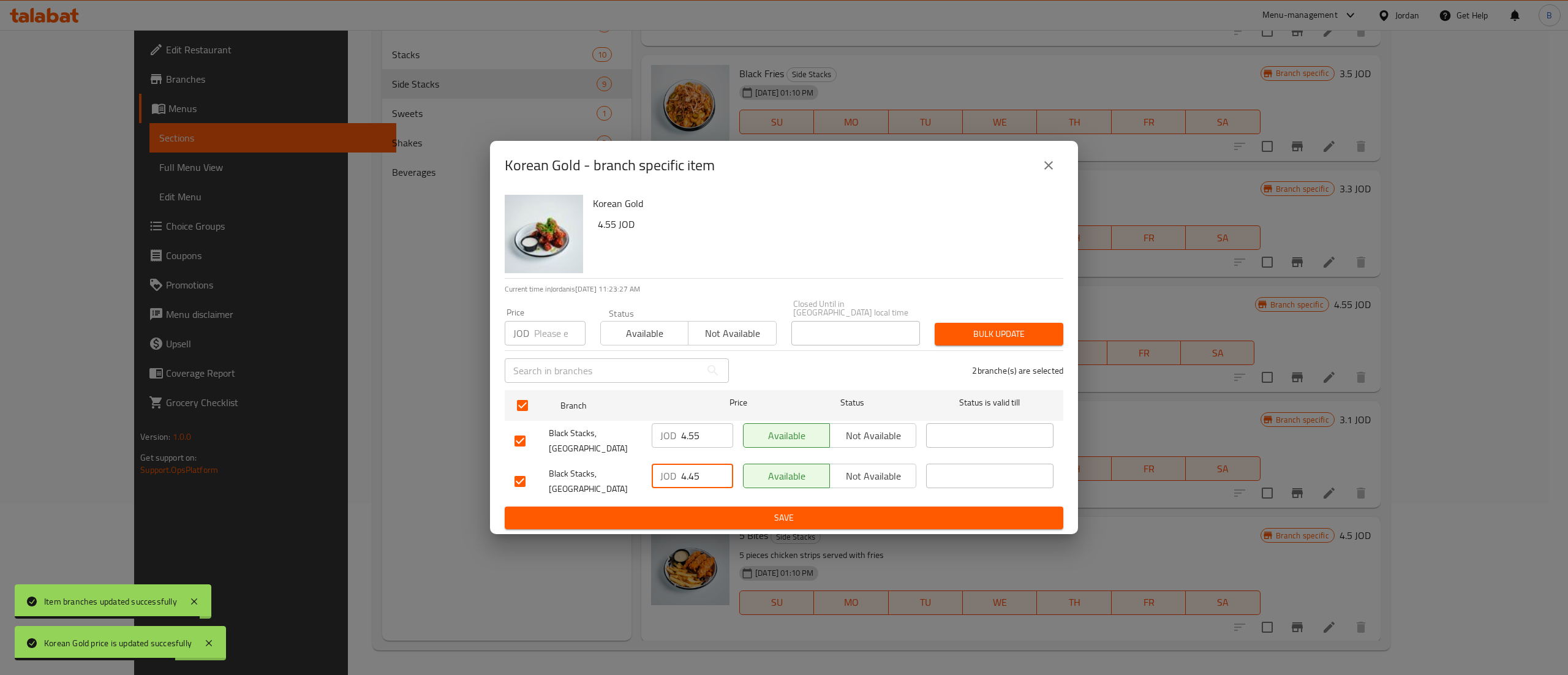
click at [642, 472] on div "Black Stacks, Mecca Street JOD 4.45 ​ Available Not available ​" at bounding box center [784, 481] width 549 height 45
paste input "5"
type input "4.55"
click at [738, 517] on span "Save" at bounding box center [783, 517] width 539 height 15
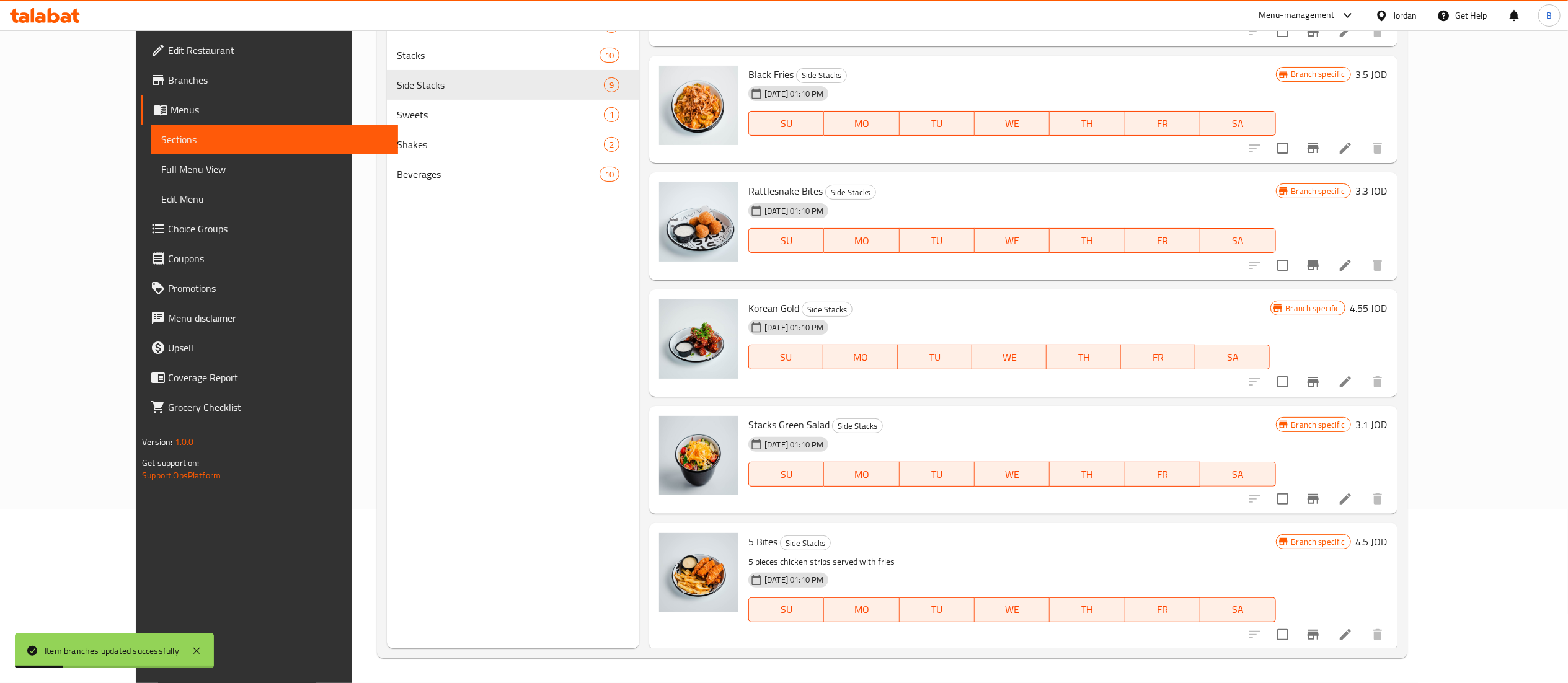
click at [1388, 431] on h6 "3.1 JOD" at bounding box center [1372, 424] width 32 height 18
click at [1313, 428] on input "3.1" at bounding box center [1252, 429] width 121 height 25
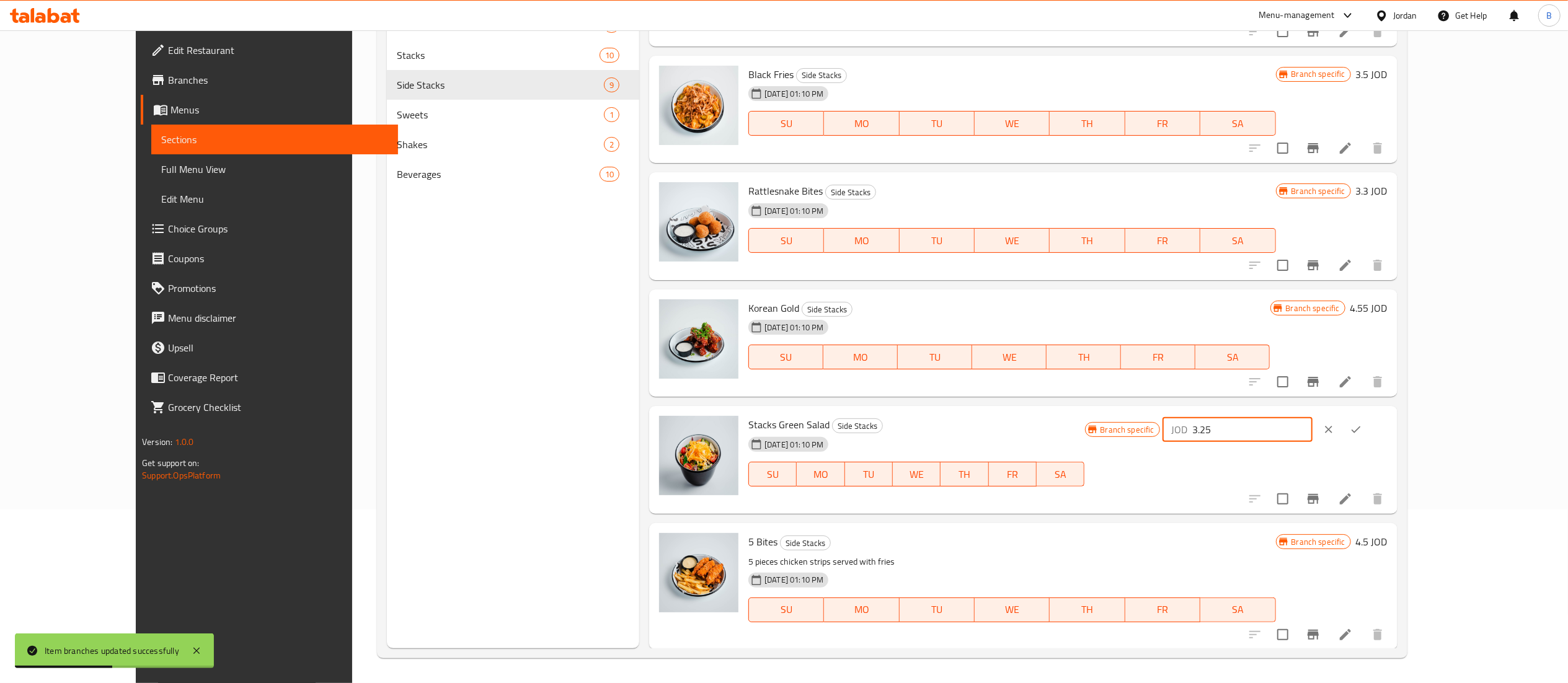
drag, startPoint x: 1400, startPoint y: 428, endPoint x: 1142, endPoint y: 432, distance: 258.0
click at [1150, 432] on div "Stacks Green Salad Side Stacks 18-08-2023 01:10 PM SU MO TU WE TH FR SA Branch …" at bounding box center [1067, 460] width 649 height 98
type input "3.25"
click at [1369, 425] on button "ok" at bounding box center [1356, 429] width 27 height 27
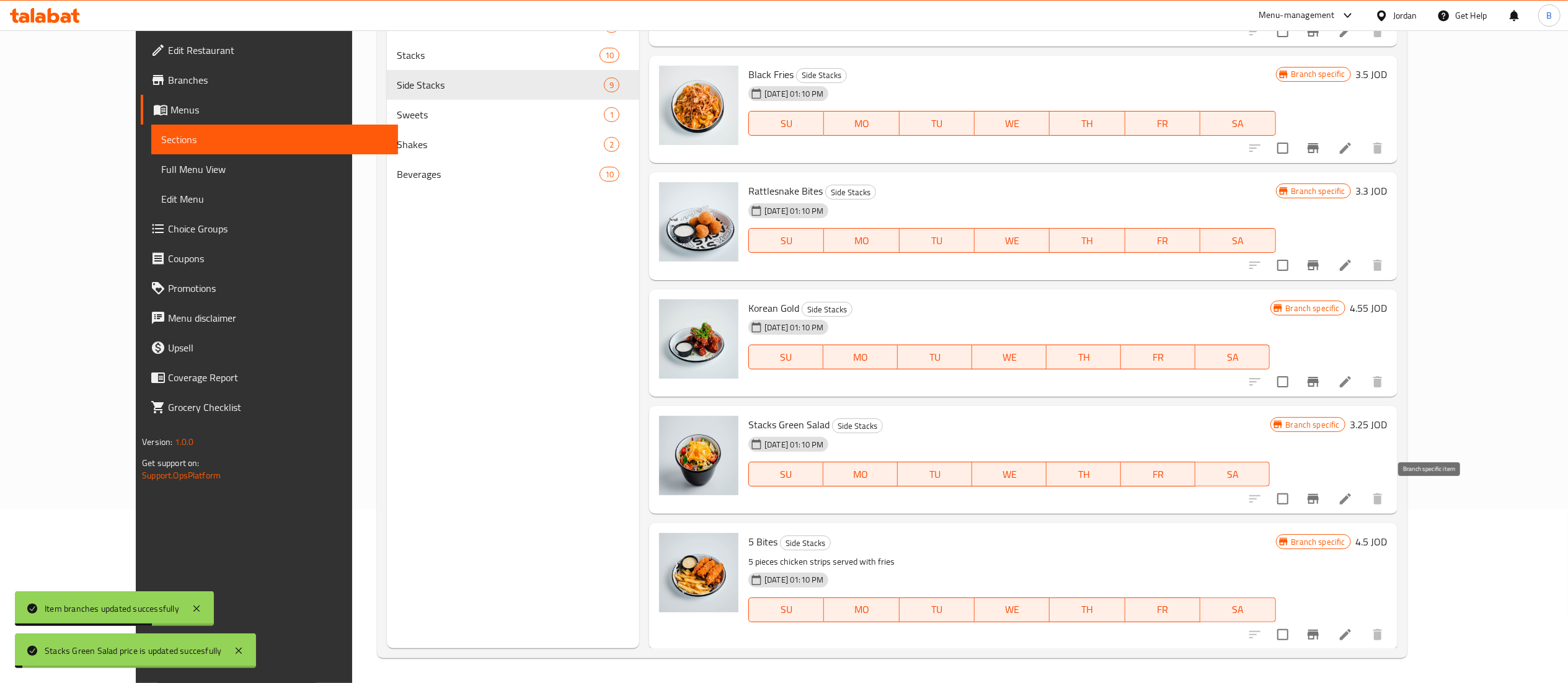
click at [1319, 497] on icon "Branch-specific-item" at bounding box center [1313, 499] width 11 height 10
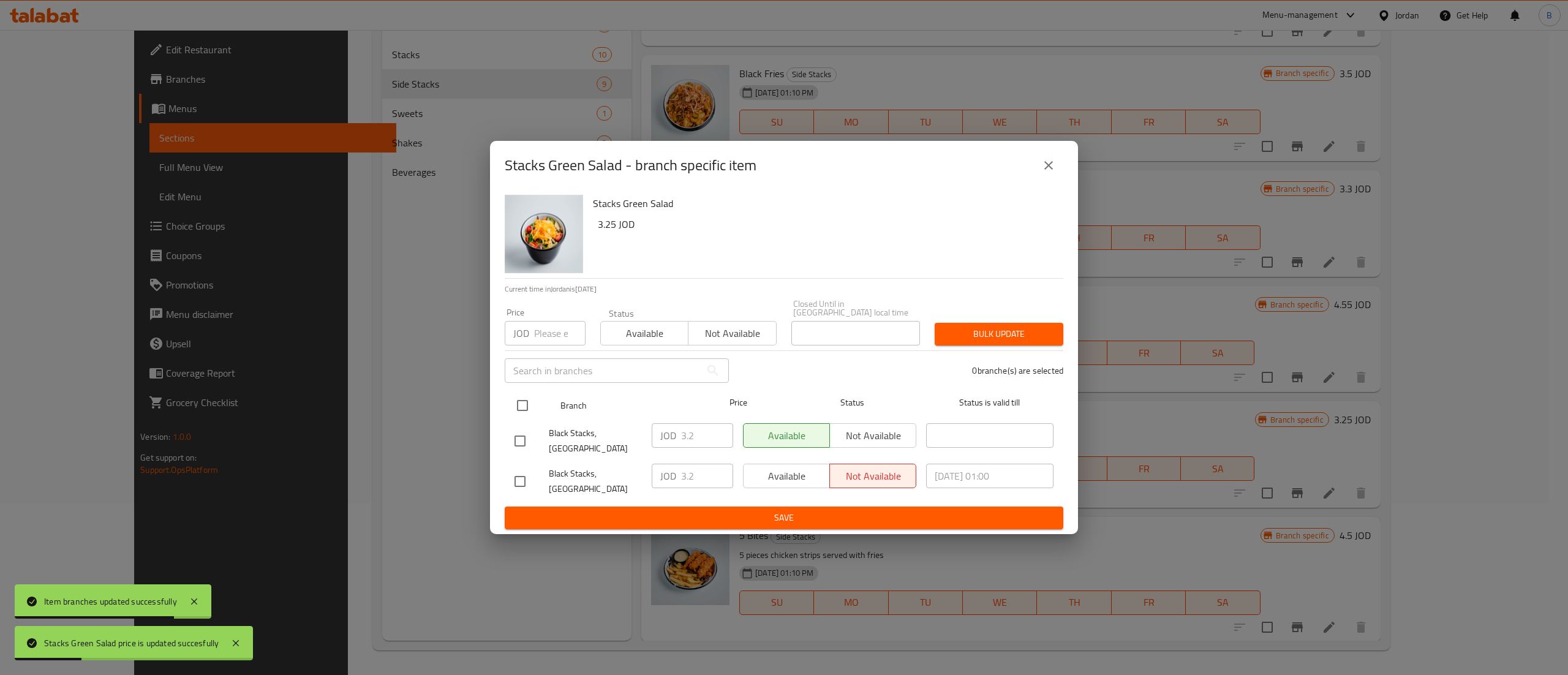
click at [509, 399] on div "Branch Price Status Status is valid till" at bounding box center [784, 405] width 558 height 31
click at [532, 404] on input "checkbox" at bounding box center [522, 405] width 26 height 26
checkbox input "true"
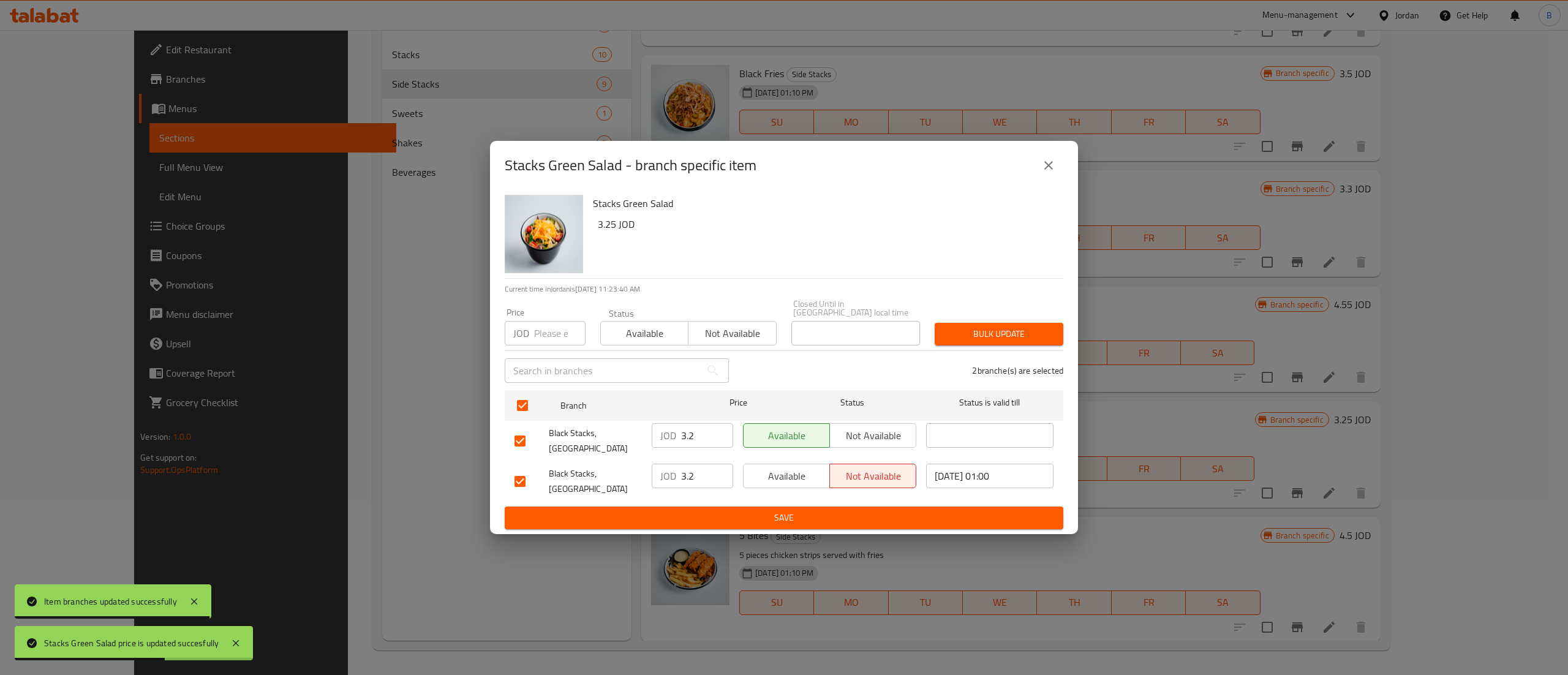
drag, startPoint x: 608, startPoint y: 440, endPoint x: 559, endPoint y: 440, distance: 49.0
click at [580, 440] on div "Black Stacks, Mecca Street JOD 3.2 ​ Available Not available ​" at bounding box center [784, 440] width 549 height 45
paste input "5"
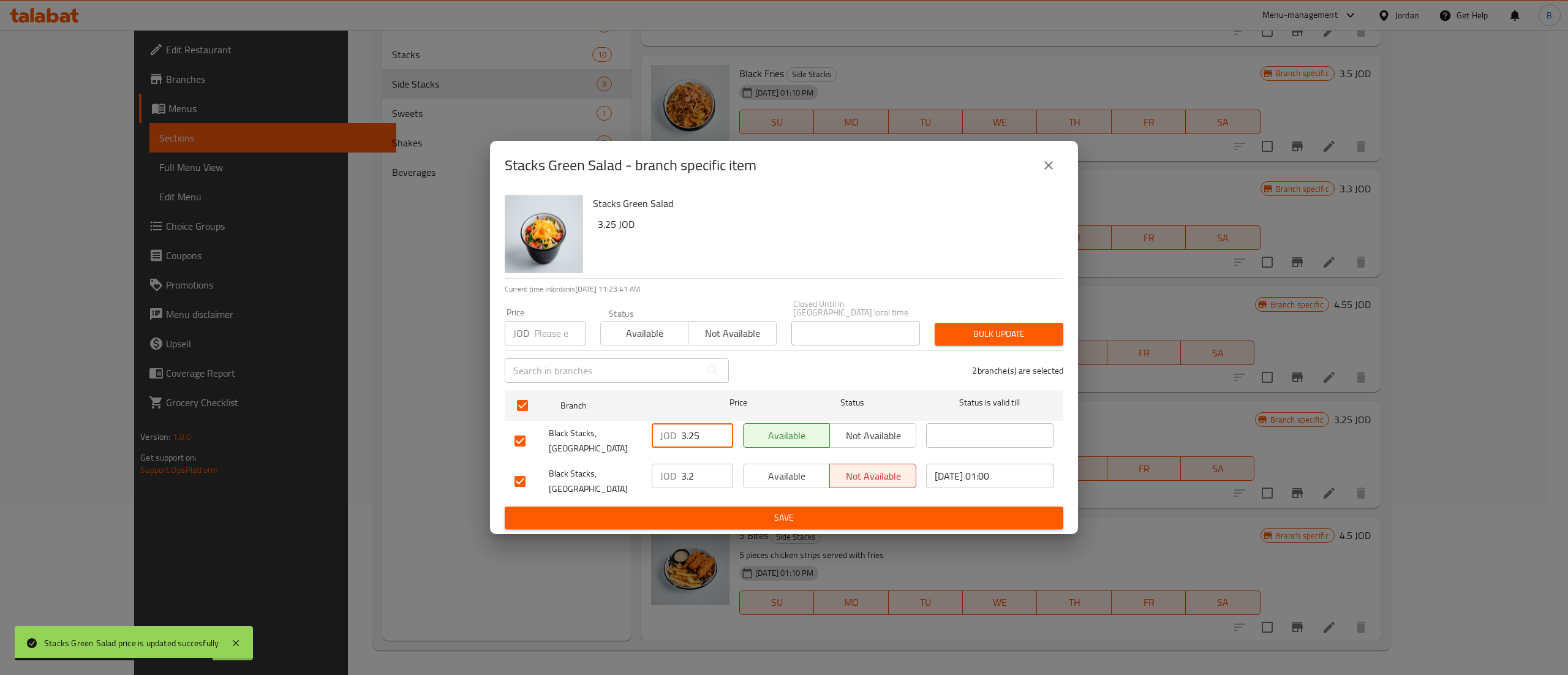
type input "3.25"
drag, startPoint x: 698, startPoint y: 468, endPoint x: 633, endPoint y: 472, distance: 65.1
click at [633, 472] on div "Black Stacks, Boulevard Abdali JOD 3.2 ​ Available Not available 2025/10/12 01:…" at bounding box center [784, 481] width 549 height 45
paste input "5"
type input "3.25"
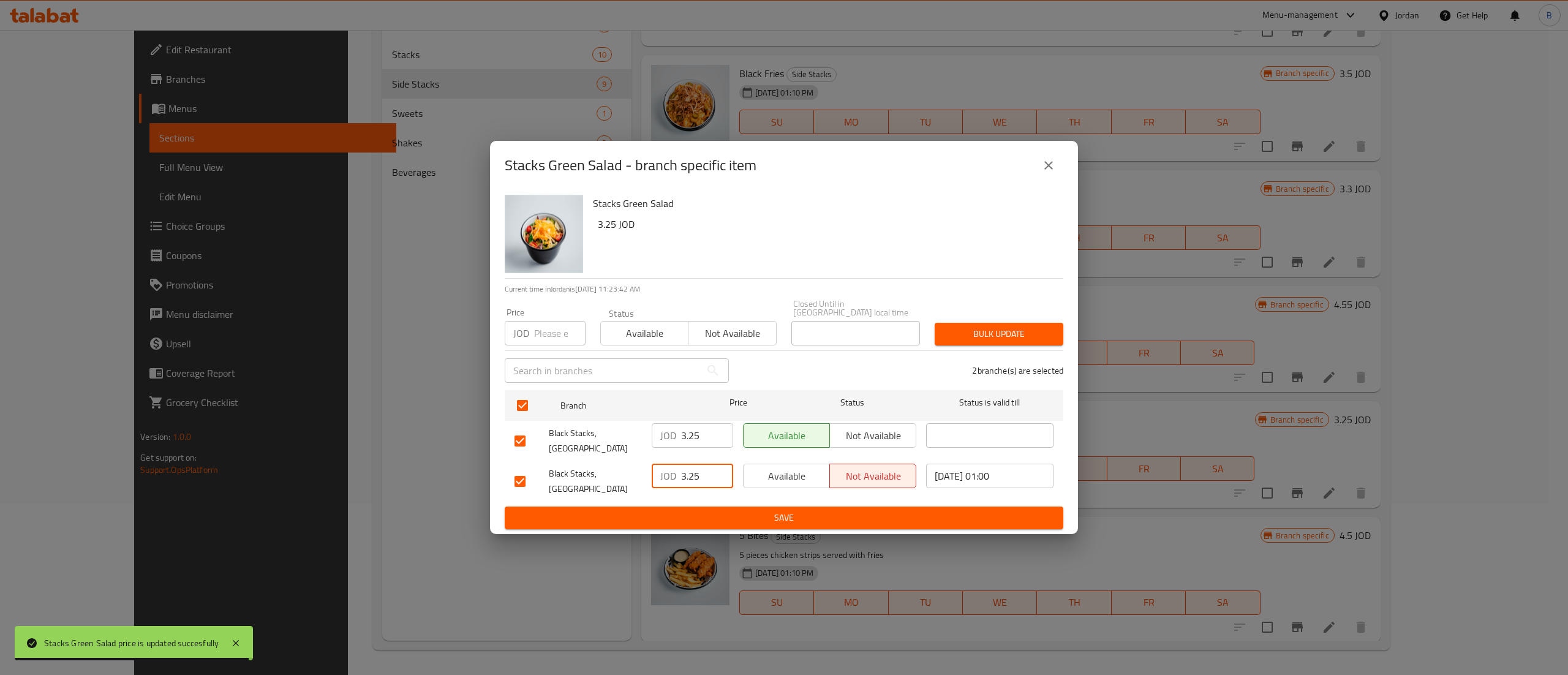
click at [741, 526] on div "Stacks Green Salad 3.25 JOD Current time in Jordan is 13 Oct 2025 11:23:42 AM P…" at bounding box center [783, 362] width 588 height 344
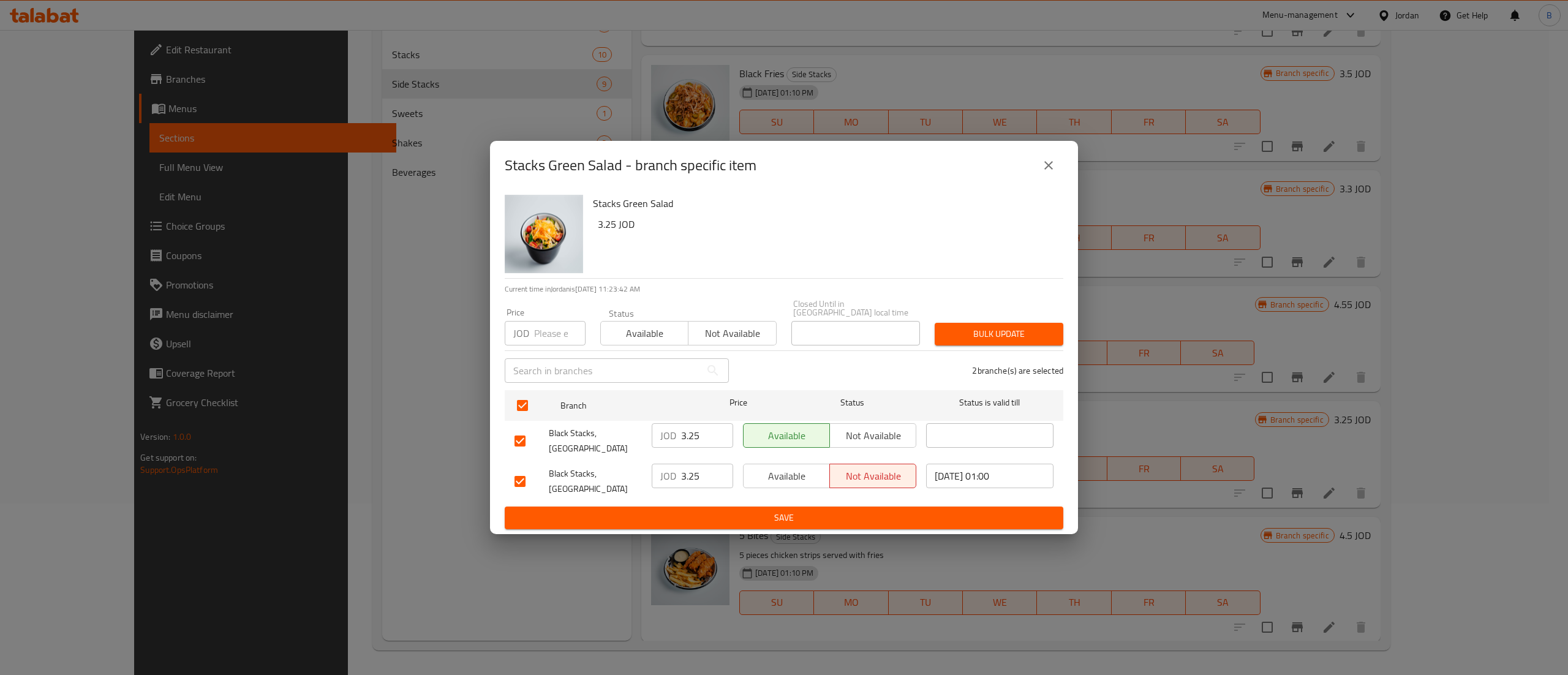
click at [747, 517] on span "Save" at bounding box center [783, 517] width 539 height 15
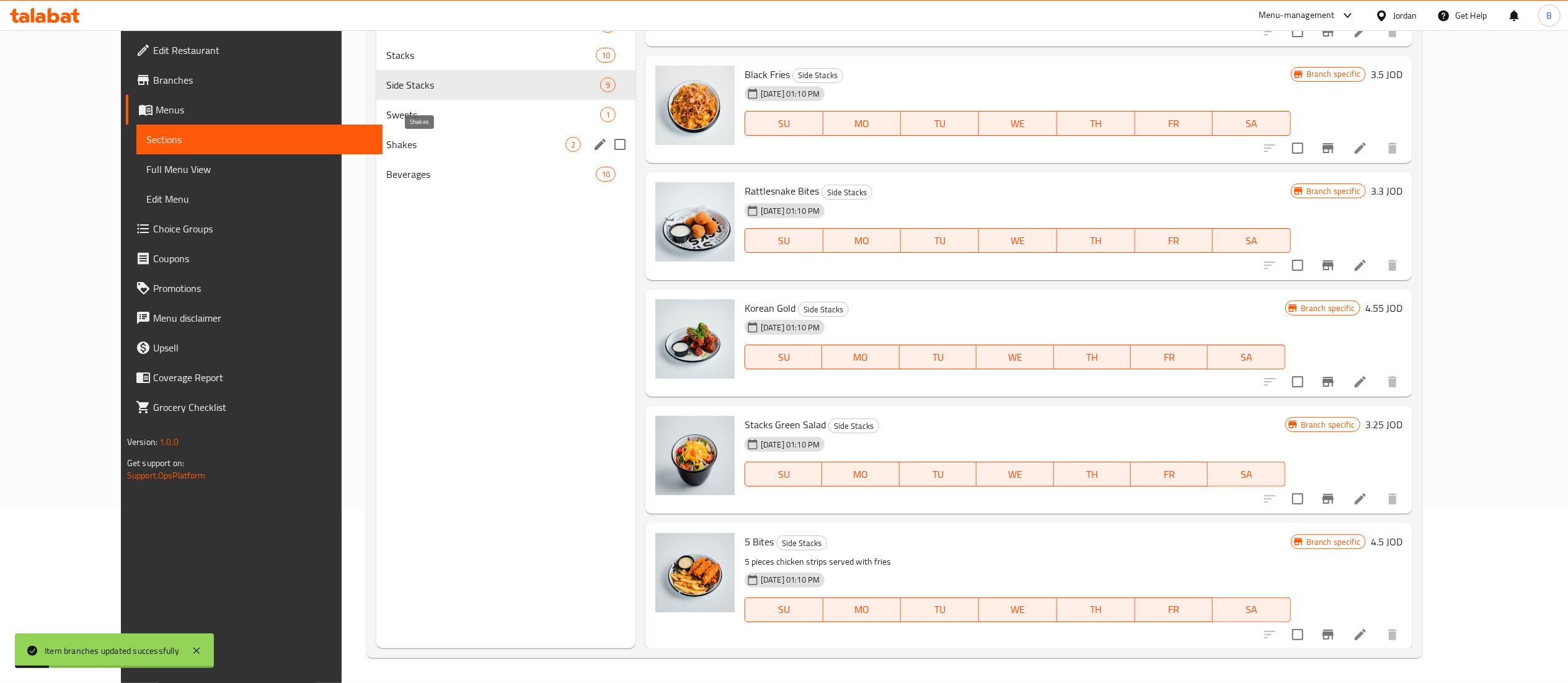
click at [386, 146] on span "Shakes" at bounding box center [476, 144] width 179 height 15
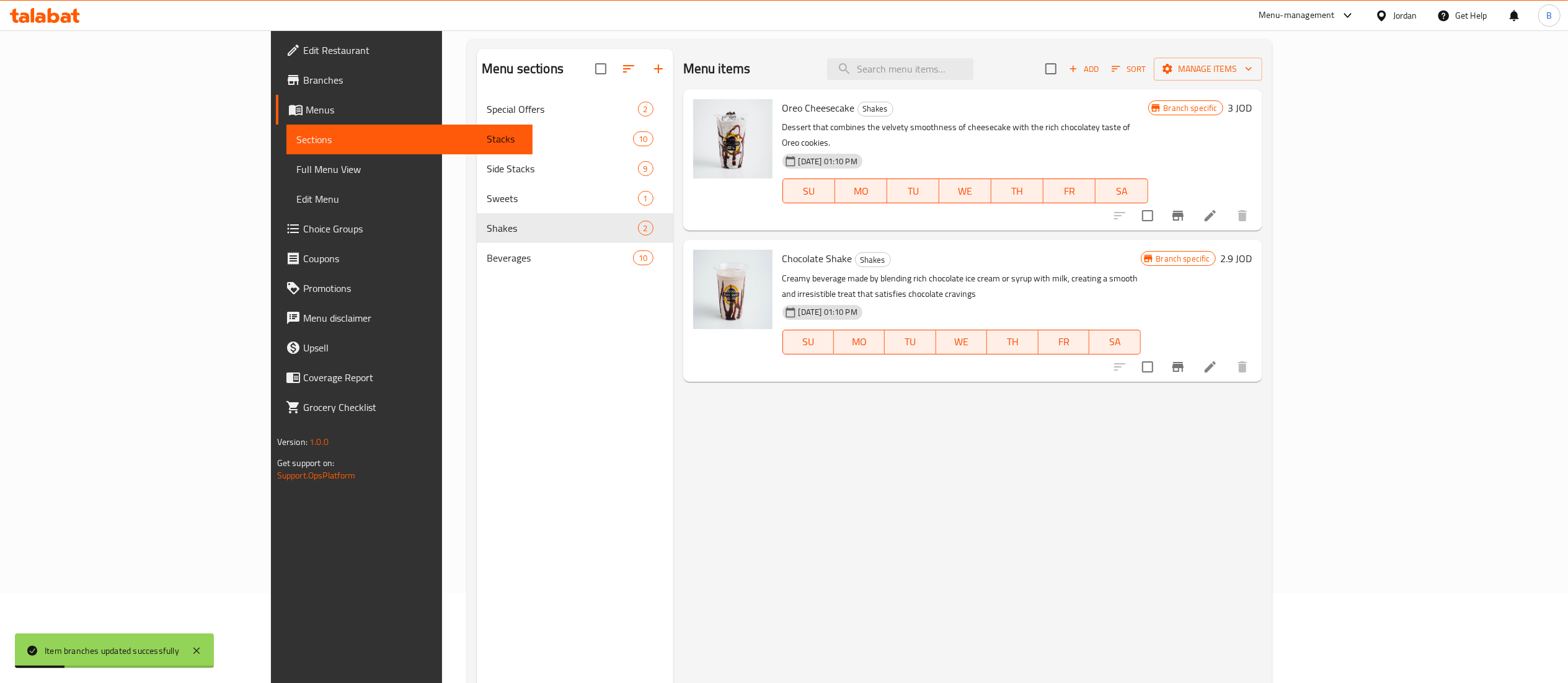
scroll to position [50, 0]
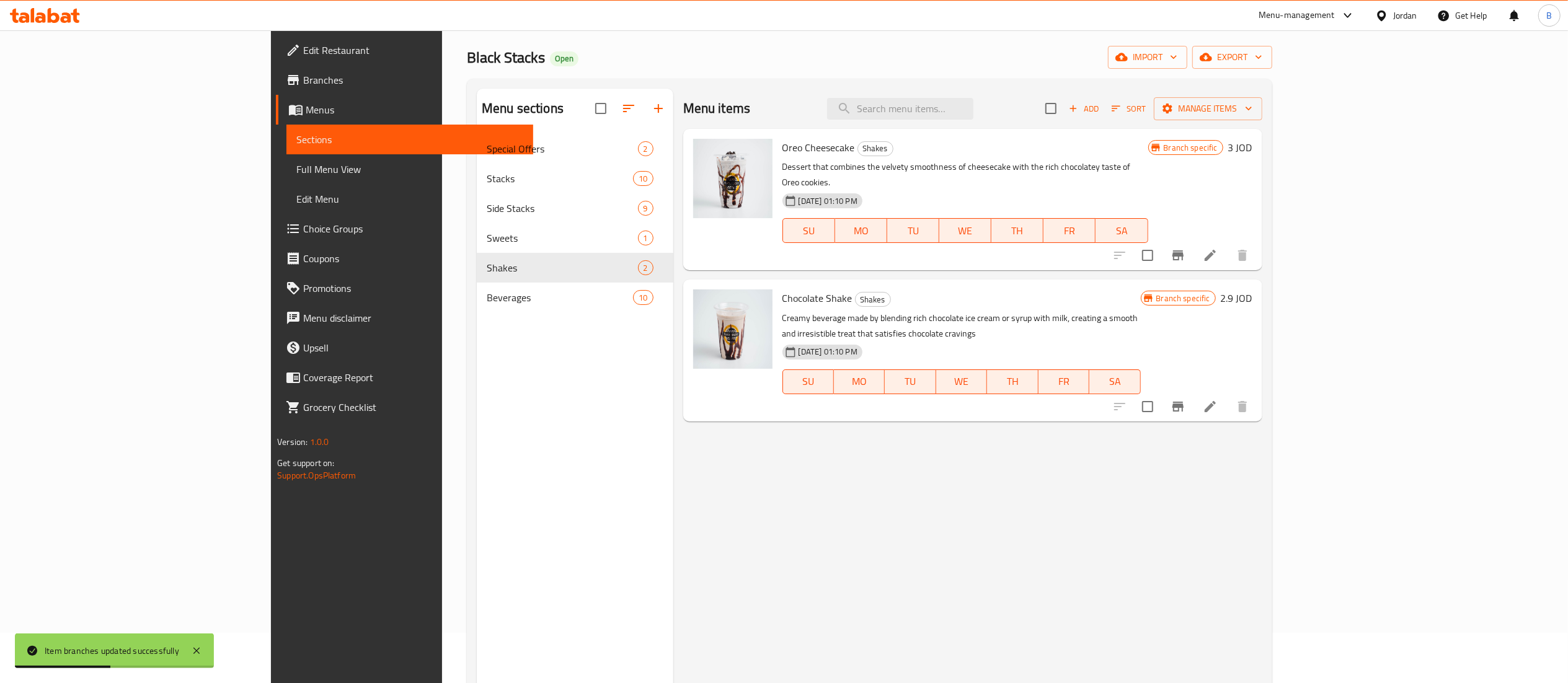
click at [1253, 148] on h6 "3 JOD" at bounding box center [1240, 148] width 24 height 18
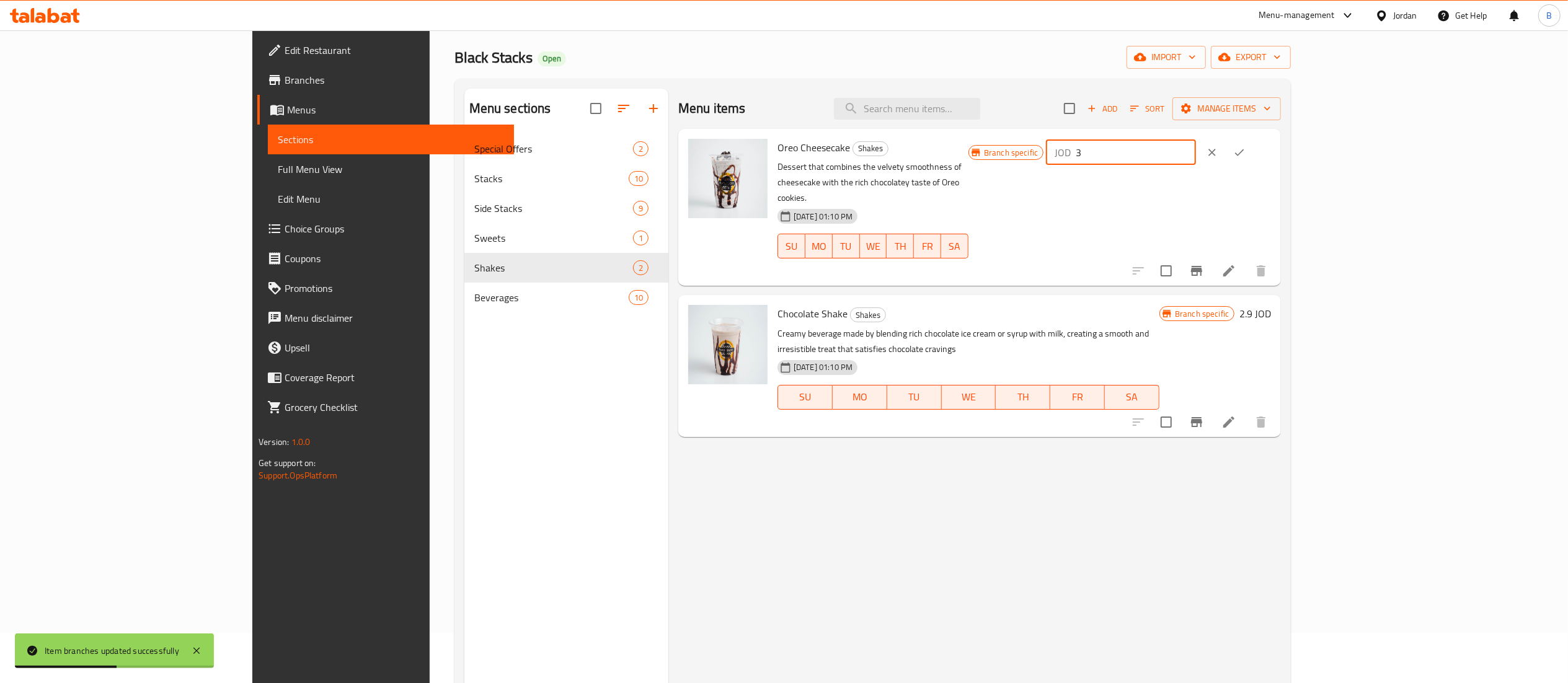
click at [1196, 150] on input "3" at bounding box center [1135, 152] width 121 height 25
drag, startPoint x: 1419, startPoint y: 151, endPoint x: 1268, endPoint y: 148, distance: 151.0
click at [1271, 148] on div "Branch specific JOD 3.25 ​" at bounding box center [1119, 152] width 303 height 27
type input "3.25"
click at [1245, 156] on icon "ok" at bounding box center [1239, 152] width 13 height 13
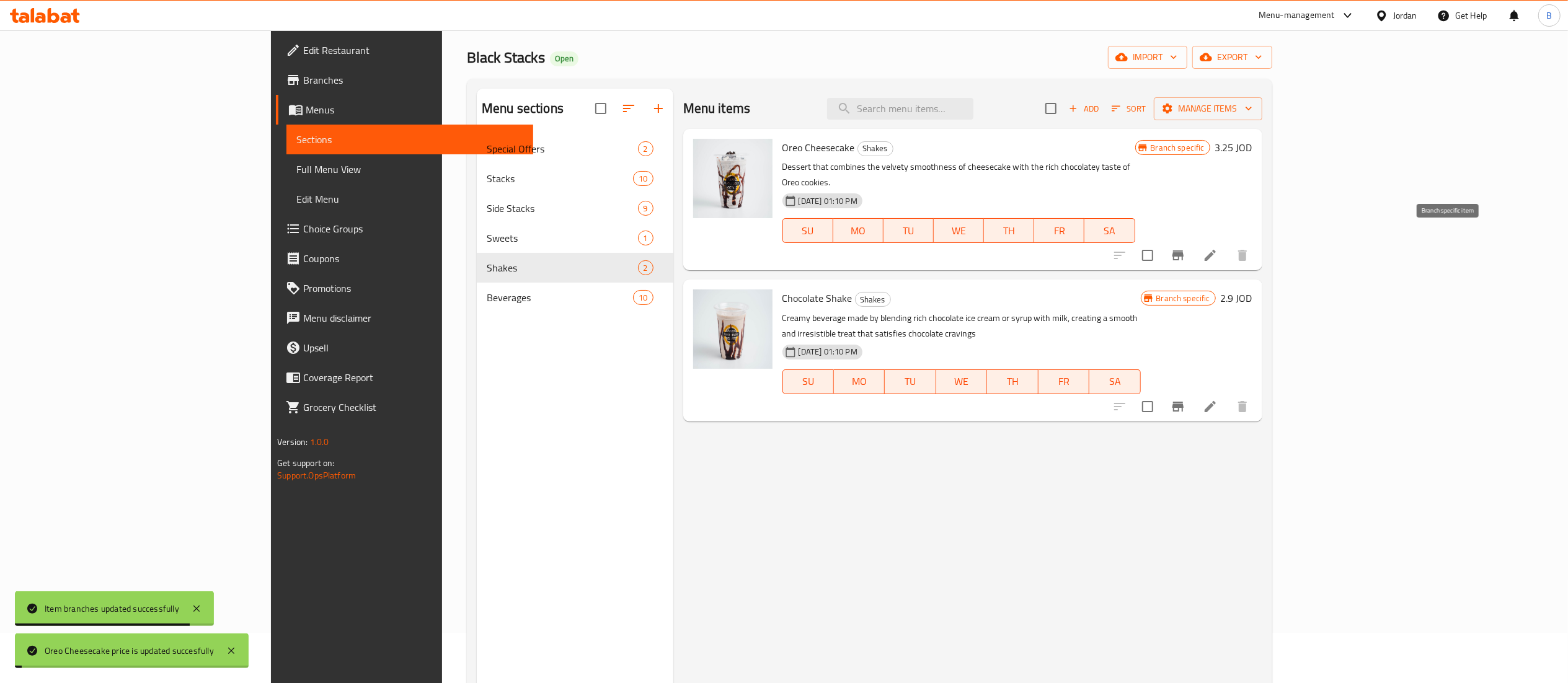
click at [1186, 248] on icon "Branch-specific-item" at bounding box center [1178, 255] width 15 height 15
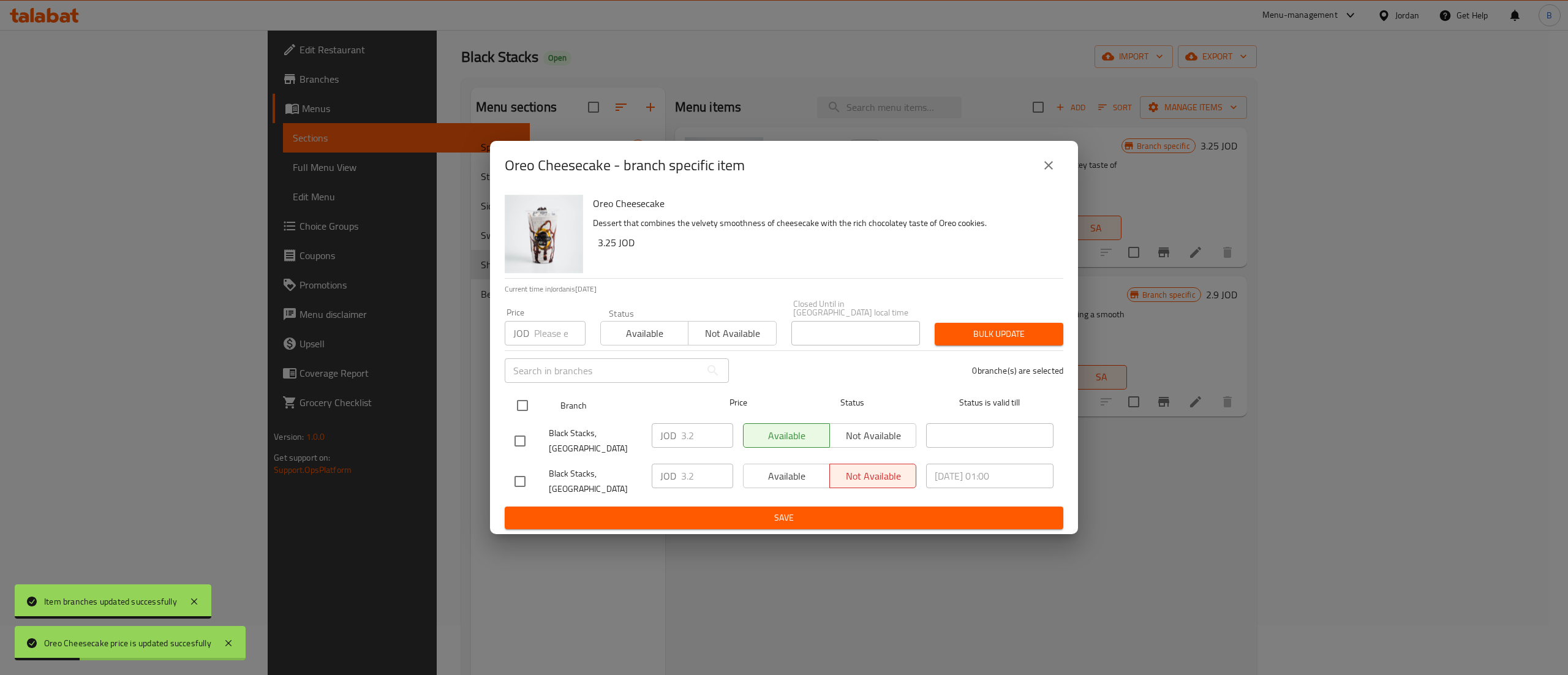
click at [529, 397] on input "checkbox" at bounding box center [522, 405] width 26 height 26
checkbox input "true"
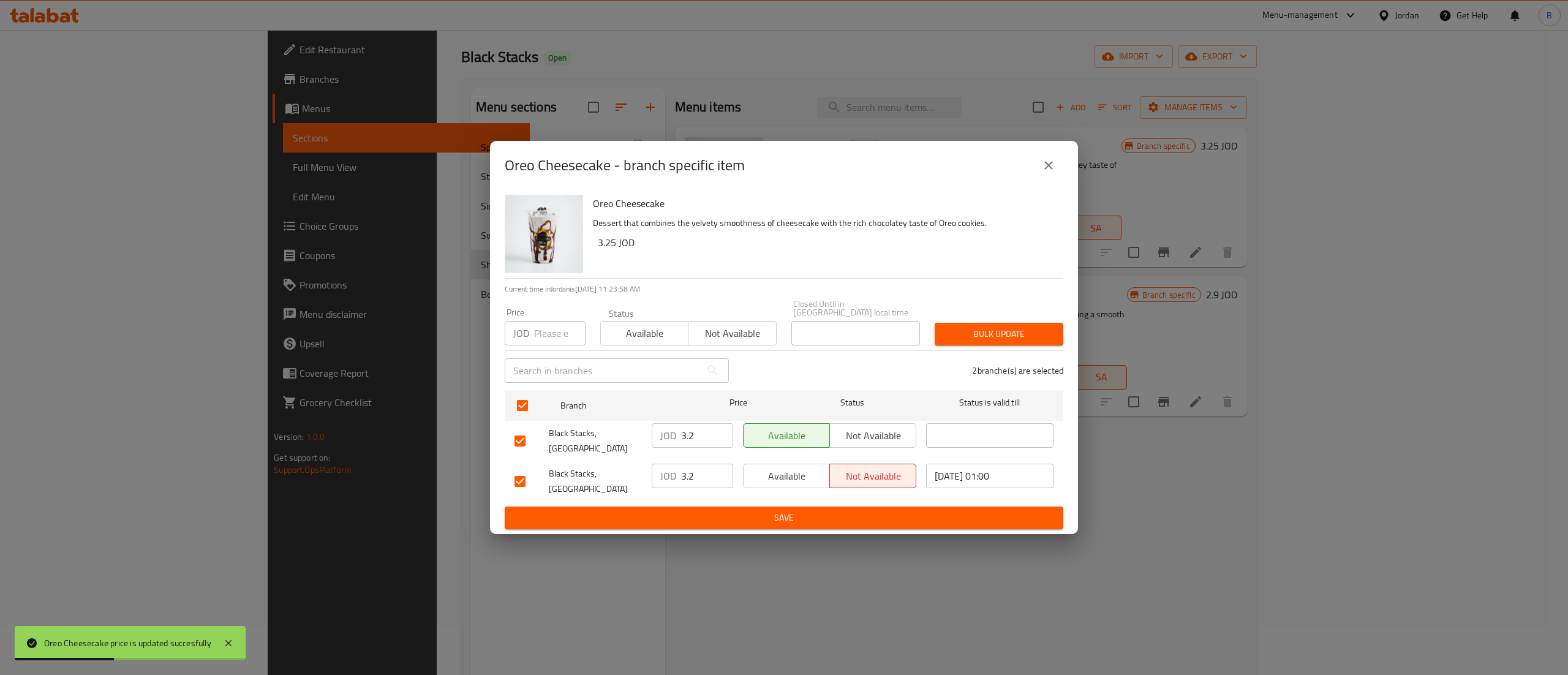
drag, startPoint x: 702, startPoint y: 437, endPoint x: 662, endPoint y: 432, distance: 40.3
click at [664, 432] on div "JOD 3.2 ​" at bounding box center [692, 435] width 81 height 24
paste input "5"
type input "3.25"
drag, startPoint x: 706, startPoint y: 476, endPoint x: 649, endPoint y: 481, distance: 57.2
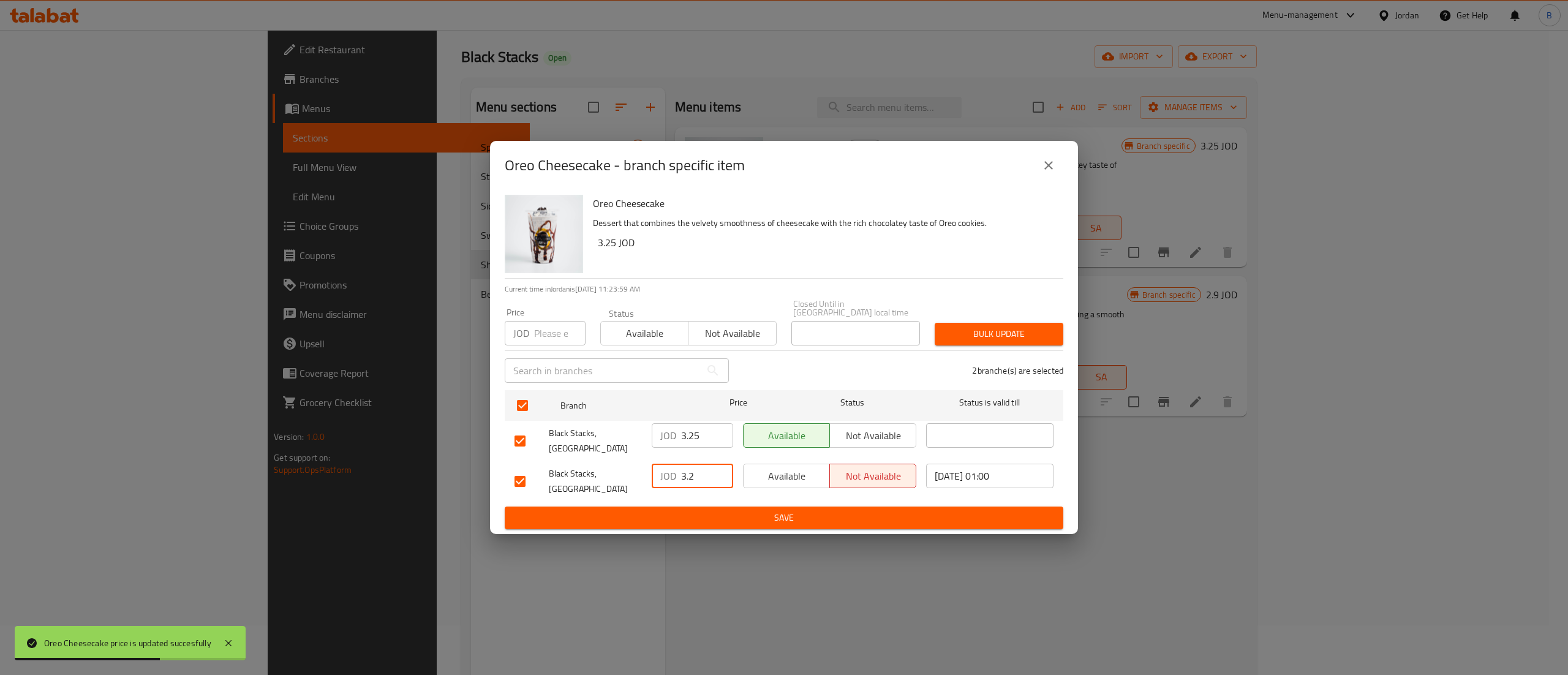
click at [650, 476] on div "JOD 3.2 ​" at bounding box center [693, 481] width 91 height 45
paste input "5"
type input "3.25"
click at [726, 511] on span "Save" at bounding box center [783, 517] width 539 height 15
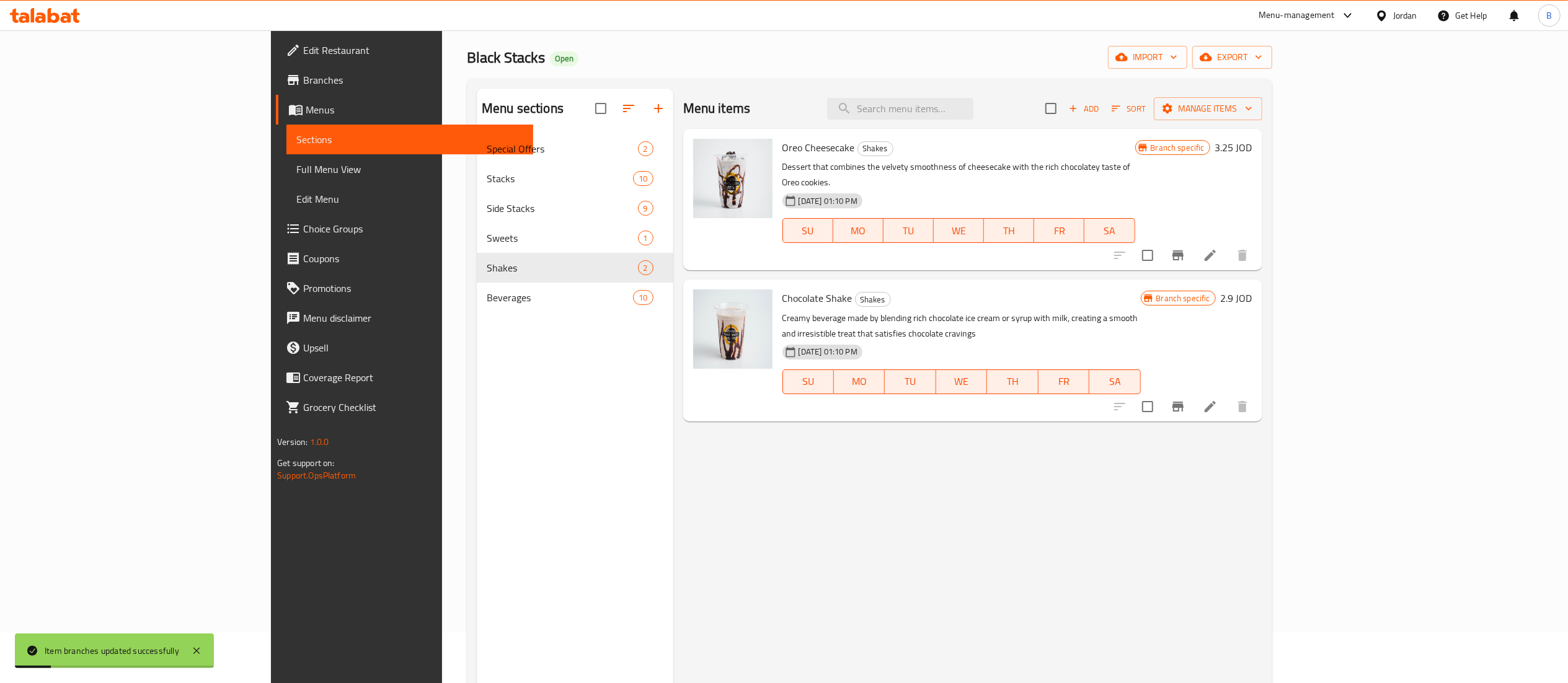
click at [1253, 290] on h6 "2.9 JOD" at bounding box center [1237, 298] width 32 height 18
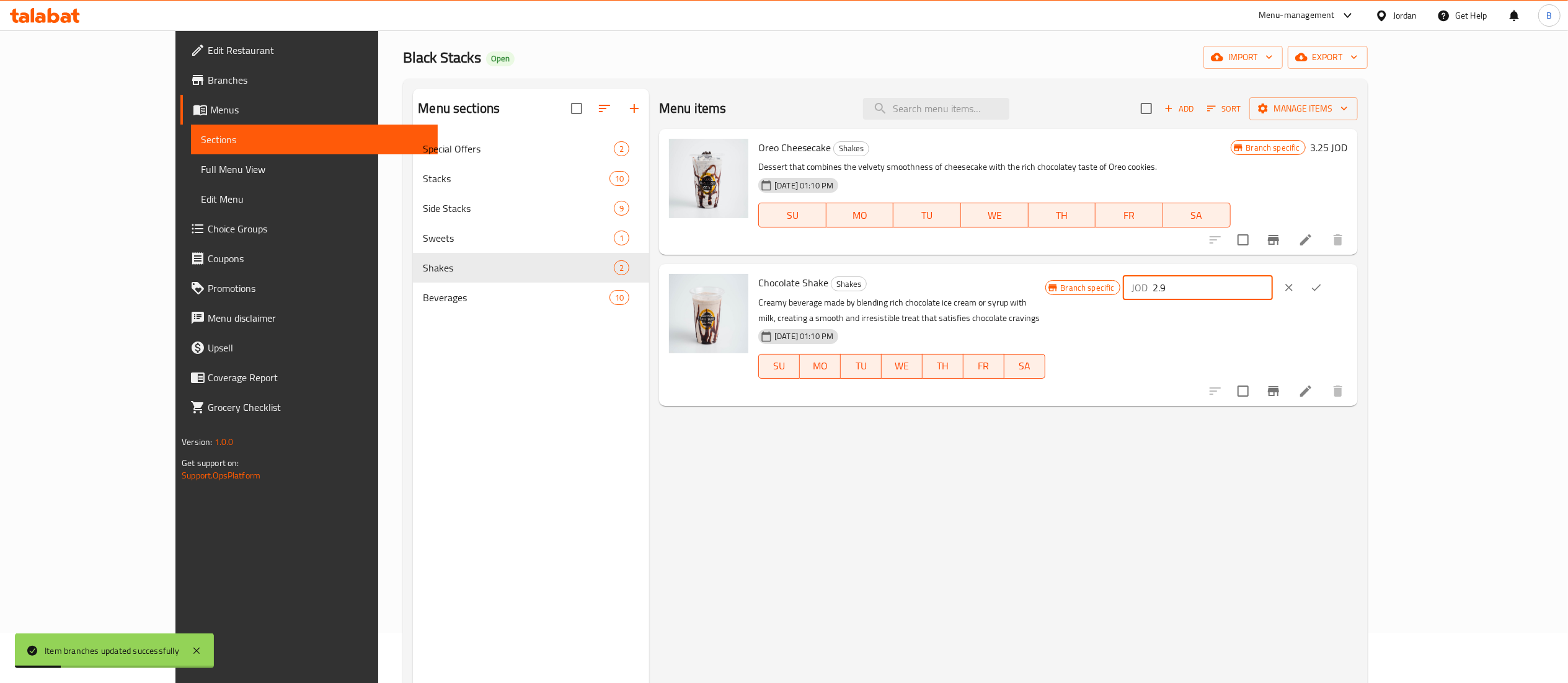
drag, startPoint x: 1427, startPoint y: 282, endPoint x: 1261, endPoint y: 284, distance: 166.0
click at [1261, 284] on div "Branch specific JOD 2.9 ​" at bounding box center [1196, 287] width 303 height 27
paste input "3.25"
type input "3.25"
click at [1330, 290] on button "ok" at bounding box center [1316, 287] width 27 height 27
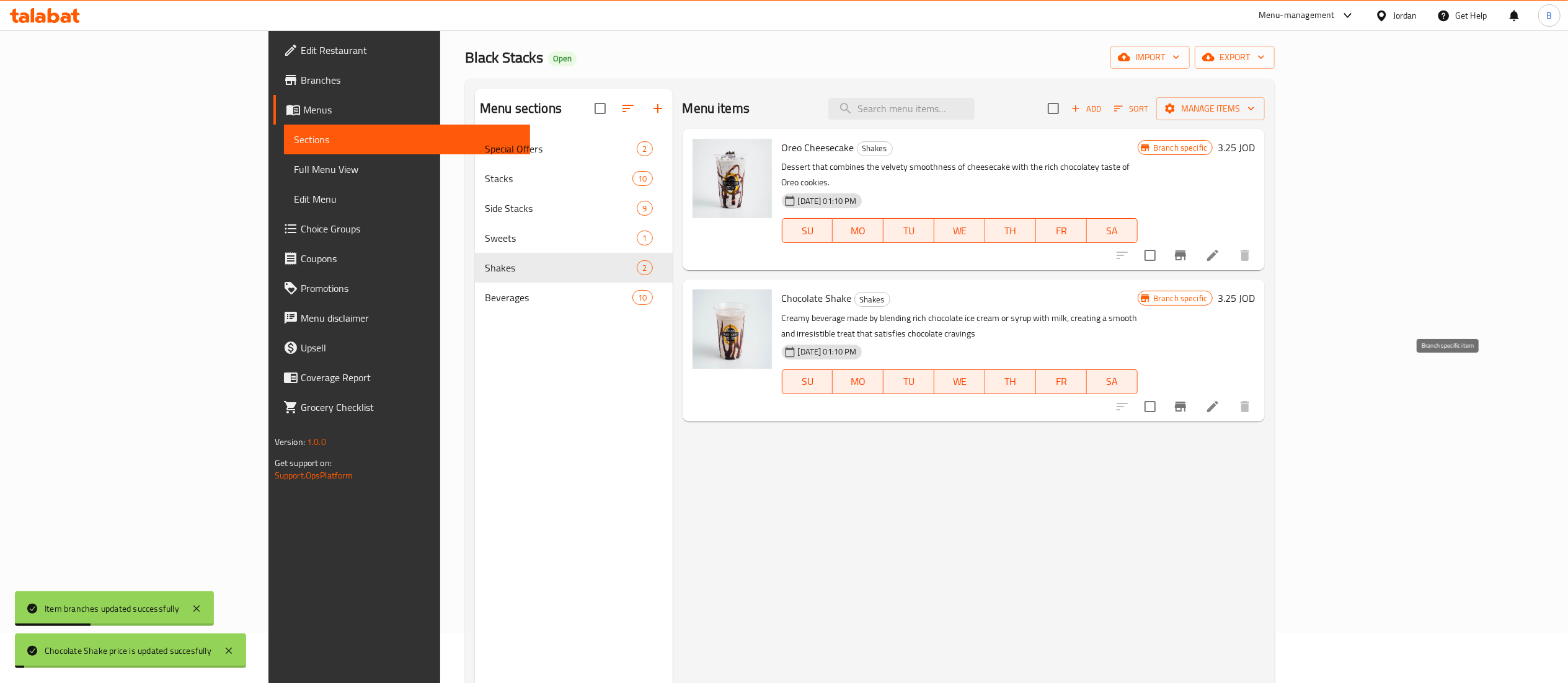
click at [1195, 392] on button "Branch-specific-item" at bounding box center [1180, 406] width 30 height 30
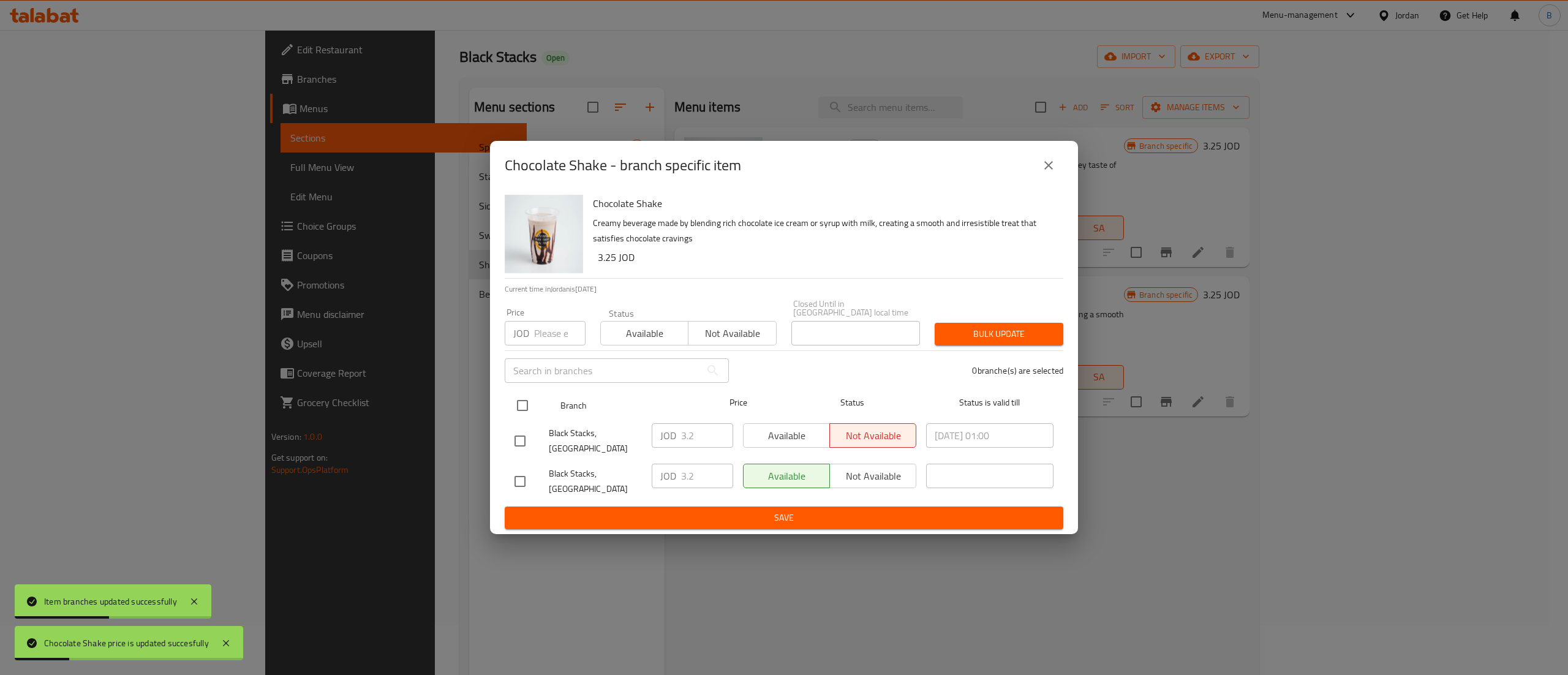
click at [525, 401] on input "checkbox" at bounding box center [522, 405] width 26 height 26
checkbox input "true"
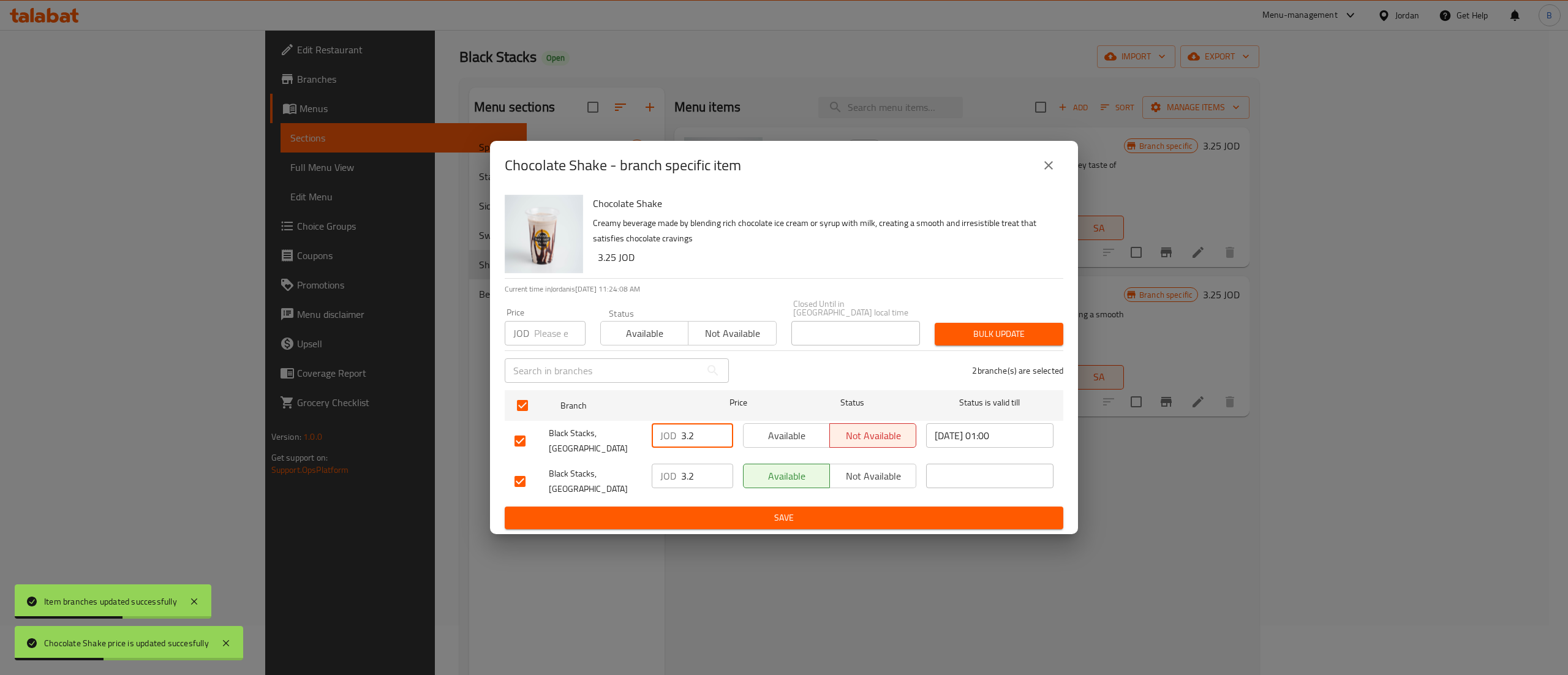
drag, startPoint x: 689, startPoint y: 437, endPoint x: 625, endPoint y: 436, distance: 64.0
click at [625, 436] on div "Black Stacks, Mecca Street JOD 3.2 ​ Available Not available 2025/10/13 01:00 ​" at bounding box center [784, 440] width 549 height 45
paste input "5"
type input "3.25"
drag, startPoint x: 700, startPoint y: 469, endPoint x: 634, endPoint y: 475, distance: 66.3
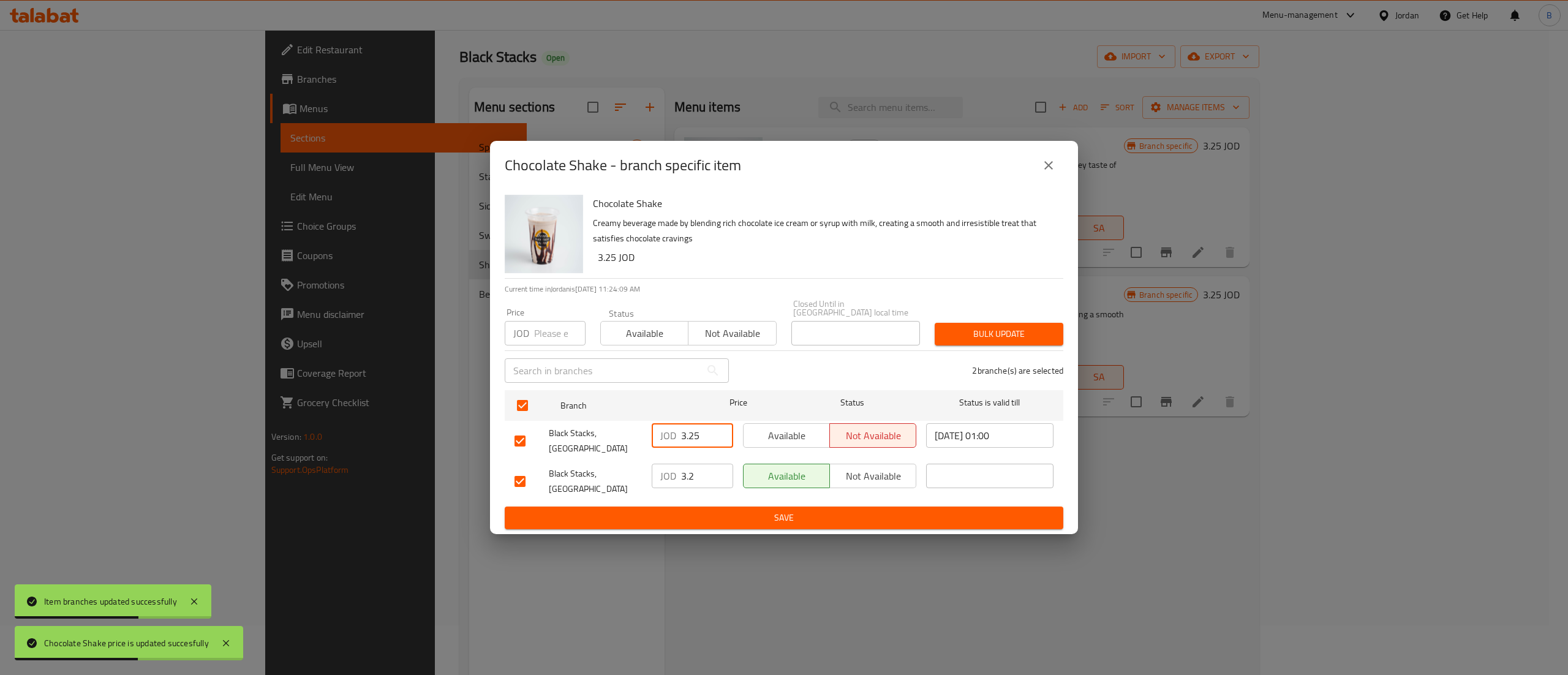
click at [655, 469] on div "JOD 3.2 ​" at bounding box center [692, 475] width 81 height 24
paste input "5"
type input "3.25"
click at [726, 510] on span "Save" at bounding box center [783, 517] width 539 height 15
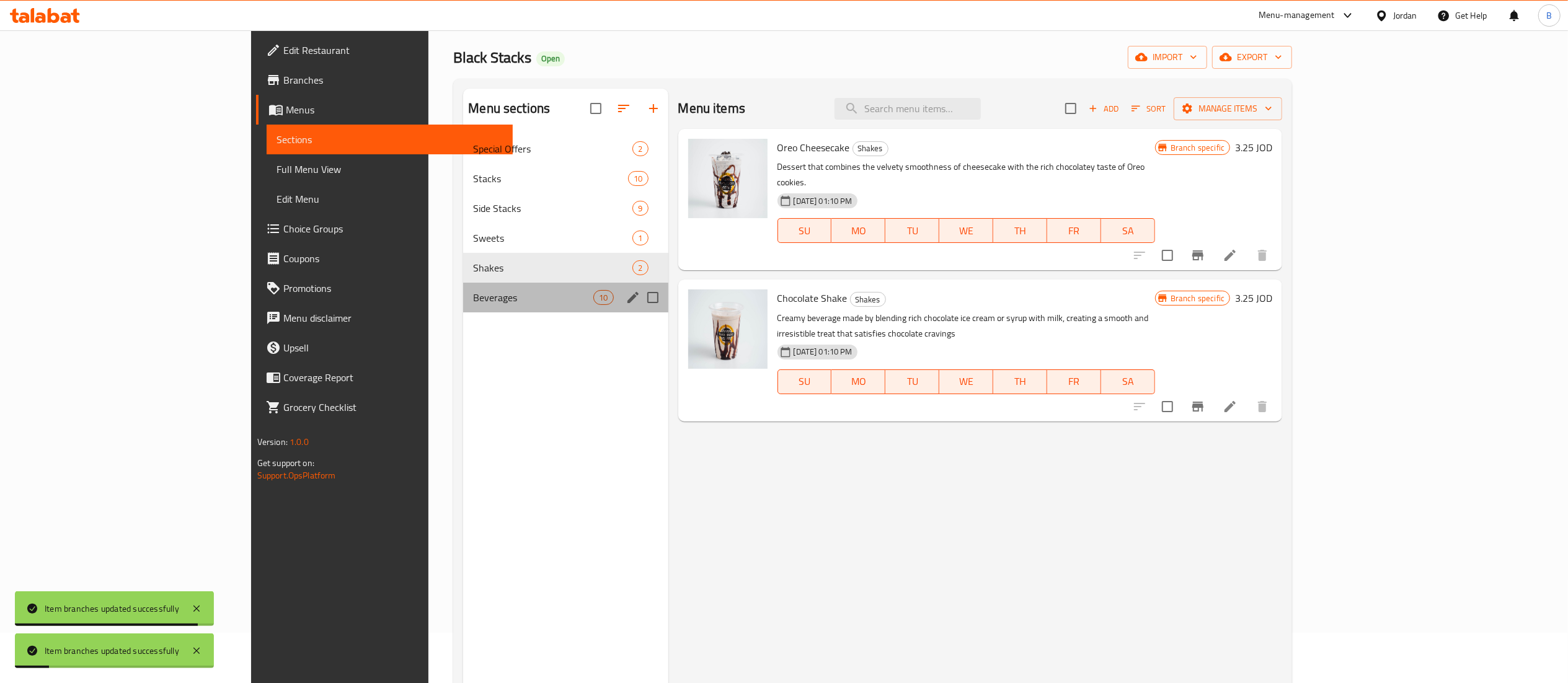
click at [463, 290] on div "Beverages 10" at bounding box center [565, 297] width 204 height 30
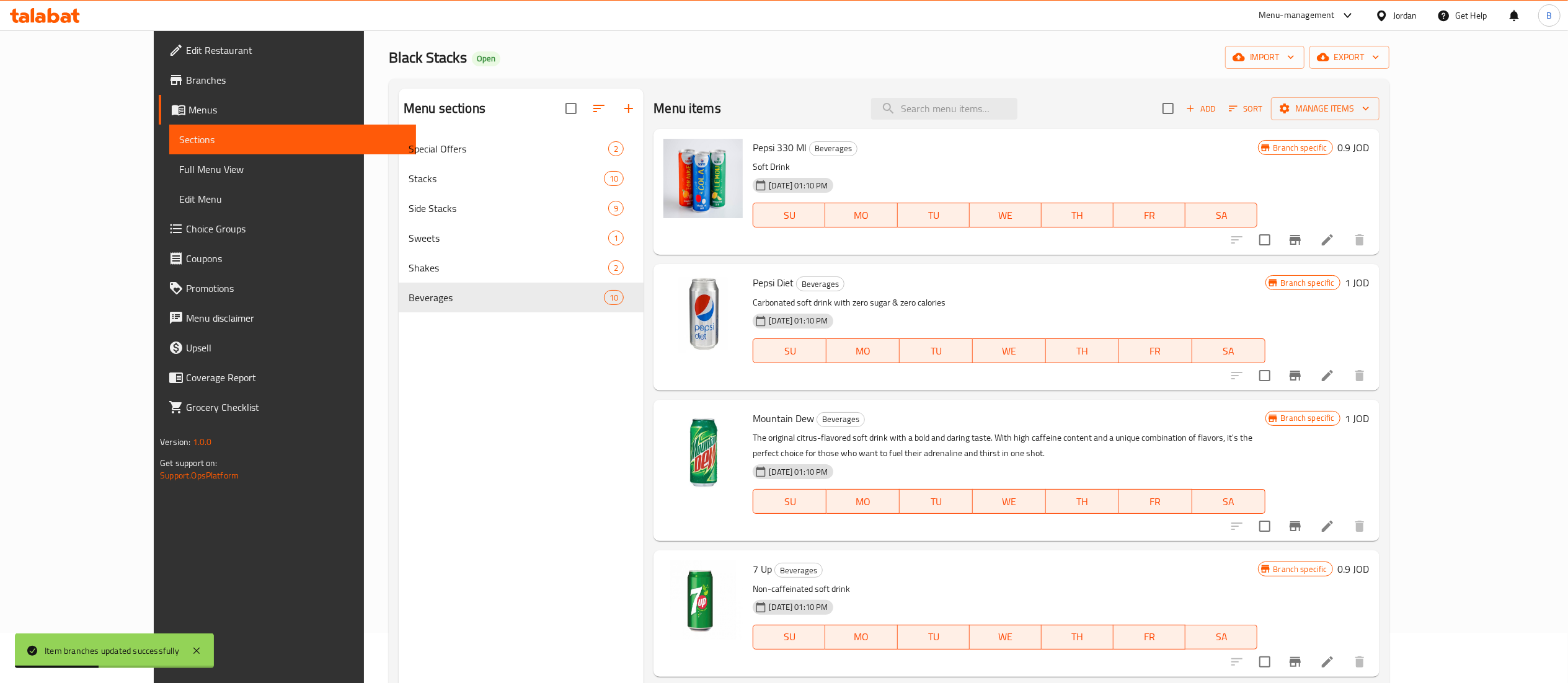
click at [1369, 148] on h6 "0.9 JOD" at bounding box center [1354, 148] width 32 height 18
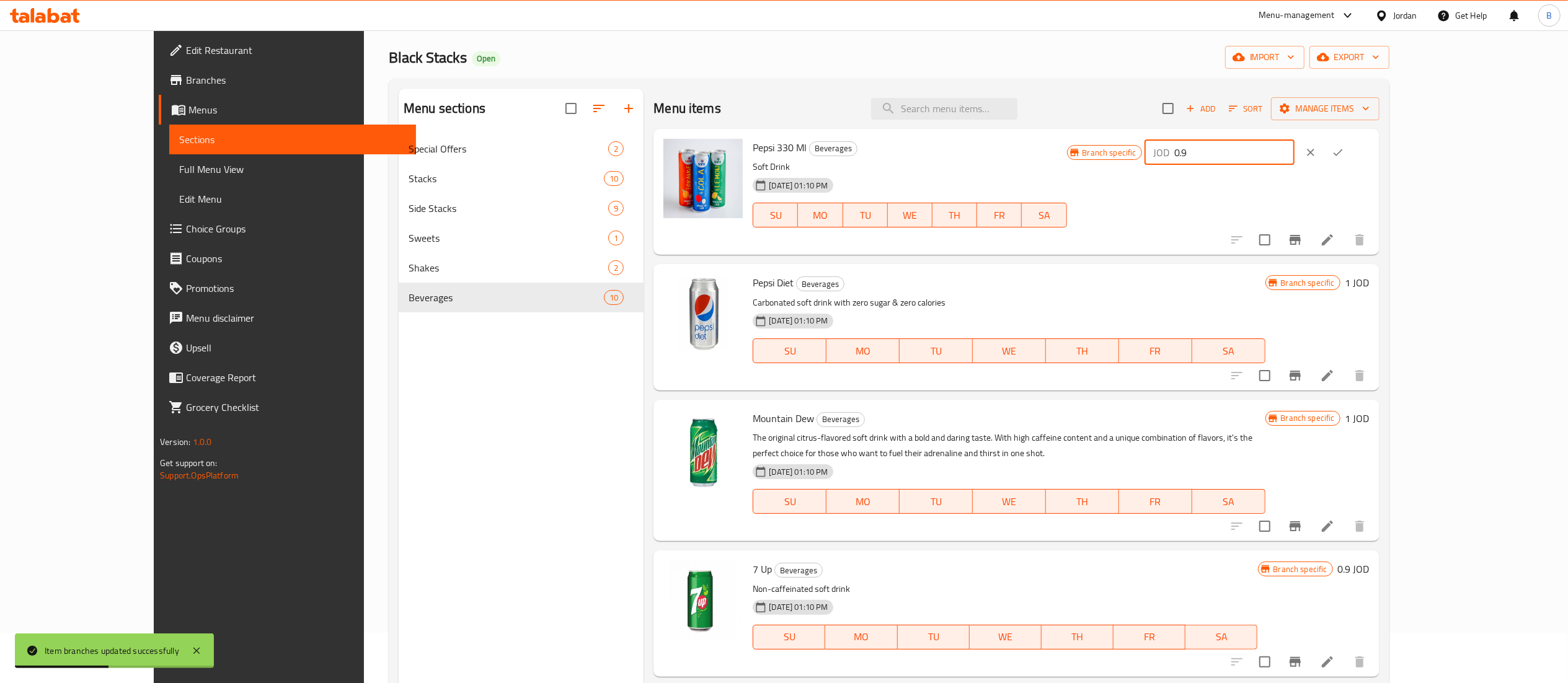
drag, startPoint x: 1347, startPoint y: 151, endPoint x: 1240, endPoint y: 151, distance: 107.0
click at [1260, 151] on div "Branch specific JOD 0.9 ​" at bounding box center [1218, 152] width 303 height 27
type input "1"
click at [1344, 154] on icon "ok" at bounding box center [1338, 152] width 13 height 13
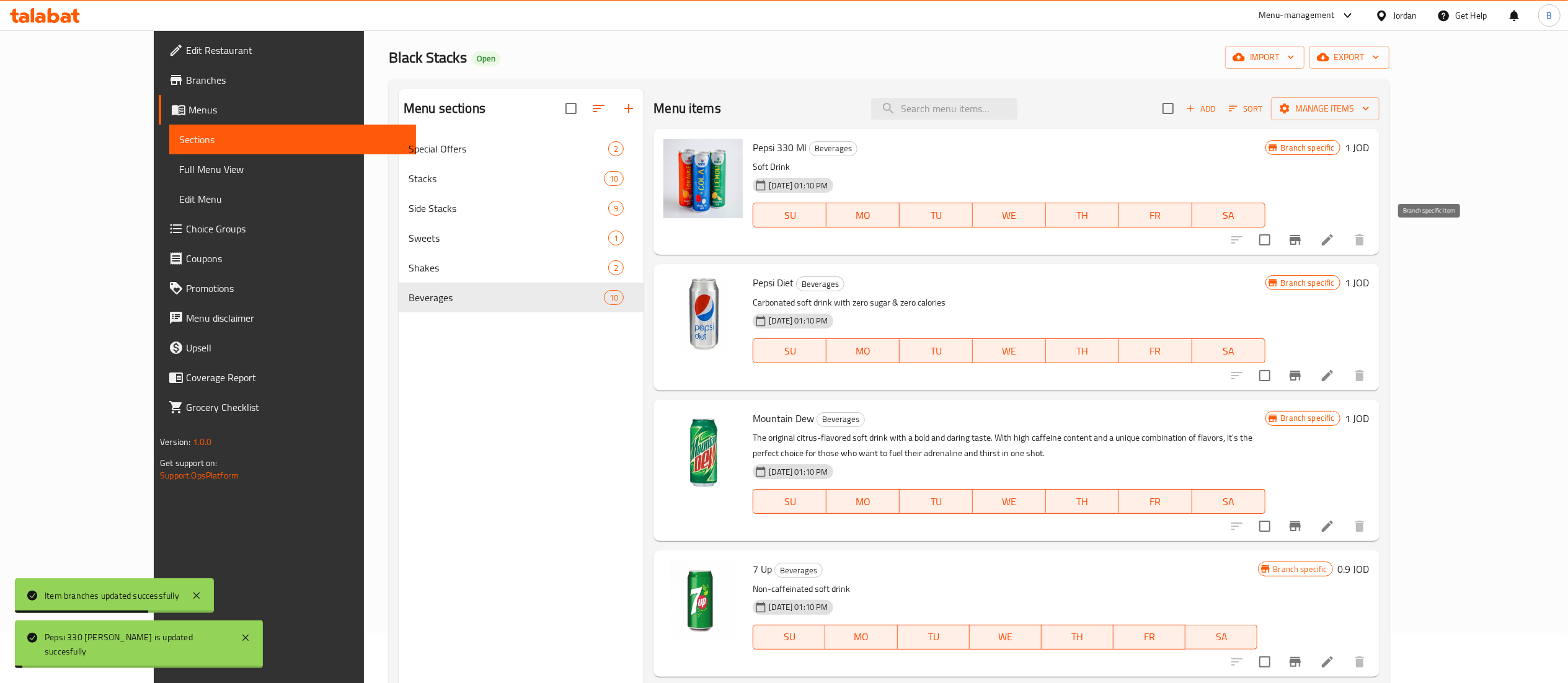
click at [1301, 242] on icon "Branch-specific-item" at bounding box center [1295, 239] width 11 height 10
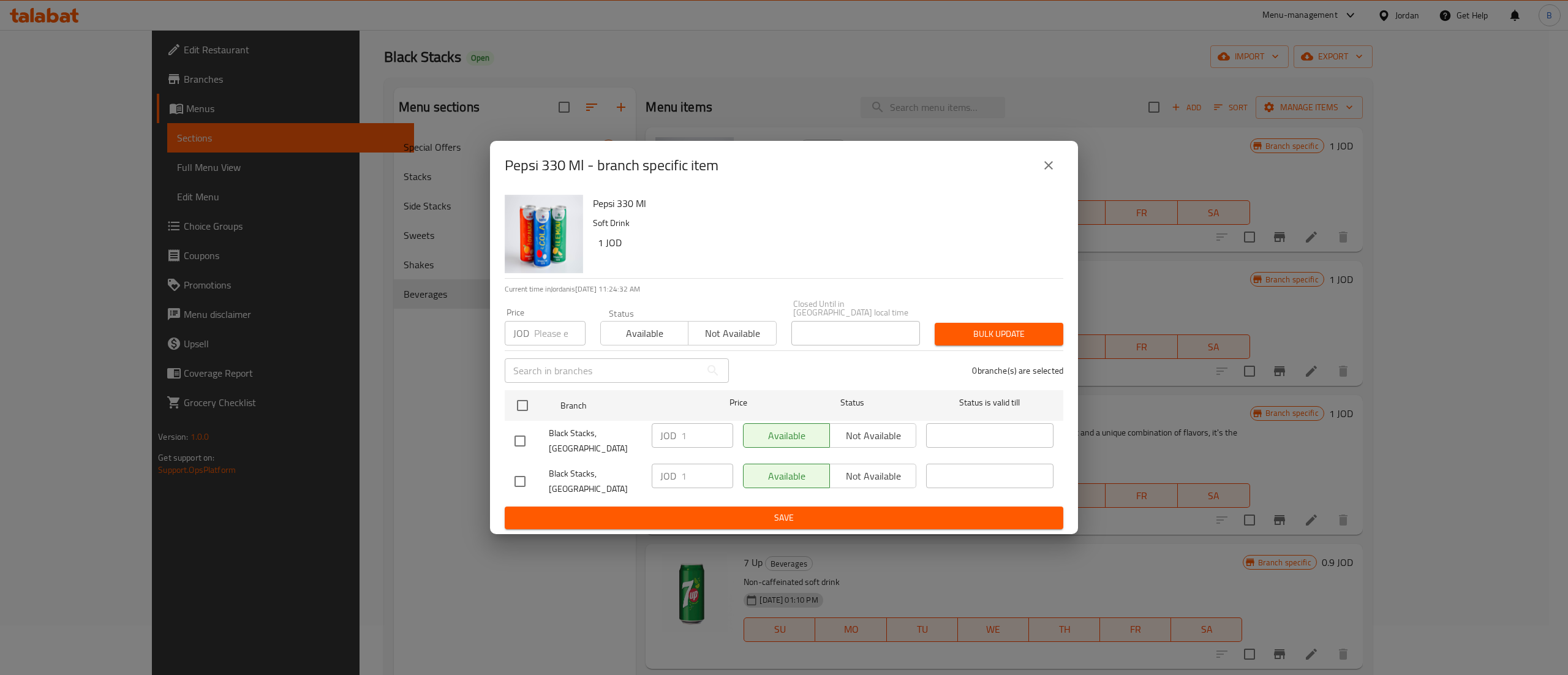
click at [1050, 173] on icon "close" at bounding box center [1048, 165] width 15 height 15
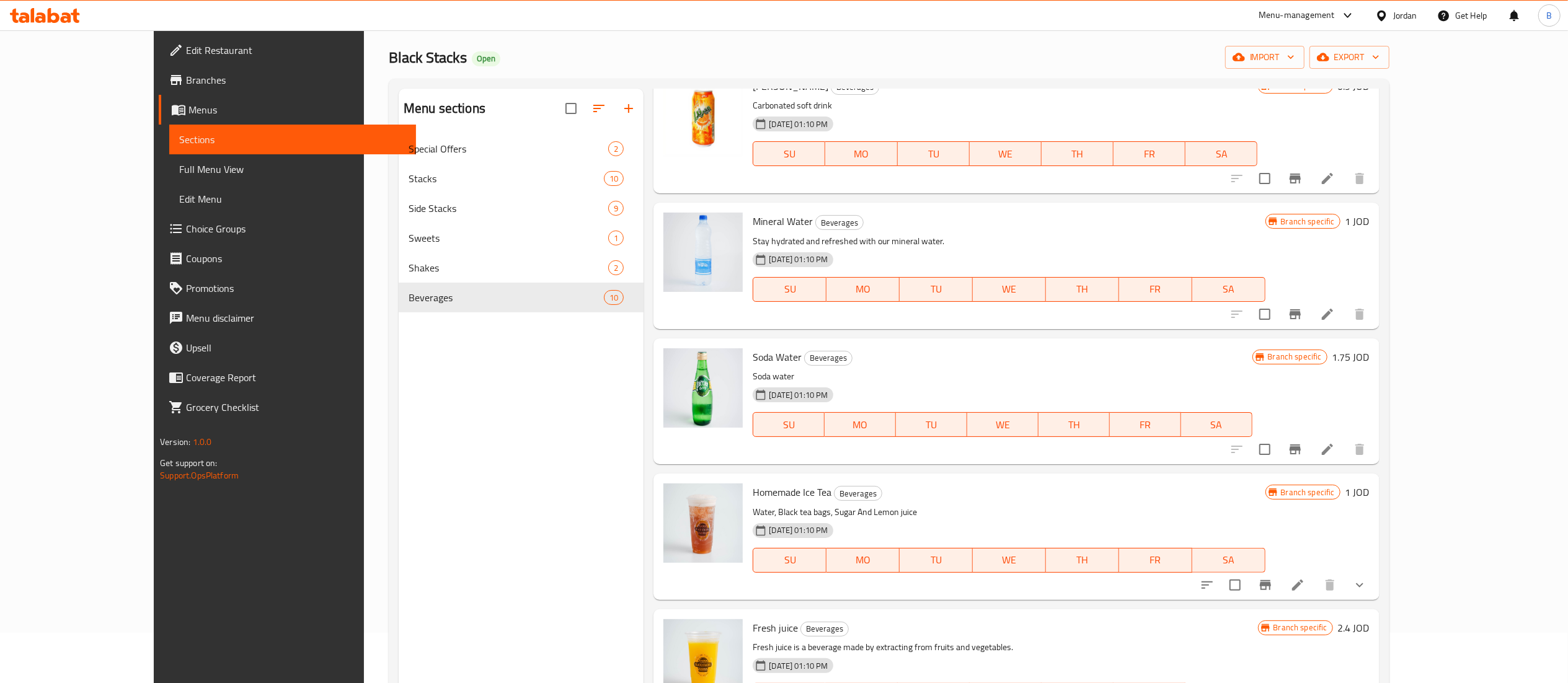
scroll to position [620, 0]
click at [1302, 306] on icon "Branch-specific-item" at bounding box center [1295, 313] width 15 height 15
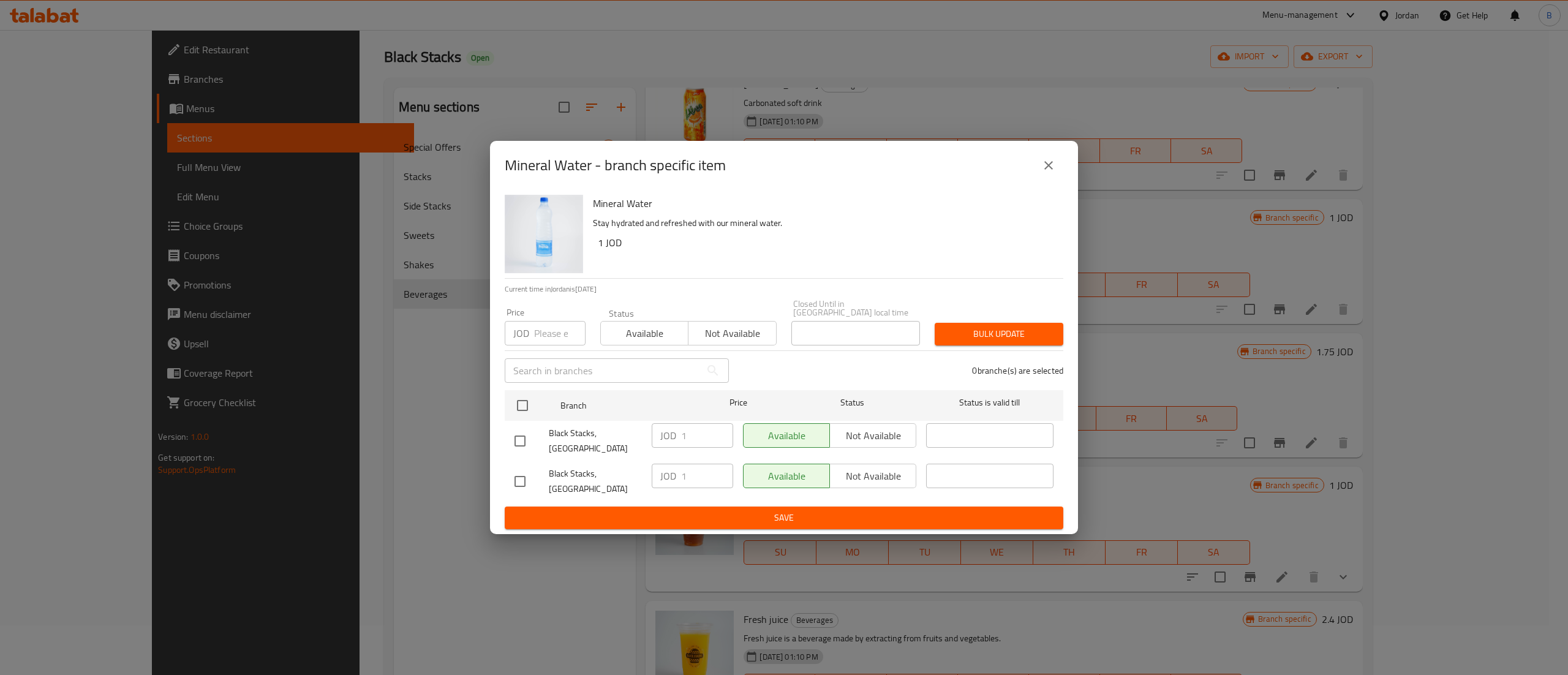
click at [1051, 169] on icon "close" at bounding box center [1048, 165] width 15 height 15
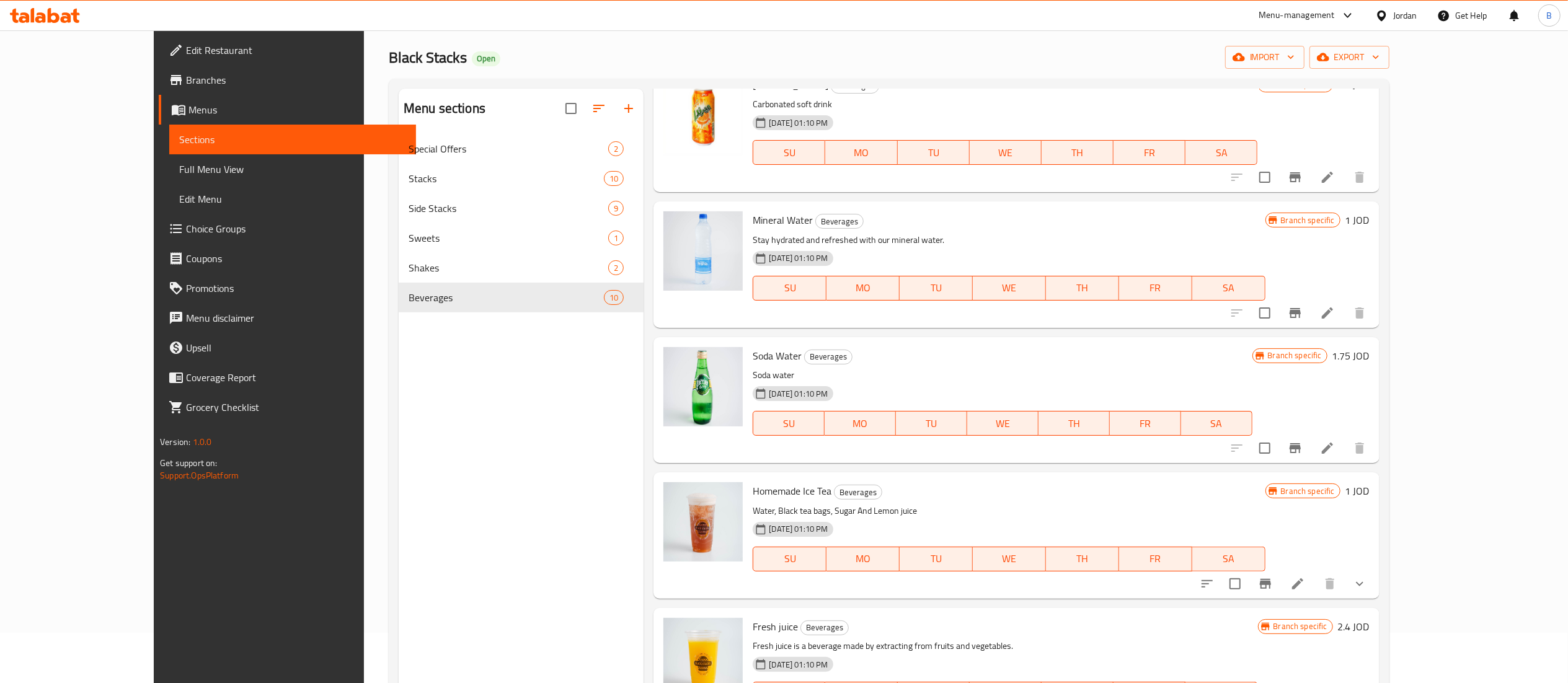
click at [1369, 353] on h6 "1.75 JOD" at bounding box center [1351, 356] width 38 height 18
drag, startPoint x: 1488, startPoint y: 353, endPoint x: 1206, endPoint y: 365, distance: 282.3
click at [1250, 365] on div "Branch specific JOD 1.75 ​" at bounding box center [1218, 361] width 303 height 27
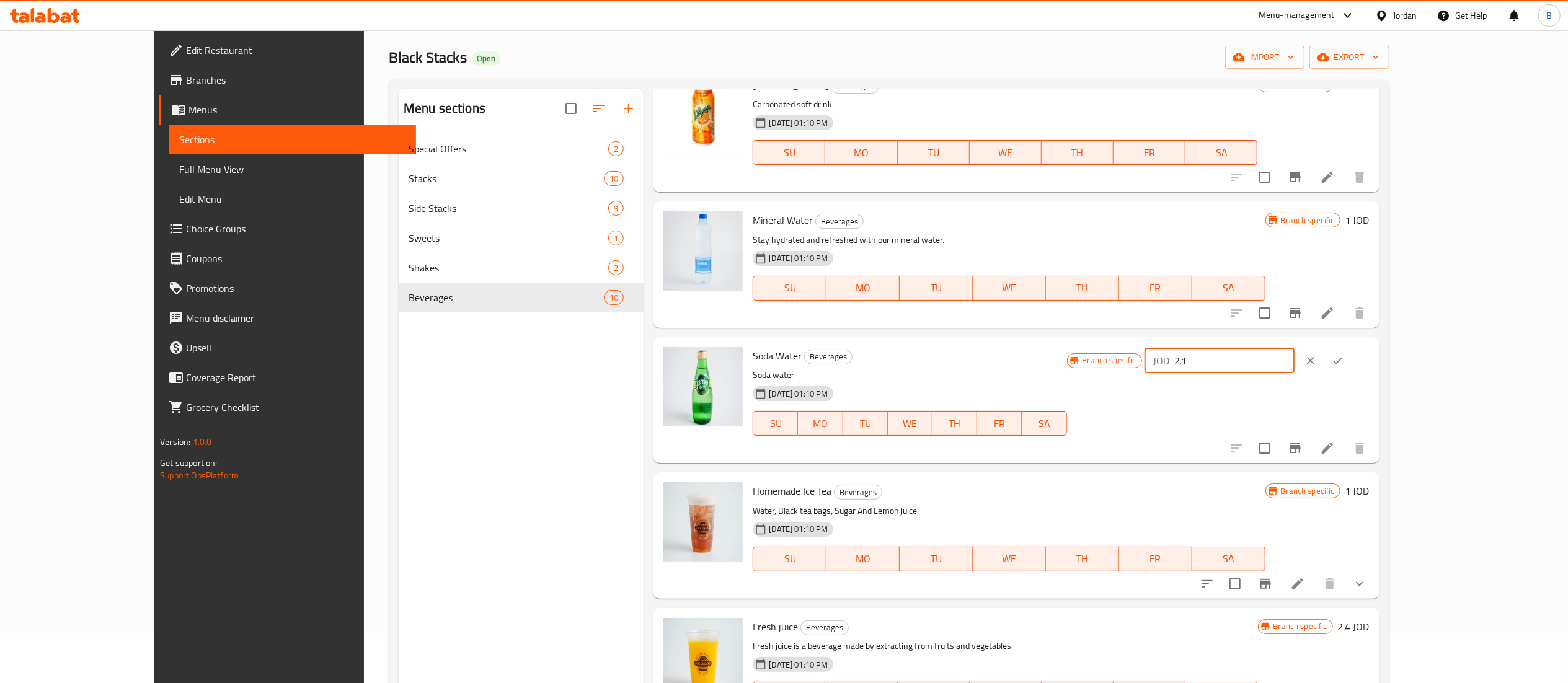
drag, startPoint x: 1366, startPoint y: 364, endPoint x: 1229, endPoint y: 353, distance: 137.4
click at [1241, 353] on div "Branch specific JOD 2.1 ​" at bounding box center [1218, 361] width 303 height 27
type input "2.1"
click at [1344, 364] on icon "ok" at bounding box center [1338, 361] width 13 height 13
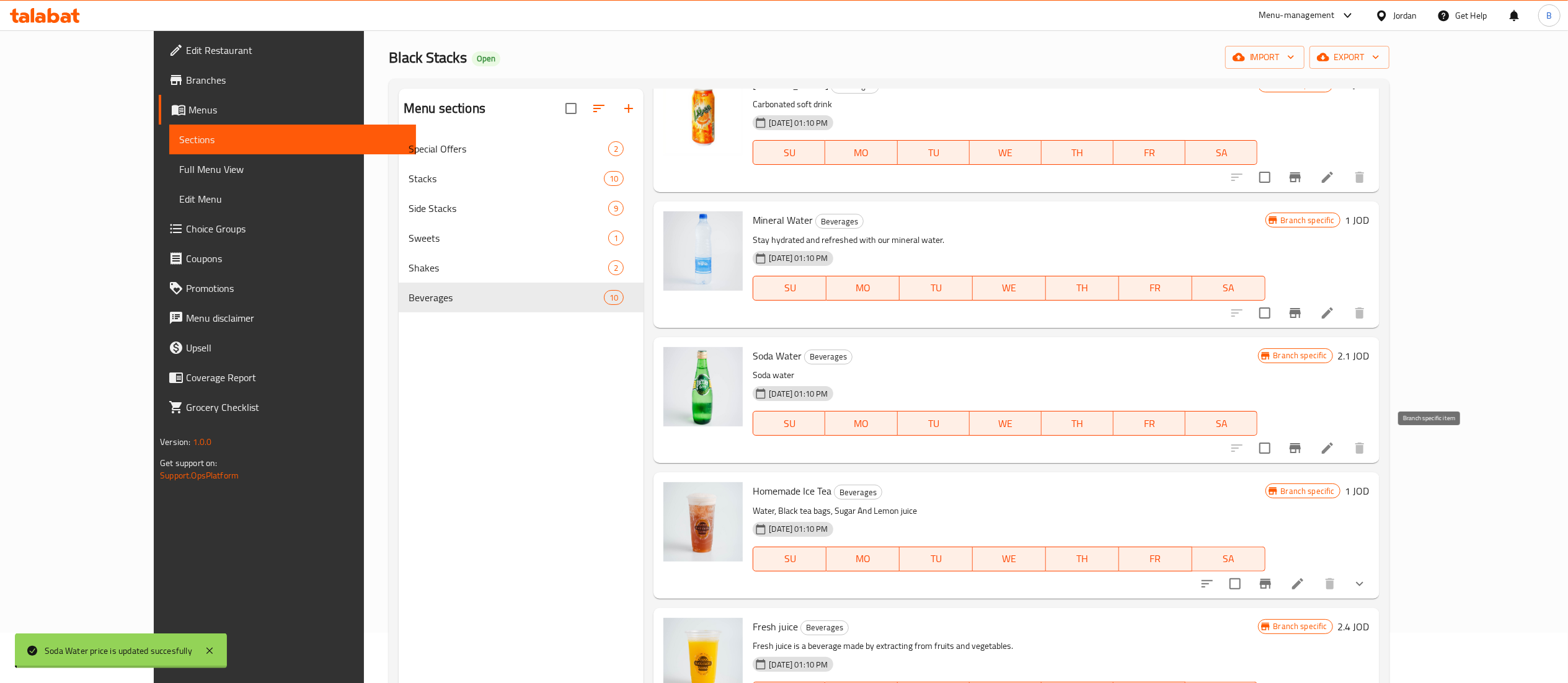
click at [1301, 445] on icon "Branch-specific-item" at bounding box center [1295, 448] width 11 height 10
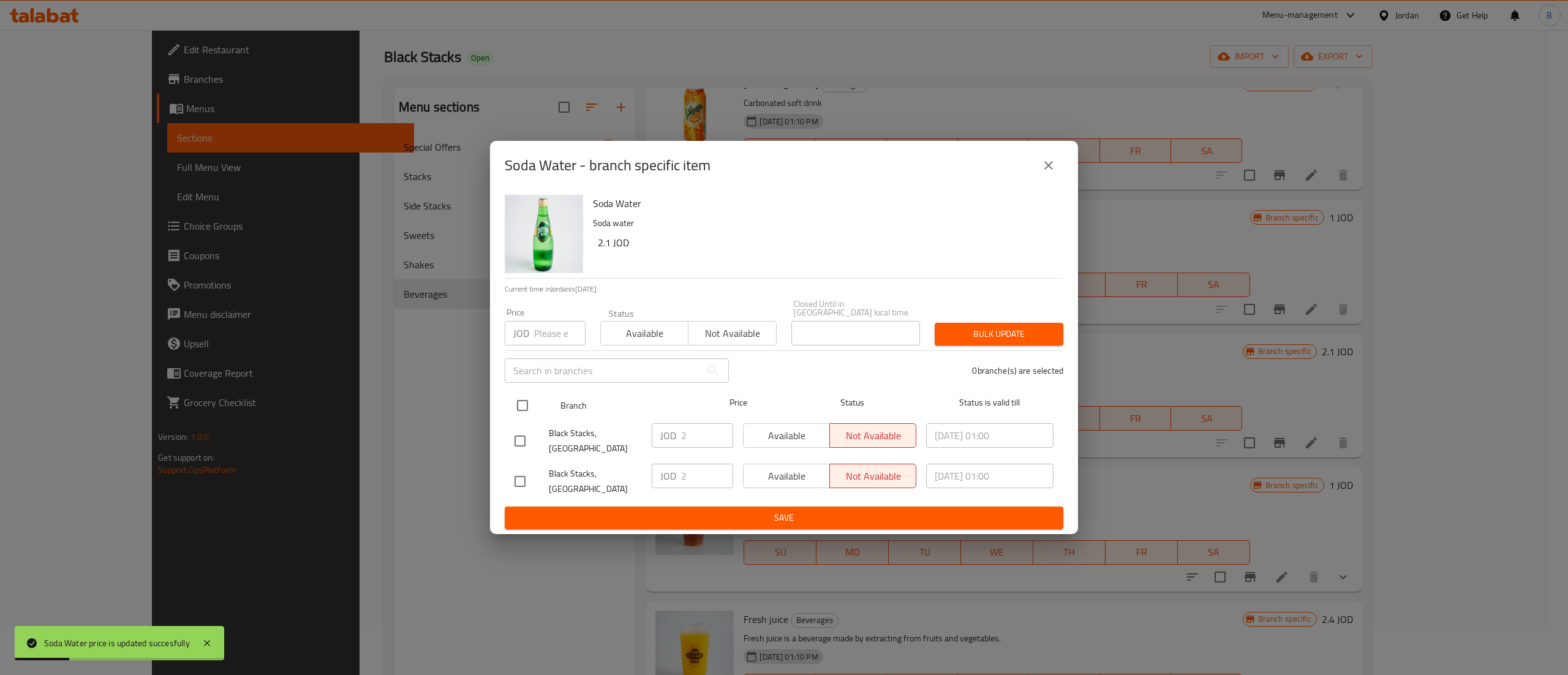
click at [517, 405] on input "checkbox" at bounding box center [522, 405] width 26 height 26
checkbox input "true"
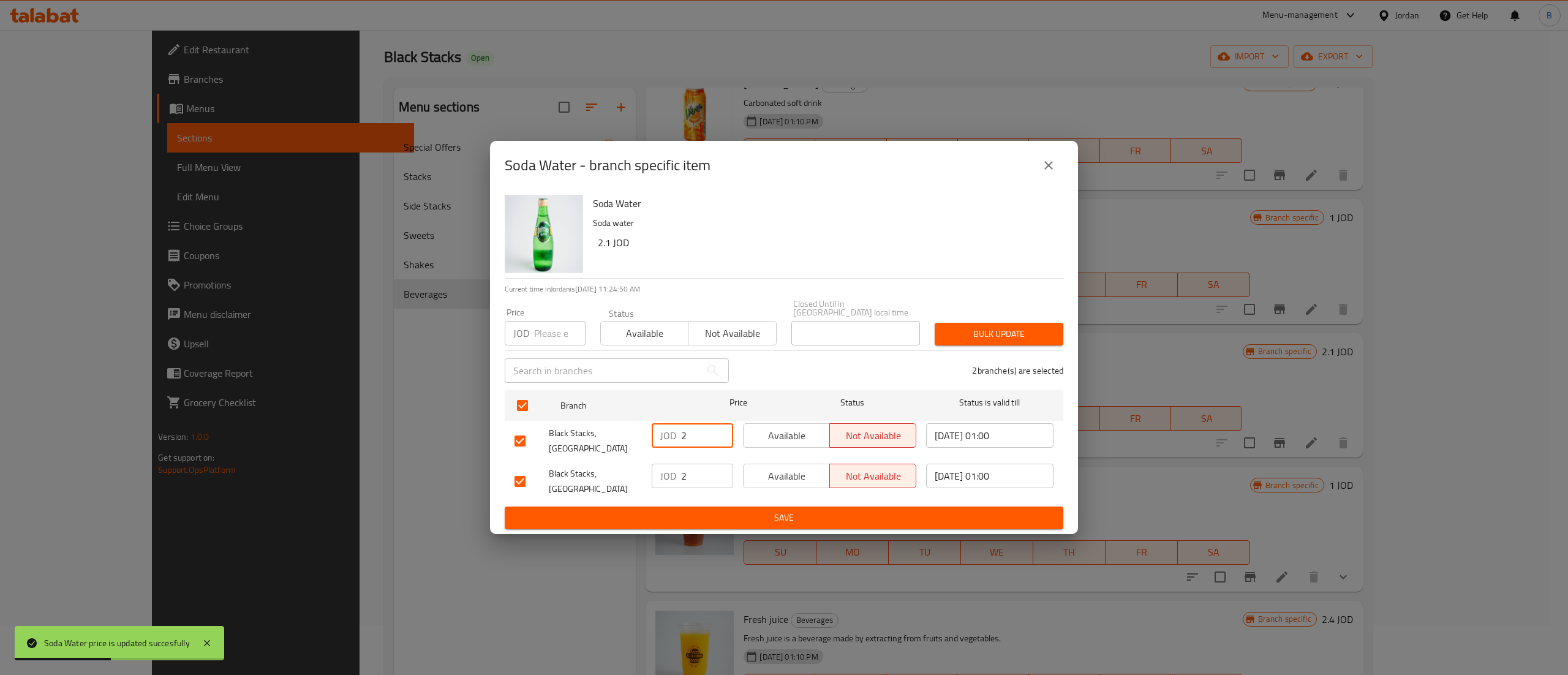
drag, startPoint x: 697, startPoint y: 434, endPoint x: 519, endPoint y: 433, distance: 178.0
click at [536, 433] on div "Black Stacks, Boulevard Abdali JOD 2 ​ Available Not available 2025/10/12 01:00…" at bounding box center [784, 440] width 549 height 45
paste input ".1"
type input "2.1"
drag, startPoint x: 696, startPoint y: 470, endPoint x: 599, endPoint y: 481, distance: 97.6
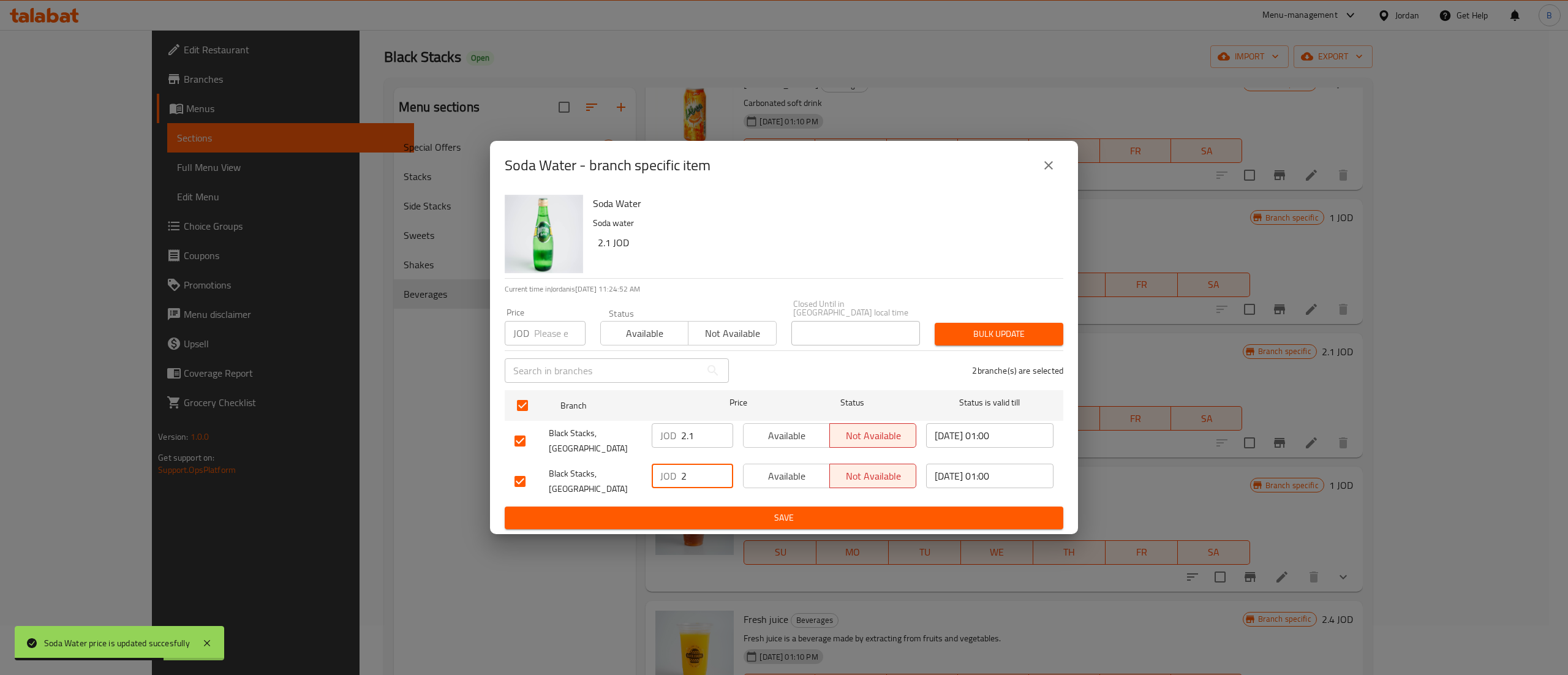
click at [625, 470] on div "Black Stacks, Mecca Street JOD 2 ​ Available Not available 2025/06/03 01:00 ​" at bounding box center [784, 481] width 549 height 45
paste input ".1"
type input "2.1"
click at [715, 511] on span "Save" at bounding box center [783, 517] width 539 height 15
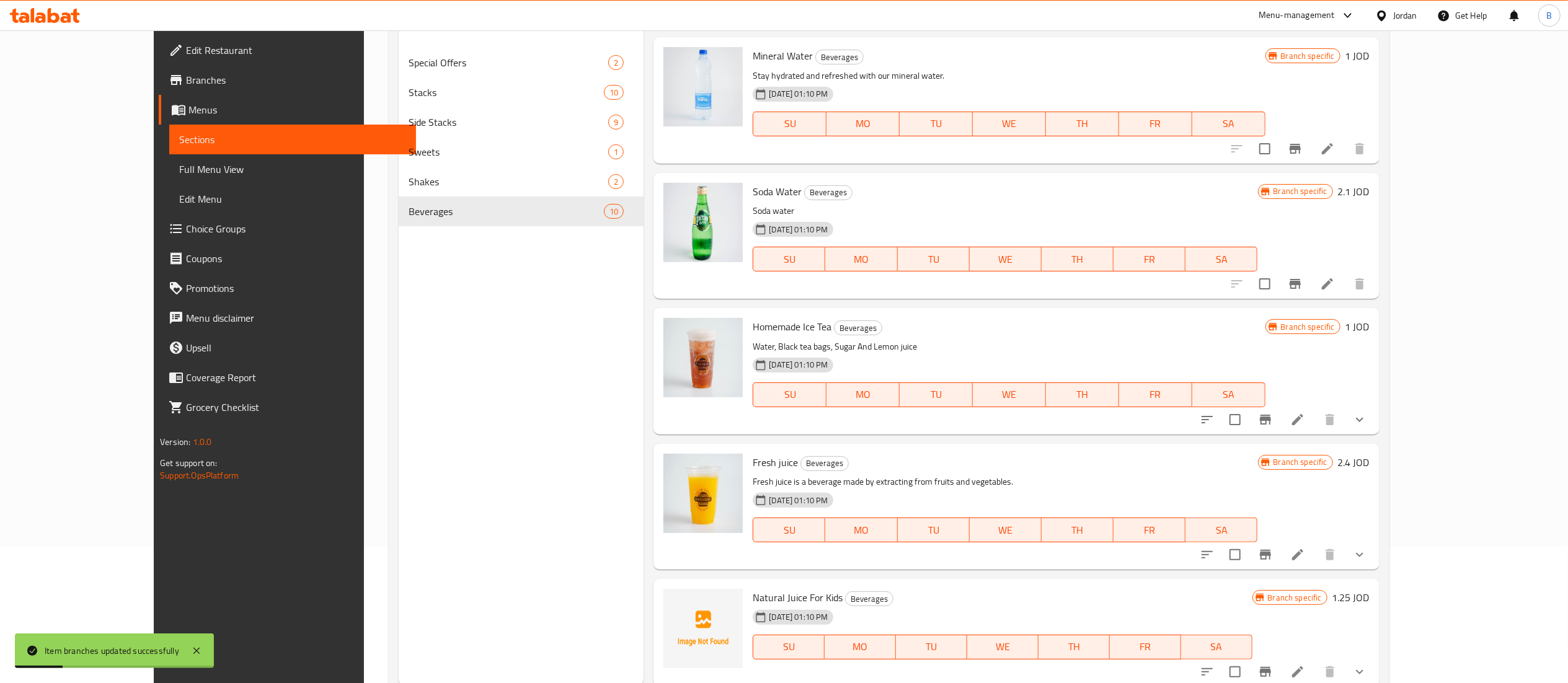
scroll to position [174, 0]
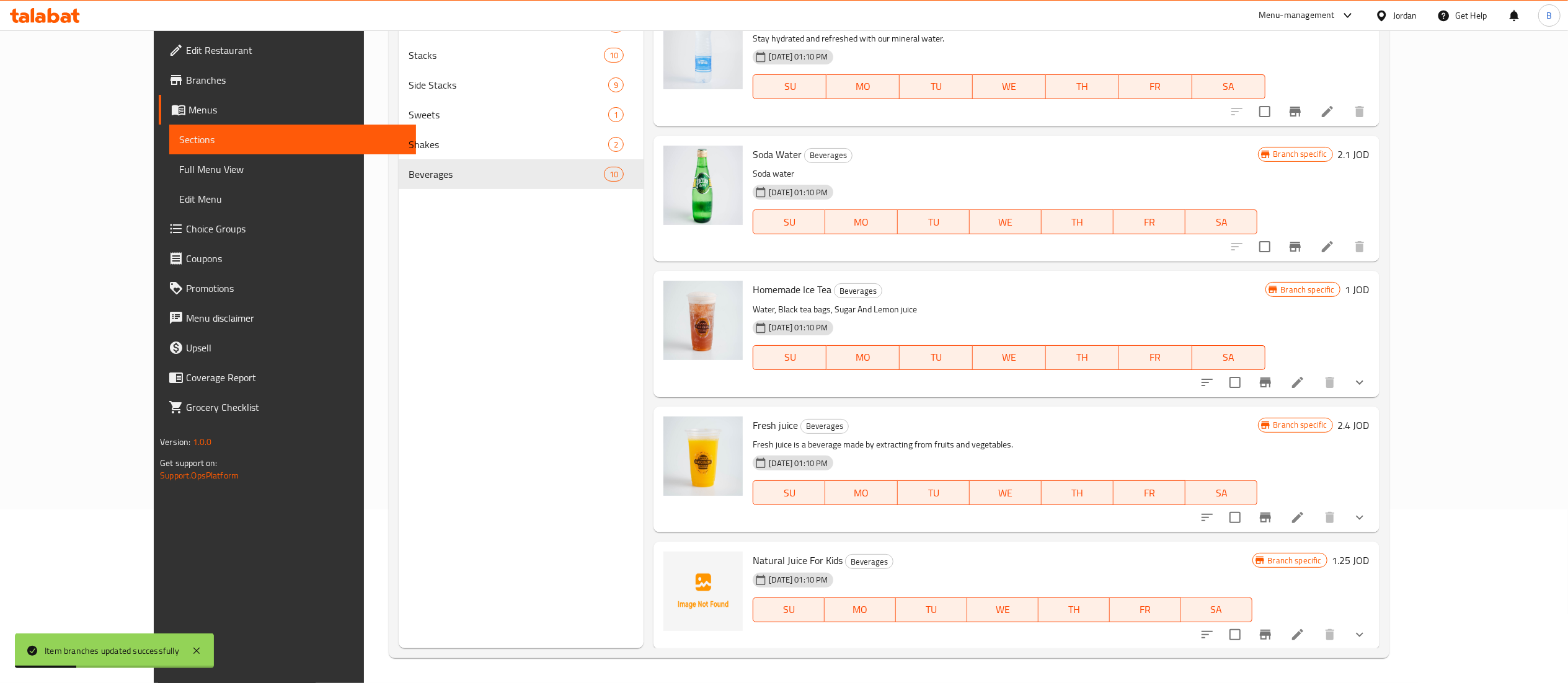
click at [1369, 284] on h6 "1 JOD" at bounding box center [1357, 290] width 24 height 18
click at [1294, 304] on input "1" at bounding box center [1234, 294] width 121 height 25
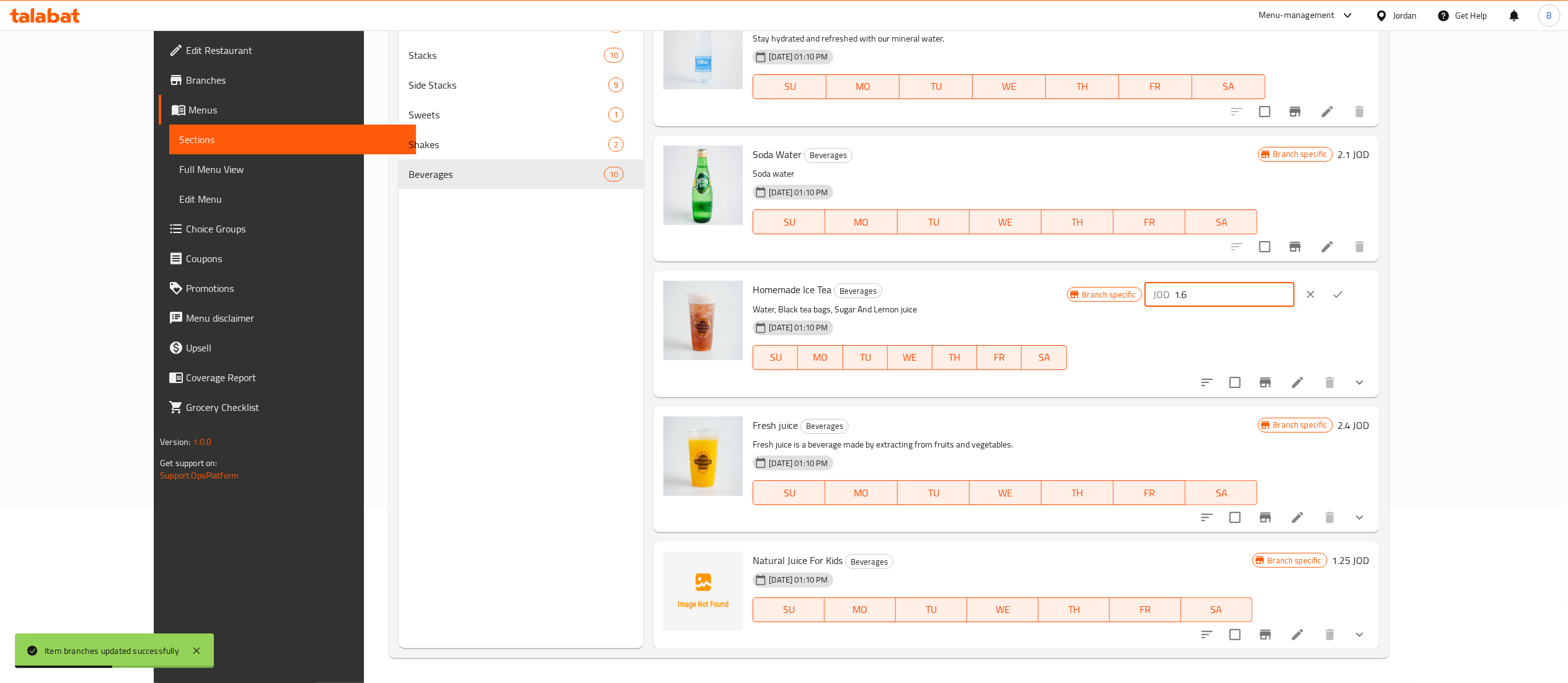
drag, startPoint x: 1389, startPoint y: 304, endPoint x: 1214, endPoint y: 301, distance: 175.0
click at [1224, 301] on div "Homemade Ice Tea Beverages Water, Black tea bags, Sugar And Lemon juice 18-08-2…" at bounding box center [1060, 334] width 626 height 116
type input "1.6"
click at [1344, 297] on icon "ok" at bounding box center [1338, 294] width 13 height 13
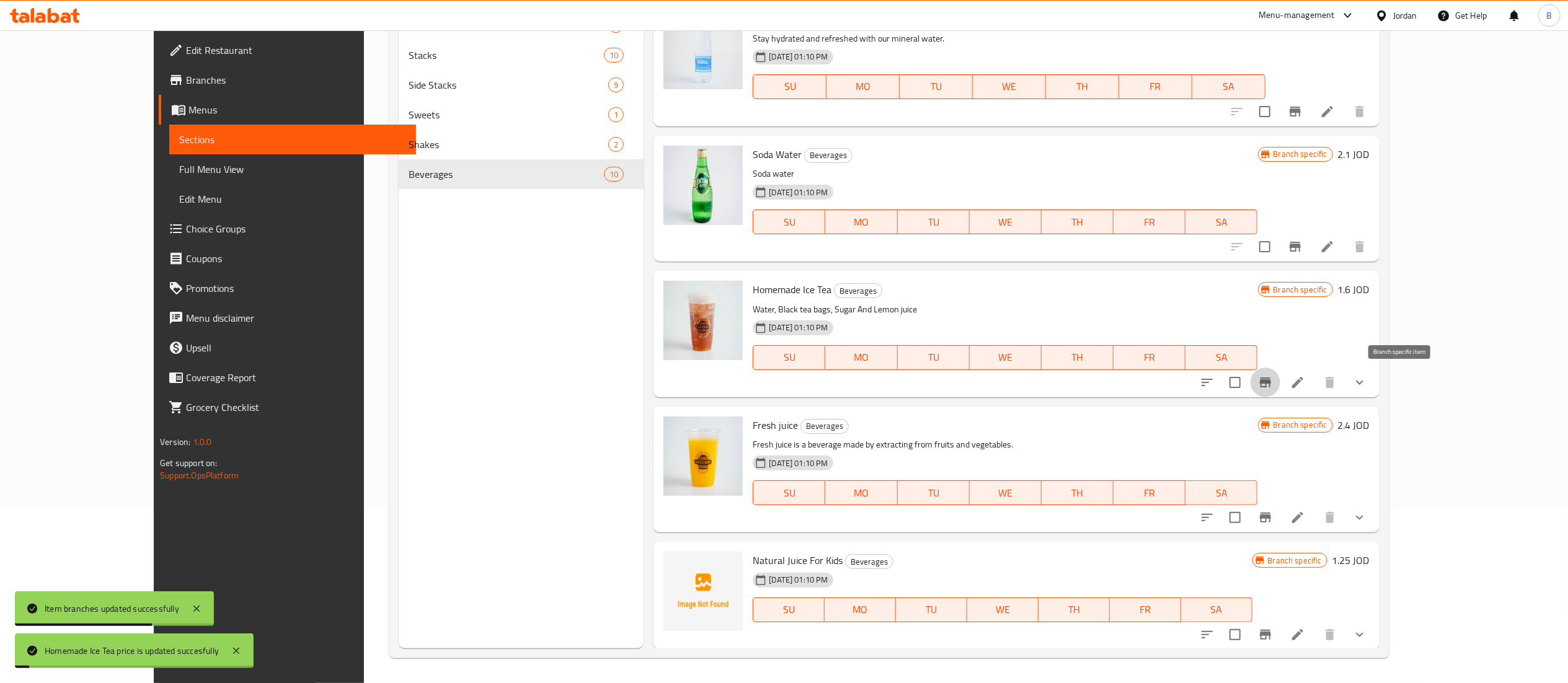
click at [1271, 377] on icon "Branch-specific-item" at bounding box center [1265, 382] width 11 height 10
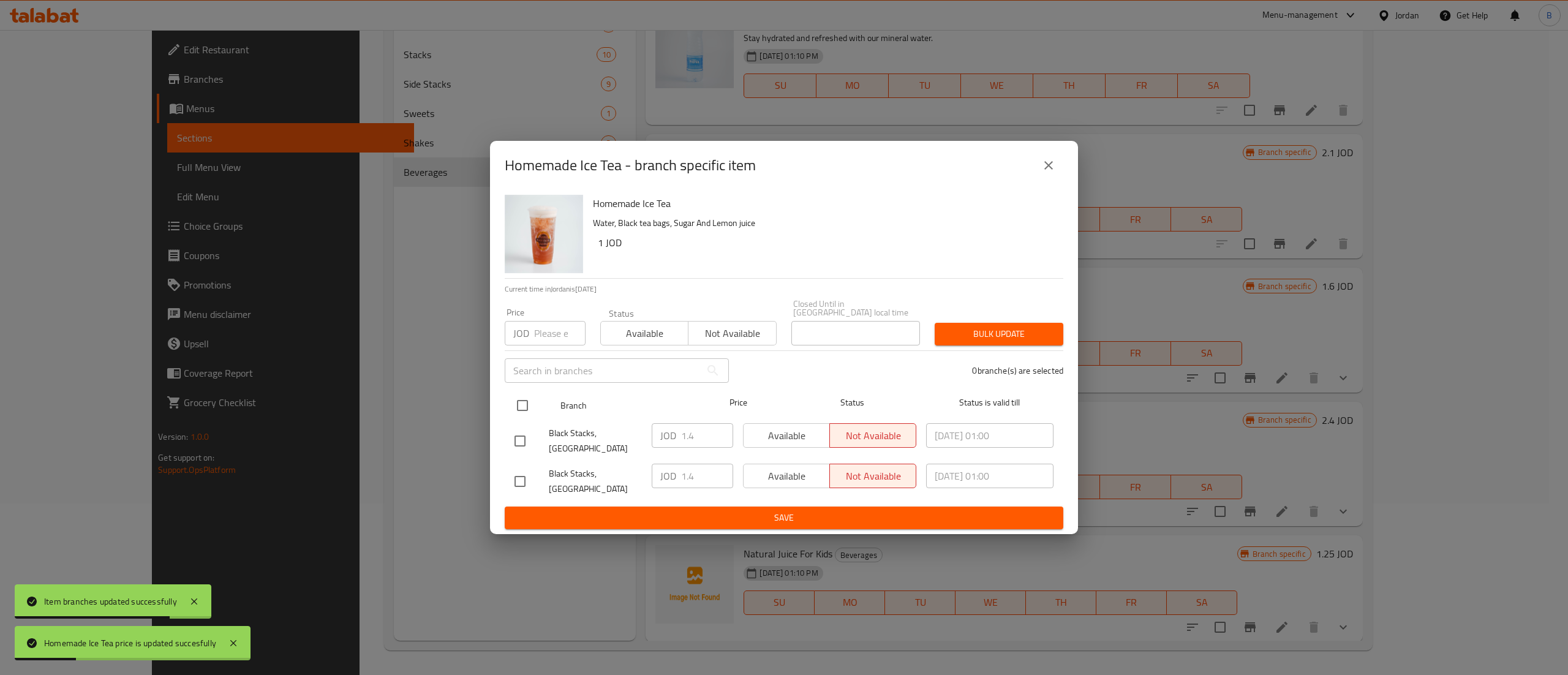
click at [525, 396] on input "checkbox" at bounding box center [522, 405] width 26 height 26
checkbox input "true"
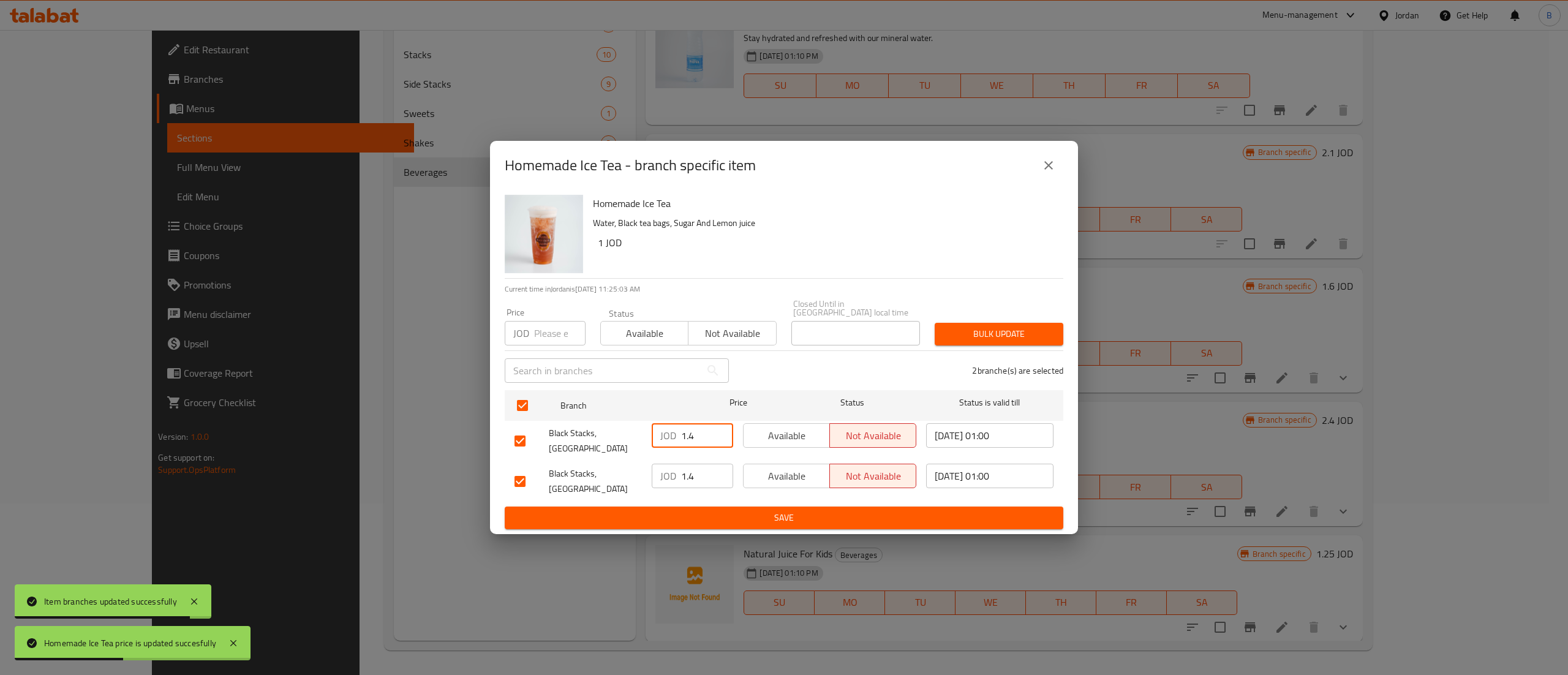
drag, startPoint x: 700, startPoint y: 429, endPoint x: 589, endPoint y: 446, distance: 112.3
click at [633, 434] on div "Black Stacks, Mecca Street JOD 1.4 ​ Available Not available 2025/06/03 01:00 ​" at bounding box center [784, 440] width 549 height 45
paste input "6"
type input "1.6"
drag, startPoint x: 707, startPoint y: 472, endPoint x: 620, endPoint y: 498, distance: 90.8
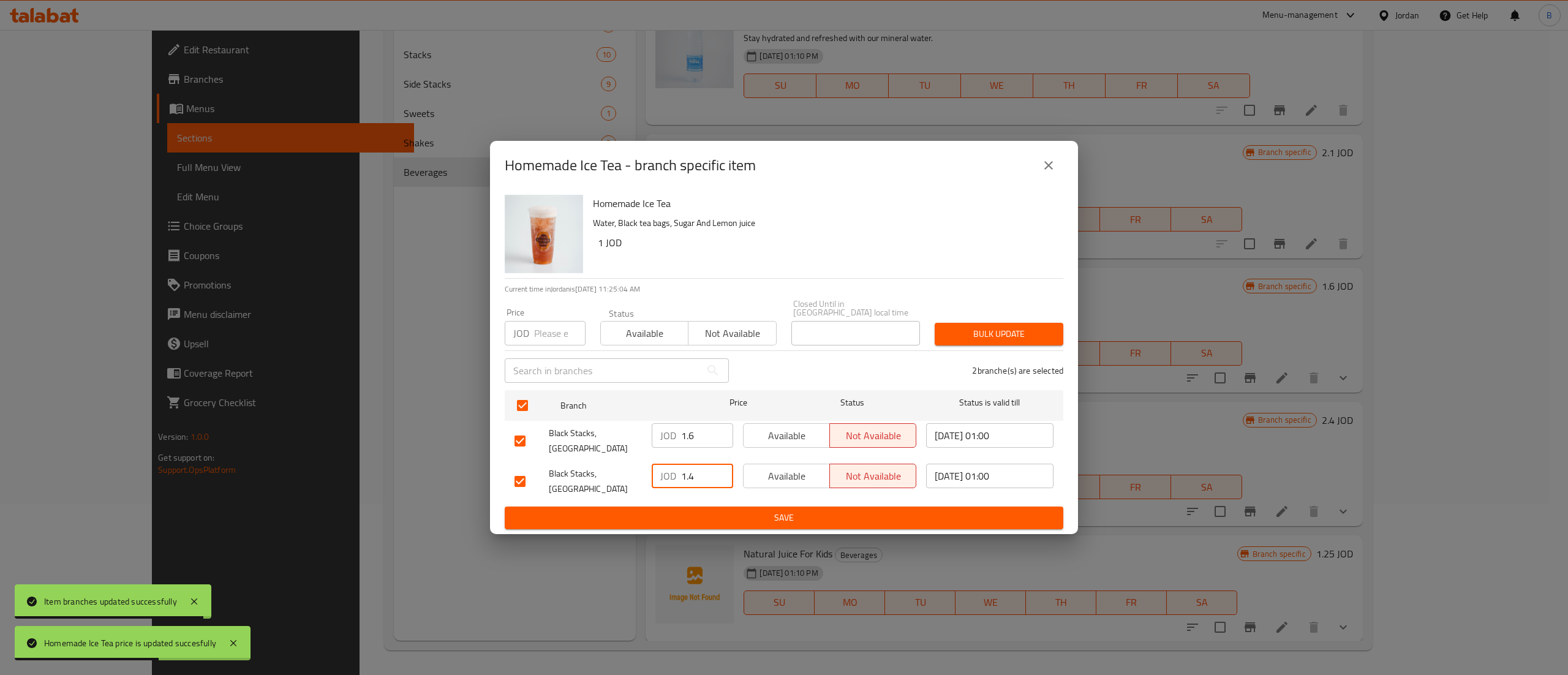
click at [634, 478] on div "Black Stacks, Boulevard Abdali JOD 1.4 ​ Available Not available 2025/10/11 01:…" at bounding box center [784, 481] width 549 height 45
paste input "6"
type input "1.6"
click at [743, 514] on span "Save" at bounding box center [783, 517] width 539 height 15
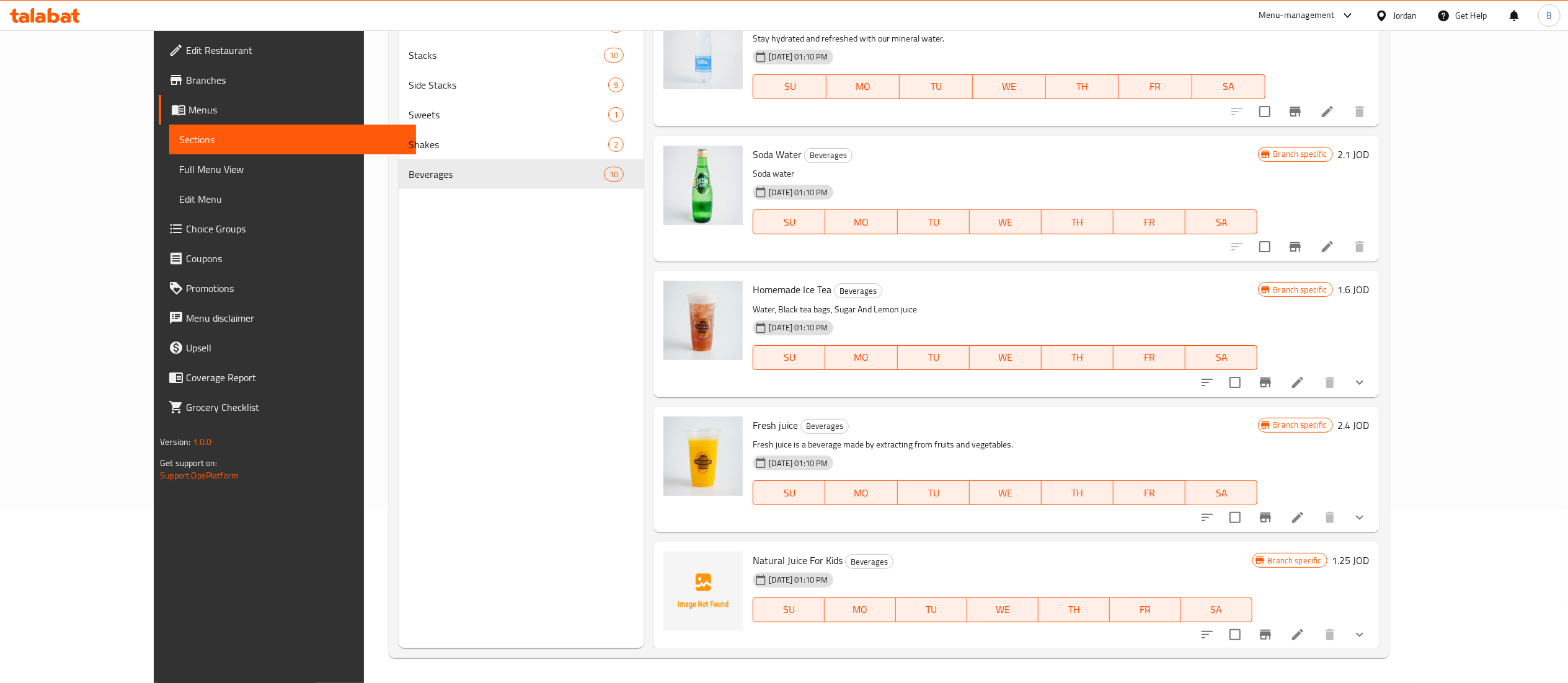
click at [38, 19] on icon at bounding box center [40, 18] width 10 height 10
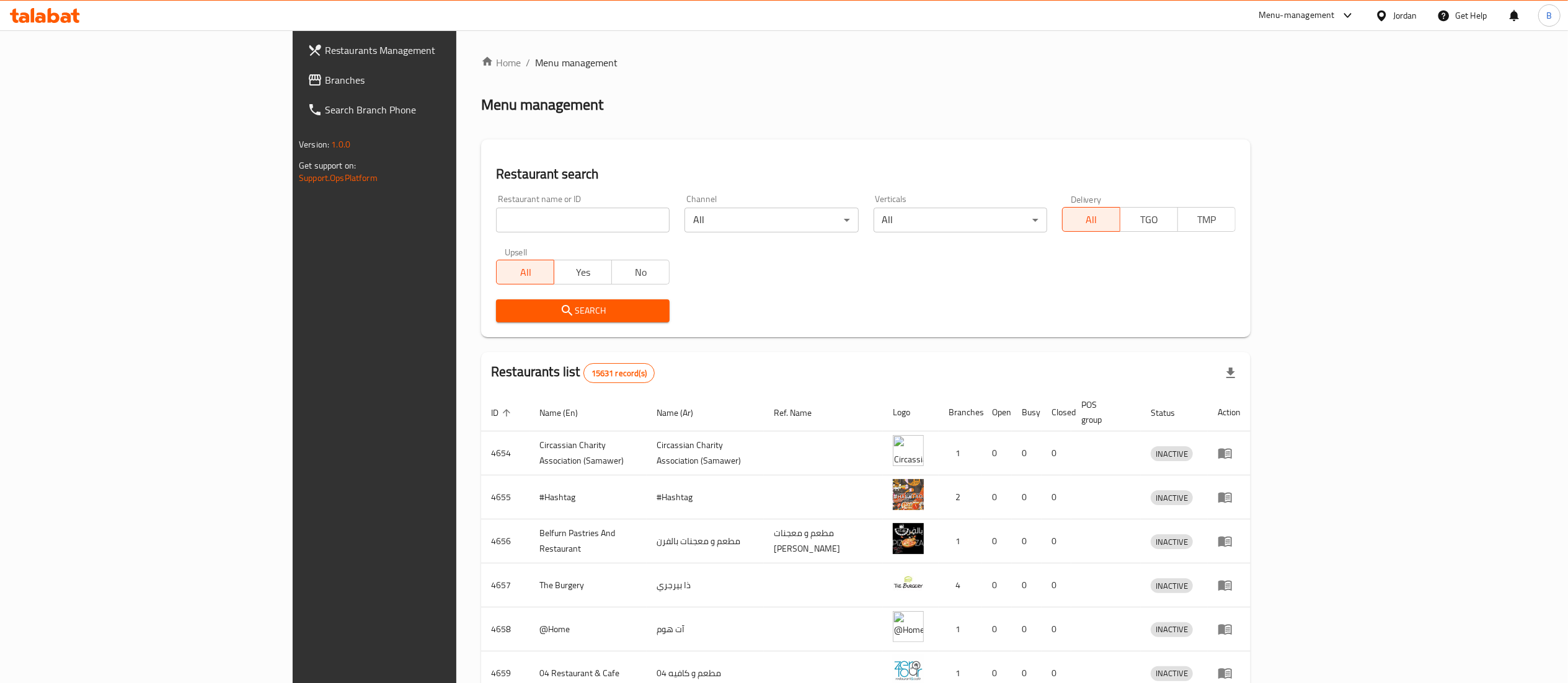
click at [325, 87] on span "Branches" at bounding box center [434, 80] width 220 height 15
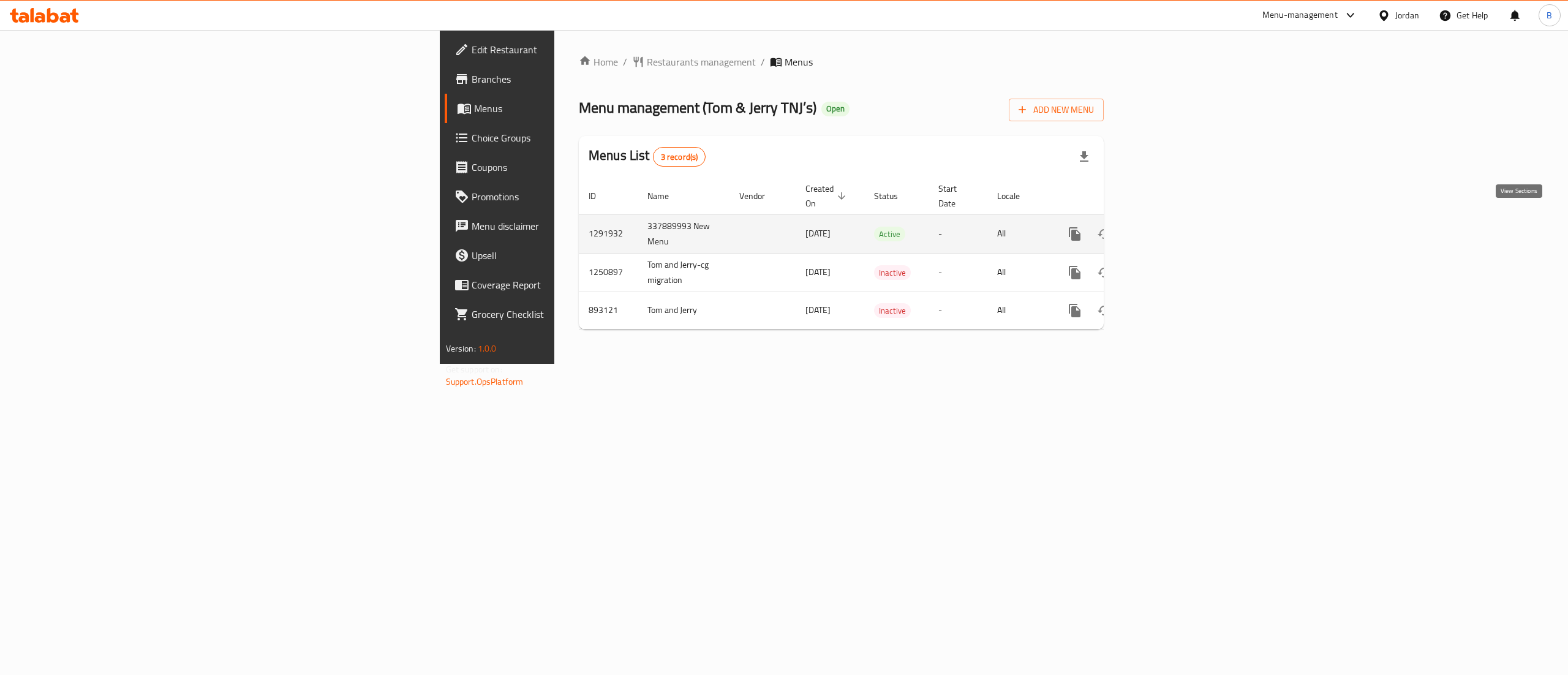
click at [1170, 226] on icon "enhanced table" at bounding box center [1163, 233] width 15 height 15
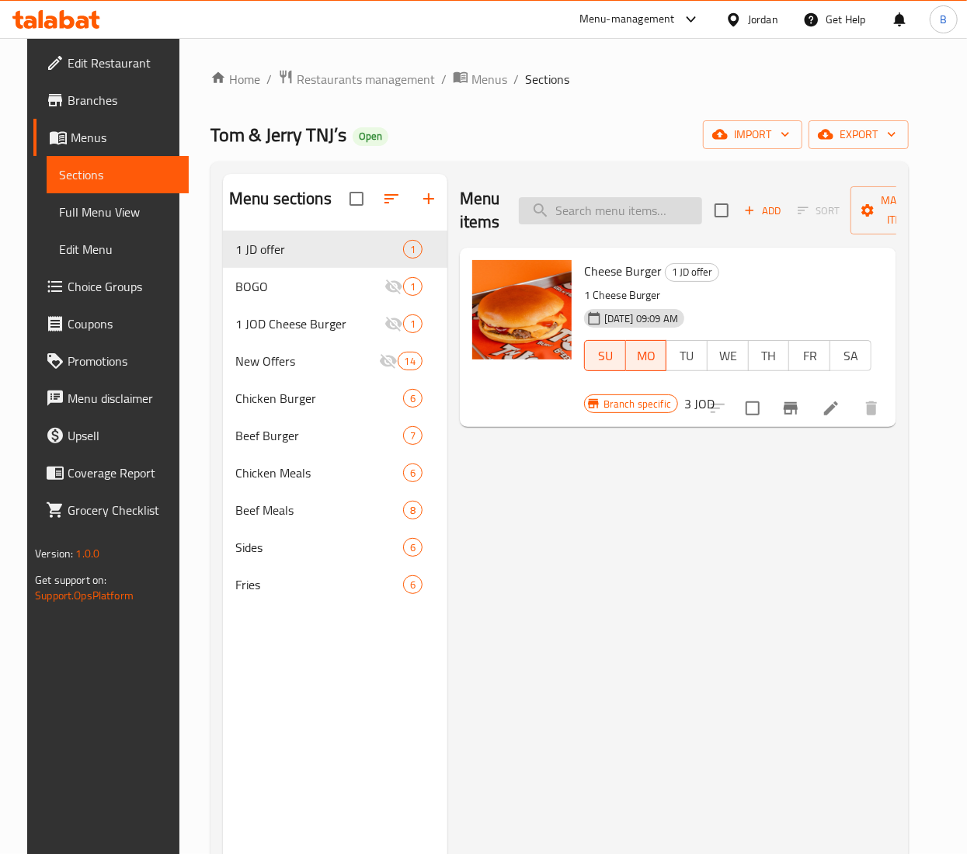
click at [540, 207] on input "search" at bounding box center [610, 210] width 183 height 27
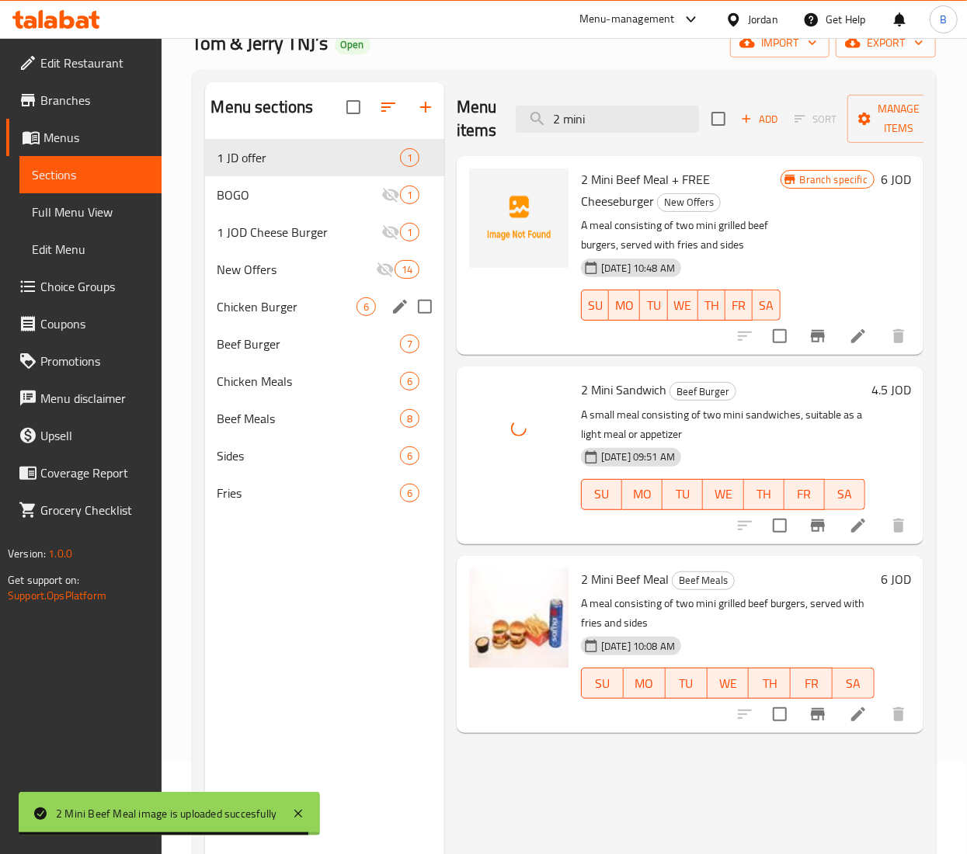
scroll to position [63, 0]
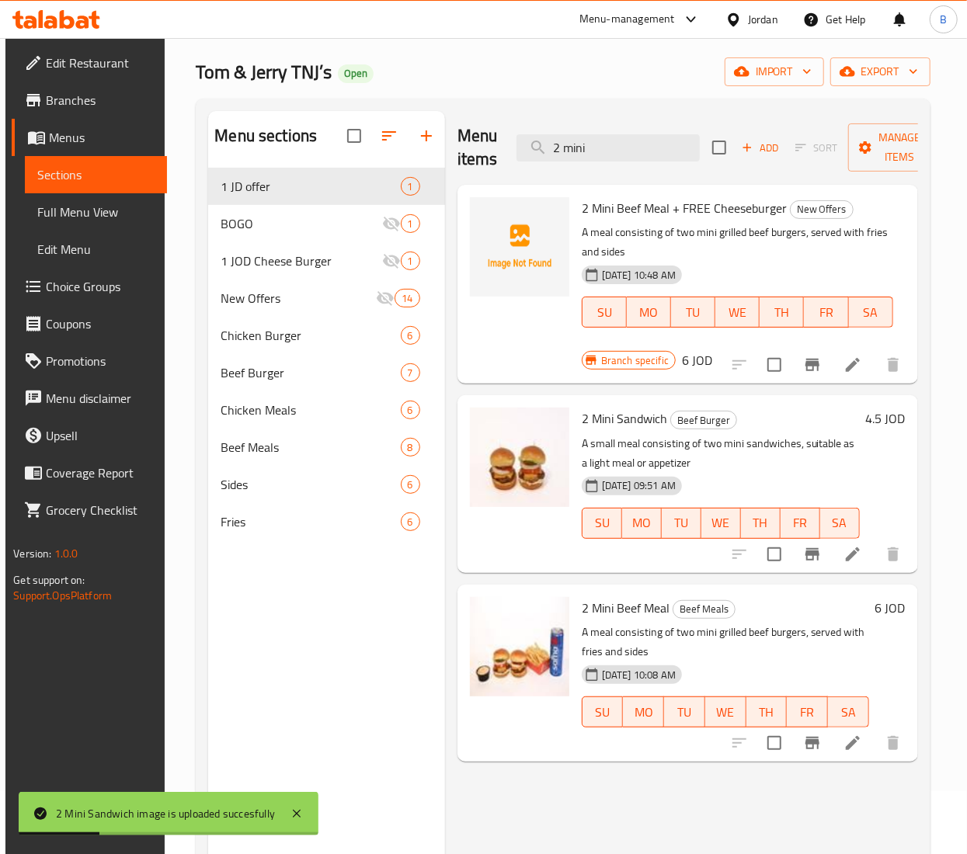
drag, startPoint x: 408, startPoint y: 121, endPoint x: -306, endPoint y: 61, distance: 717.0
click at [0, 61] on html "2 Mini Sandwich image is uploaded succesfully ​ Menu-management Jordan Get Help…" at bounding box center [483, 364] width 967 height 854
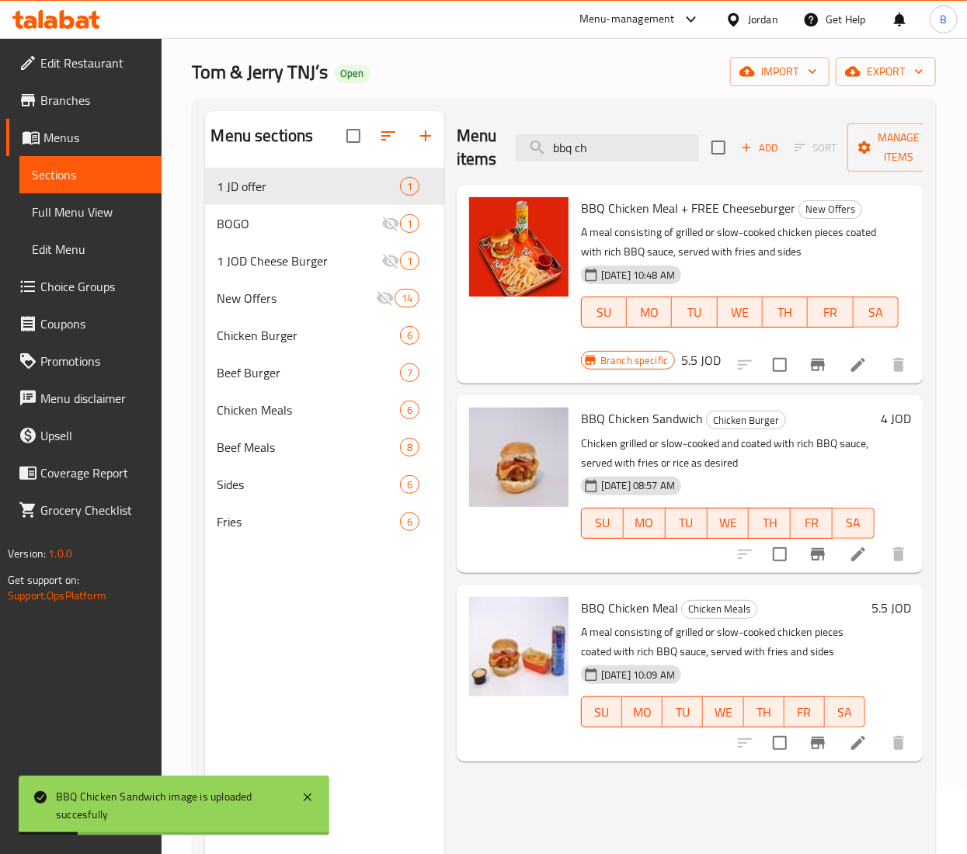
drag, startPoint x: 618, startPoint y: 148, endPoint x: 104, endPoint y: 132, distance: 514.3
click at [211, 141] on div "Menu sections 1 JD offer 1 BOGO 1 1 JOD Cheese Burger 1 New Offers 14 Chicken B…" at bounding box center [564, 538] width 718 height 854
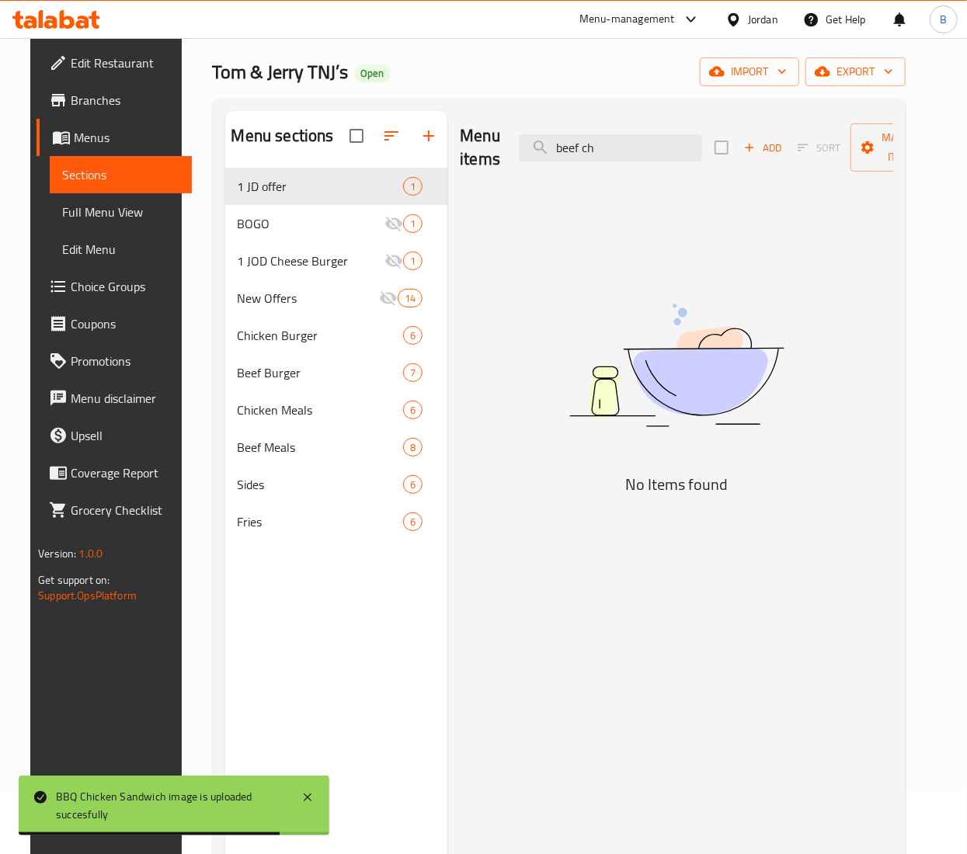
drag, startPoint x: 628, startPoint y: 155, endPoint x: 166, endPoint y: 143, distance: 462.2
click at [240, 143] on div "Menu sections 1 JD offer 1 BOGO 1 1 JOD Cheese Burger 1 New Offers 14 Chicken B…" at bounding box center [559, 538] width 668 height 854
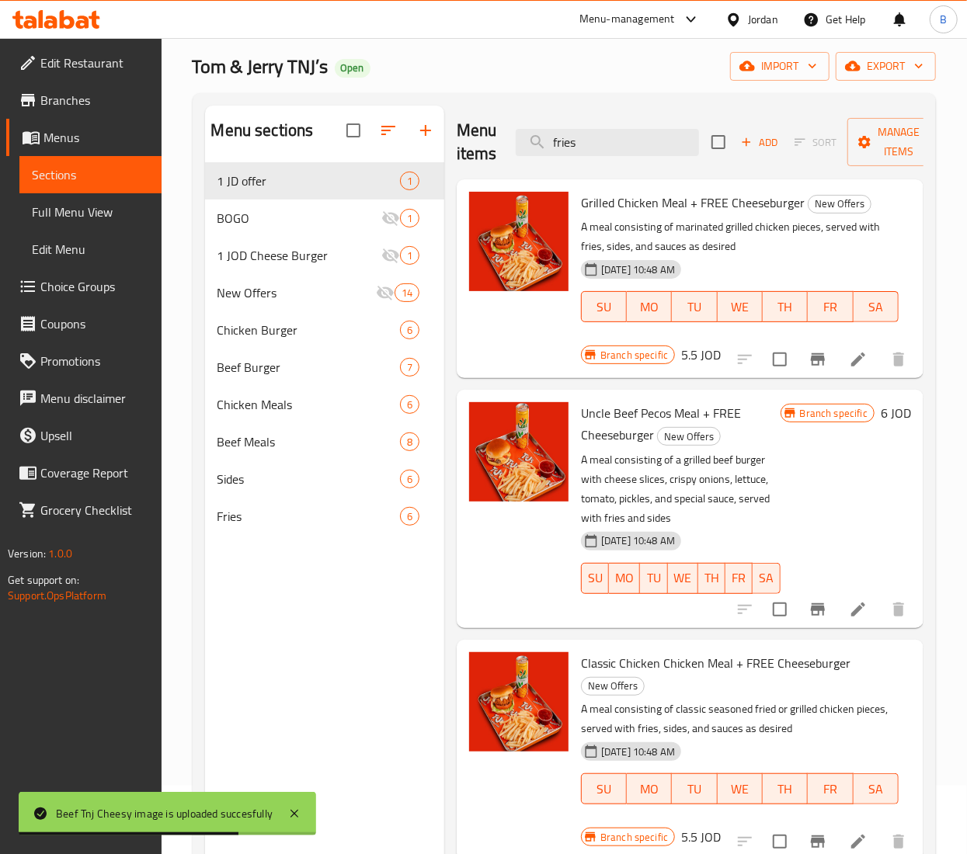
scroll to position [0, 0]
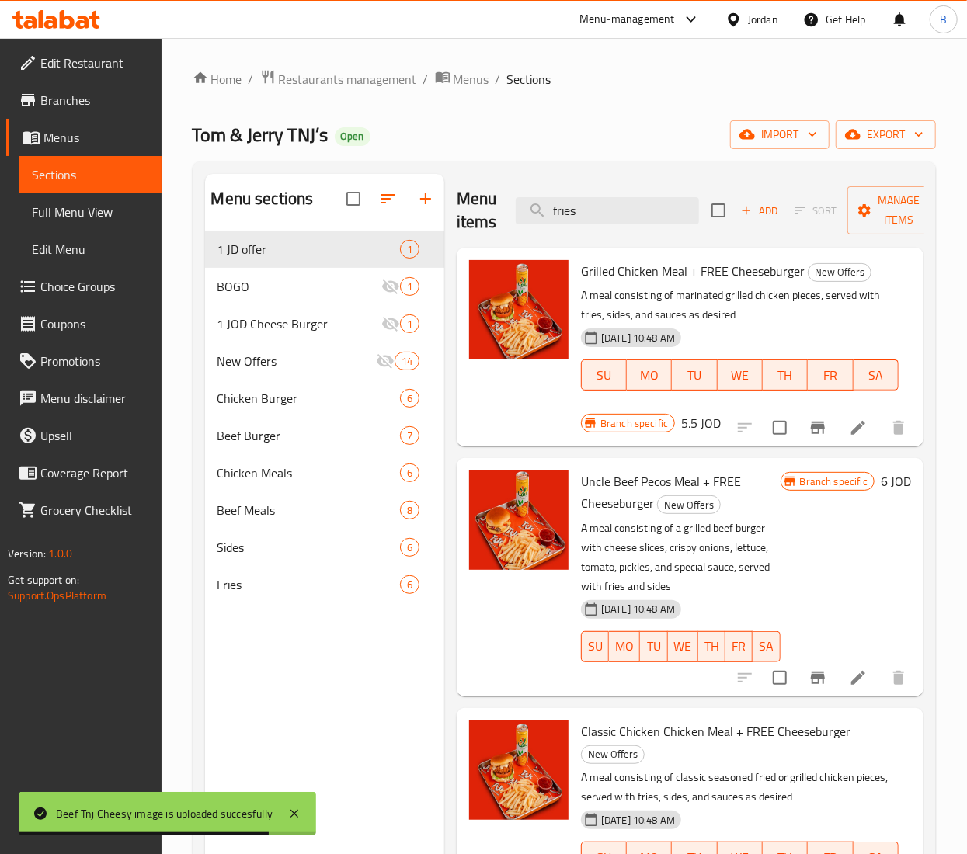
drag, startPoint x: 649, startPoint y: 216, endPoint x: 28, endPoint y: 325, distance: 630.8
click at [326, 185] on div "Menu sections 1 JD offer 1 BOGO 1 1 JOD Cheese Burger 1 New Offers 14 Chicken B…" at bounding box center [564, 601] width 718 height 854
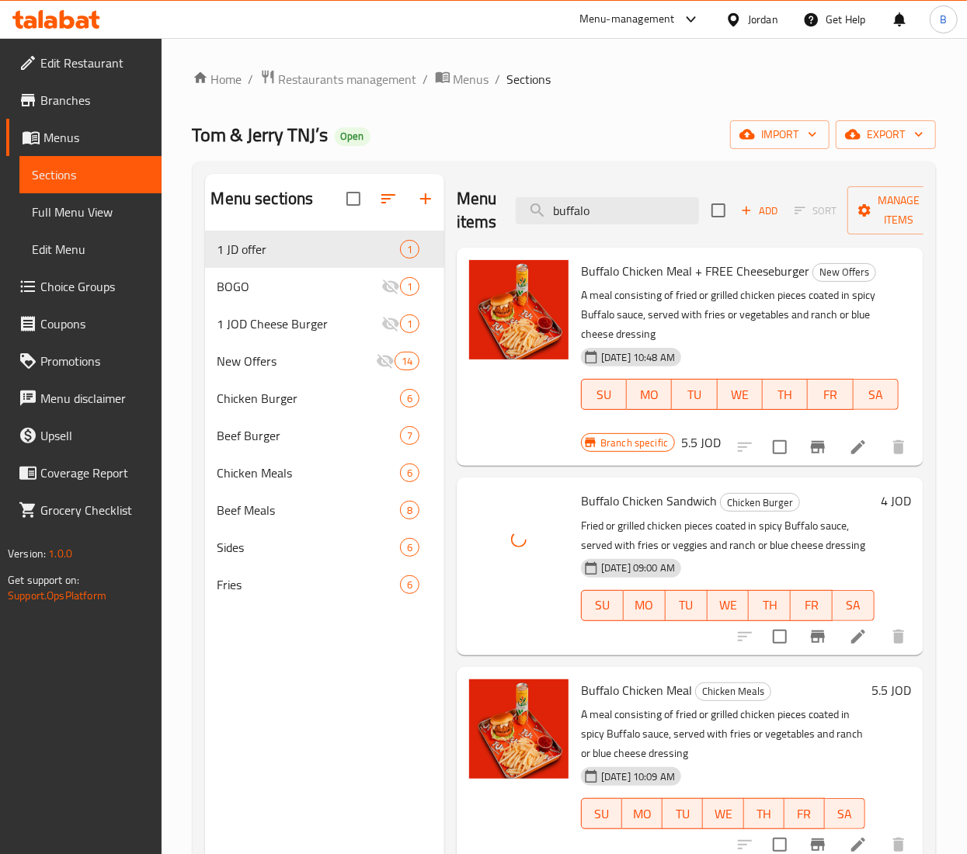
drag, startPoint x: 634, startPoint y: 216, endPoint x: 210, endPoint y: 199, distance: 424.3
click at [284, 202] on div "Menu sections 1 JD offer 1 BOGO 1 1 JOD Cheese Burger 1 New Offers 14 Chicken B…" at bounding box center [564, 601] width 718 height 854
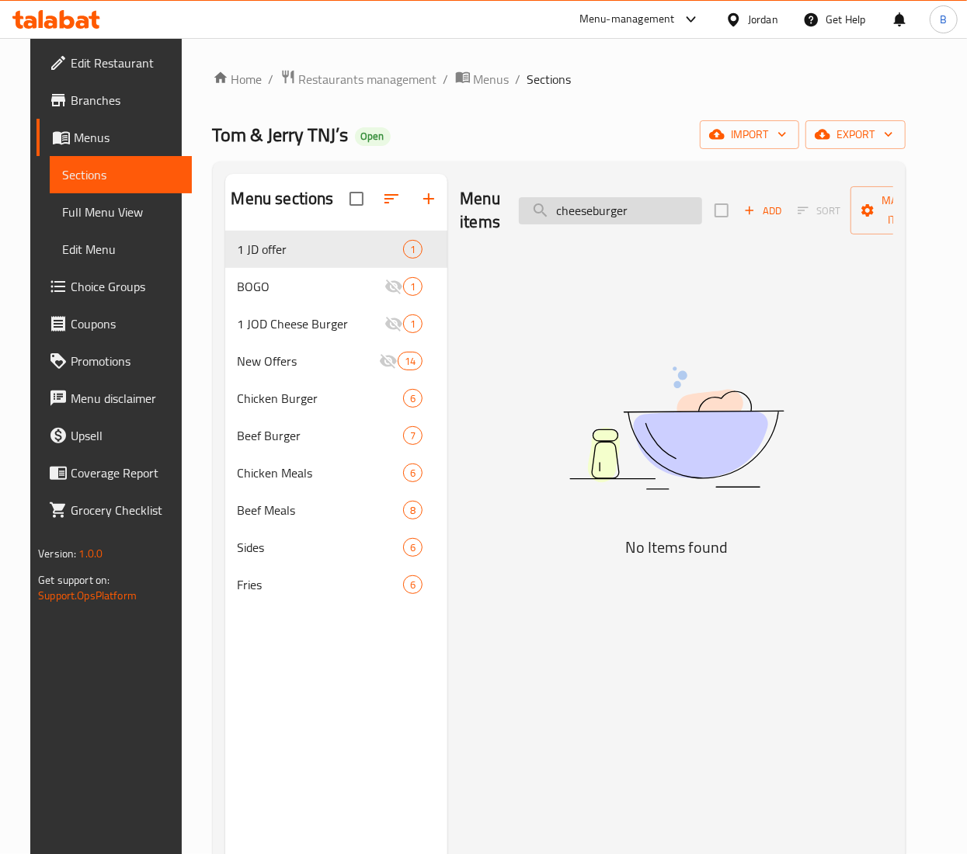
click at [590, 210] on input "cheeseburger" at bounding box center [610, 210] width 183 height 27
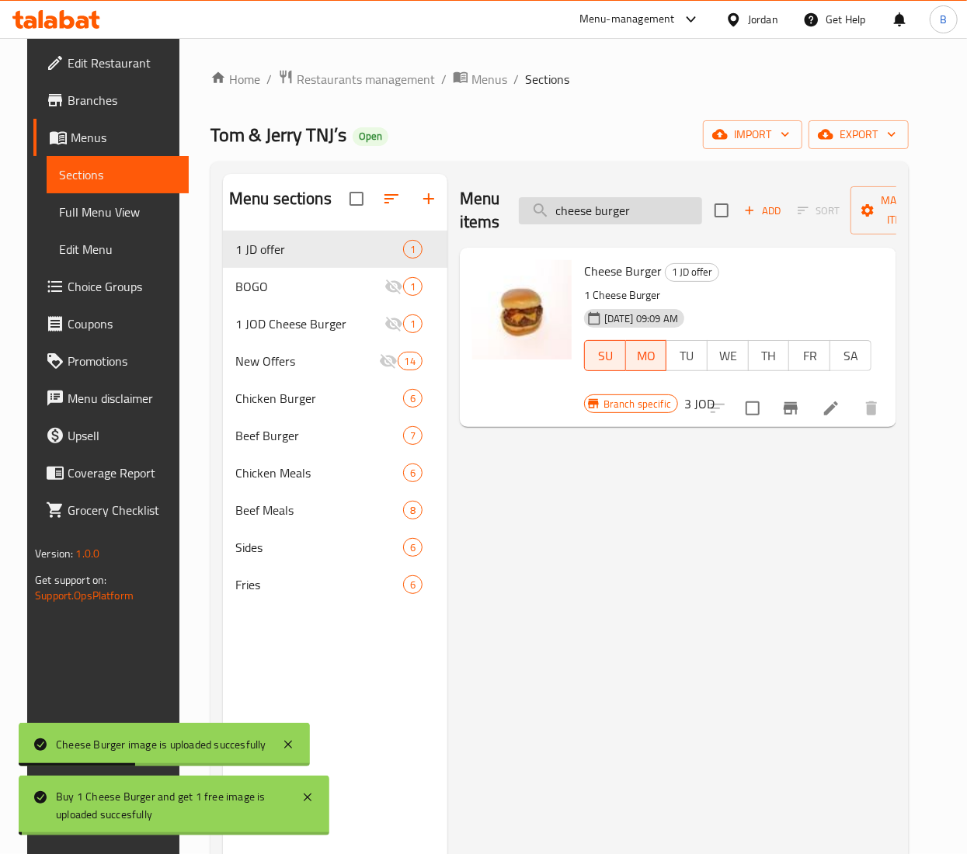
click at [647, 224] on input "cheese burger" at bounding box center [610, 210] width 183 height 27
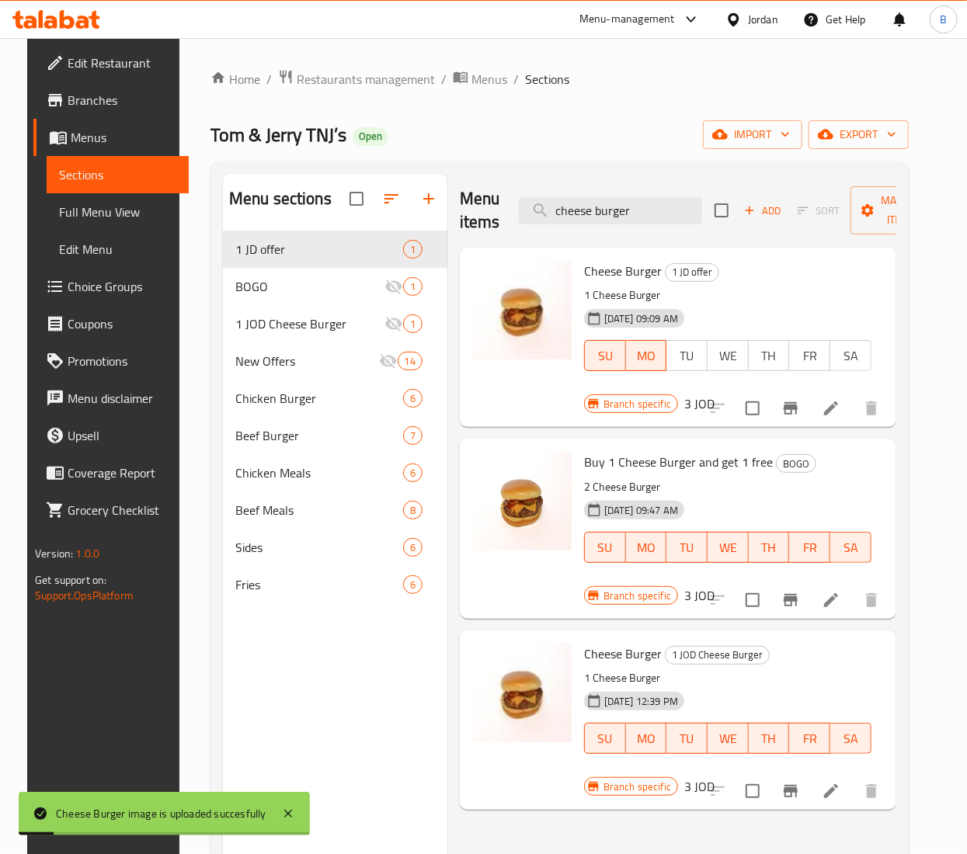
drag, startPoint x: 688, startPoint y: 200, endPoint x: 280, endPoint y: 202, distance: 407.7
click at [293, 202] on div "Menu sections 1 JD offer 1 BOGO 1 1 JOD Cheese Burger 1 New Offers 14 Chicken B…" at bounding box center [559, 601] width 673 height 854
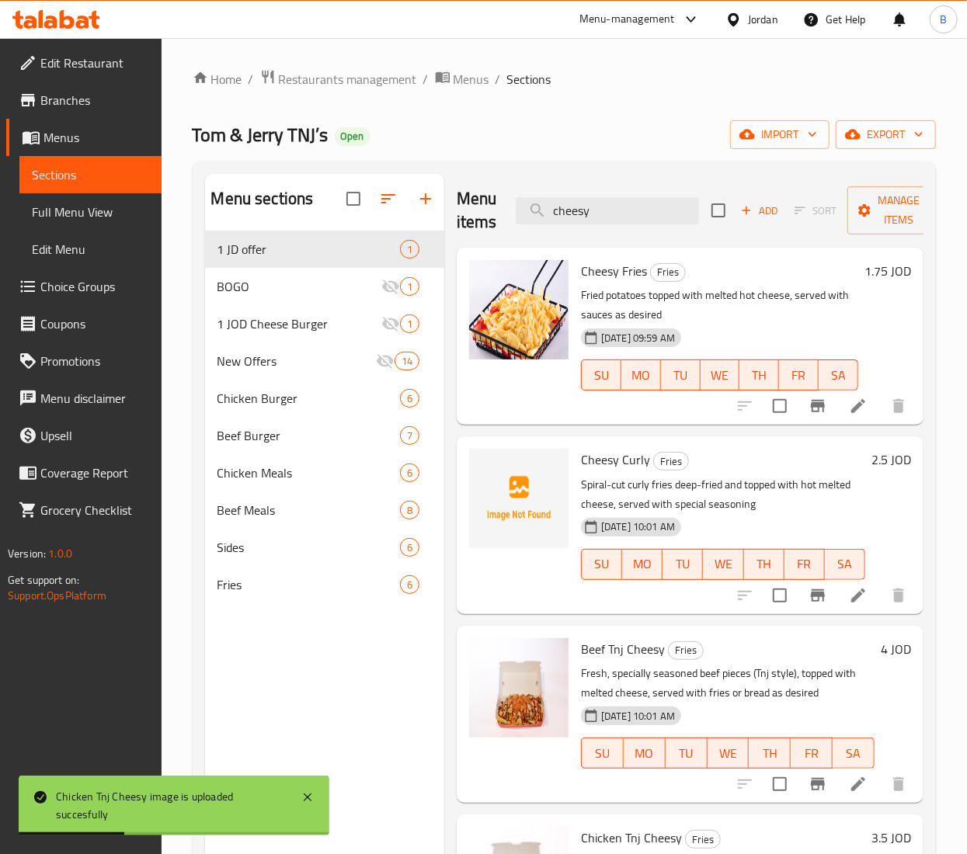
drag, startPoint x: 615, startPoint y: 202, endPoint x: 19, endPoint y: 203, distance: 596.4
click at [47, 203] on div "Edit Restaurant Branches Menus Sections Full Menu View Edit Menu Choice Groups …" at bounding box center [483, 555] width 967 height 1034
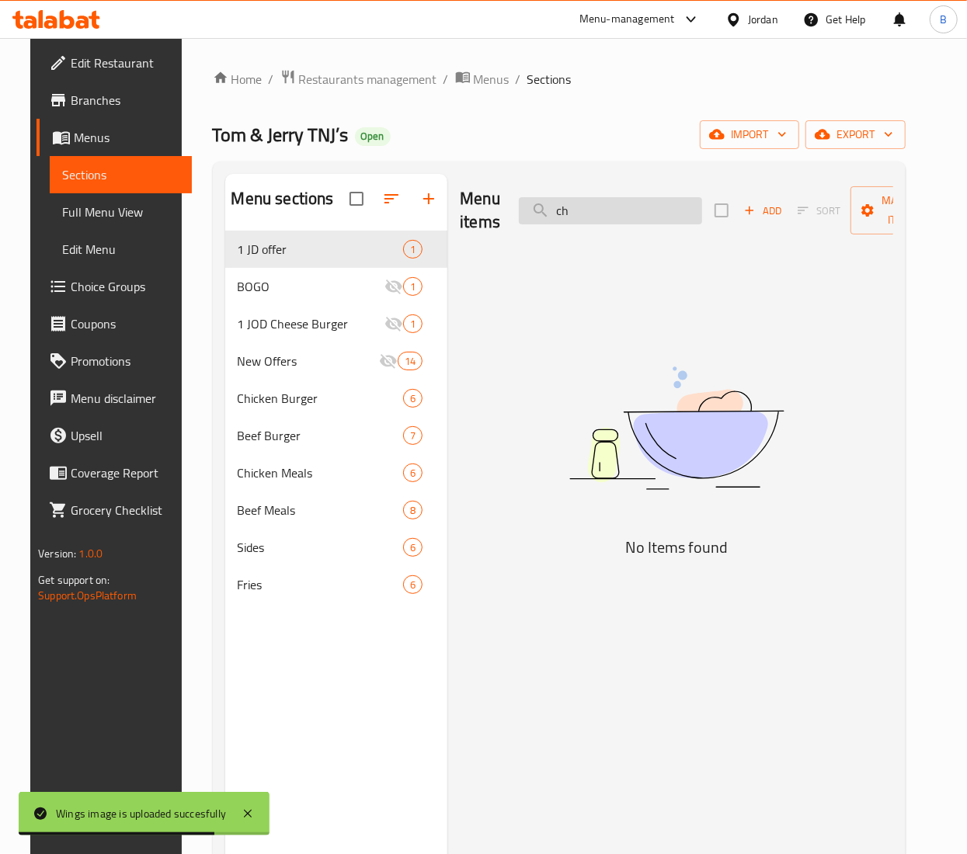
type input "c"
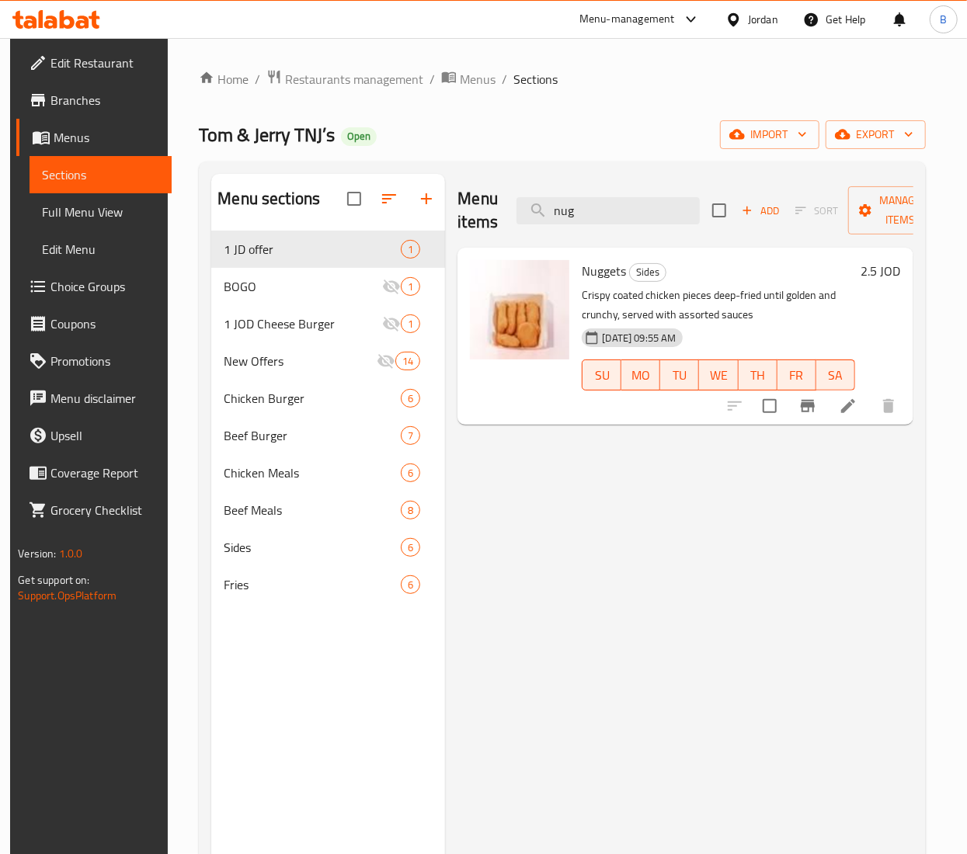
drag, startPoint x: 621, startPoint y: 201, endPoint x: 1, endPoint y: 216, distance: 620.6
click at [177, 208] on div "Home / Restaurants management / Menus / Sections [PERSON_NAME] & [PERSON_NAME] …" at bounding box center [562, 555] width 788 height 1034
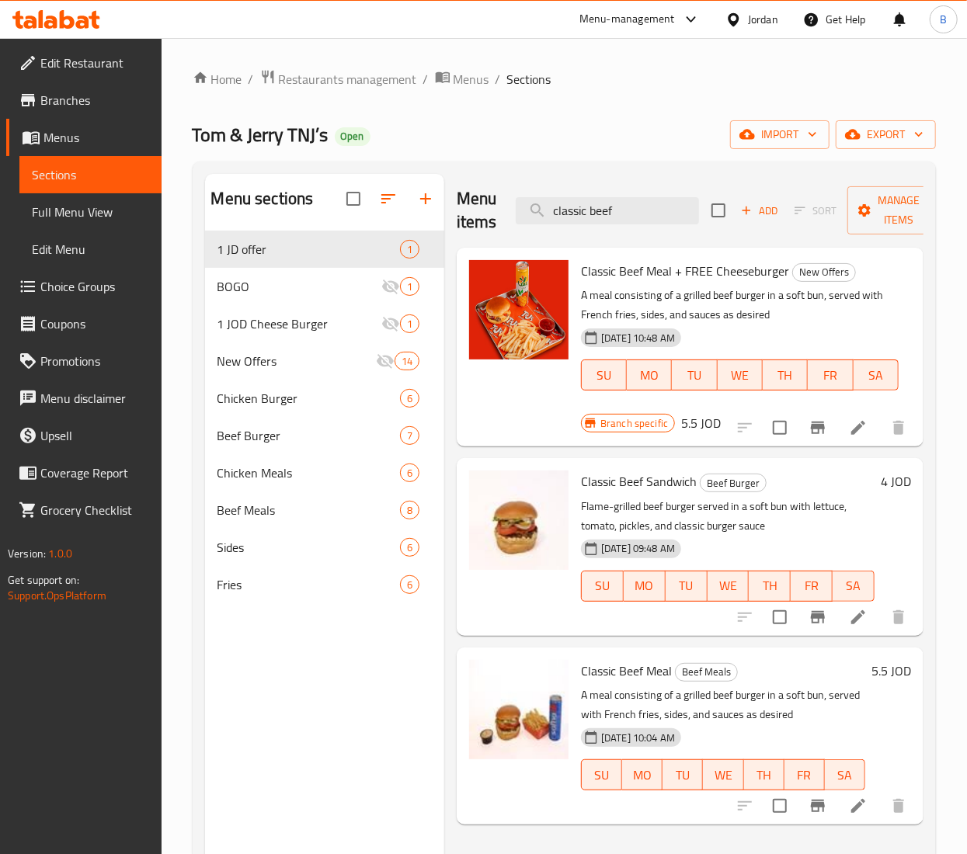
drag, startPoint x: 634, startPoint y: 203, endPoint x: 54, endPoint y: 200, distance: 580.8
click at [112, 200] on div "Edit Restaurant Branches Menus Sections Full Menu View Edit Menu Choice Groups …" at bounding box center [483, 555] width 967 height 1034
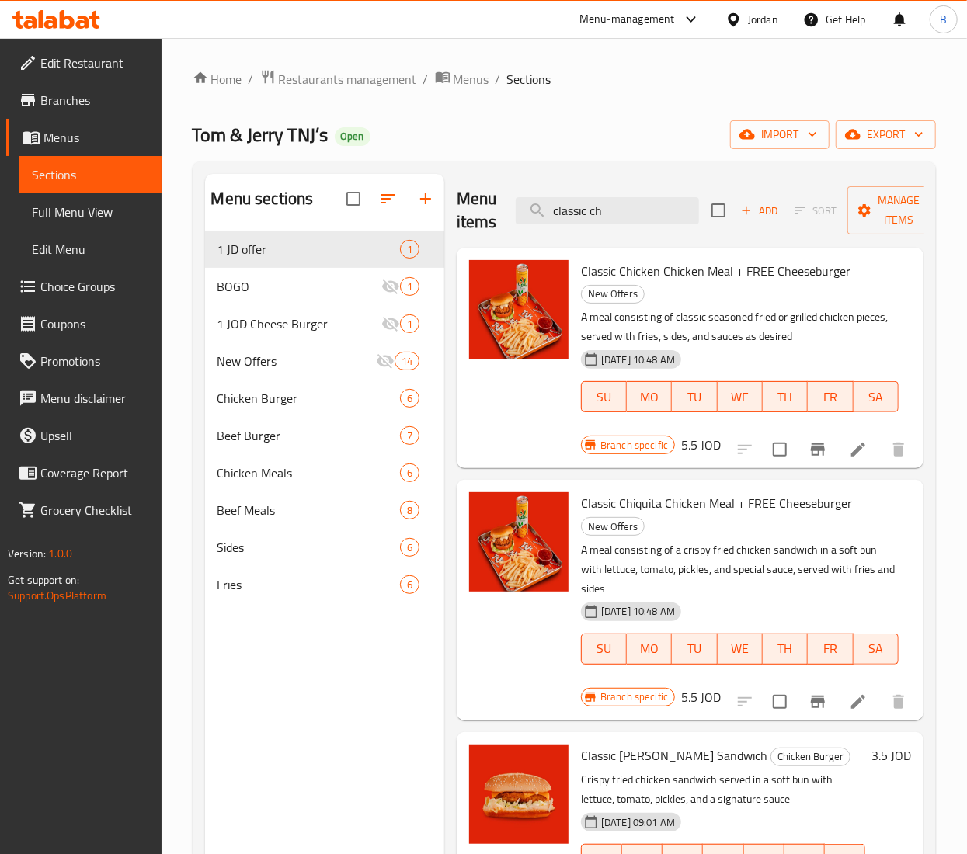
drag, startPoint x: 638, startPoint y: 201, endPoint x: 34, endPoint y: 195, distance: 603.4
click at [34, 195] on div "Edit Restaurant Branches Menus Sections Full Menu View Edit Menu Choice Groups …" at bounding box center [483, 555] width 967 height 1034
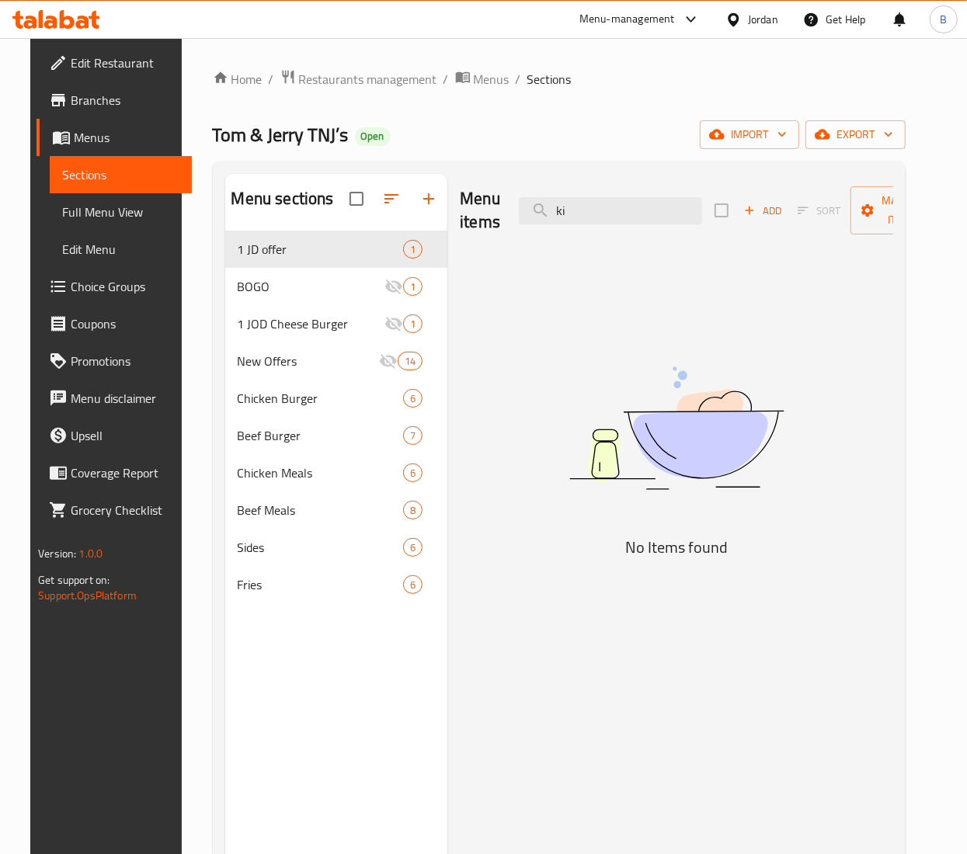
type input "k"
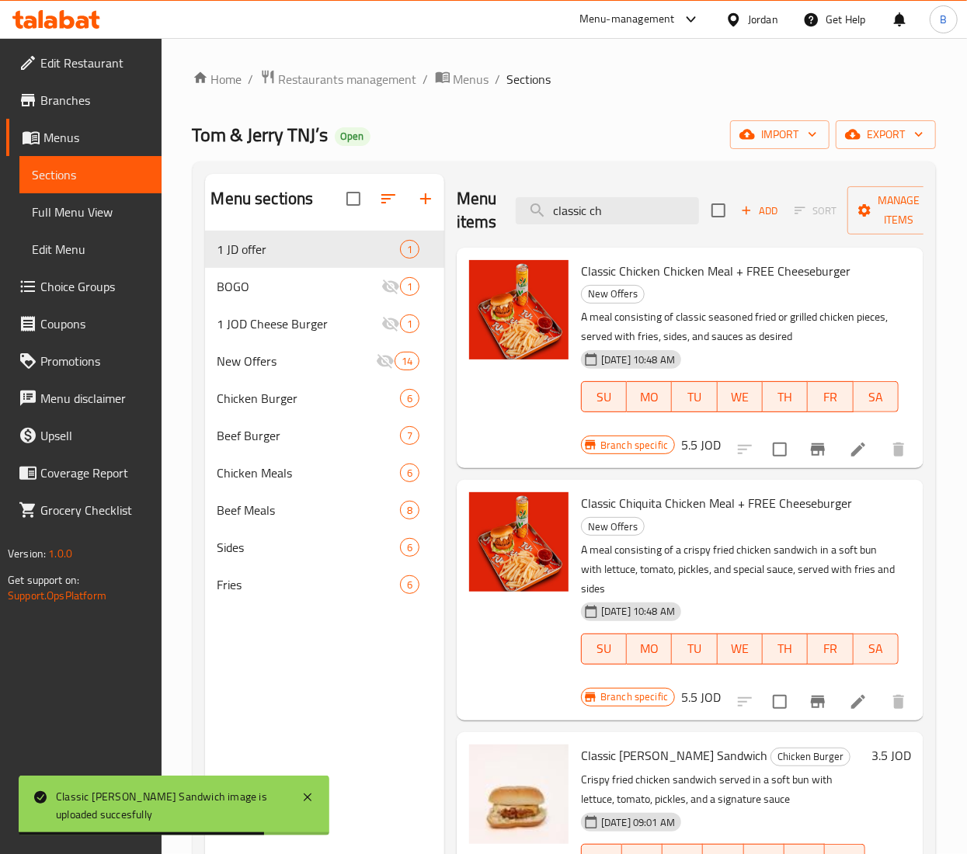
drag, startPoint x: 623, startPoint y: 210, endPoint x: -43, endPoint y: 166, distance: 666.9
click at [0, 166] on html "Classic [PERSON_NAME] Sandwich image is uploaded succesfully ​ Menu-management …" at bounding box center [483, 427] width 967 height 854
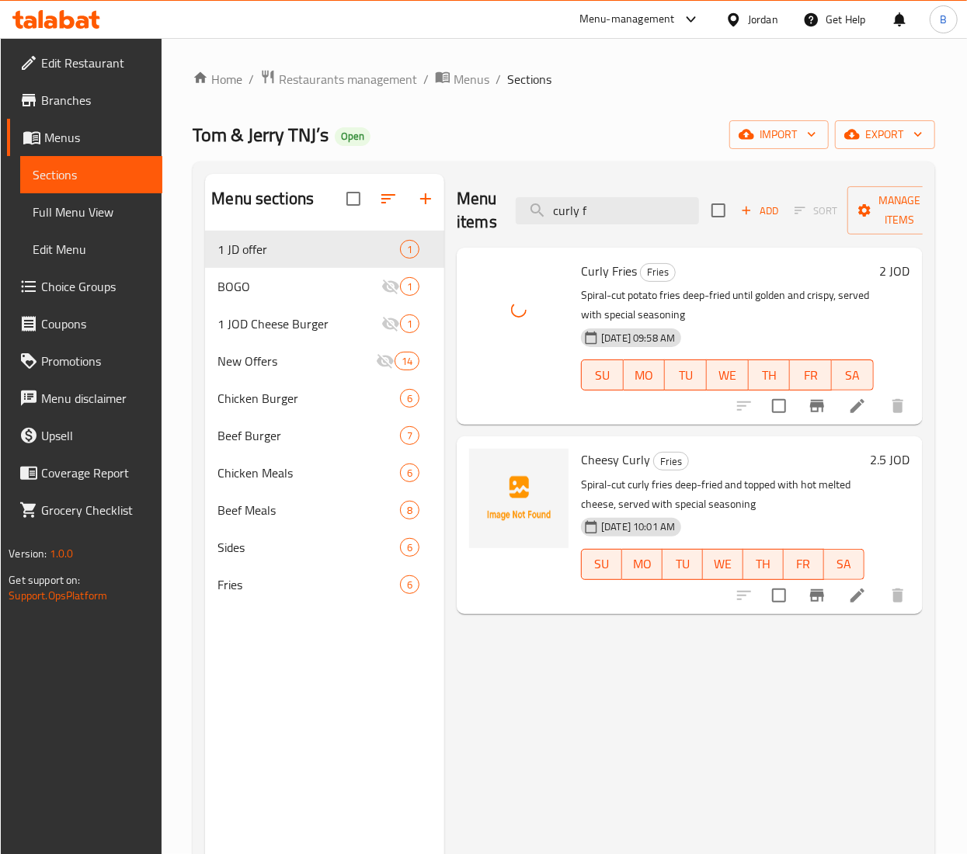
drag, startPoint x: 644, startPoint y: 200, endPoint x: 32, endPoint y: 166, distance: 612.8
click at [209, 174] on div "Menu sections 1 JD offer 1 BOGO 1 1 JOD Cheese Burger 1 New Offers 14 Chicken B…" at bounding box center [563, 601] width 717 height 854
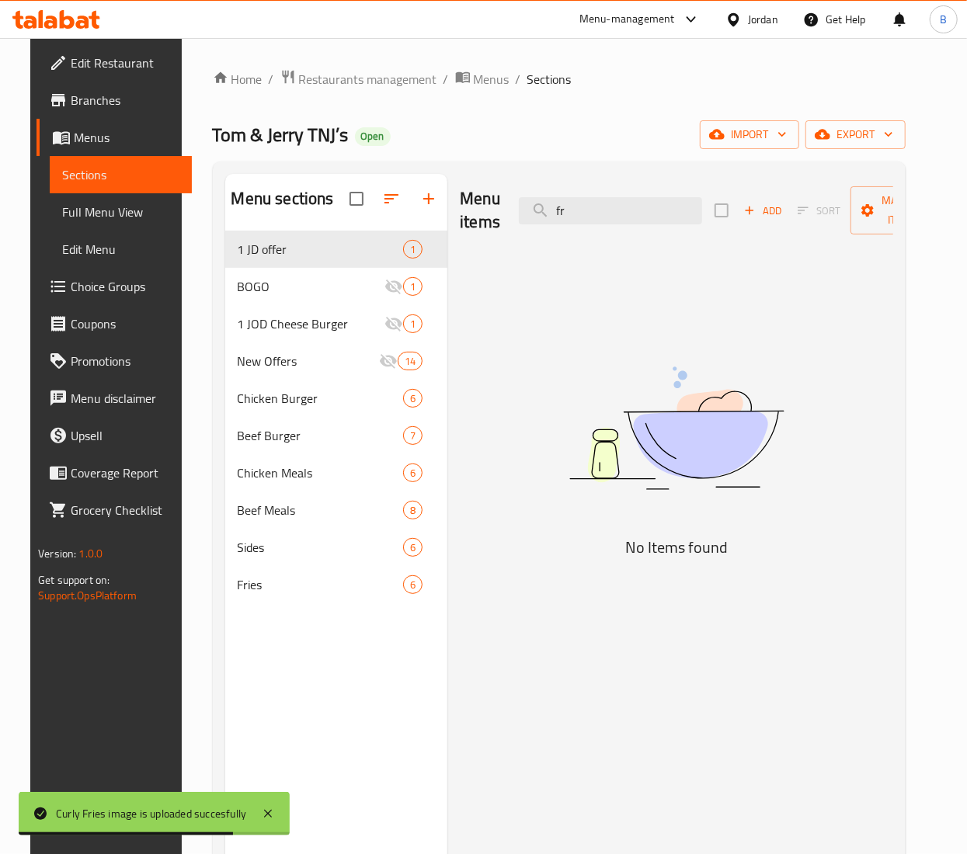
type input "f"
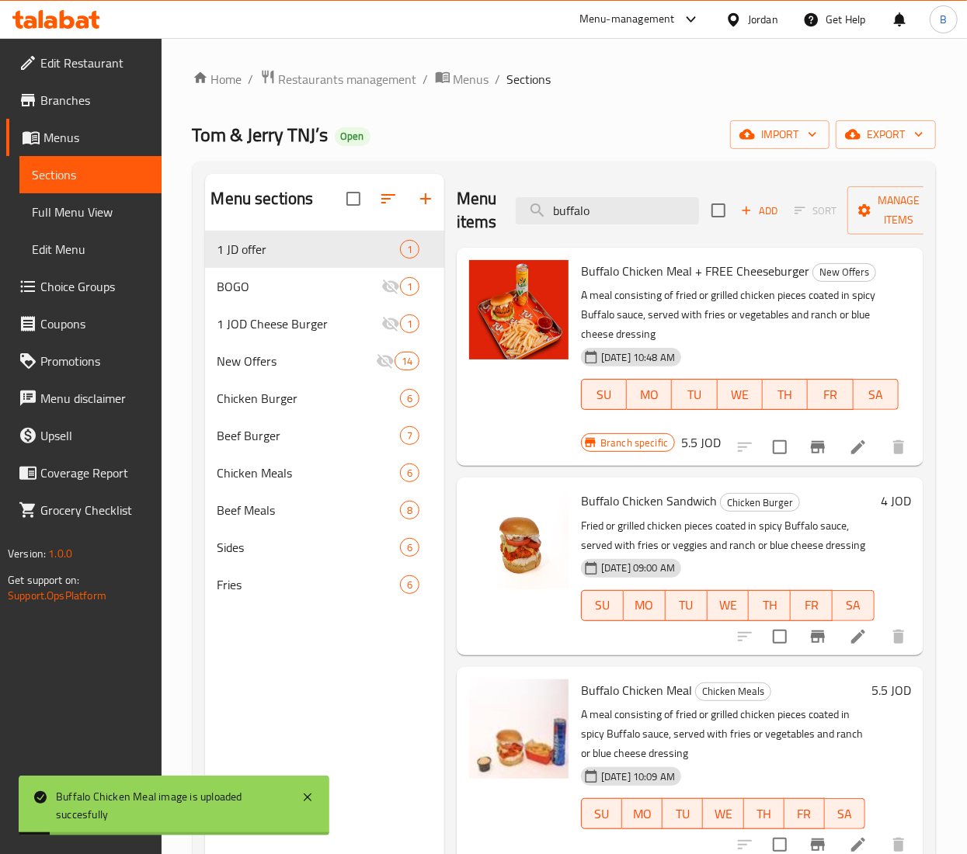
drag, startPoint x: 648, startPoint y: 224, endPoint x: 177, endPoint y: 196, distance: 471.4
click at [208, 201] on div "Menu sections 1 JD offer 1 BOGO 1 1 JOD Cheese Burger 1 New Offers 14 Chicken B…" at bounding box center [564, 601] width 718 height 854
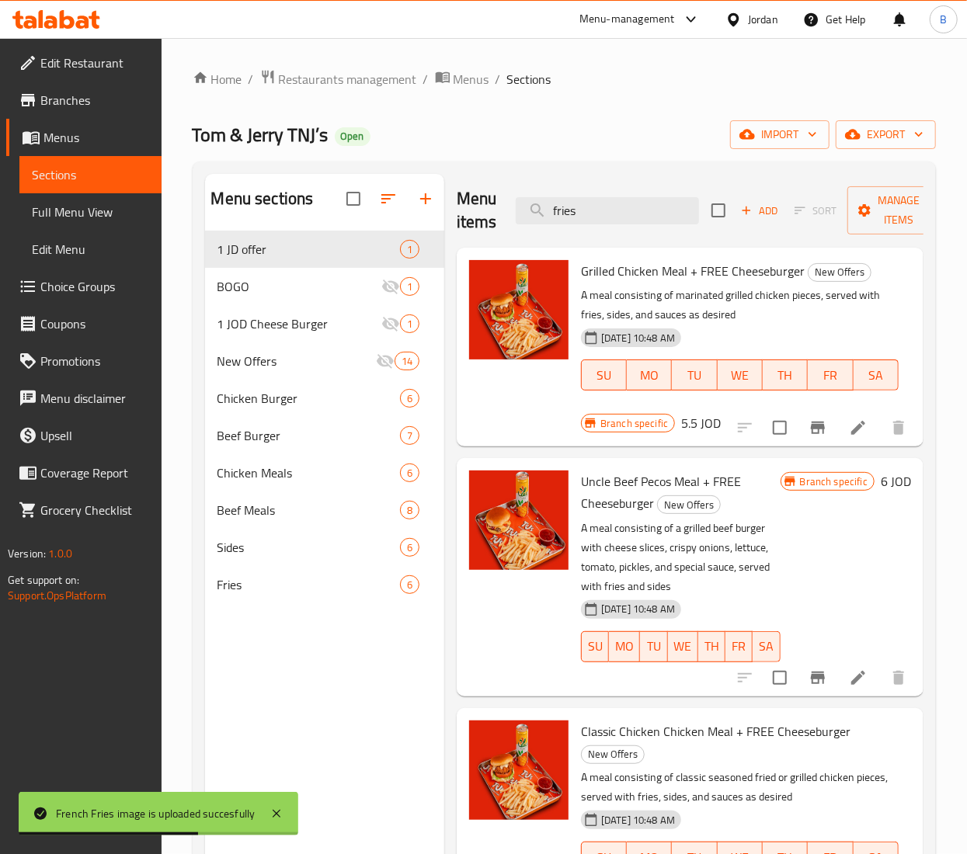
drag, startPoint x: 652, startPoint y: 217, endPoint x: 219, endPoint y: 186, distance: 434.5
click at [231, 188] on div "Menu sections 1 JD offer 1 BOGO 1 1 JOD Cheese Burger 1 New Offers 14 Chicken B…" at bounding box center [564, 601] width 718 height 854
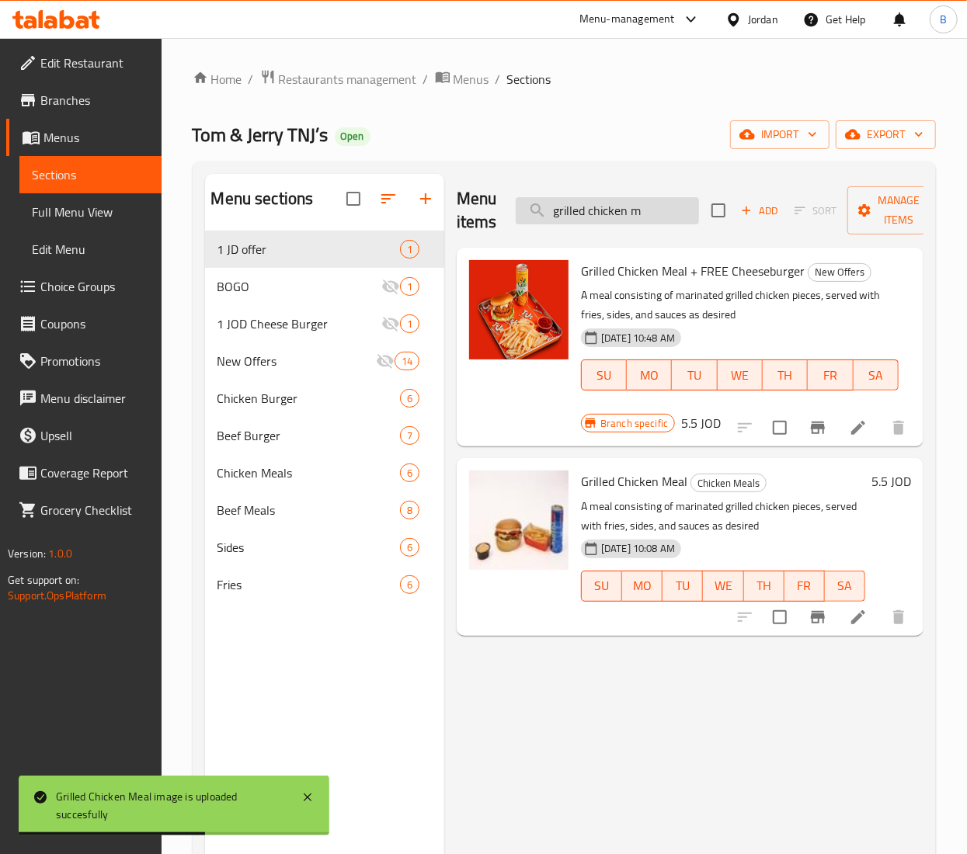
click at [655, 214] on input "grilled chicken m" at bounding box center [607, 210] width 183 height 27
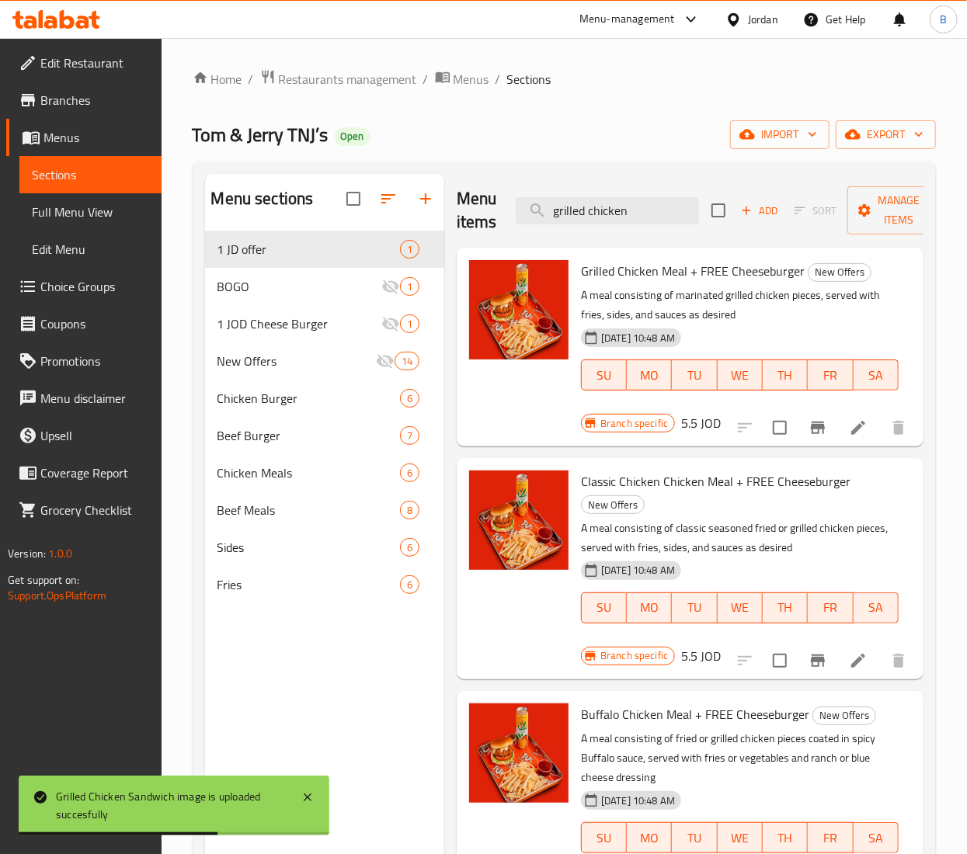
drag, startPoint x: 649, startPoint y: 204, endPoint x: 255, endPoint y: 191, distance: 394.7
click at [298, 191] on div "Menu sections 1 JD offer 1 BOGO 1 1 JOD Cheese Burger 1 New Offers 14 Chicken B…" at bounding box center [564, 601] width 718 height 854
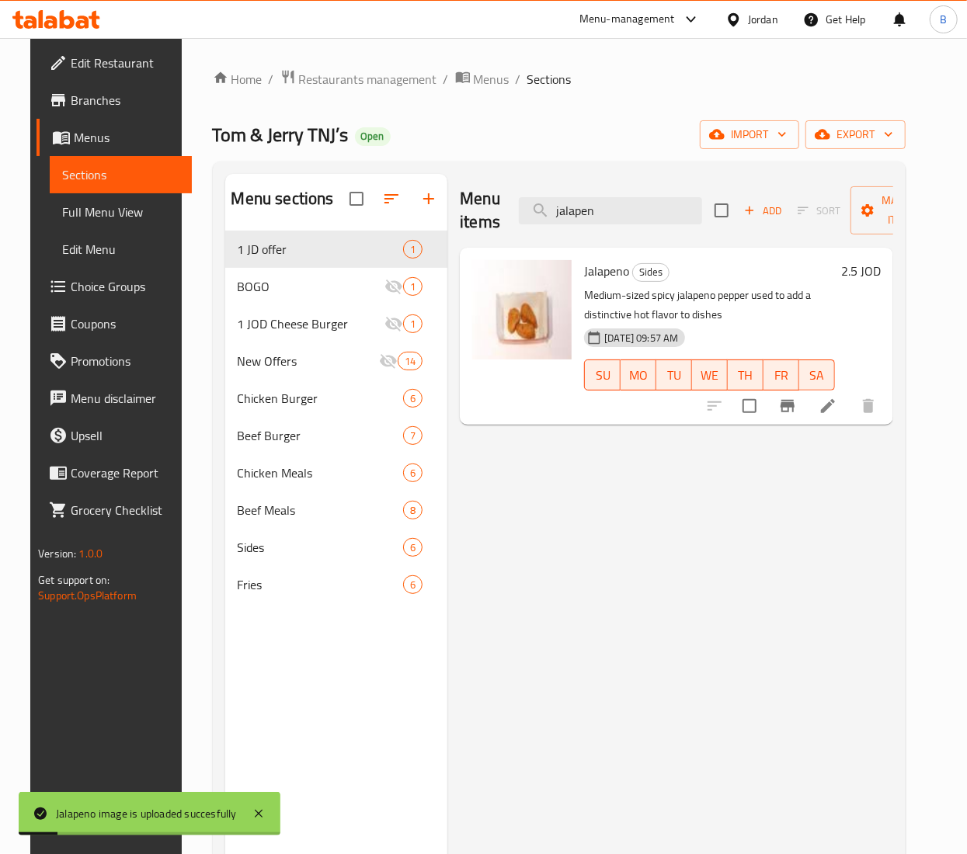
drag, startPoint x: 613, startPoint y: 207, endPoint x: 104, endPoint y: 176, distance: 509.6
click at [141, 176] on div "Edit Restaurant Branches Menus Sections Full Menu View Edit Menu Choice Groups …" at bounding box center [483, 555] width 906 height 1034
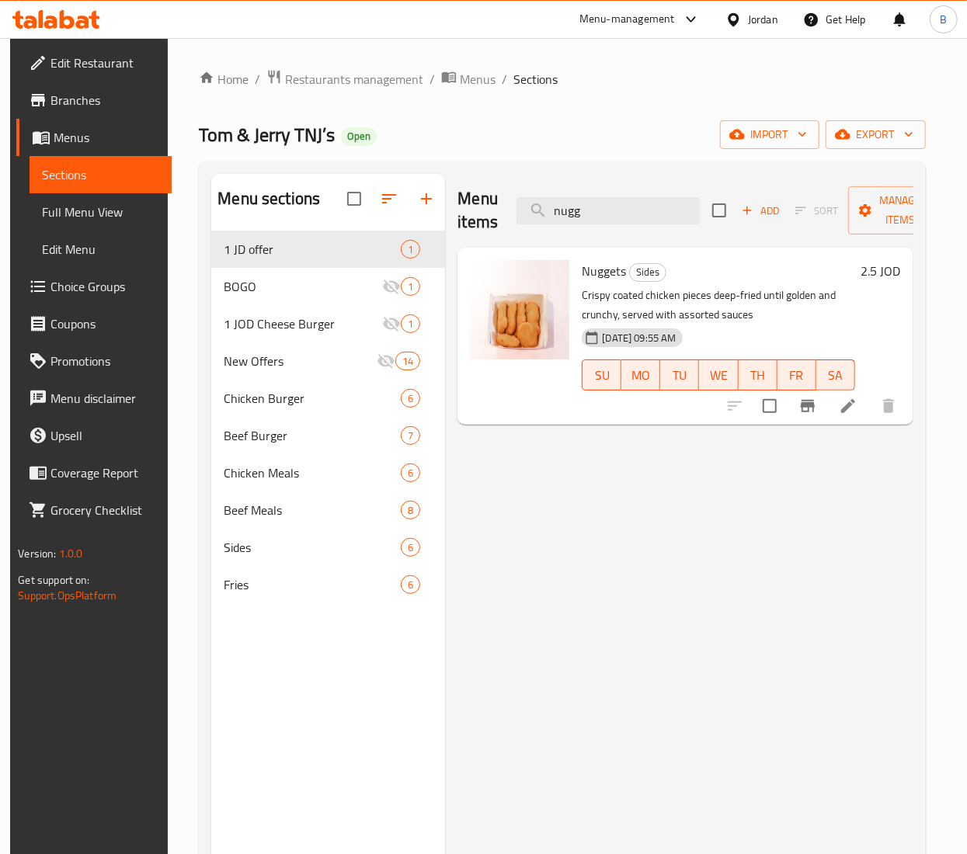
drag, startPoint x: 615, startPoint y: 203, endPoint x: 57, endPoint y: 166, distance: 559.6
click at [252, 186] on div "Menu sections 1 JD offer 1 BOGO 1 1 JOD Cheese Burger 1 New Offers 14 Chicken B…" at bounding box center [561, 601] width 701 height 854
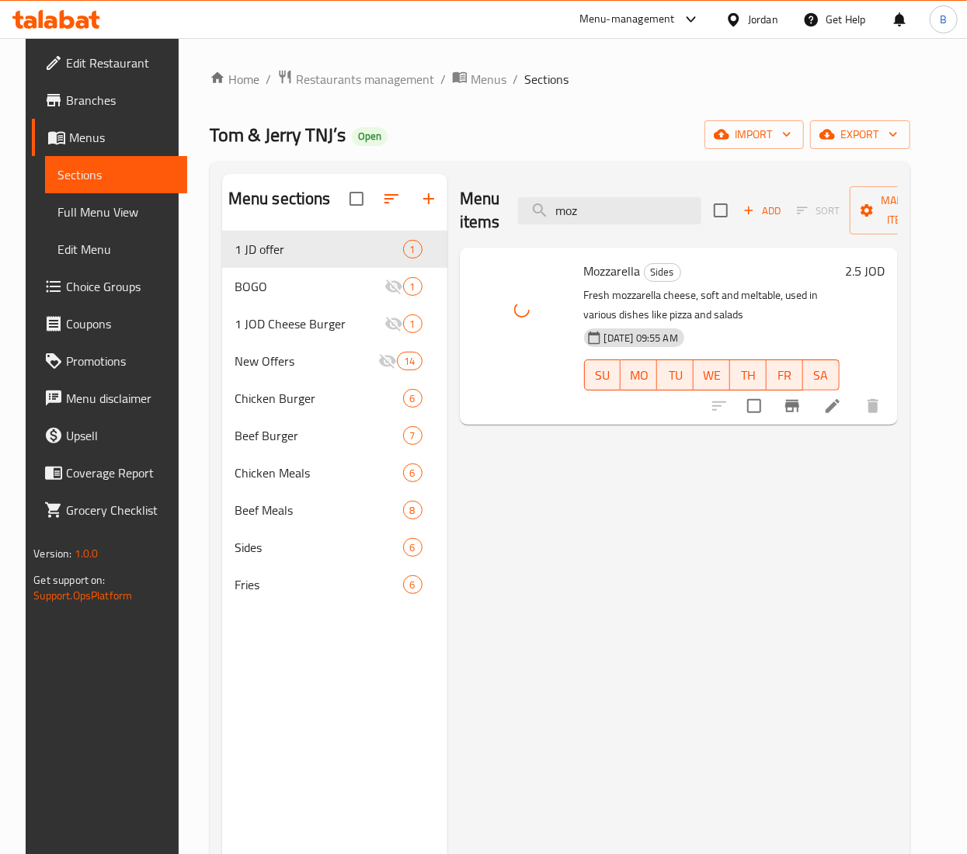
drag, startPoint x: 638, startPoint y: 213, endPoint x: 72, endPoint y: 166, distance: 567.2
click at [113, 172] on div "Edit Restaurant Branches Menus Sections Full Menu View Edit Menu Choice Groups …" at bounding box center [483, 555] width 915 height 1034
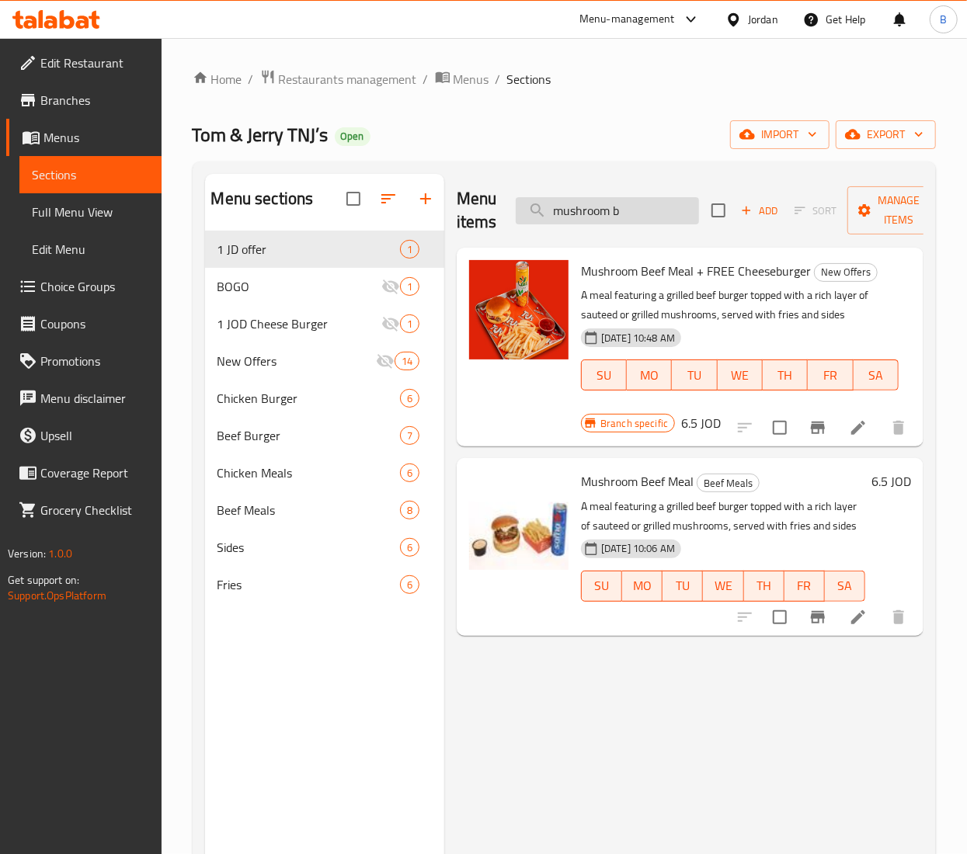
click at [656, 208] on input "mushroom b" at bounding box center [607, 210] width 183 height 27
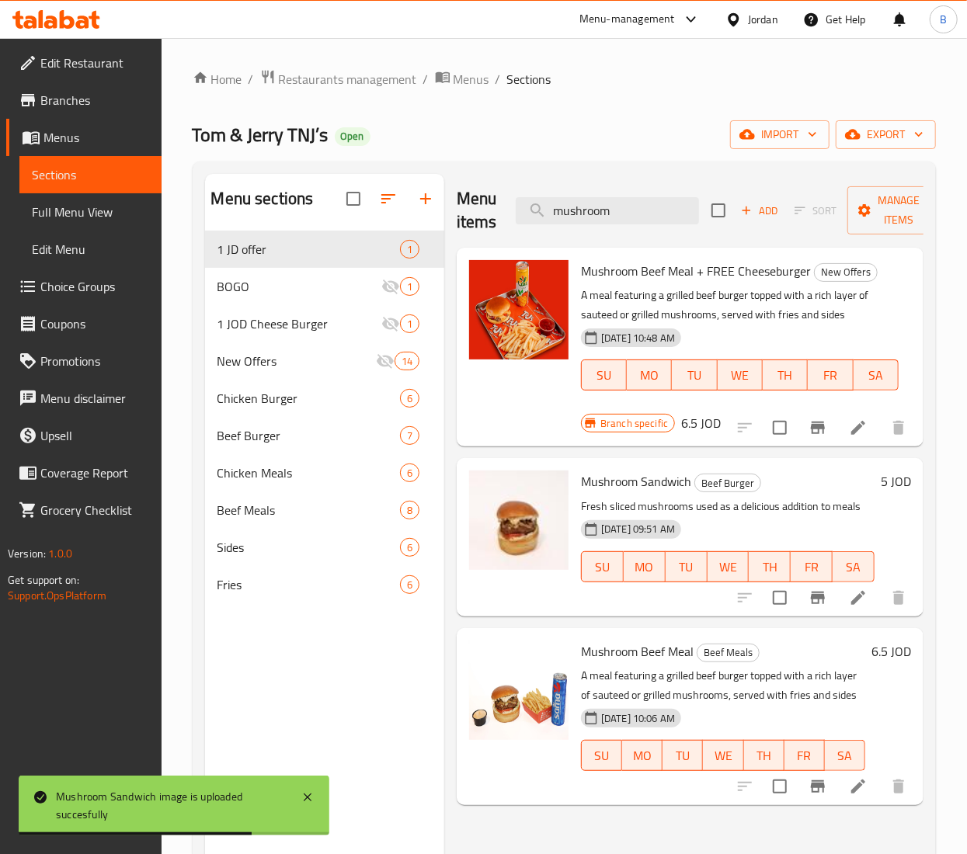
drag, startPoint x: 520, startPoint y: 194, endPoint x: 98, endPoint y: 222, distance: 423.3
click at [97, 191] on div "Edit Restaurant Branches Menus Sections Full Menu View Edit Menu Choice Groups …" at bounding box center [483, 555] width 967 height 1034
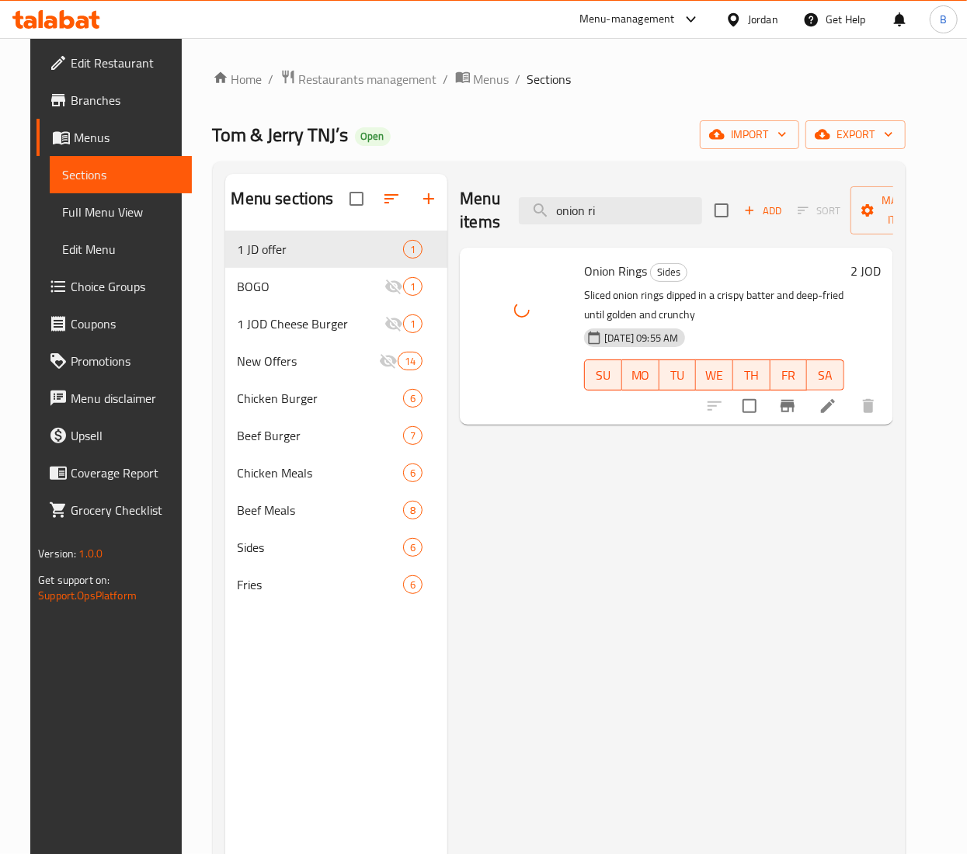
drag, startPoint x: 656, startPoint y: 205, endPoint x: 113, endPoint y: 208, distance: 542.8
click at [113, 208] on div "Edit Restaurant Branches Menus Sections Full Menu View Edit Menu Choice Groups …" at bounding box center [483, 555] width 906 height 1034
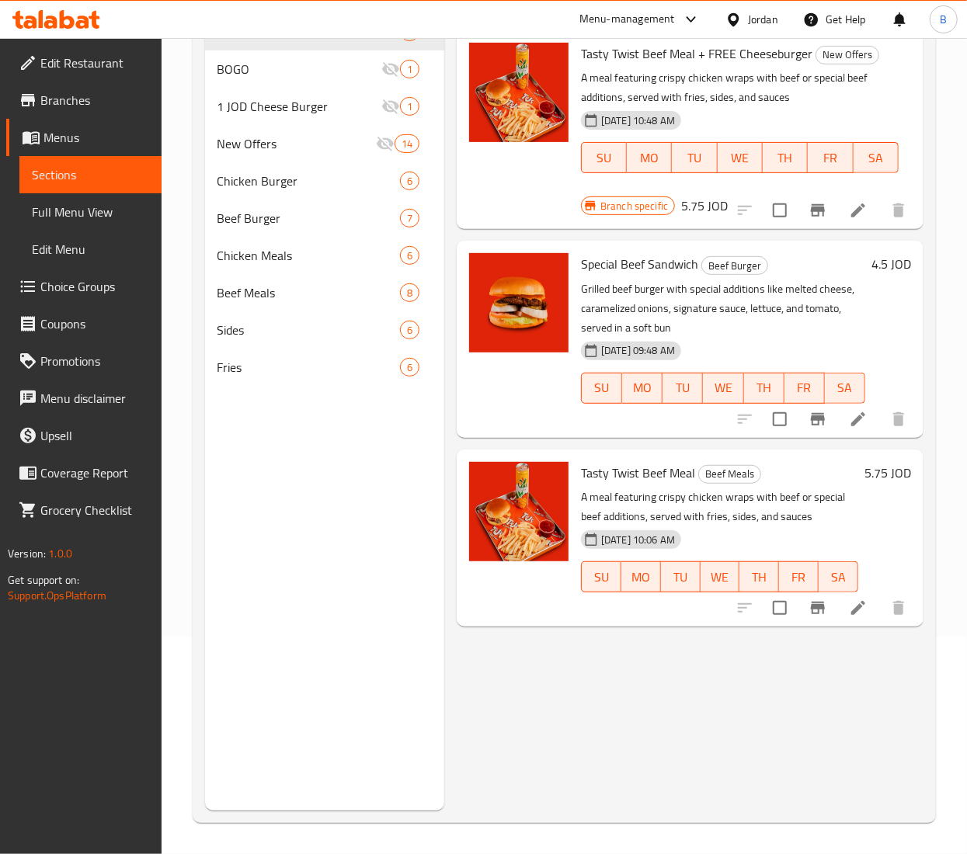
scroll to position [63, 0]
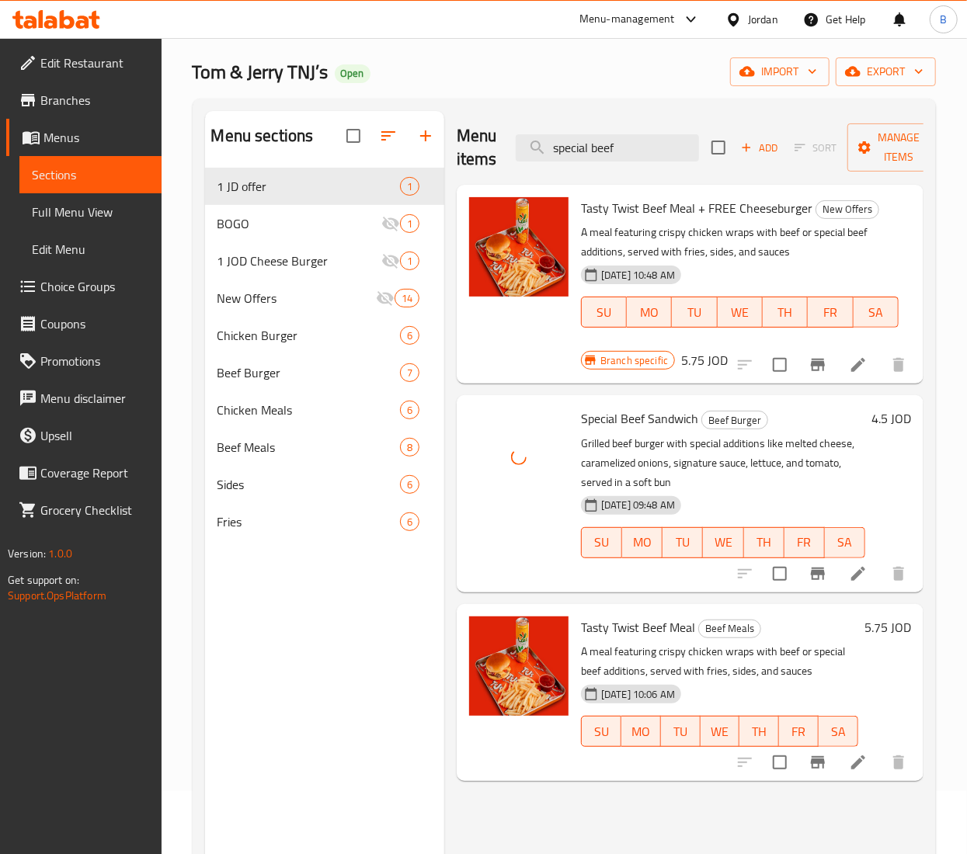
drag, startPoint x: 654, startPoint y: 148, endPoint x: 78, endPoint y: 87, distance: 579.4
click at [127, 92] on div "Edit Restaurant Branches Menus Sections Full Menu View Edit Menu Choice Groups …" at bounding box center [483, 492] width 967 height 1034
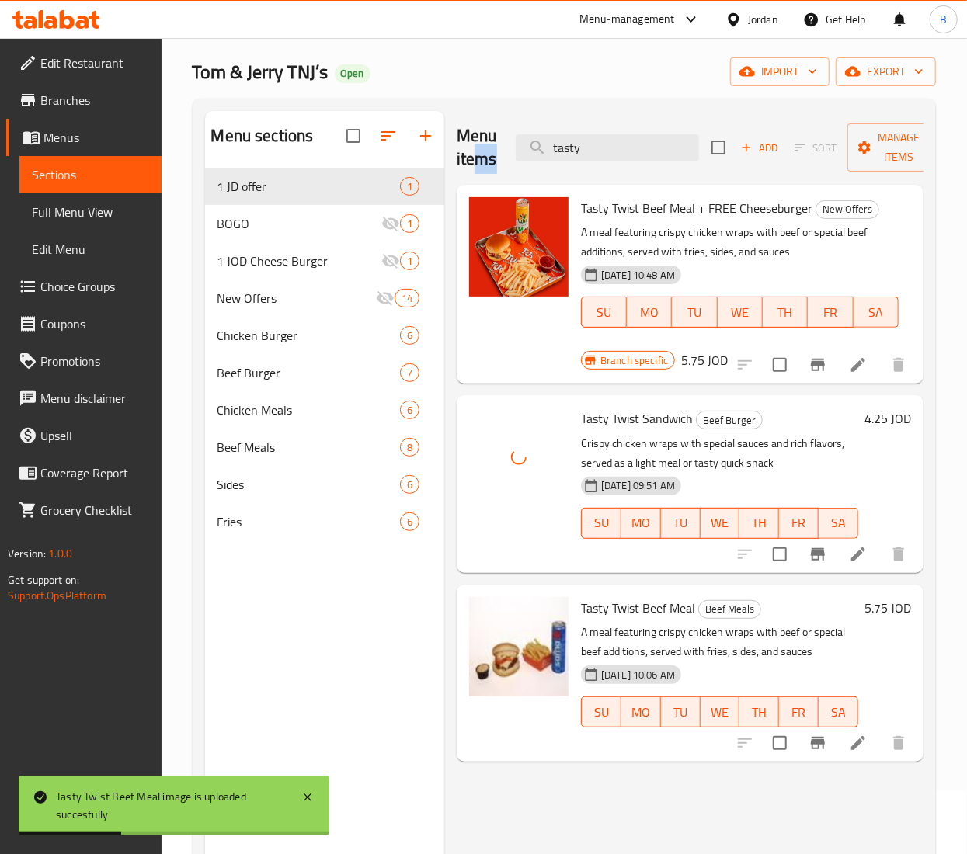
drag, startPoint x: 654, startPoint y: 167, endPoint x: 471, endPoint y: 155, distance: 183.7
click at [471, 155] on div "Menu items tasty Add Sort Manage items" at bounding box center [690, 148] width 467 height 74
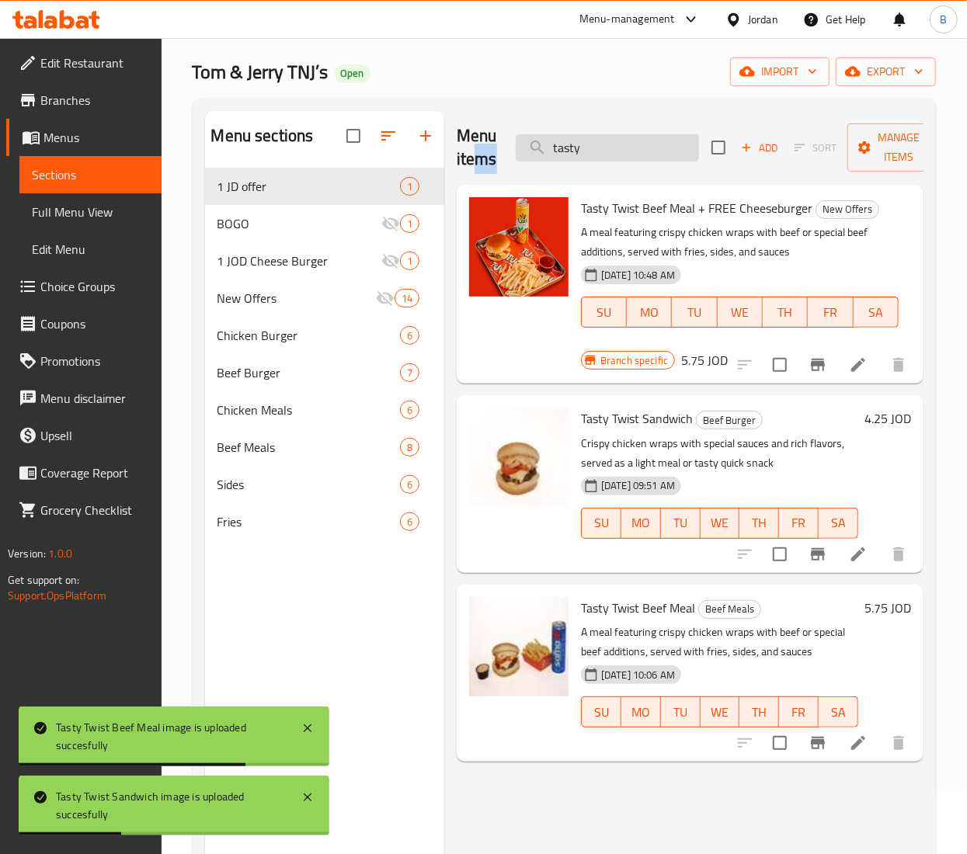
click at [645, 149] on input "tasty" at bounding box center [607, 147] width 183 height 27
click at [643, 149] on input "tasty" at bounding box center [607, 147] width 183 height 27
drag, startPoint x: 643, startPoint y: 149, endPoint x: 442, endPoint y: 148, distance: 201.1
click at [426, 148] on div "Menu sections 1 JD offer 1 BOGO 1 1 JOD Cheese Burger 1 New Offers 14 Chicken B…" at bounding box center [564, 538] width 718 height 854
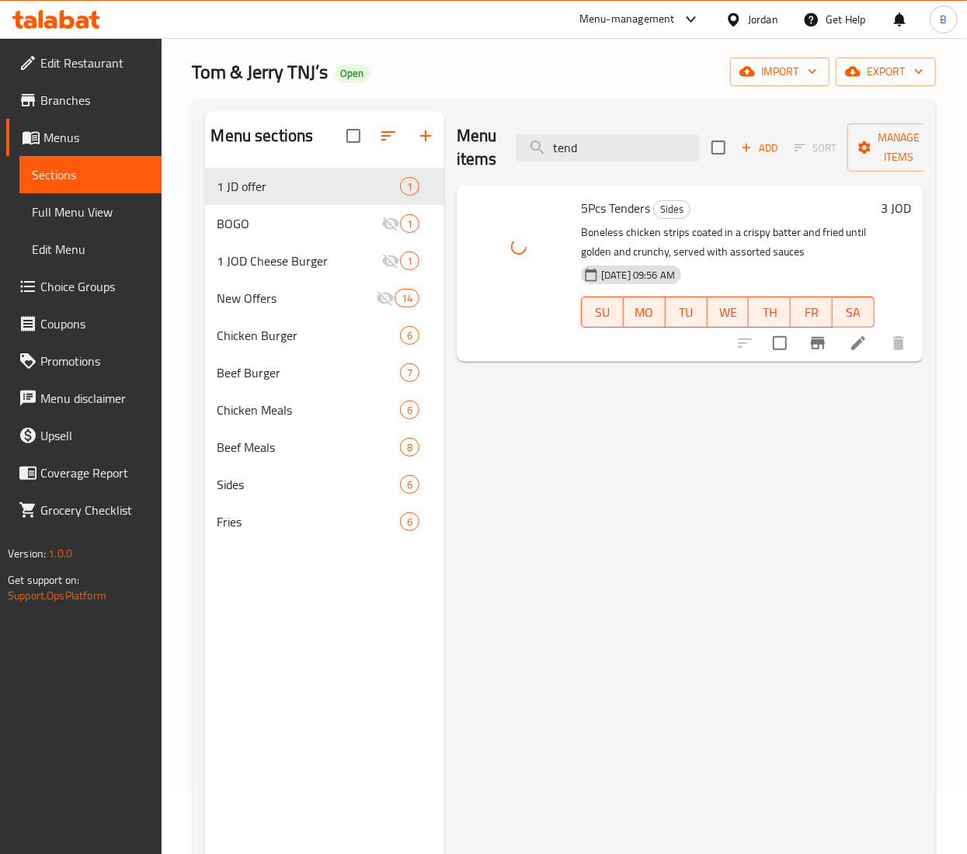
drag, startPoint x: 610, startPoint y: 148, endPoint x: 116, endPoint y: 148, distance: 493.9
click at [116, 148] on div "Edit Restaurant Branches Menus Sections Full Menu View Edit Menu Choice Groups …" at bounding box center [483, 492] width 967 height 1034
type input "e"
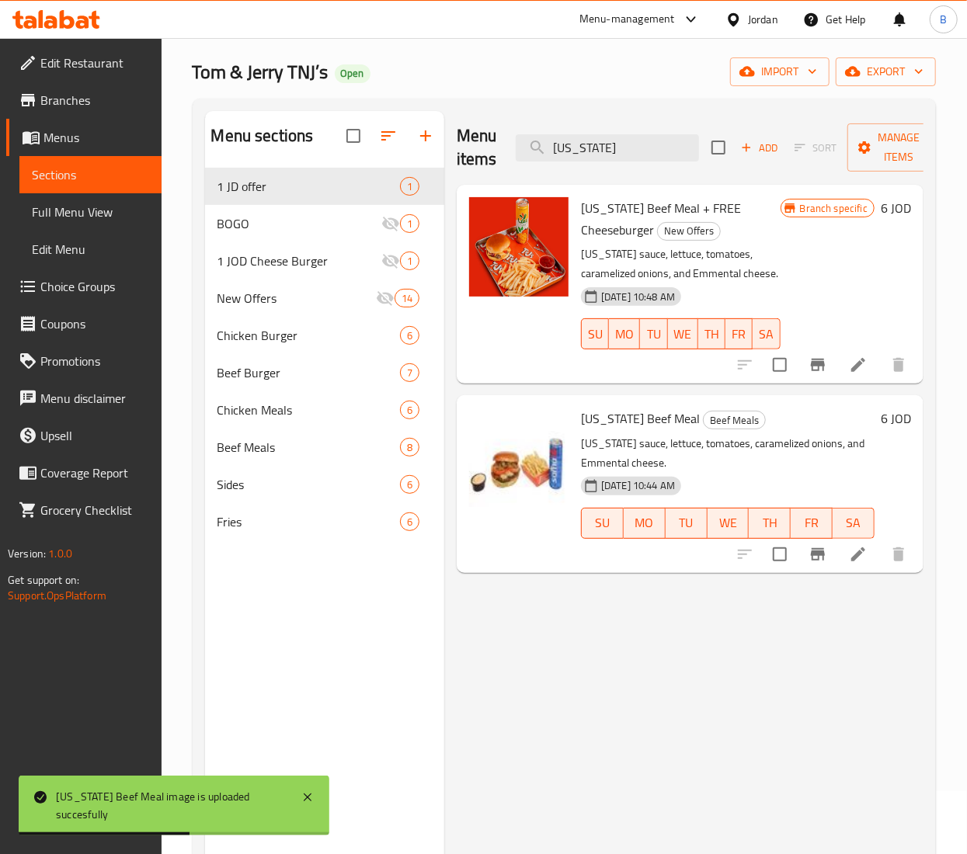
drag, startPoint x: 637, startPoint y: 149, endPoint x: -136, endPoint y: 142, distance: 772.7
click at [0, 142] on html "[US_STATE] Beef Meal image is uploaded succesfully ​ Menu-management Jordan Get…" at bounding box center [483, 364] width 967 height 854
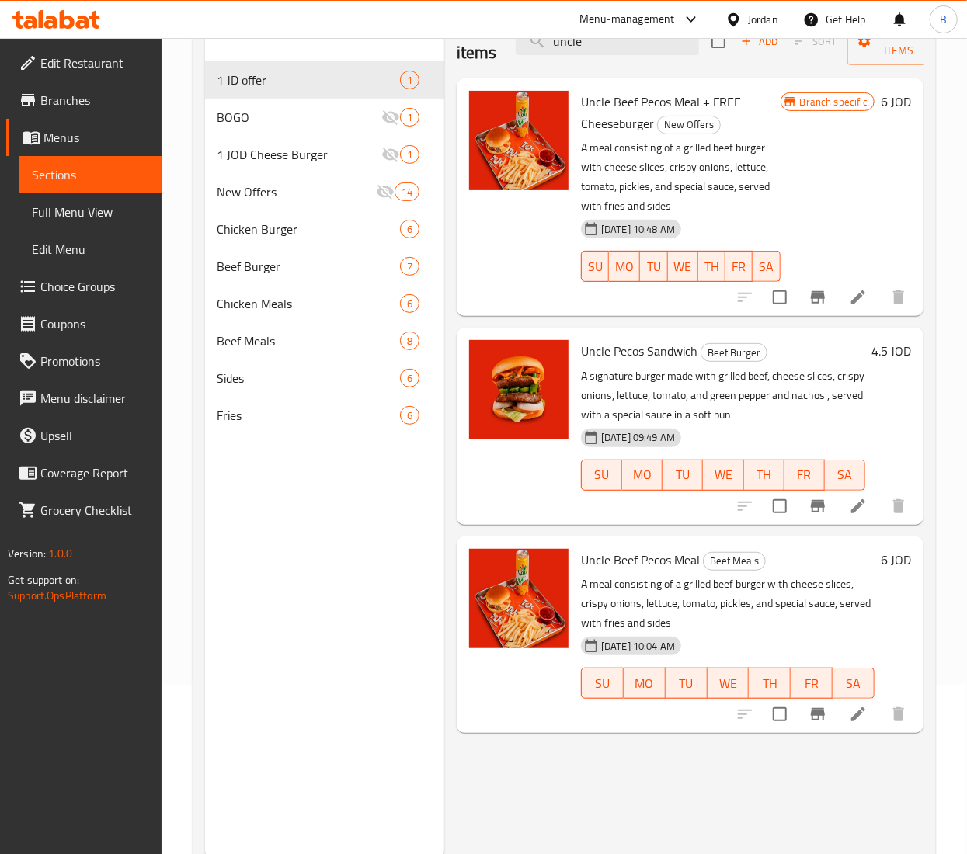
scroll to position [218, 0]
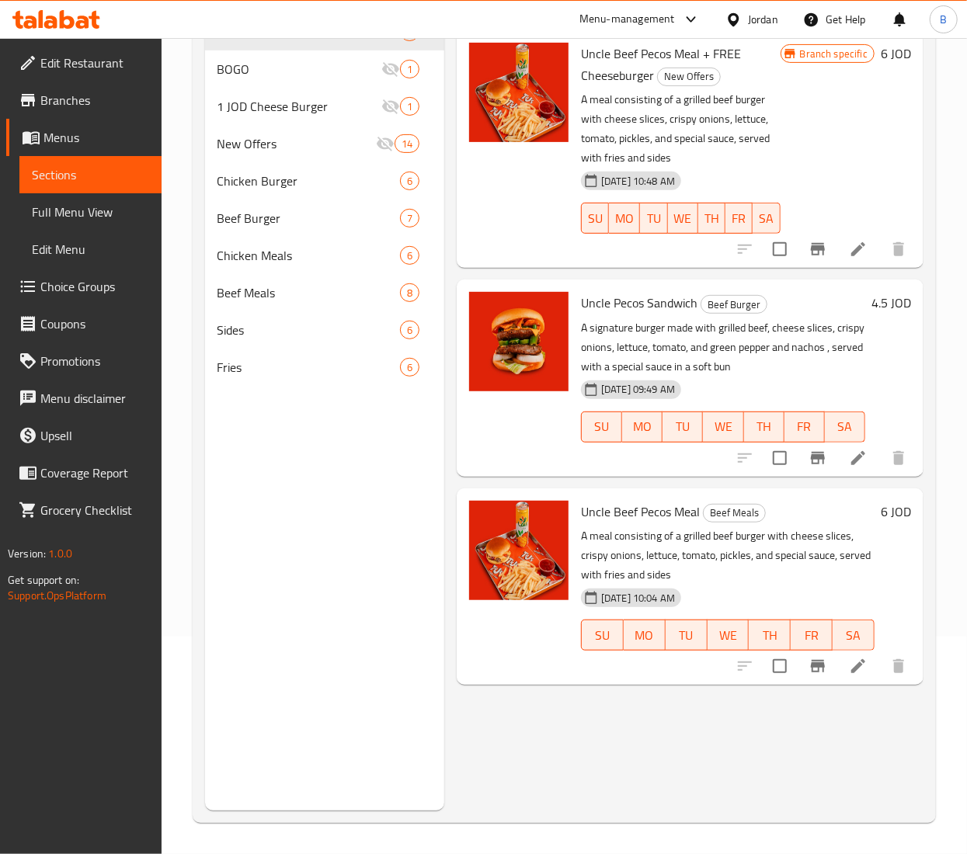
type input "uncle"
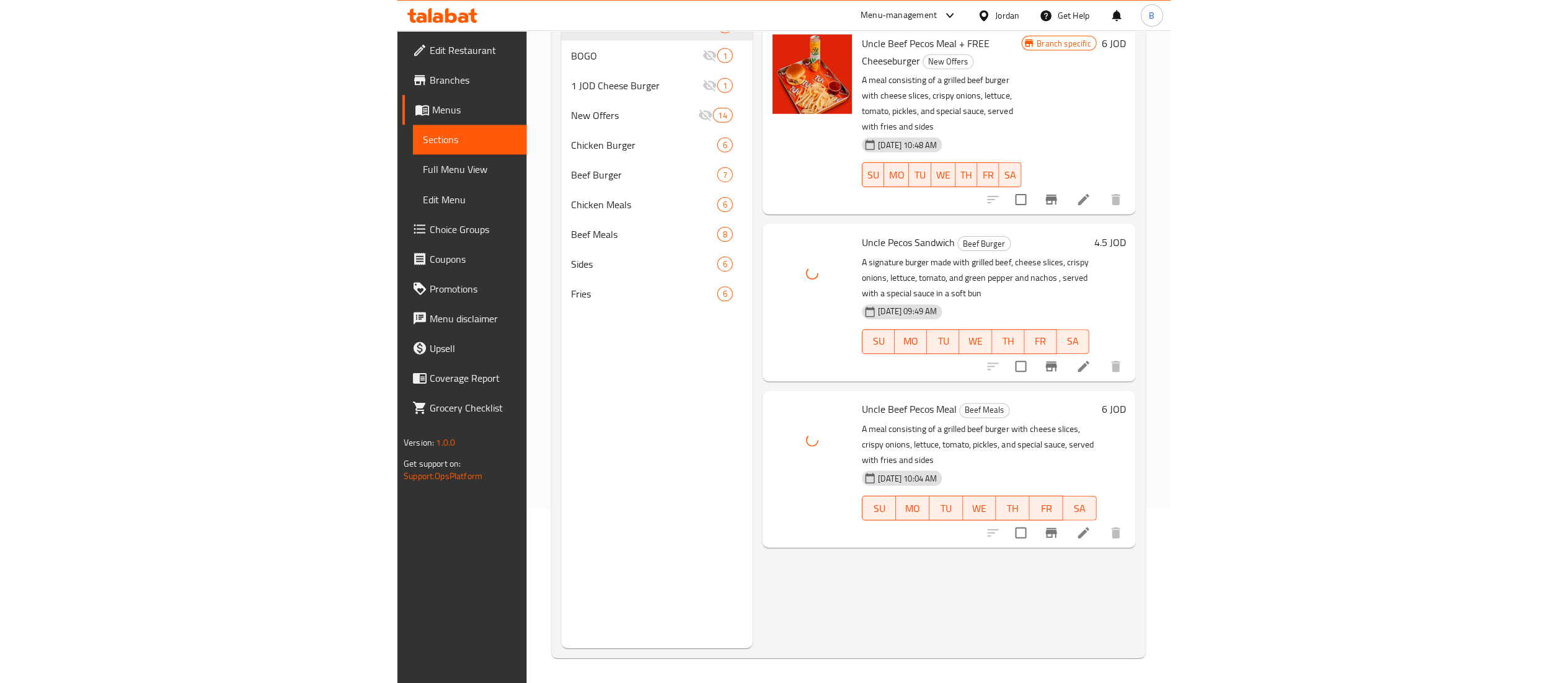
scroll to position [50, 0]
